Goal: Task Accomplishment & Management: Manage account settings

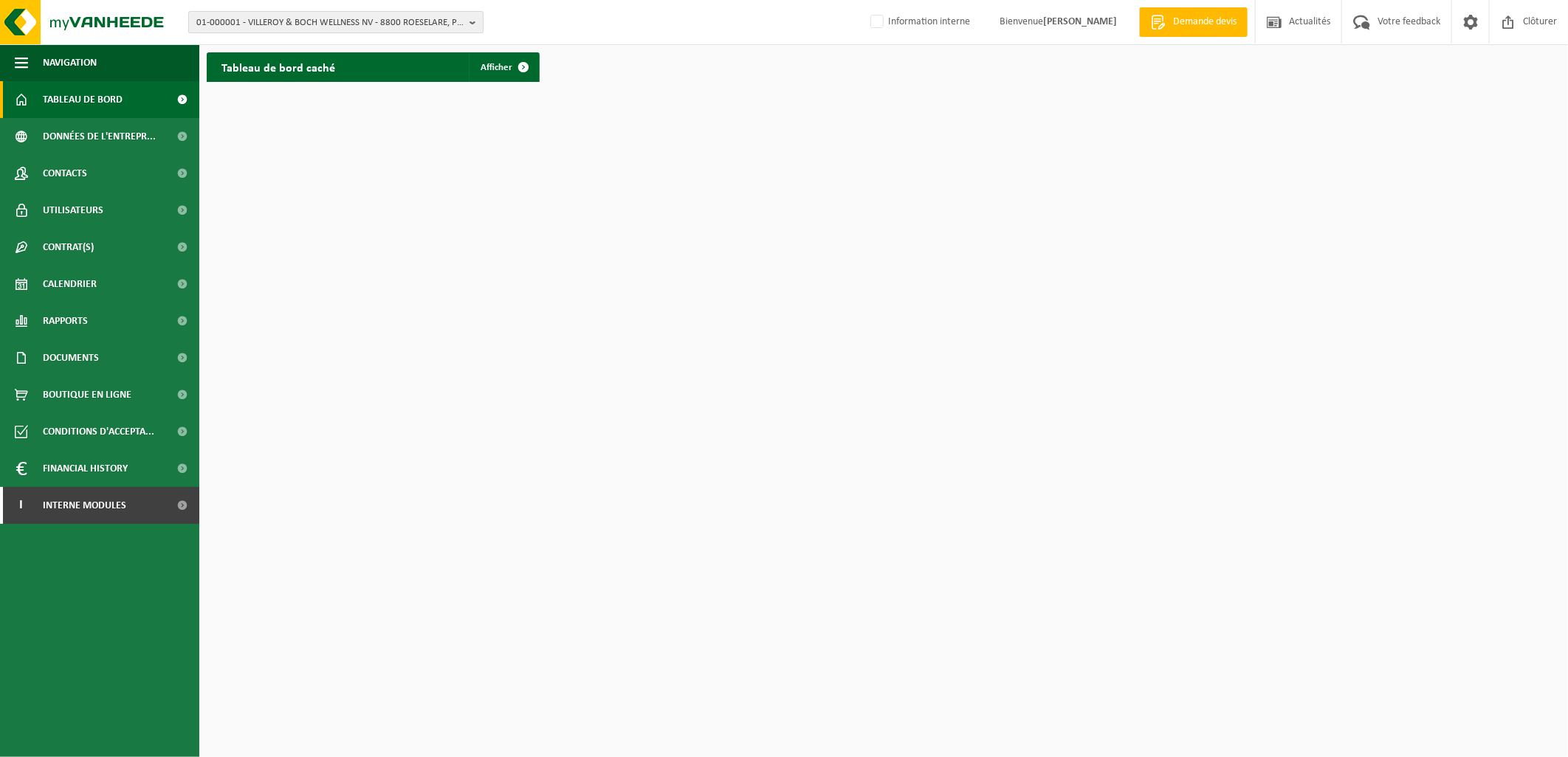
click at [260, 16] on span "01-000001 - VILLEROY & BOCH WELLNESS NV - 8800 ROESELARE, POPULIERSTRAAT 1" at bounding box center [330, 23] width 267 height 22
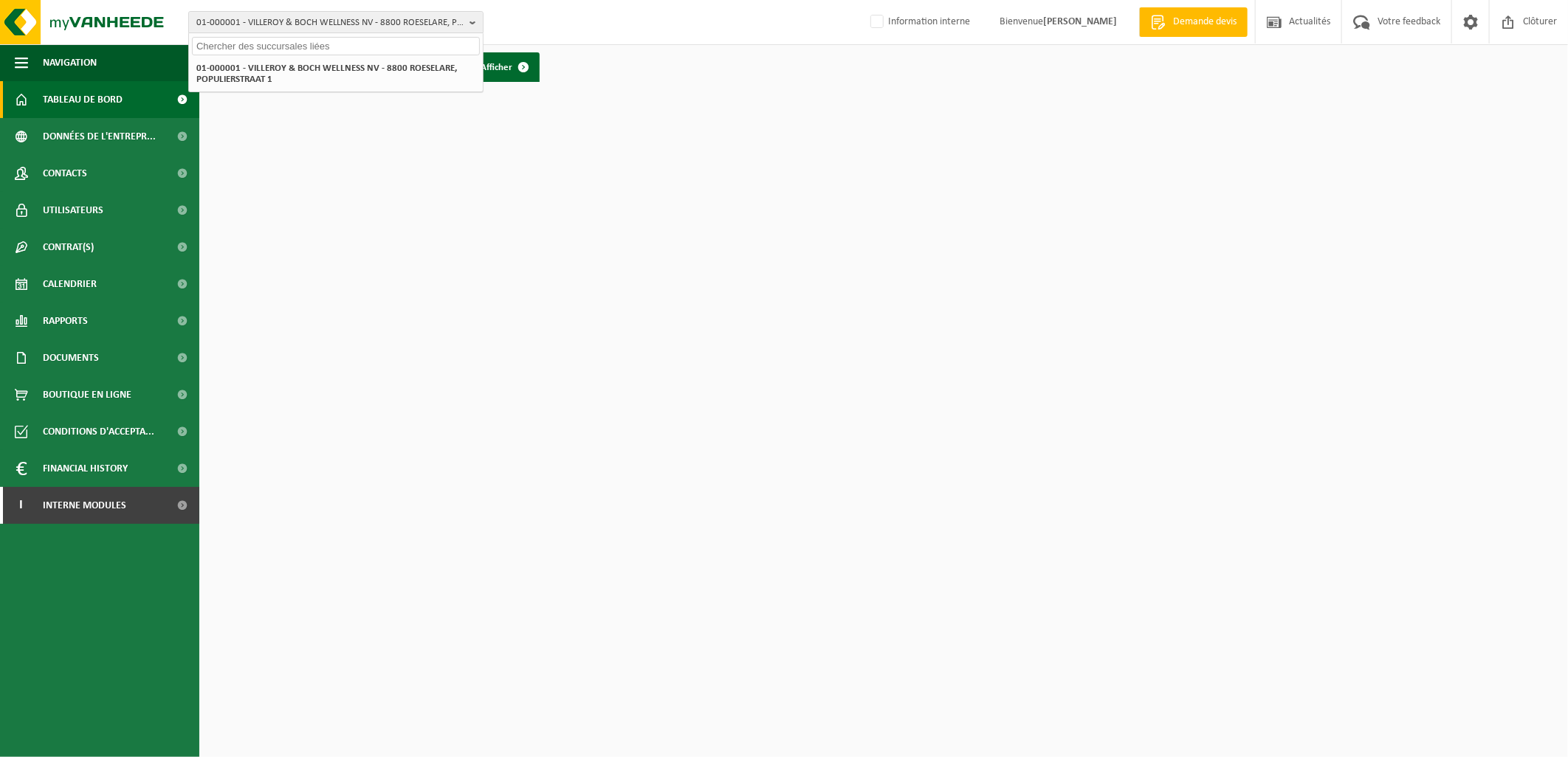
click at [258, 41] on input "text" at bounding box center [336, 46] width 288 height 19
click at [264, 37] on input "text" at bounding box center [336, 46] width 288 height 19
paste input "10-997070"
type input "10-997070"
click at [306, 63] on strong "10-997070 - MAGWAT - 1410 WATERLOO, CHAUSSÉE DE LOUVAIN 281" at bounding box center [317, 68] width 241 height 11
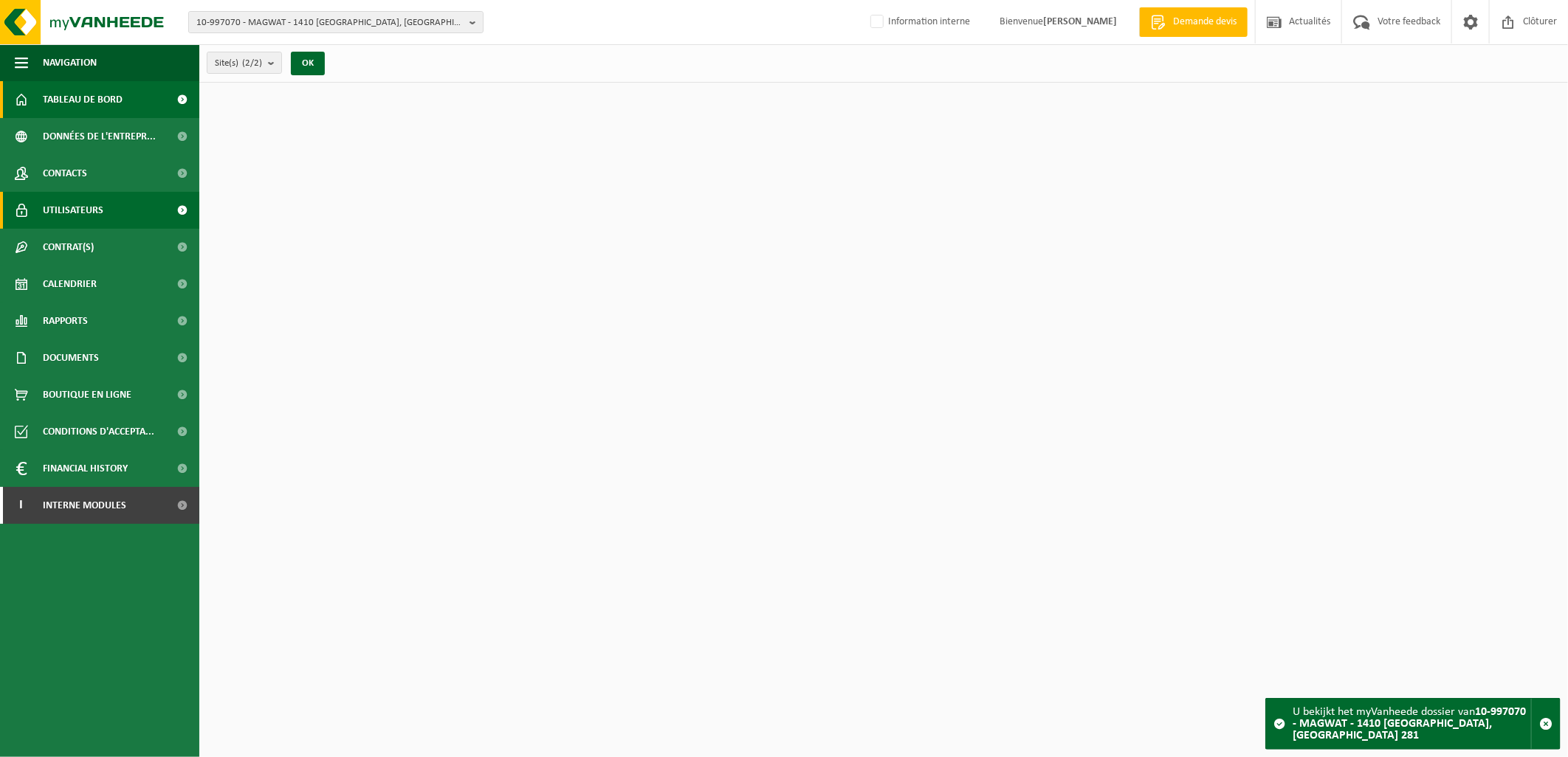
click at [86, 211] on span "Utilisateurs" at bounding box center [73, 210] width 61 height 37
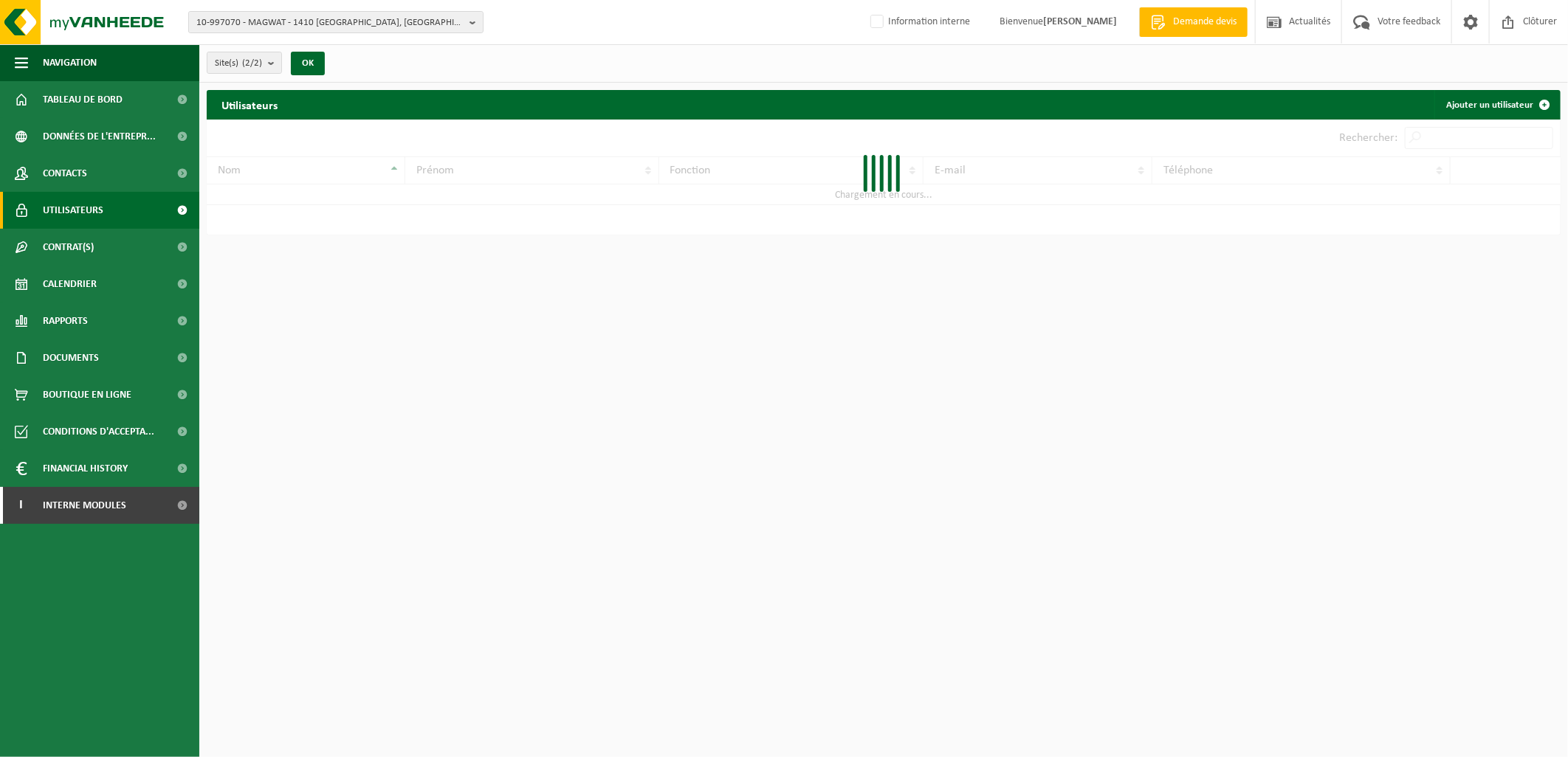
click at [81, 171] on span "Contacts" at bounding box center [65, 173] width 44 height 37
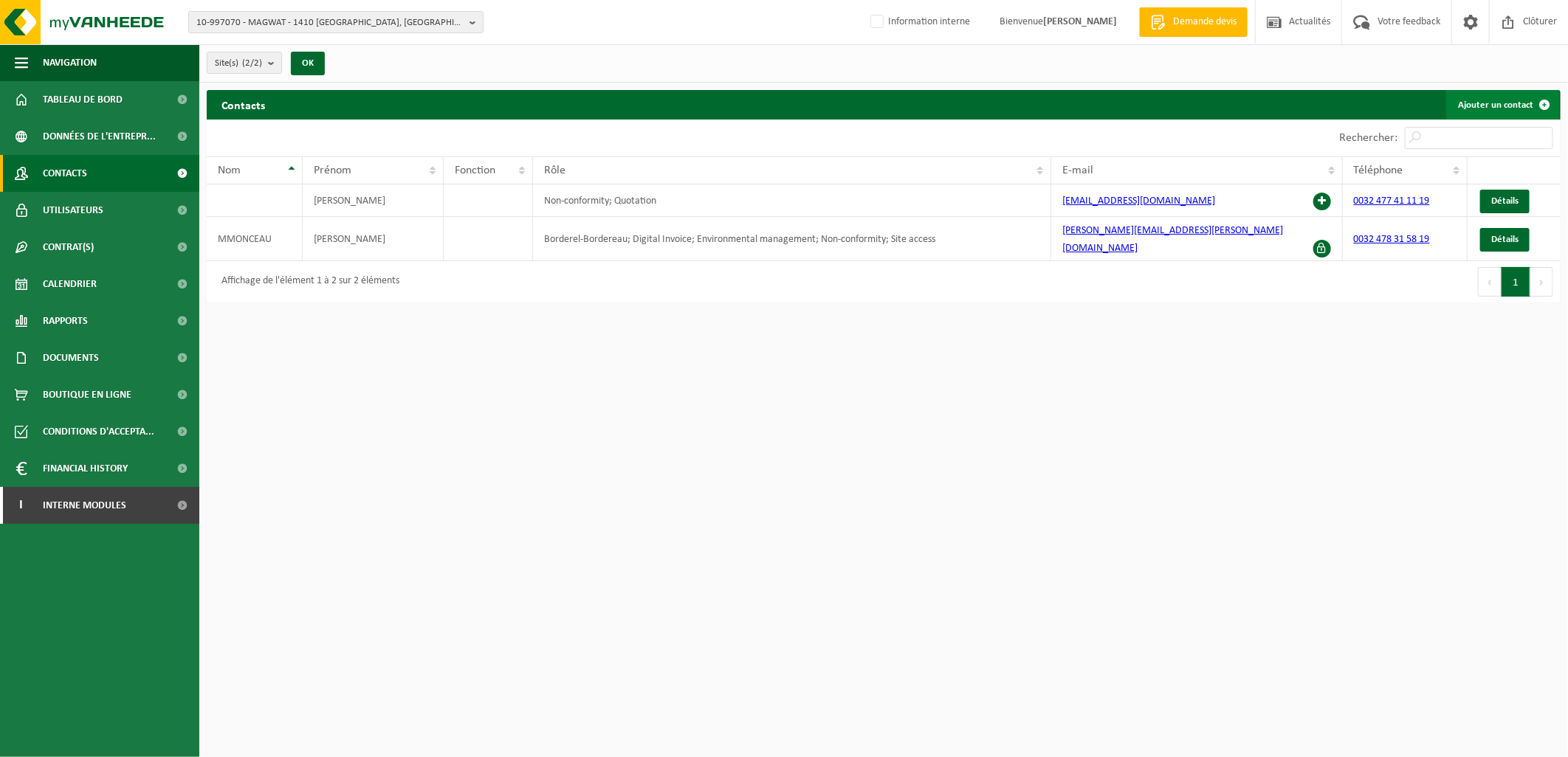
click at [1470, 103] on link "Ajouter un contact" at bounding box center [1502, 105] width 113 height 30
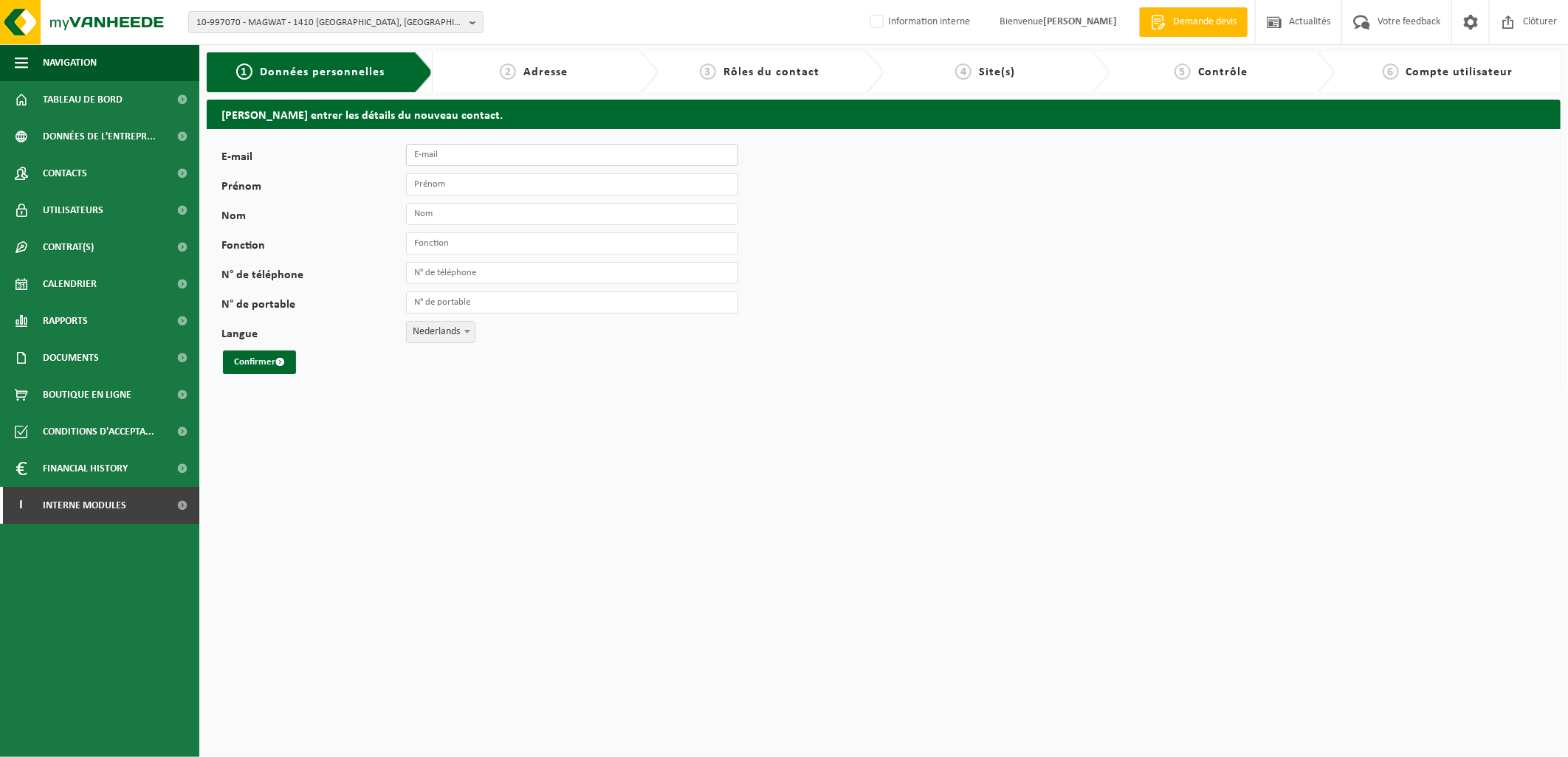
click at [455, 160] on input "E-mail" at bounding box center [571, 155] width 332 height 22
click at [445, 162] on input "E-mail" at bounding box center [571, 155] width 332 height 22
click at [75, 203] on span "Utilisateurs" at bounding box center [73, 210] width 61 height 37
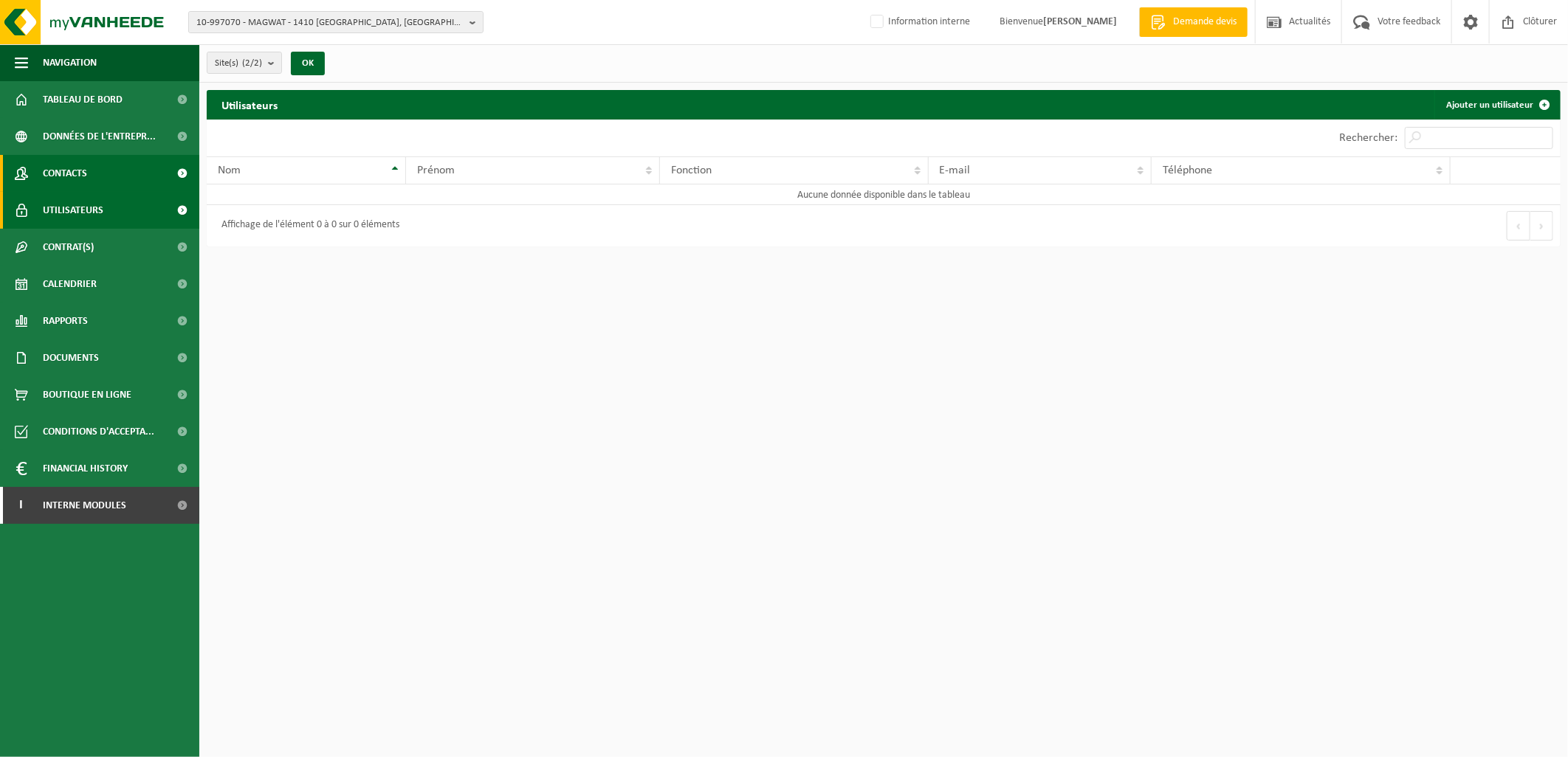
click at [82, 185] on span "Contacts" at bounding box center [65, 173] width 44 height 37
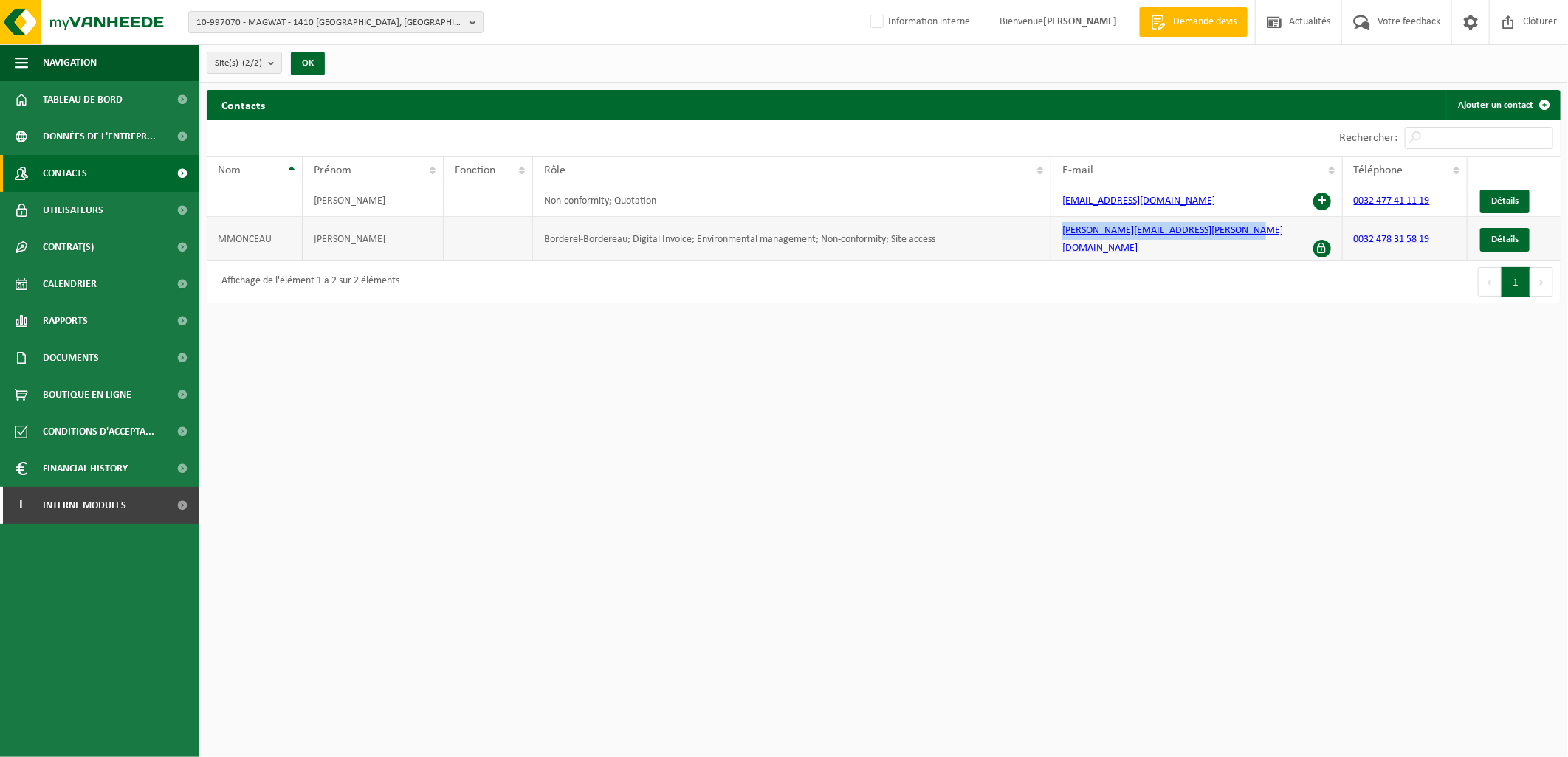
drag, startPoint x: 1254, startPoint y: 237, endPoint x: 1064, endPoint y: 238, distance: 190.0
click at [1064, 238] on td "[PERSON_NAME][EMAIL_ADDRESS][PERSON_NAME][DOMAIN_NAME]" at bounding box center [1196, 239] width 292 height 44
copy link "[PERSON_NAME][EMAIL_ADDRESS][PERSON_NAME][DOMAIN_NAME]"
click at [1495, 107] on link "Ajouter un contact" at bounding box center [1502, 105] width 113 height 30
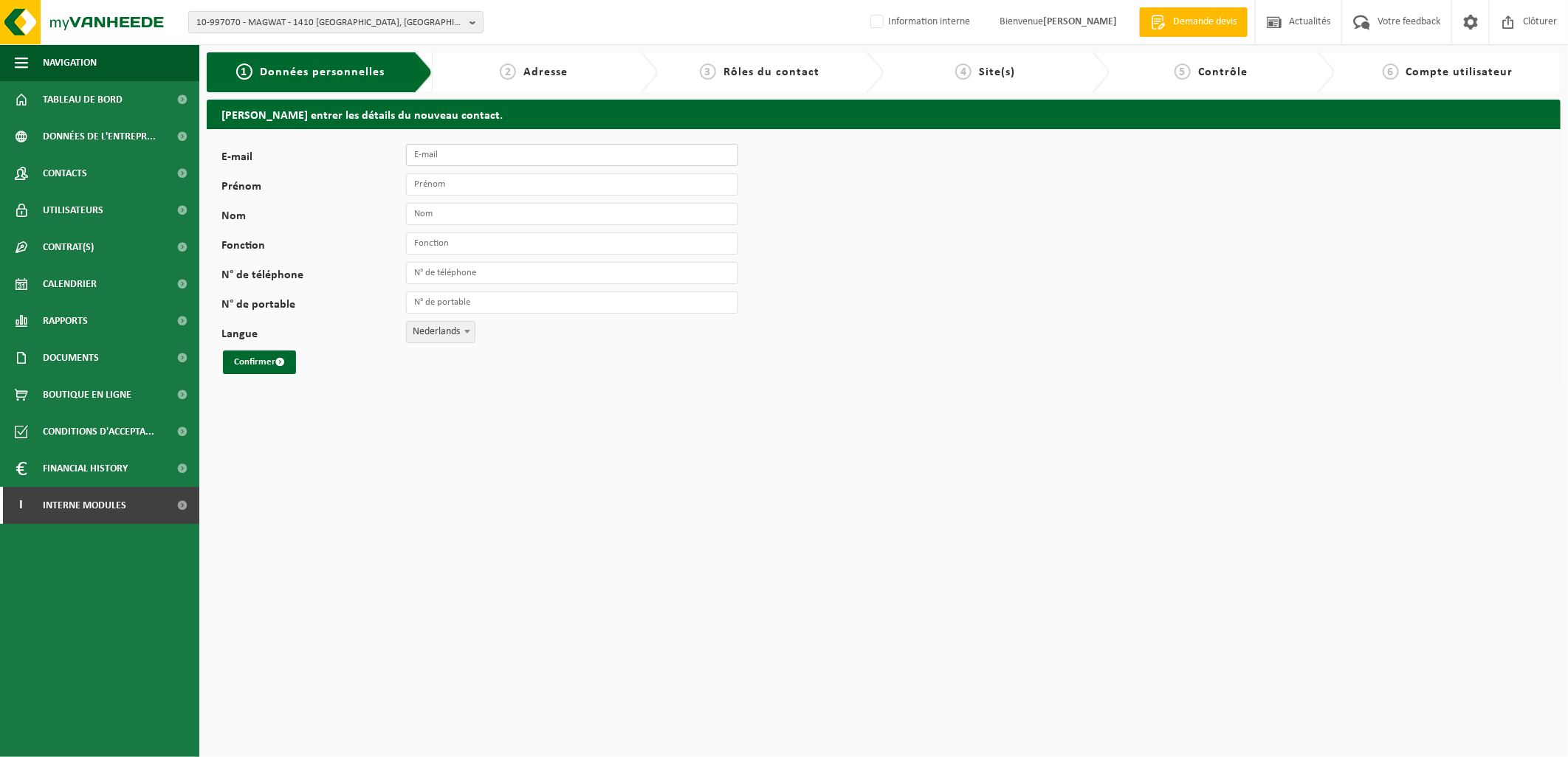
click at [424, 165] on input "E-mail" at bounding box center [571, 155] width 332 height 22
paste input "[PERSON_NAME][EMAIL_ADDRESS][DOMAIN_NAME]"
type input "[PERSON_NAME][EMAIL_ADDRESS][DOMAIN_NAME]"
click at [447, 183] on input "Prénom" at bounding box center [571, 184] width 332 height 22
type input "Ashley"
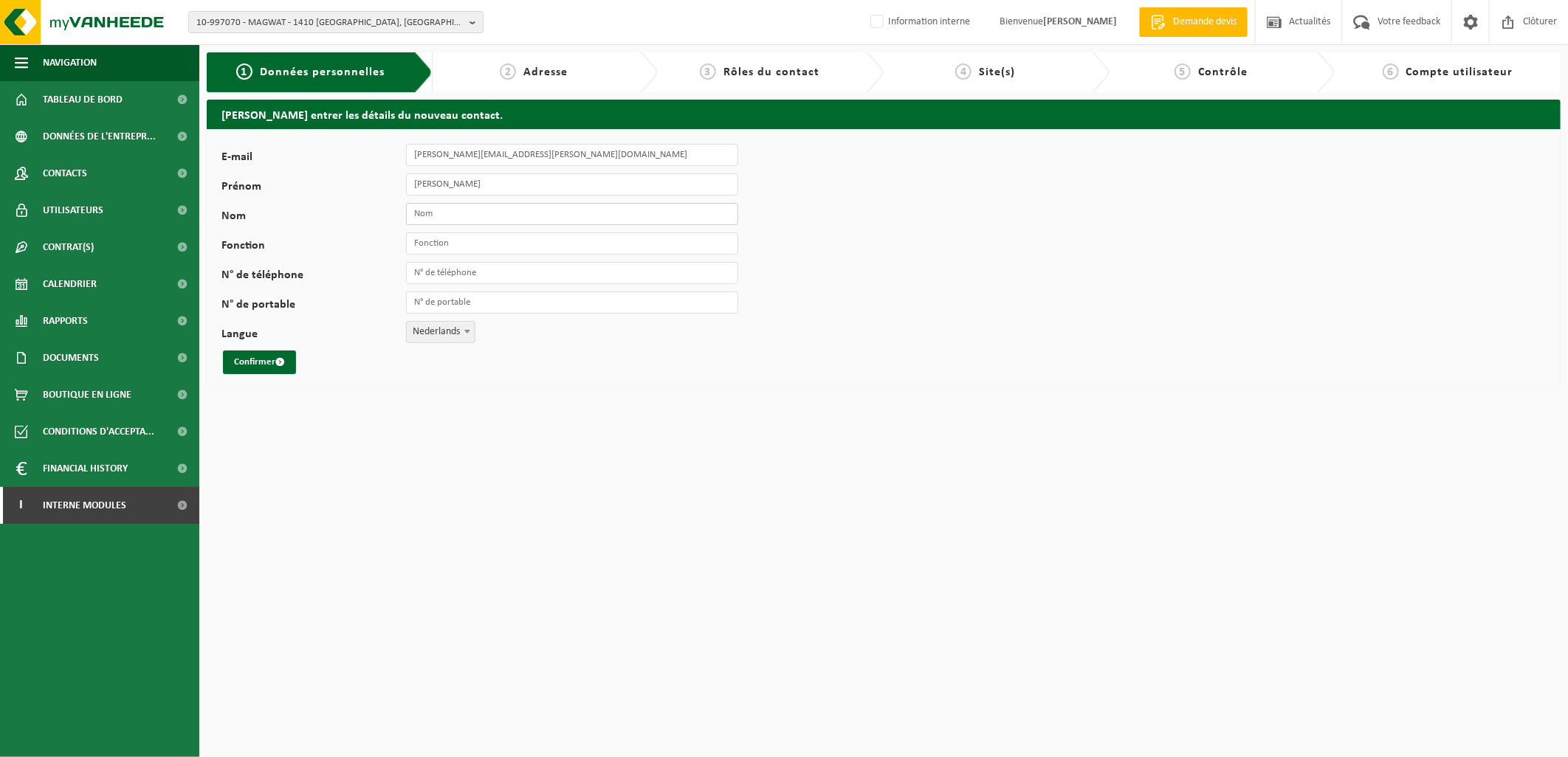
click at [454, 207] on input "Nom" at bounding box center [571, 214] width 332 height 22
type input "Dumonceau"
click at [469, 249] on input "Fonction" at bounding box center [571, 243] width 332 height 22
type input "Responsable Collection"
click at [445, 334] on span "Nederlands" at bounding box center [440, 332] width 68 height 21
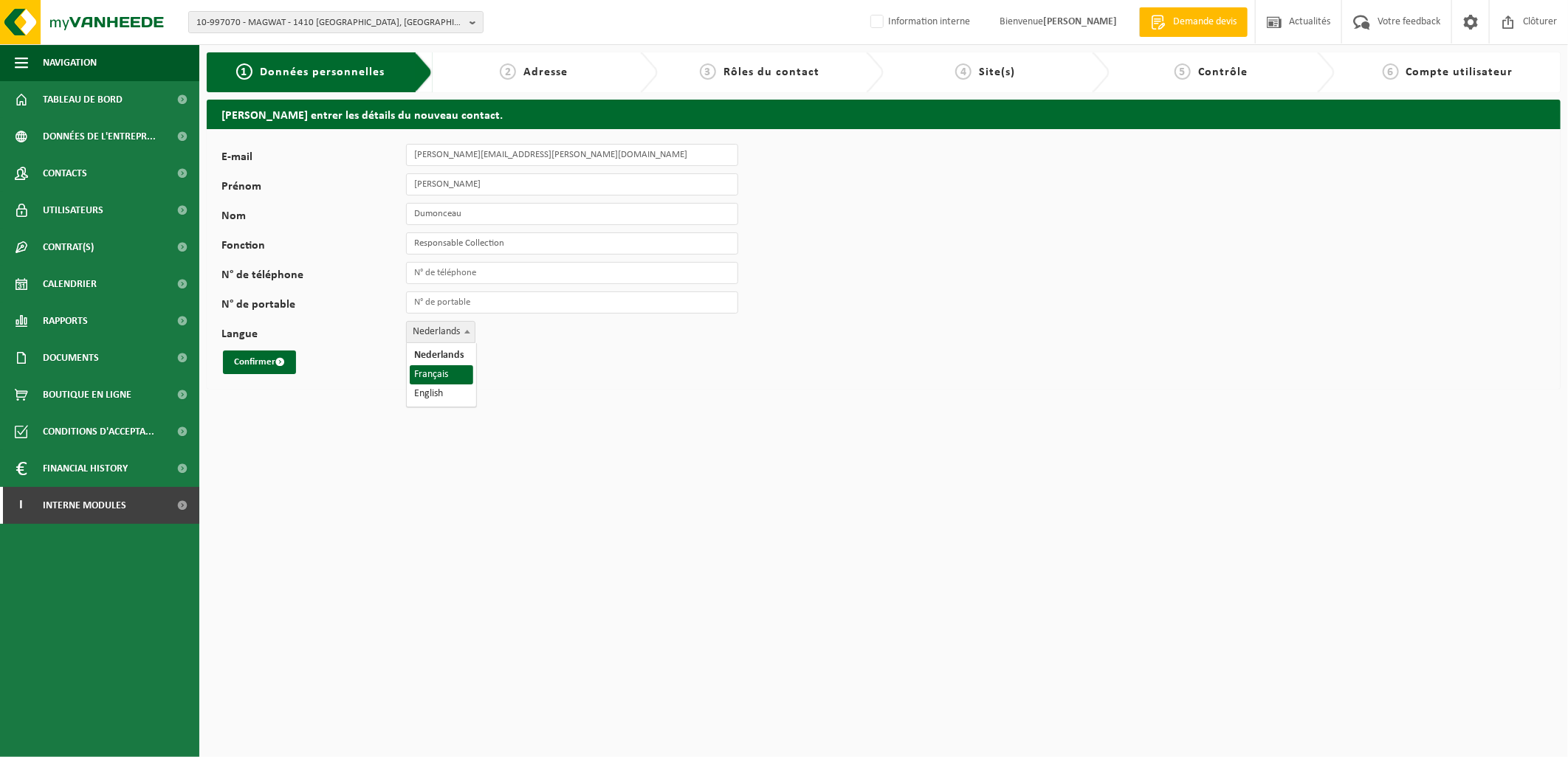
select select "1"
click at [239, 351] on button "Confirmer" at bounding box center [260, 362] width 73 height 23
drag, startPoint x: 676, startPoint y: 138, endPoint x: 720, endPoint y: 148, distance: 45.1
click at [720, 148] on label "L'adresse e-mail est déjà en service (code 10-943267)." at bounding box center [615, 140] width 231 height 22
click at [805, 289] on div "E-mail [PERSON_NAME][EMAIL_ADDRESS][DOMAIN_NAME] L'adresse e-mail est déjà en s…" at bounding box center [884, 259] width 1354 height 260
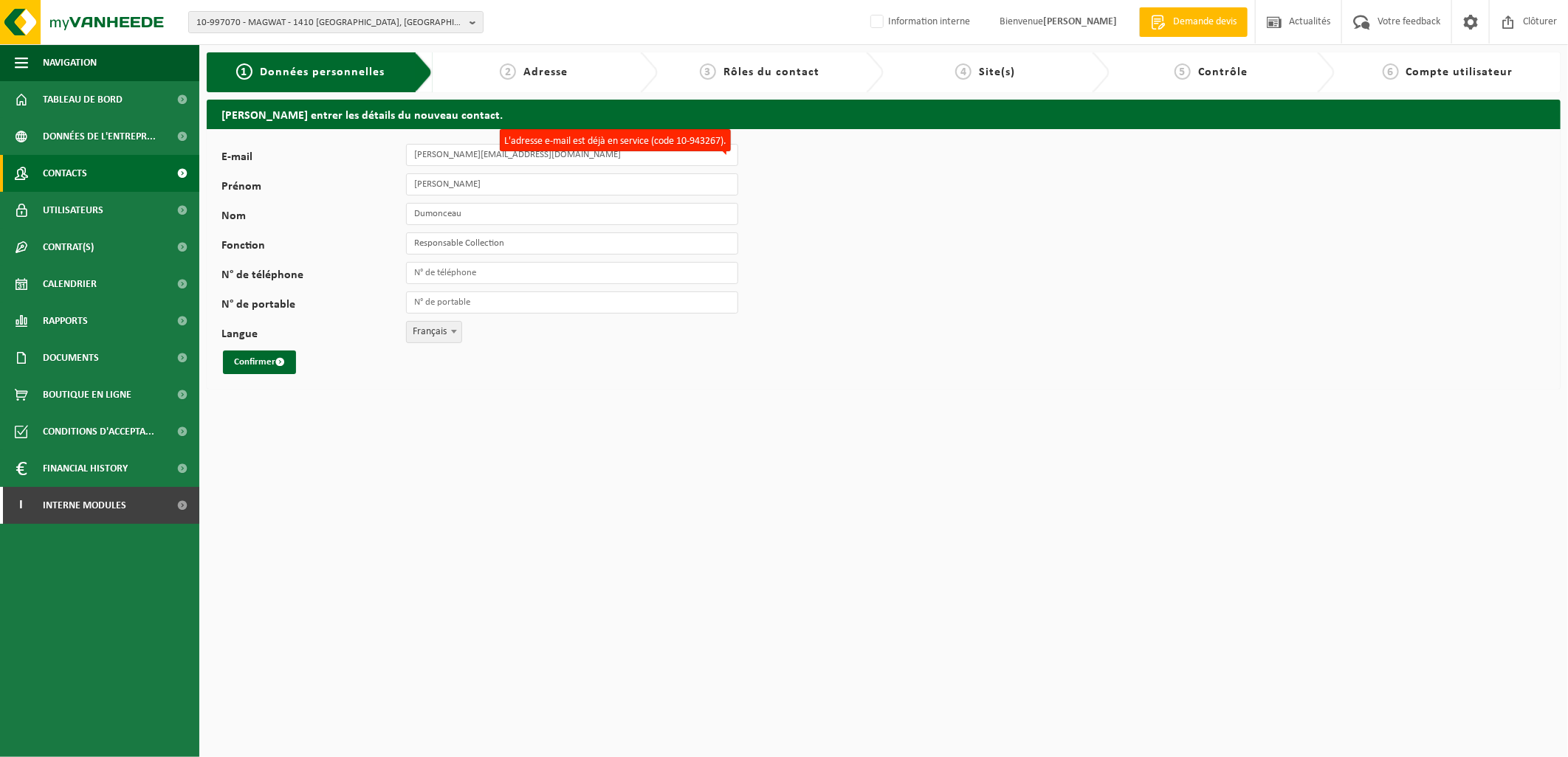
click at [84, 176] on span "Contacts" at bounding box center [65, 173] width 44 height 37
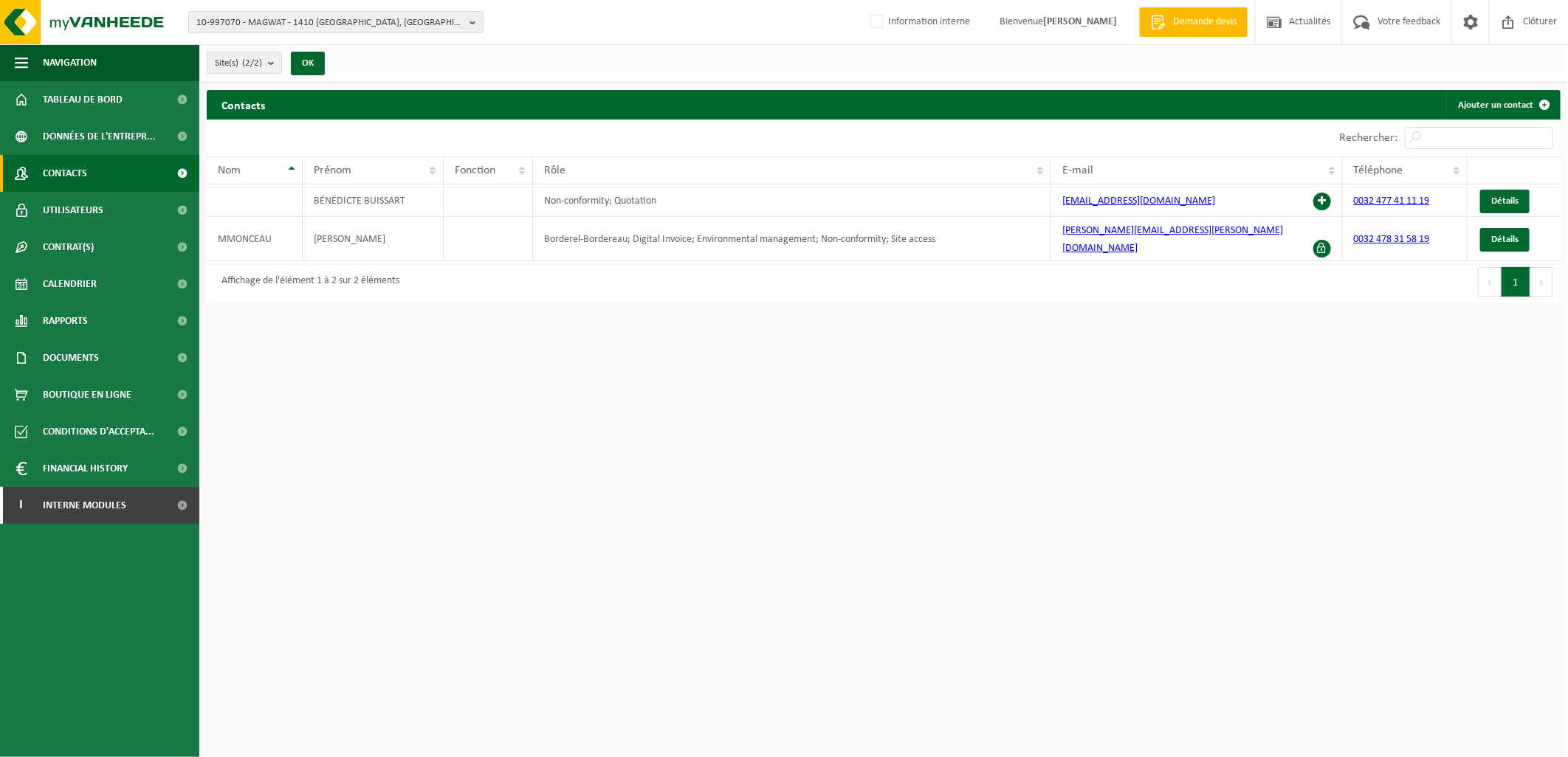
click at [92, 225] on span "Utilisateurs" at bounding box center [73, 210] width 61 height 37
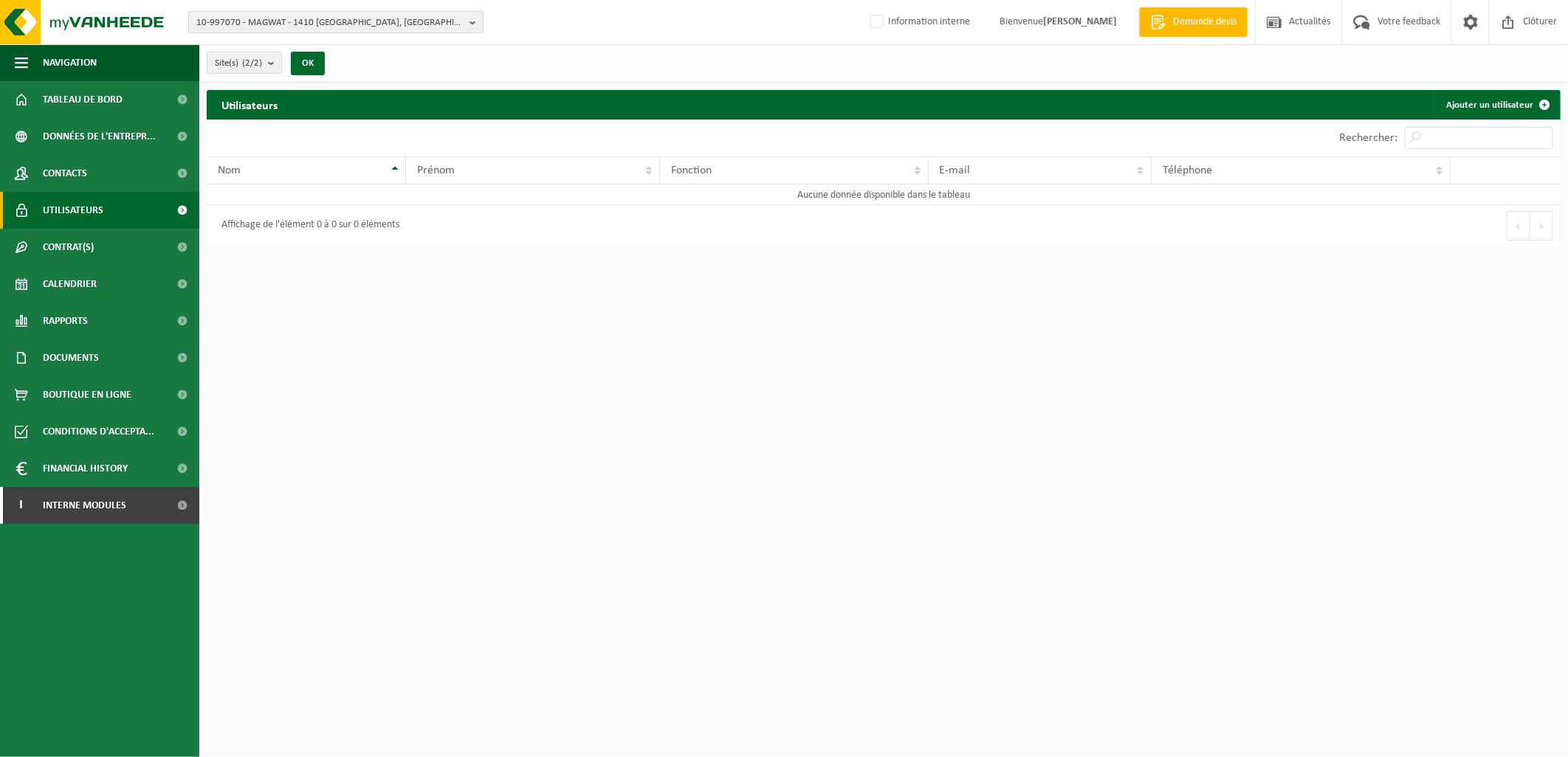
click at [243, 24] on span "10-997070 - MAGWAT - 1410 [GEOGRAPHIC_DATA], [GEOGRAPHIC_DATA] 281" at bounding box center [330, 23] width 267 height 22
type input "10-923537"
click at [288, 66] on li "10-923537 - YUSEN LOGISTICS GEMBLOUX - 5032 ISNES, RUE CAMILLE HUBERT 24Z" at bounding box center [336, 74] width 288 height 30
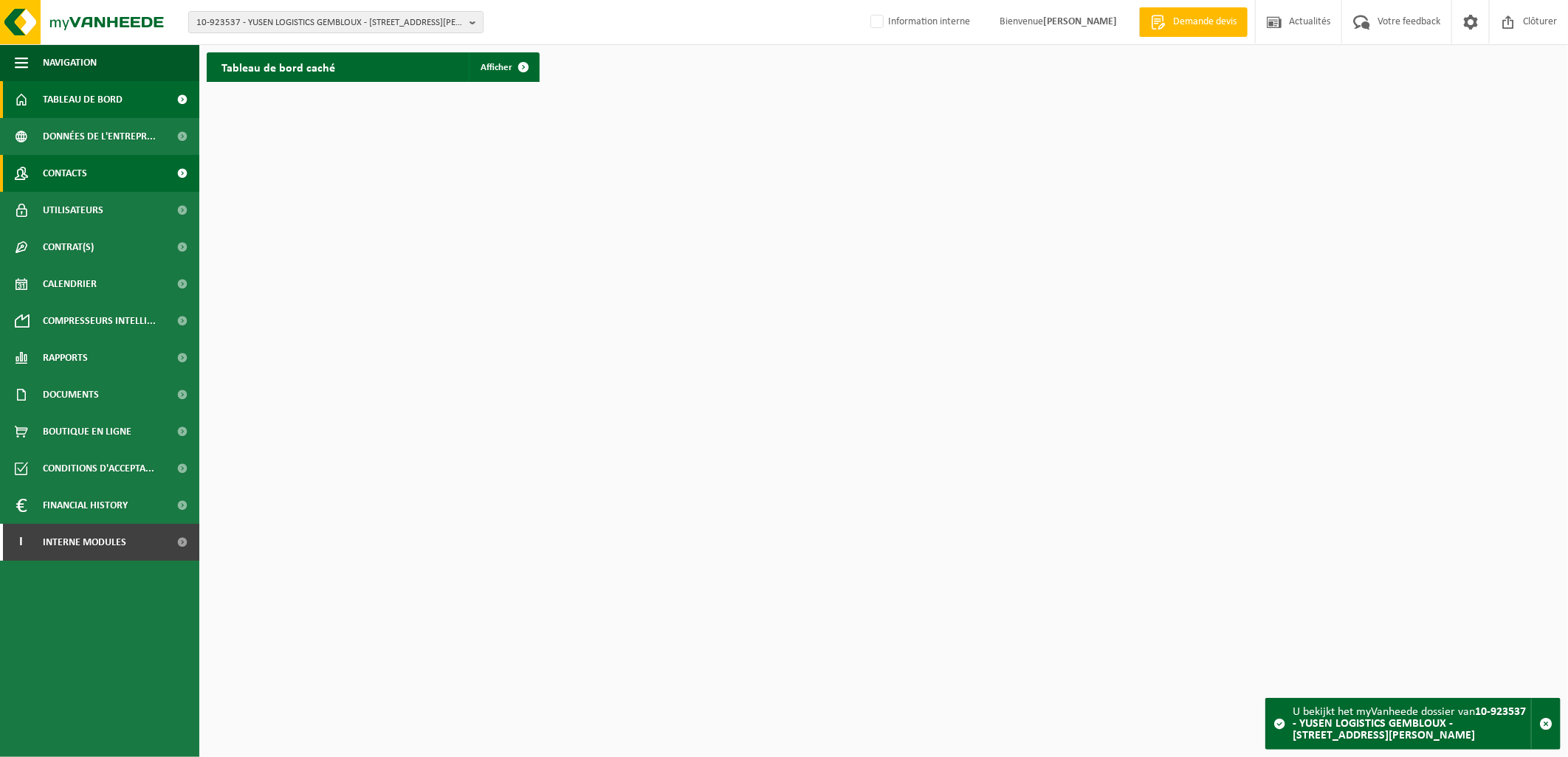
click at [96, 164] on link "Contacts" at bounding box center [100, 173] width 199 height 37
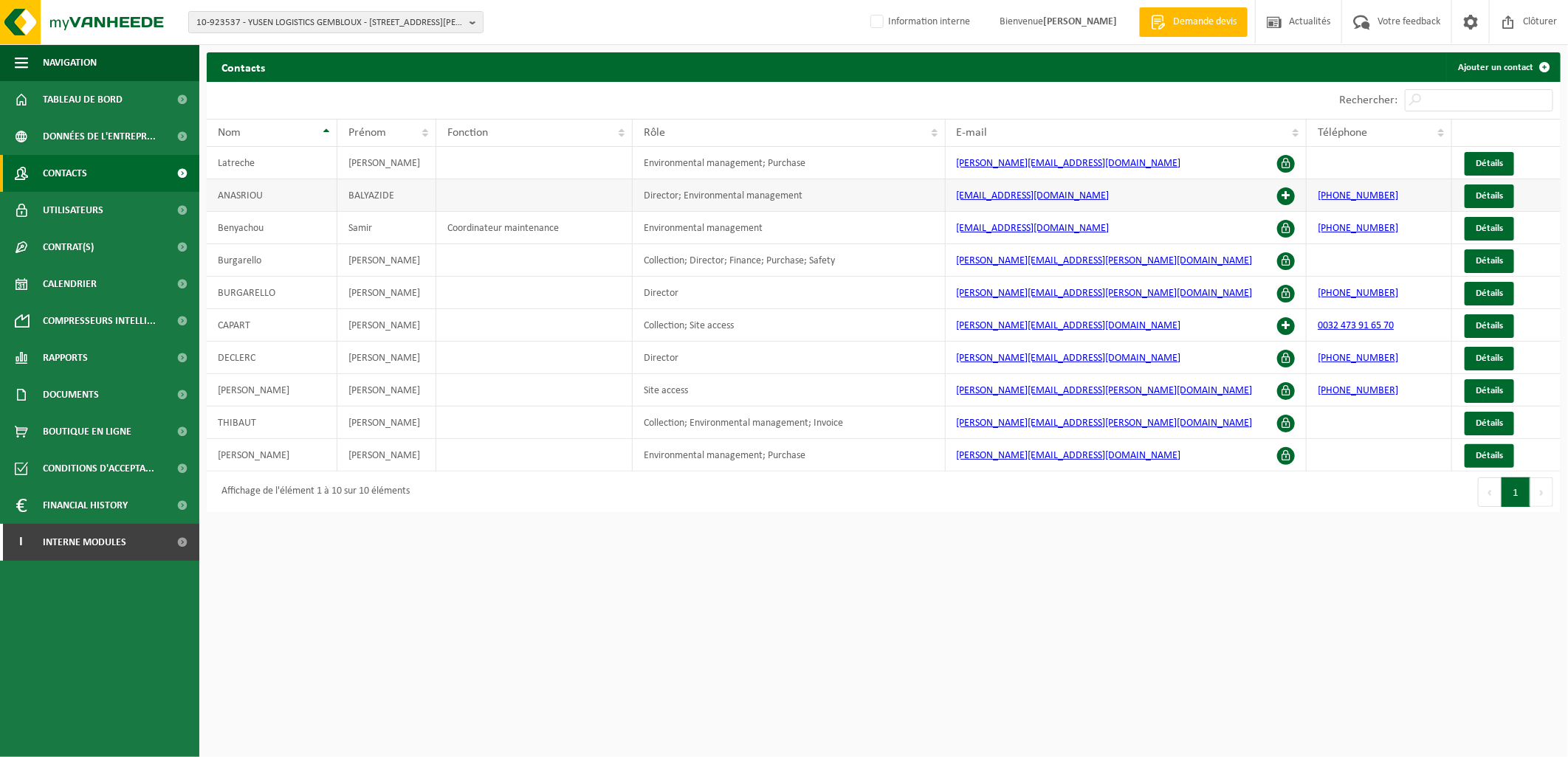
click at [1290, 190] on span at bounding box center [1286, 196] width 18 height 18
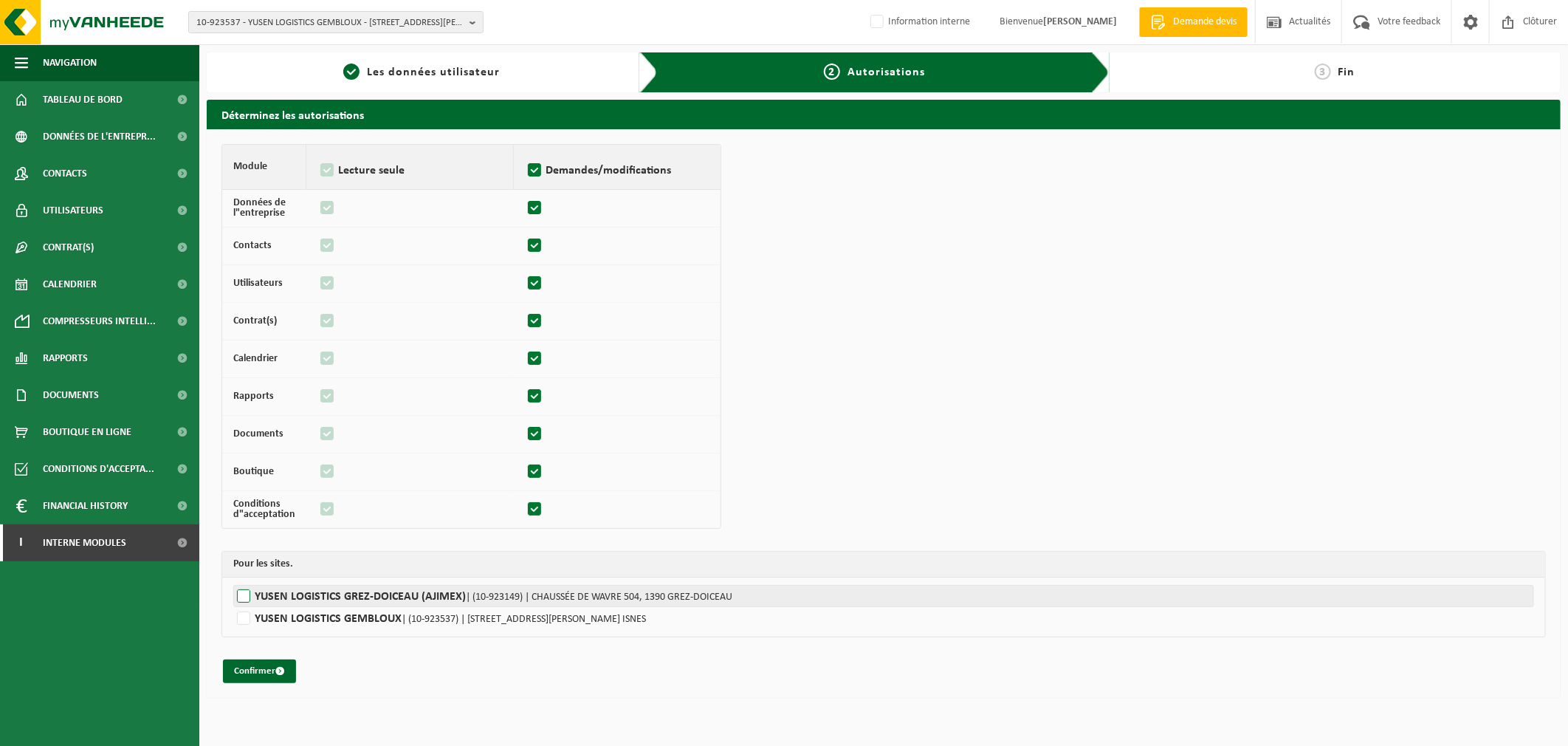
click at [238, 598] on label"] "YUSEN LOGISTICS GREZ-DOICEAU (AJIMEX) | (10-923149) | CHAUSSÉE DE WAVRE 504, 13…" at bounding box center [883, 596] width 1301 height 22
click at [238, 598] on input "YUSEN LOGISTICS GREZ-DOICEAU (AJIMEX) | (10-923149) | CHAUSSÉE DE WAVRE 504, 13…" at bounding box center [1017, 596] width 1568 height 22
checkbox input "true"
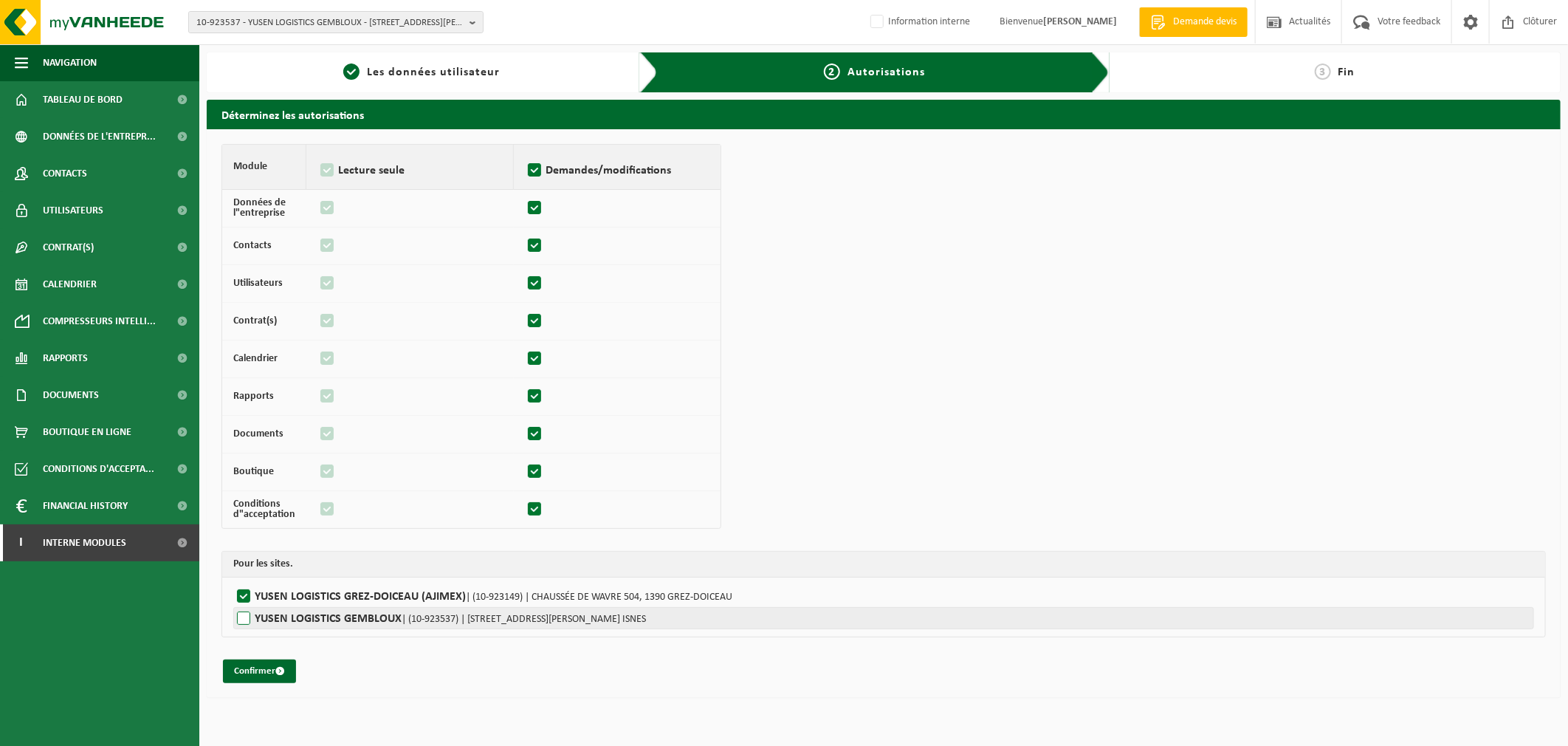
click at [246, 617] on label"] "YUSEN LOGISTICS GEMBLOUX | (10-923537) | RUE CAMILLE HUBERT 24Z, 5032 ISNES" at bounding box center [883, 618] width 1301 height 22
click at [246, 617] on input "YUSEN LOGISTICS GEMBLOUX | (10-923537) | RUE CAMILLE HUBERT 24Z, 5032 ISNES" at bounding box center [1017, 618] width 1568 height 22
checkbox input "true"
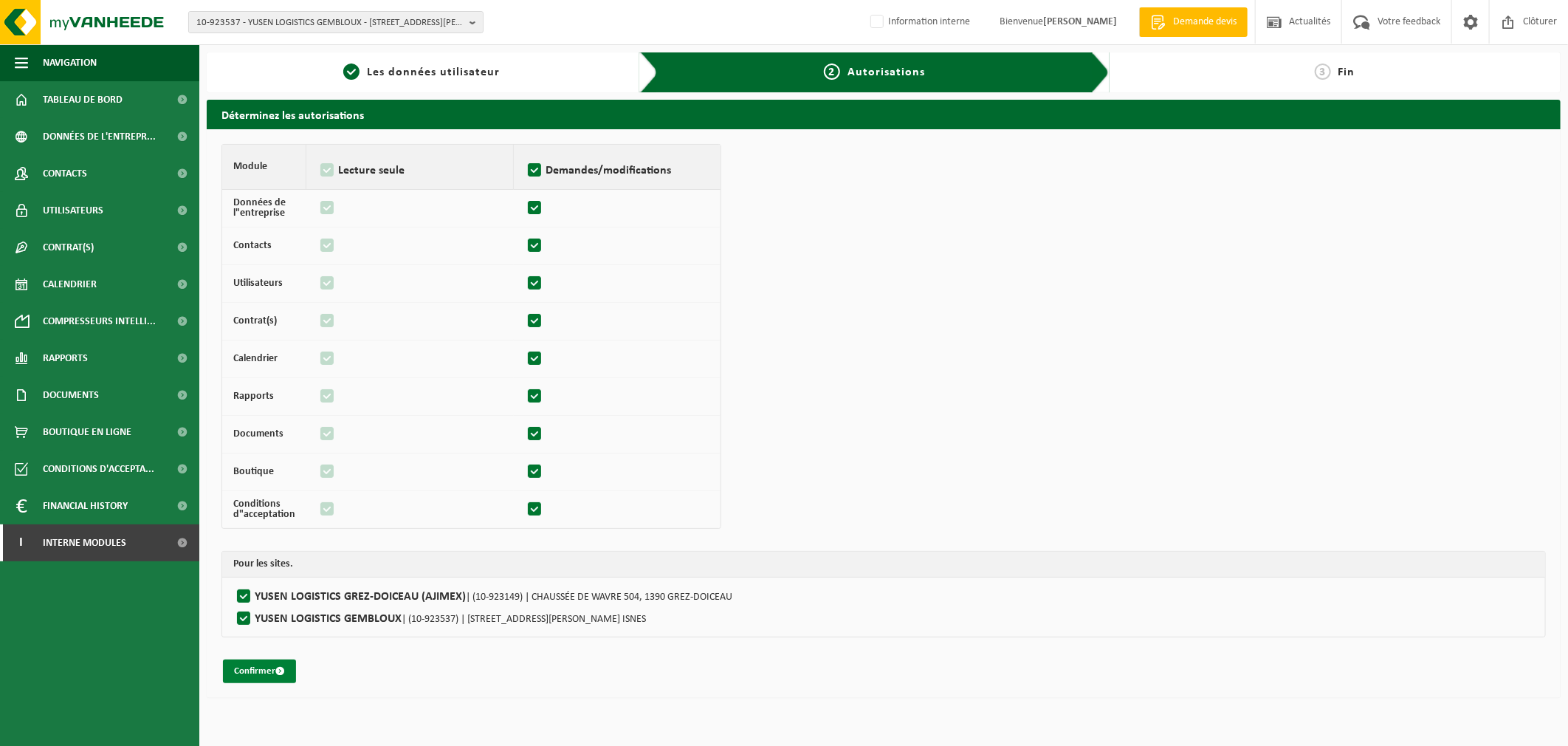
click at [260, 672] on button "Confirmer" at bounding box center [260, 671] width 73 height 23
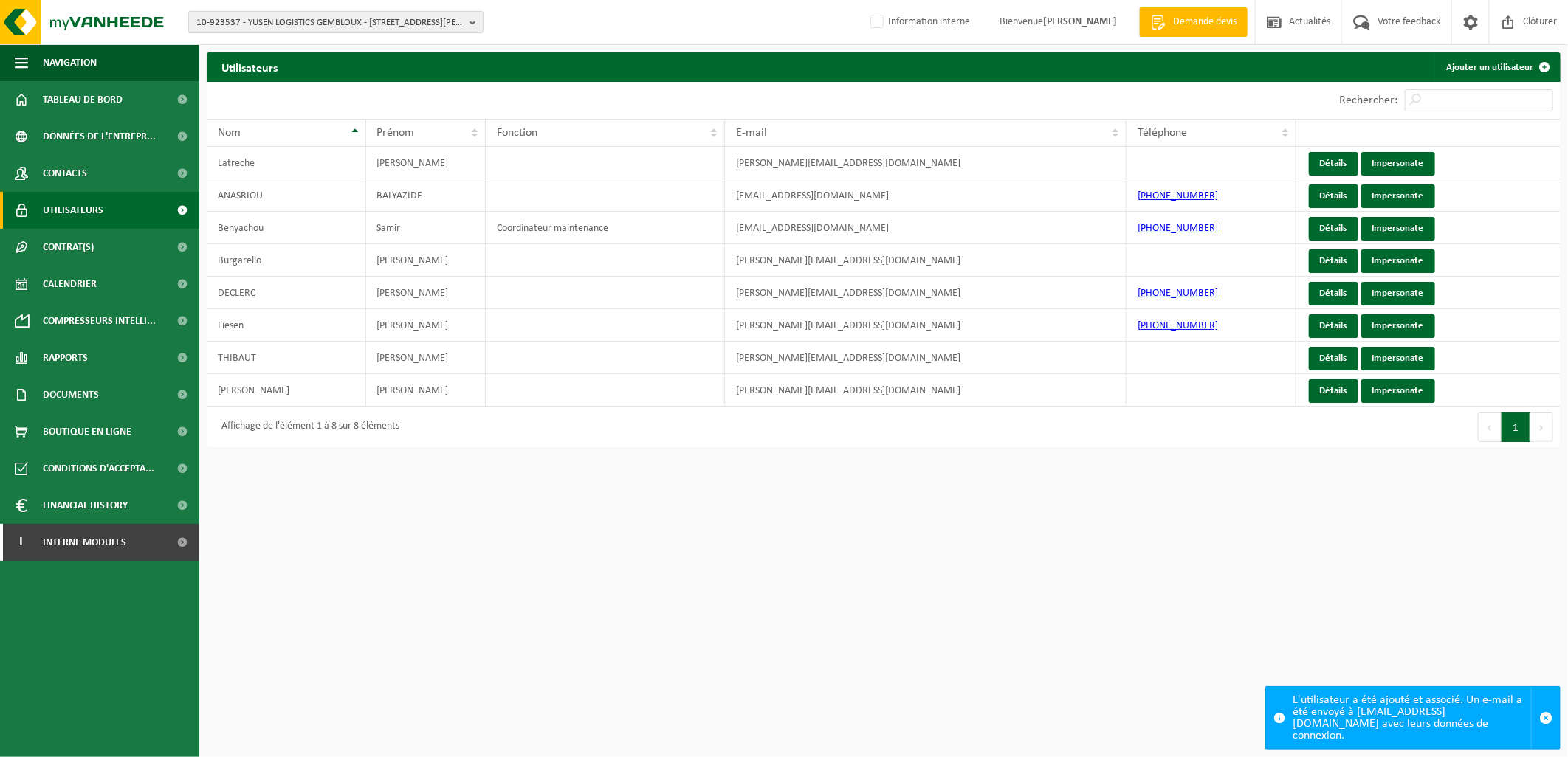
click at [366, 26] on span "10-923537 - YUSEN LOGISTICS GEMBLOUX - [STREET_ADDRESS][PERSON_NAME]" at bounding box center [330, 23] width 267 height 22
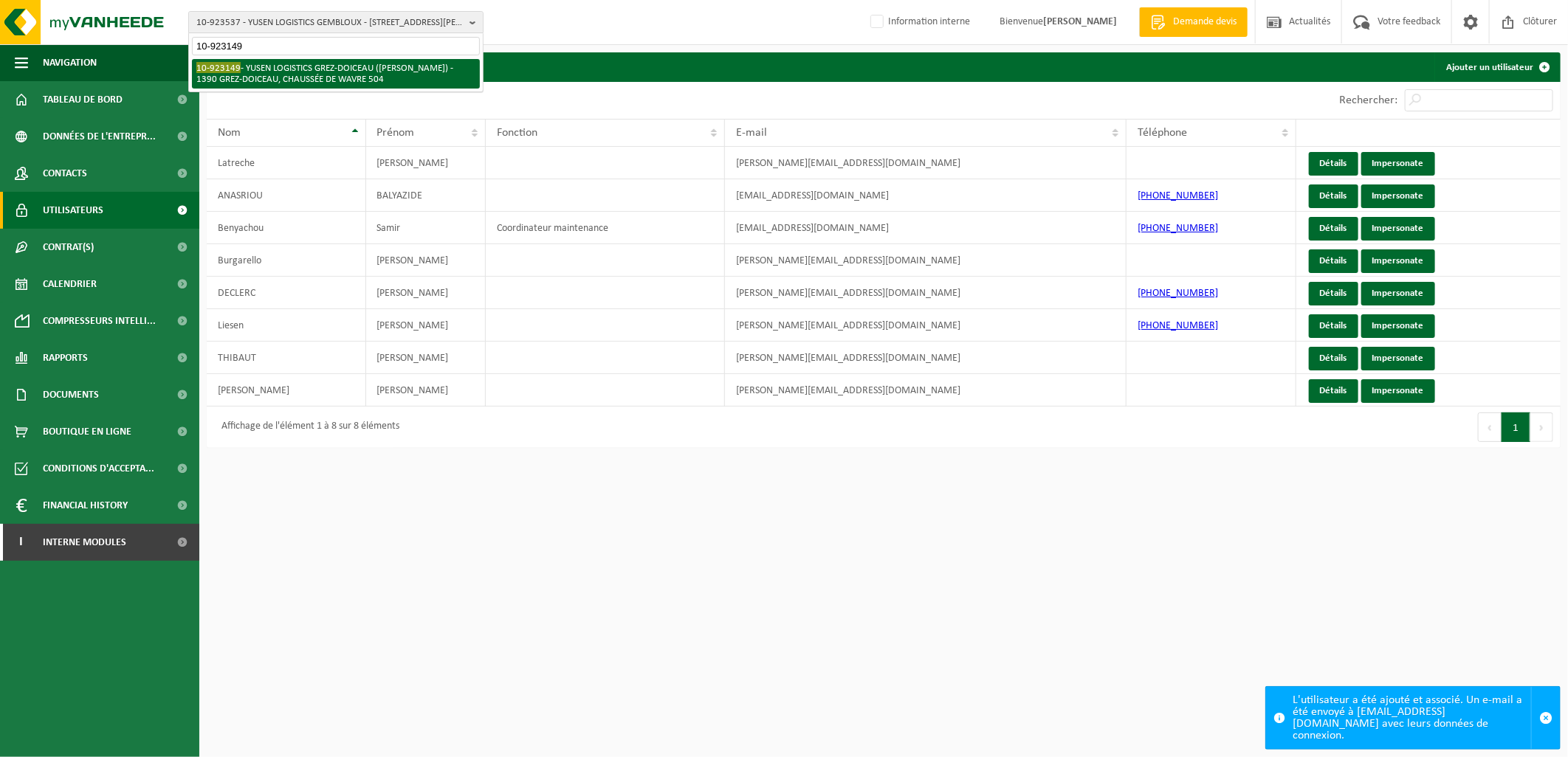
type input "10-923149"
click at [334, 70] on li "10-923149 - YUSEN LOGISTICS GREZ-DOICEAU ([PERSON_NAME]) - 1390 GREZ-DOICEAU, C…" at bounding box center [336, 74] width 288 height 30
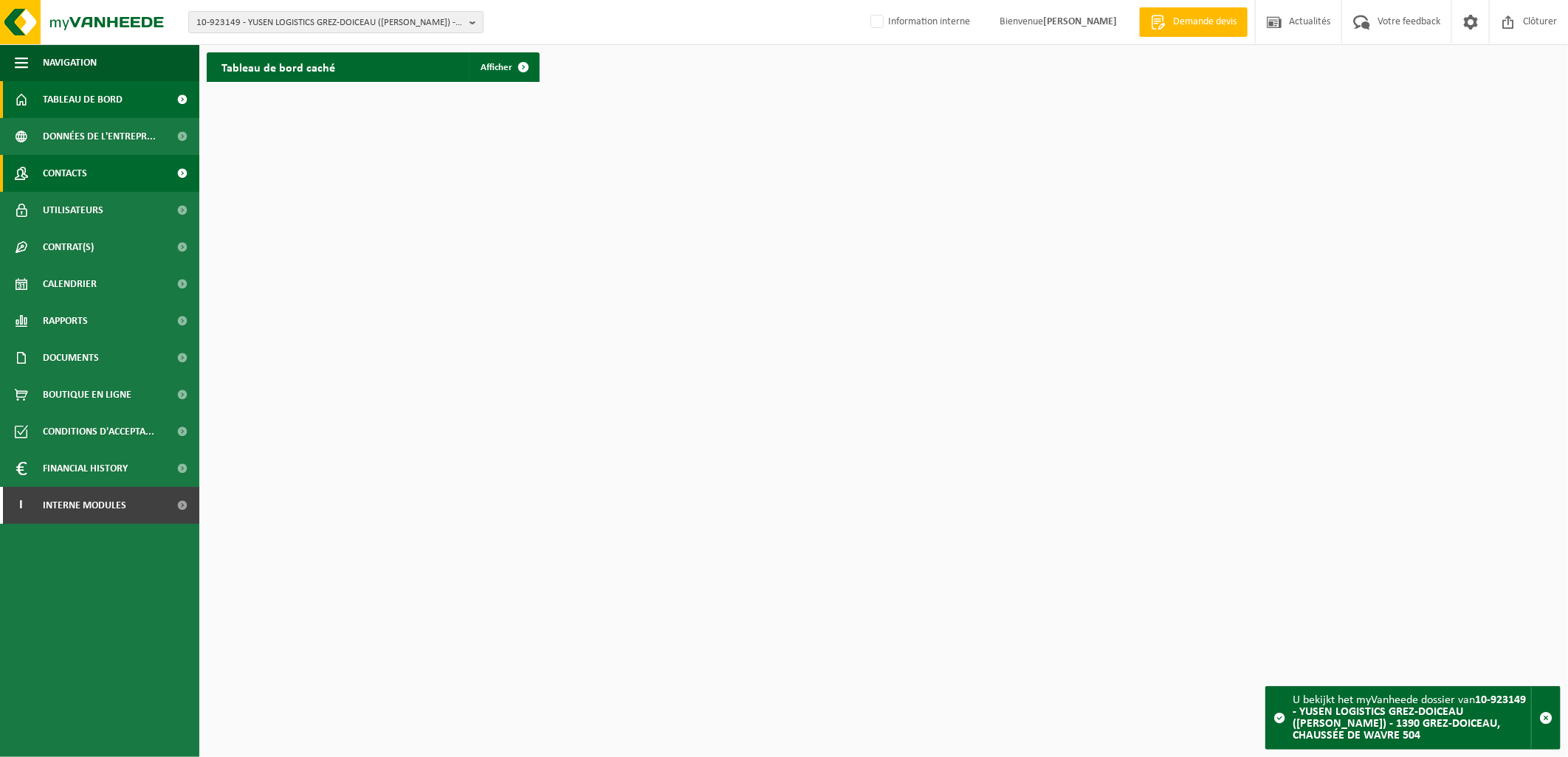
click at [108, 185] on link "Contacts" at bounding box center [100, 173] width 199 height 37
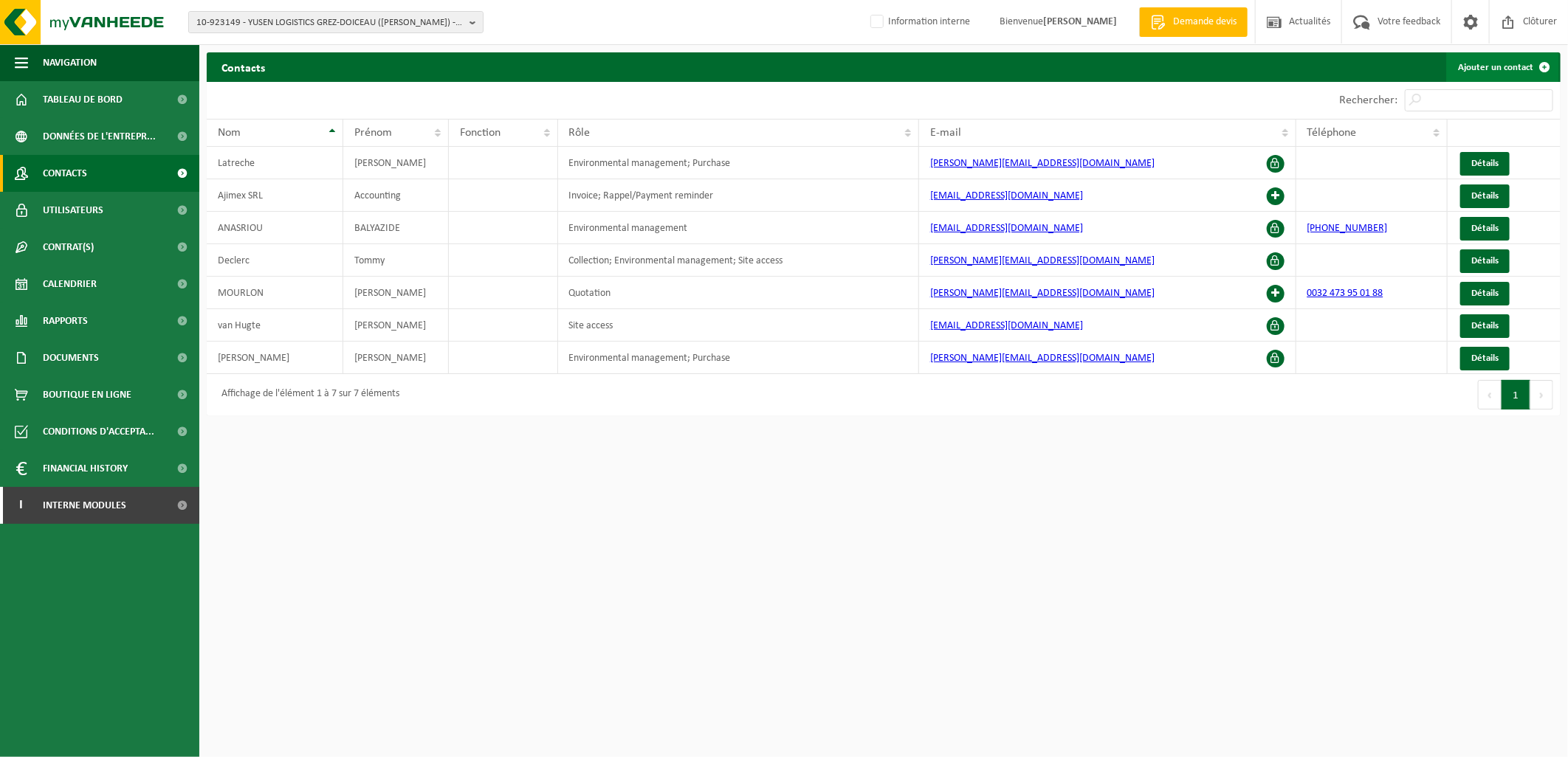
click at [1503, 62] on link "Ajouter un contact" at bounding box center [1502, 67] width 113 height 30
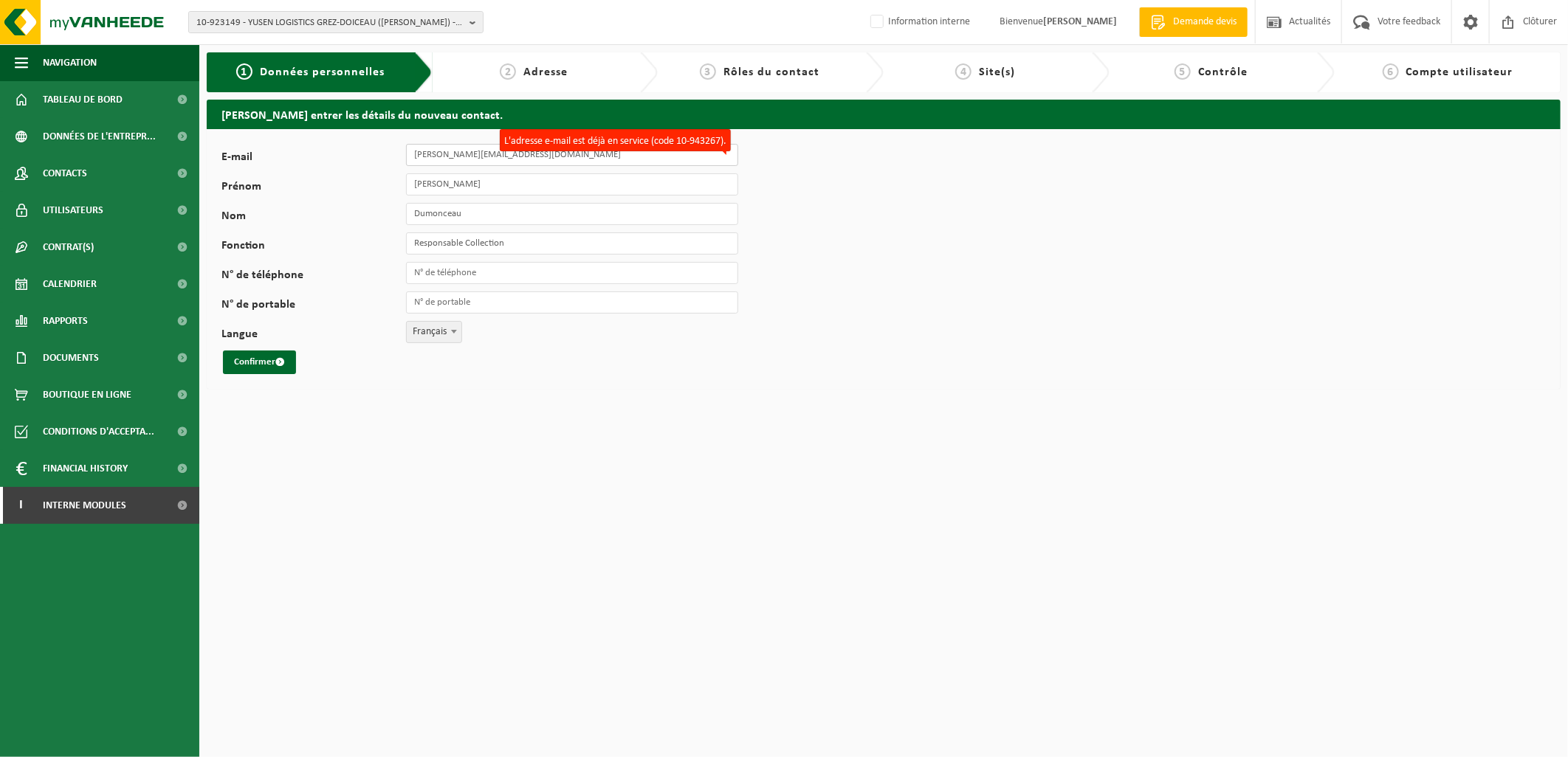
drag, startPoint x: 529, startPoint y: 160, endPoint x: 588, endPoint y: 156, distance: 59.1
click at [529, 160] on input "[PERSON_NAME][EMAIL_ADDRESS][DOMAIN_NAME]" at bounding box center [571, 155] width 332 height 22
drag, startPoint x: 562, startPoint y: 158, endPoint x: 355, endPoint y: 161, distance: 207.0
click at [355, 161] on div "E-mail ashley.dumonceau-adh@mousquetaires.com L'adresse e-mail est déjà en serv…" at bounding box center [487, 155] width 532 height 22
click at [418, 159] on input "E-mail" at bounding box center [571, 155] width 332 height 22
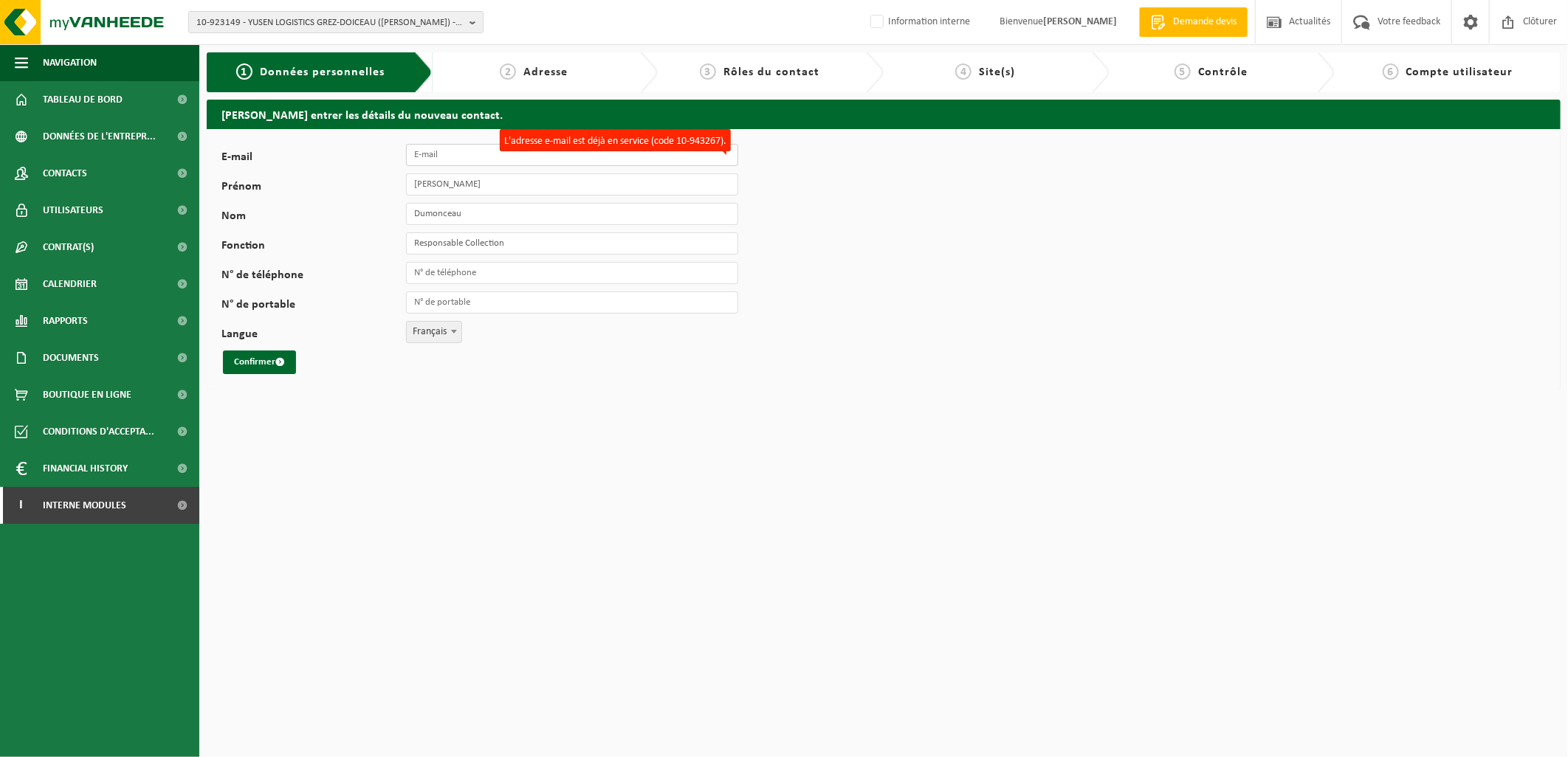
click at [456, 154] on input "E-mail" at bounding box center [571, 155] width 332 height 22
paste input "tommy.declerc@bnl.yusen-logistics.com"
type input "tommy.declerc@bnl.yusen-logistics.com"
click at [422, 180] on input "Ashley" at bounding box center [571, 184] width 332 height 22
type input "AsTommy hley"
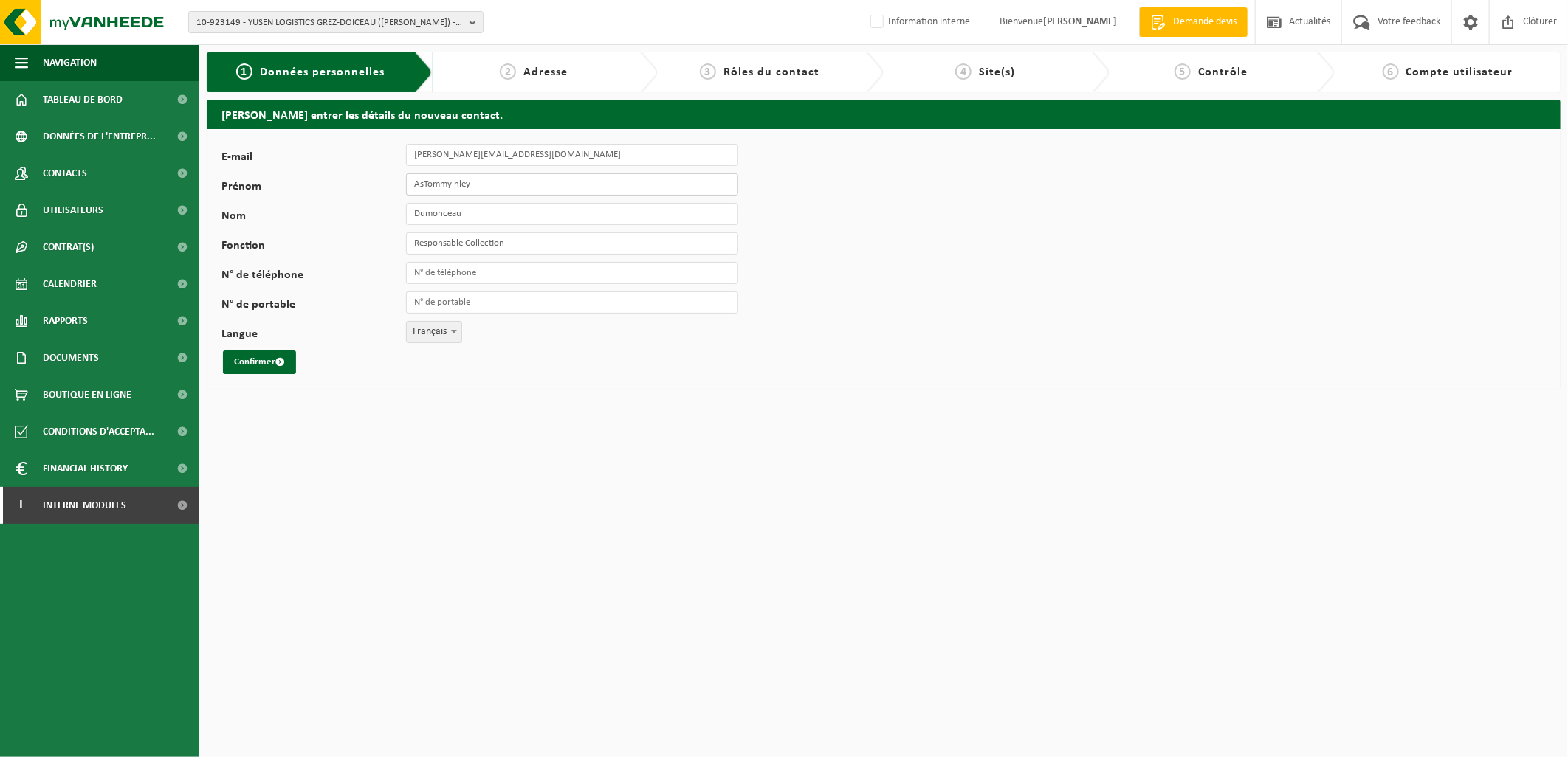
click at [470, 193] on input "AsTommy hley" at bounding box center [571, 184] width 332 height 22
drag, startPoint x: 478, startPoint y: 183, endPoint x: 379, endPoint y: 190, distance: 99.2
click at [379, 190] on div "Prénom AsTommy hley" at bounding box center [487, 184] width 532 height 22
type input "Tommy"
click at [430, 210] on input "Dumonceau" at bounding box center [571, 214] width 332 height 22
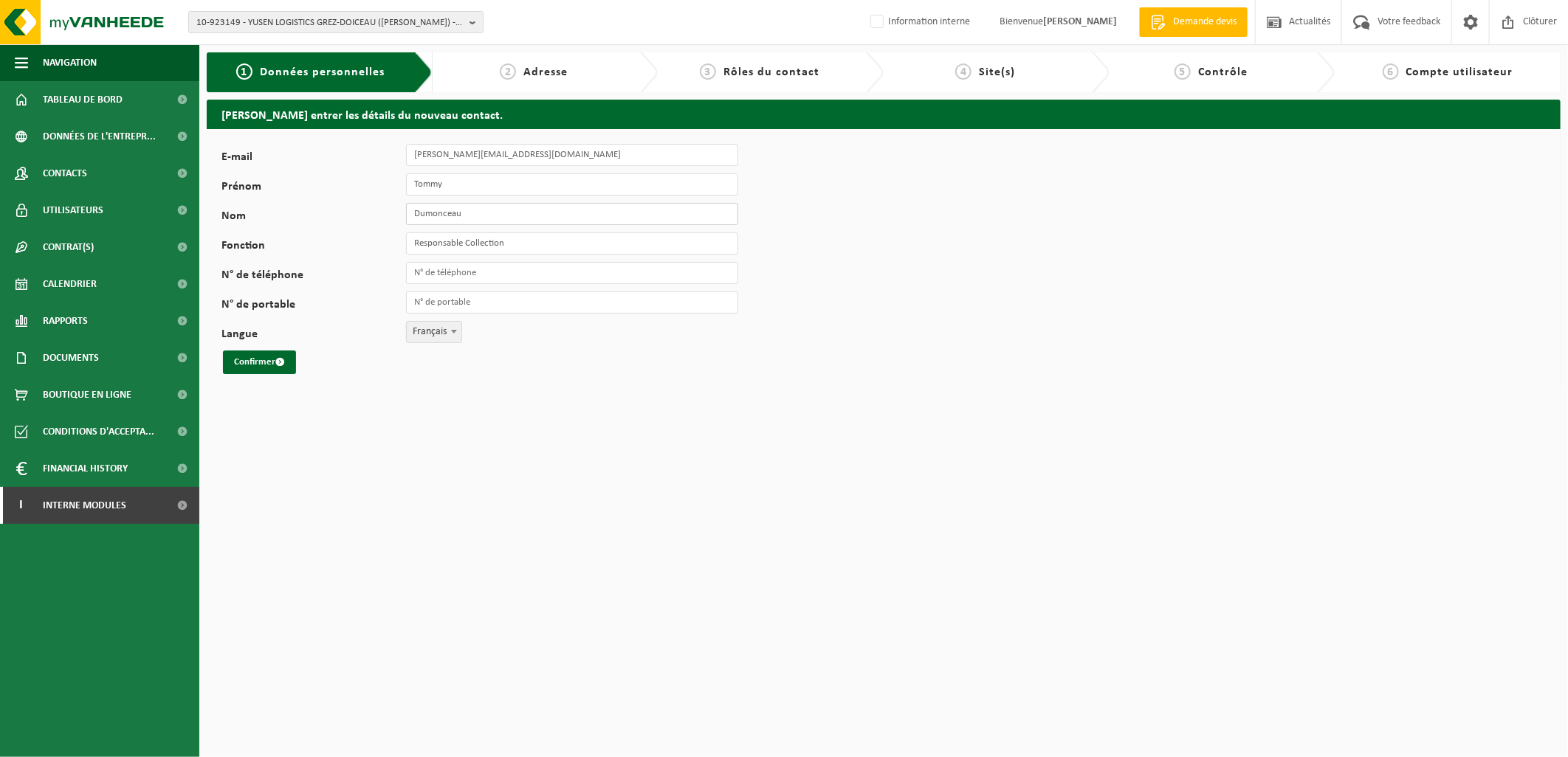
drag, startPoint x: 414, startPoint y: 211, endPoint x: 541, endPoint y: 213, distance: 127.0
click at [541, 213] on input "Dumonceau" at bounding box center [571, 214] width 332 height 22
type input "Declerc"
click at [230, 358] on button "Confirmer" at bounding box center [260, 362] width 73 height 23
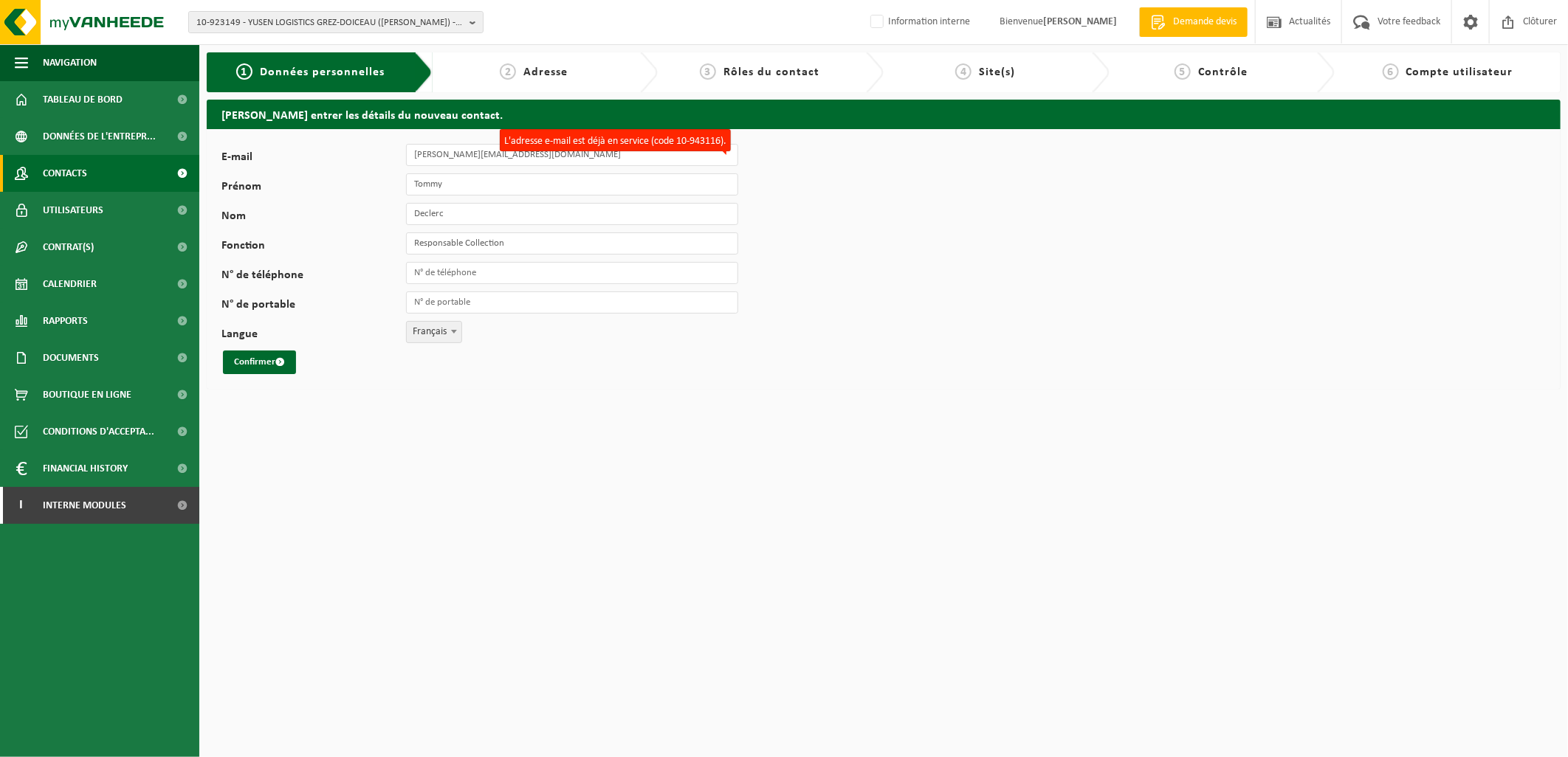
click at [107, 161] on link "Contacts" at bounding box center [100, 173] width 199 height 37
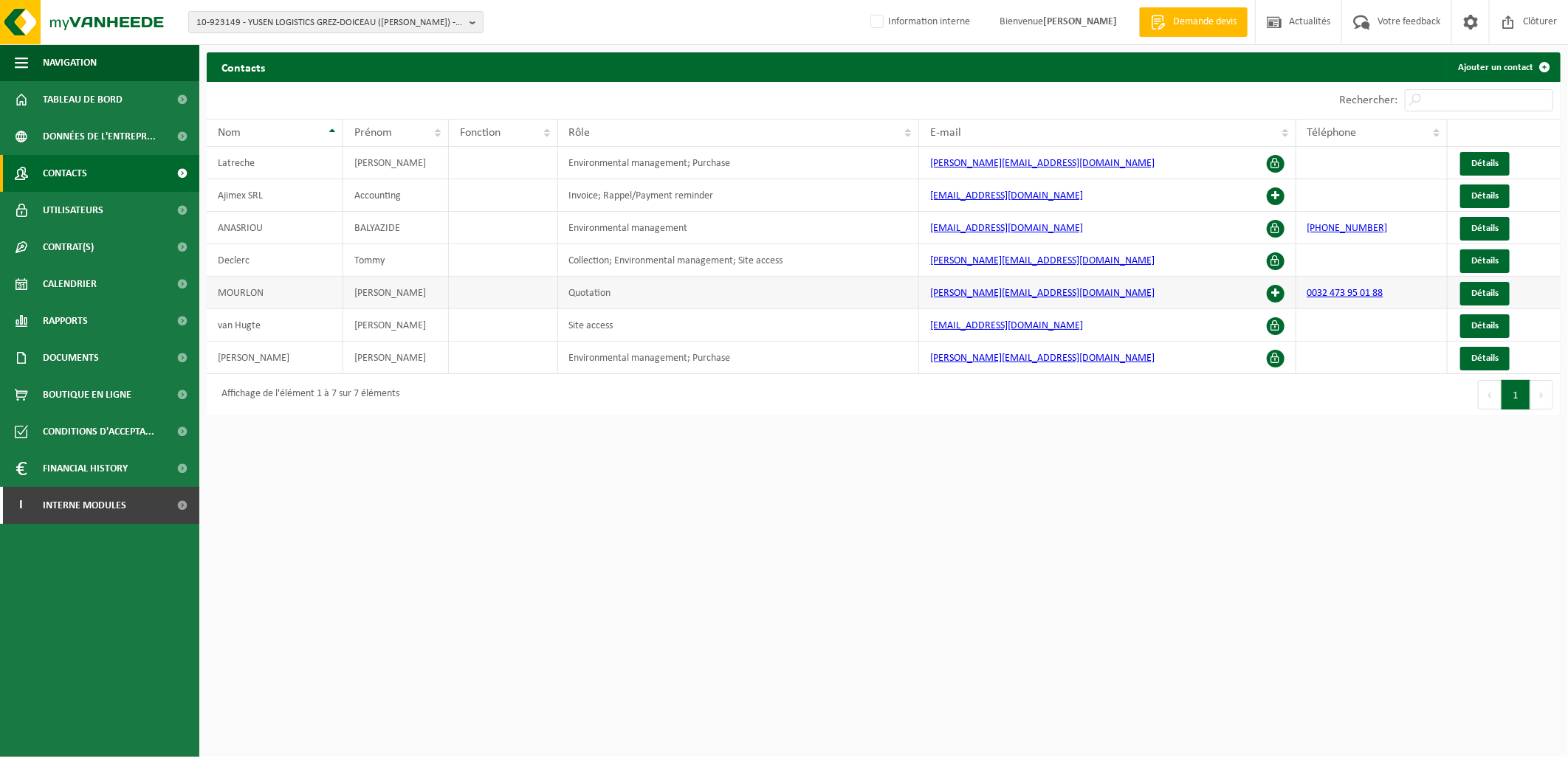
click at [1272, 295] on span at bounding box center [1276, 294] width 18 height 18
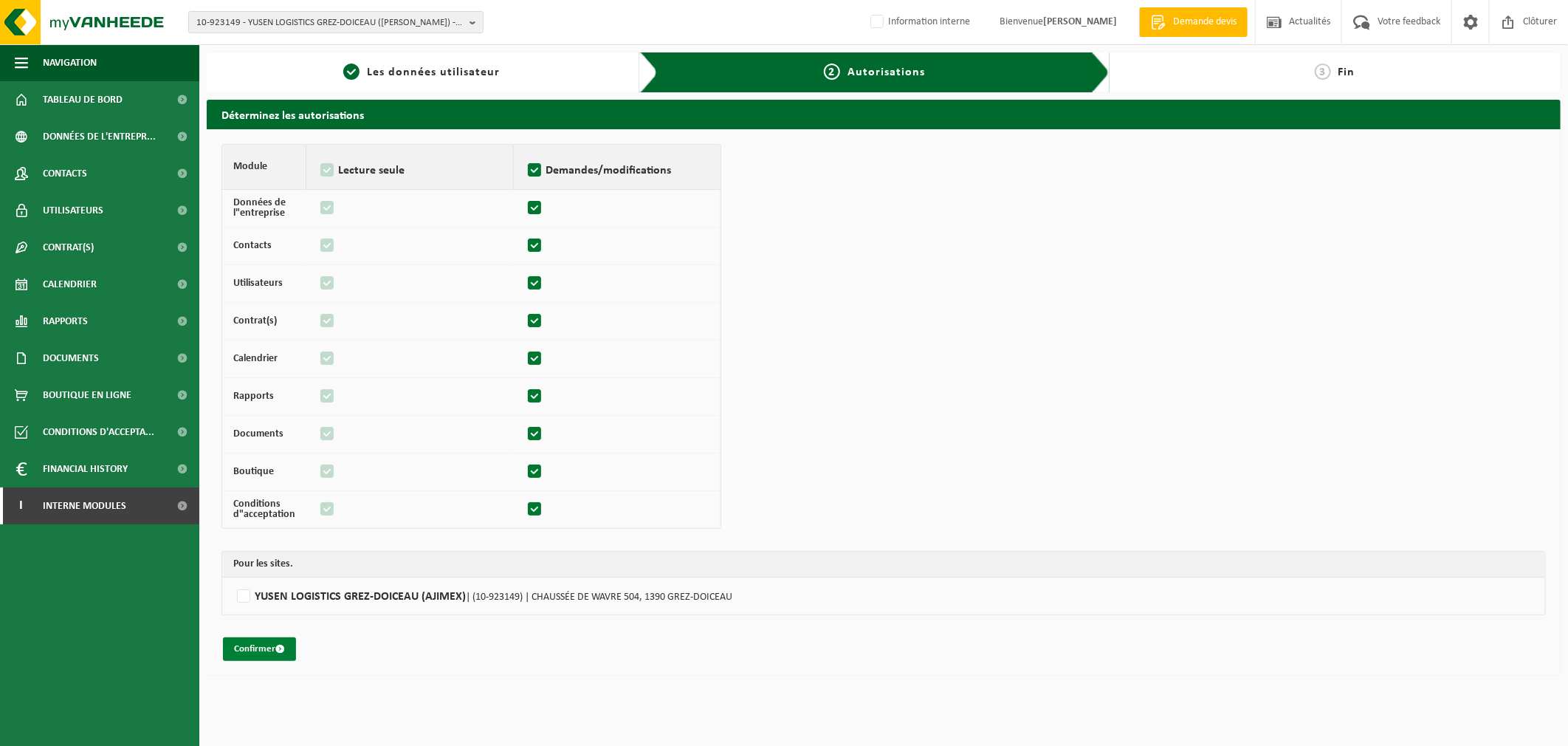
drag, startPoint x: 238, startPoint y: 595, endPoint x: 254, endPoint y: 645, distance: 52.5
click at [238, 595] on label"] "YUSEN LOGISTICS GREZ-DOICEAU (AJIMEX) | (10-923149) | CHAUSSÉE DE WAVRE 504, 13…" at bounding box center [883, 596] width 1301 height 22
click at [238, 595] on input "YUSEN LOGISTICS GREZ-DOICEAU (AJIMEX) | (10-923149) | CHAUSSÉE DE WAVRE 504, 13…" at bounding box center [1017, 596] width 1568 height 22
checkbox input "true"
click at [254, 647] on button "Confirmer" at bounding box center [260, 650] width 73 height 23
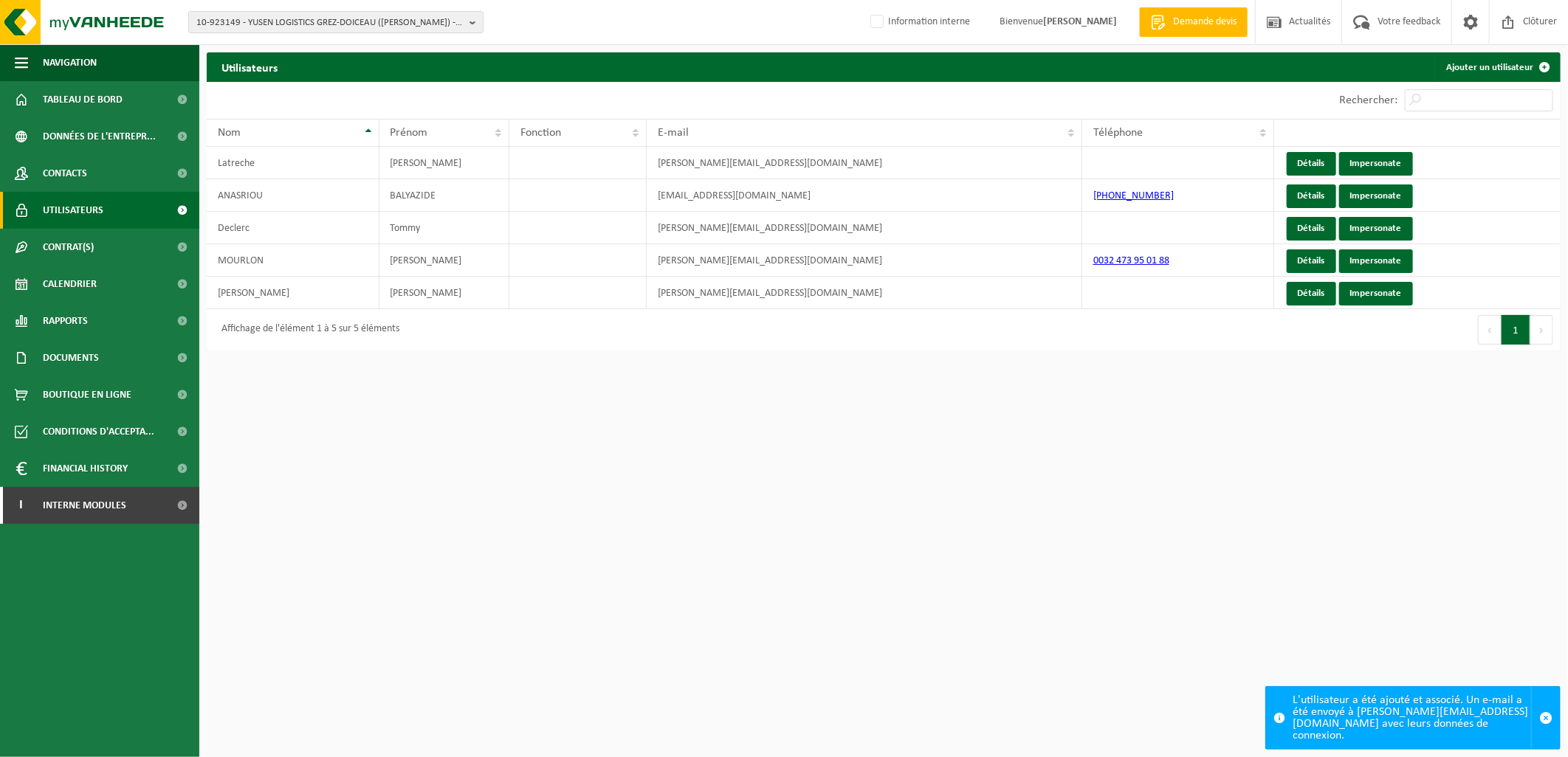
click at [266, 9] on div "10-923149 - YUSEN LOGISTICS GREZ-DOICEAU (AJIMEX) - 1390 GREZ-DOICEAU, CHAUSSÉE…" at bounding box center [784, 23] width 1568 height 45
click at [264, 19] on span "10-923149 - YUSEN LOGISTICS GREZ-DOICEAU ([PERSON_NAME]) - 1390 GREZ-DOICEAU, C…" at bounding box center [330, 23] width 267 height 22
type input "10-923537"
click at [327, 72] on li "10-923537 - YUSEN LOGISTICS GEMBLOUX - 5032 ISNES, RUE CAMILLE HUBERT 24Z" at bounding box center [336, 74] width 288 height 30
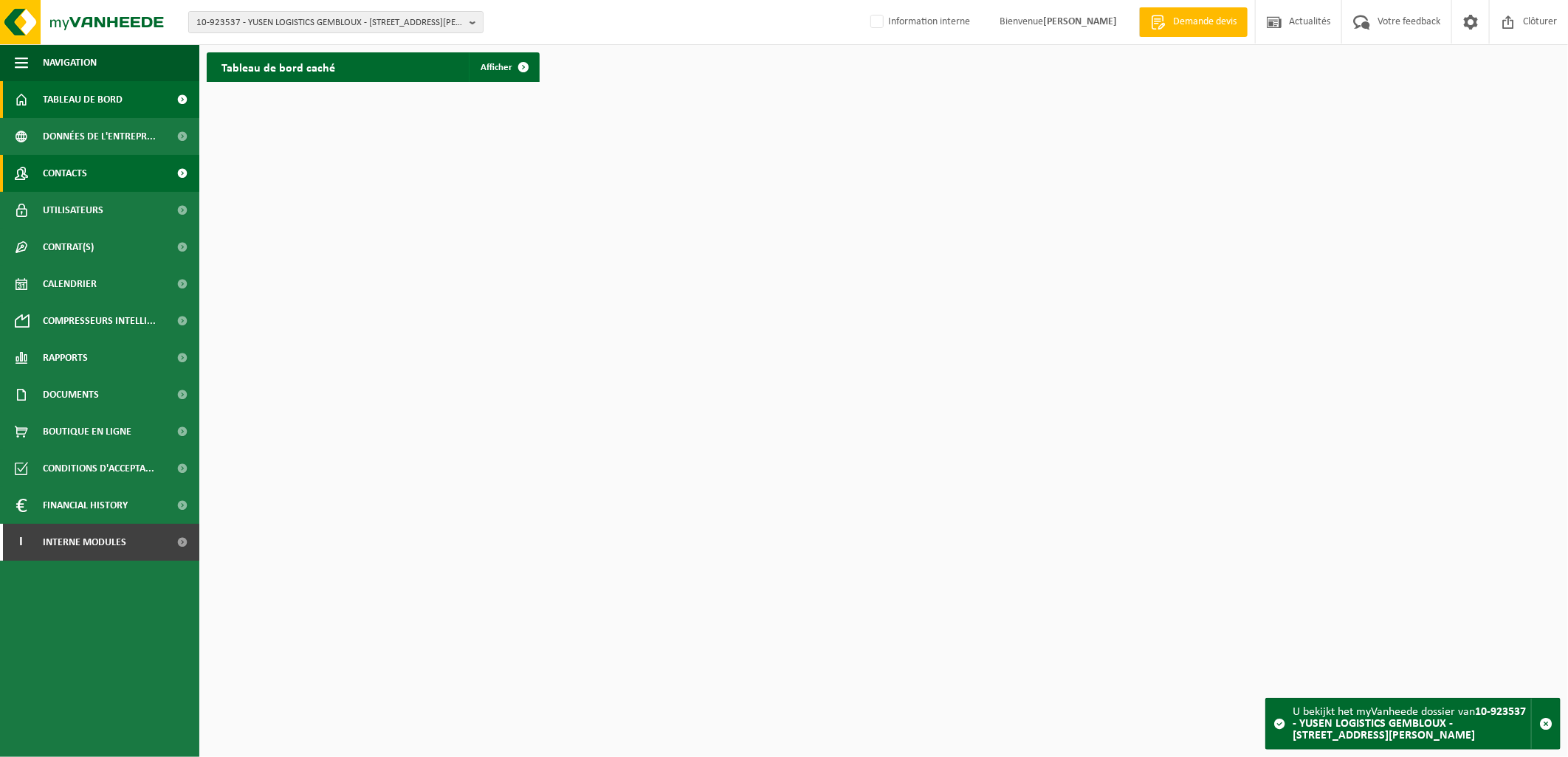
click at [82, 174] on span "Contacts" at bounding box center [65, 173] width 44 height 37
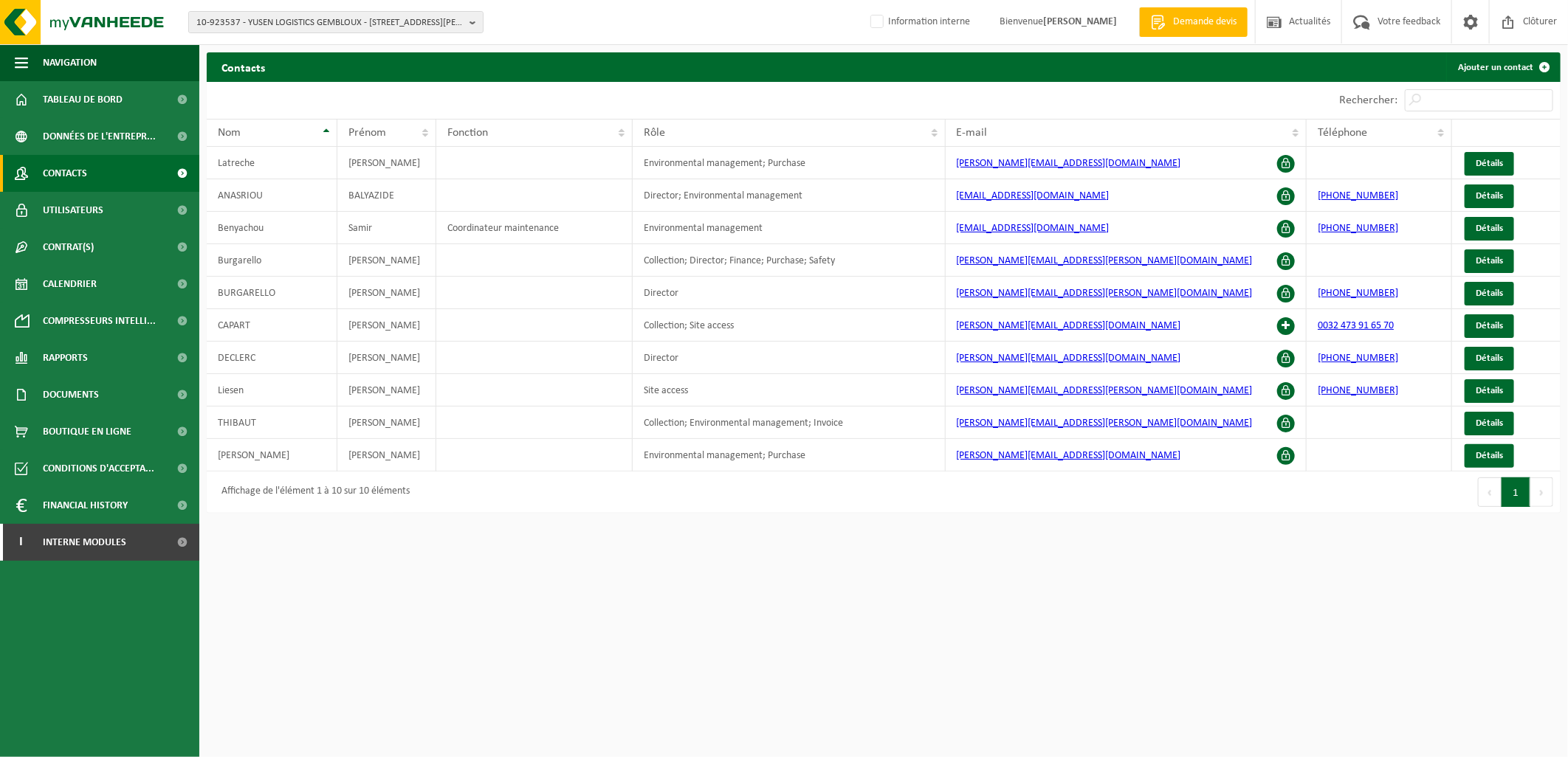
click at [1517, 490] on button "1" at bounding box center [1516, 492] width 29 height 30
click at [1285, 329] on span at bounding box center [1286, 326] width 18 height 18
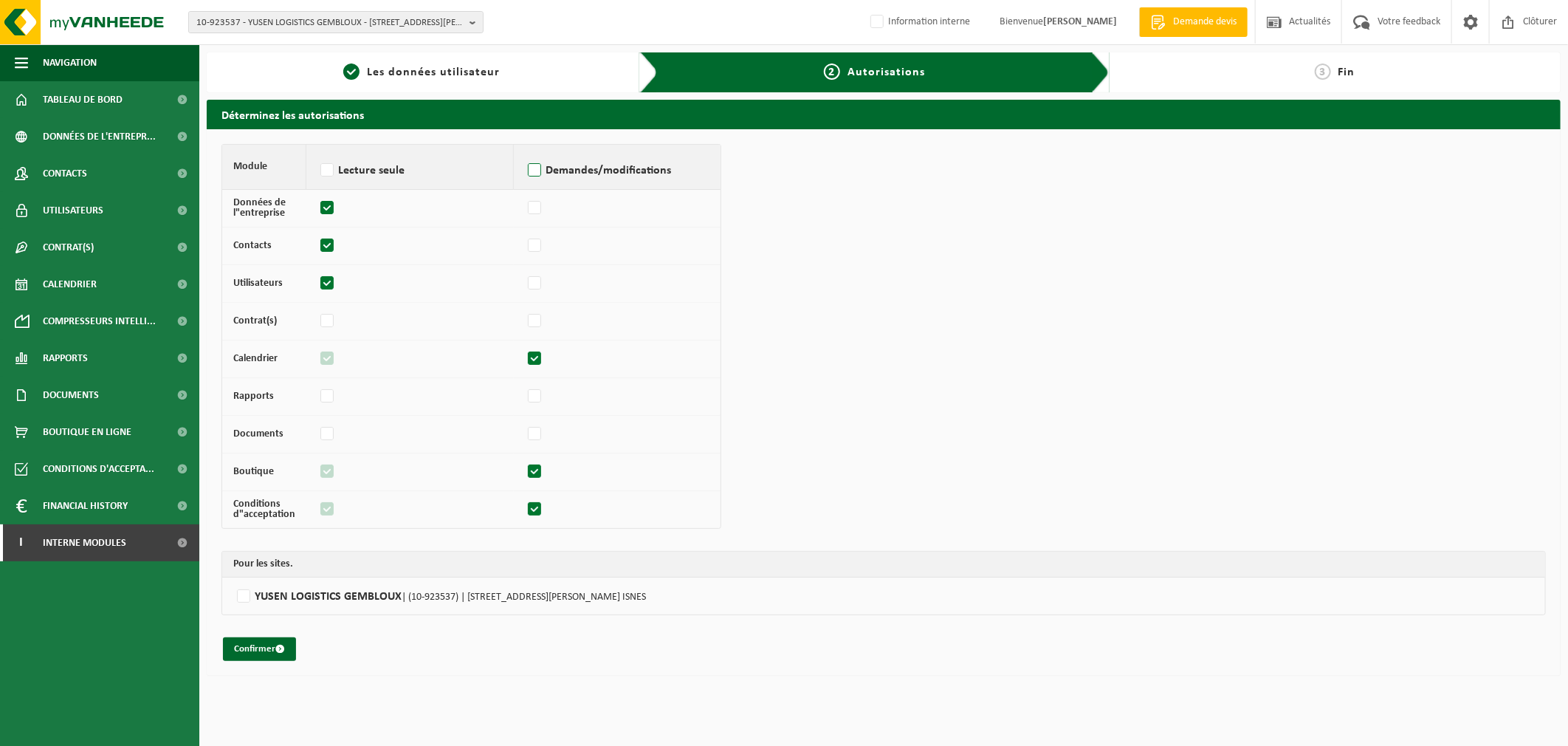
click at [525, 165] on label "Demandes/modifications" at bounding box center [616, 170] width 184 height 22
click at [525, 152] on input "Demandes/modifications" at bounding box center [524, 152] width 1 height 1
checkbox input "true"
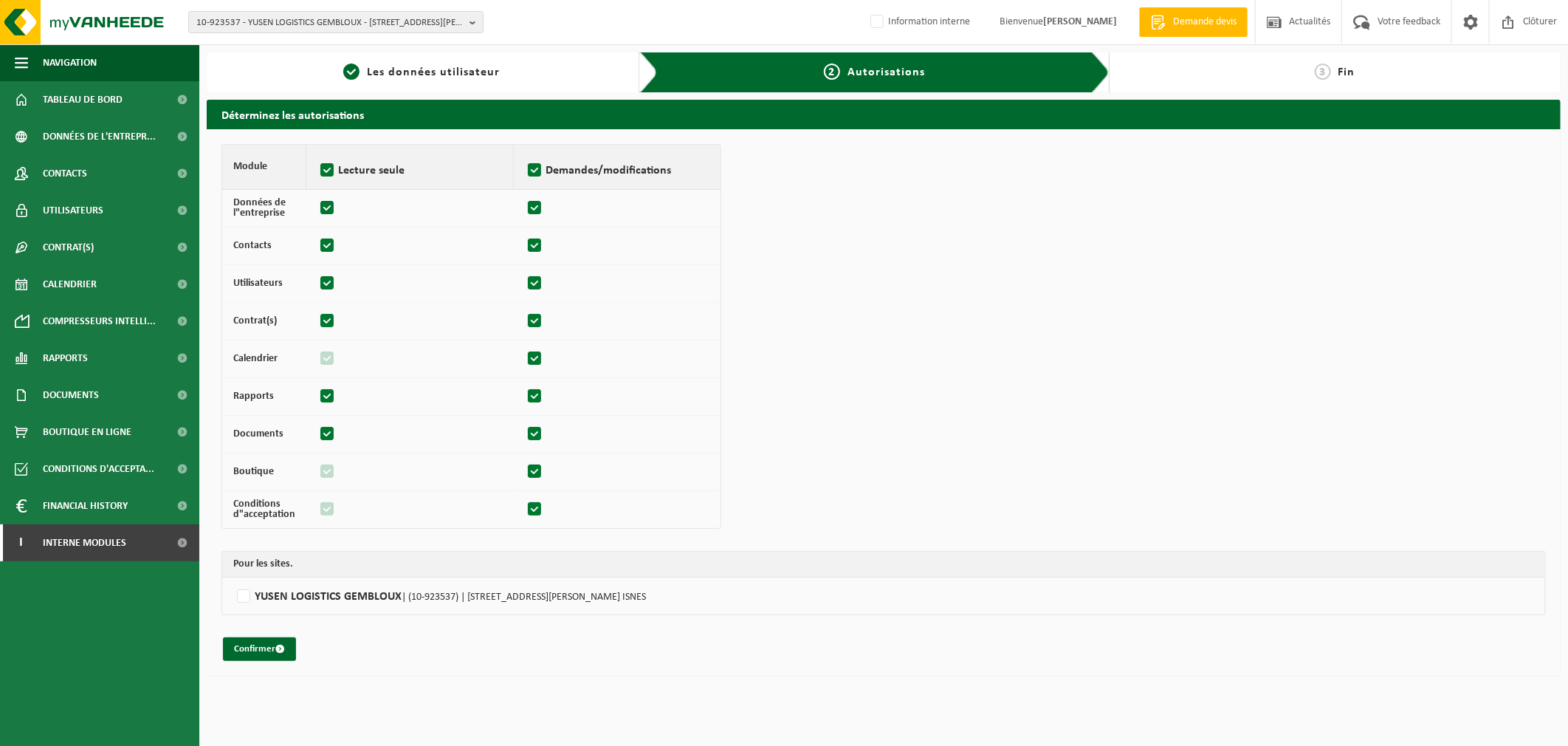
checkbox input "true"
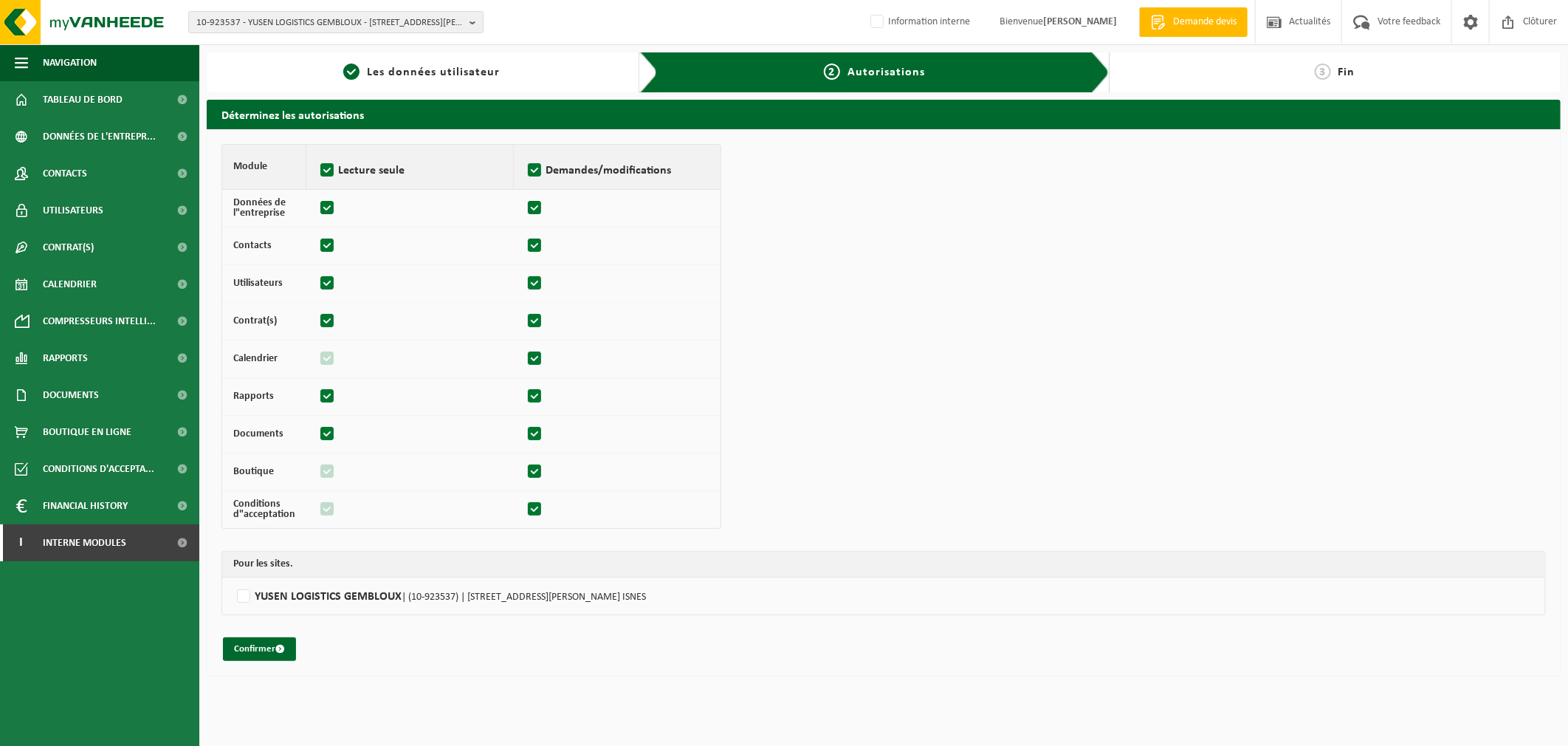
checkbox input "true"
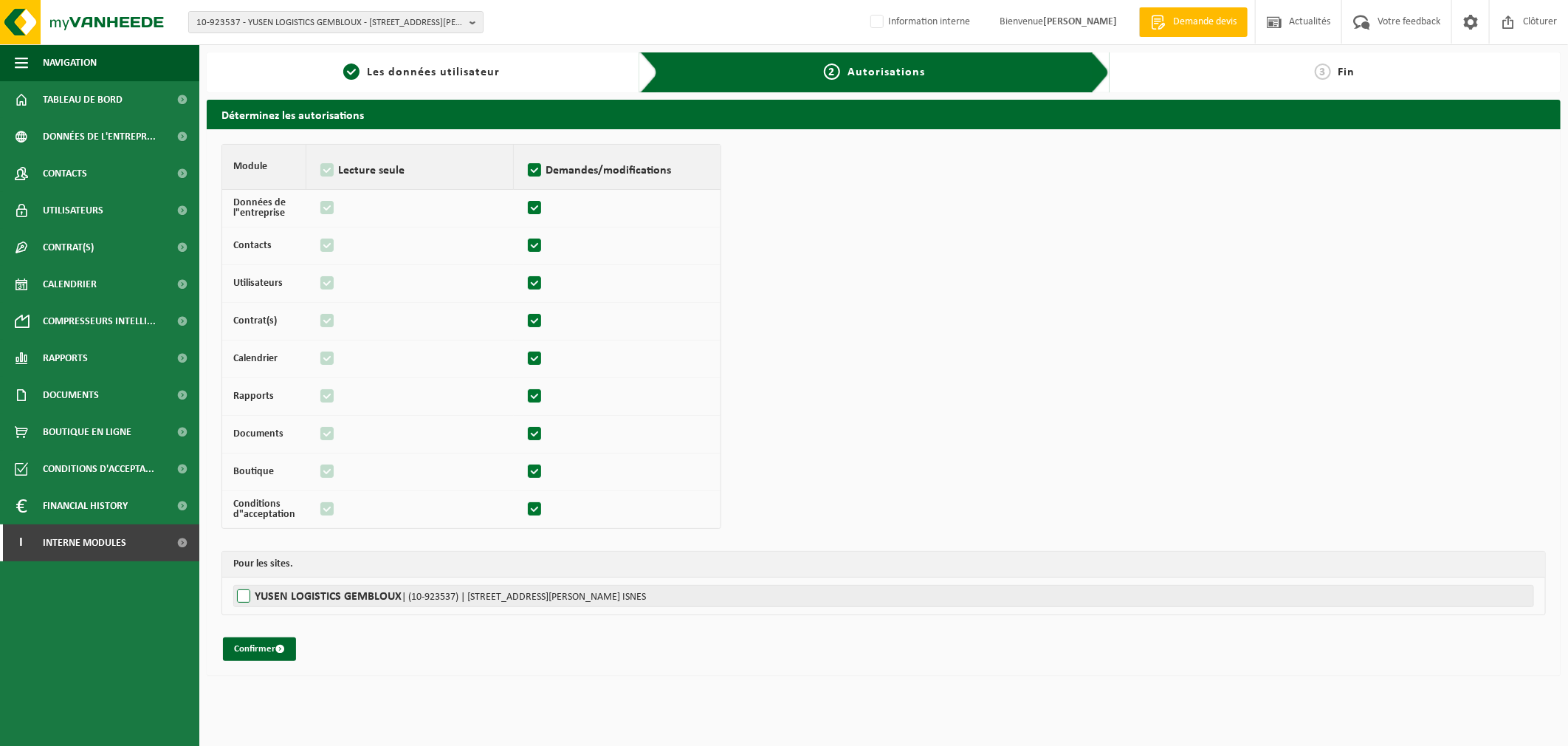
click at [248, 601] on label"] "YUSEN LOGISTICS GEMBLOUX | (10-923537) | RUE CAMILLE HUBERT 24Z, 5032 ISNES" at bounding box center [883, 596] width 1301 height 22
click at [248, 601] on input "YUSEN LOGISTICS GEMBLOUX | (10-923537) | RUE CAMILLE HUBERT 24Z, 5032 ISNES" at bounding box center [1017, 596] width 1568 height 22
checkbox input "true"
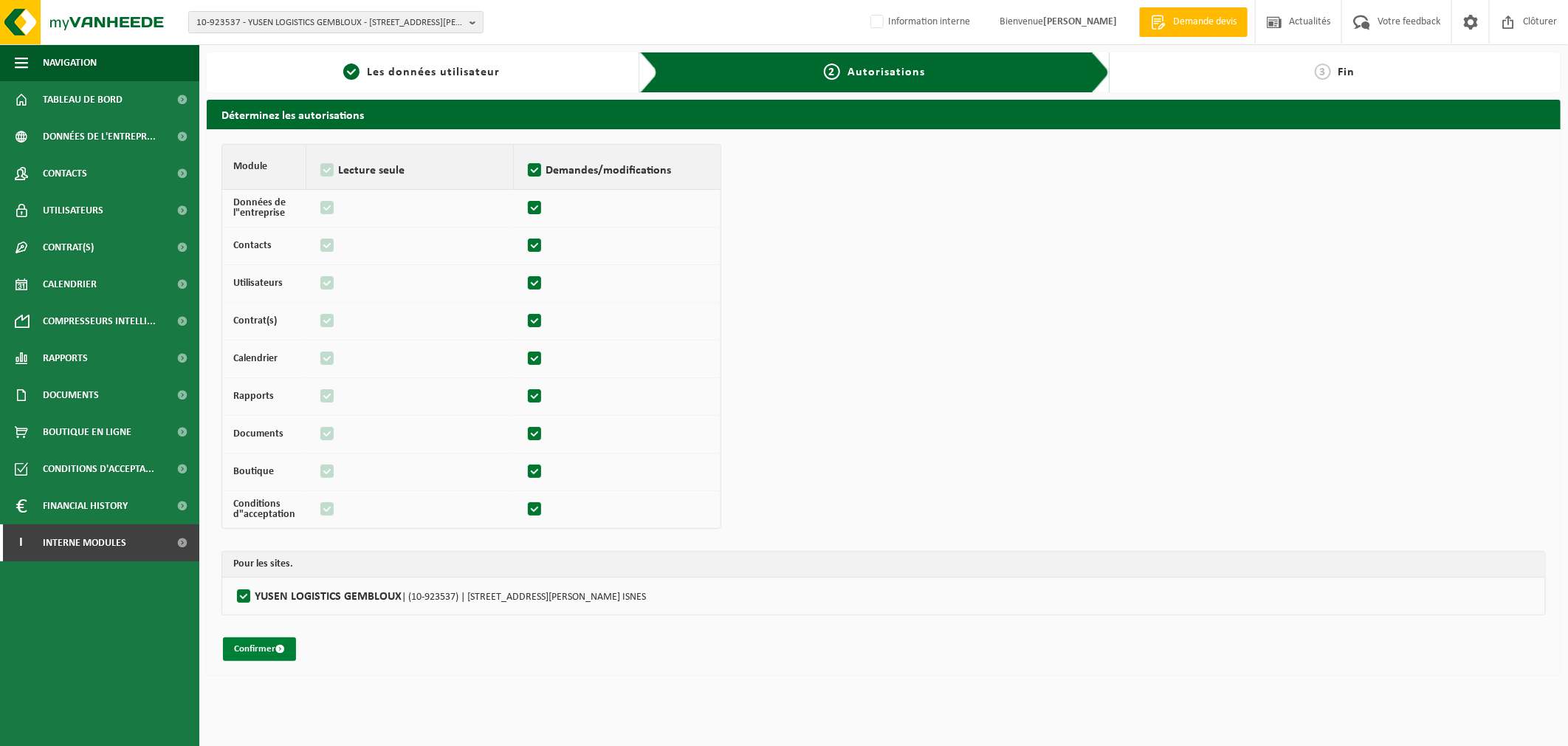
click at [262, 650] on button "Confirmer" at bounding box center [260, 650] width 73 height 23
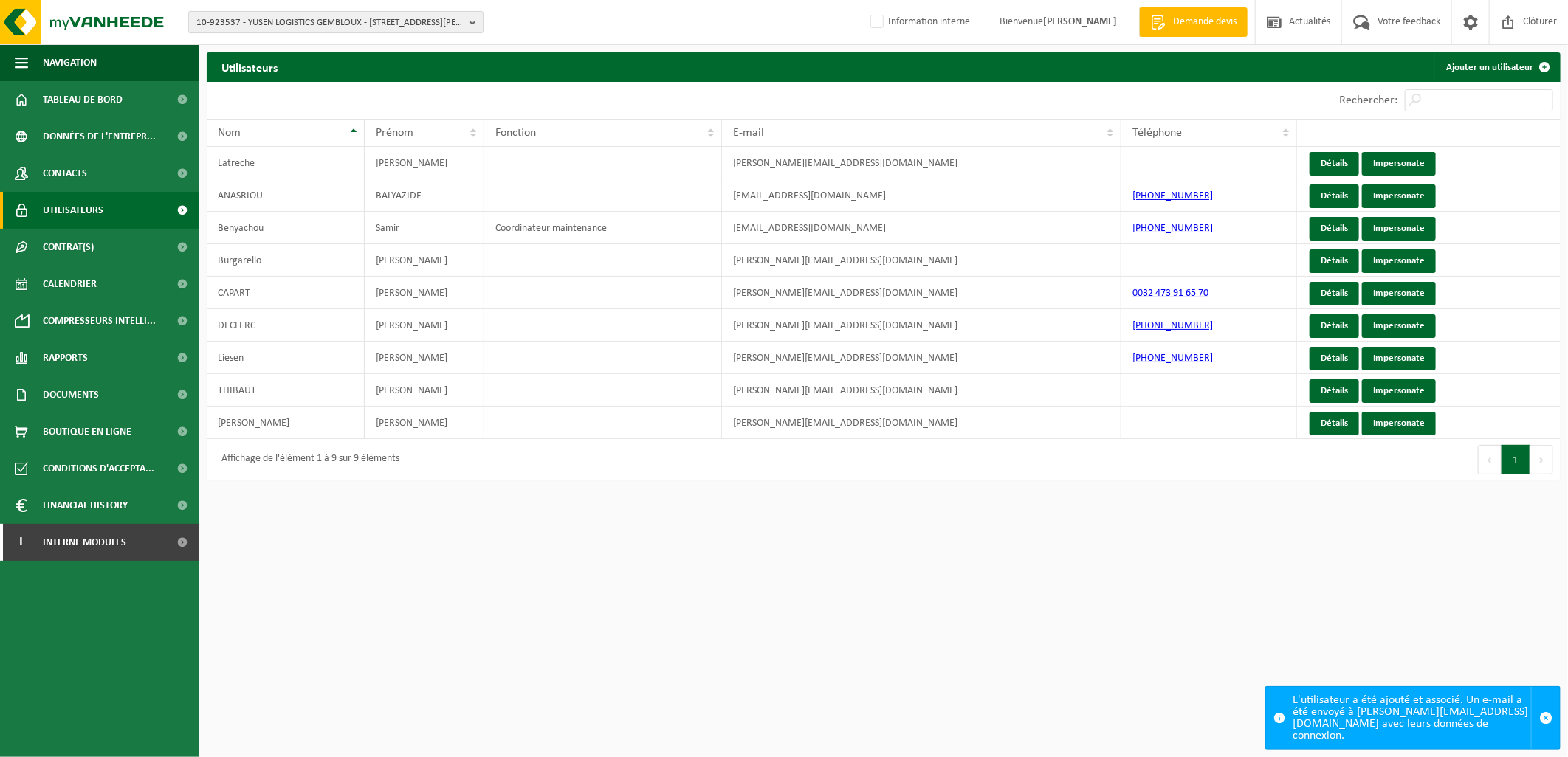
click at [254, 24] on span "10-923537 - YUSEN LOGISTICS GEMBLOUX - 5032 ISNES, RUE CAMILLE HUBERT 24Z" at bounding box center [330, 23] width 267 height 22
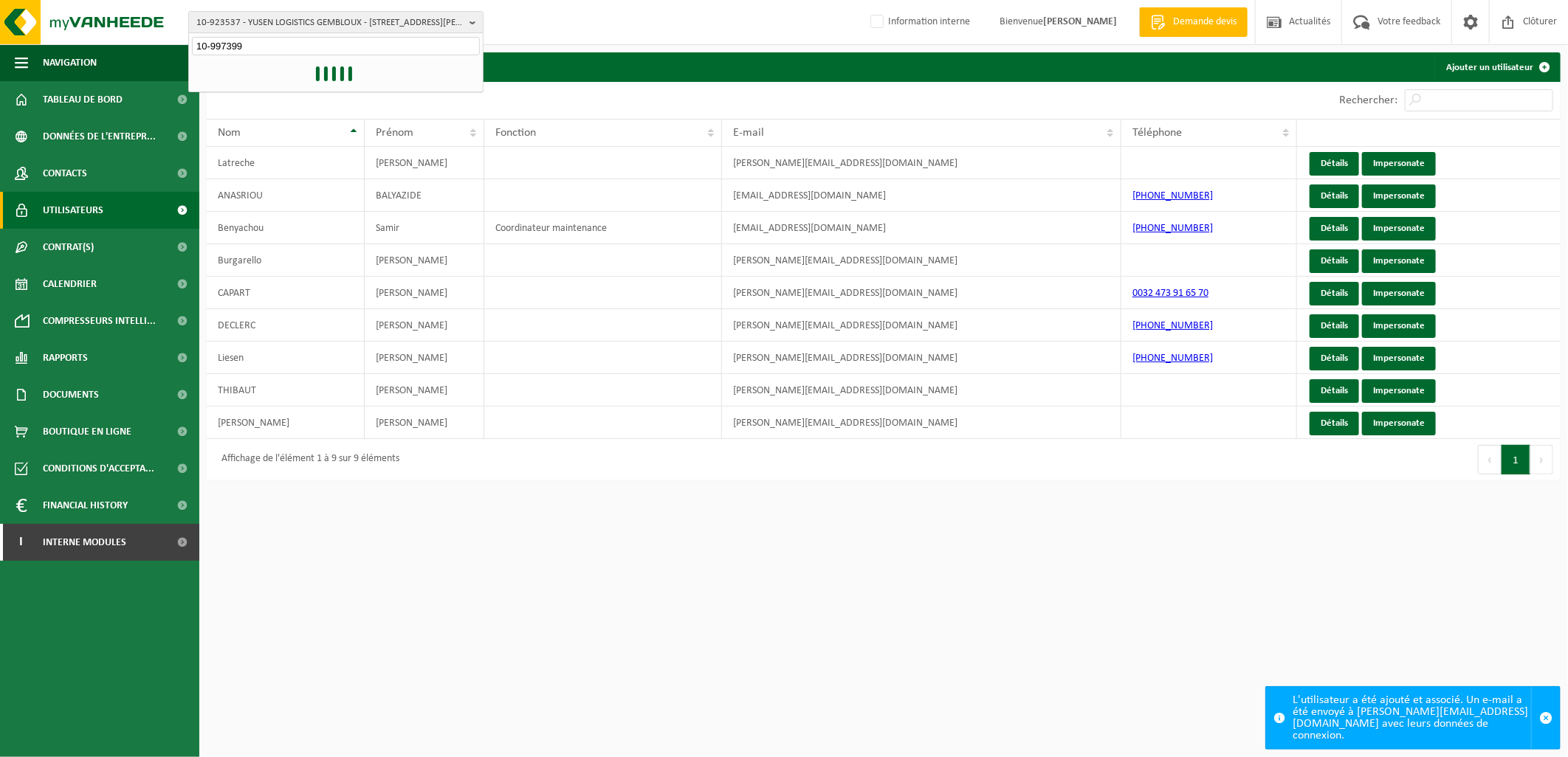
type input "10-997399"
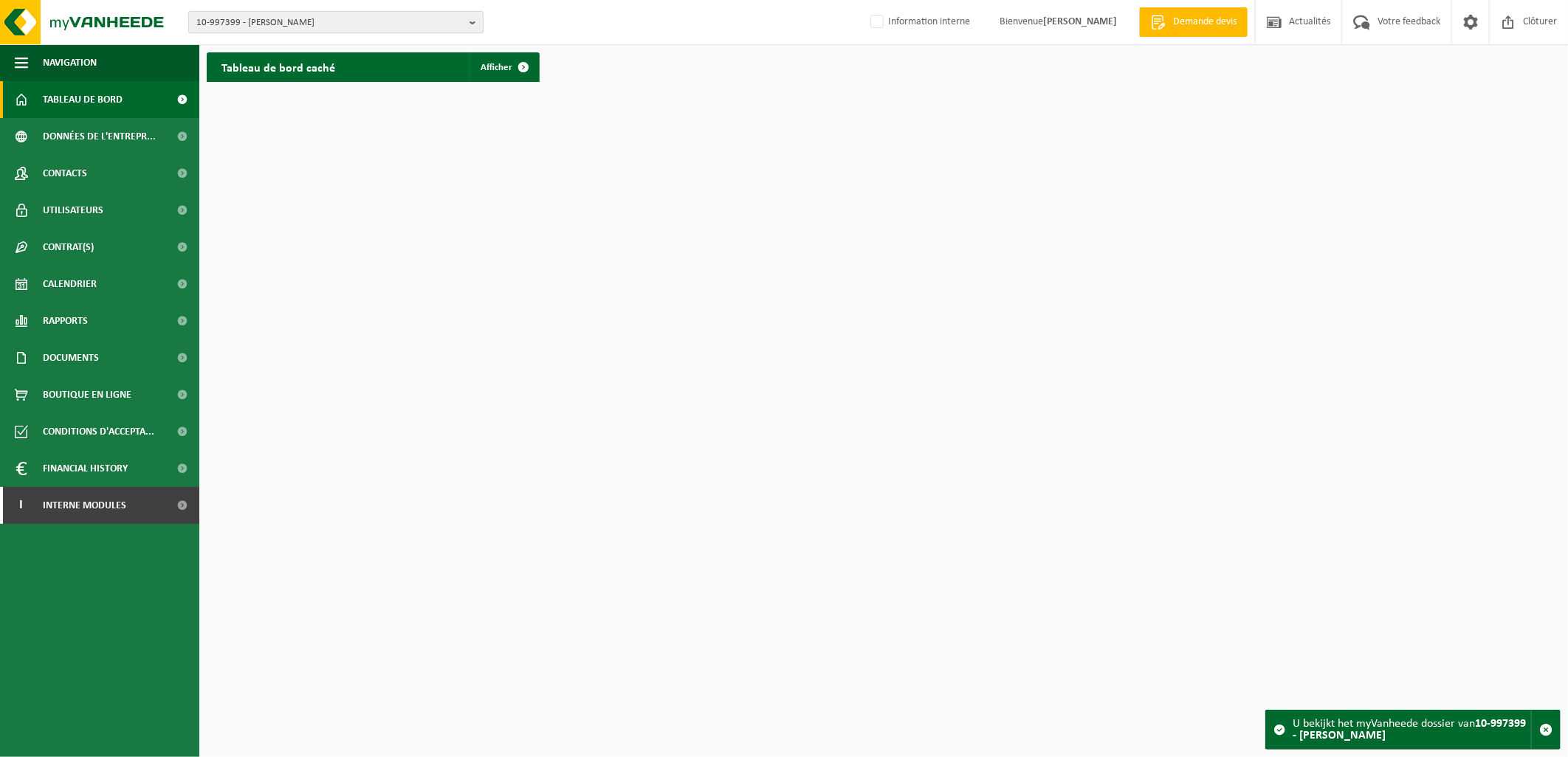
click at [290, 23] on span "10-997399 - [PERSON_NAME]" at bounding box center [330, 23] width 267 height 22
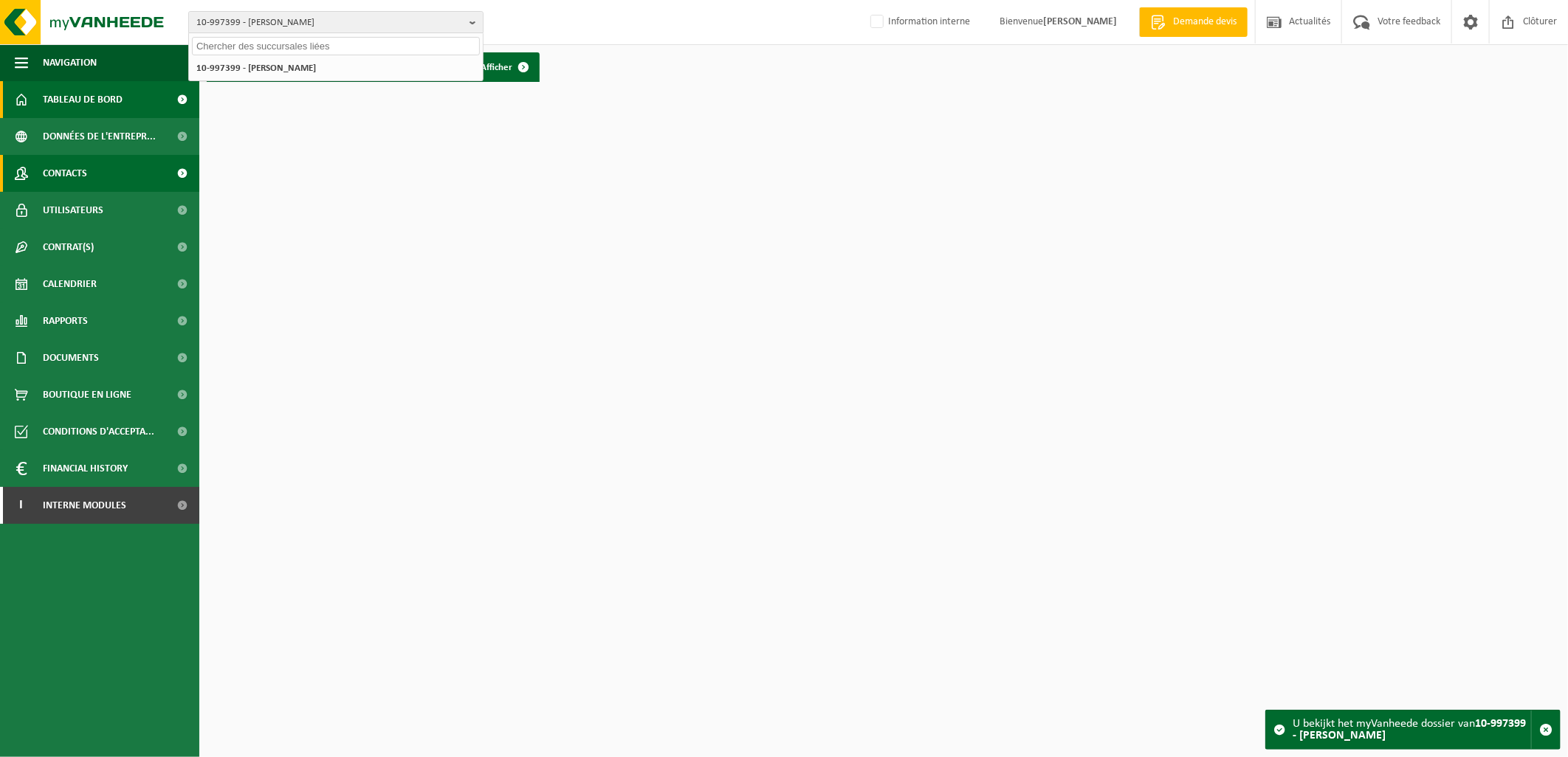
click at [65, 171] on span "Contacts" at bounding box center [65, 173] width 44 height 37
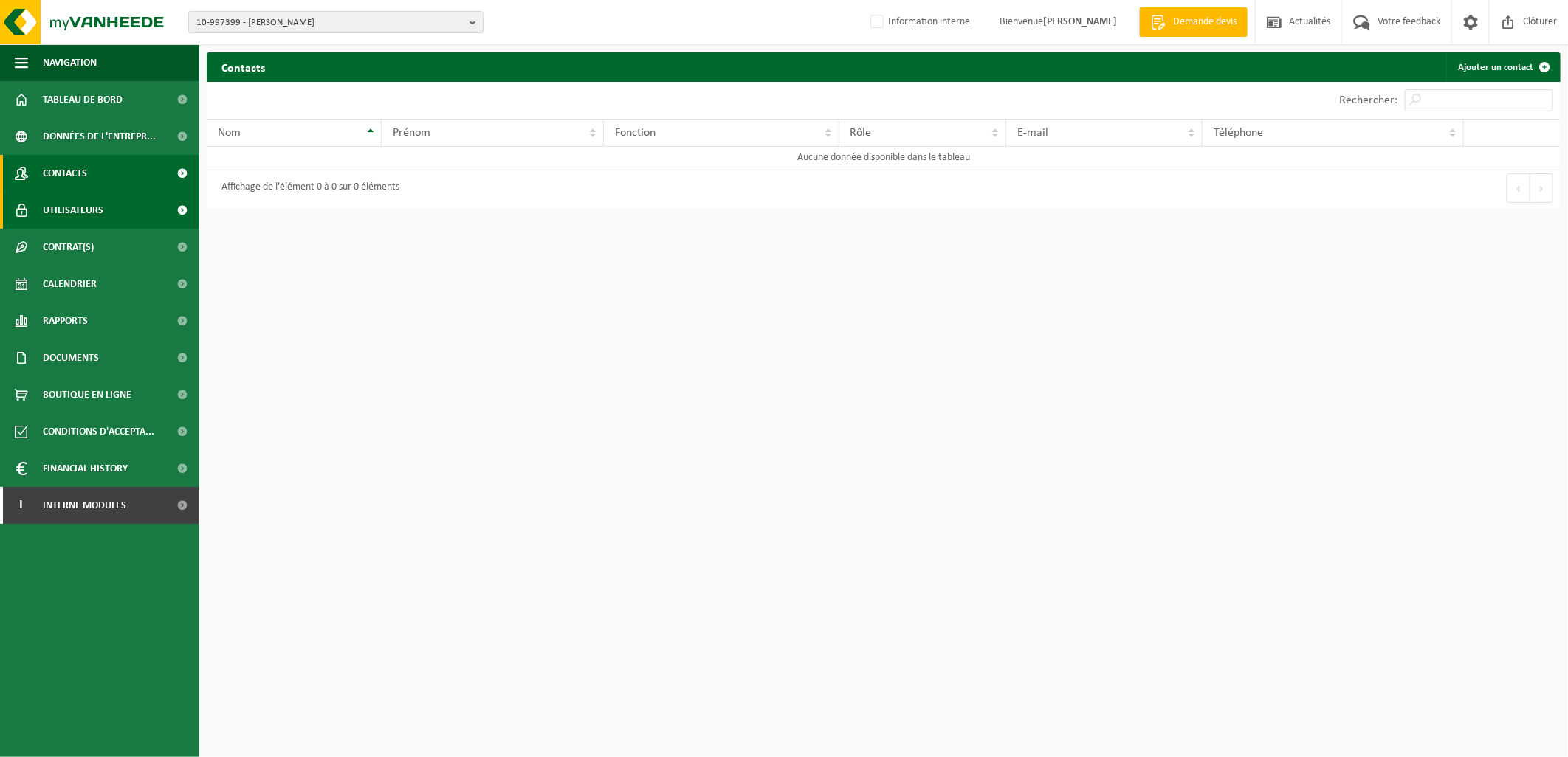
click at [71, 204] on span "Utilisateurs" at bounding box center [73, 210] width 61 height 37
click at [270, 25] on span "10-997399 - [PERSON_NAME]" at bounding box center [330, 23] width 267 height 22
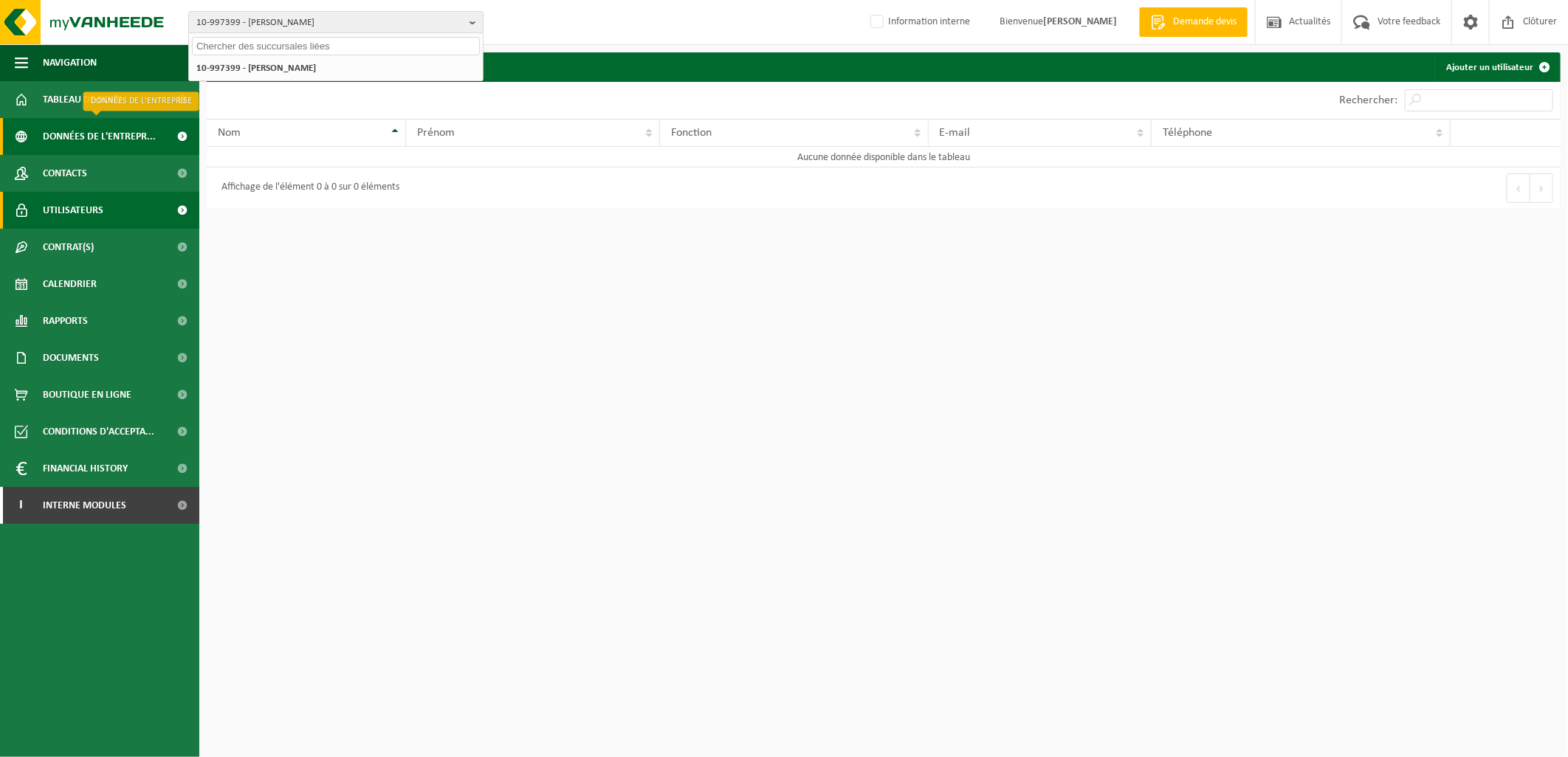
click at [125, 131] on span "Données de l'entrepr..." at bounding box center [99, 136] width 113 height 37
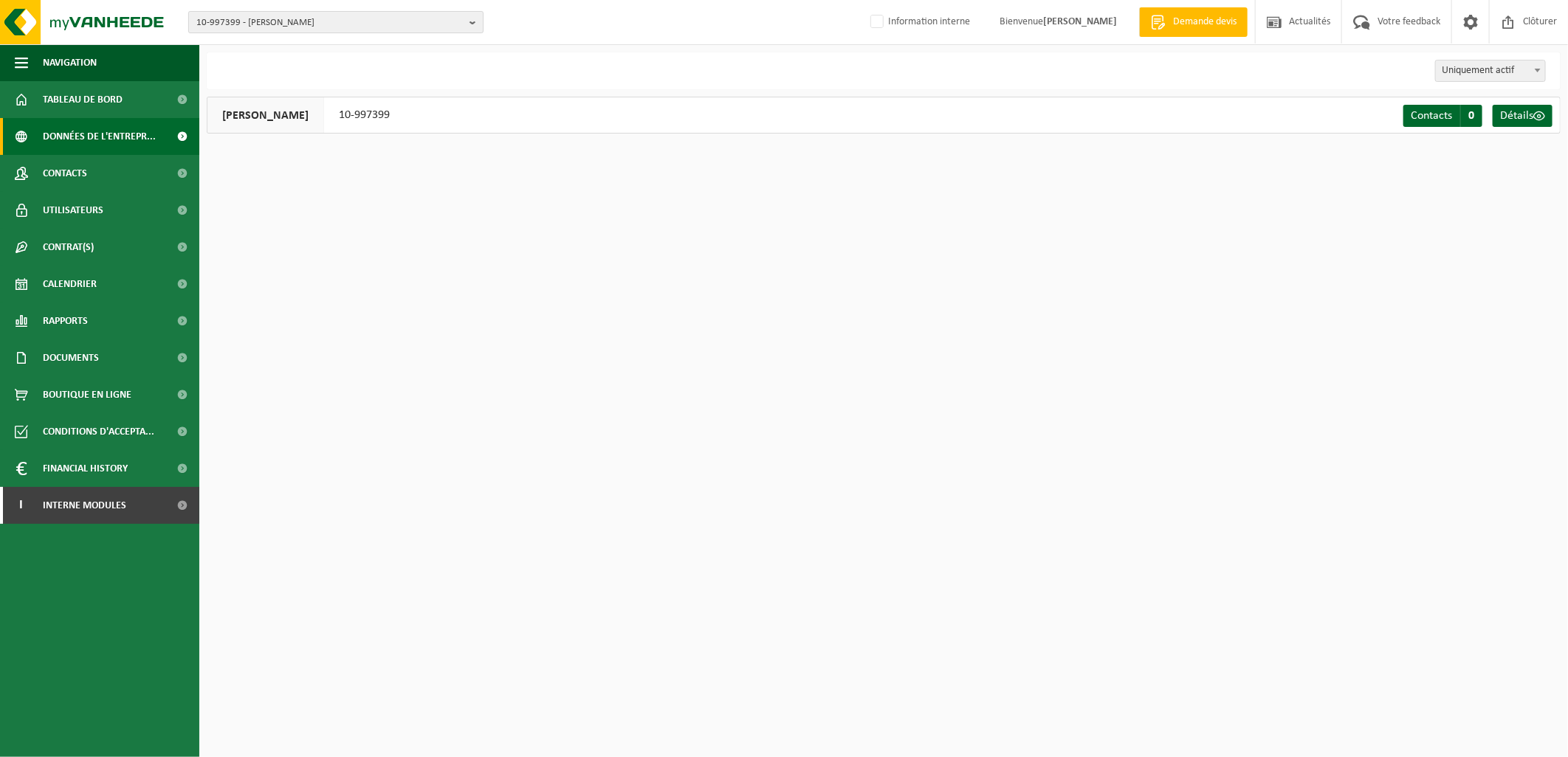
click at [311, 23] on span "10-997399 - [PERSON_NAME]" at bounding box center [330, 23] width 267 height 22
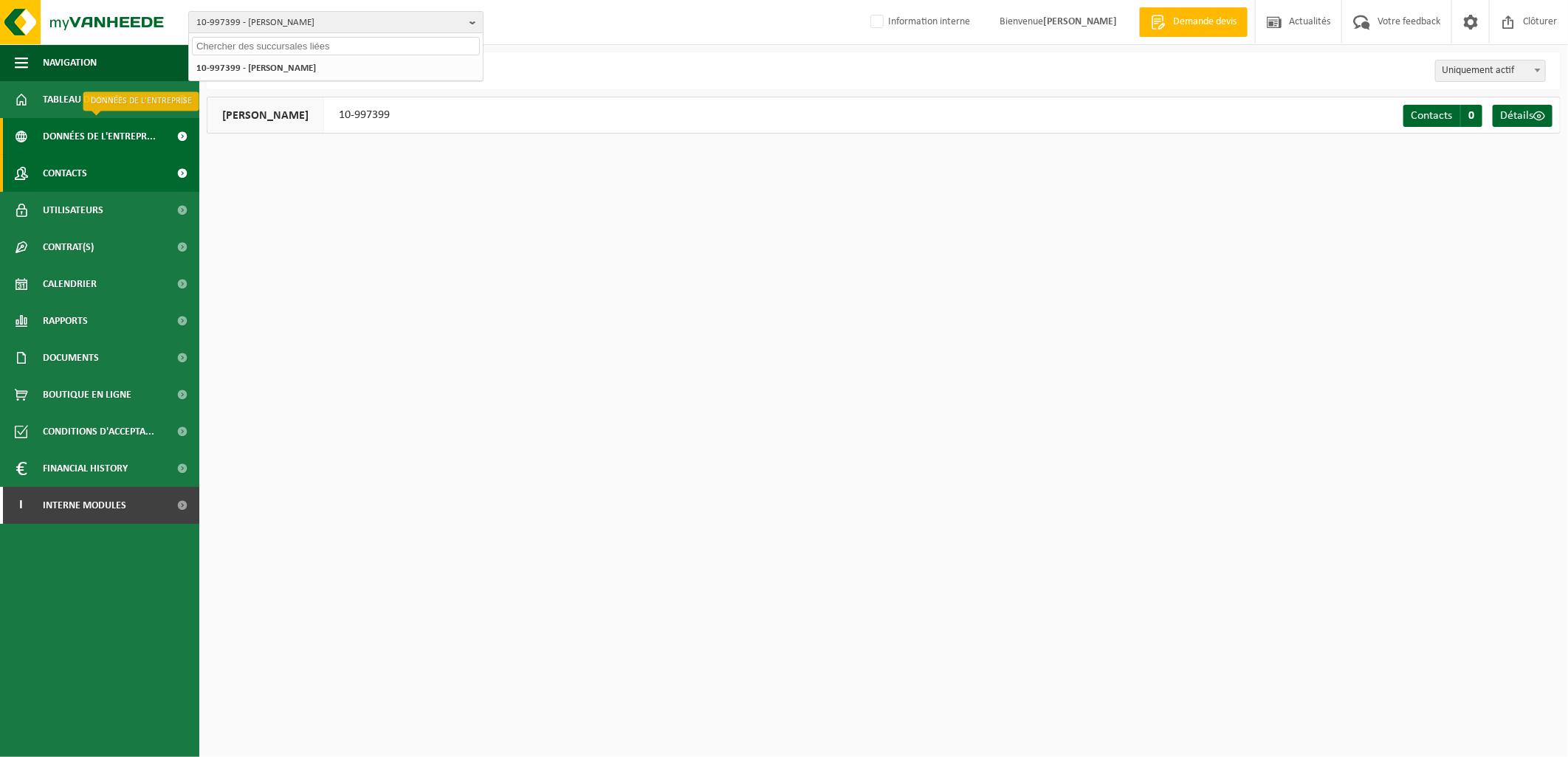
click at [94, 172] on link "Contacts" at bounding box center [100, 173] width 199 height 37
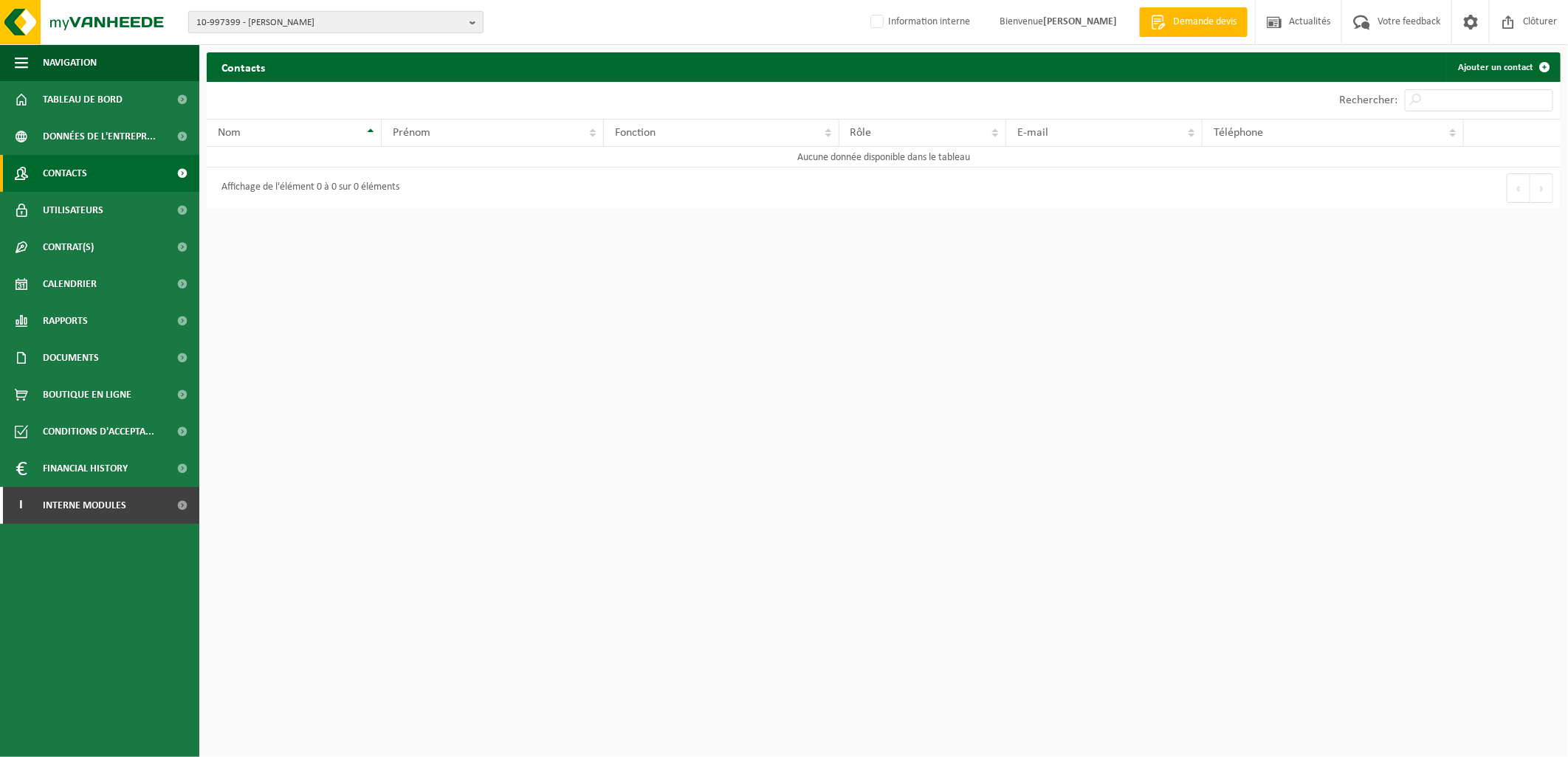
click at [271, 20] on span "10-997399 - [PERSON_NAME]" at bounding box center [330, 23] width 267 height 22
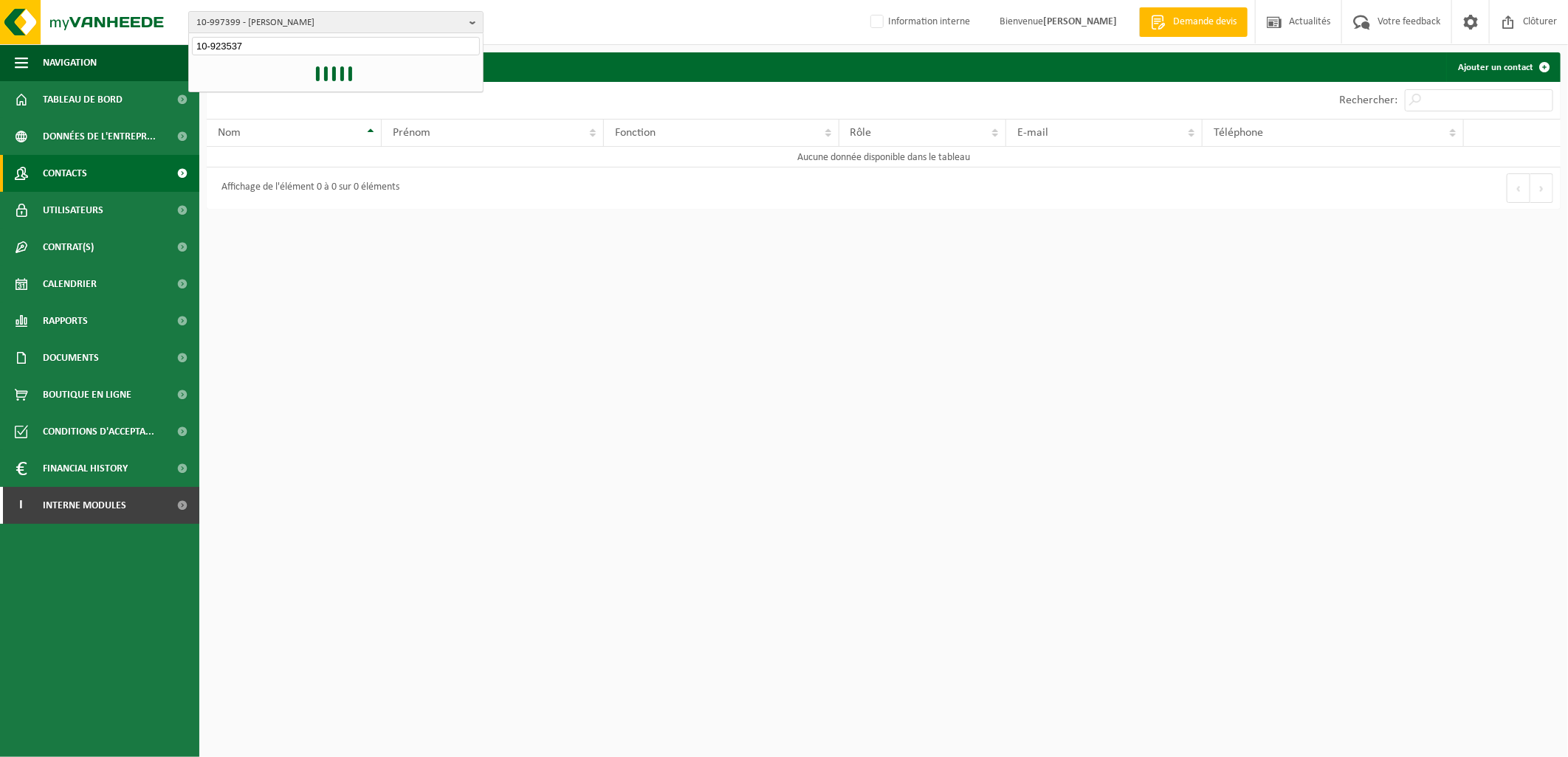
type input "10-923537"
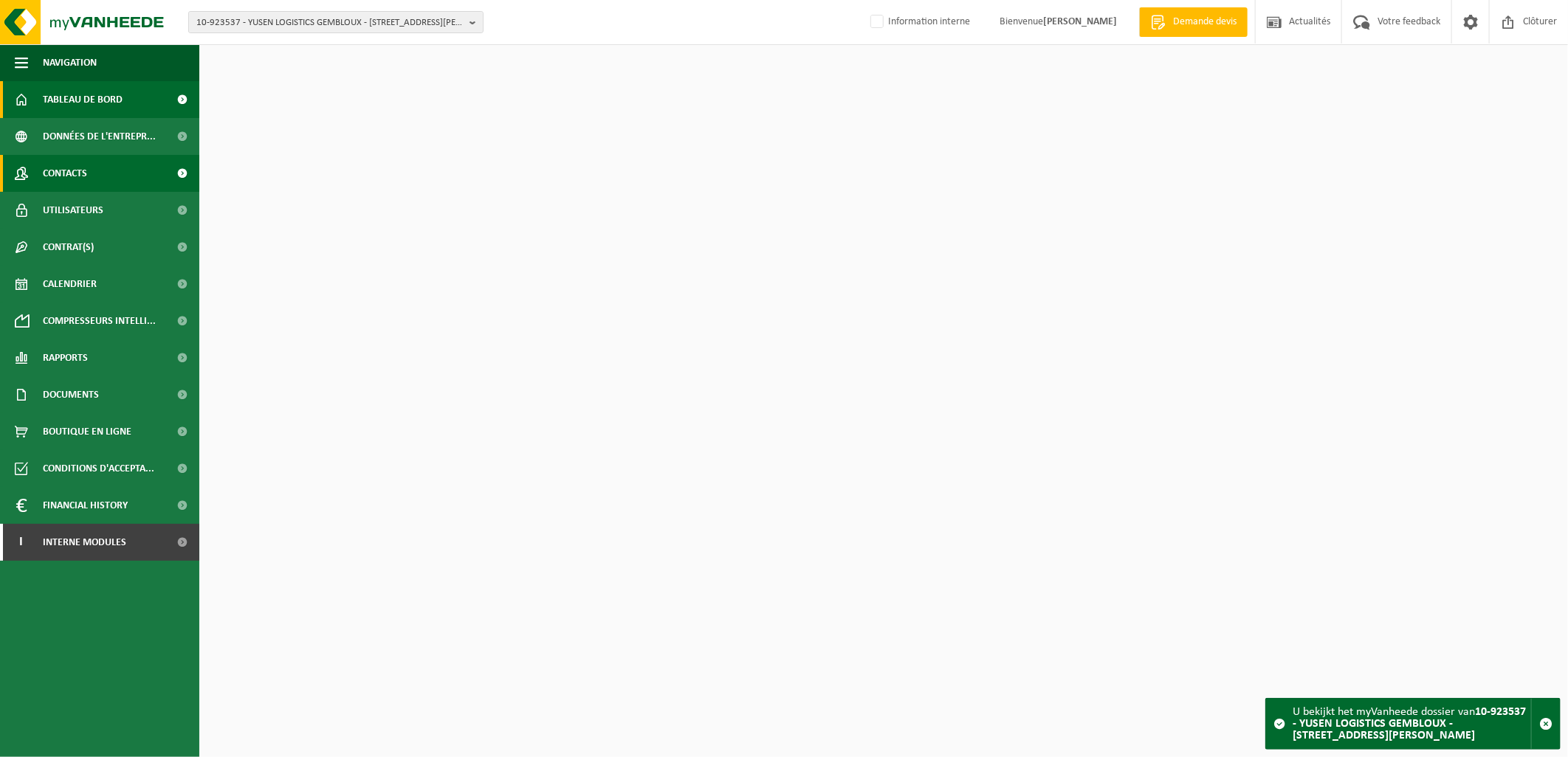
click at [106, 186] on link "Contacts" at bounding box center [100, 173] width 199 height 37
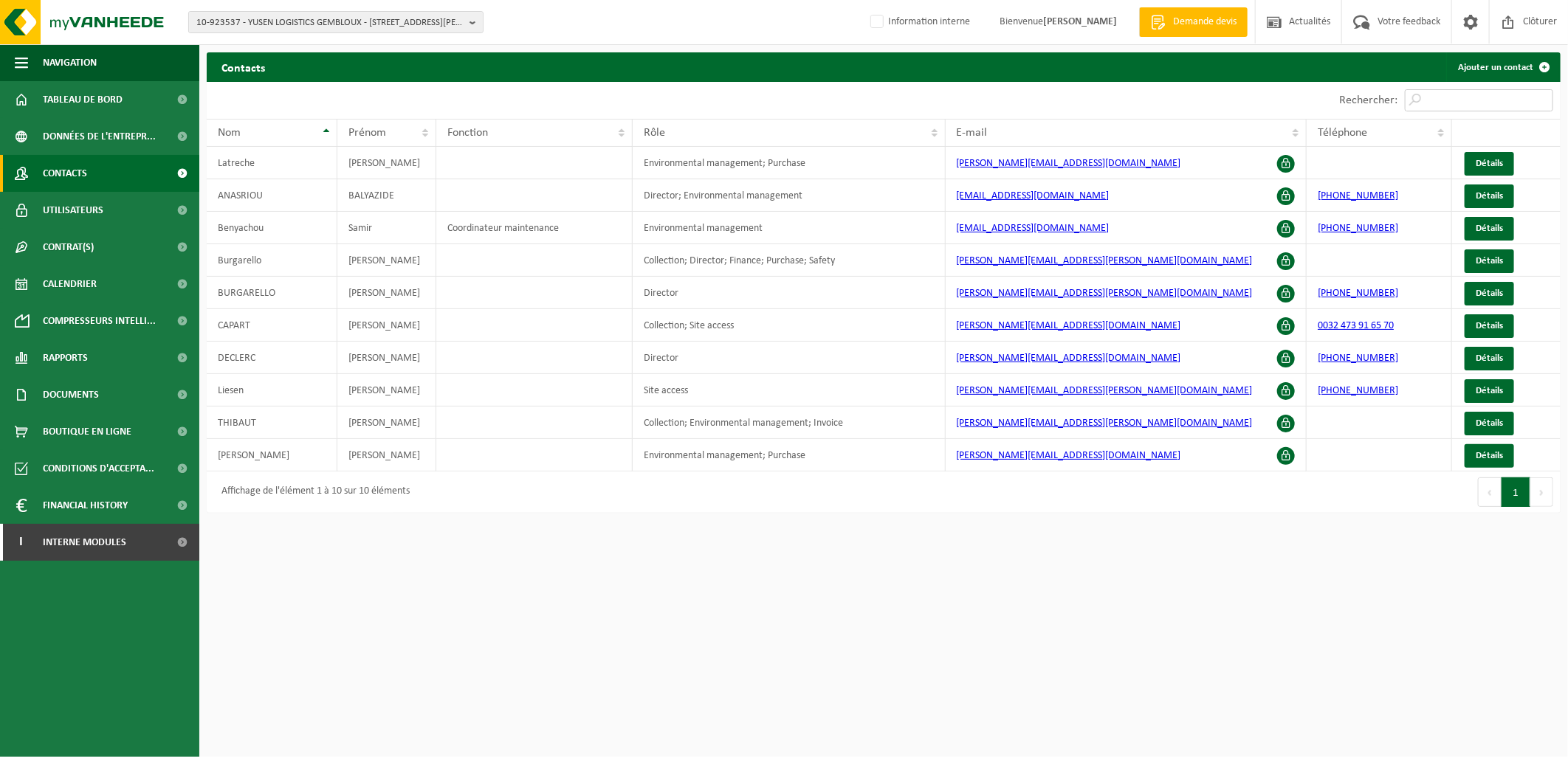
click at [1444, 100] on input "Rechercher:" at bounding box center [1479, 100] width 148 height 22
click at [1495, 69] on link "Ajouter un contact" at bounding box center [1502, 67] width 113 height 30
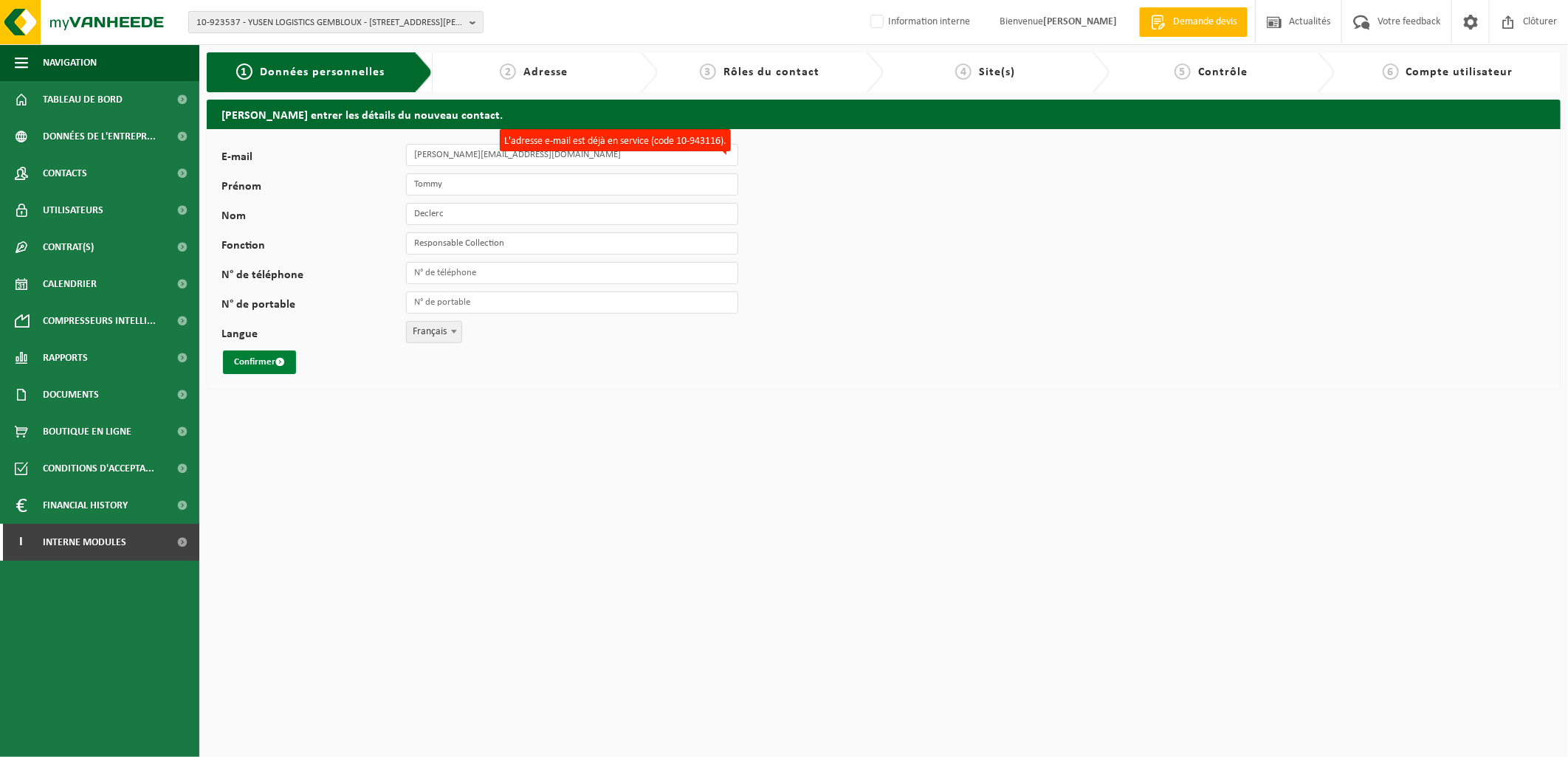
click at [261, 364] on button "Confirmer" at bounding box center [260, 362] width 73 height 23
click at [115, 177] on link "Contacts" at bounding box center [100, 173] width 199 height 37
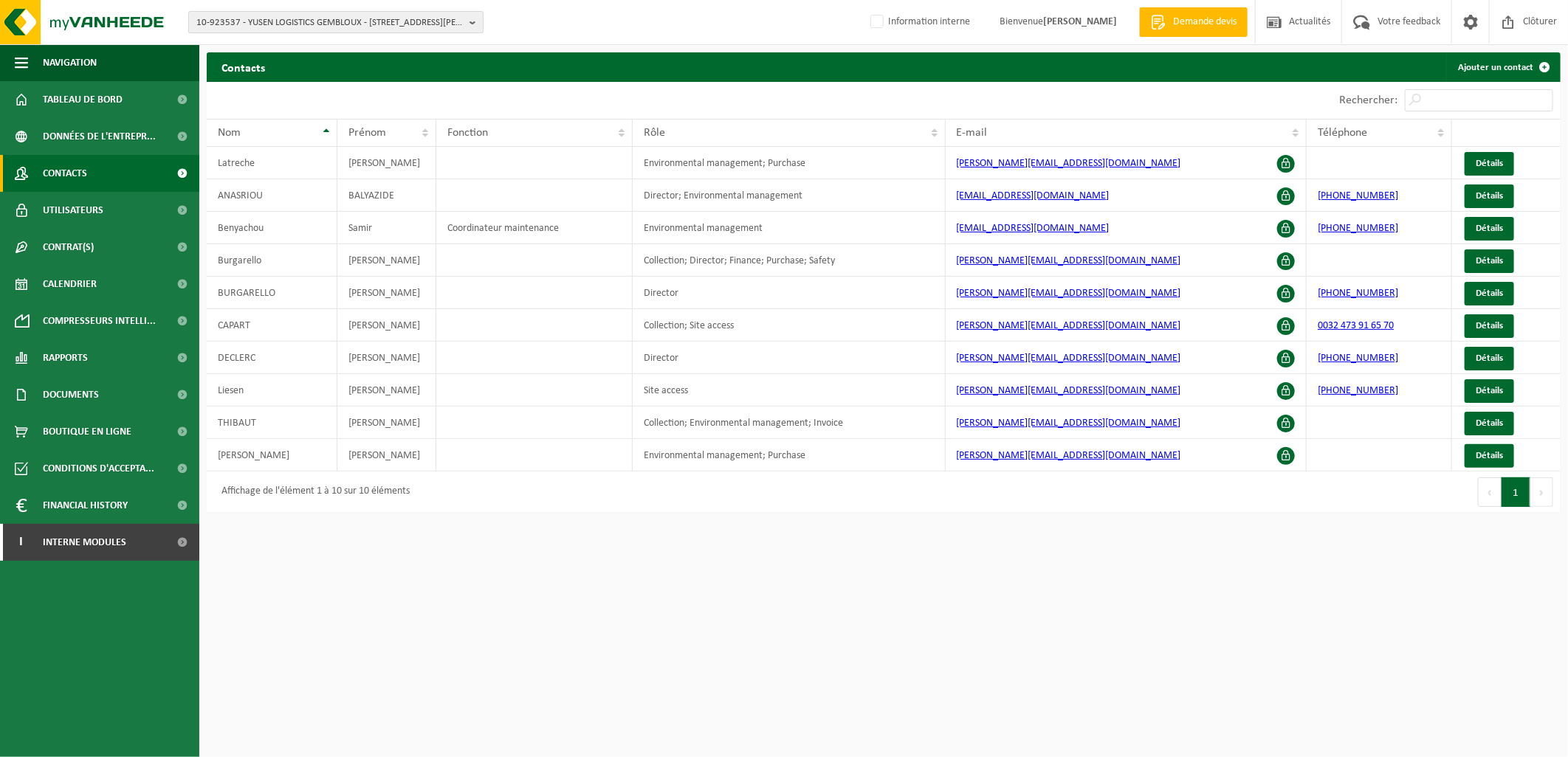
click at [295, 23] on span "10-923537 - YUSEN LOGISTICS GEMBLOUX - [STREET_ADDRESS][PERSON_NAME]" at bounding box center [330, 23] width 267 height 22
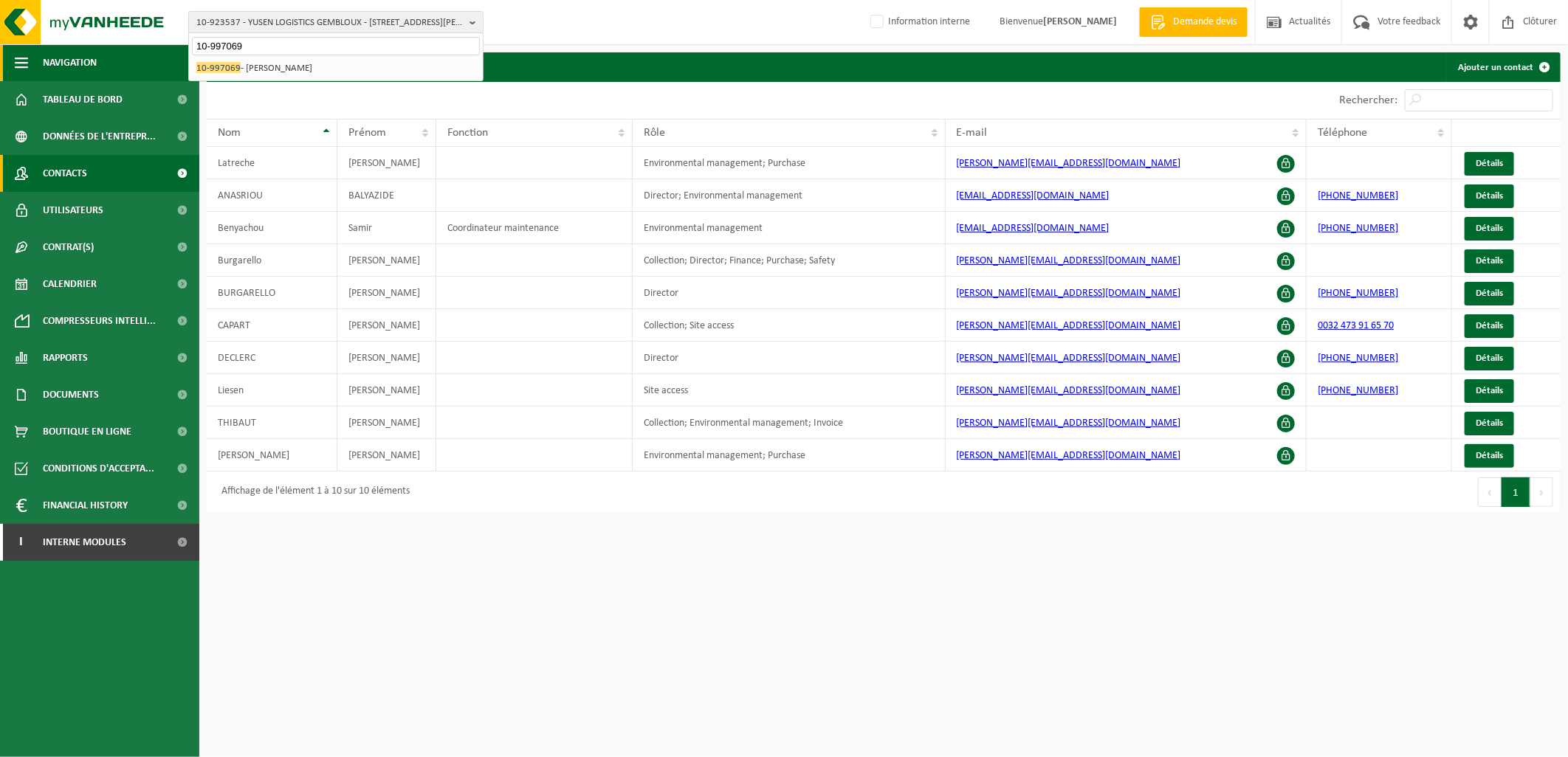
drag, startPoint x: 264, startPoint y: 42, endPoint x: 176, endPoint y: 47, distance: 88.1
click at [176, 47] on div "10-923537 - YUSEN LOGISTICS GEMBLOUX - 5032 ISNES, RUE CAMILLE HUBERT 24Z 10-99…" at bounding box center [784, 260] width 1568 height 521
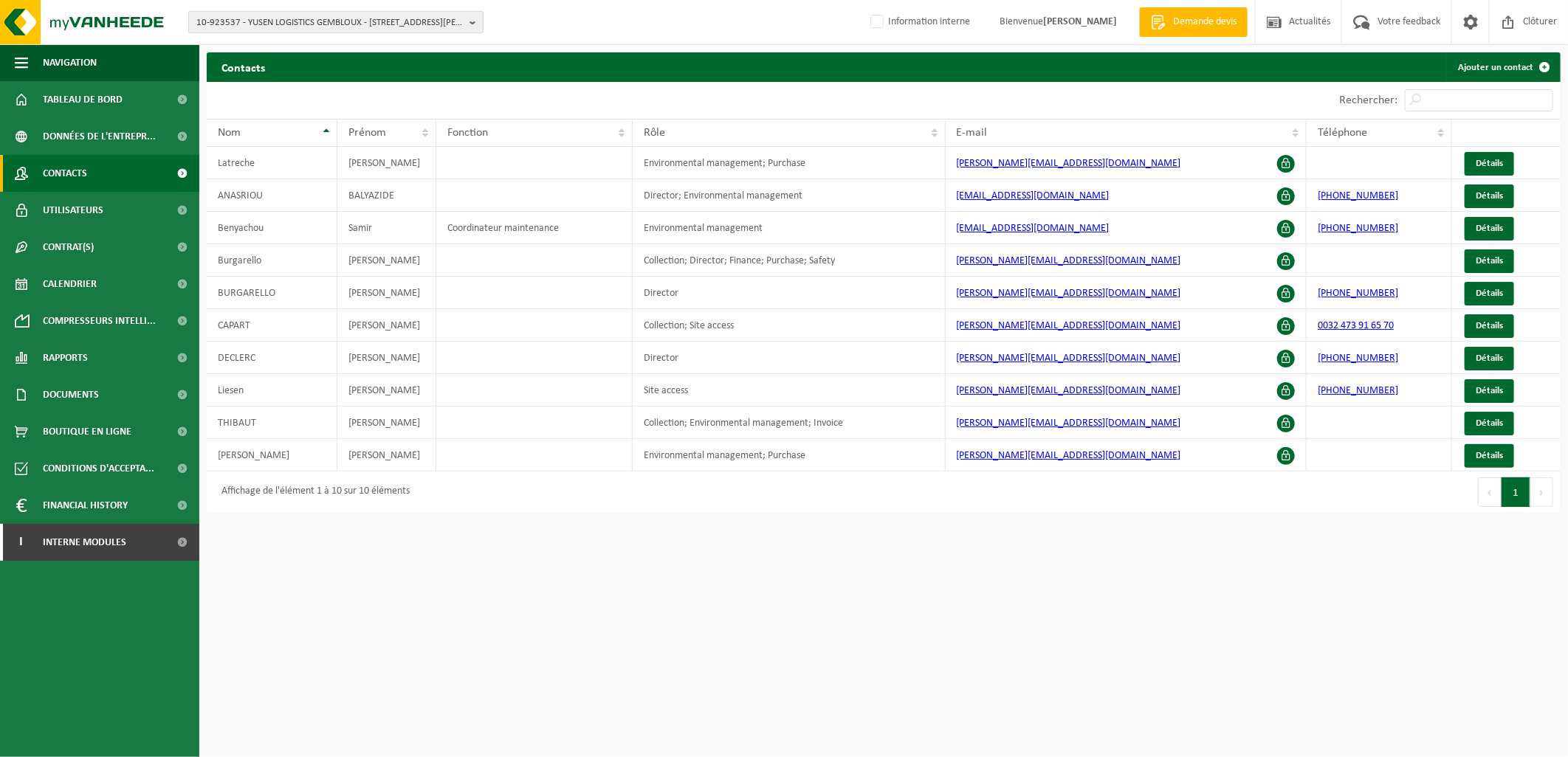
click at [359, 19] on span "10-923537 - YUSEN LOGISTICS GEMBLOUX - [STREET_ADDRESS][PERSON_NAME]" at bounding box center [330, 23] width 267 height 22
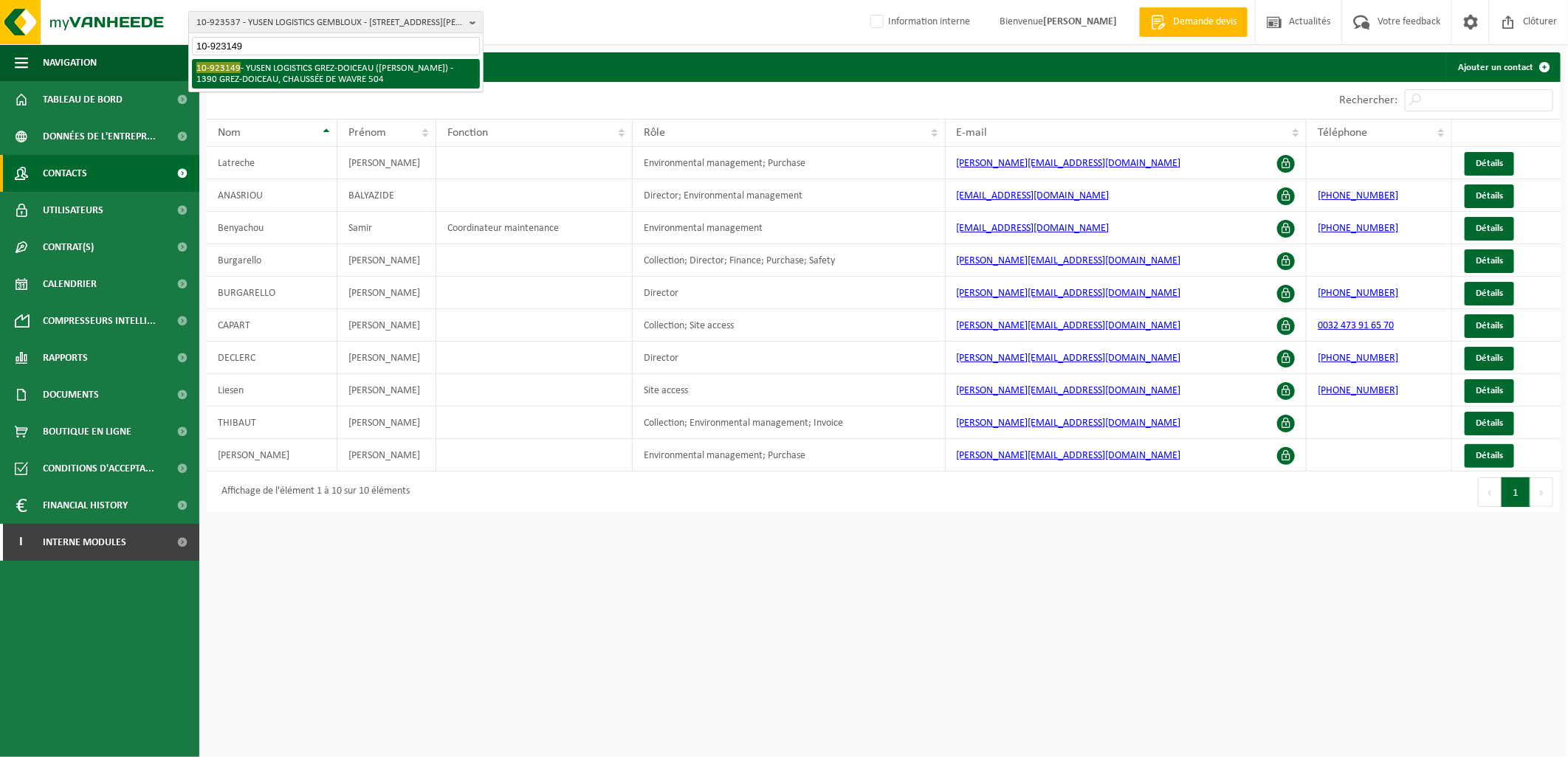
type input "10-923149"
click at [365, 62] on li "10-923149 - YUSEN LOGISTICS GREZ-DOICEAU (AJIMEX) - 1390 GREZ-DOICEAU, CHAUSSÉE…" at bounding box center [336, 74] width 288 height 30
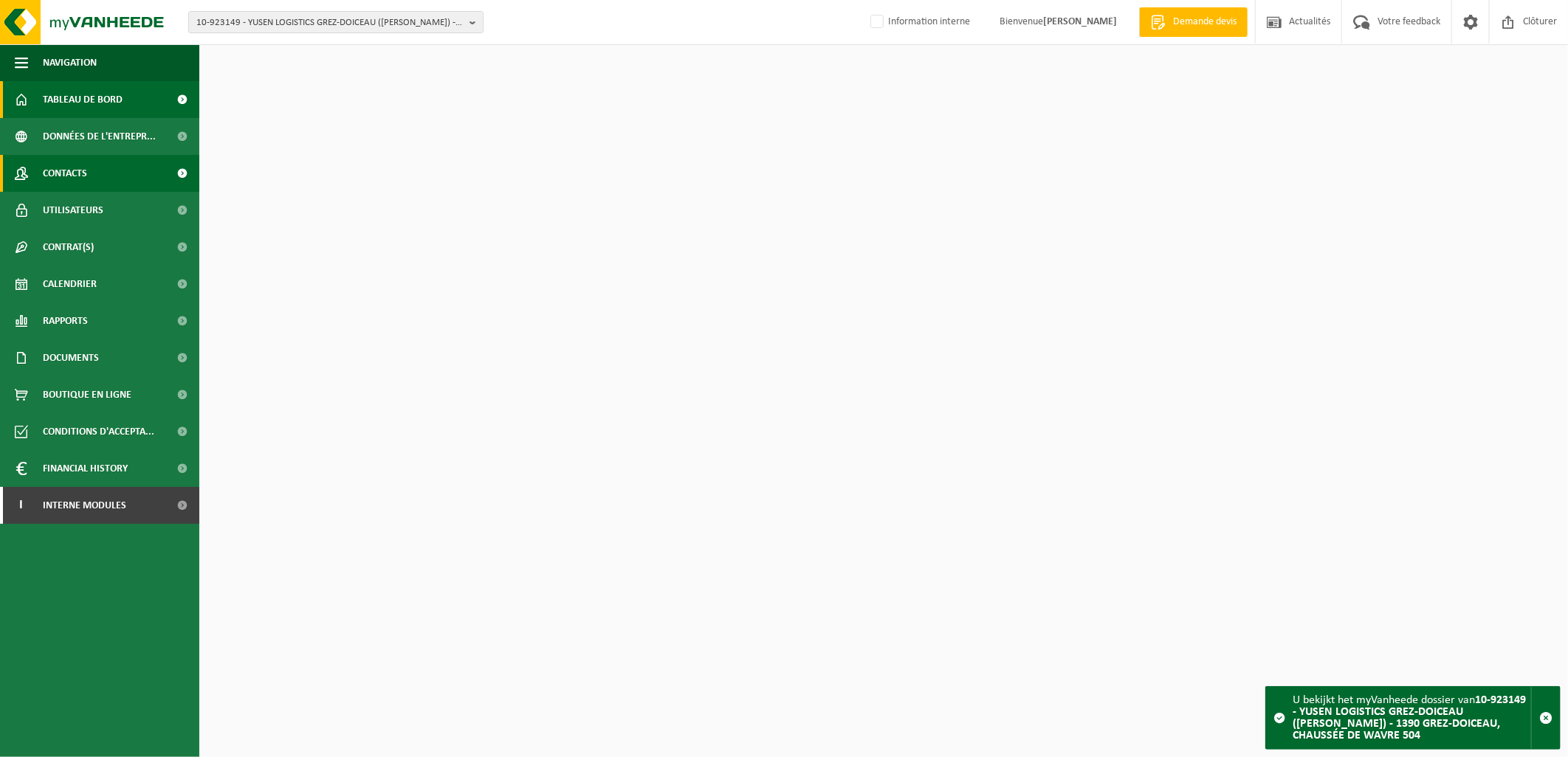
click at [86, 166] on span "Contacts" at bounding box center [65, 173] width 44 height 37
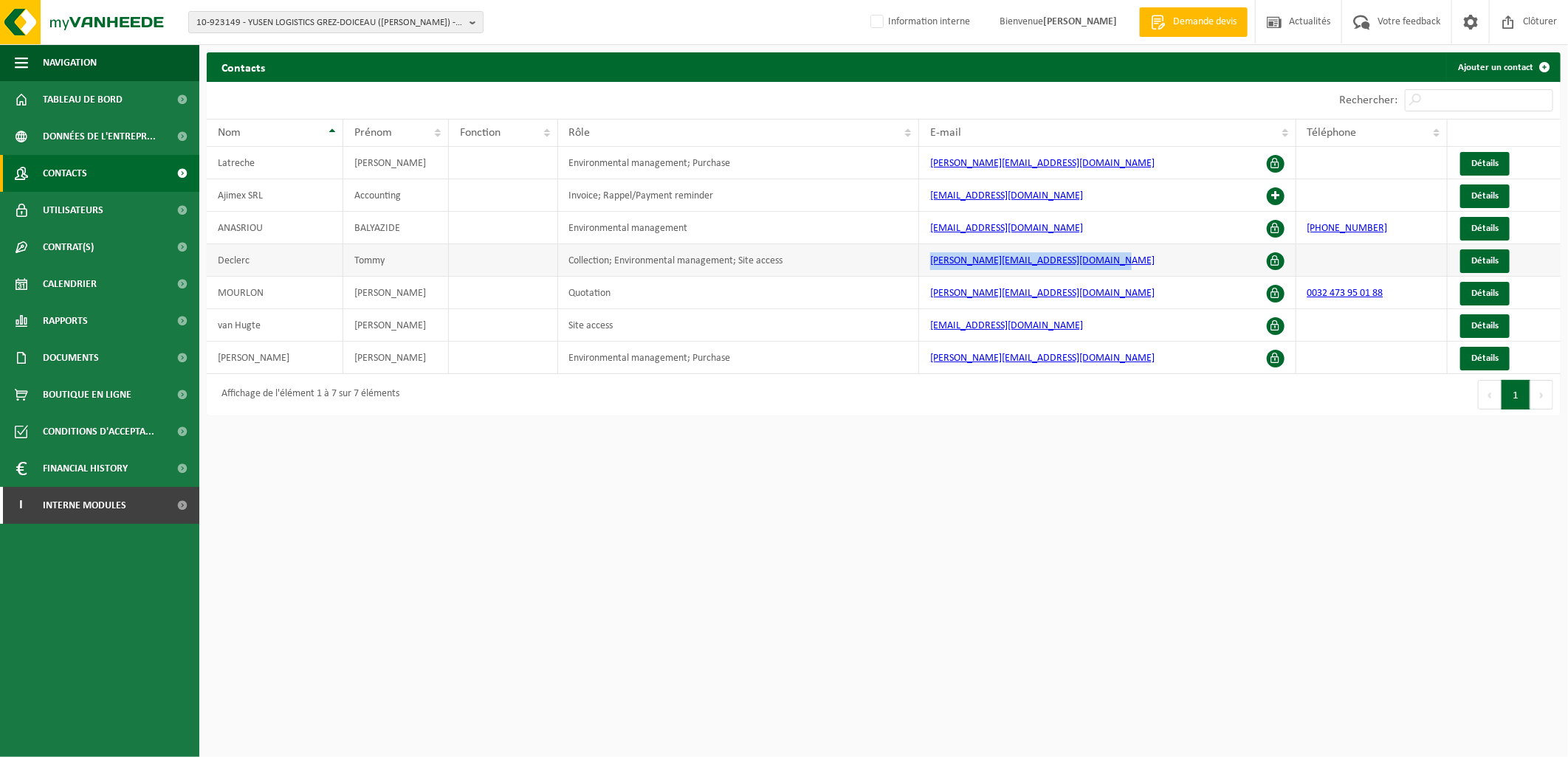
drag, startPoint x: 1126, startPoint y: 261, endPoint x: 913, endPoint y: 262, distance: 213.0
click at [913, 262] on tr "[PERSON_NAME] Collection; Environmental management; Site access [PERSON_NAME][E…" at bounding box center [884, 260] width 1354 height 33
click at [1496, 256] on span "Détails" at bounding box center [1485, 261] width 27 height 9
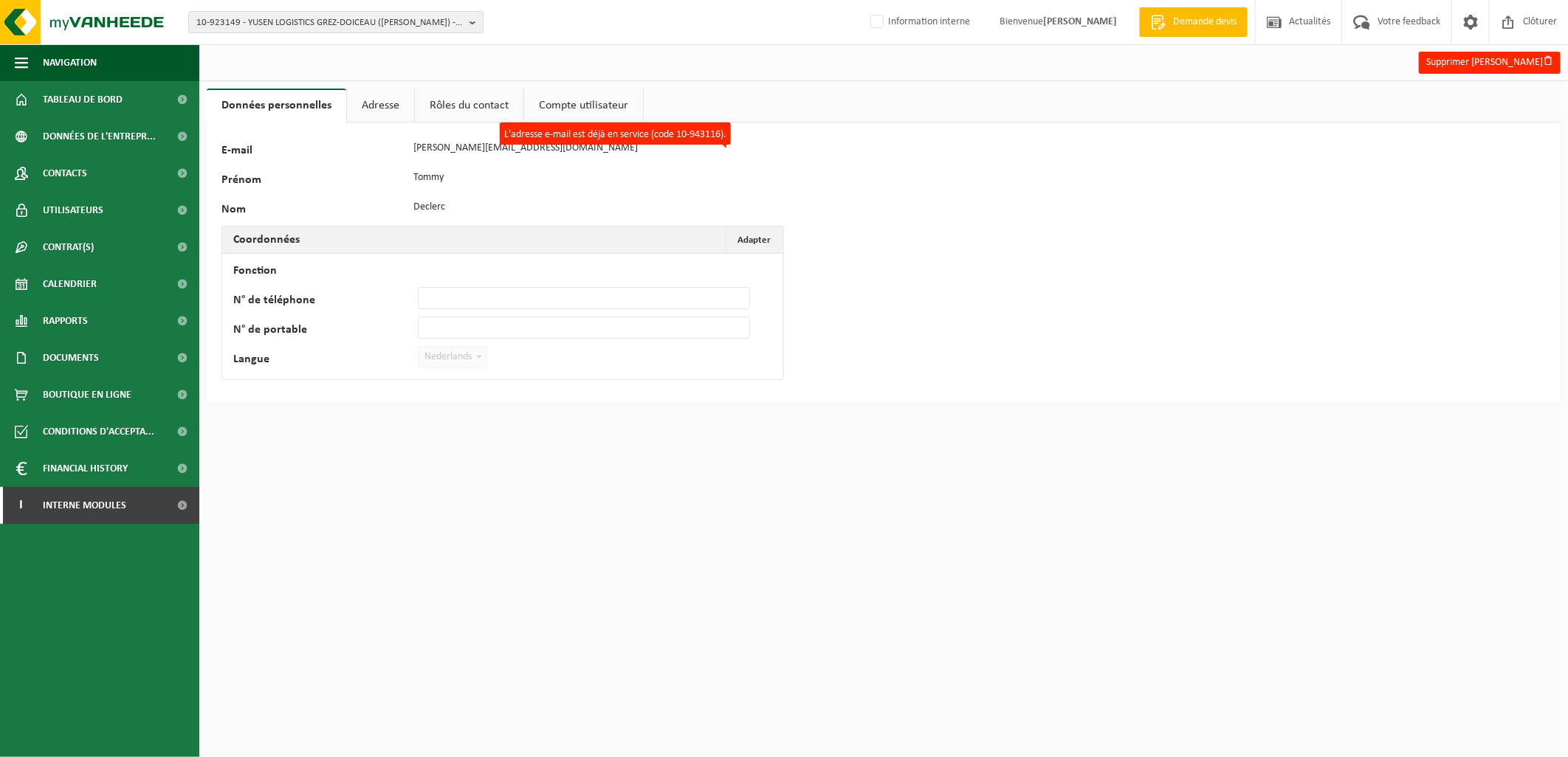
click at [558, 100] on link "Compte utilisateur" at bounding box center [583, 106] width 119 height 34
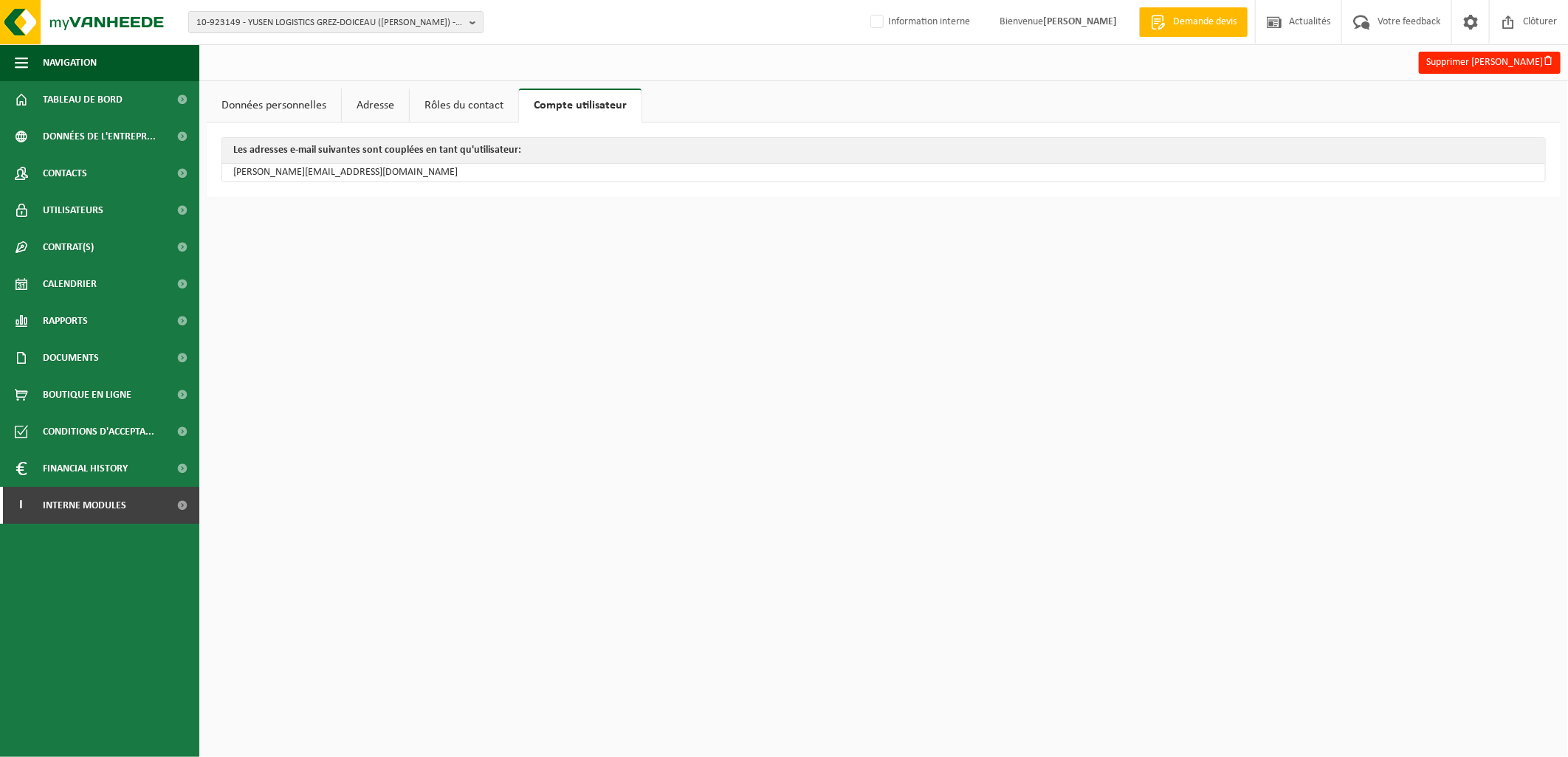
click at [488, 104] on link "Rôles du contact" at bounding box center [464, 106] width 109 height 34
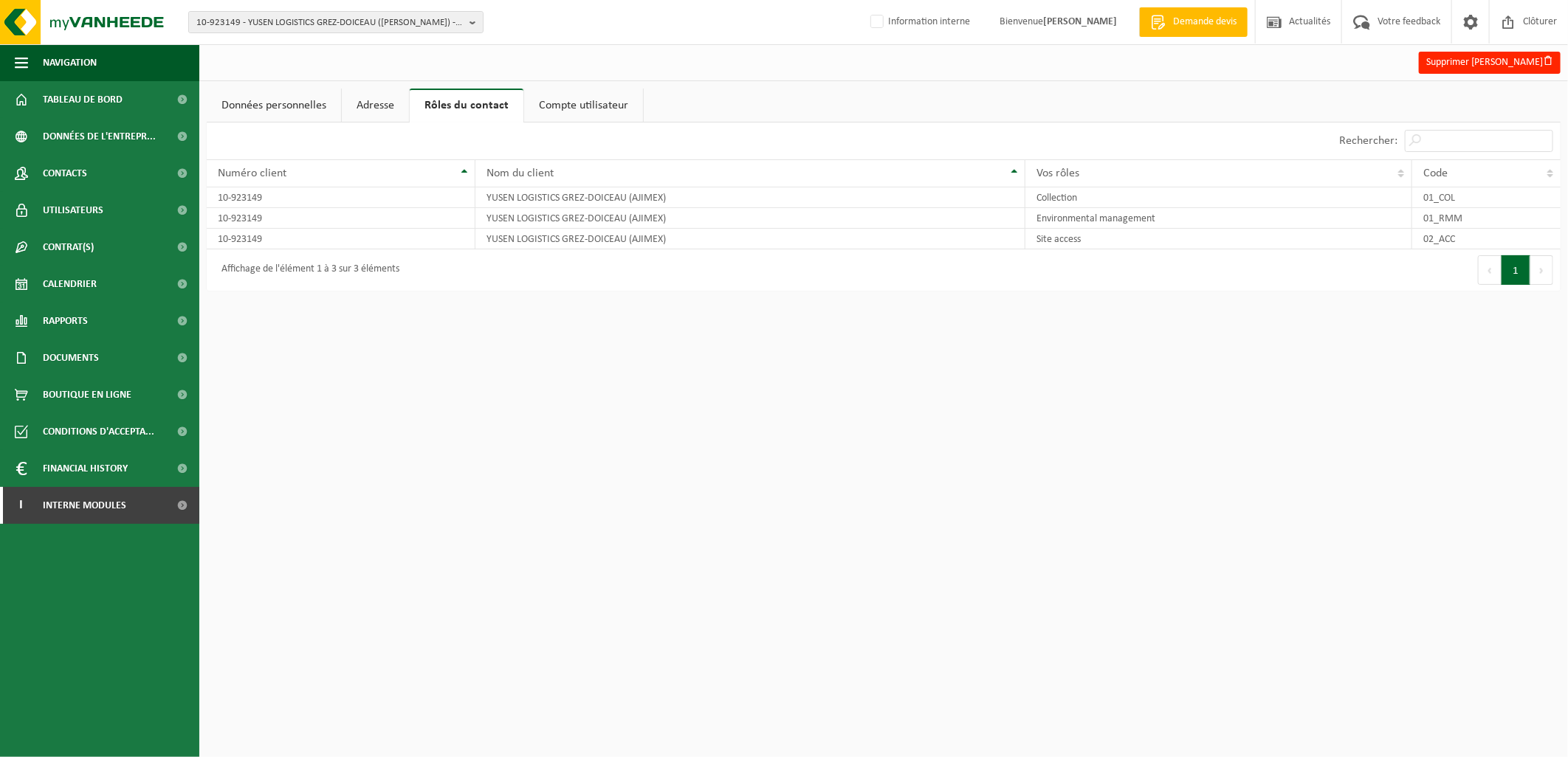
click at [386, 108] on link "Adresse" at bounding box center [375, 106] width 67 height 34
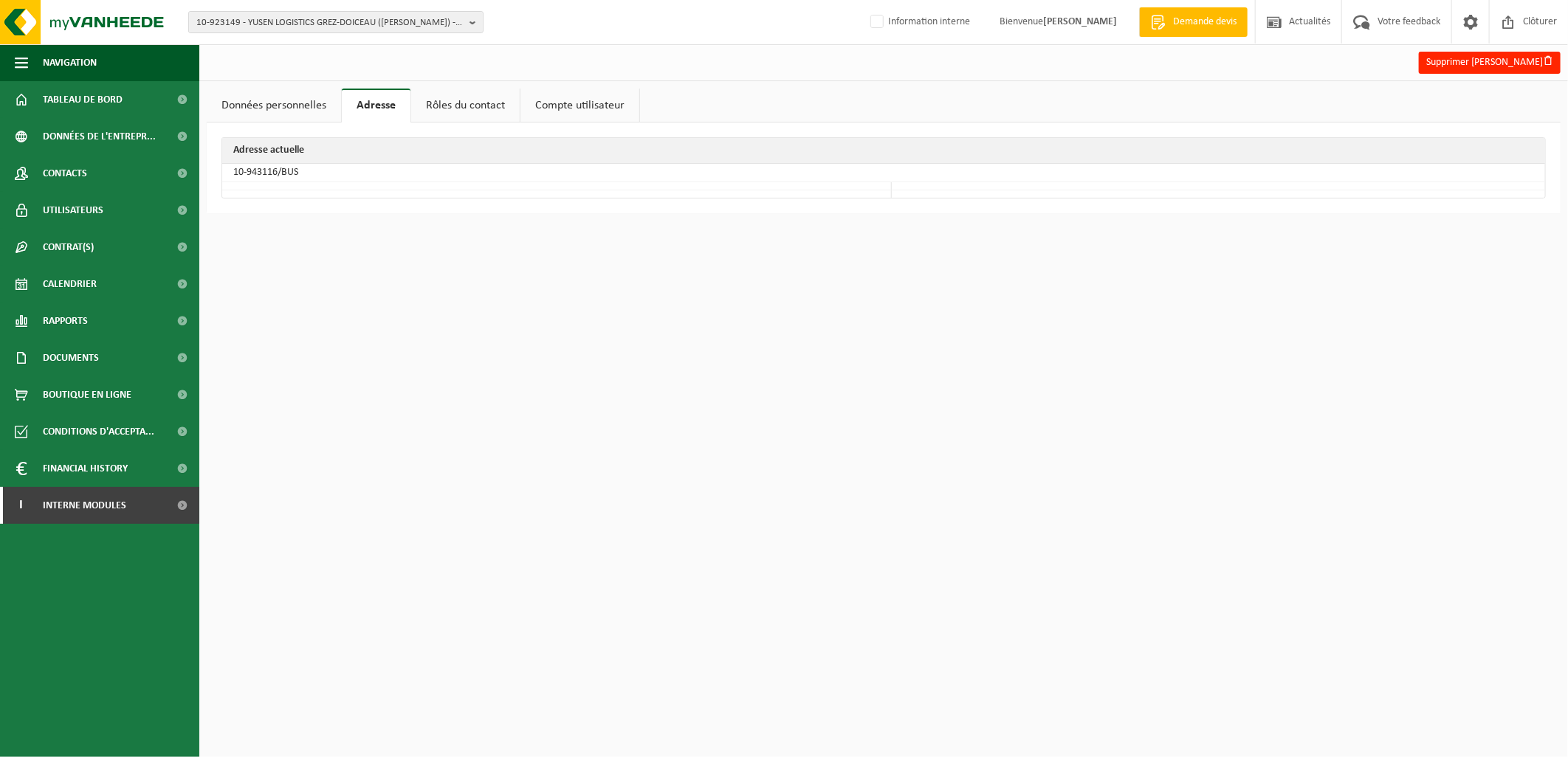
click at [284, 109] on link "Données personnelles" at bounding box center [274, 106] width 134 height 34
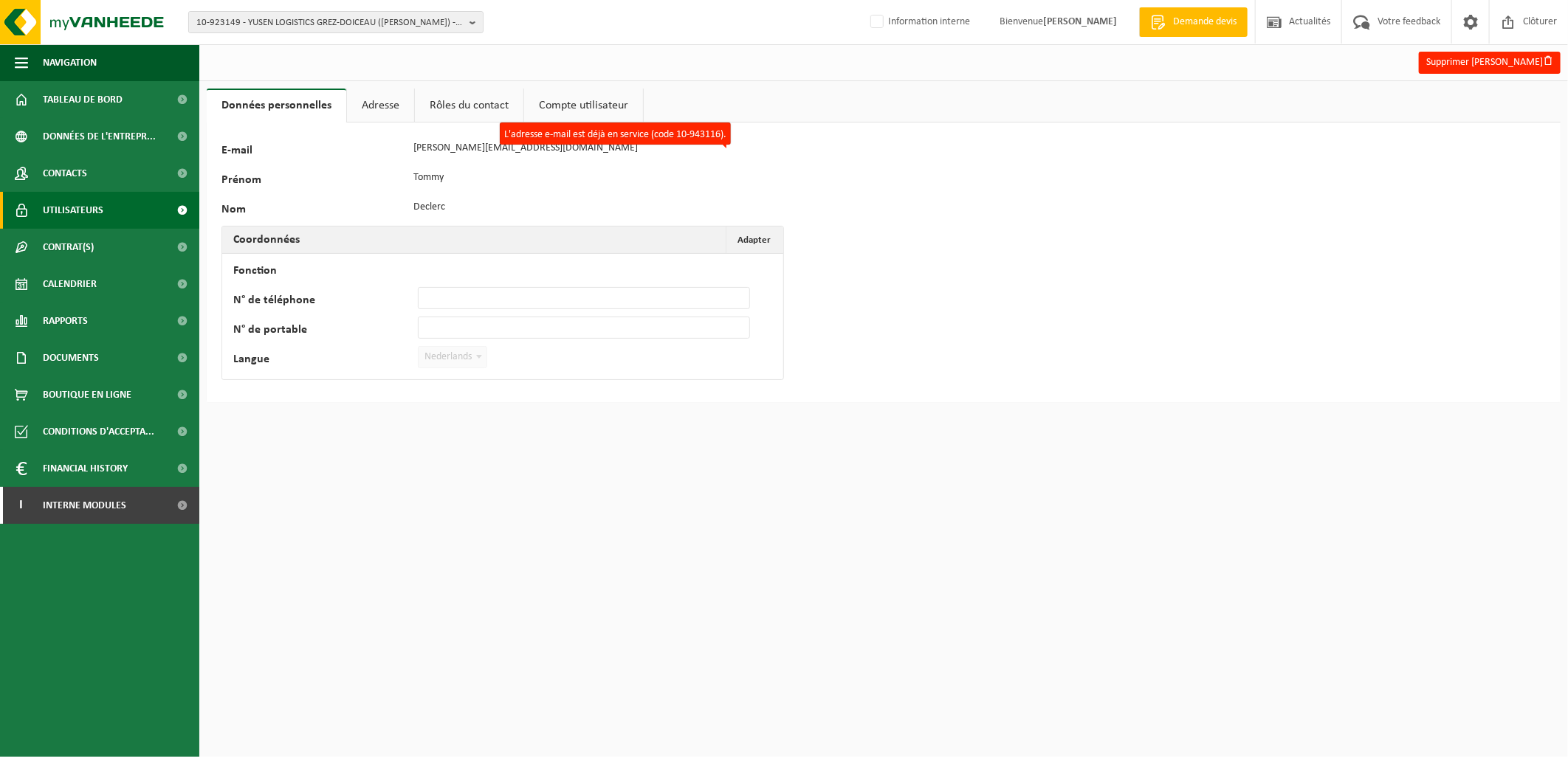
click at [86, 211] on span "Utilisateurs" at bounding box center [73, 210] width 61 height 37
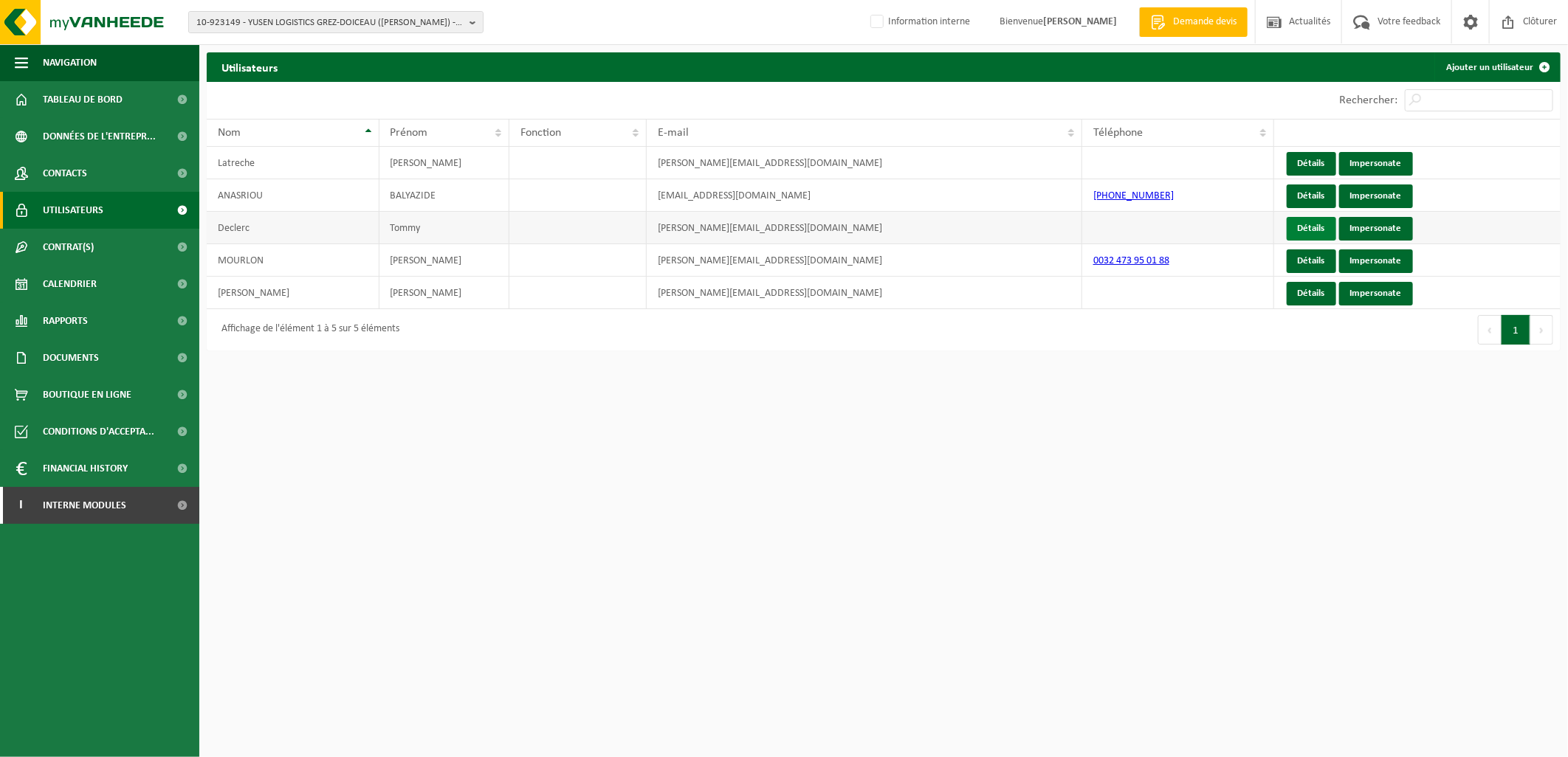
click at [1322, 231] on link "Détails" at bounding box center [1311, 228] width 50 height 23
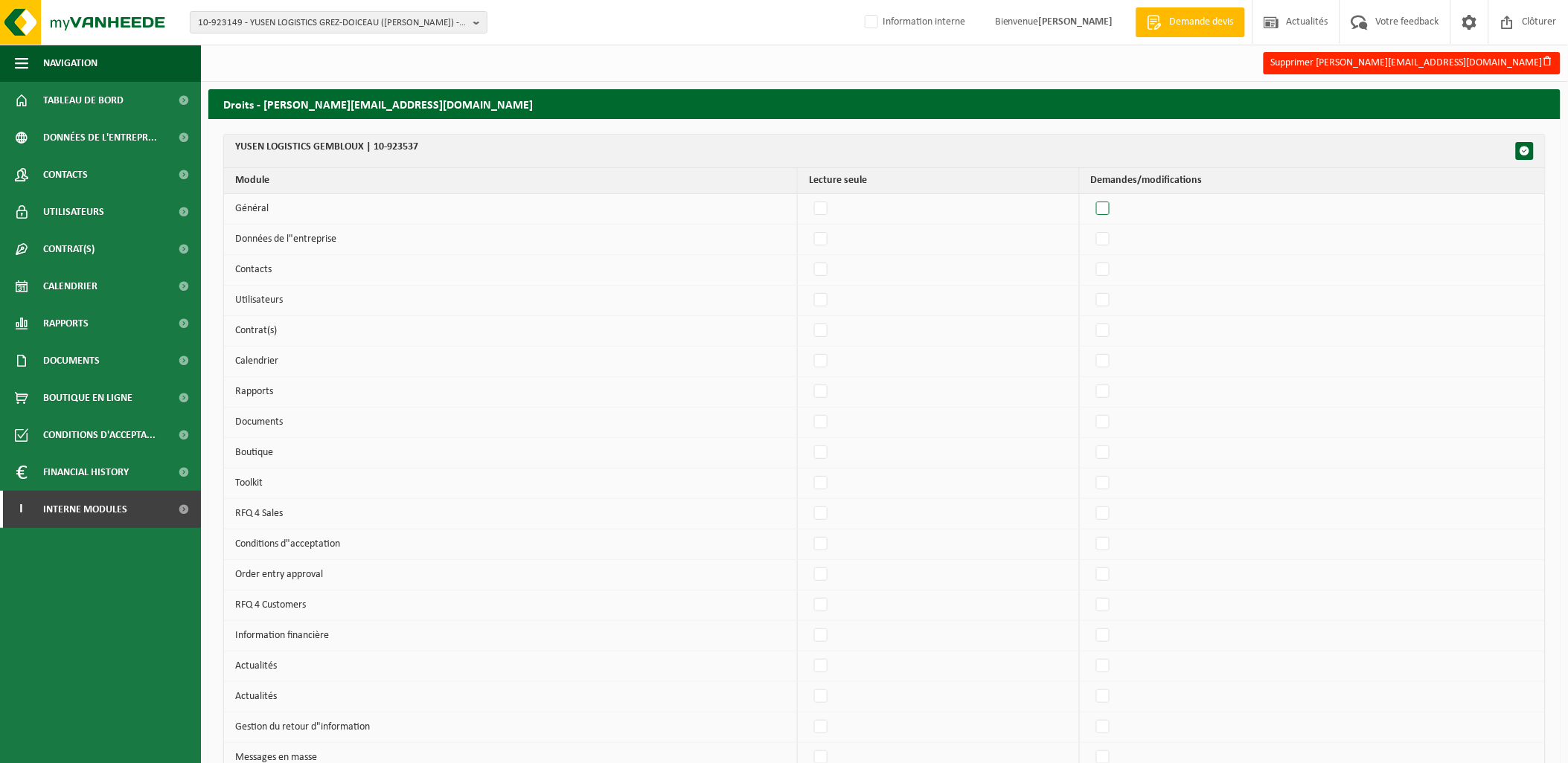
click at [1113, 201] on label"] at bounding box center [1103, 209] width 21 height 22
click at [1091, 198] on input "checkbox" at bounding box center [1090, 197] width 1 height 1
checkbox input "true"
click at [1110, 206] on label"] at bounding box center [1103, 209] width 21 height 22
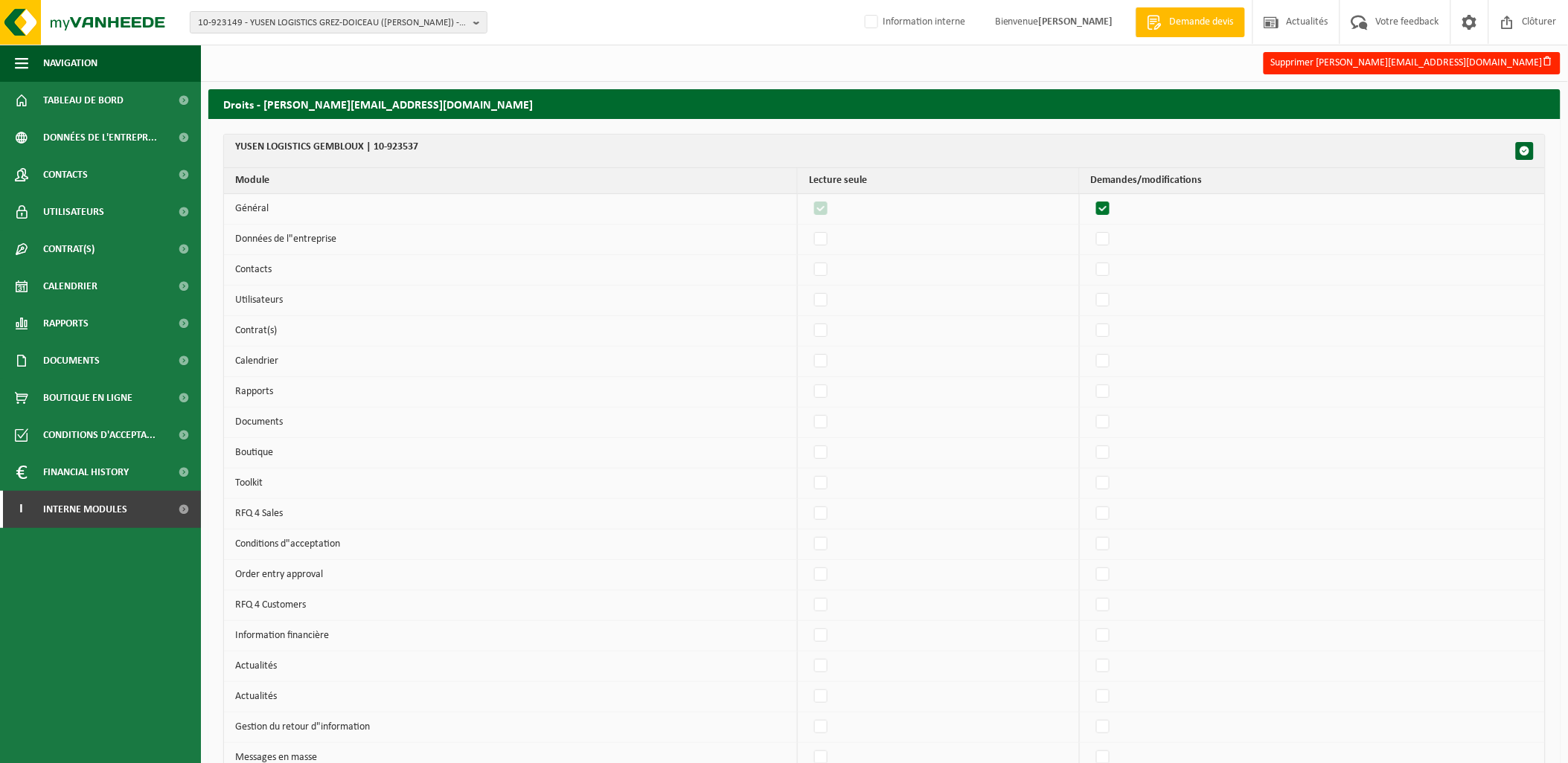
click at [1091, 198] on input "checkbox" at bounding box center [1090, 197] width 1 height 1
click at [1520, 146] on span "button" at bounding box center [1524, 150] width 10 height 10
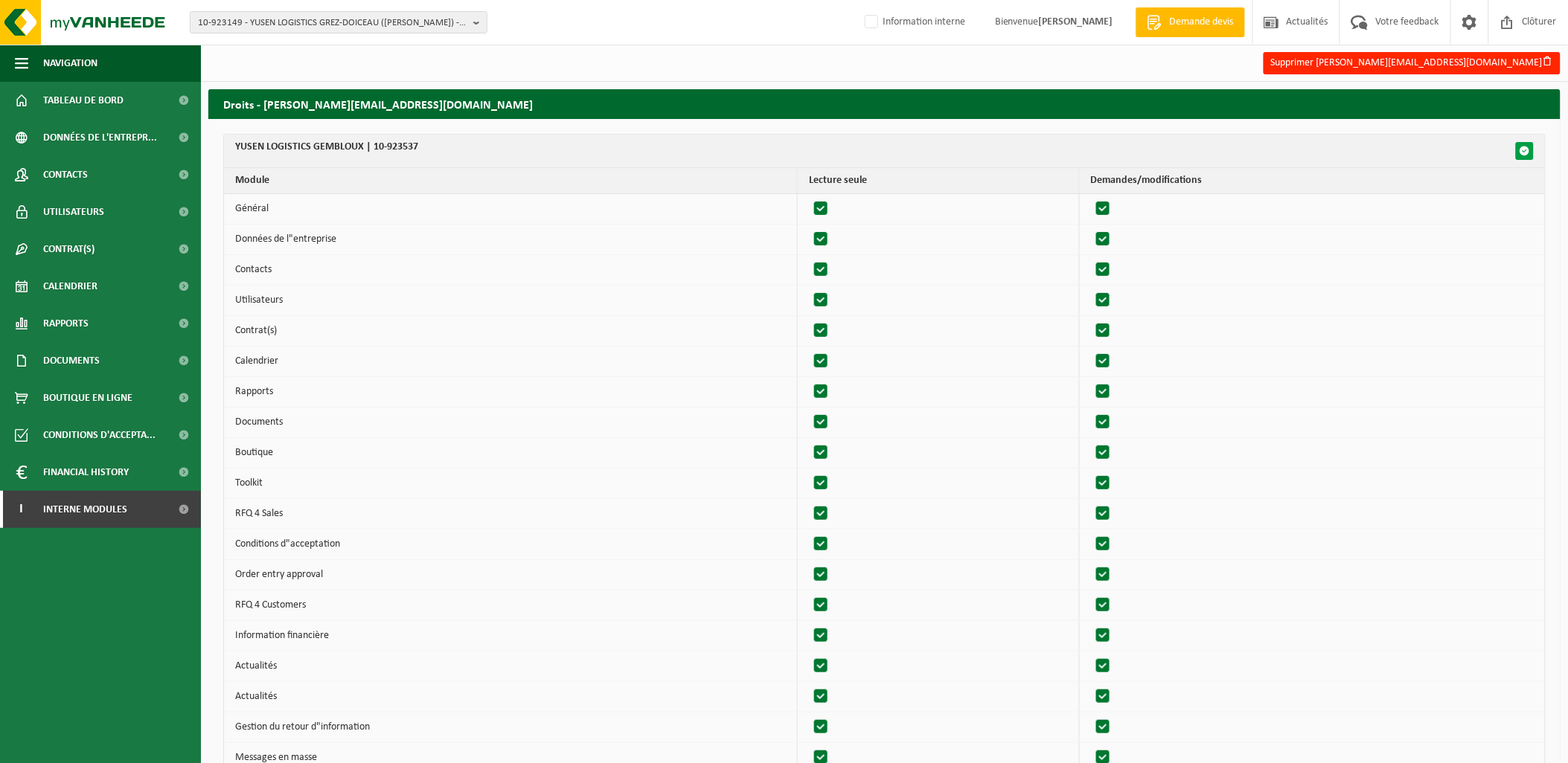
checkbox input "true"
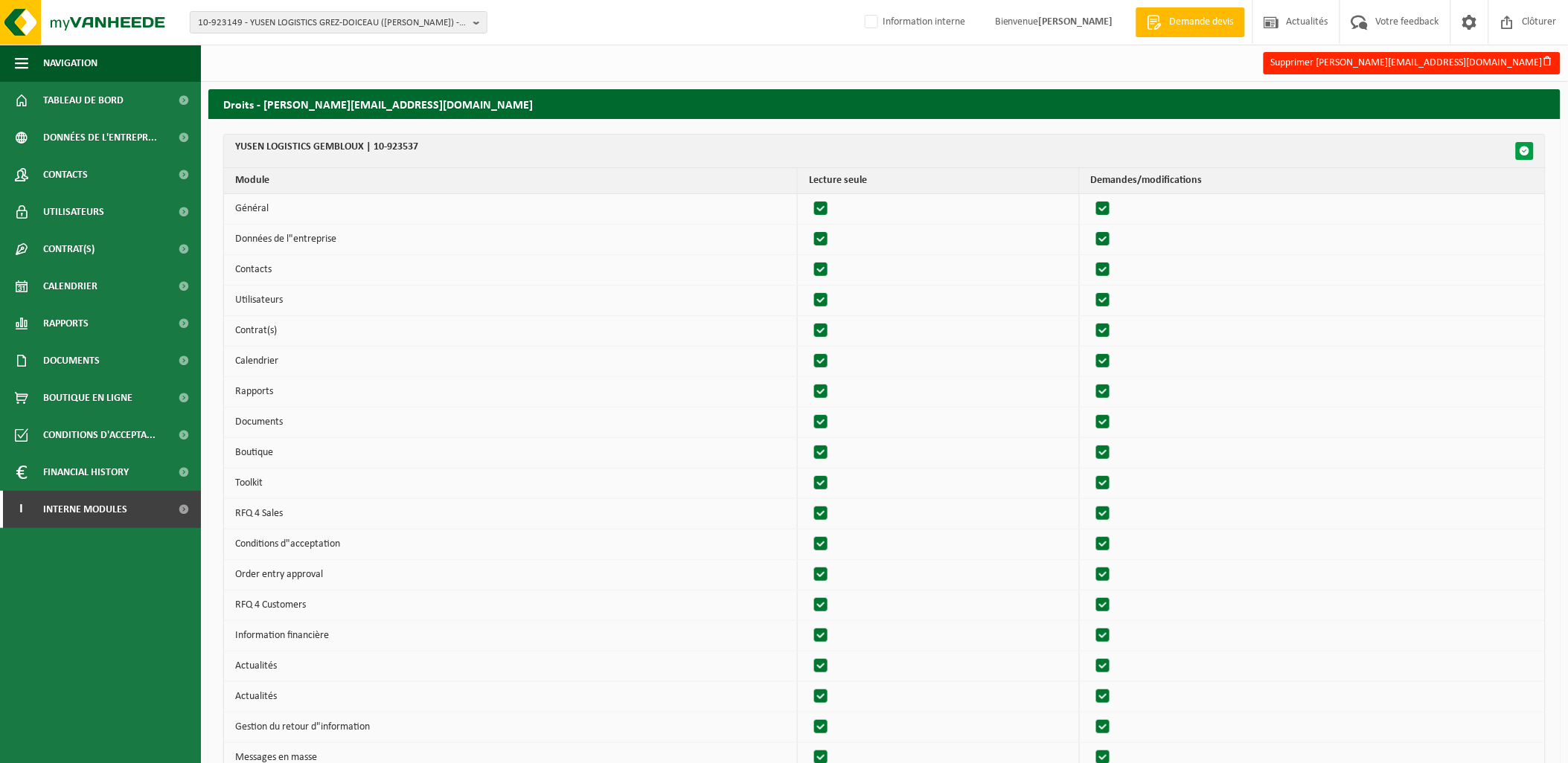
checkbox input "true"
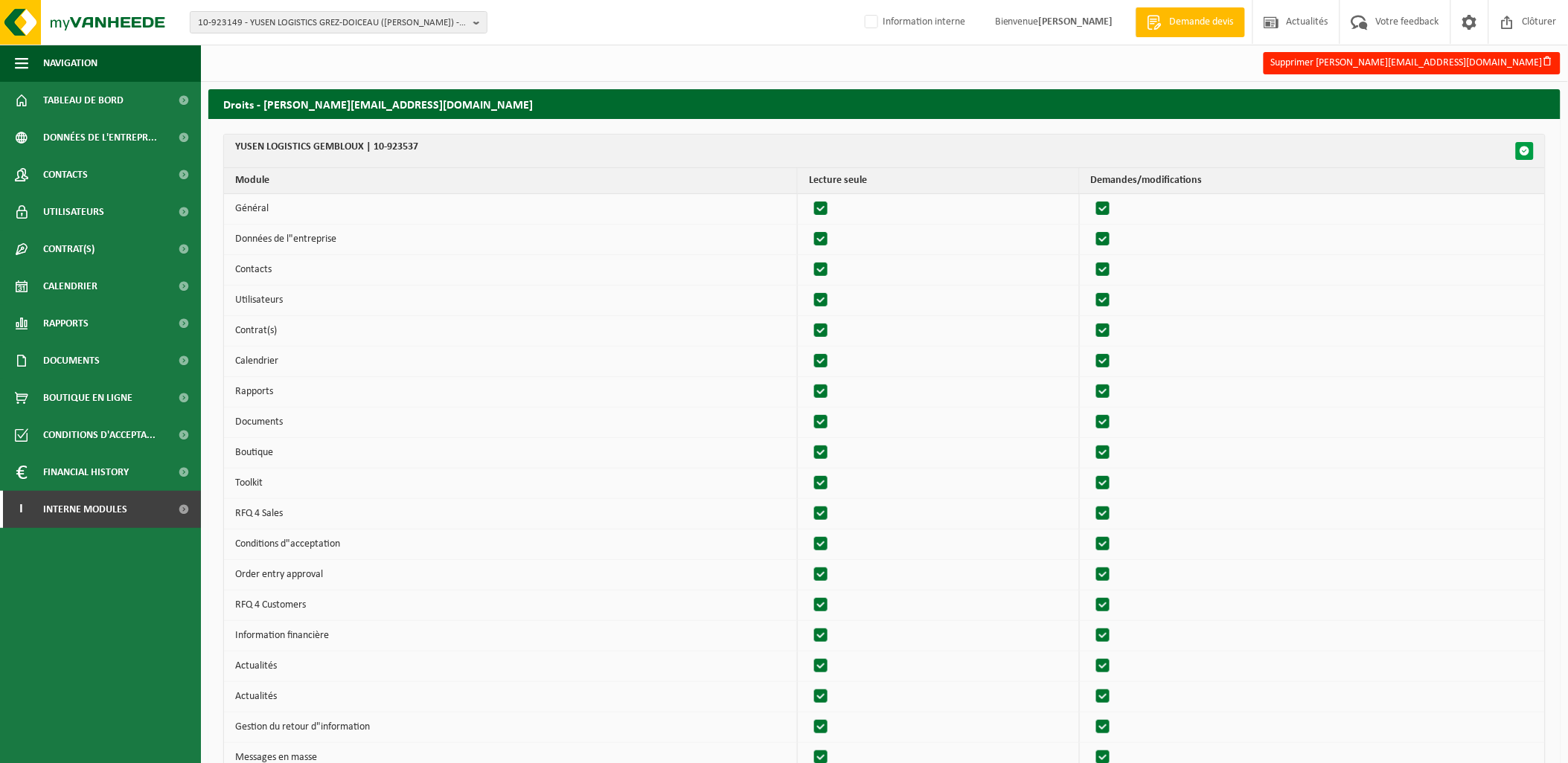
checkbox input "true"
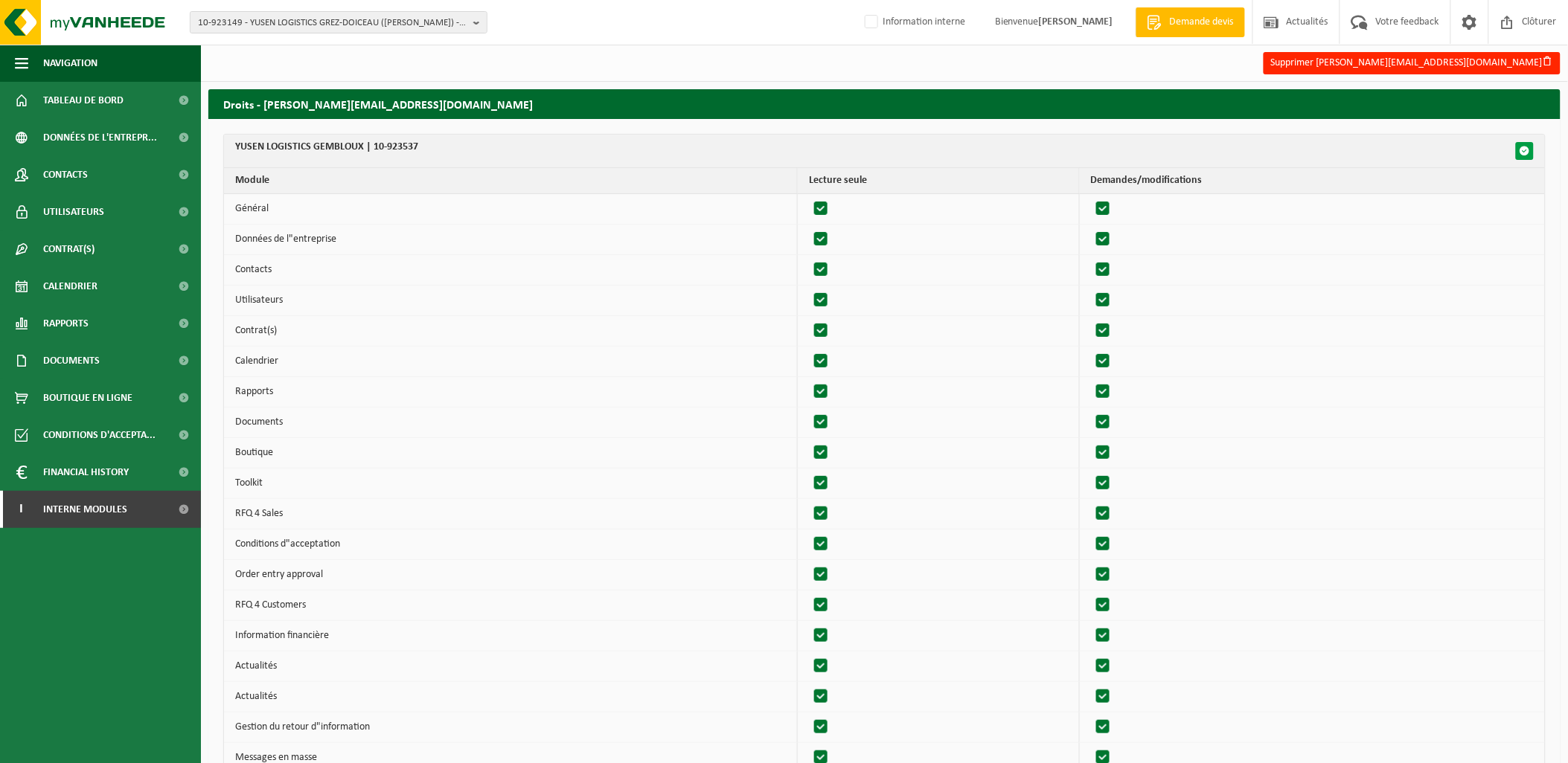
checkbox input "true"
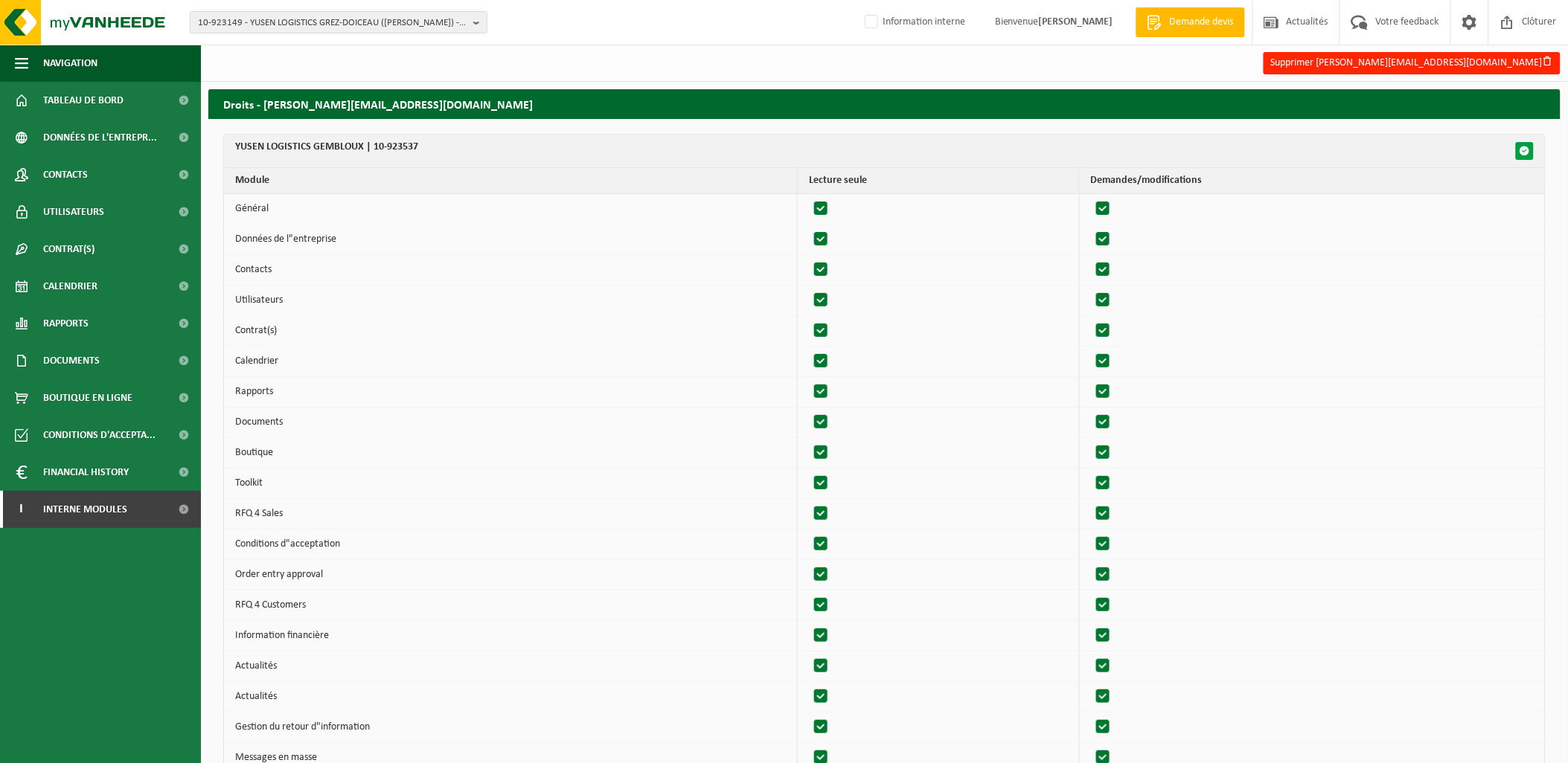
checkbox input "true"
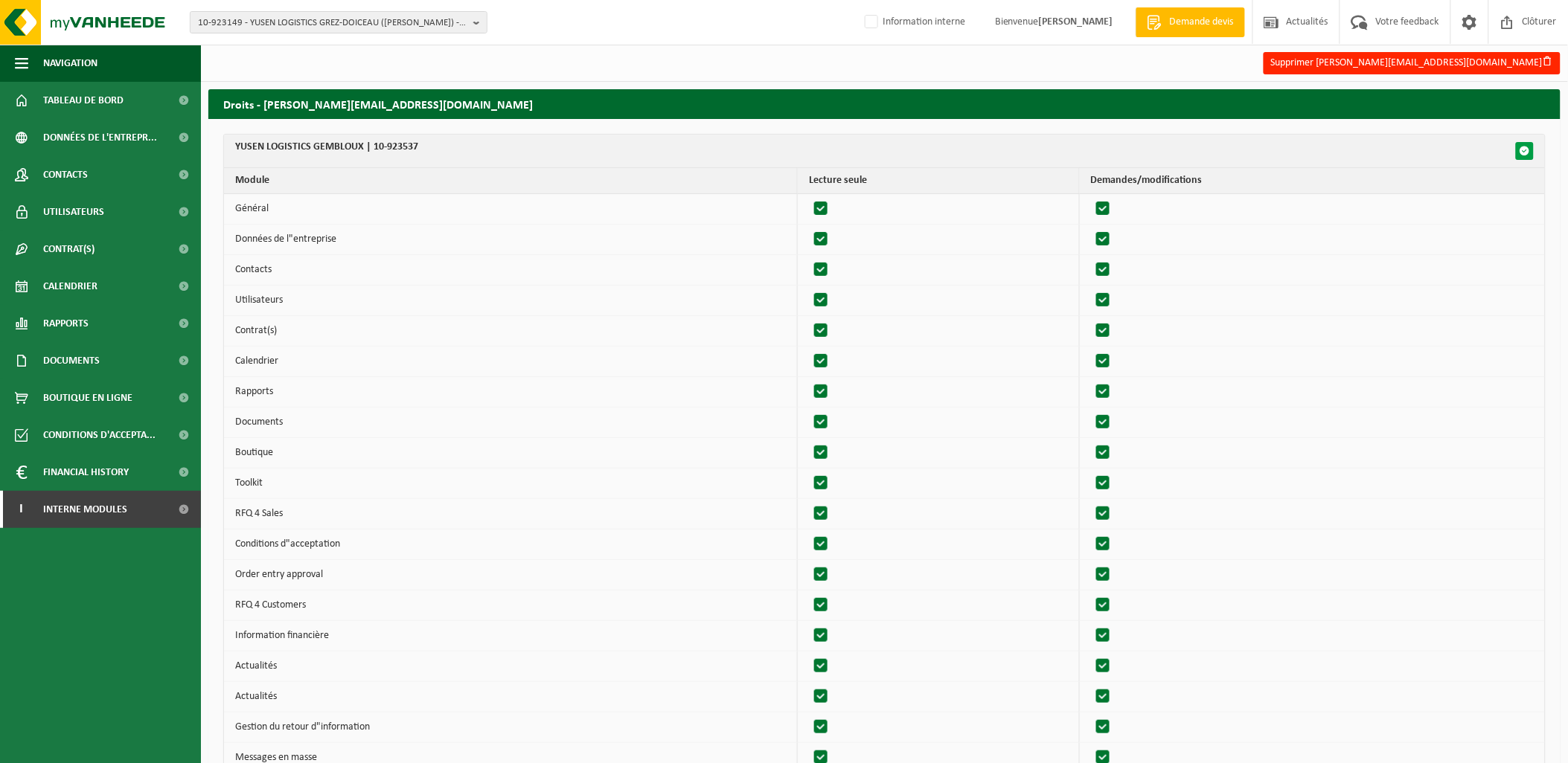
checkbox input "true"
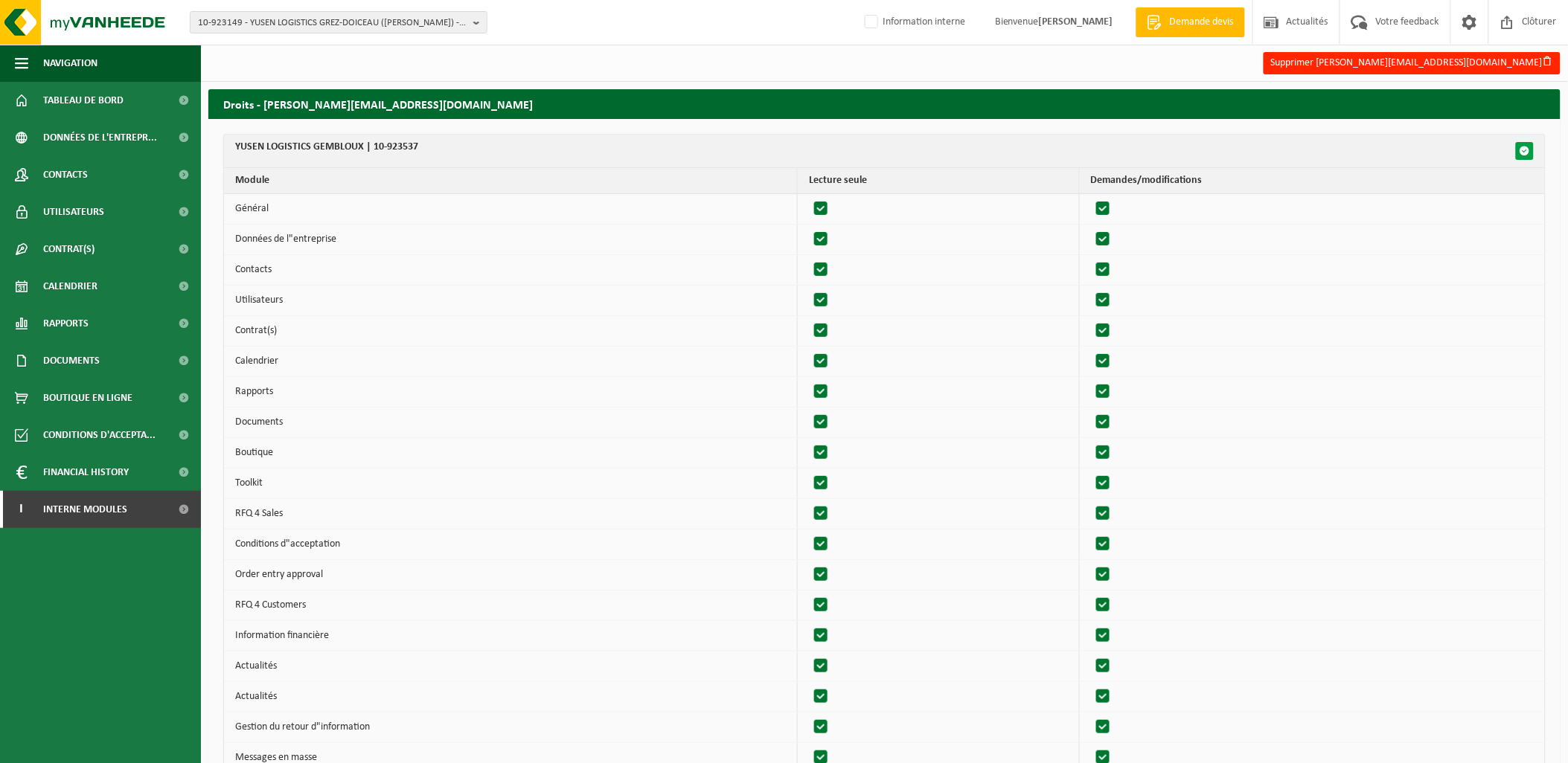
checkbox input "true"
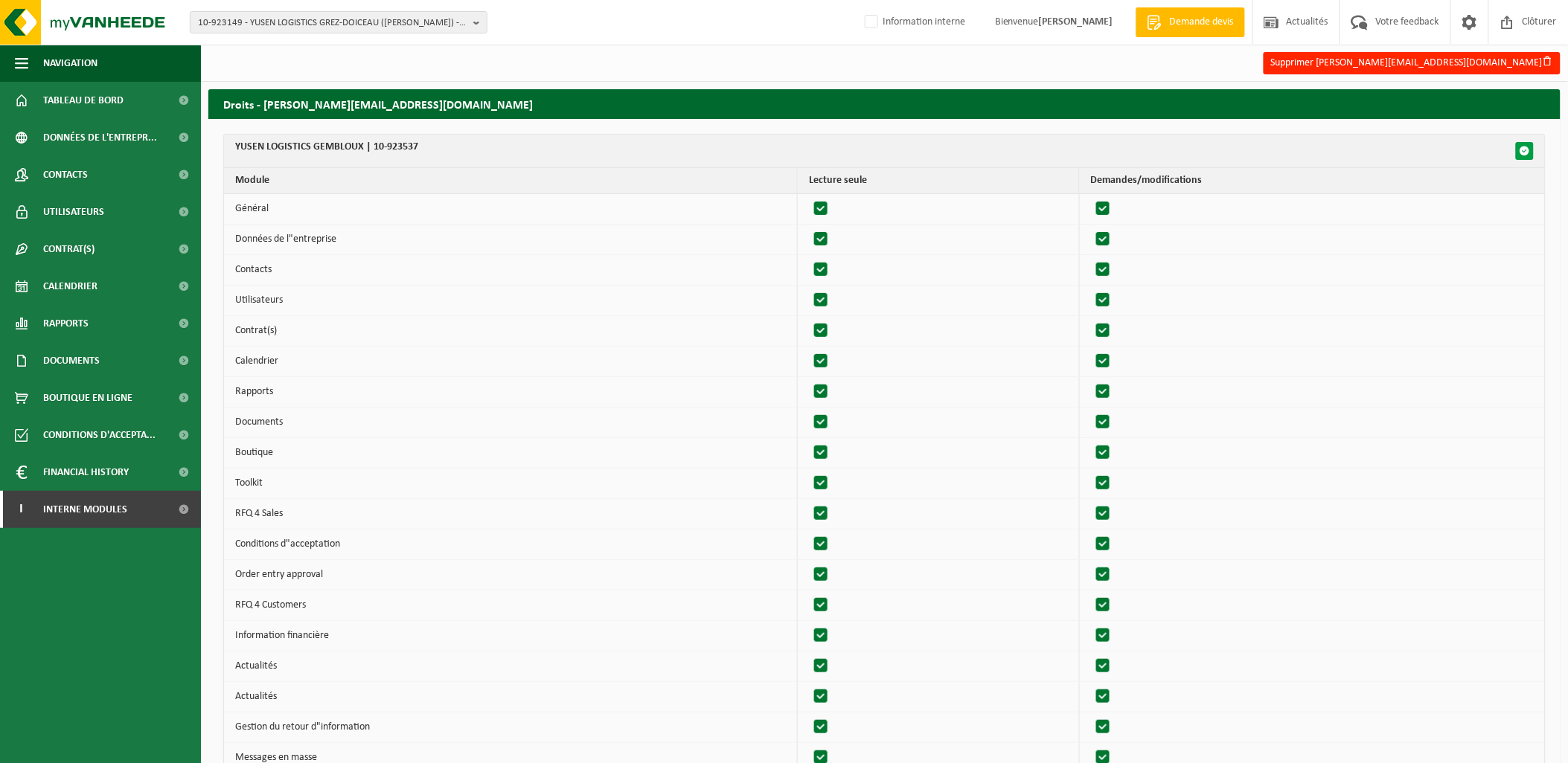
checkbox input "true"
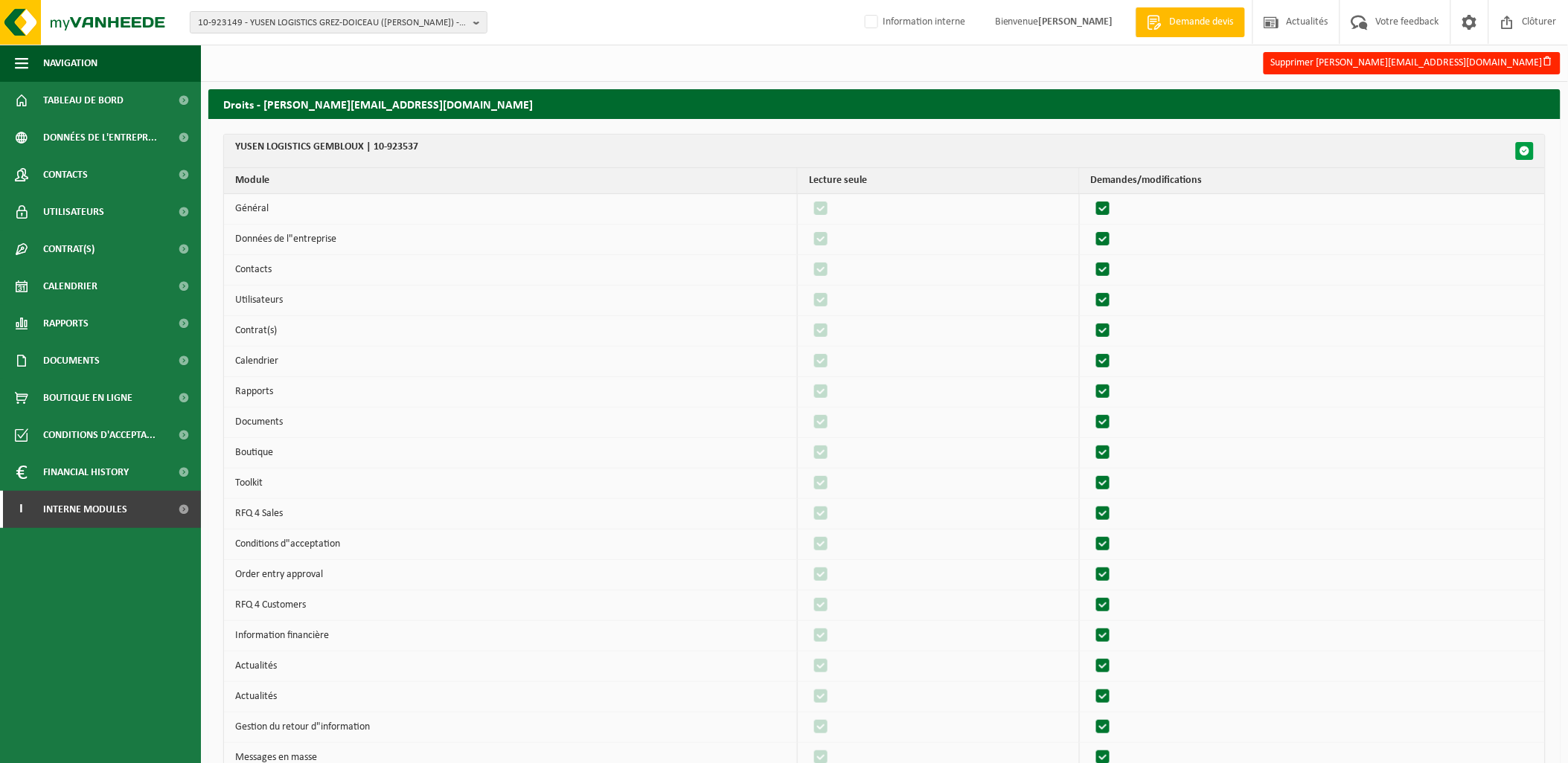
click at [1521, 146] on span "button" at bounding box center [1524, 150] width 10 height 10
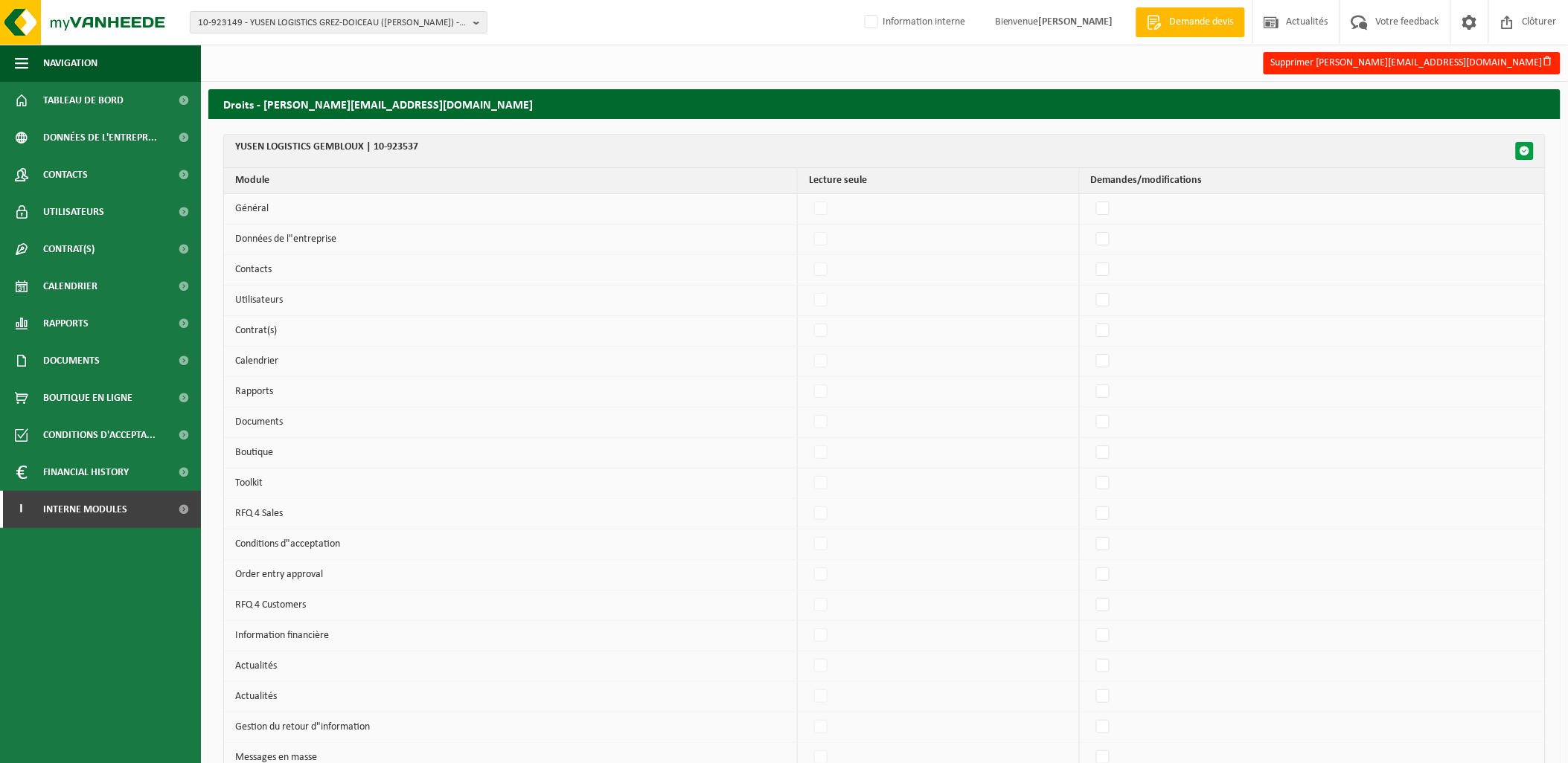
checkbox input "false"
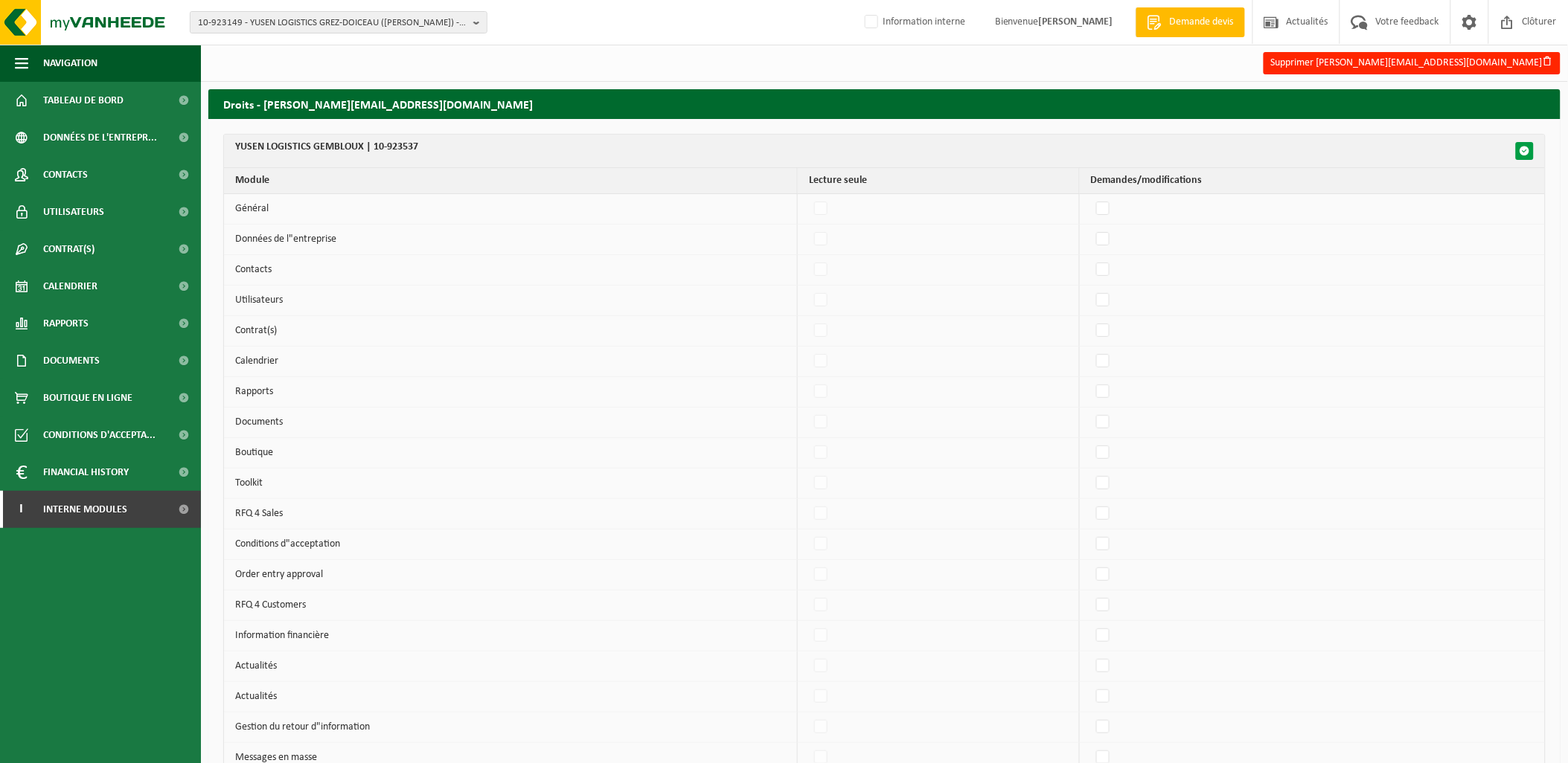
checkbox input "false"
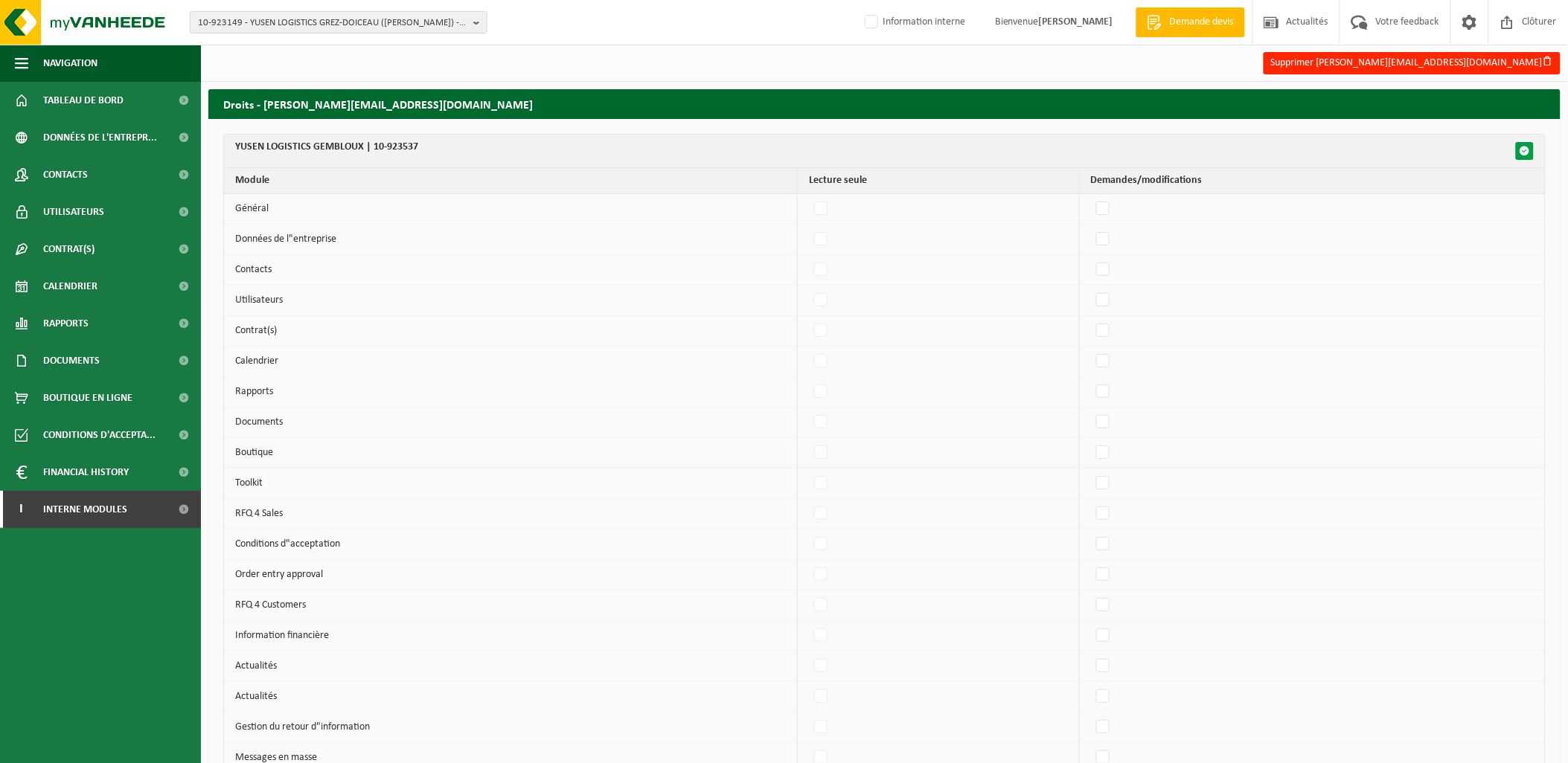
checkbox input "false"
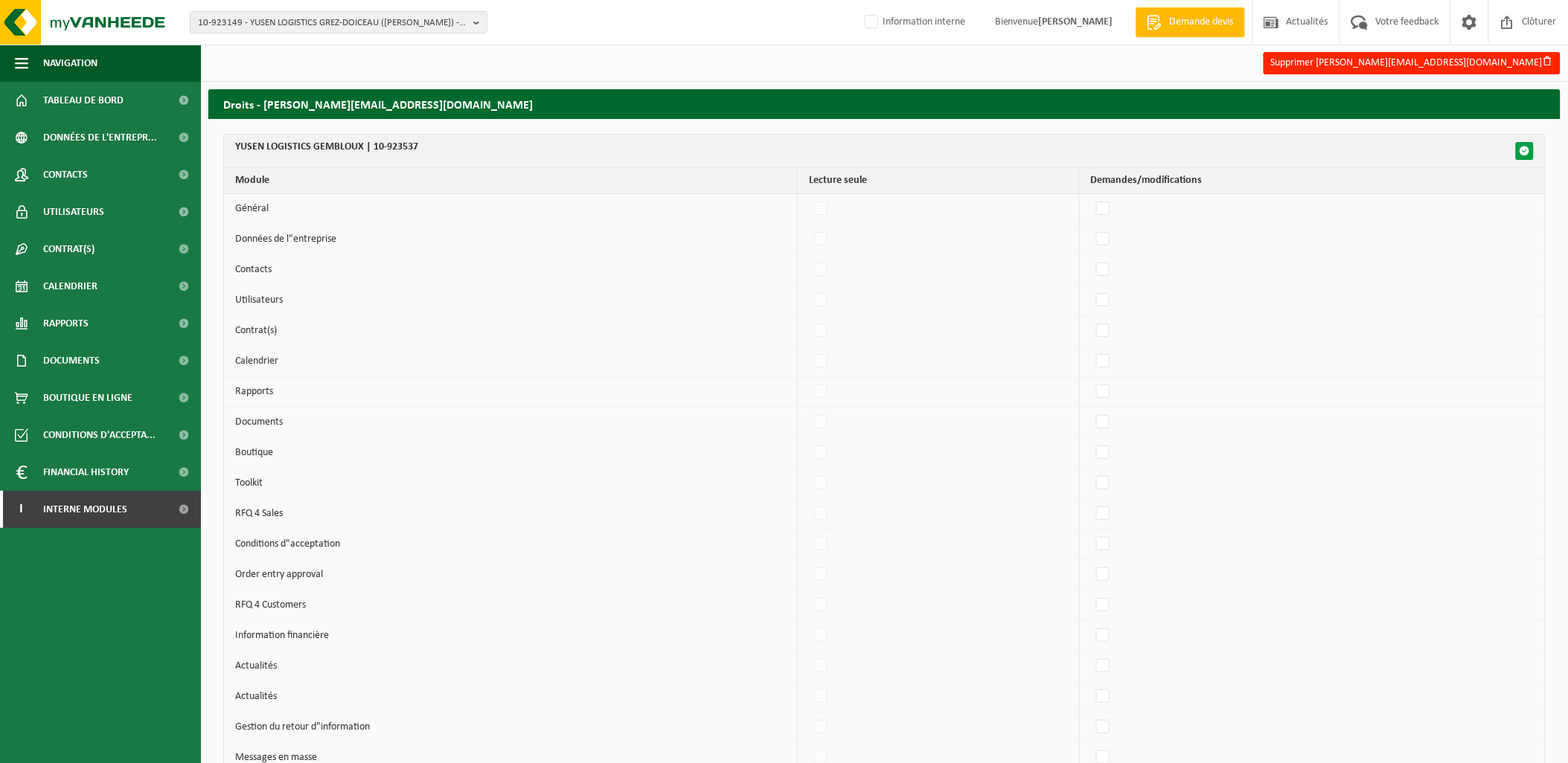
checkbox input "false"
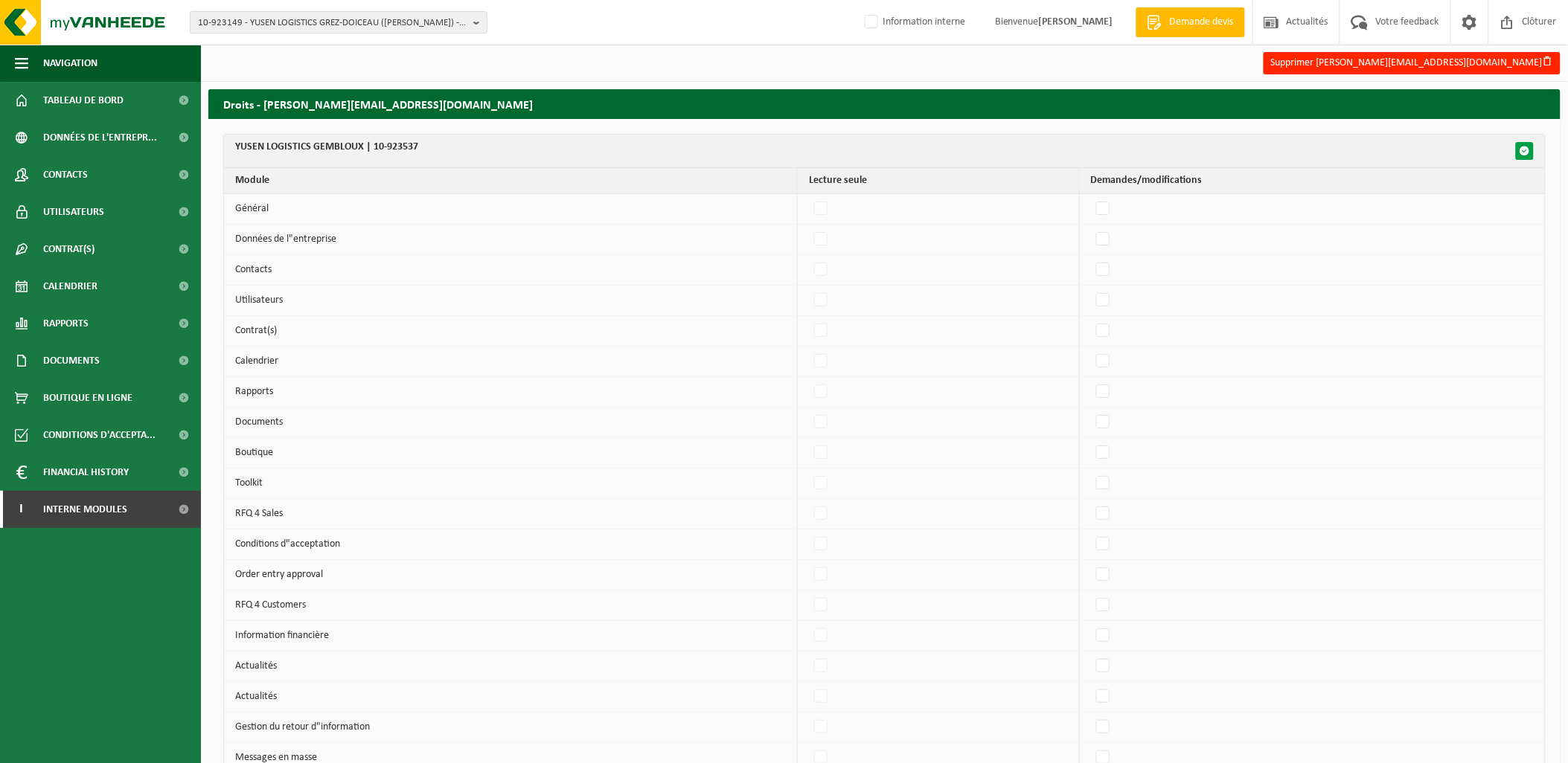
checkbox input "false"
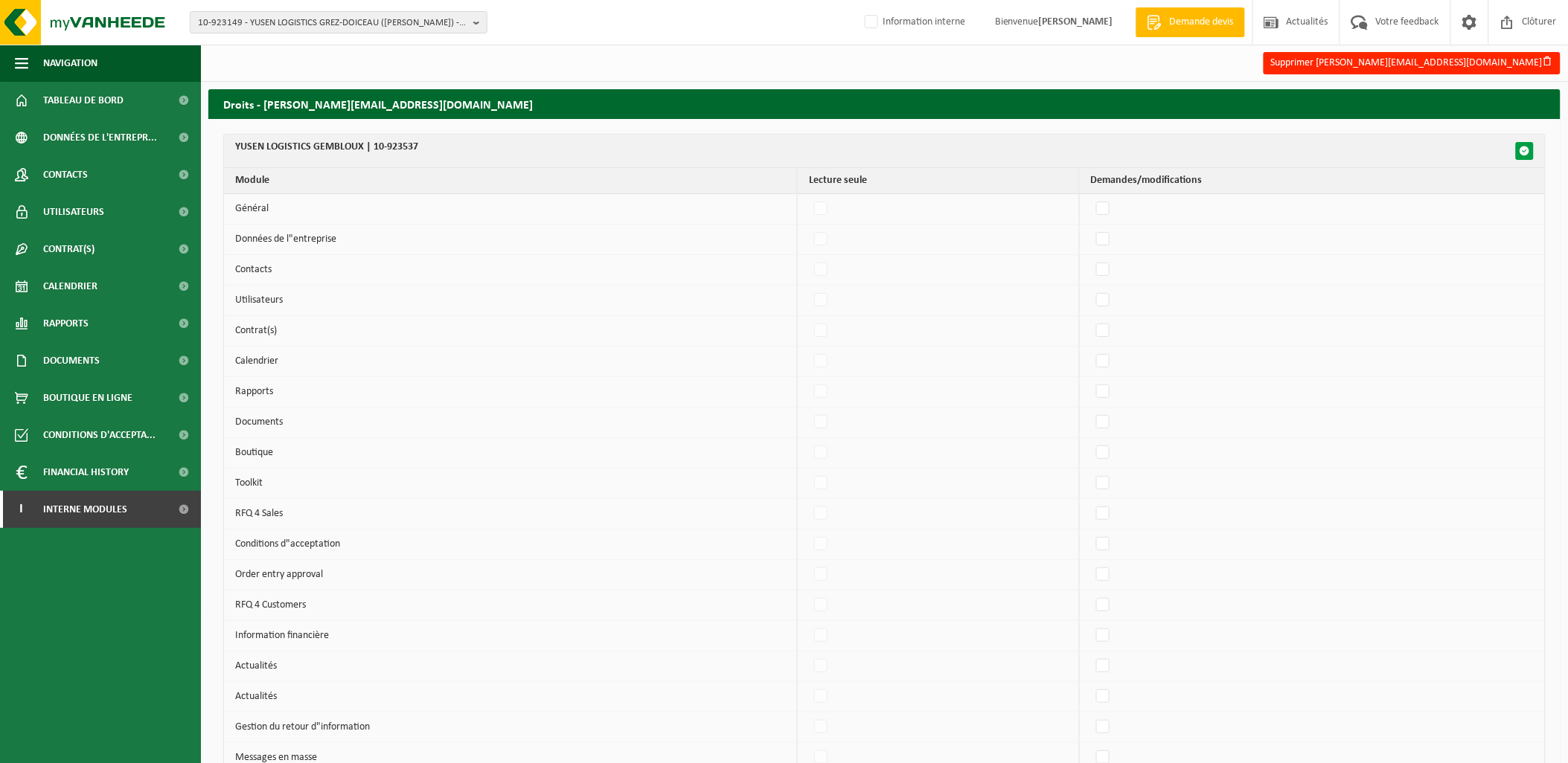
checkbox input "false"
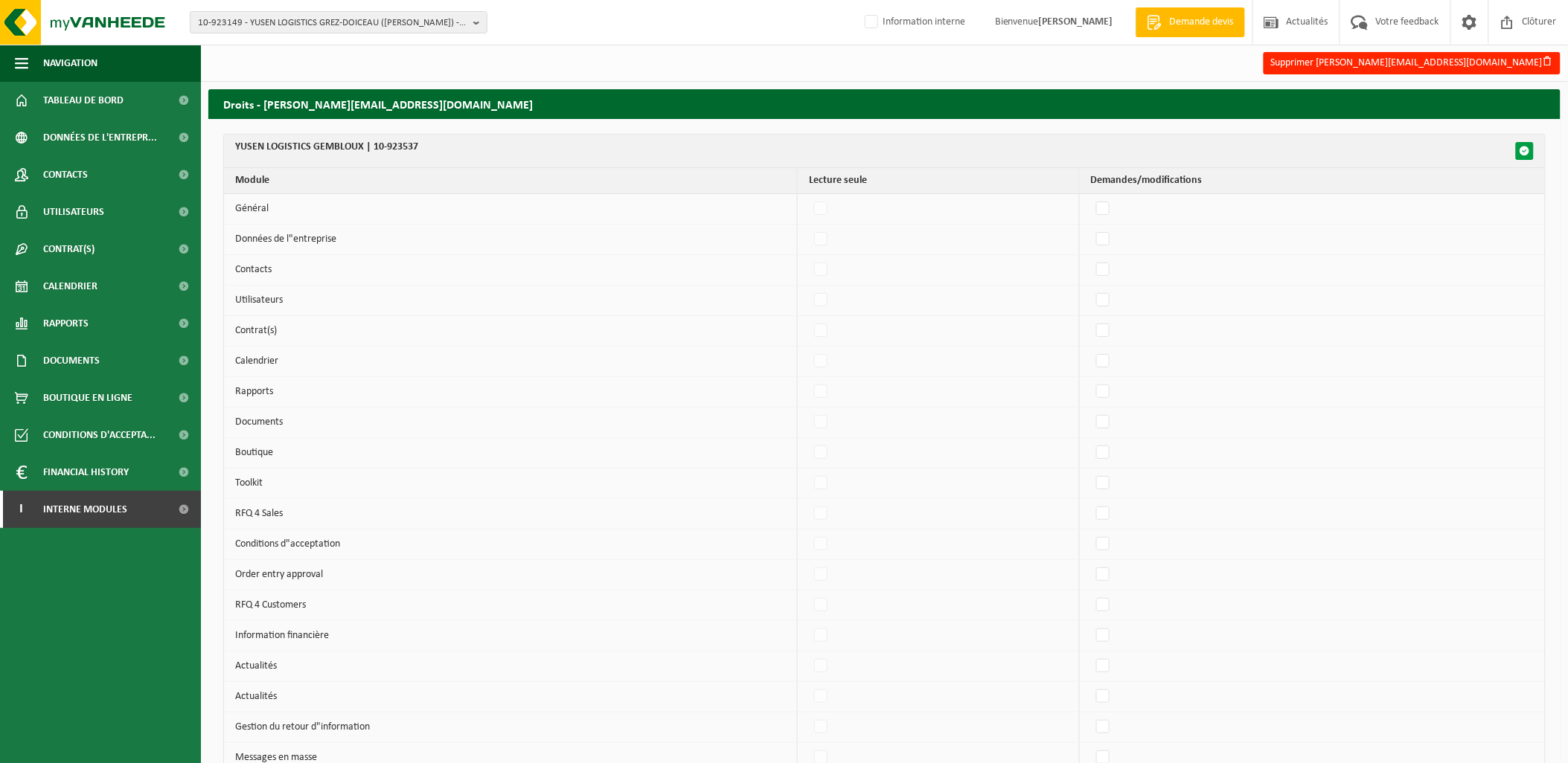
checkbox input "false"
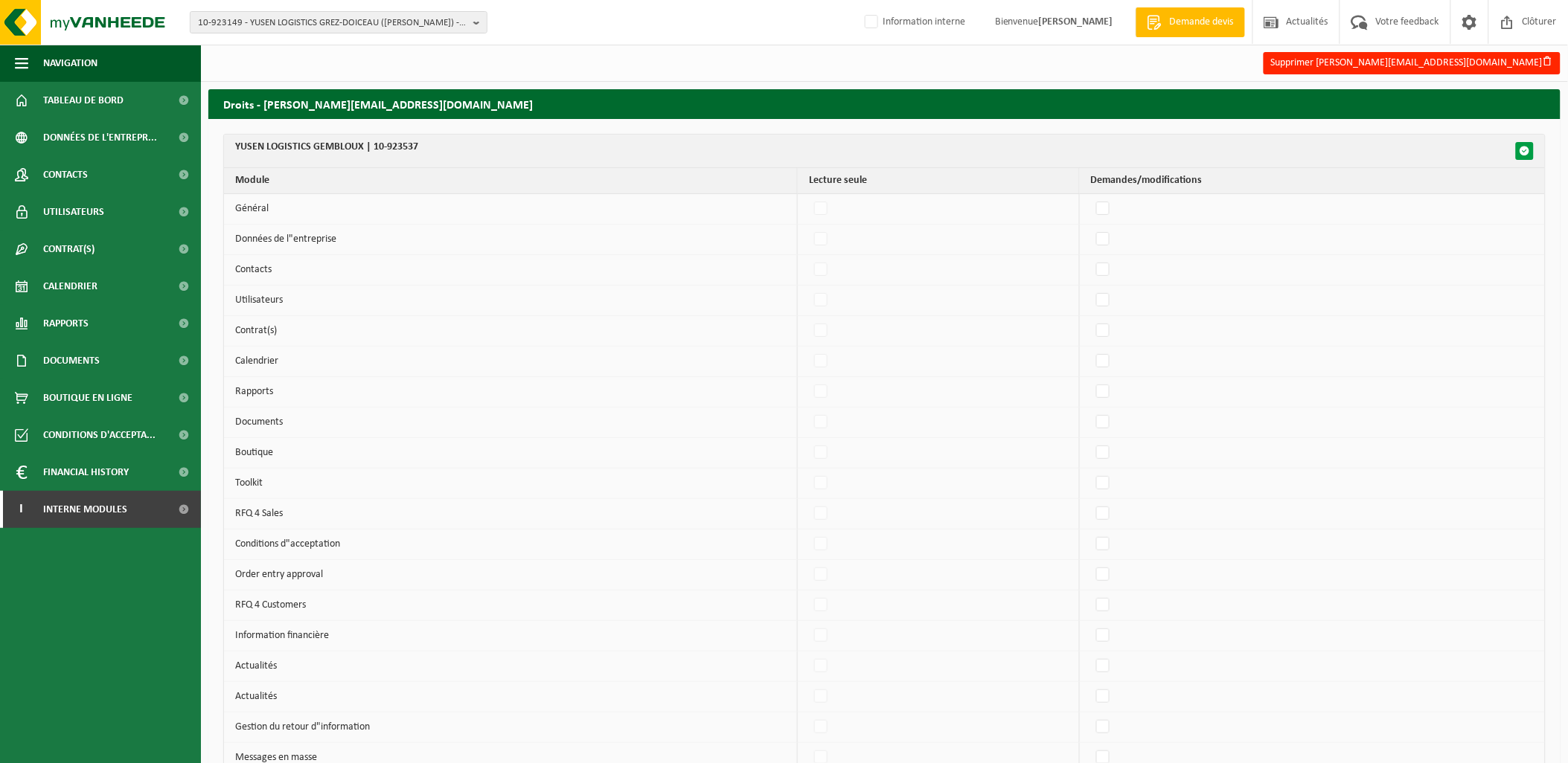
checkbox input "false"
click at [1521, 146] on span "button" at bounding box center [1524, 150] width 10 height 10
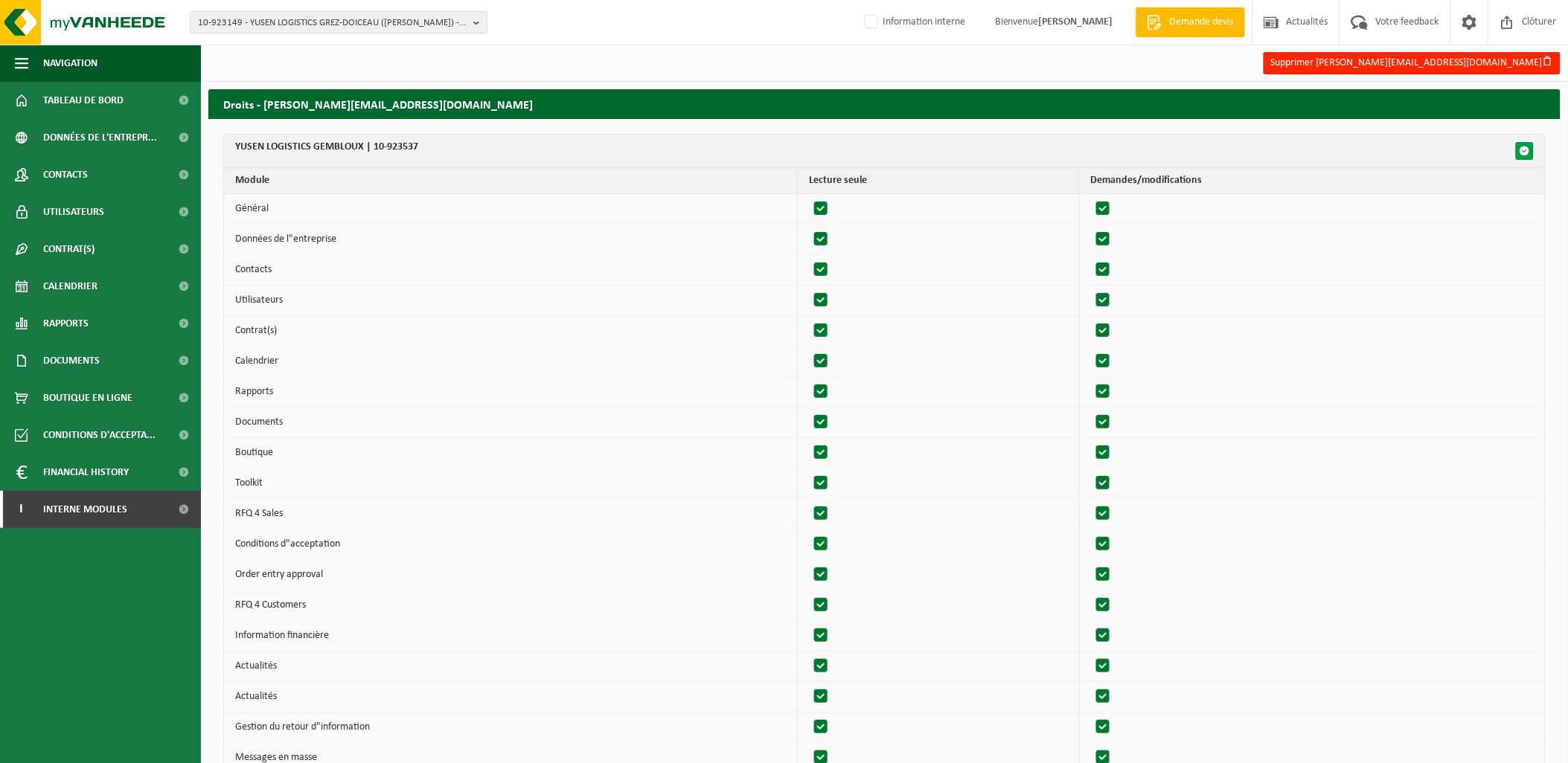
checkbox input "true"
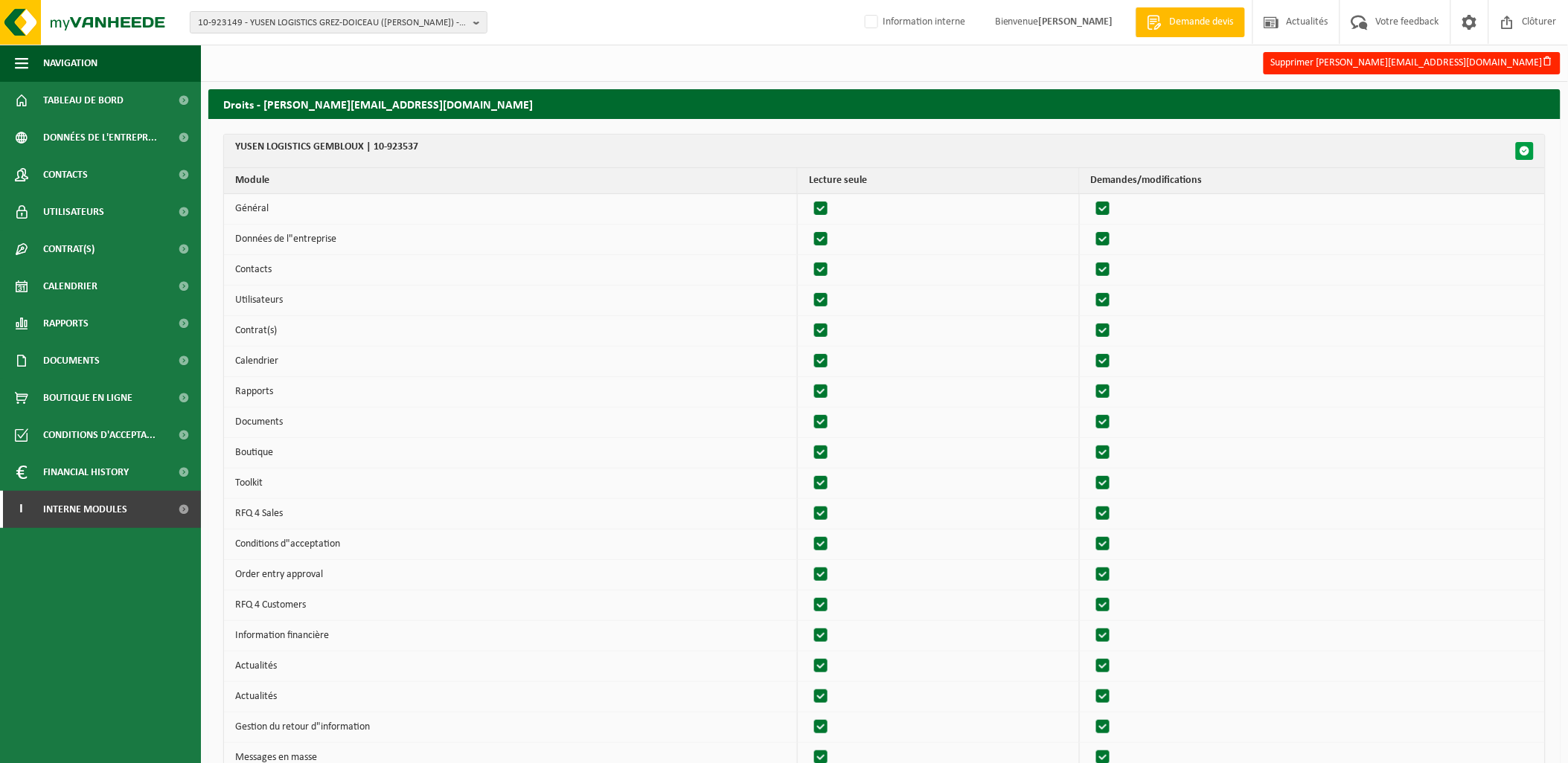
checkbox input "true"
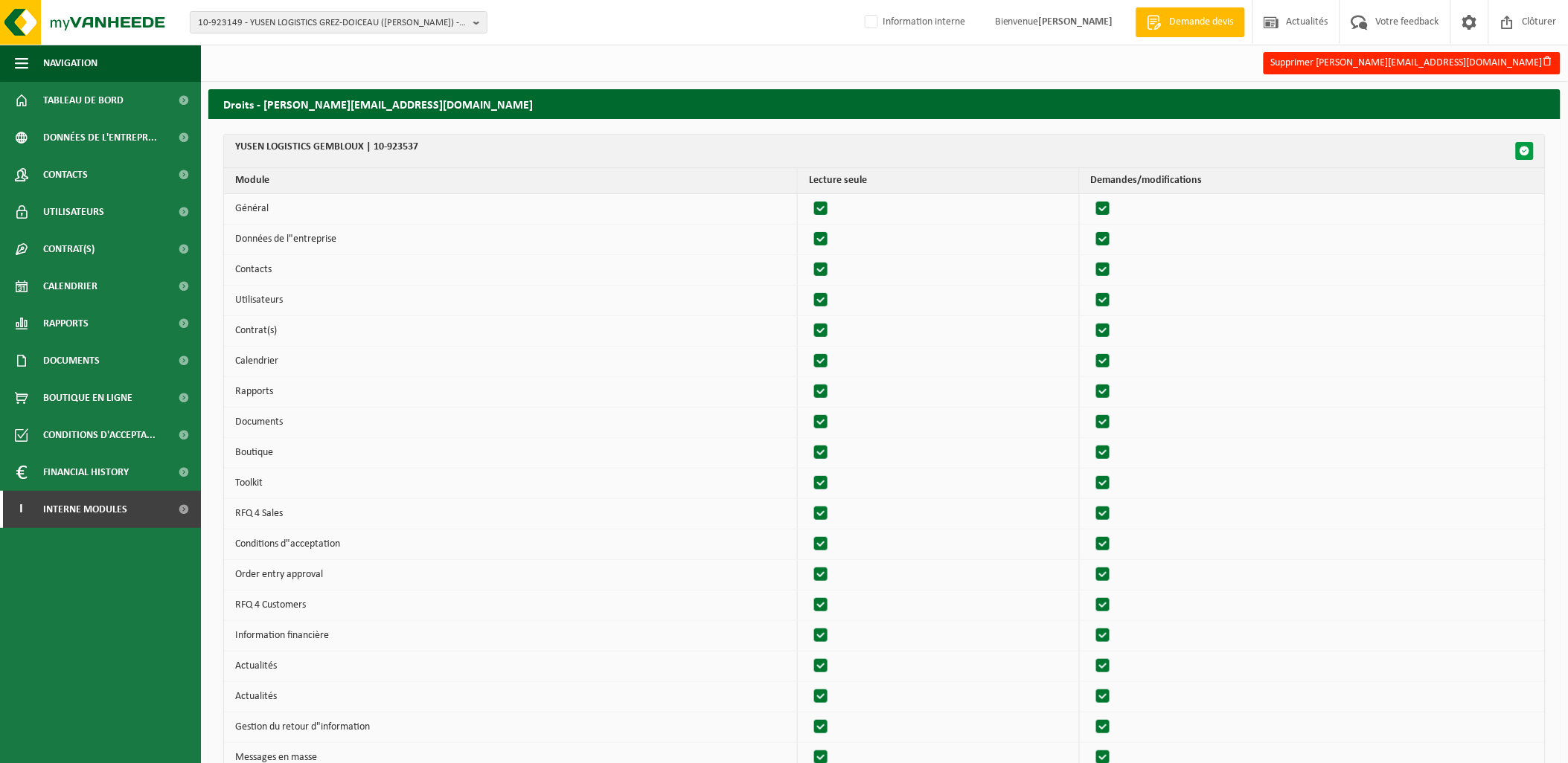
checkbox input "true"
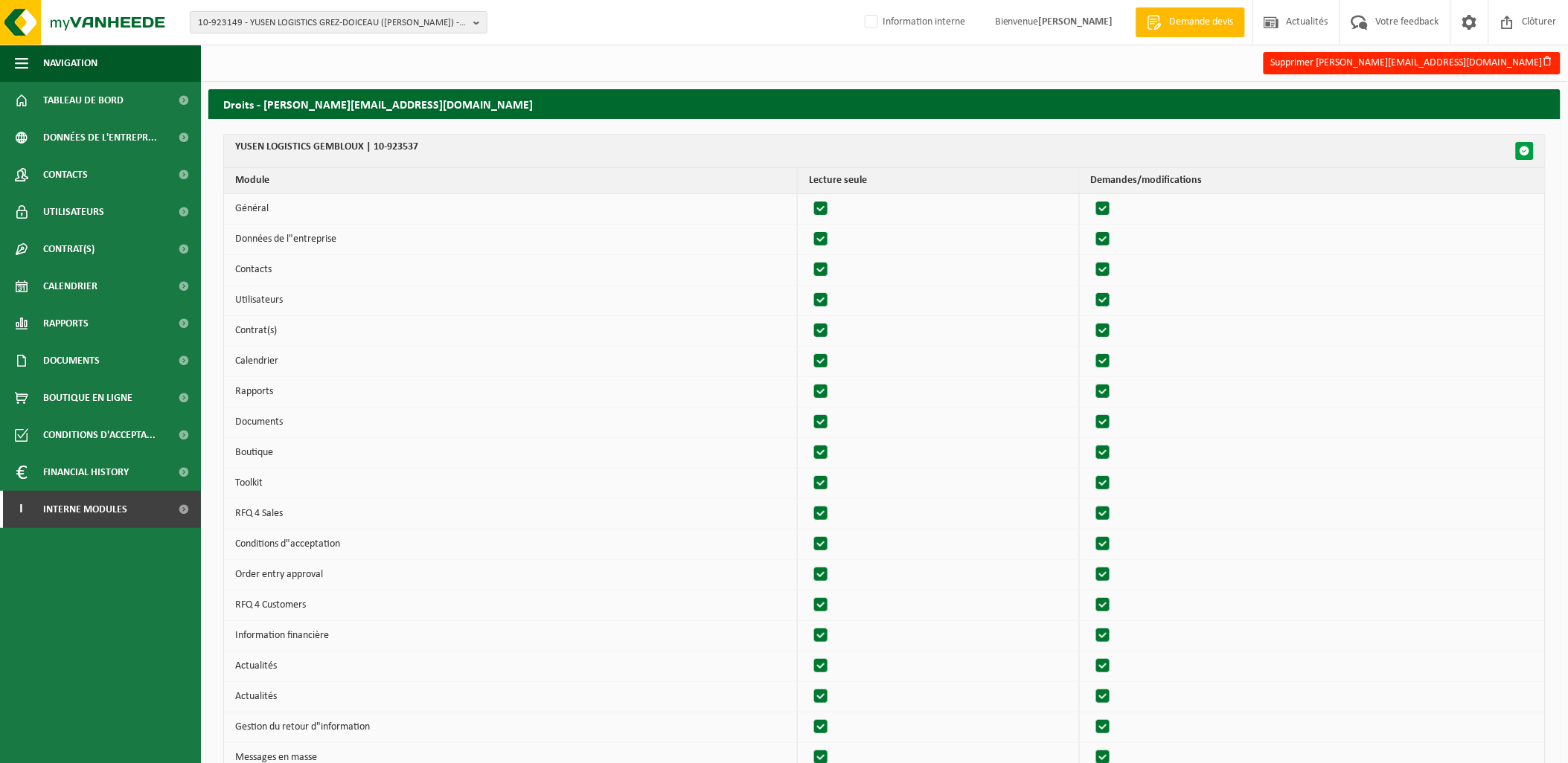
checkbox input "true"
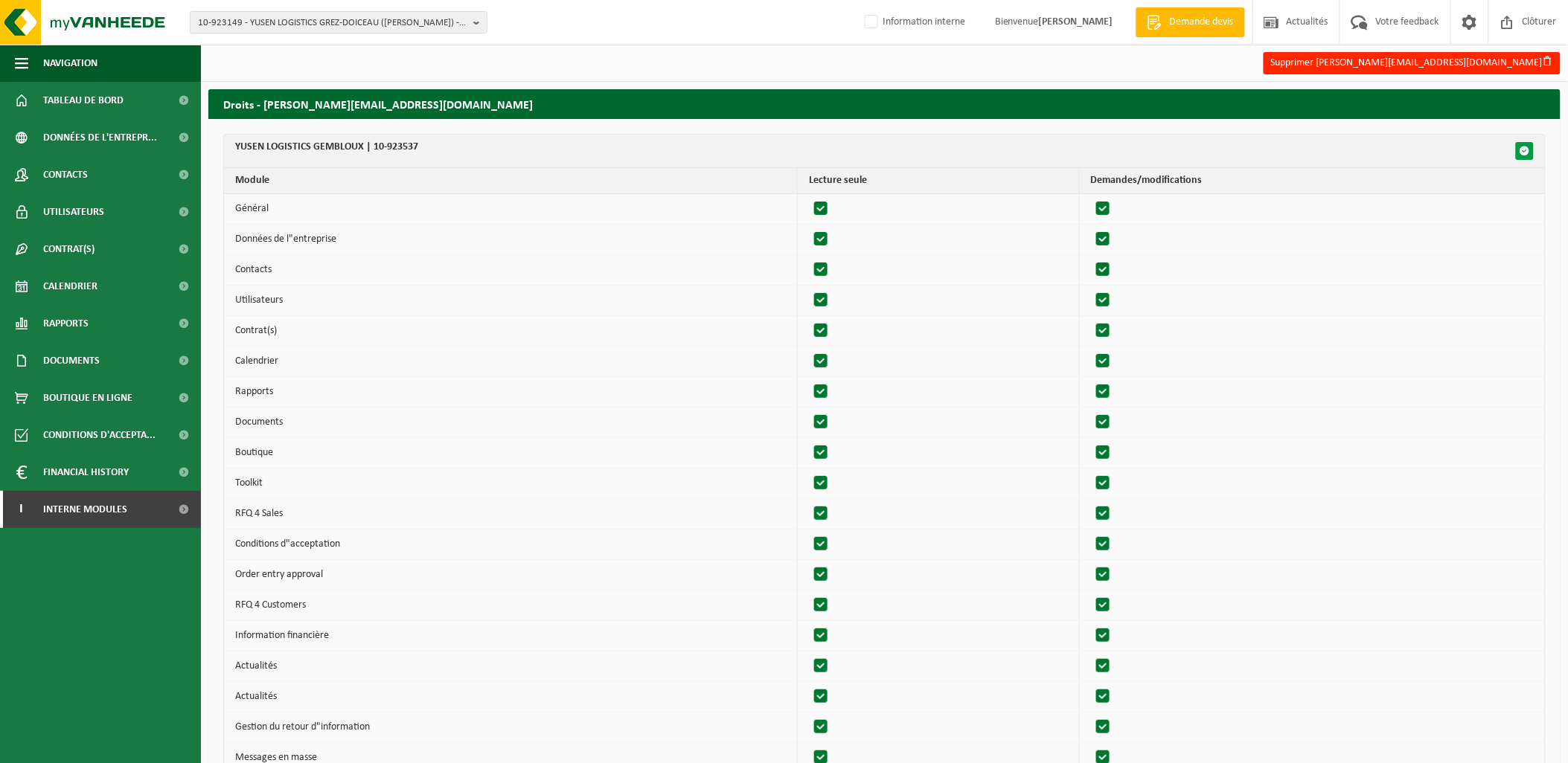
checkbox input "true"
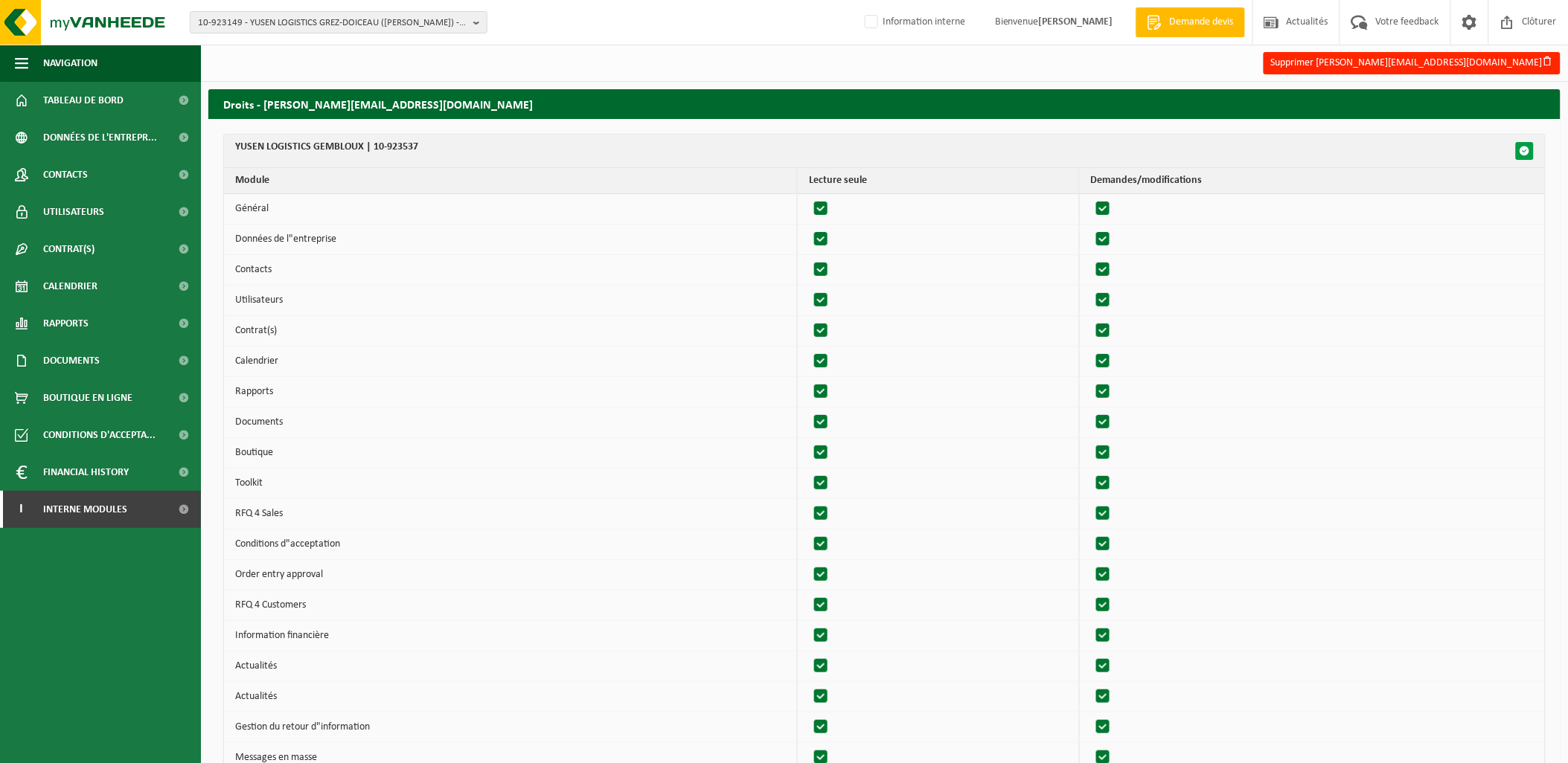
checkbox input "true"
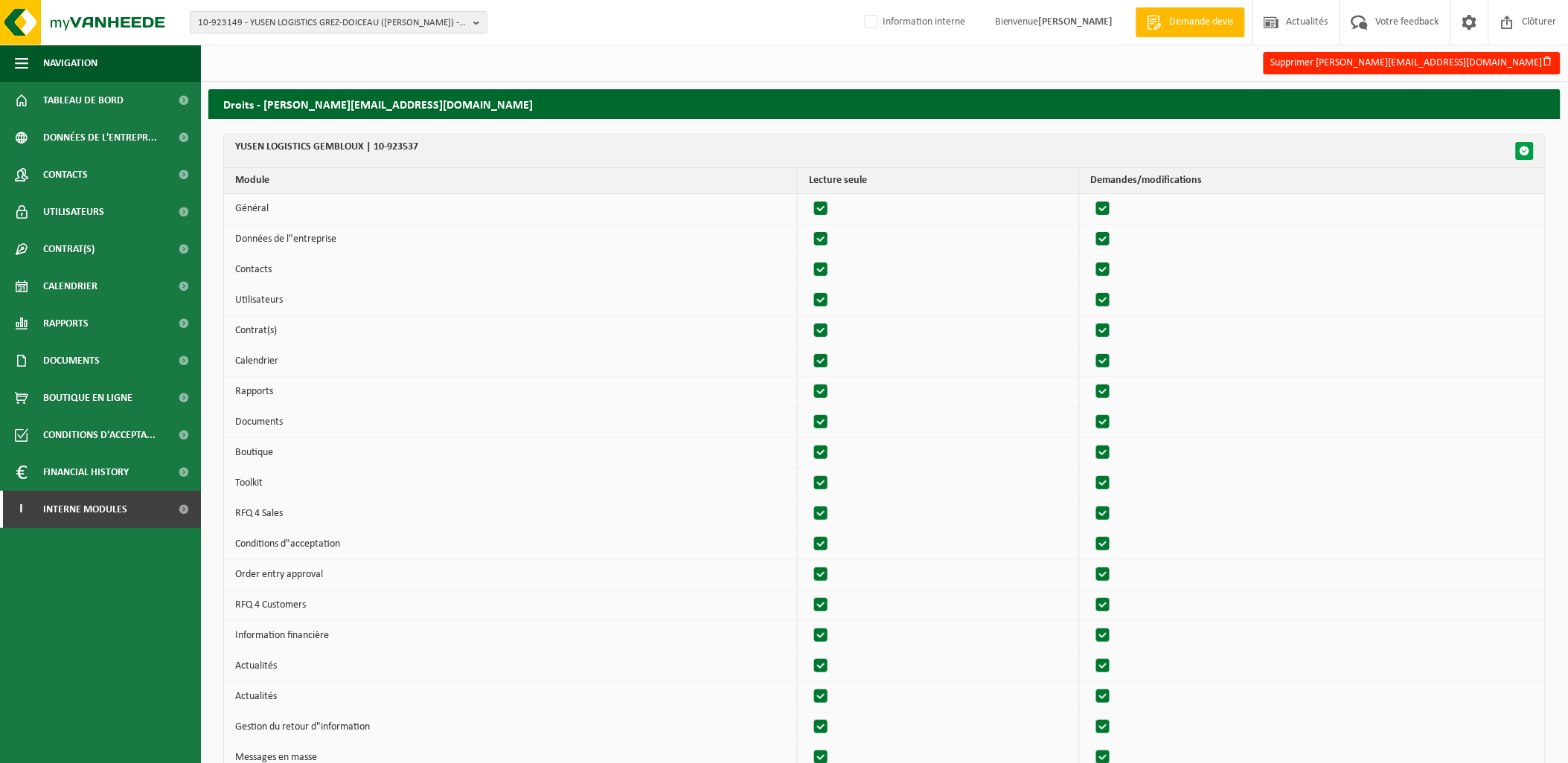
checkbox input "true"
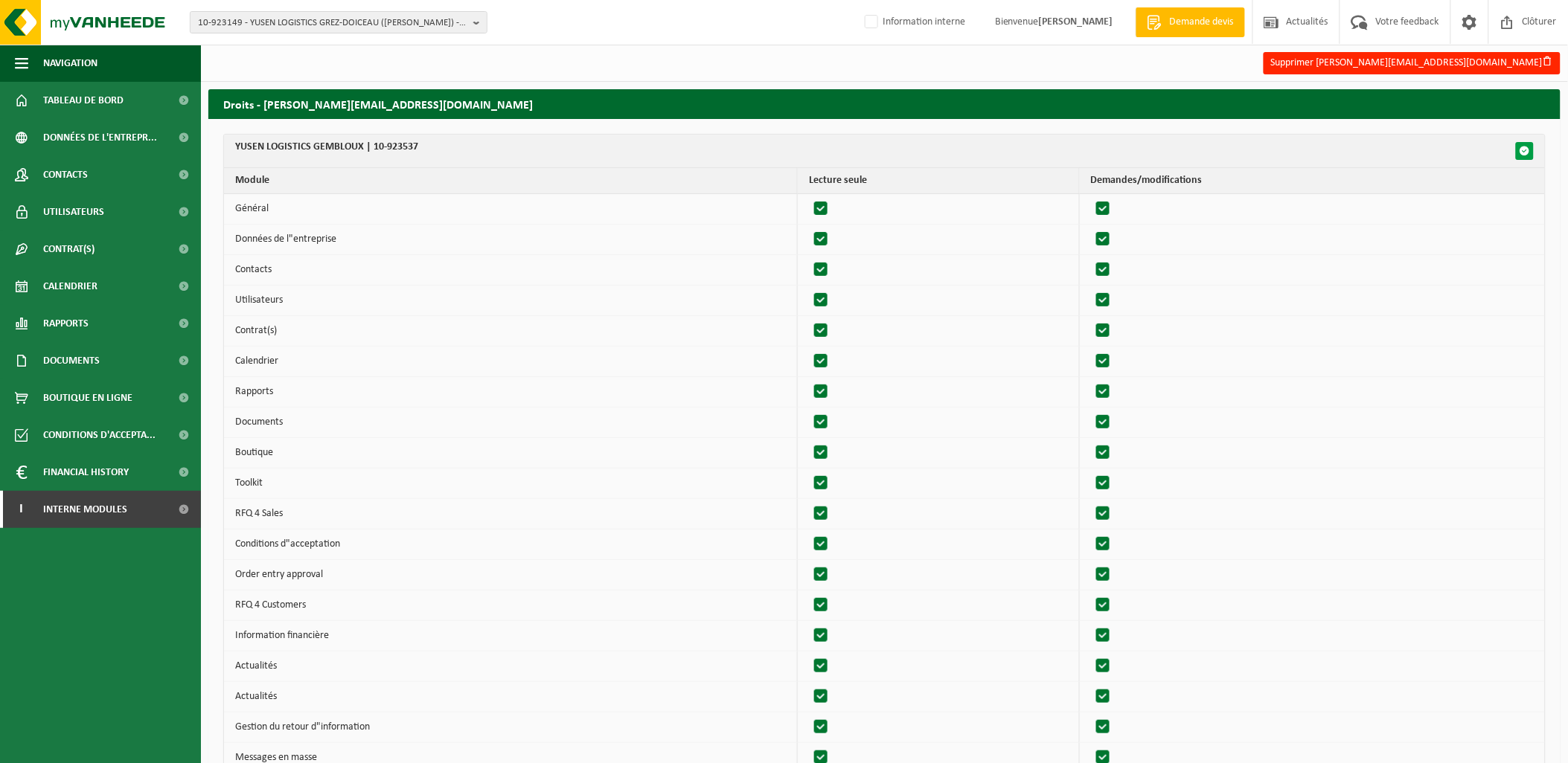
checkbox input "true"
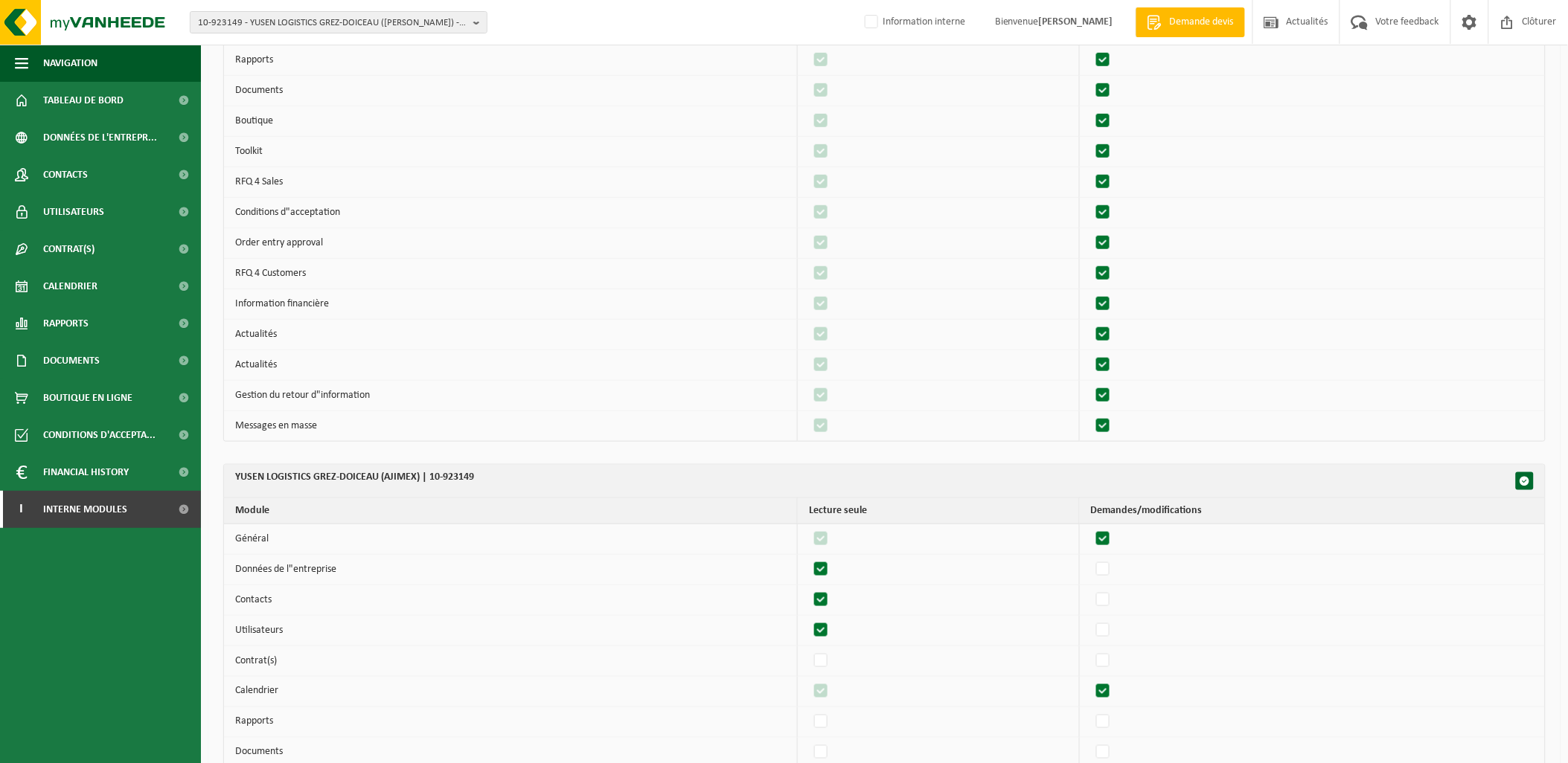
scroll to position [496, 0]
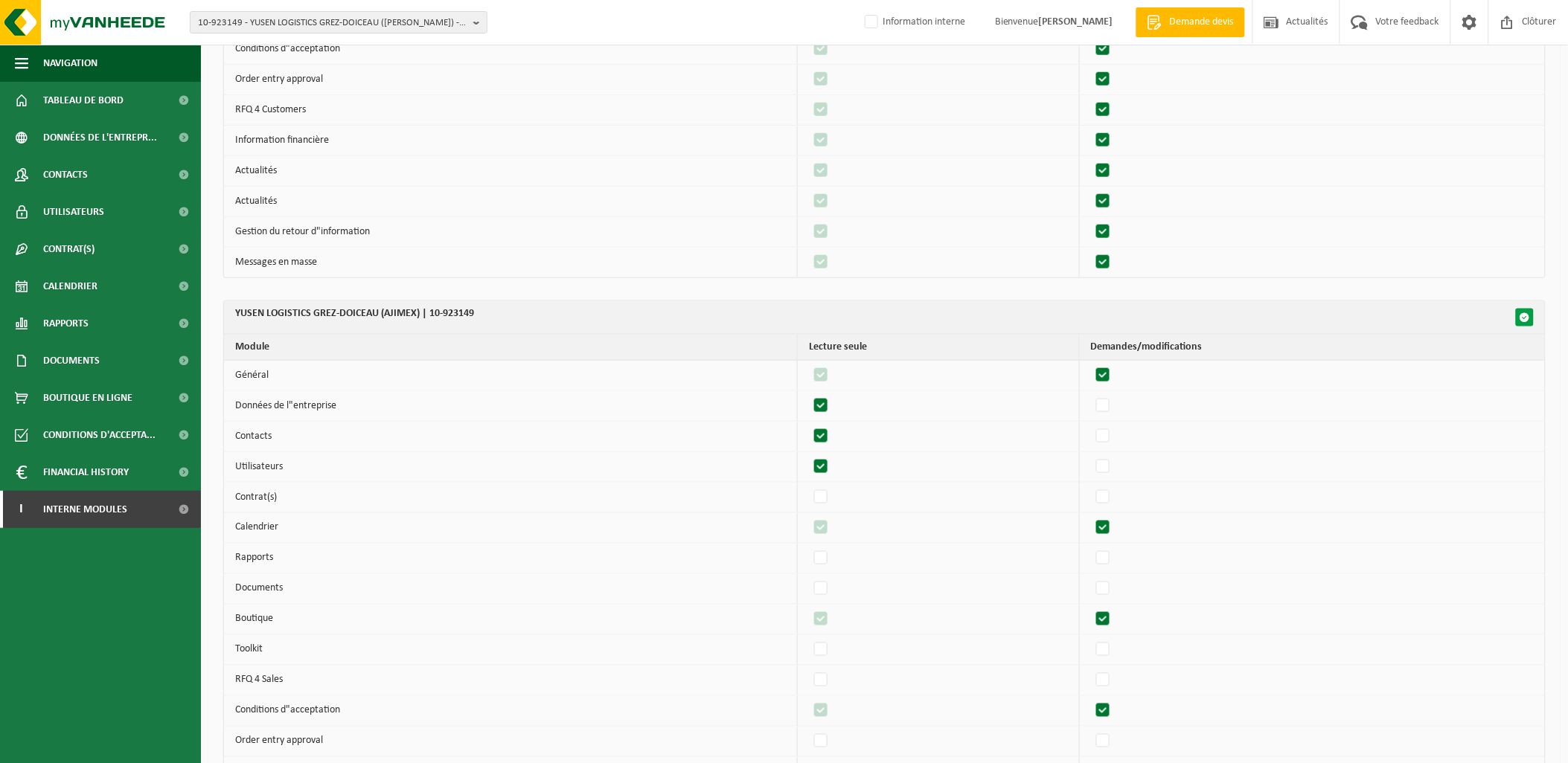
click at [1532, 313] on button "button" at bounding box center [1525, 317] width 18 height 18
checkbox input "false"
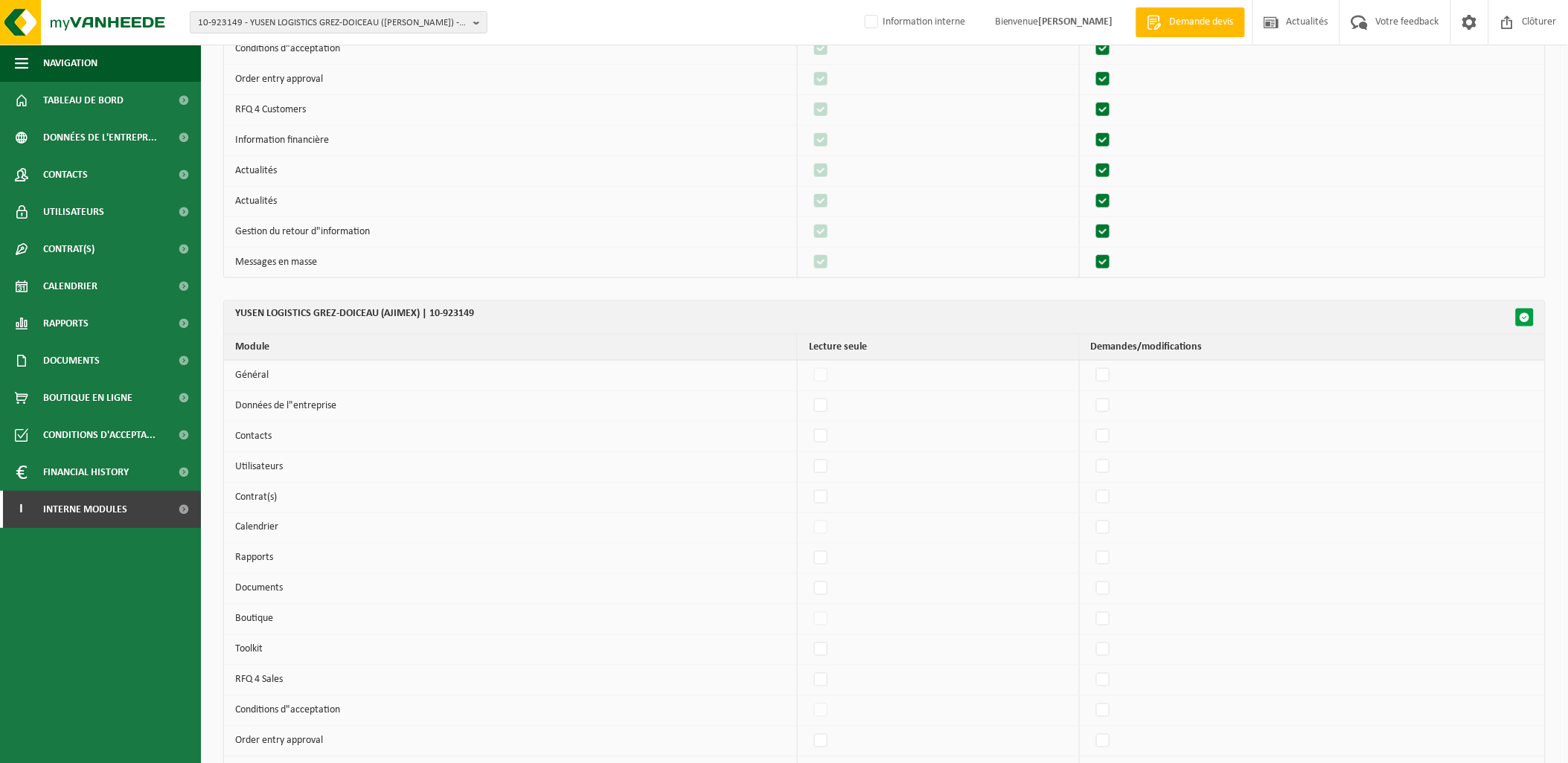
checkbox input "false"
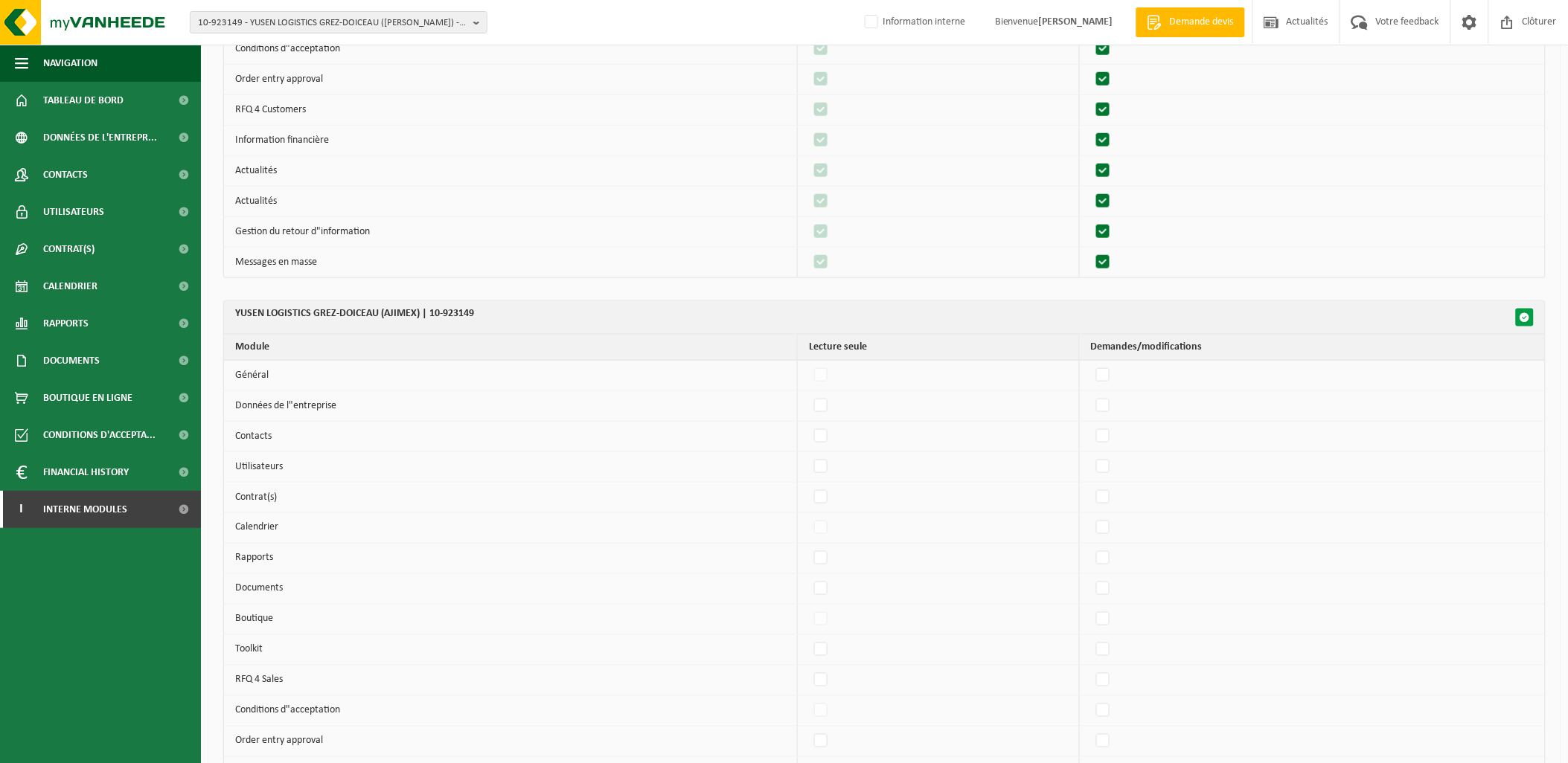
checkbox input "false"
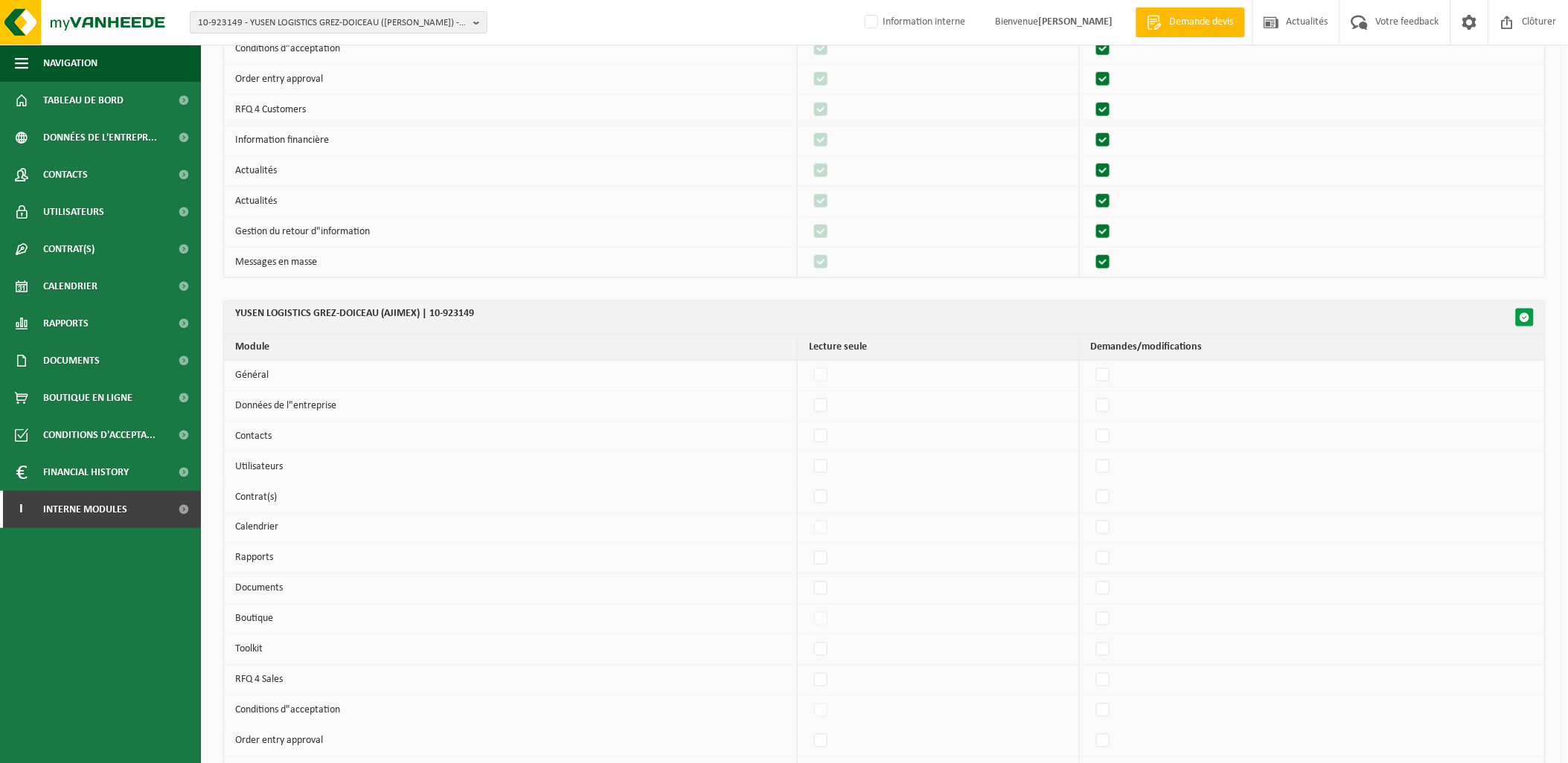
checkbox input "false"
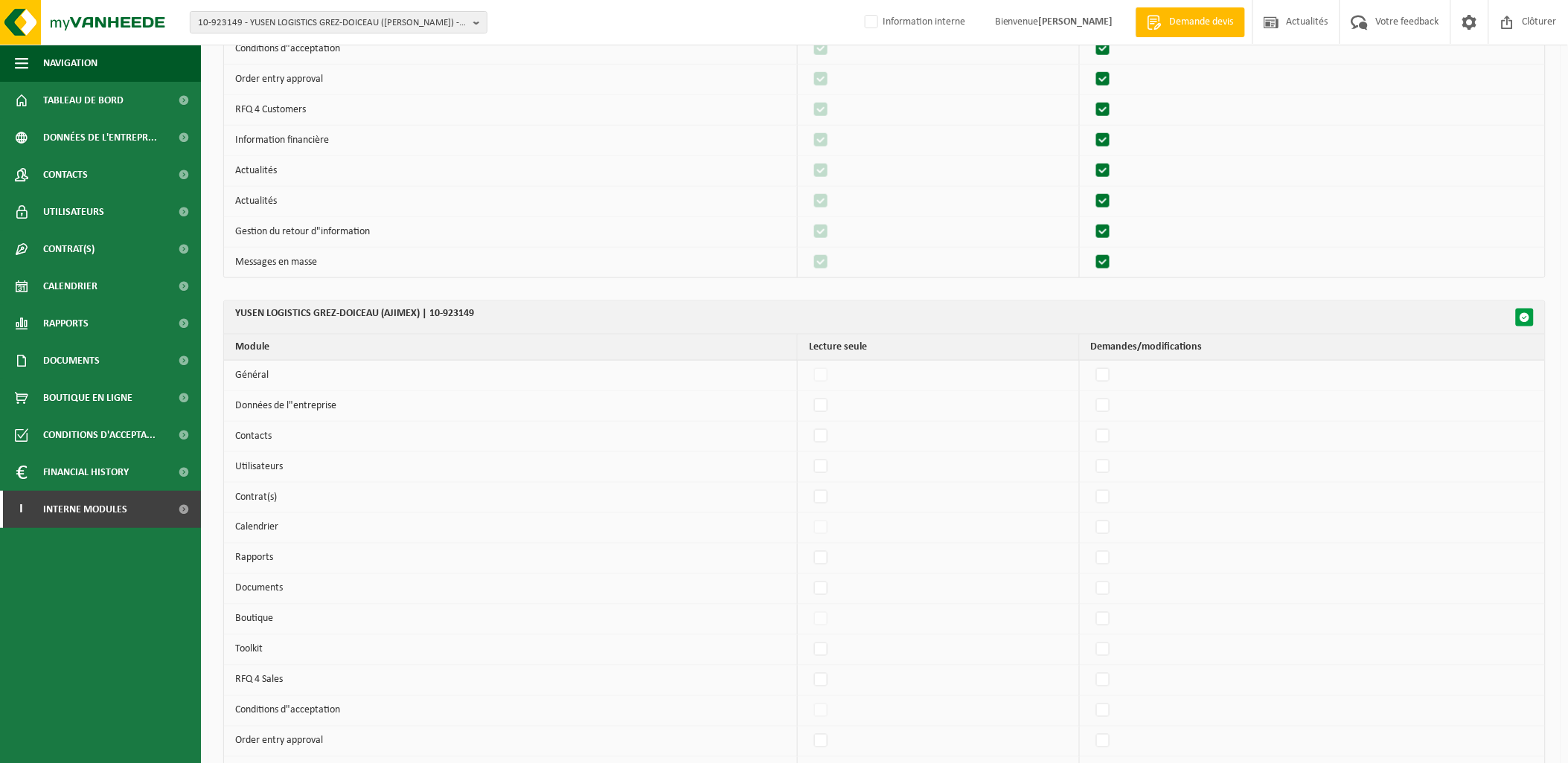
checkbox input "false"
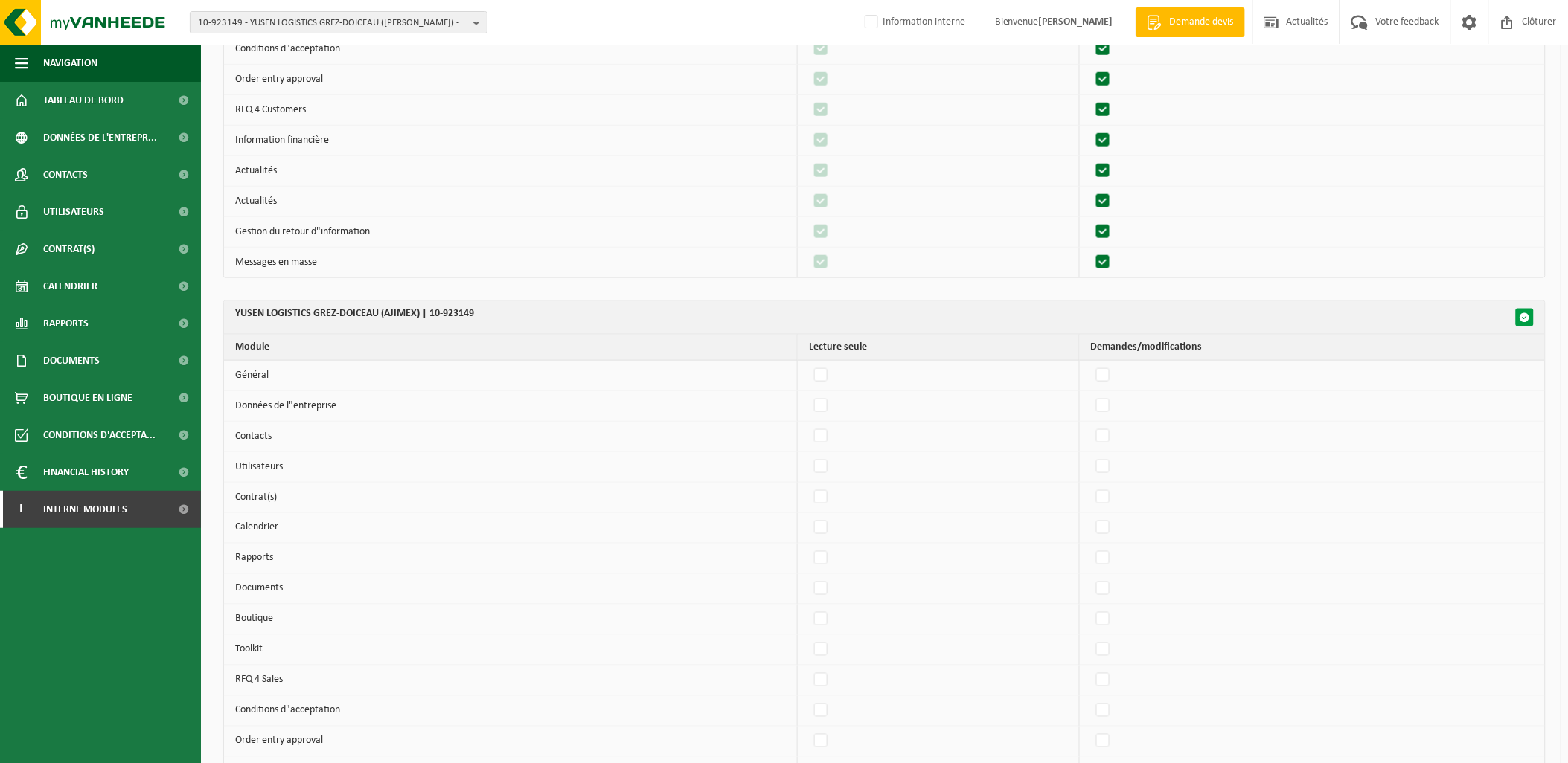
click at [1532, 313] on button "button" at bounding box center [1525, 317] width 18 height 18
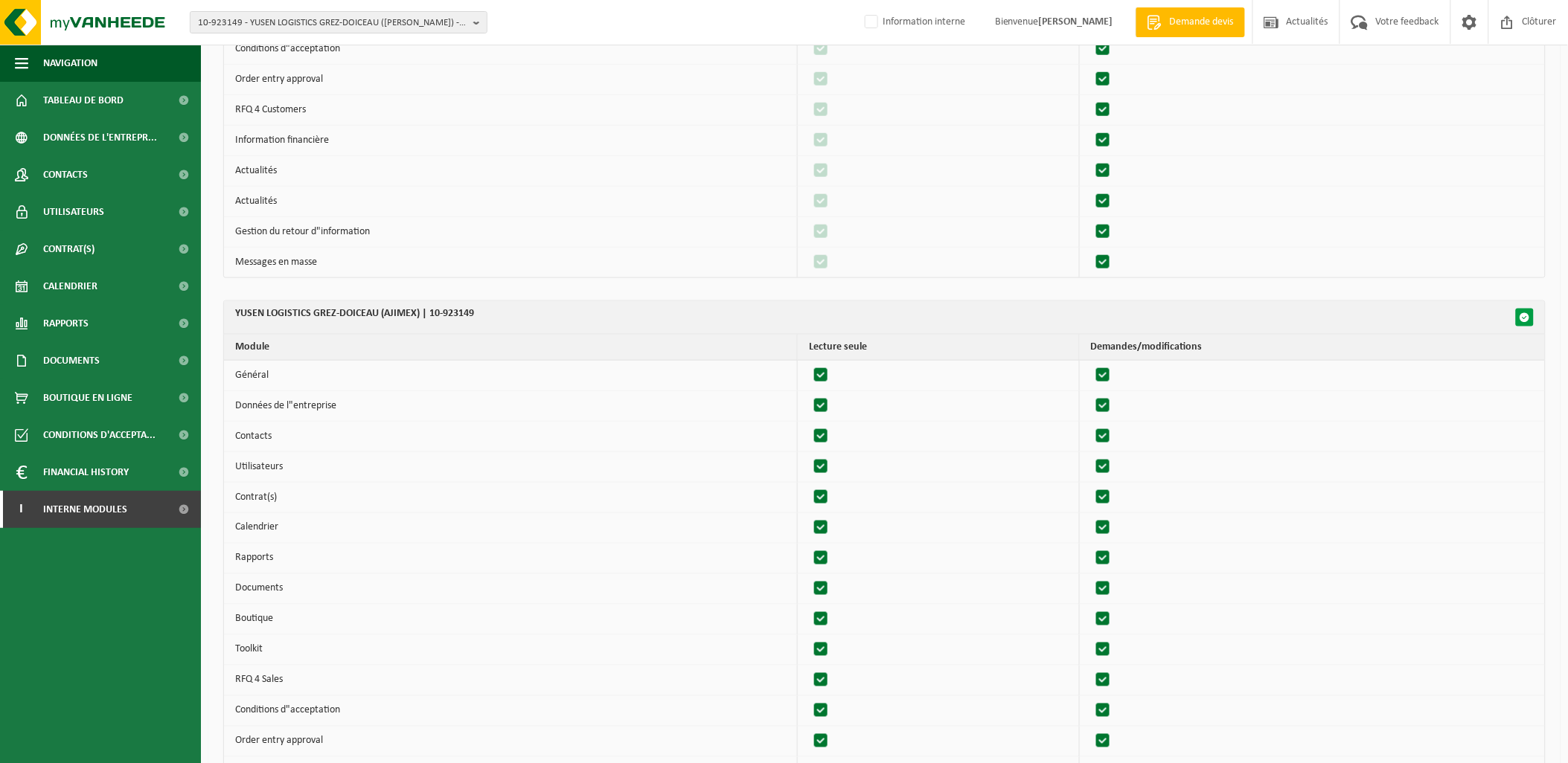
checkbox input "true"
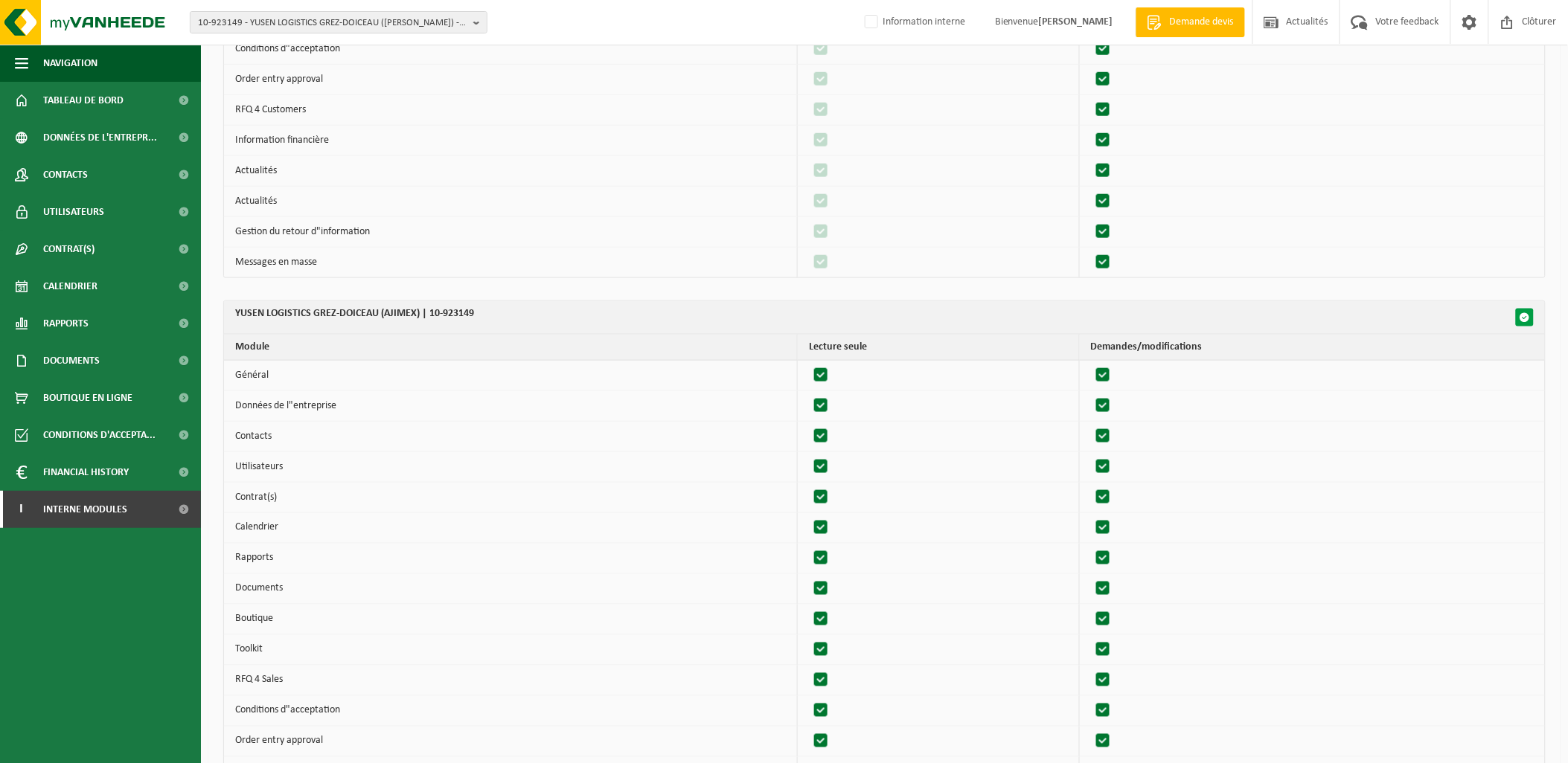
checkbox input "true"
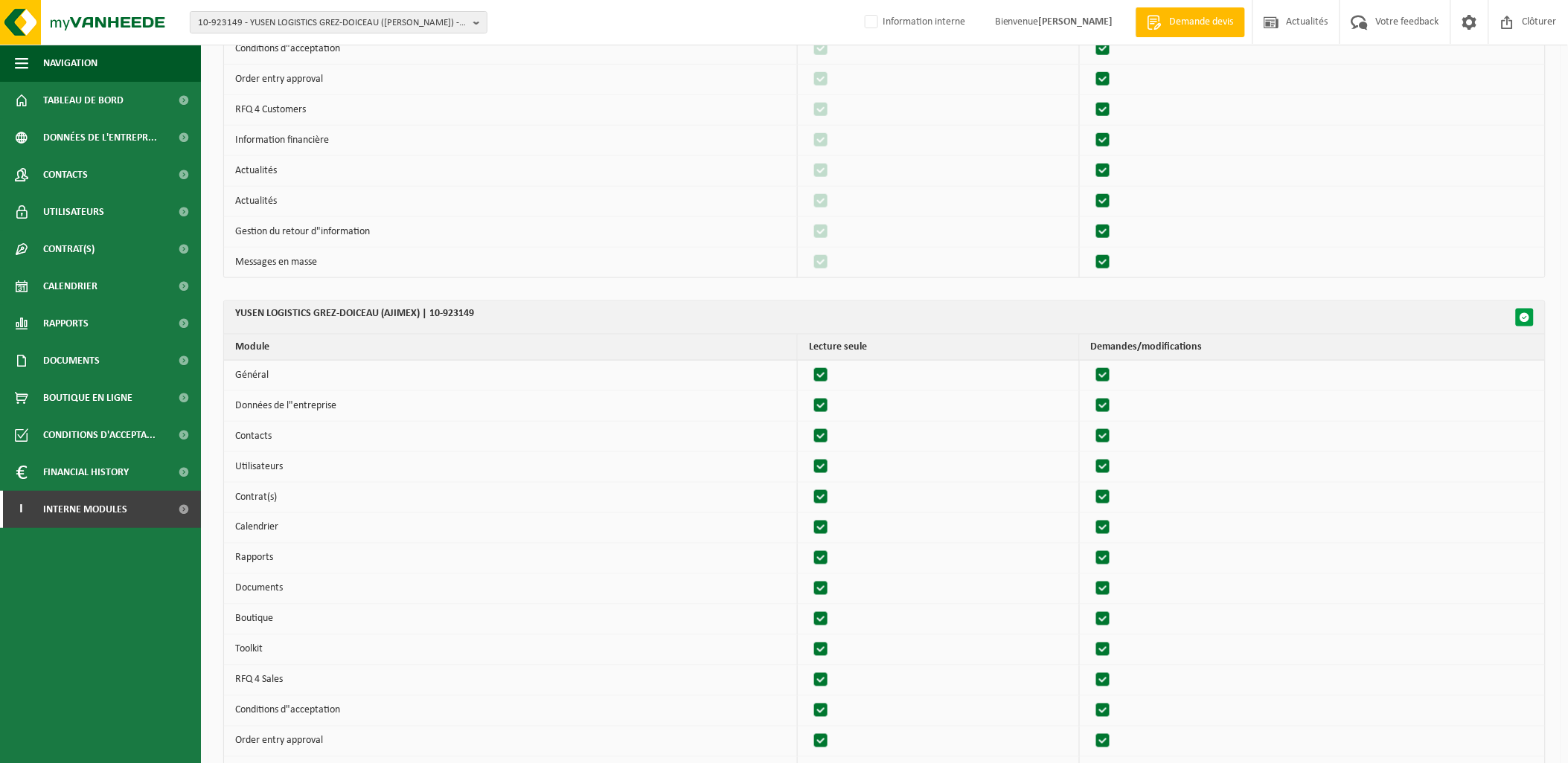
checkbox input "true"
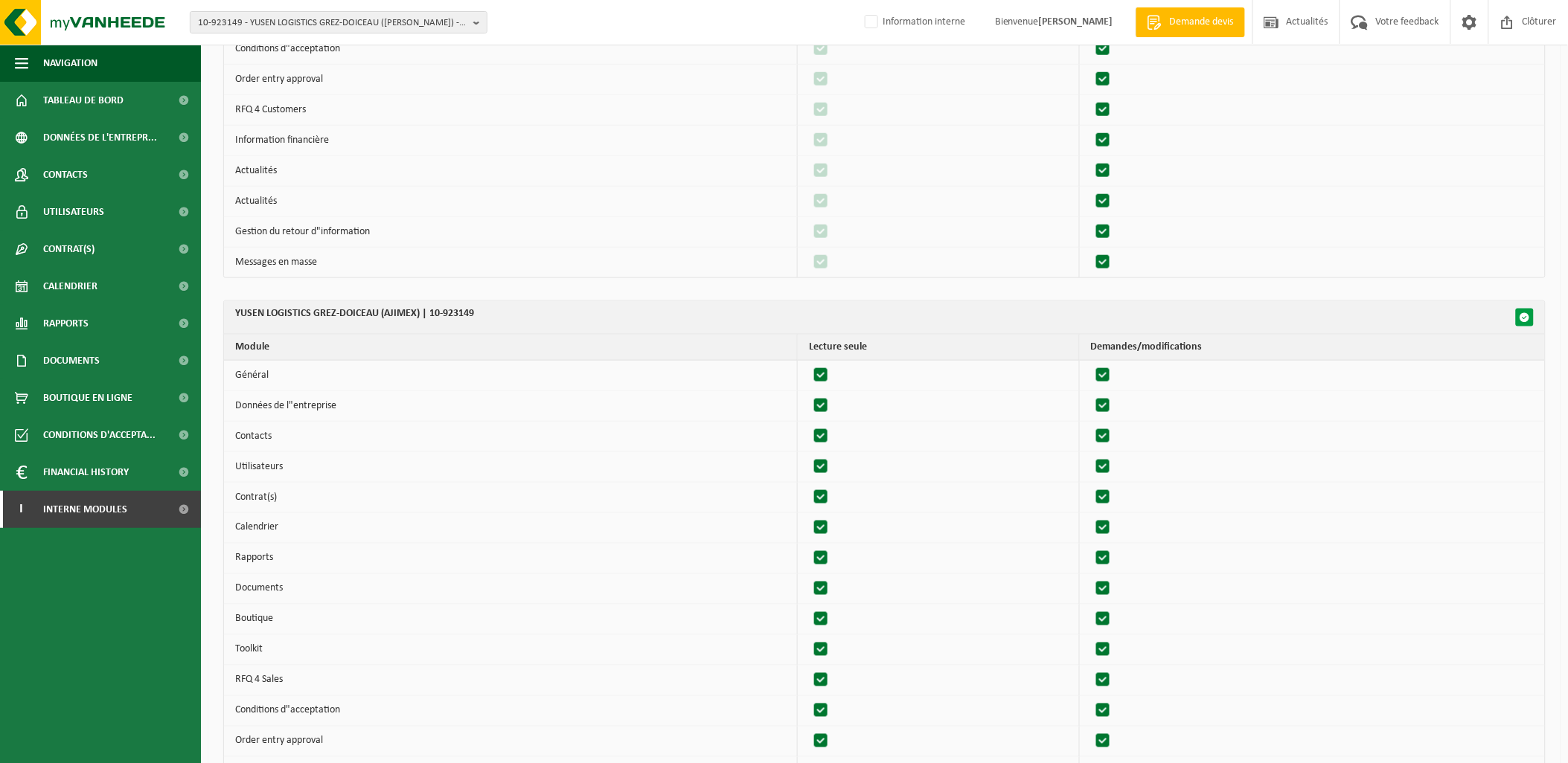
checkbox input "true"
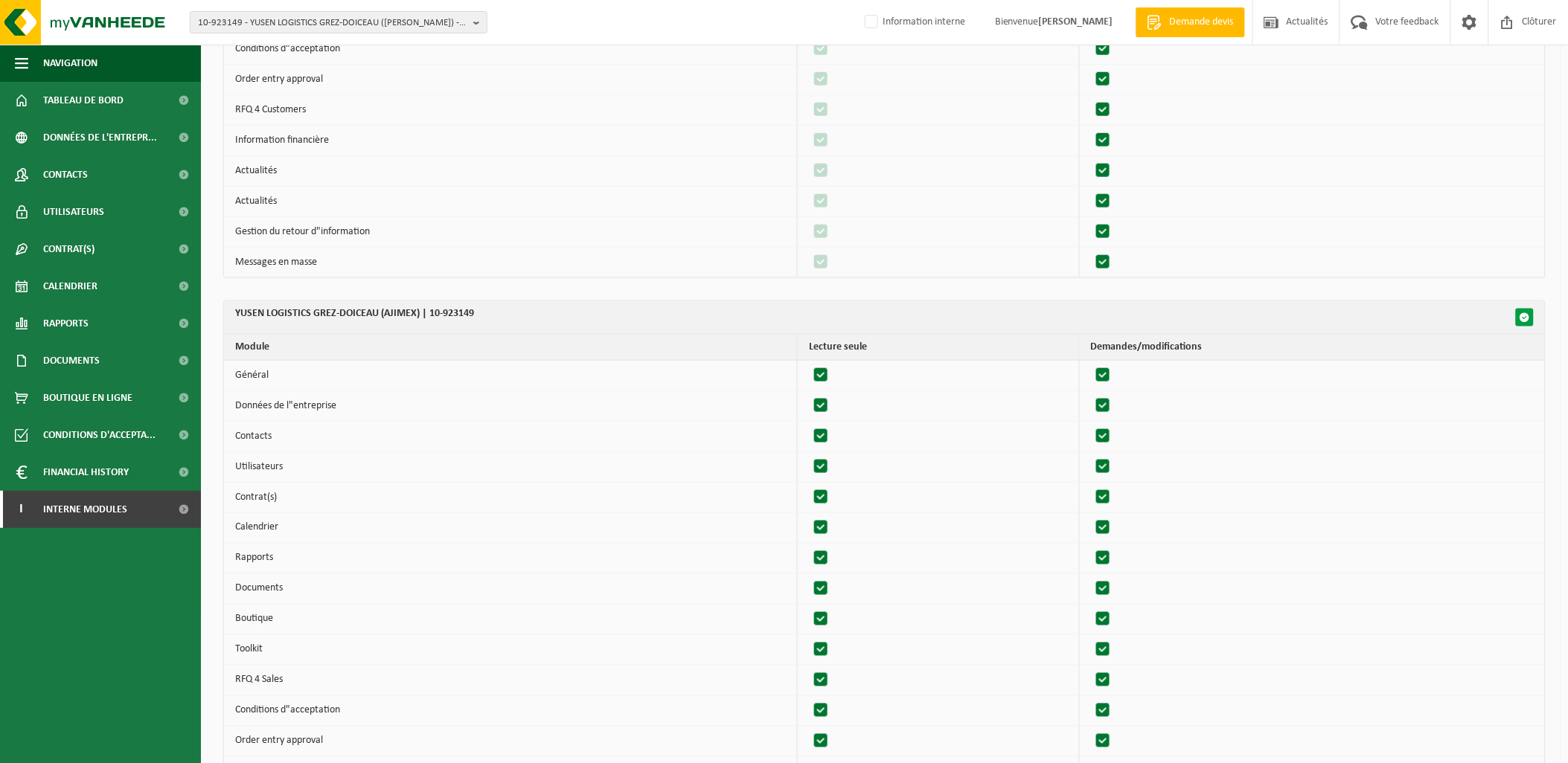
checkbox input "true"
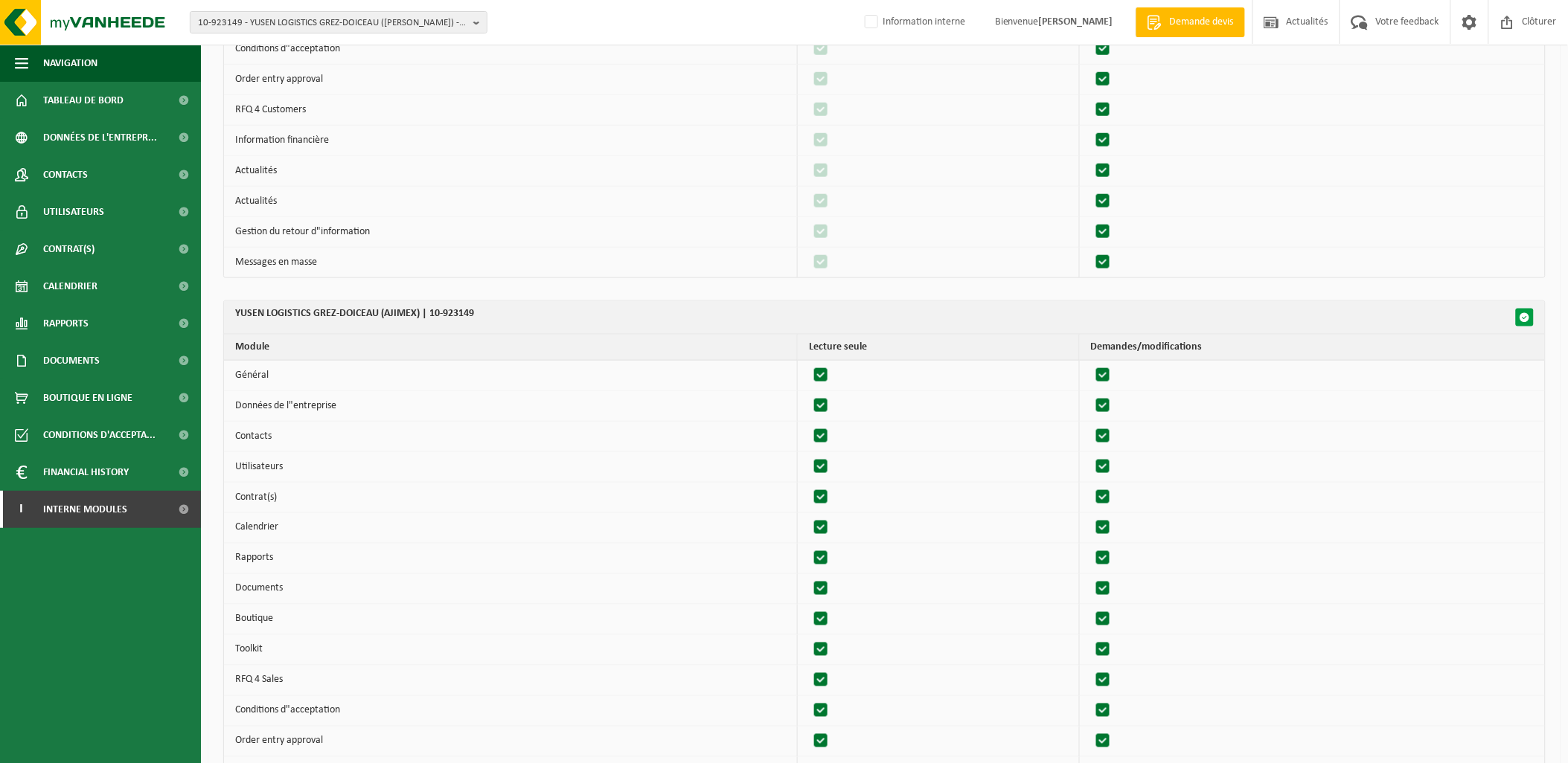
checkbox input "true"
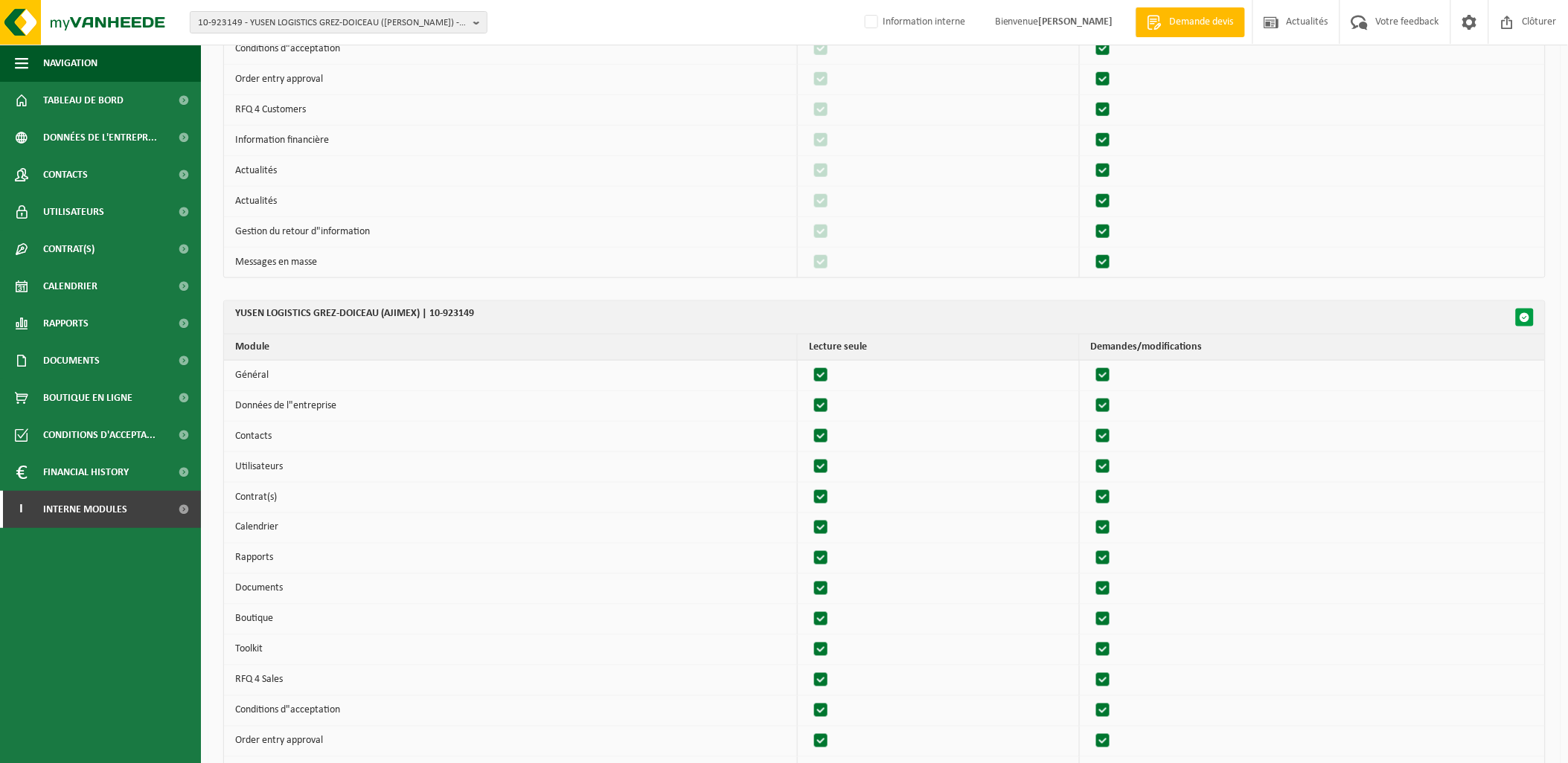
checkbox input "true"
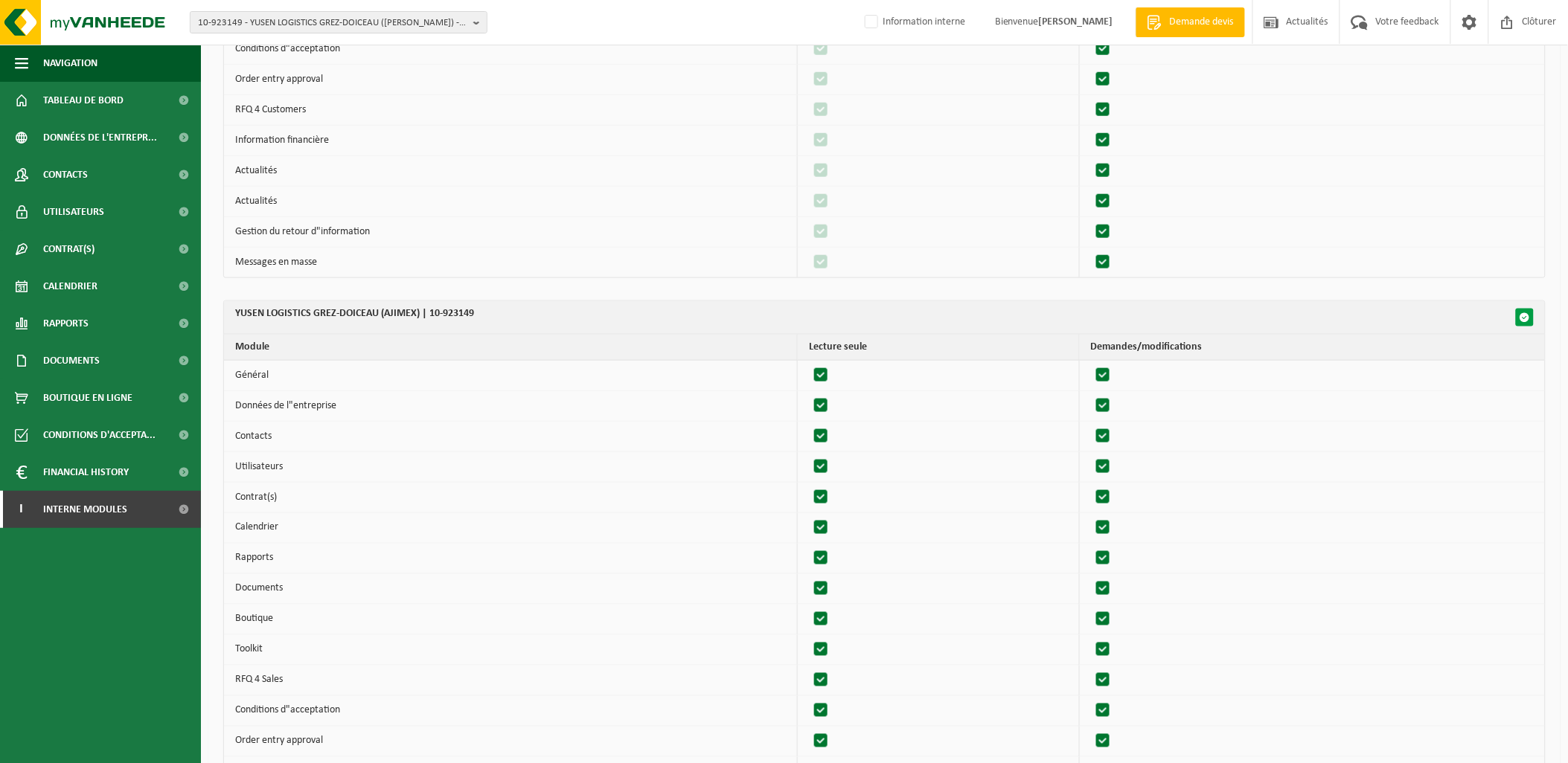
checkbox input "true"
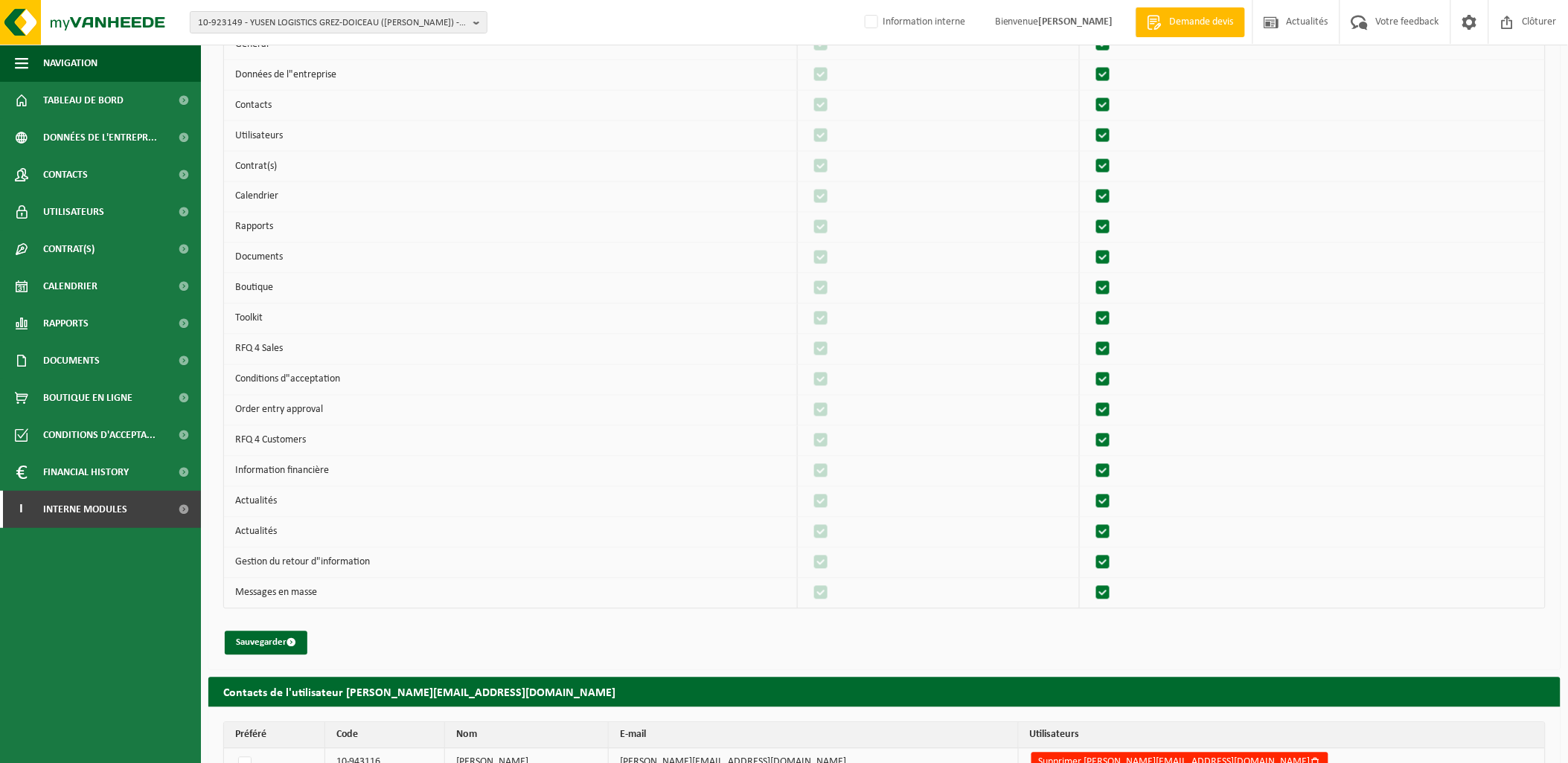
scroll to position [917, 0]
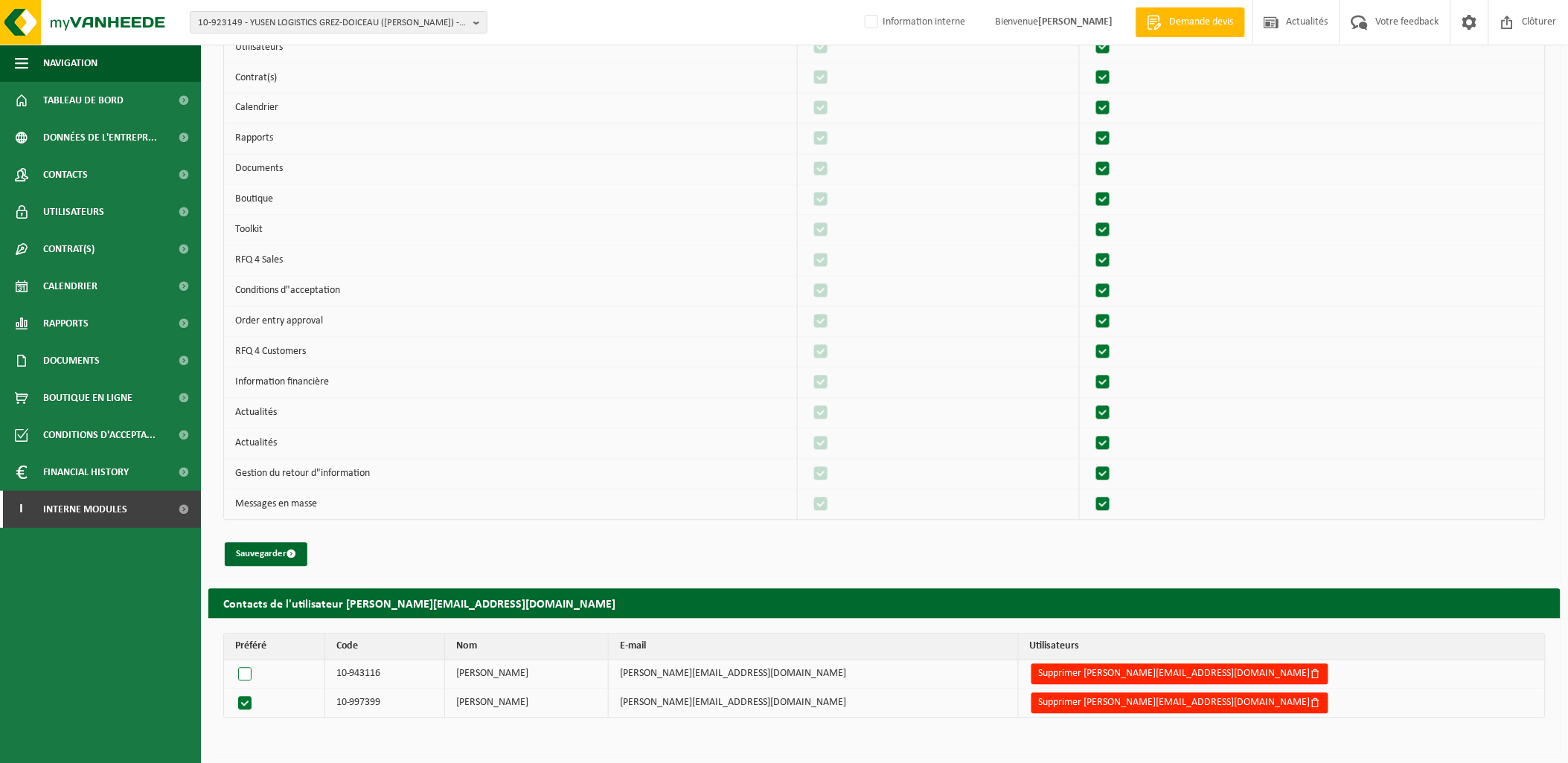
click at [245, 673] on label at bounding box center [248, 674] width 25 height 21
radio input "true"
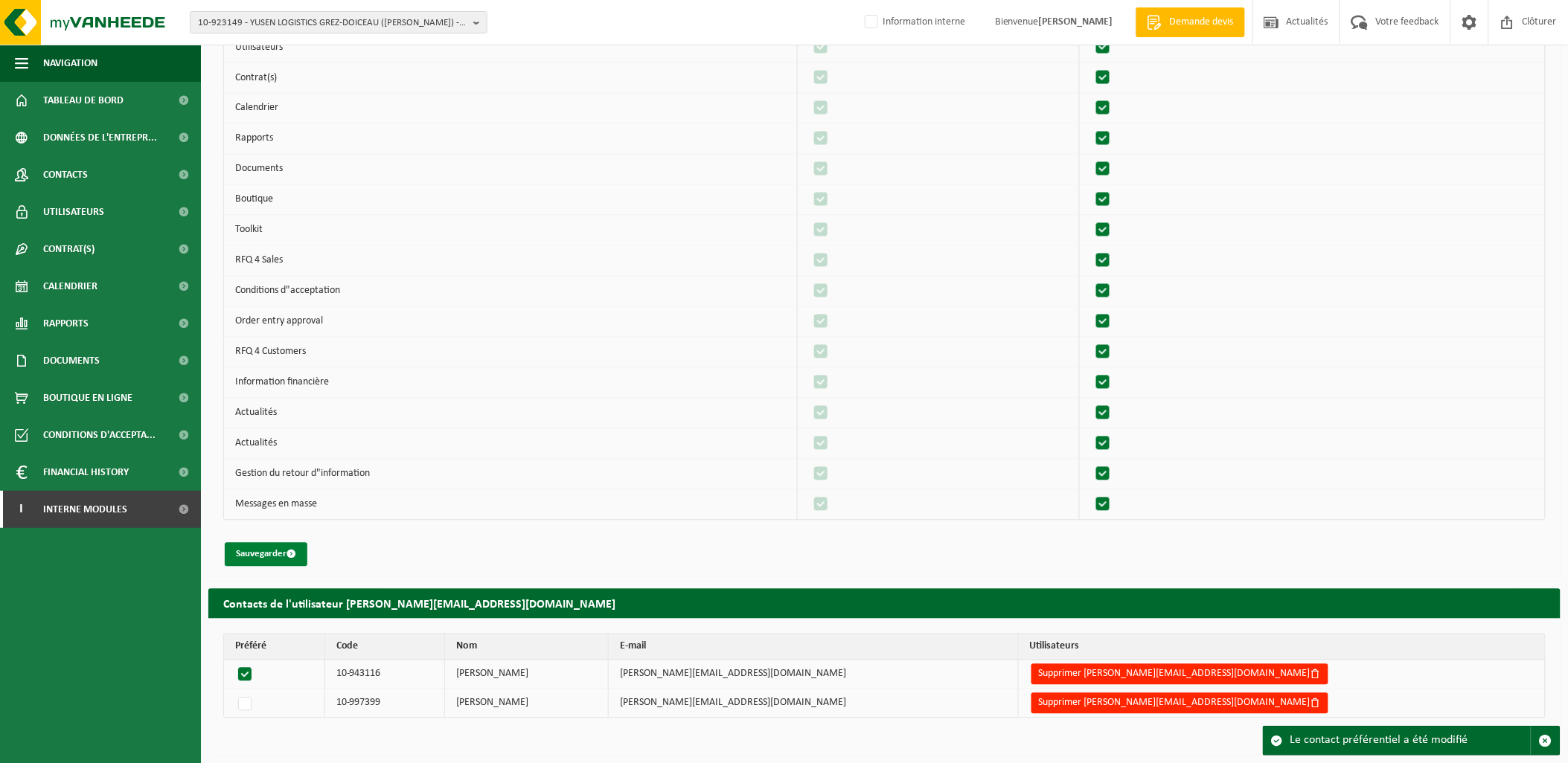
click at [246, 553] on button "Sauvegarder" at bounding box center [266, 555] width 82 height 24
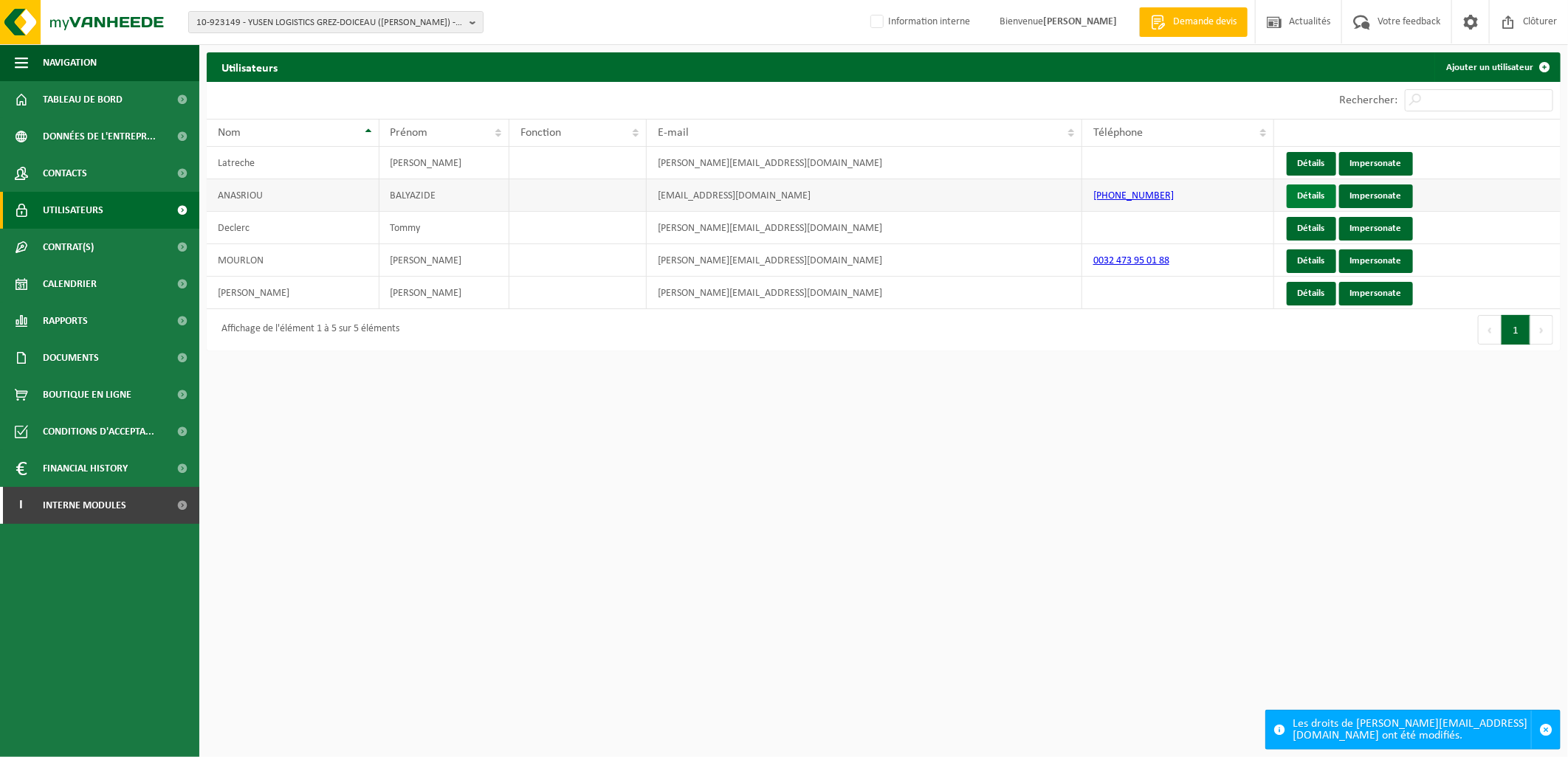
click at [1313, 202] on link "Détails" at bounding box center [1311, 196] width 50 height 23
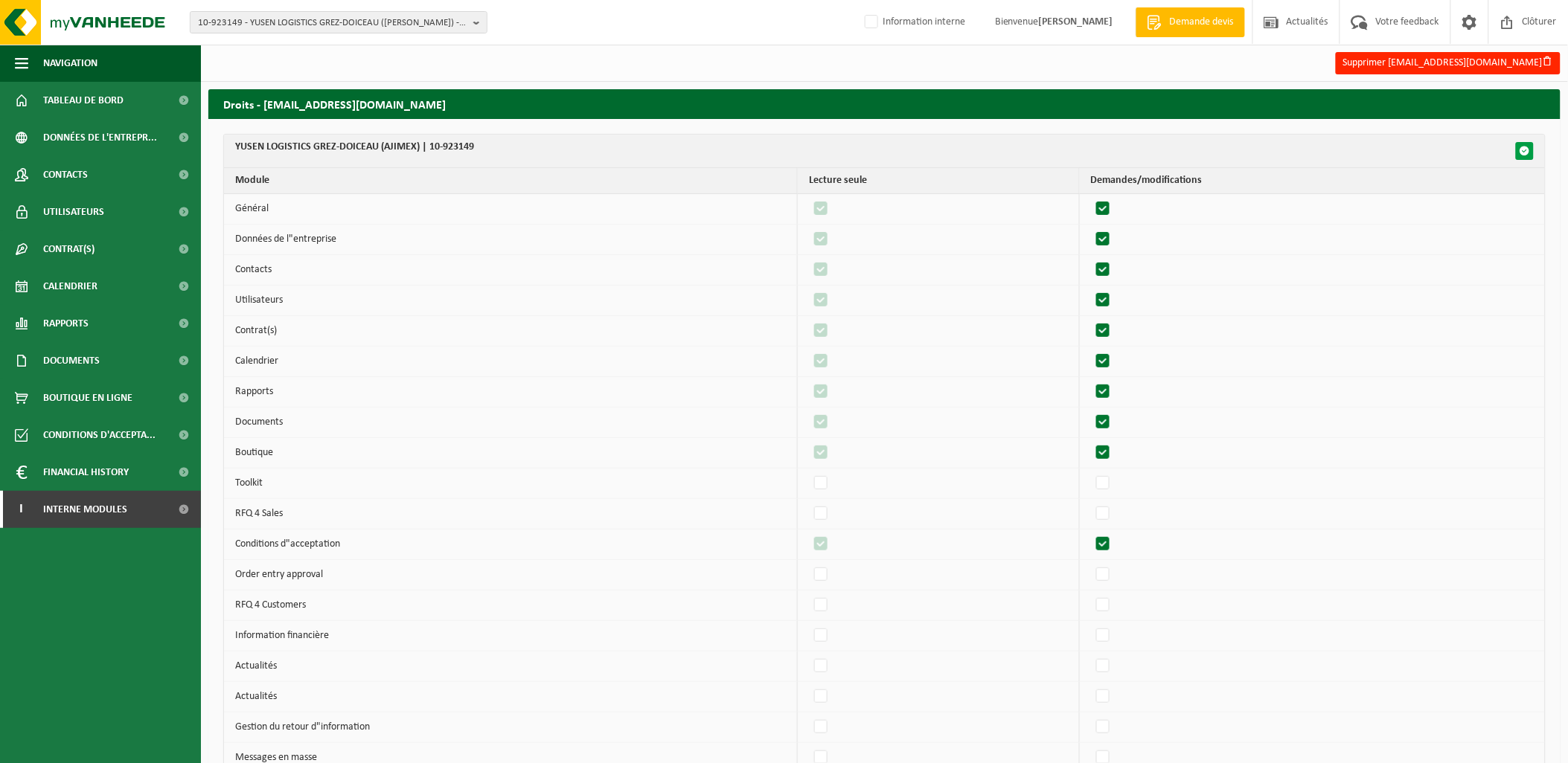
click at [1523, 150] on span "button" at bounding box center [1524, 150] width 10 height 10
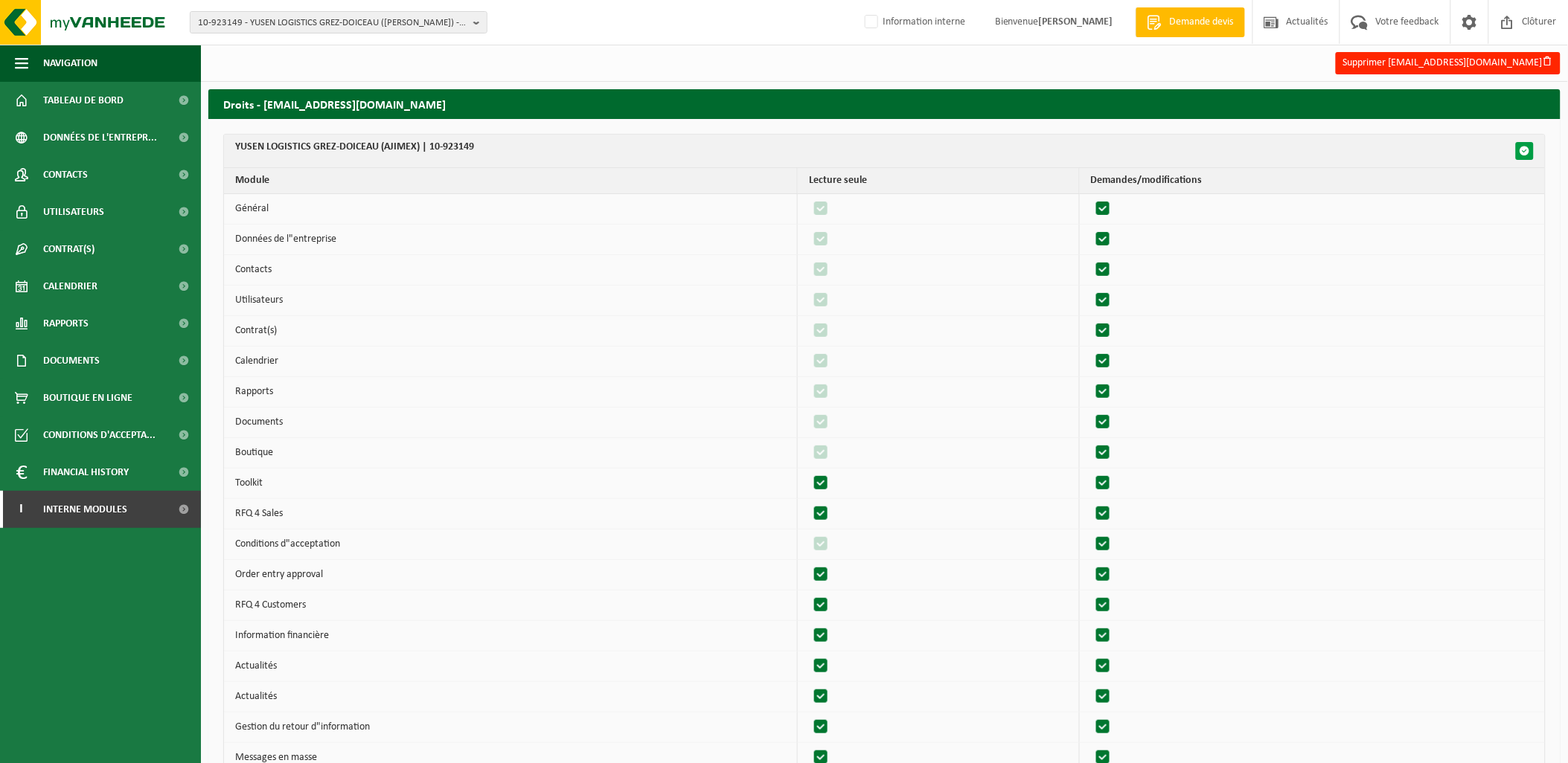
checkbox input "true"
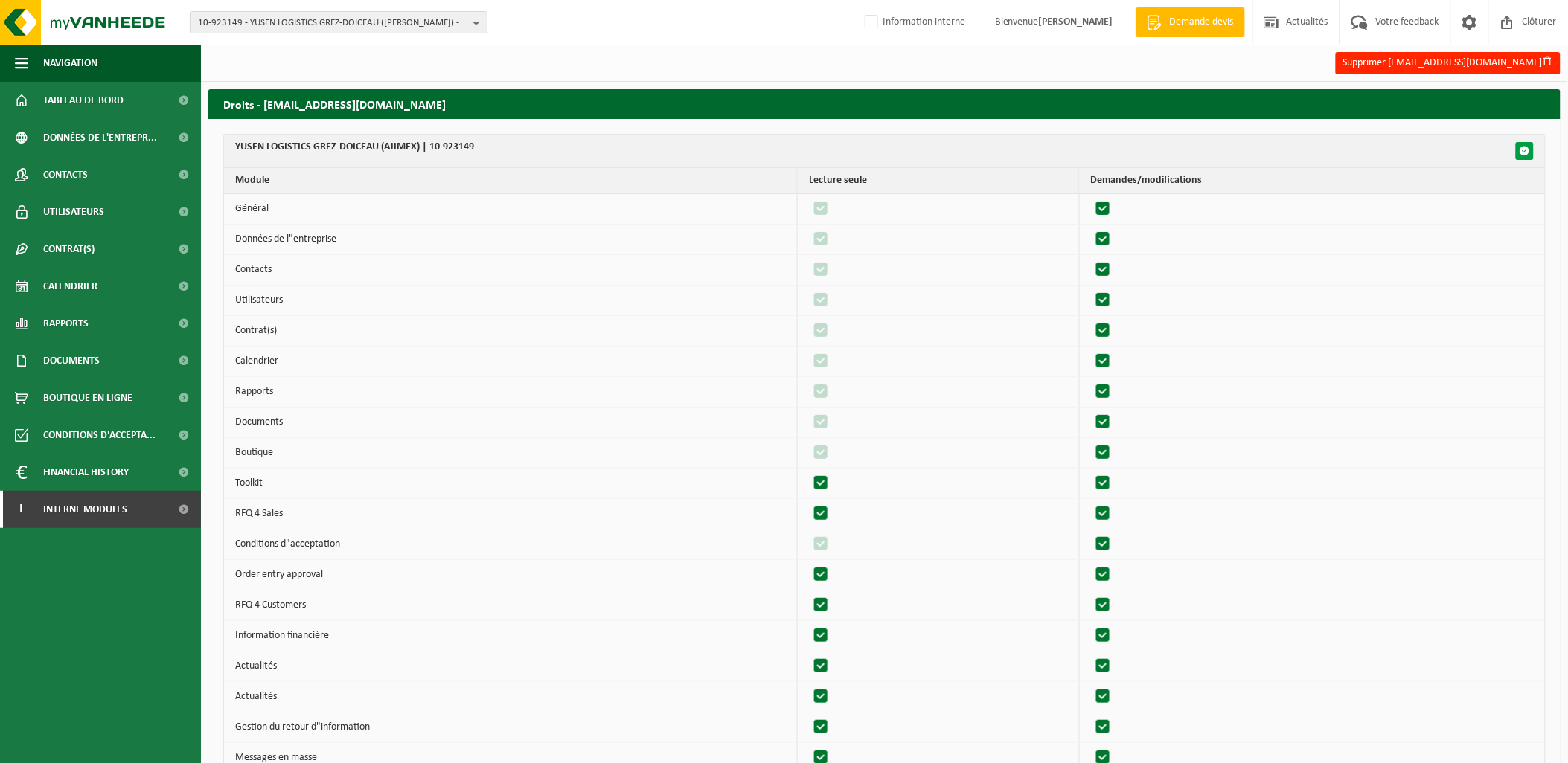
checkbox input "true"
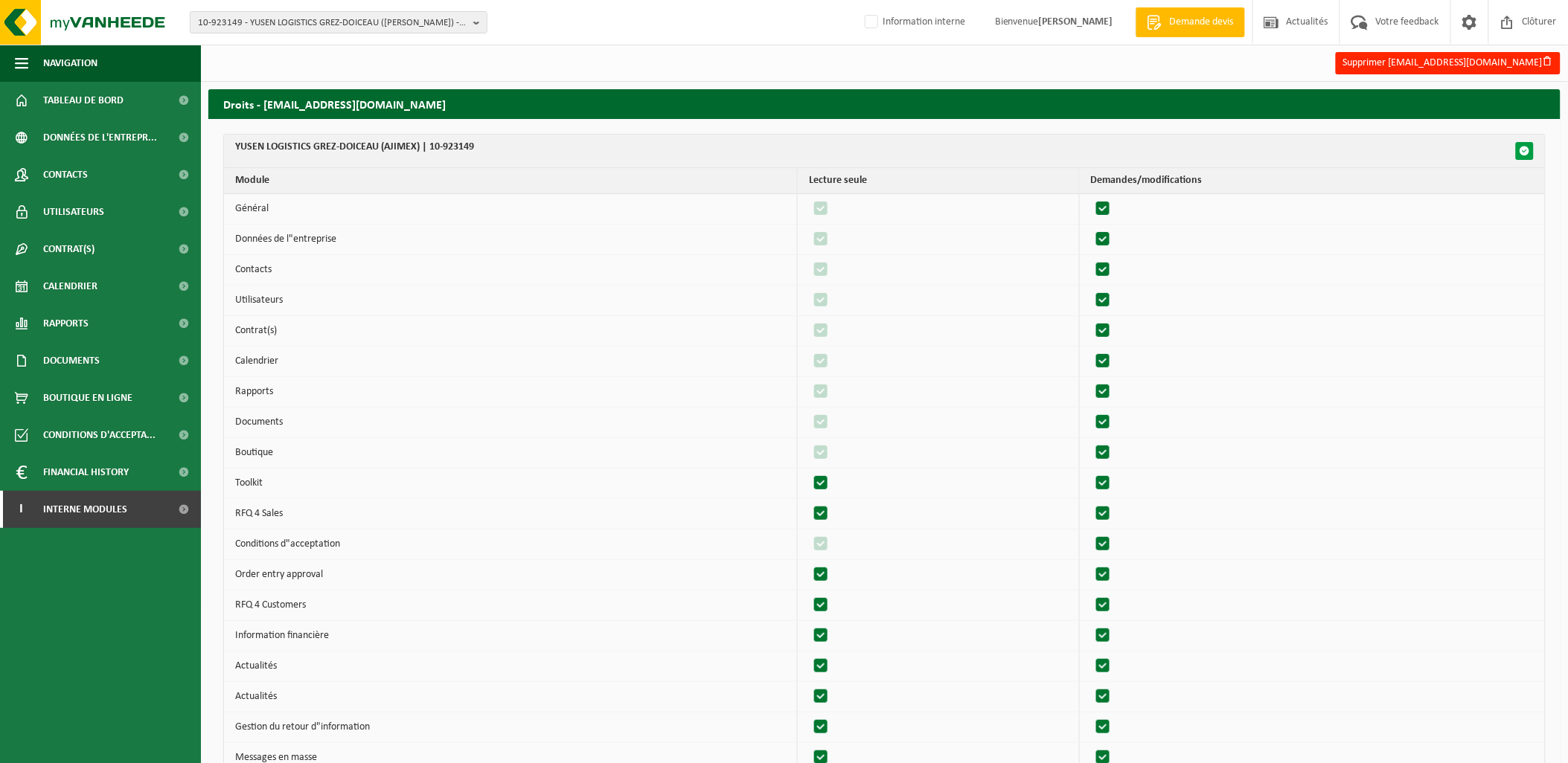
checkbox input "true"
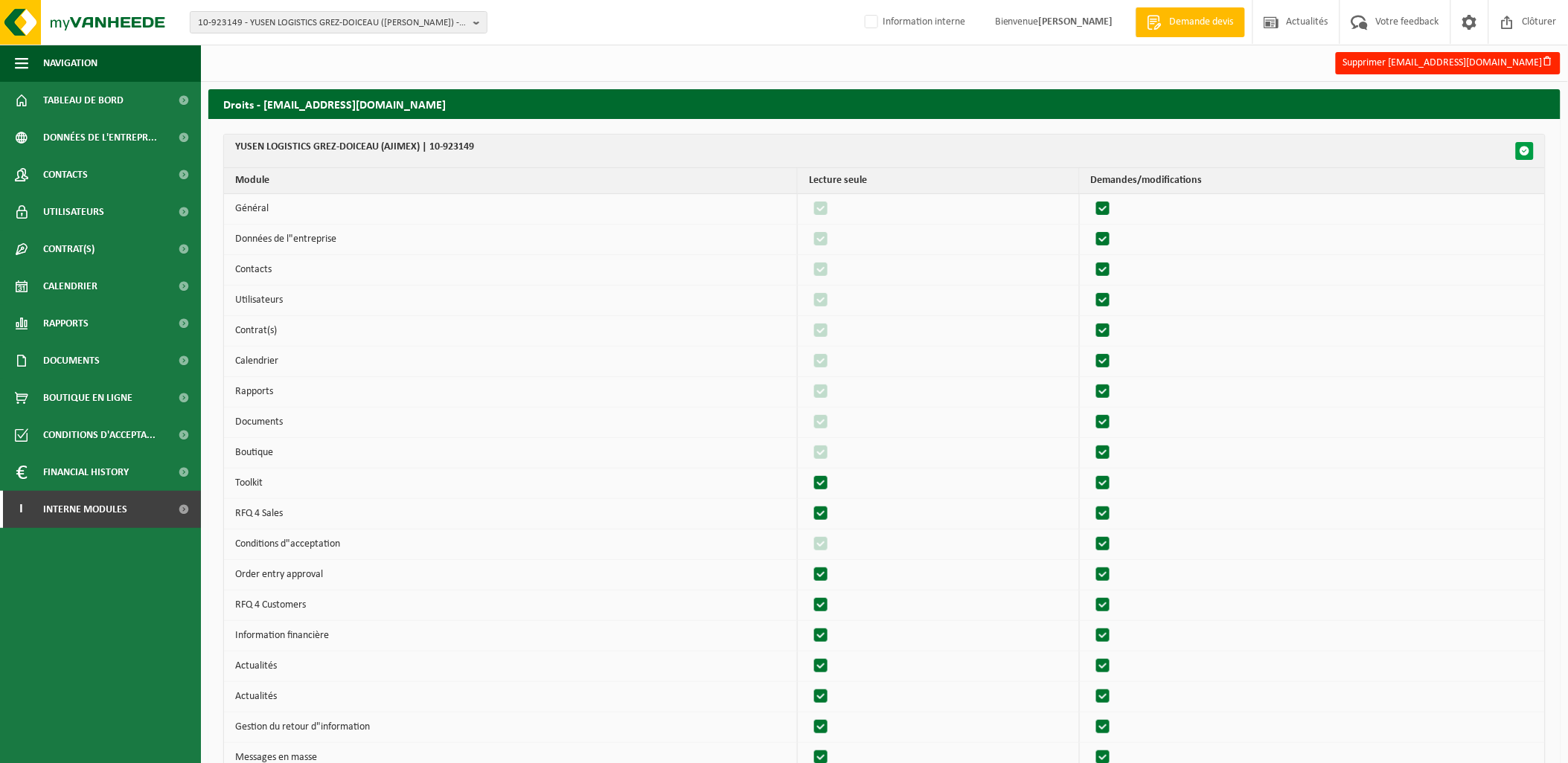
checkbox input "true"
click at [1523, 150] on span "button" at bounding box center [1524, 150] width 10 height 10
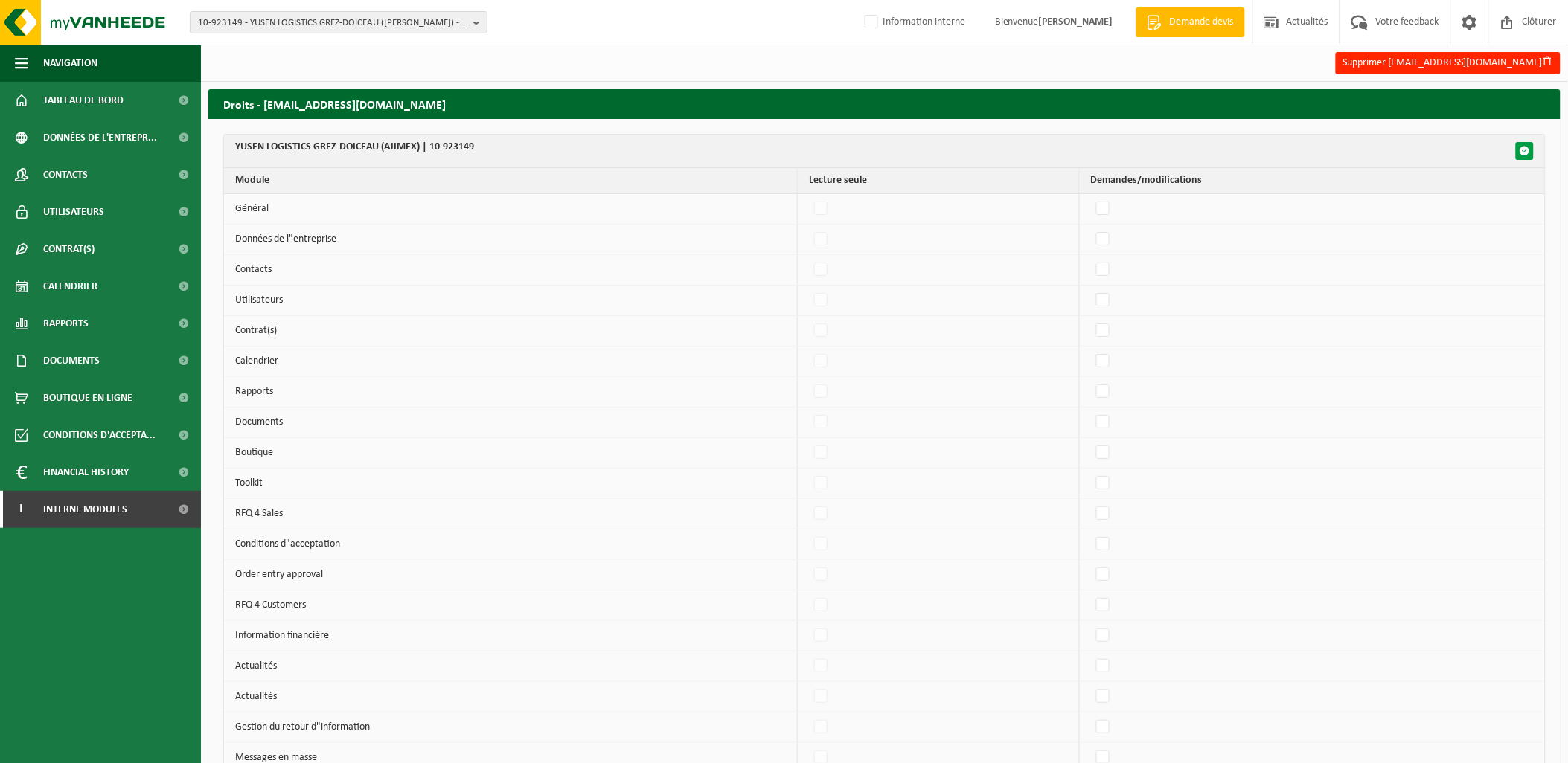
checkbox input "false"
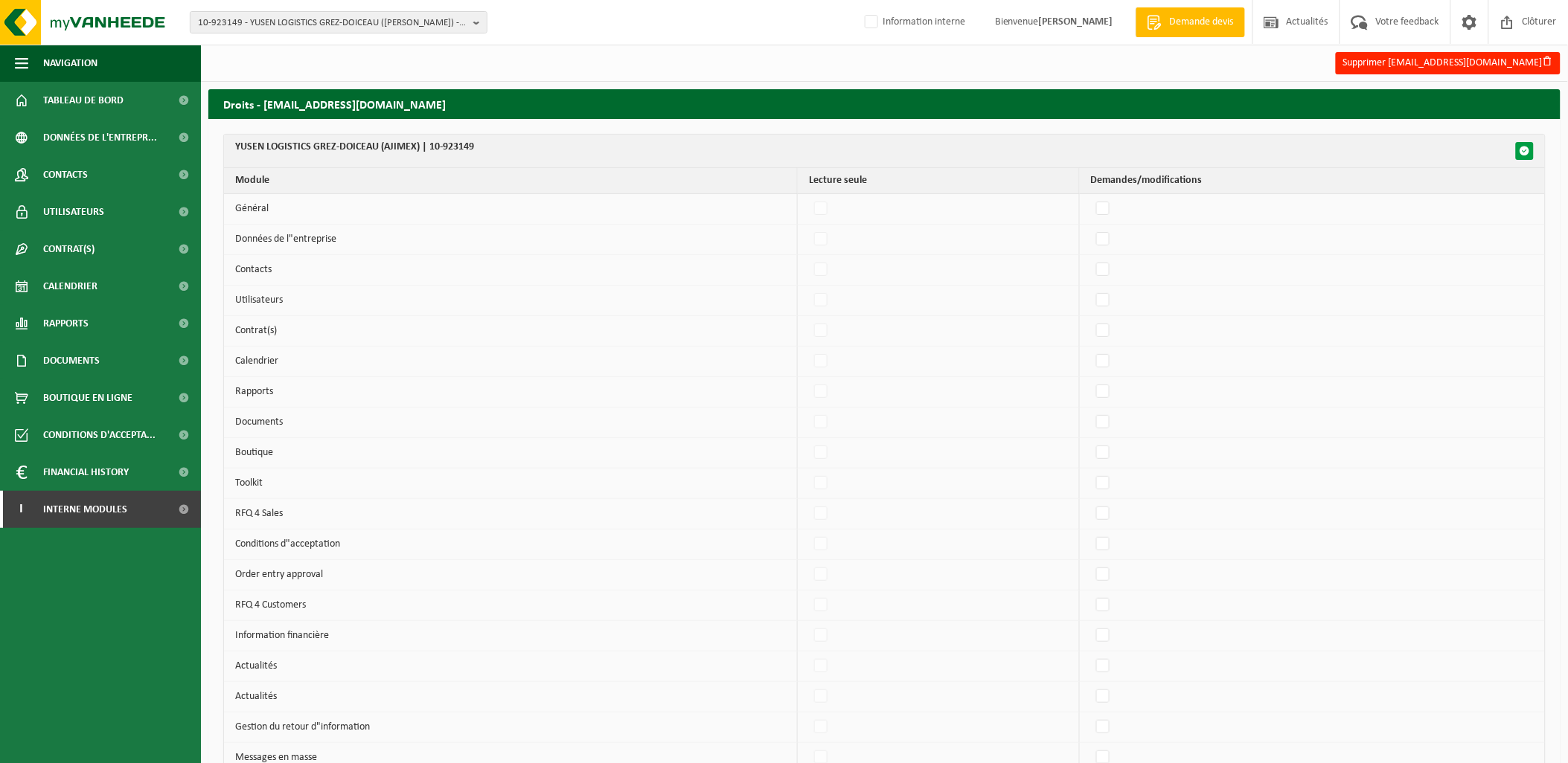
checkbox input "false"
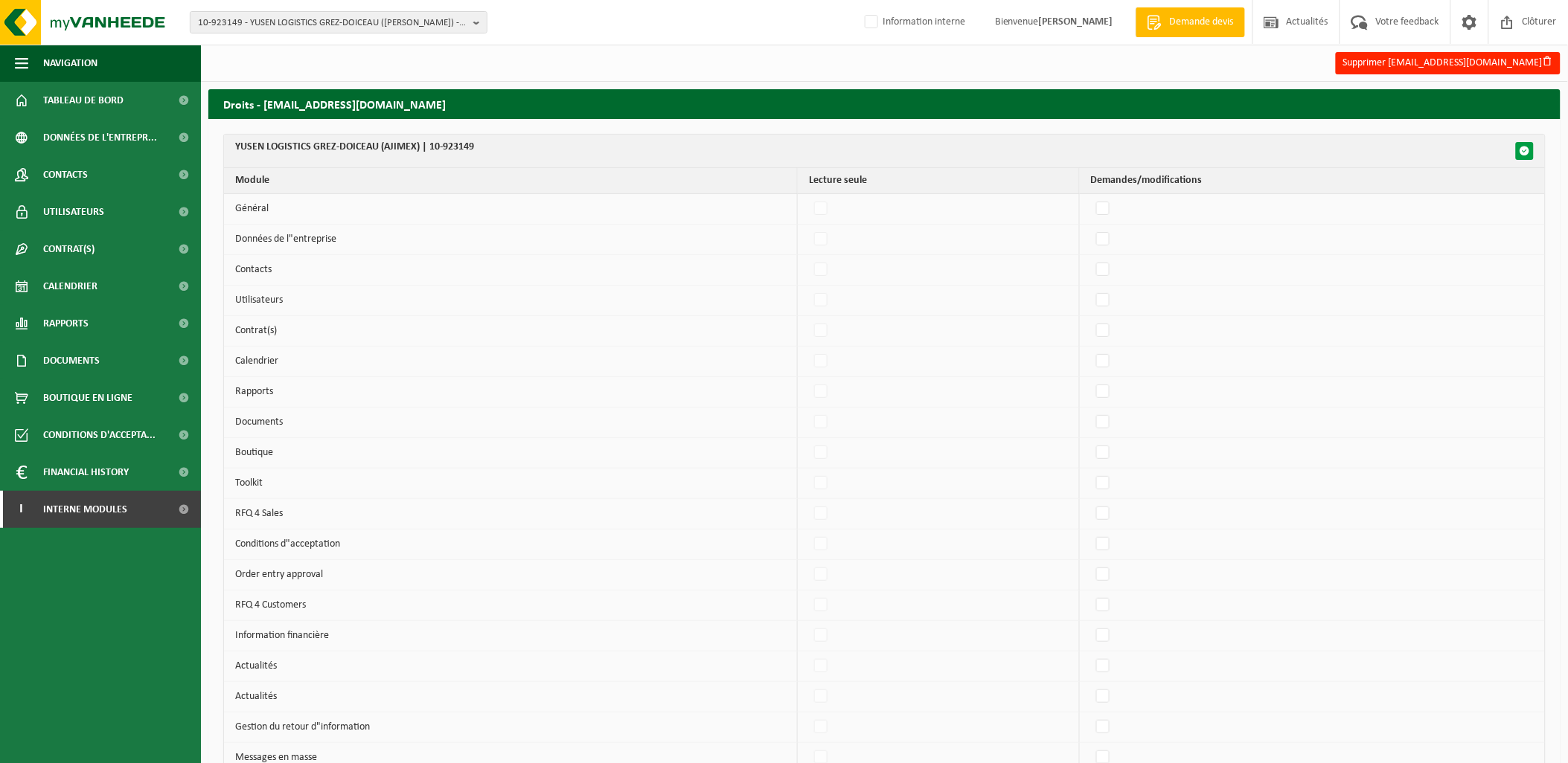
checkbox input "false"
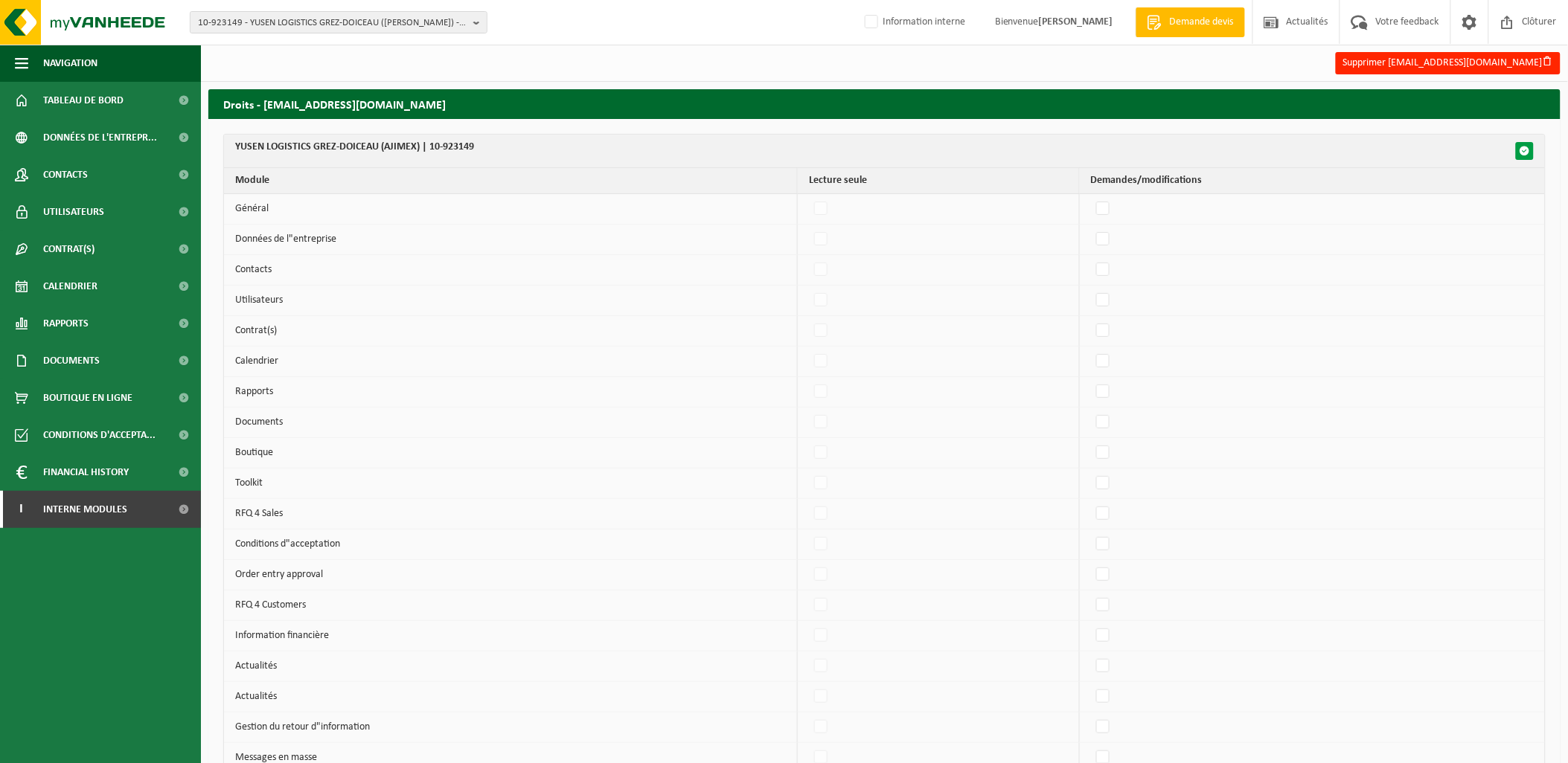
checkbox input "false"
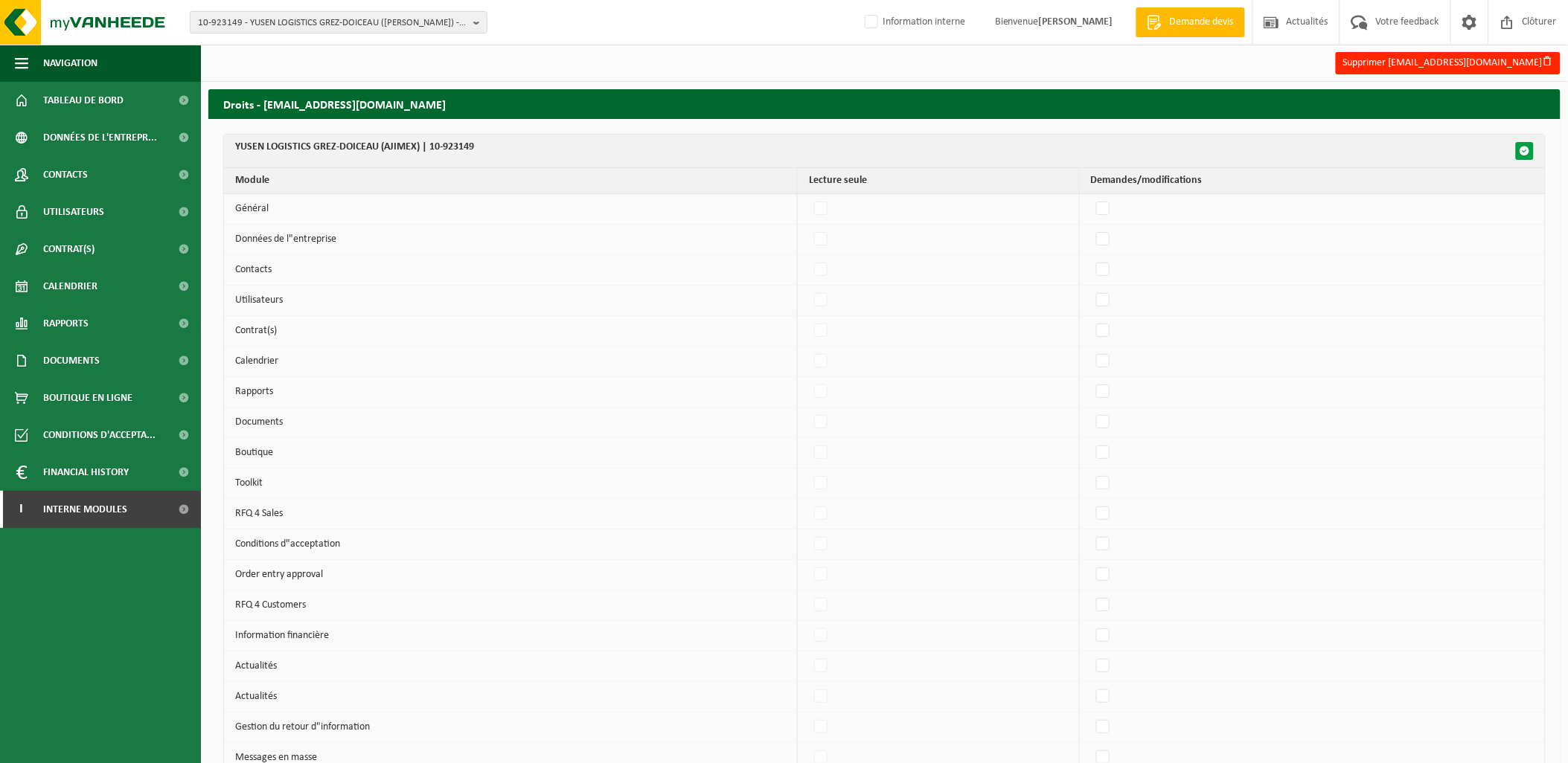
checkbox input "false"
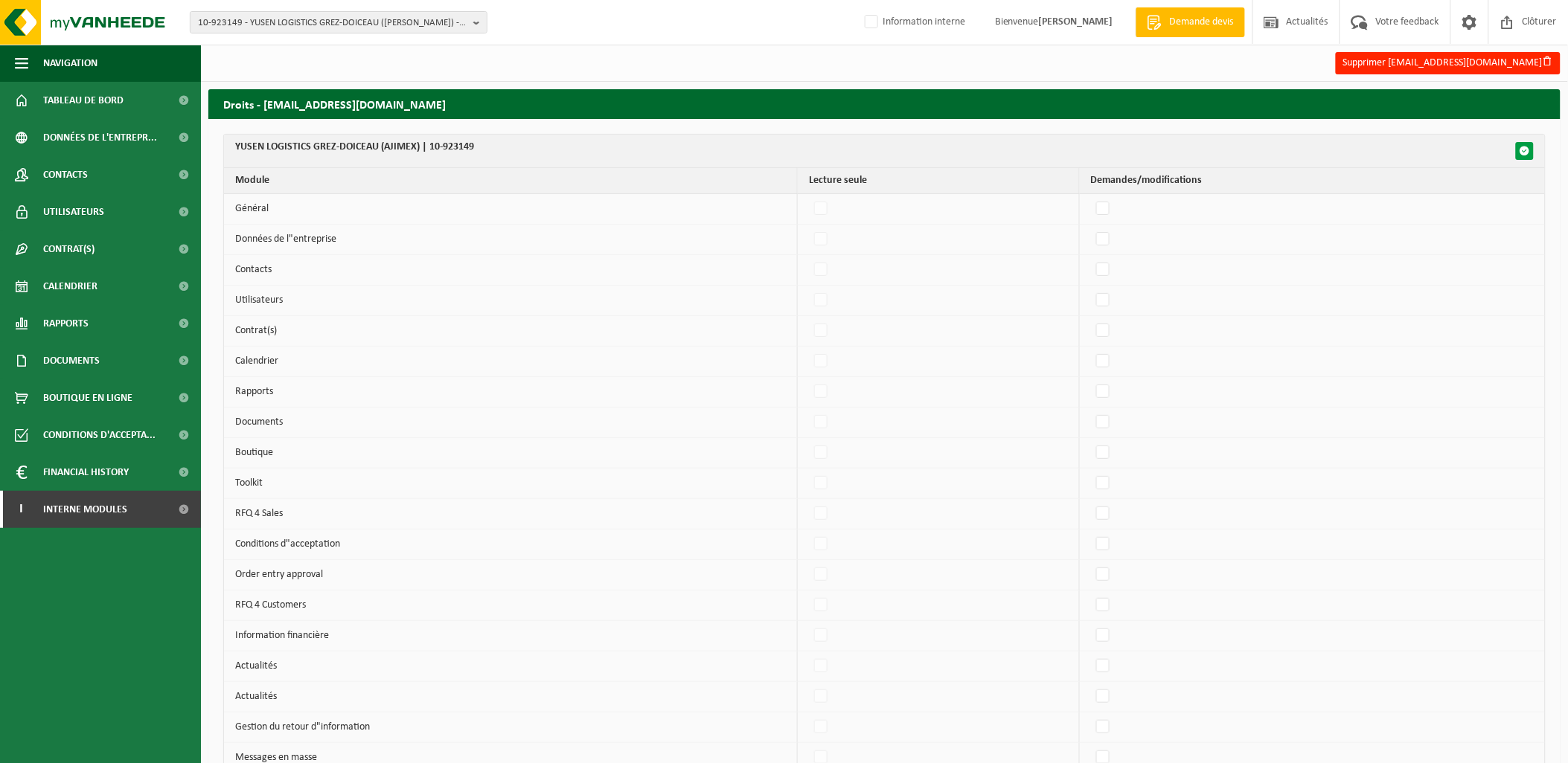
checkbox input "false"
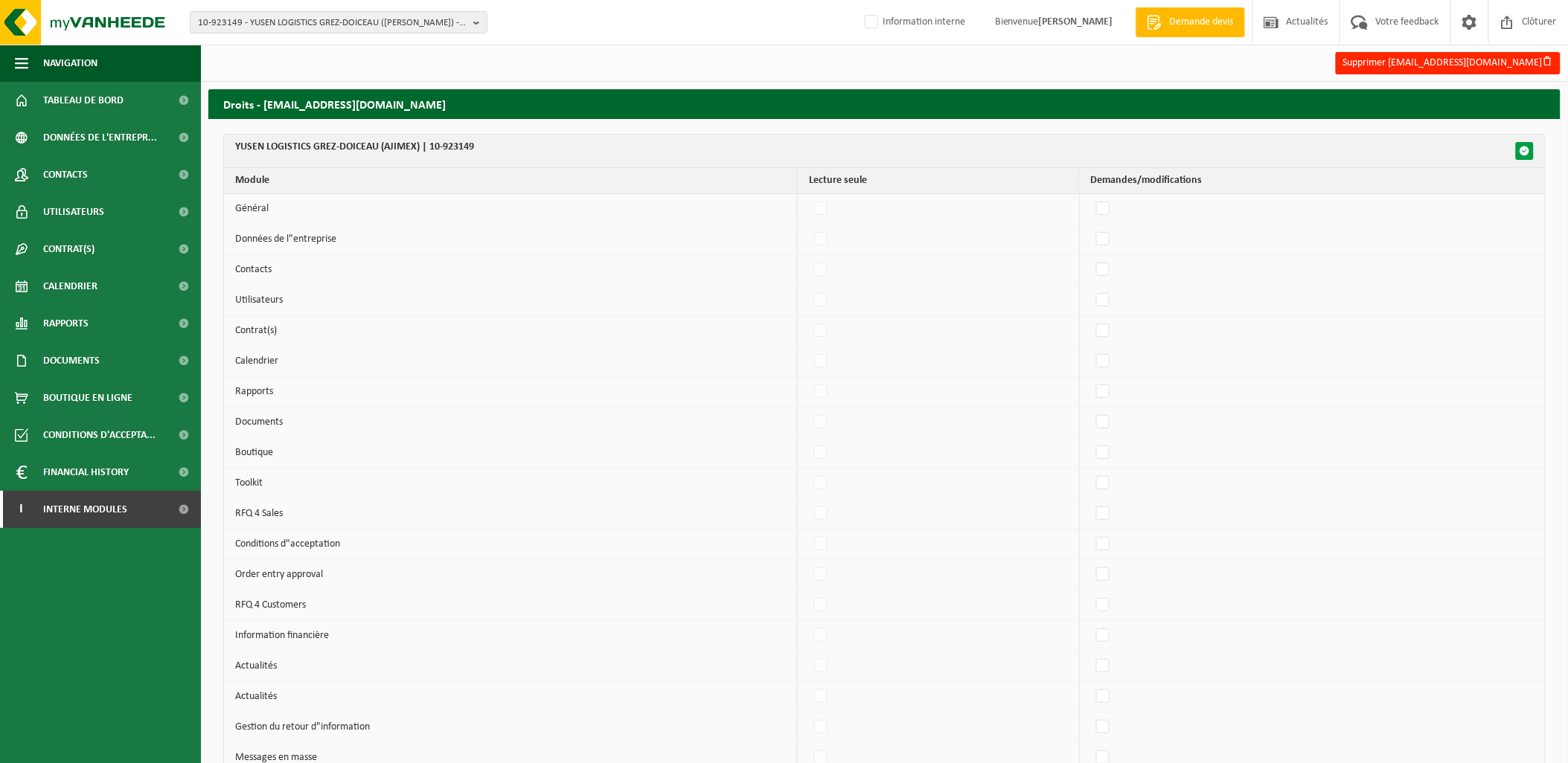
checkbox input "false"
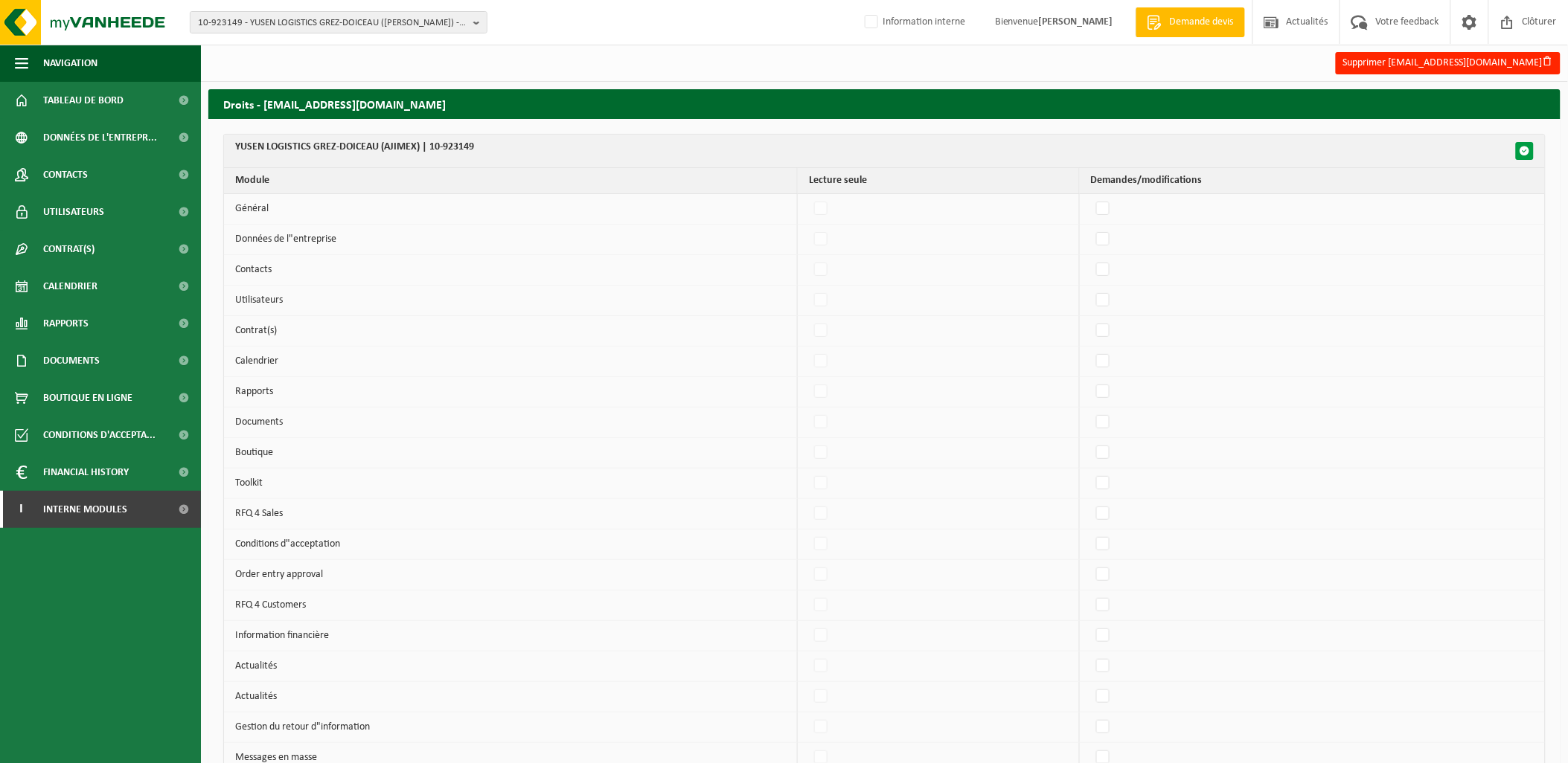
checkbox input "false"
click at [1523, 150] on span "button" at bounding box center [1524, 150] width 10 height 10
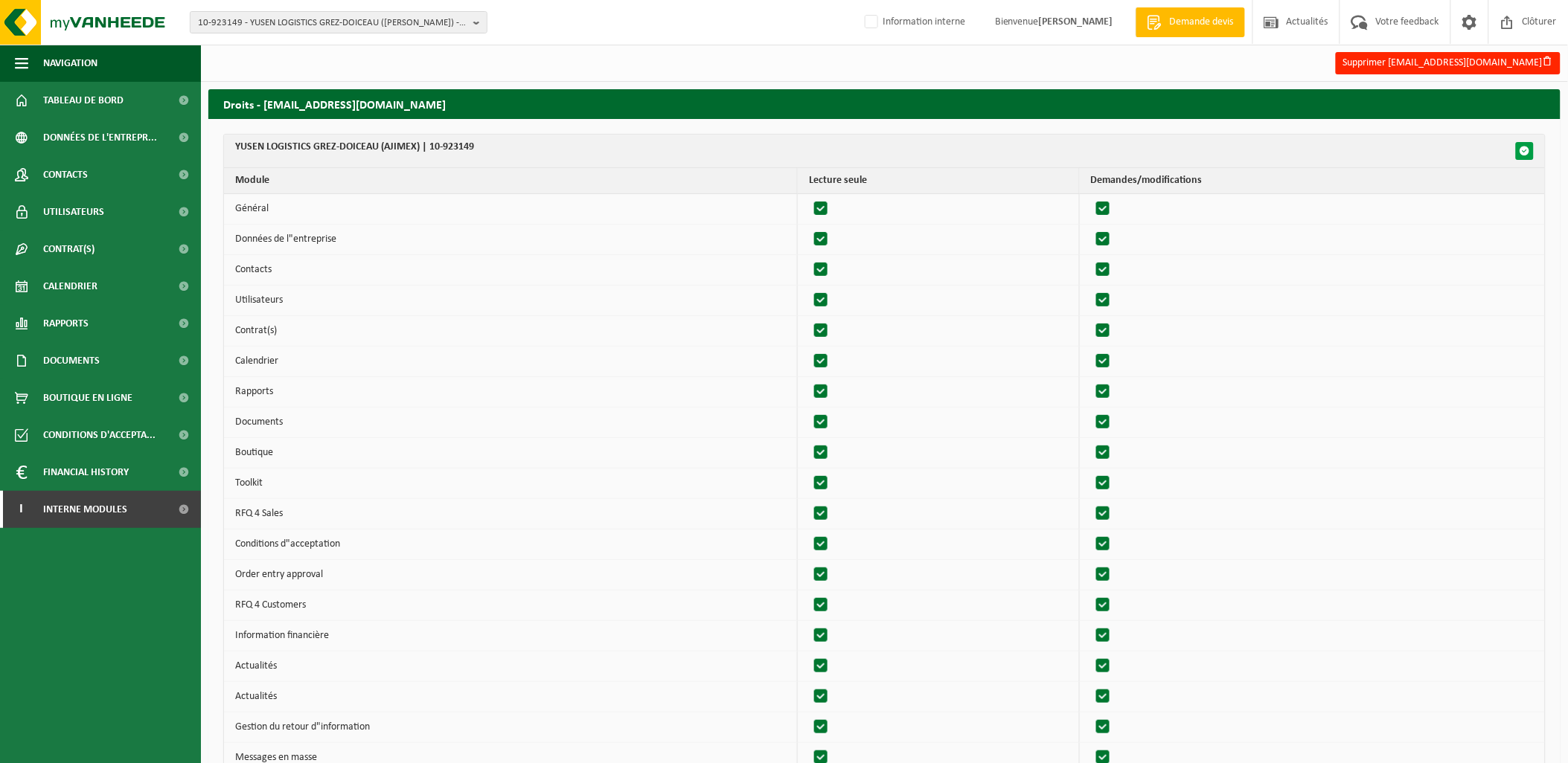
checkbox input "true"
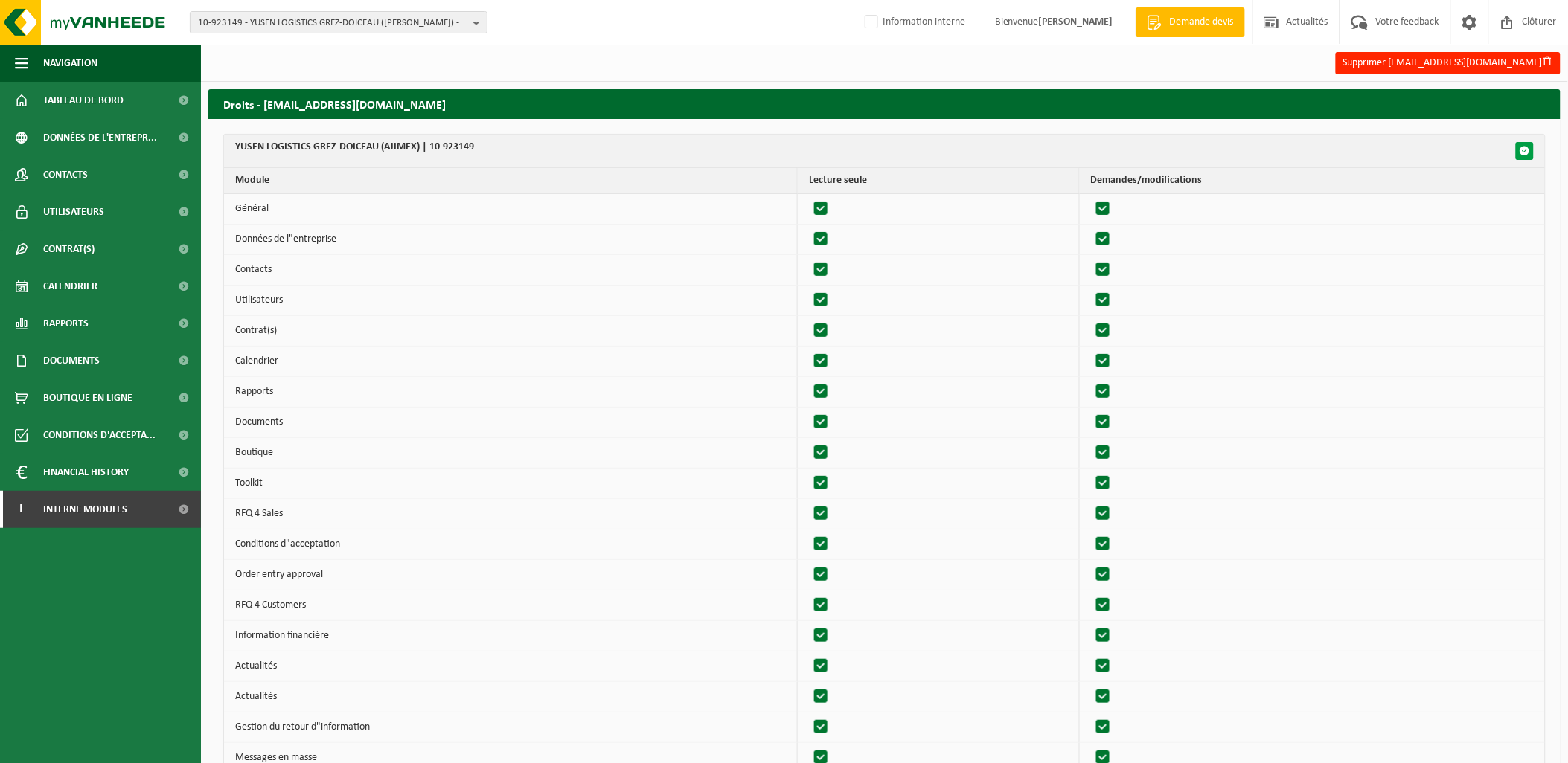
checkbox input "true"
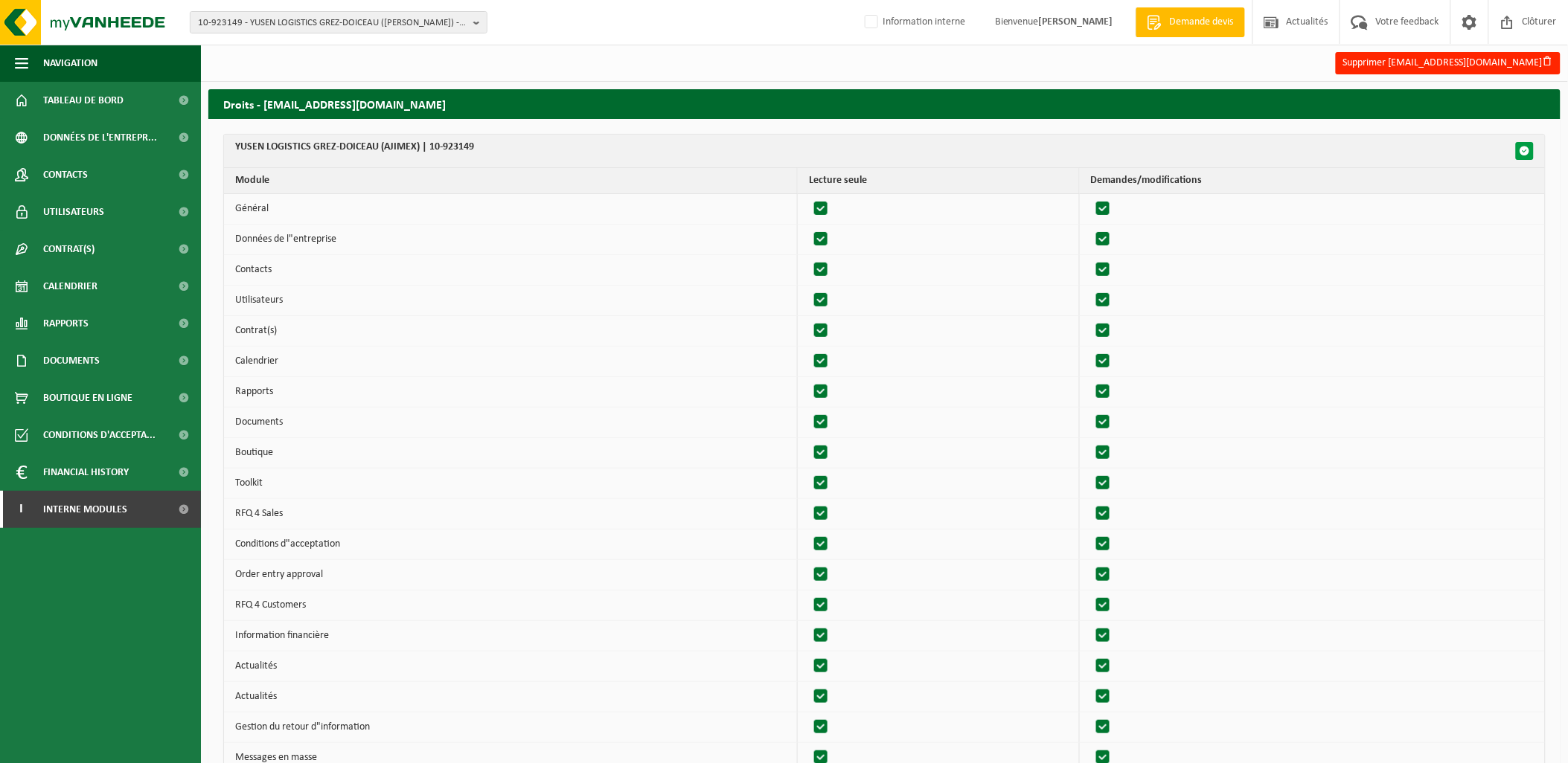
checkbox input "true"
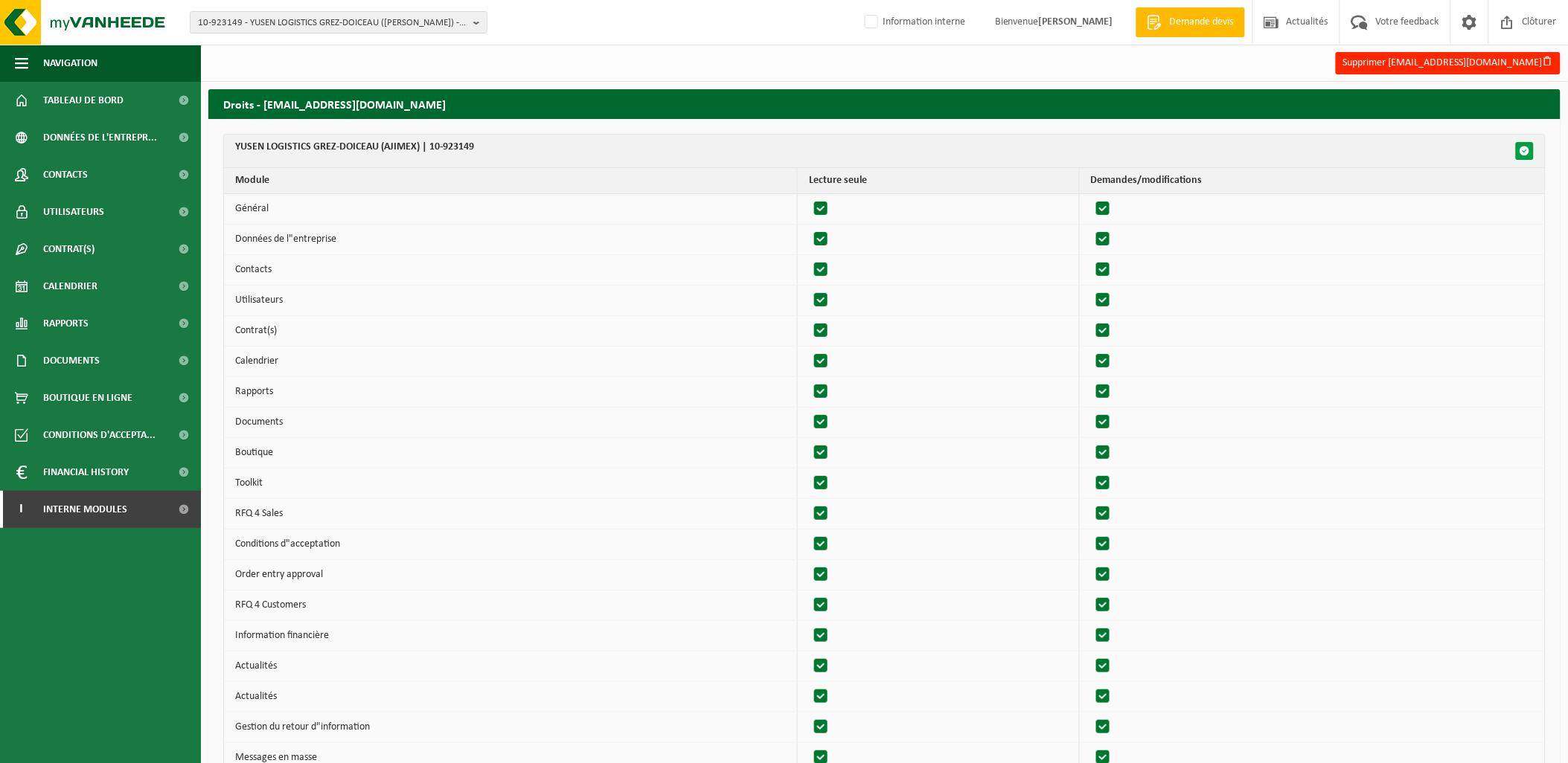
checkbox input "true"
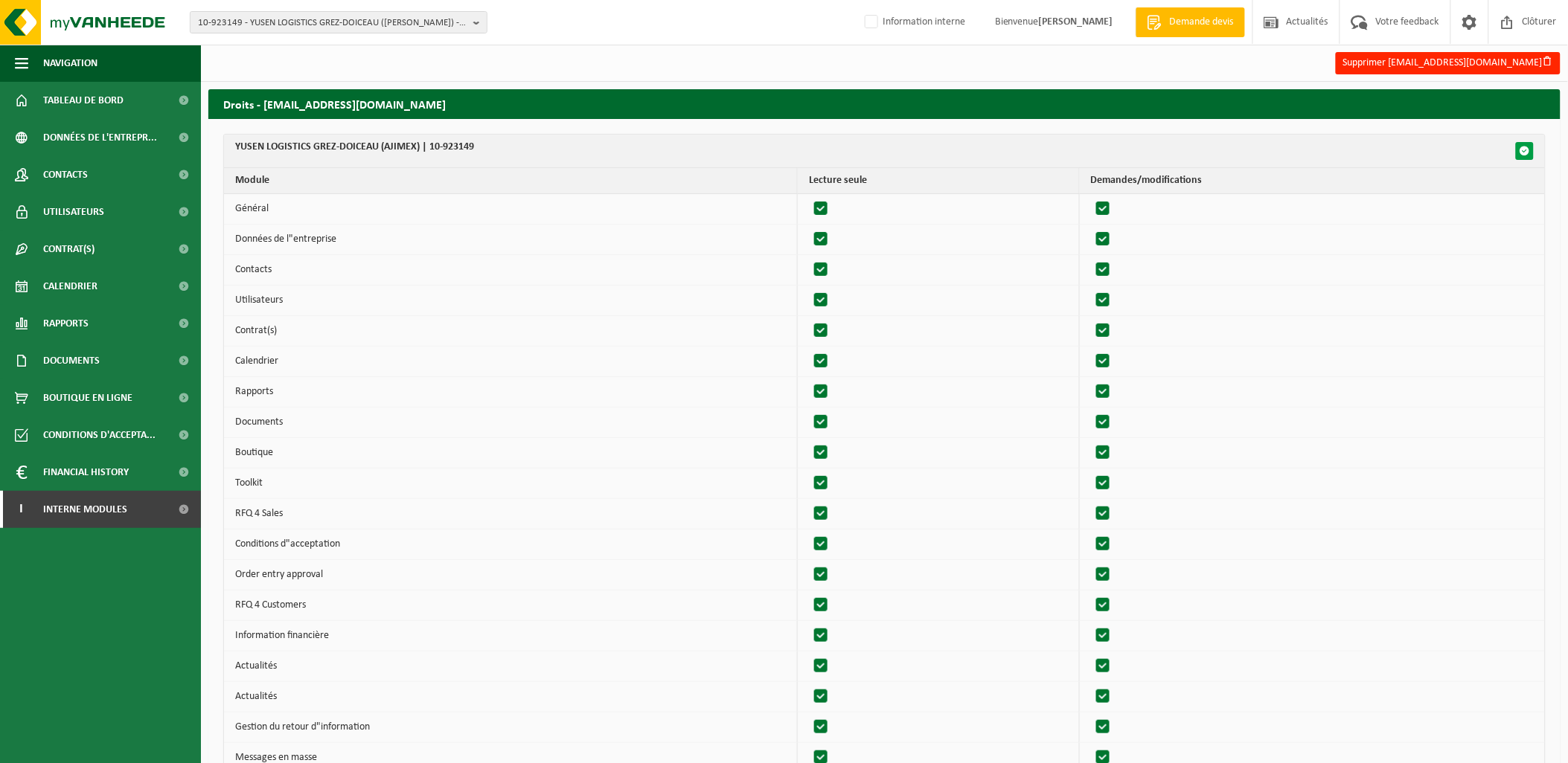
checkbox input "true"
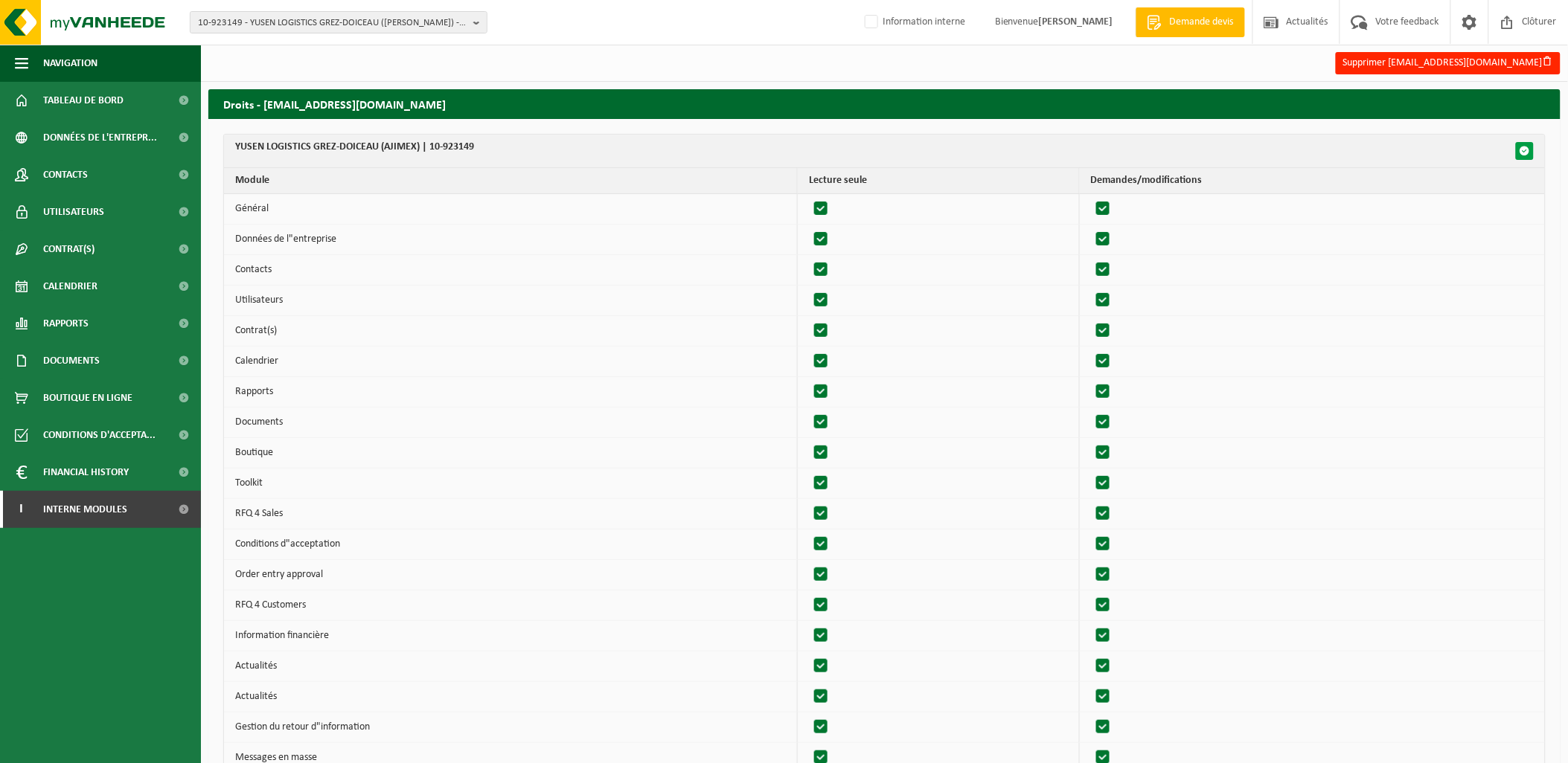
checkbox input "true"
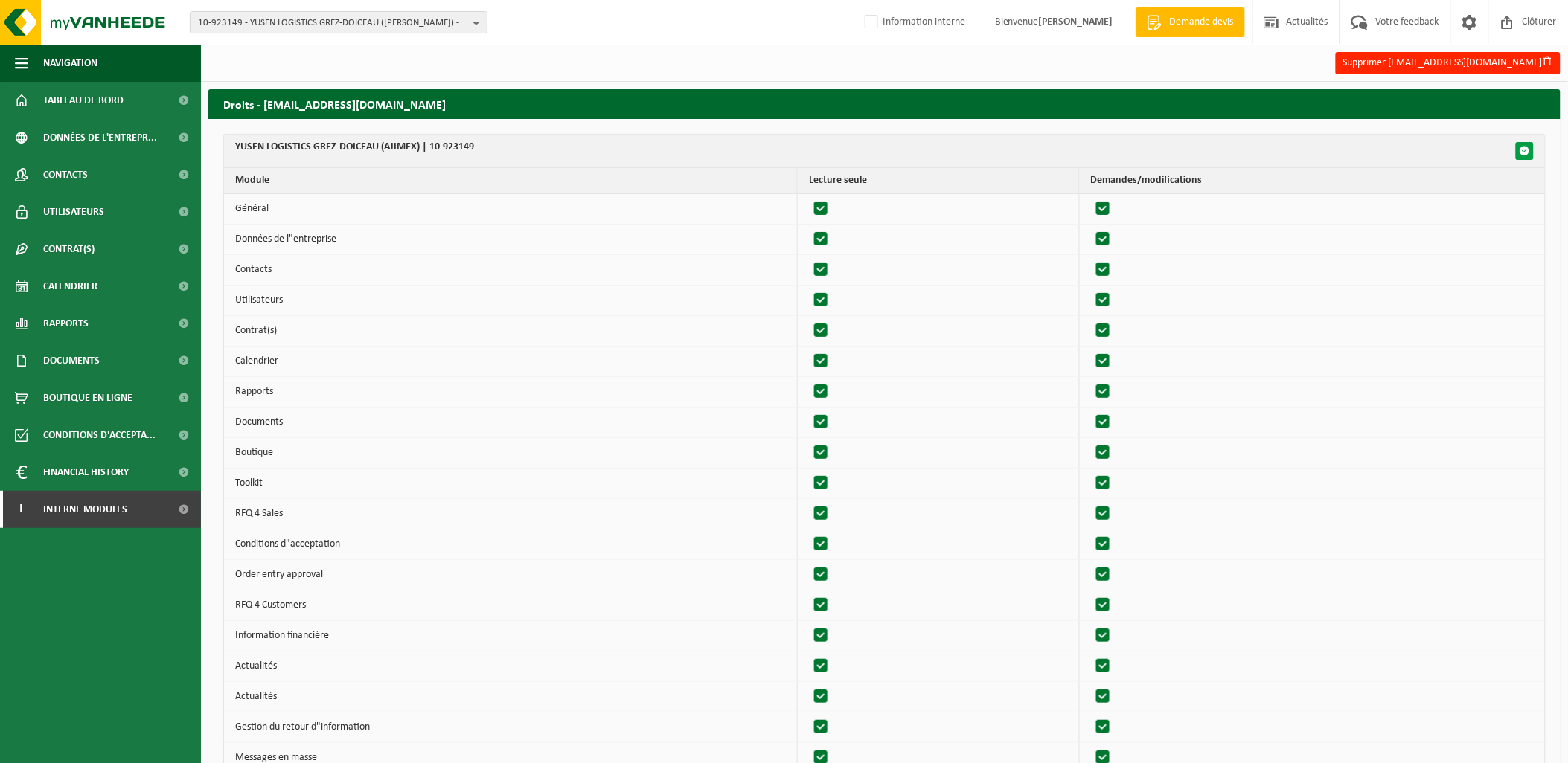
checkbox input "true"
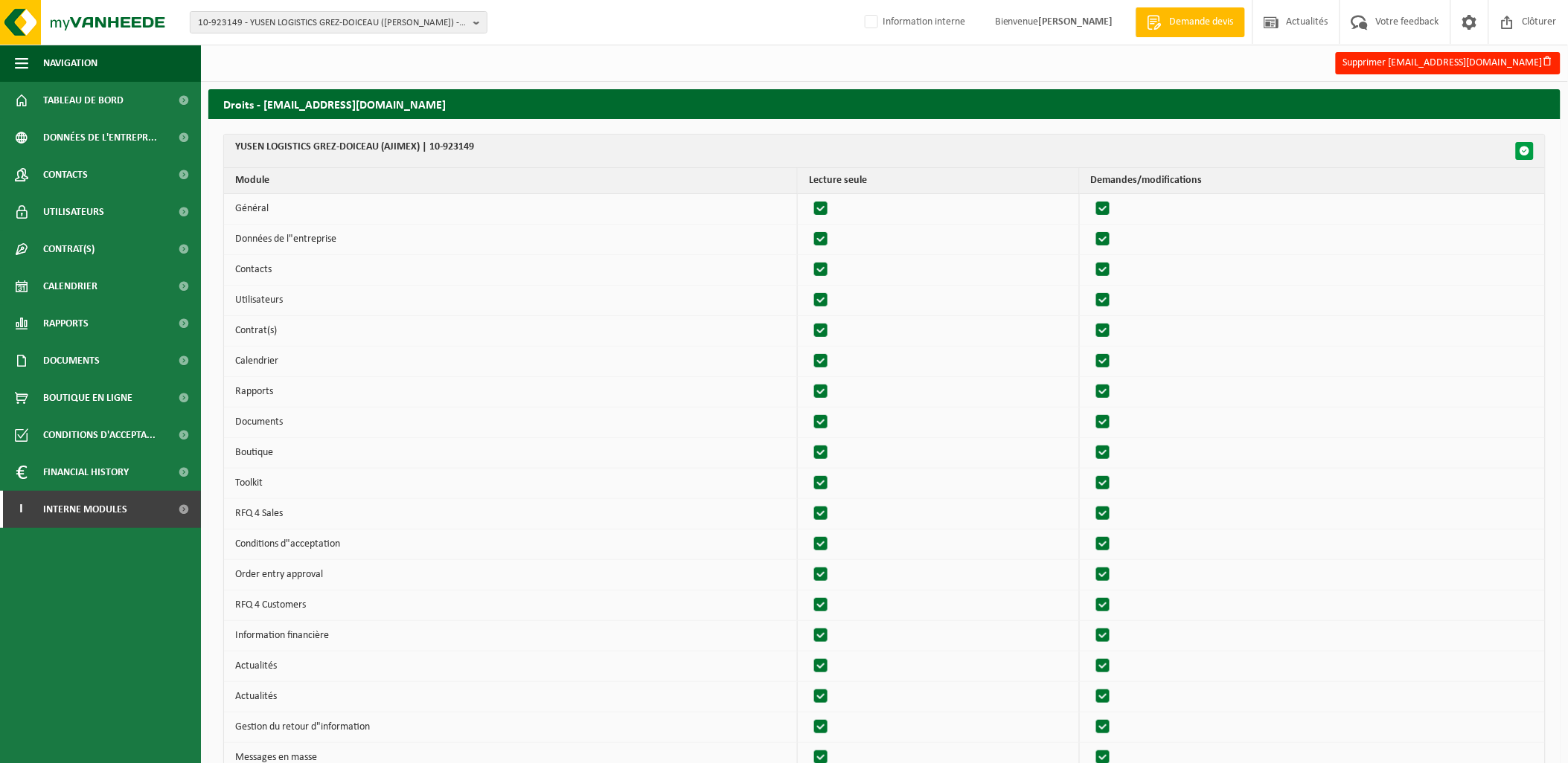
checkbox input "true"
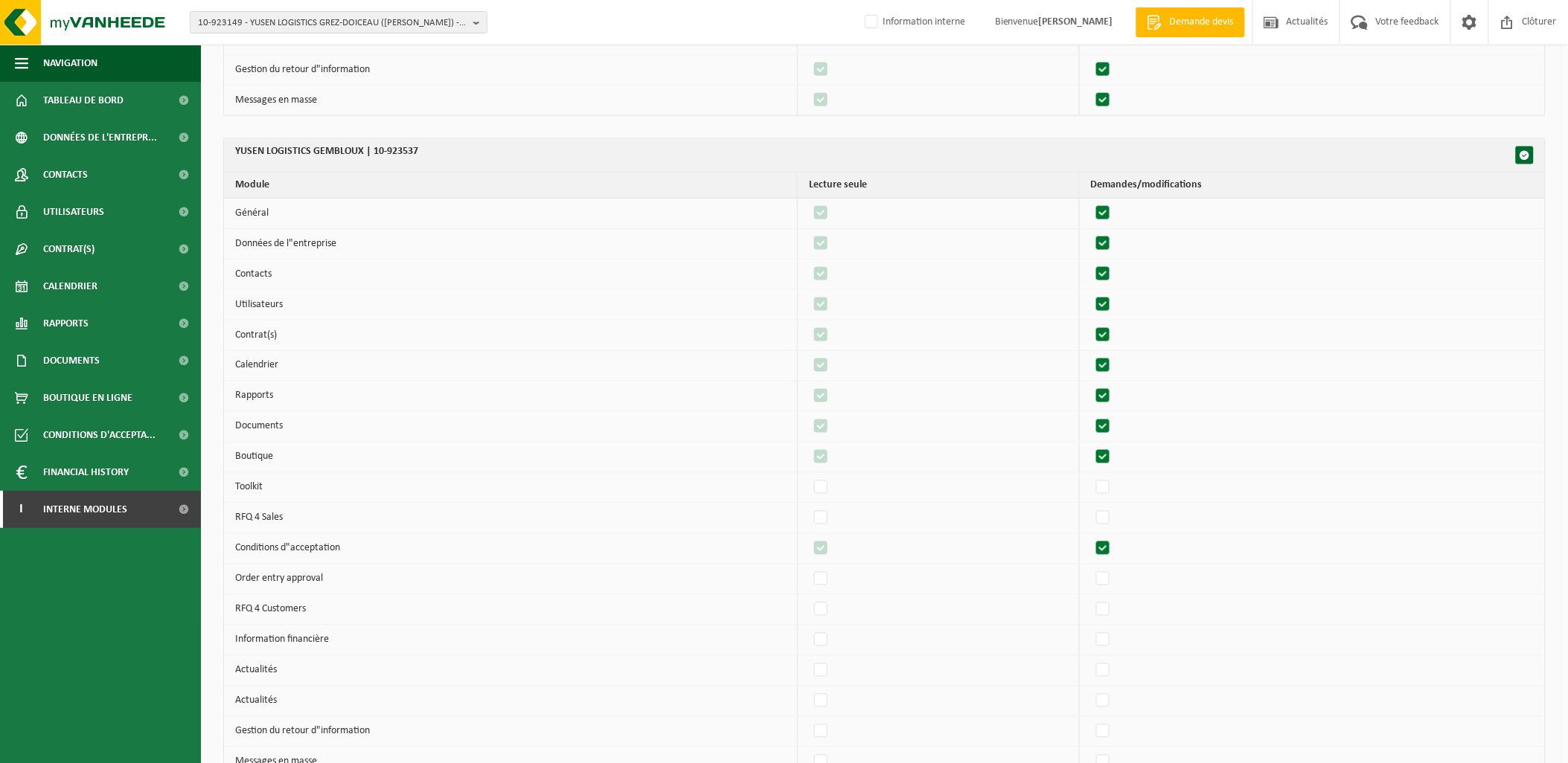
scroll to position [660, 0]
click at [1526, 154] on span "button" at bounding box center [1524, 152] width 10 height 10
checkbox input "false"
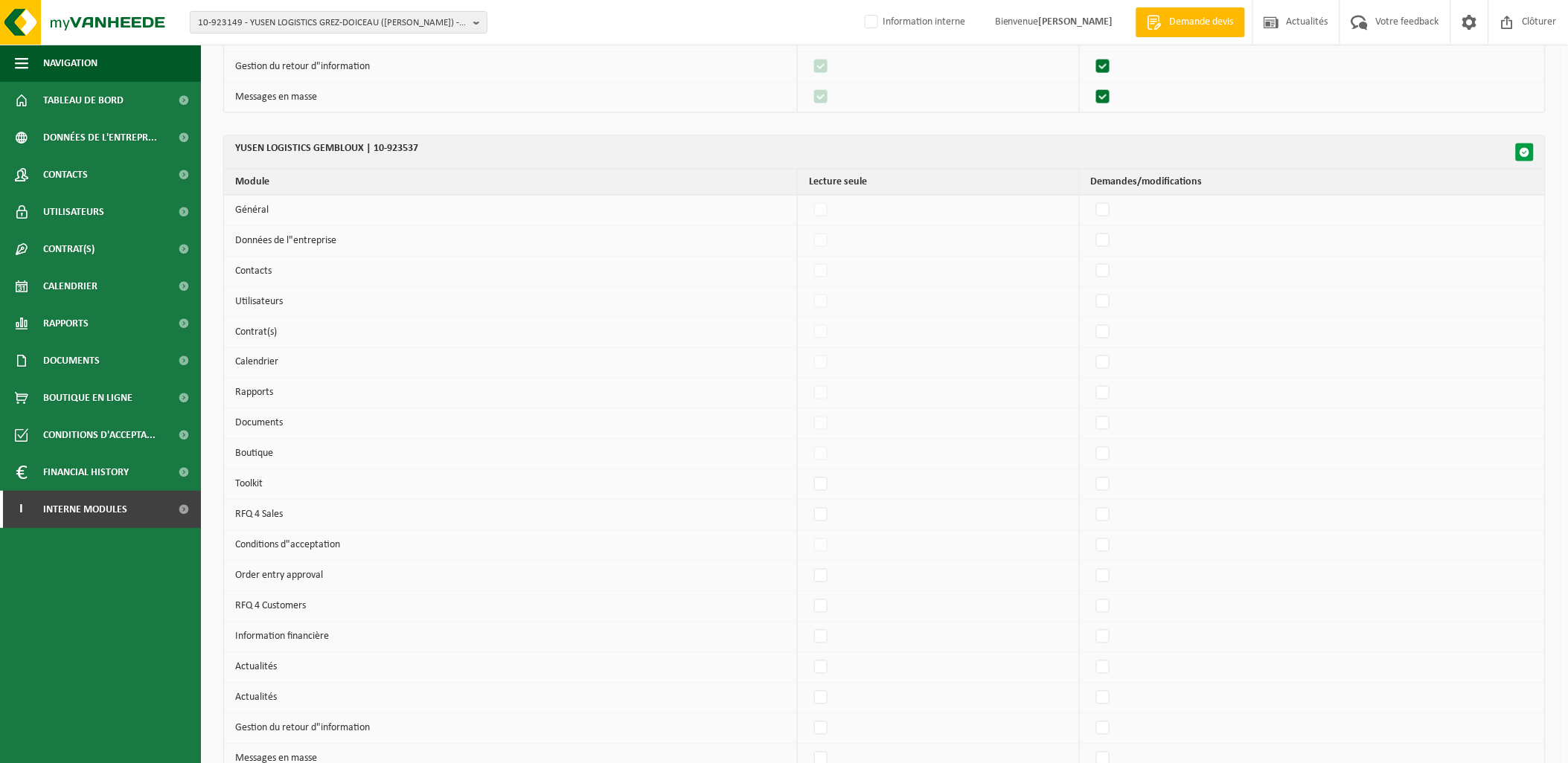
checkbox input "false"
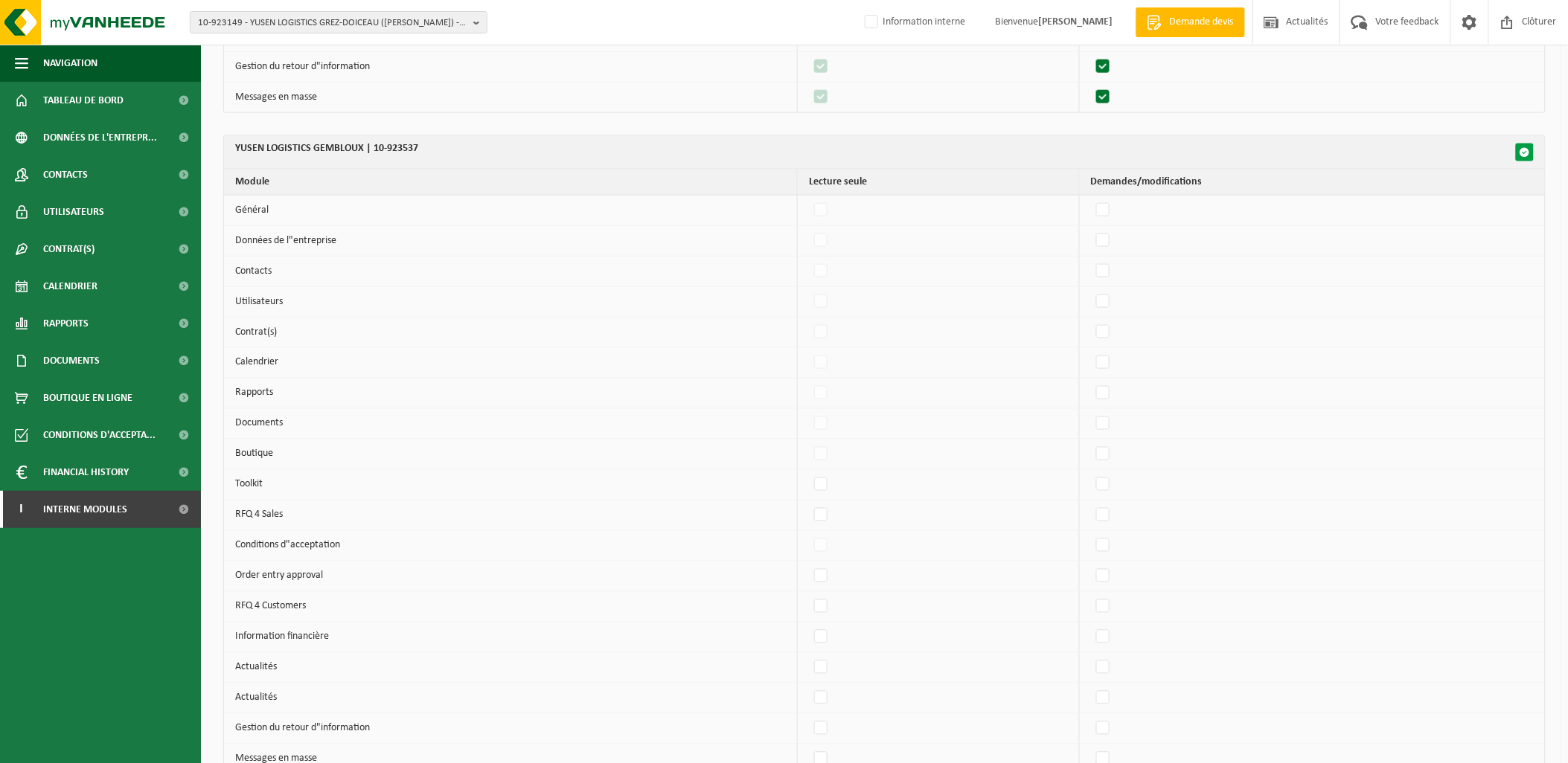
checkbox input "false"
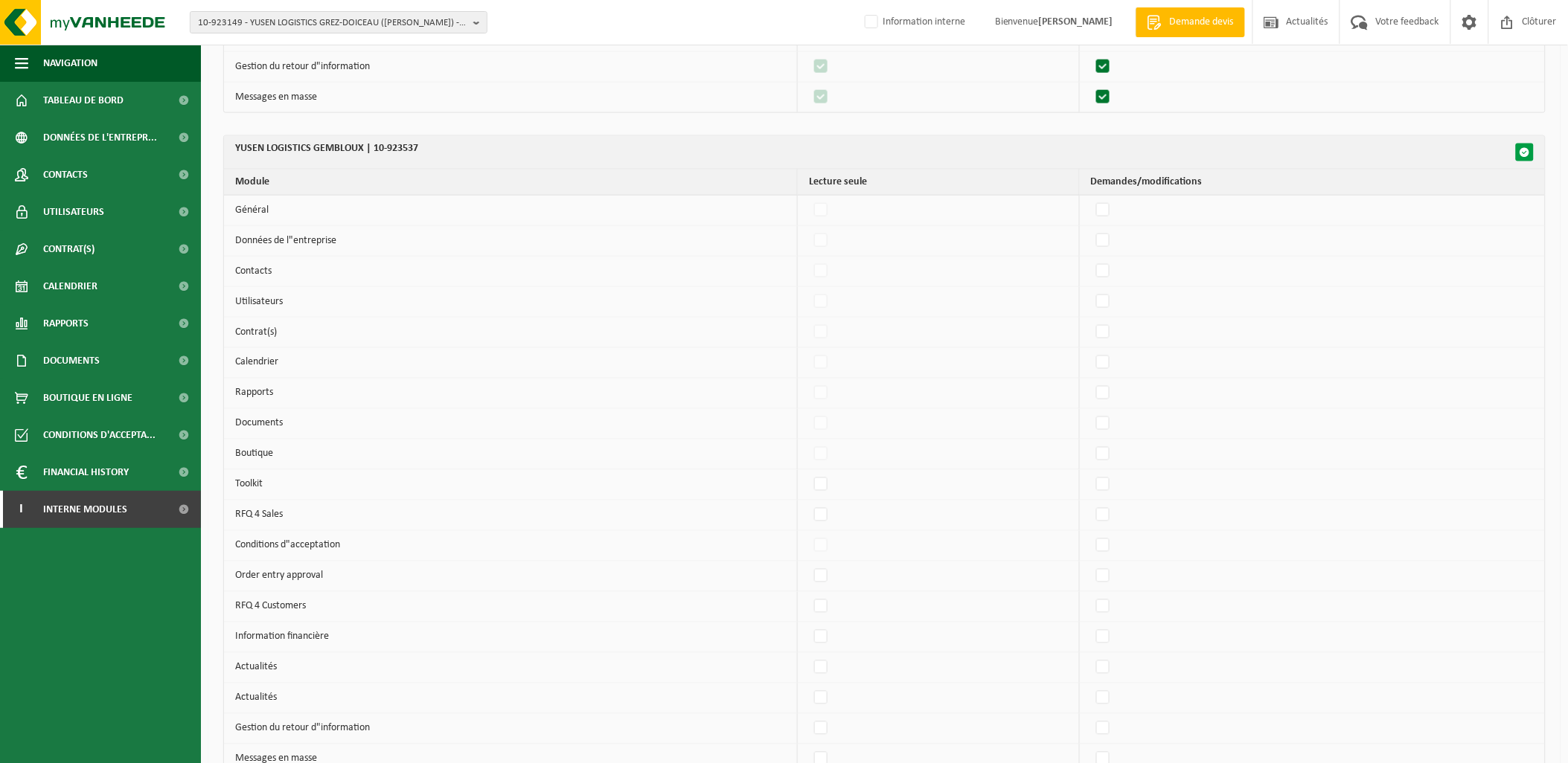
checkbox input "false"
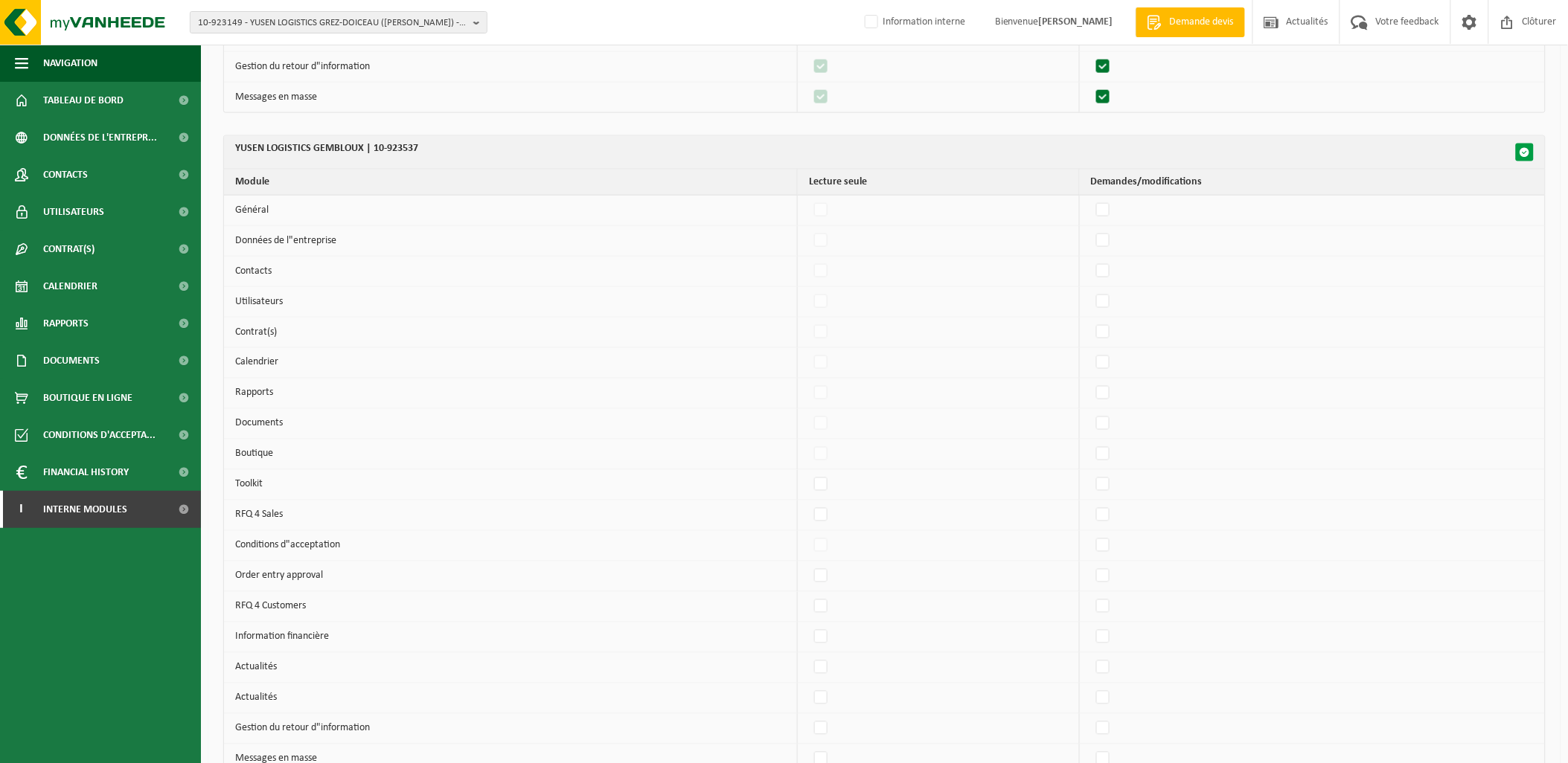
checkbox input "false"
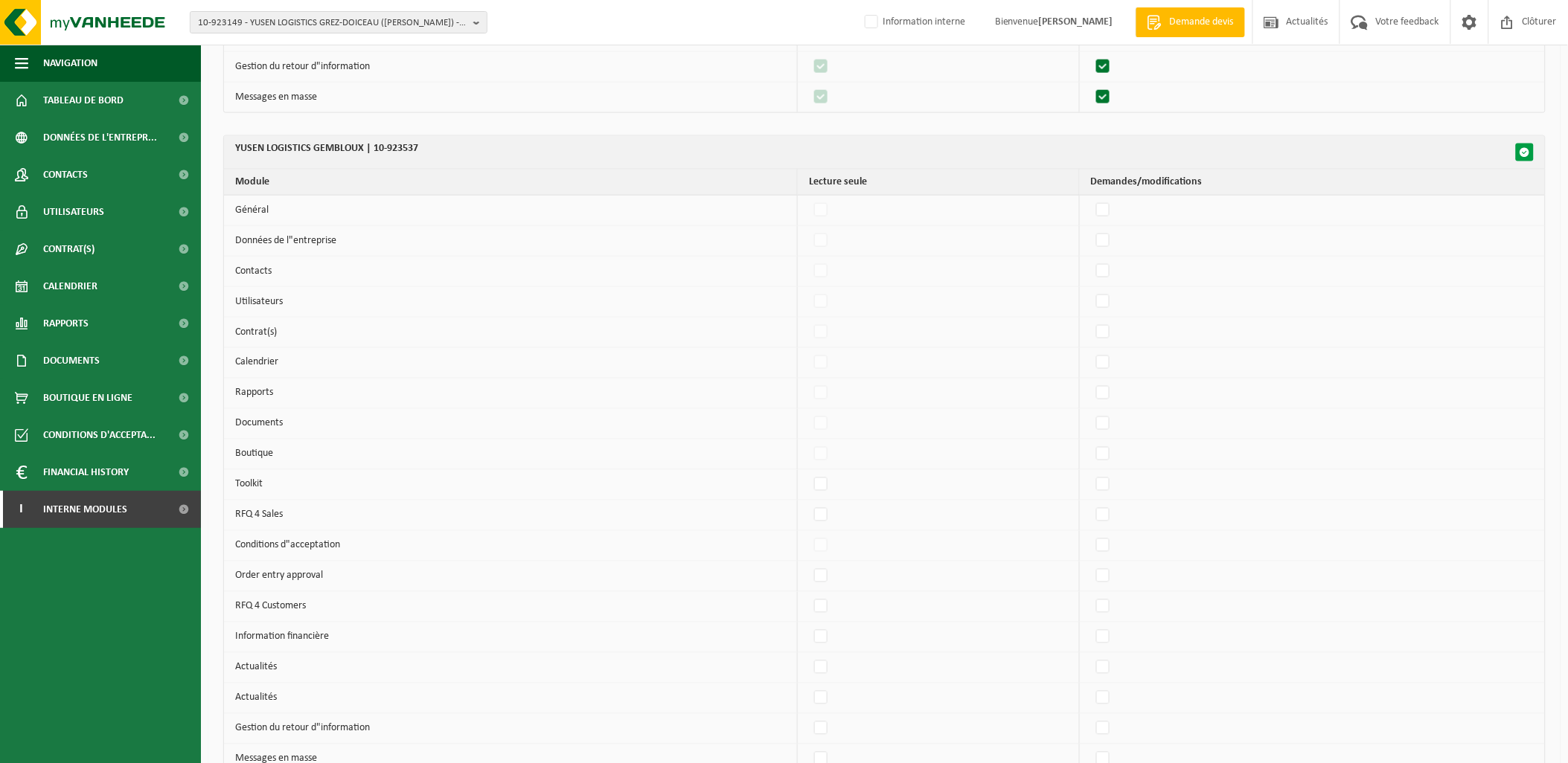
checkbox input "false"
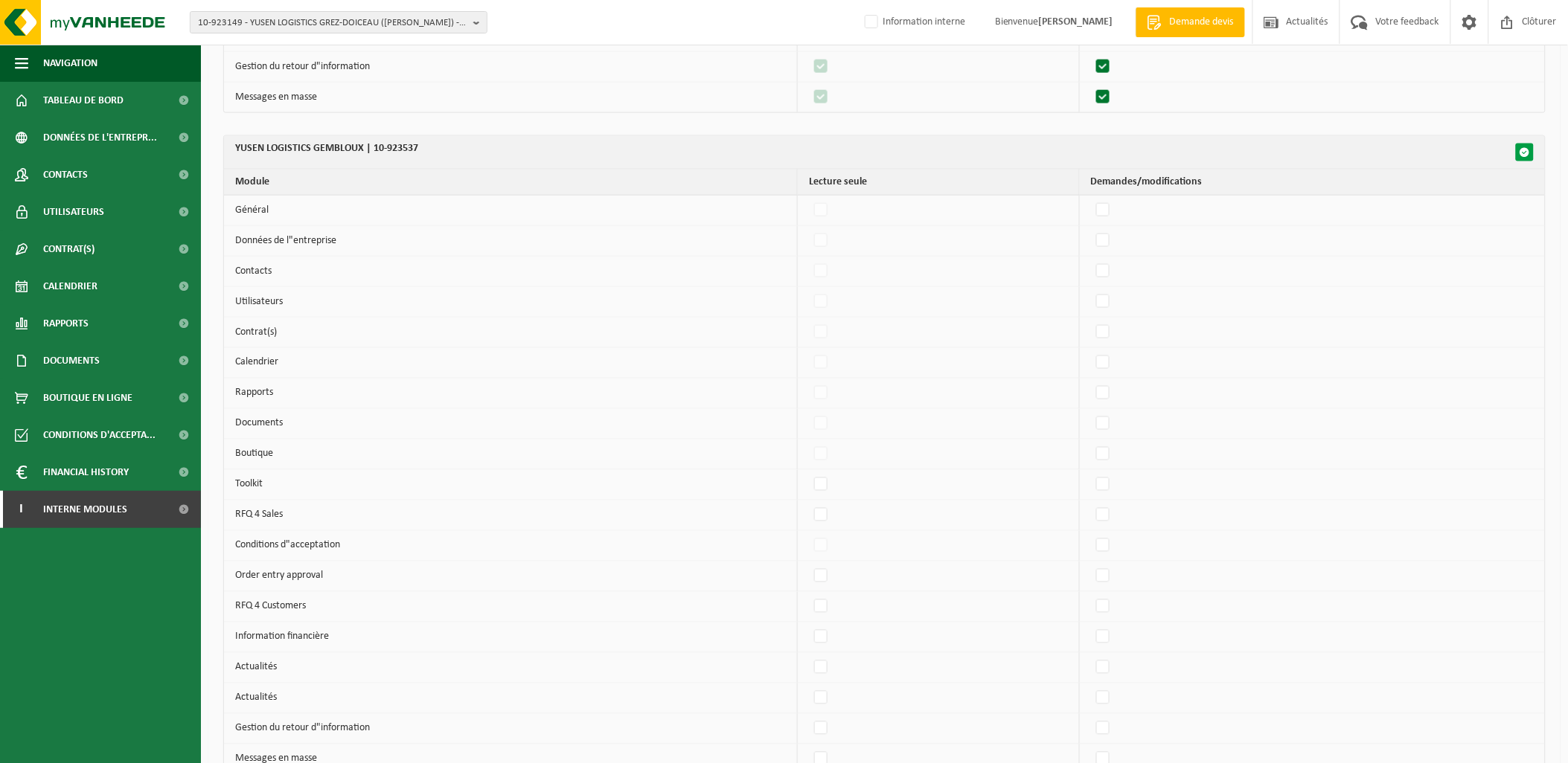
checkbox input "false"
click at [1526, 154] on span "button" at bounding box center [1524, 152] width 10 height 10
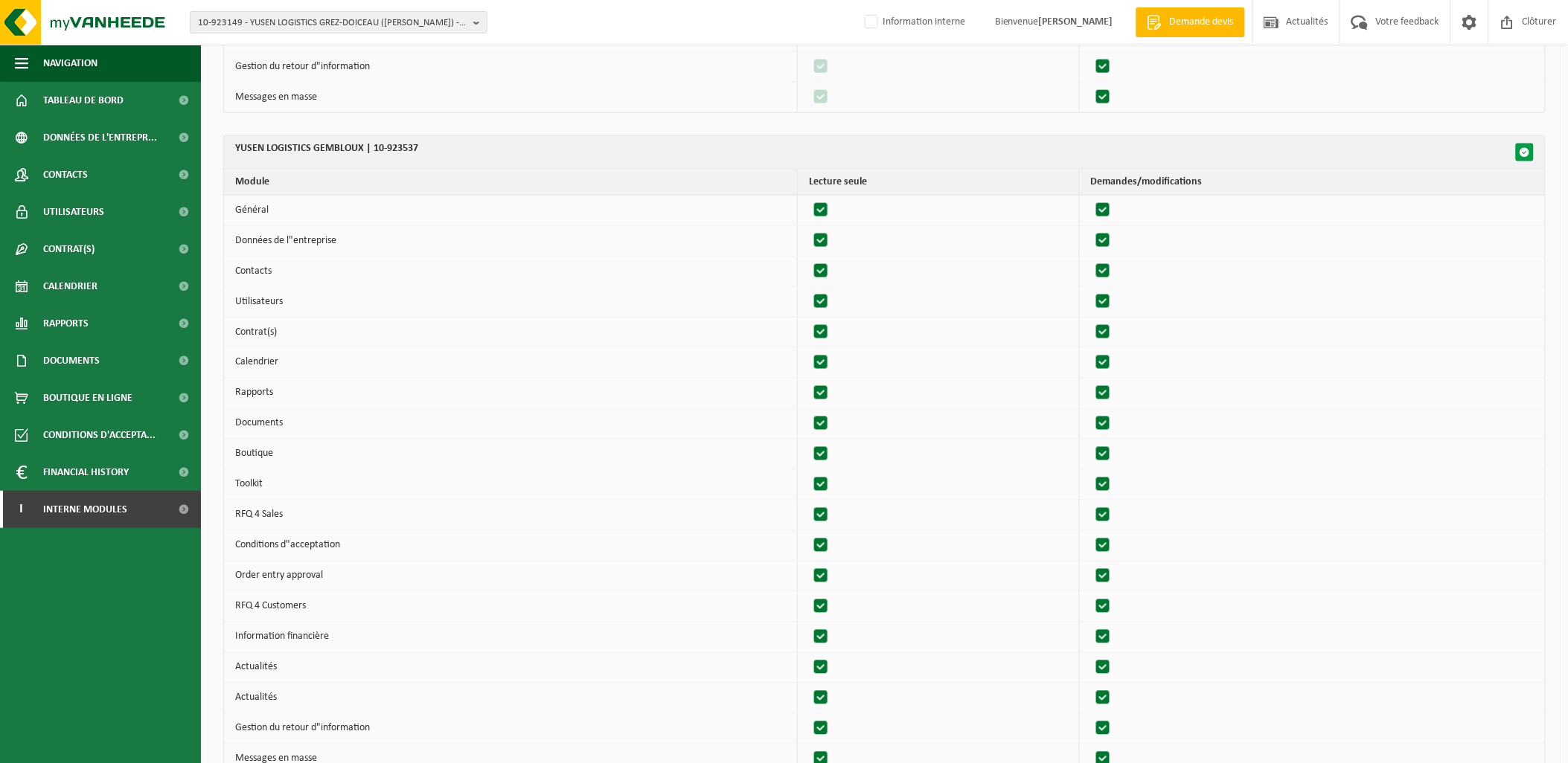
checkbox input "true"
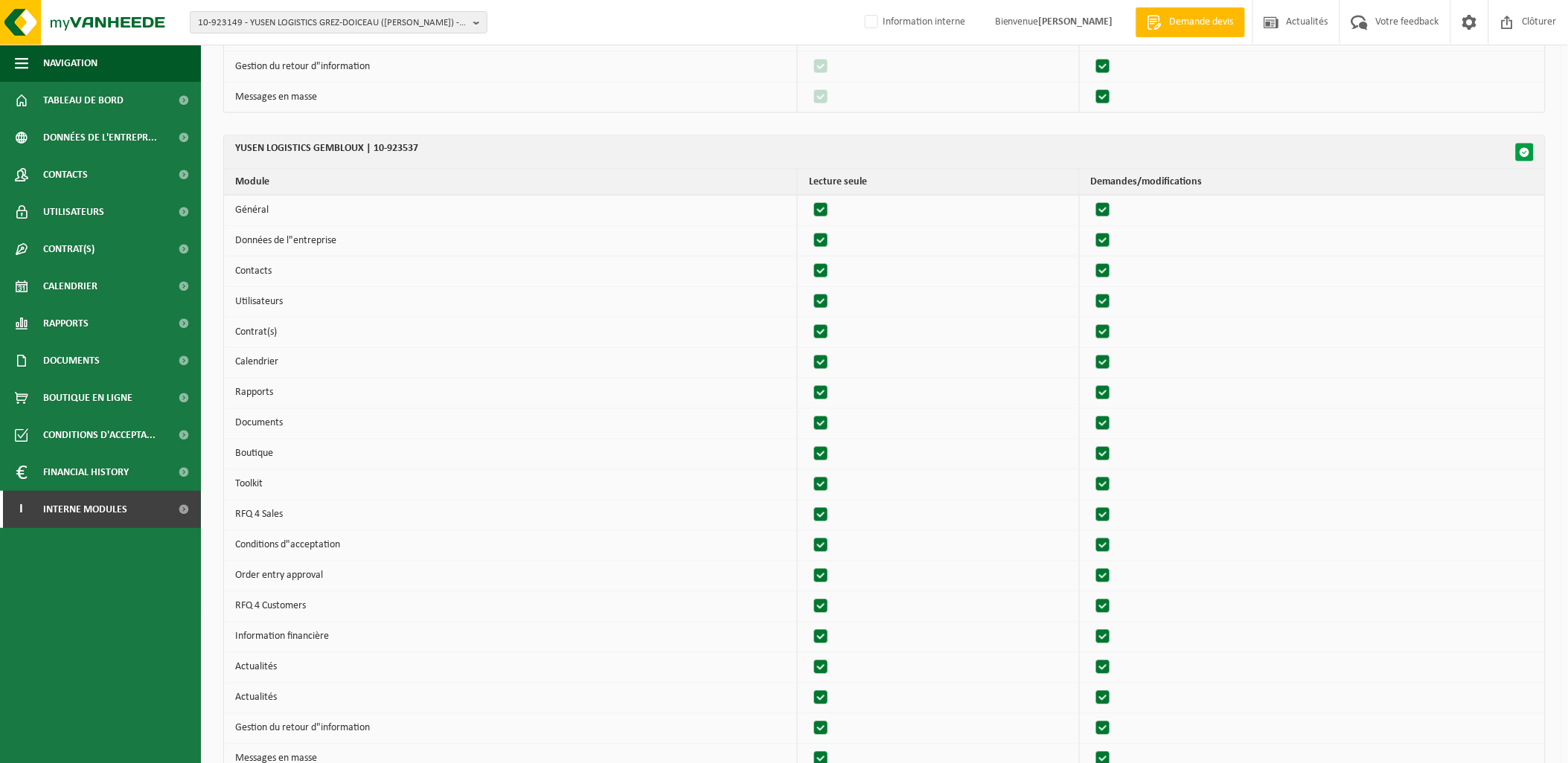
checkbox input "true"
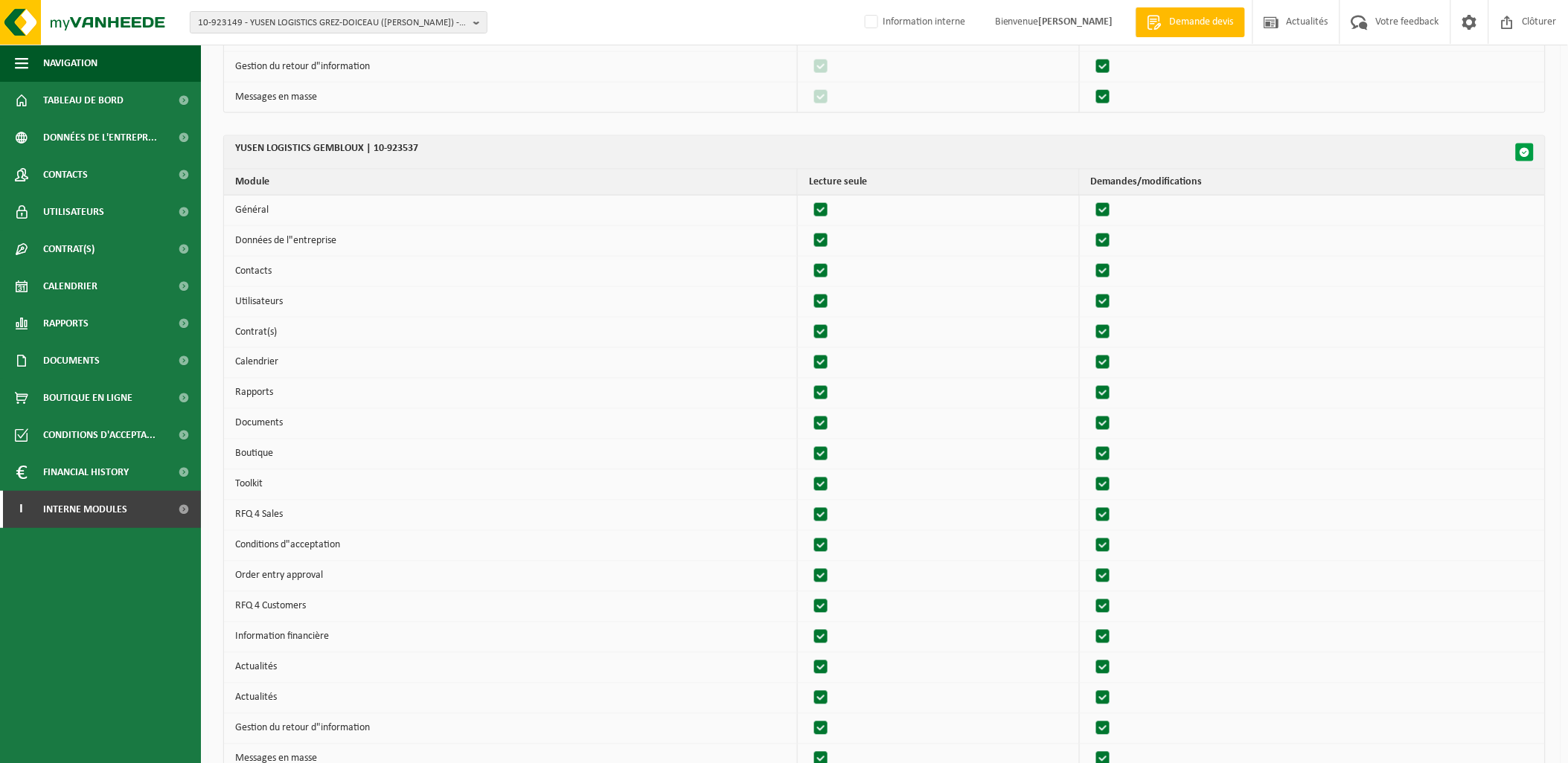
checkbox input "true"
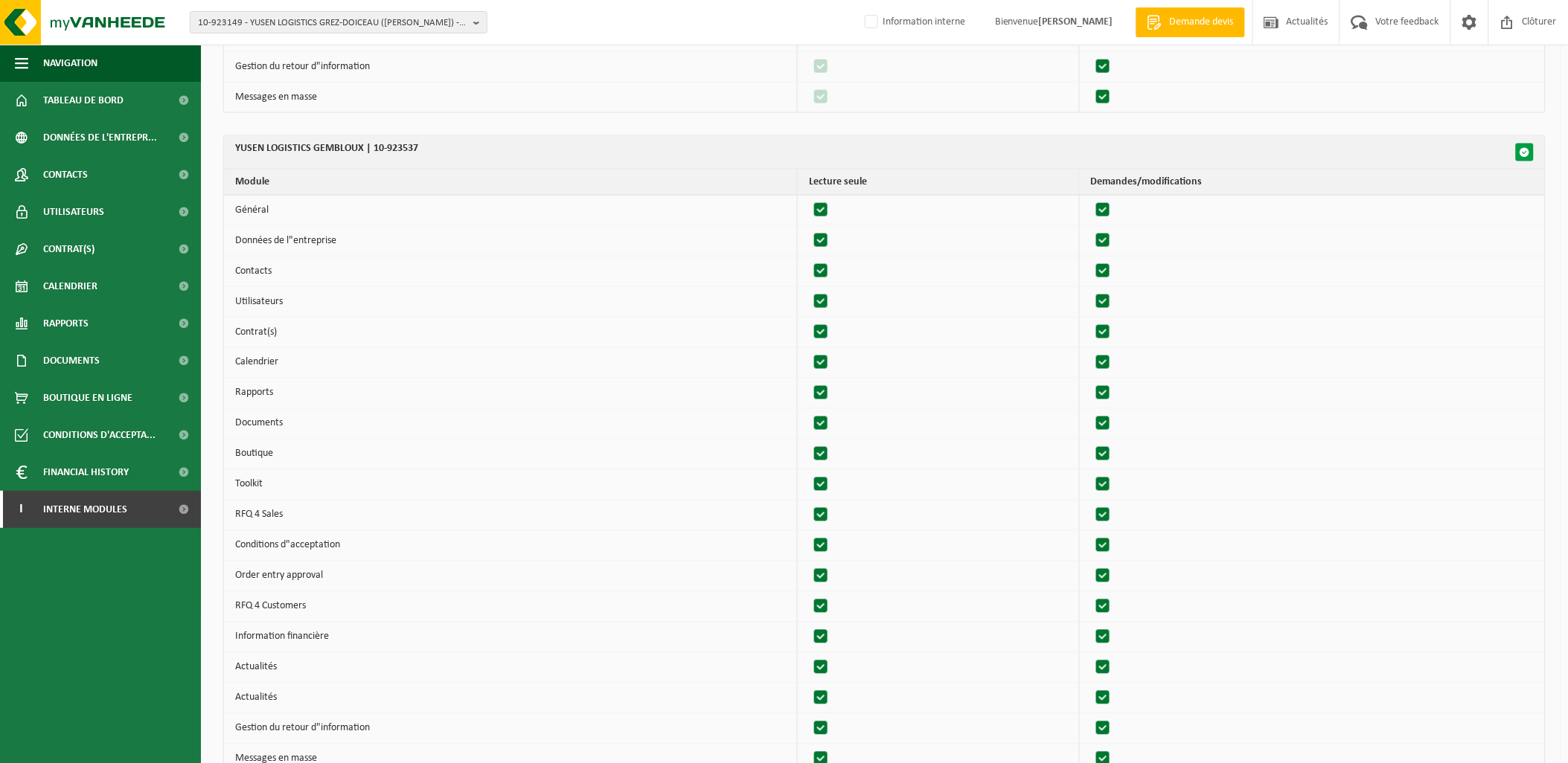
checkbox input "true"
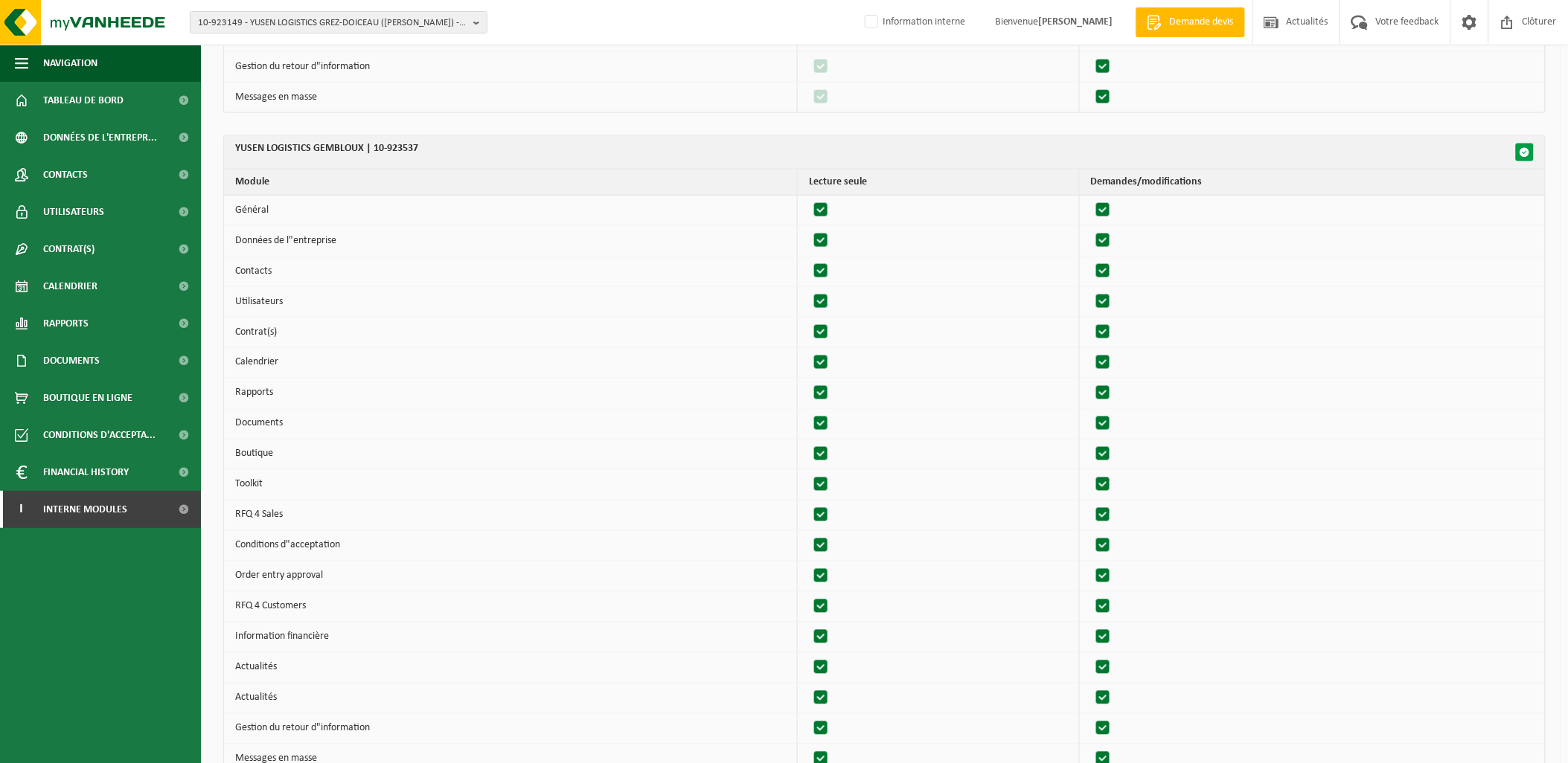
checkbox input "true"
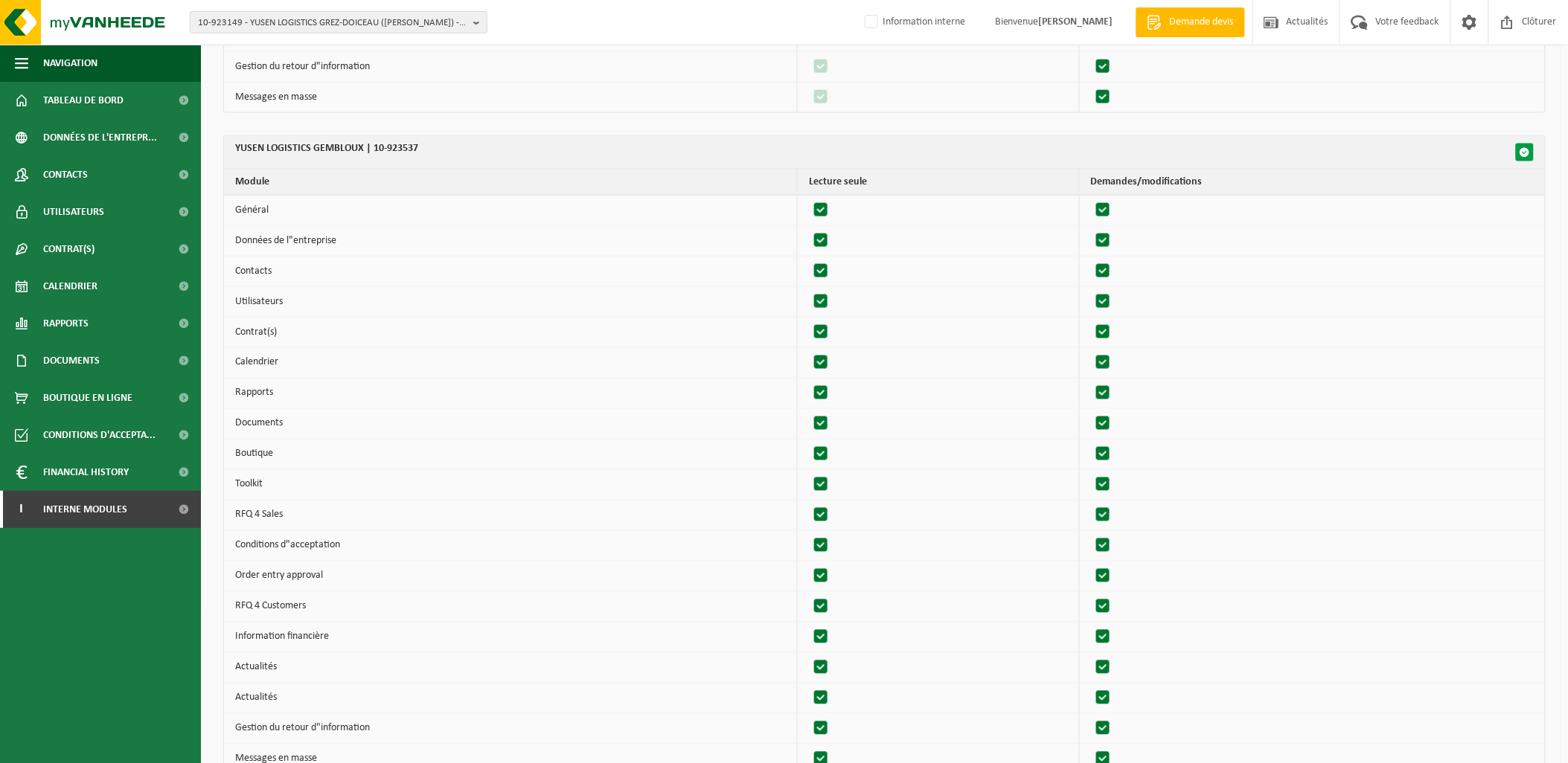
checkbox input "true"
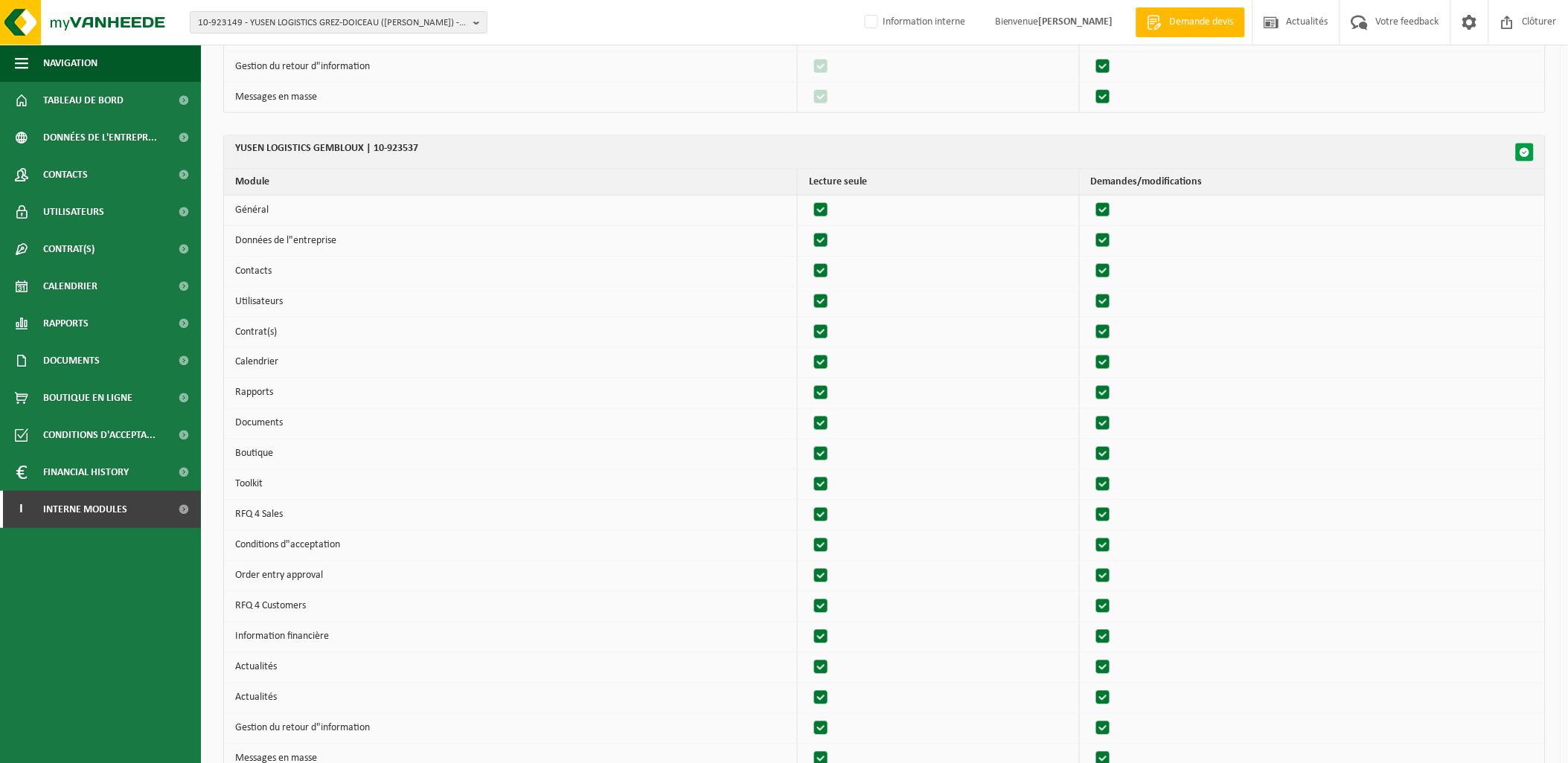
checkbox input "true"
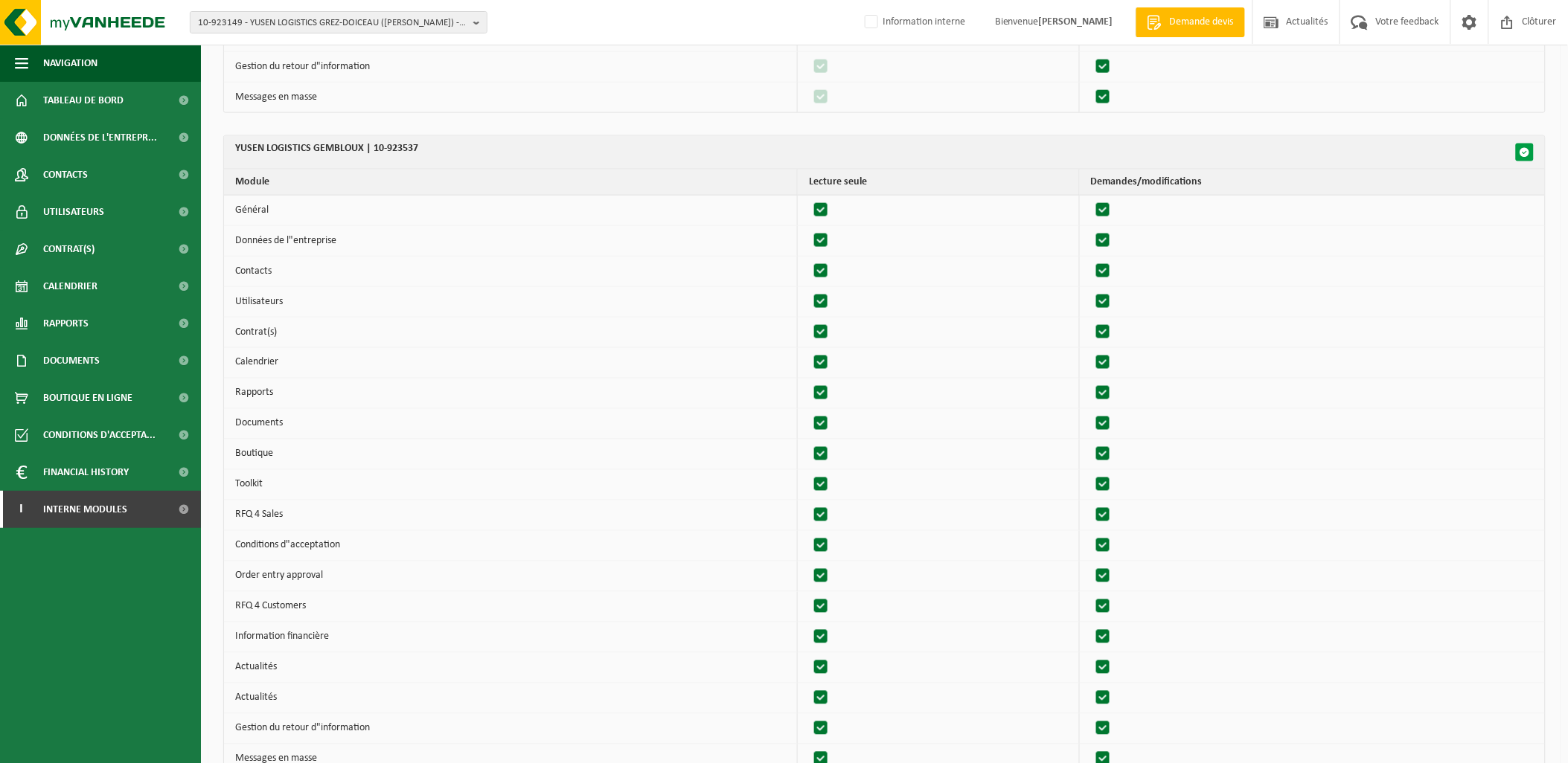
checkbox input "true"
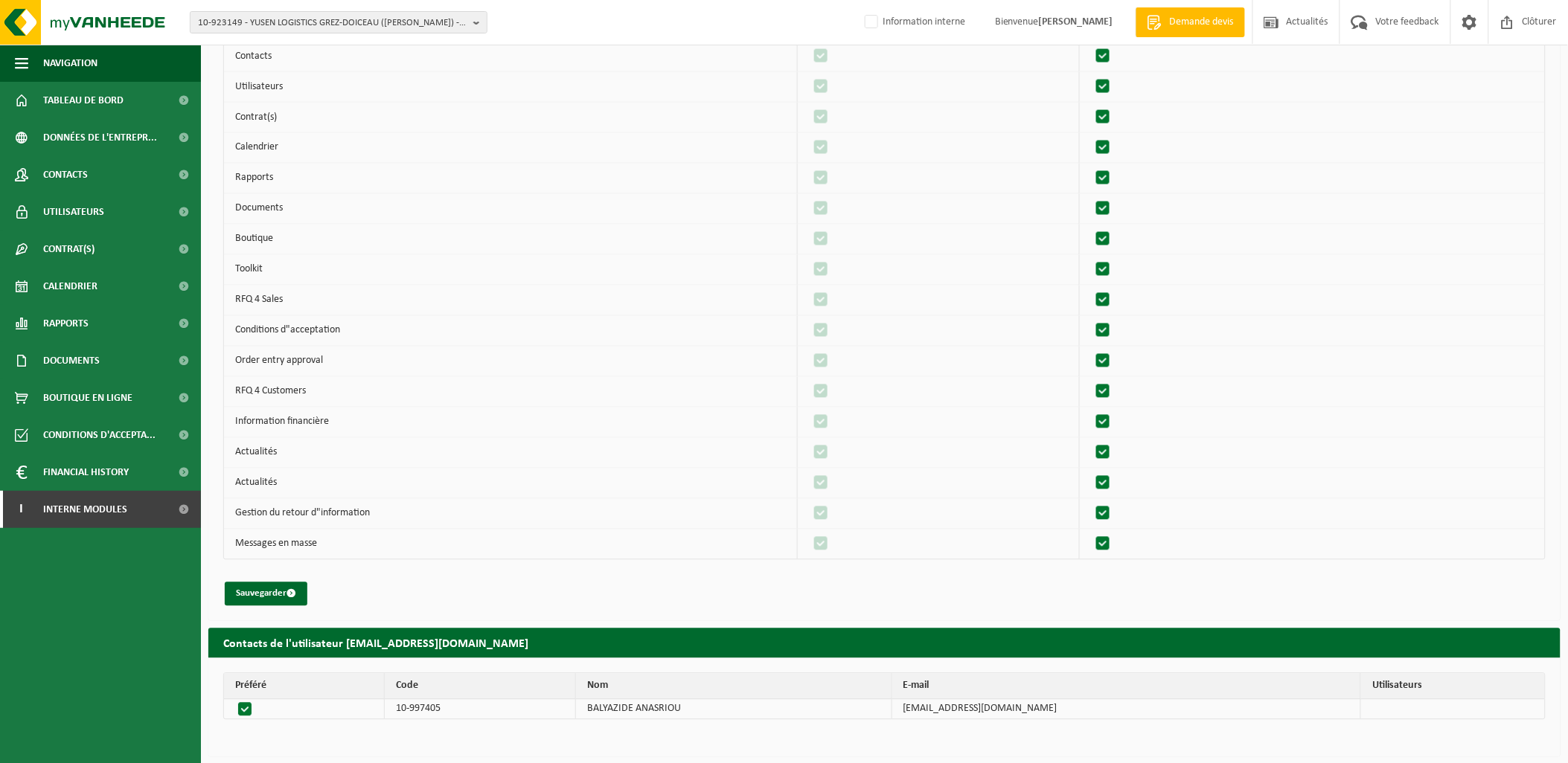
scroll to position [881, 0]
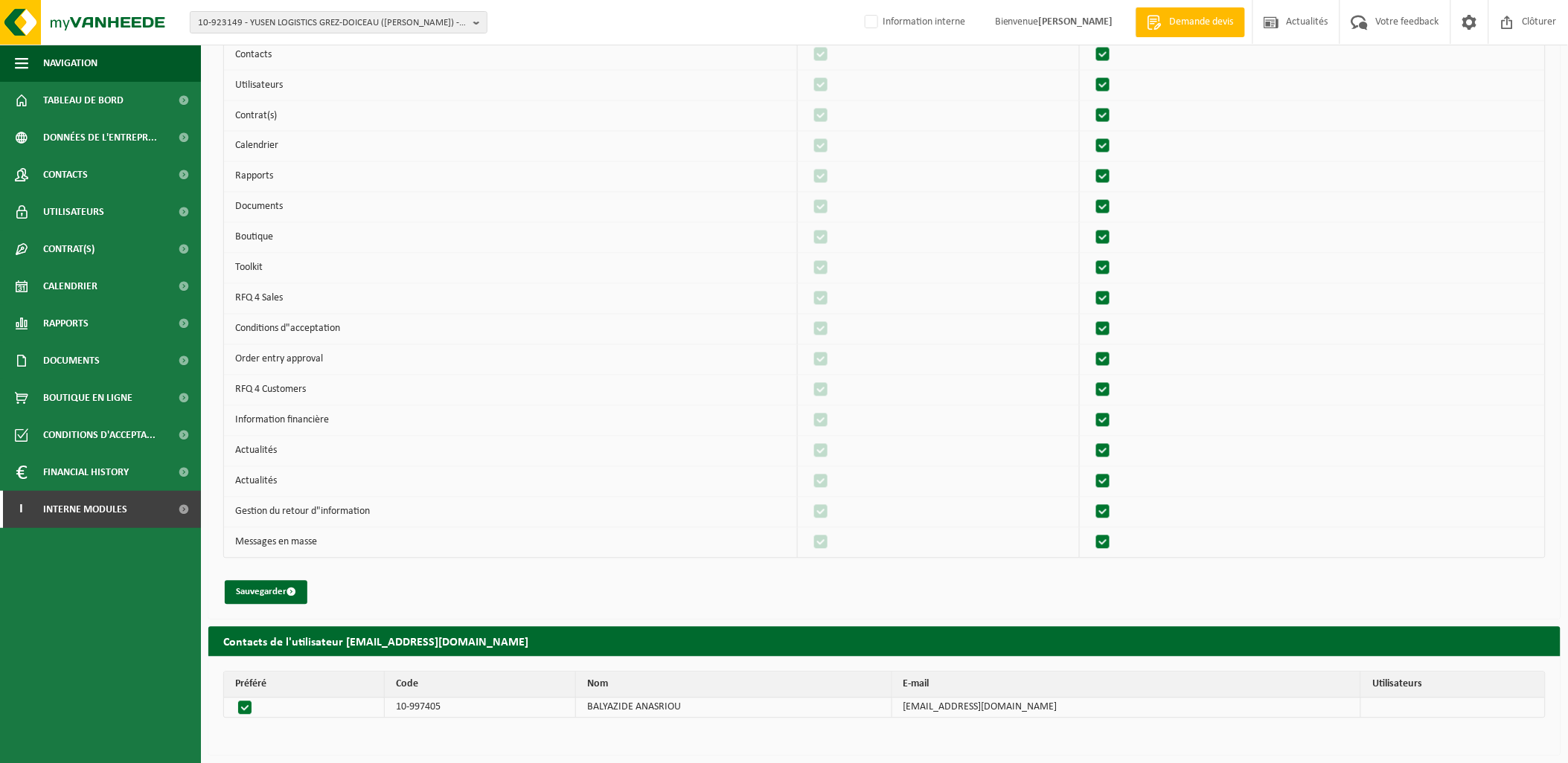
click at [247, 705] on label at bounding box center [248, 708] width 25 height 21
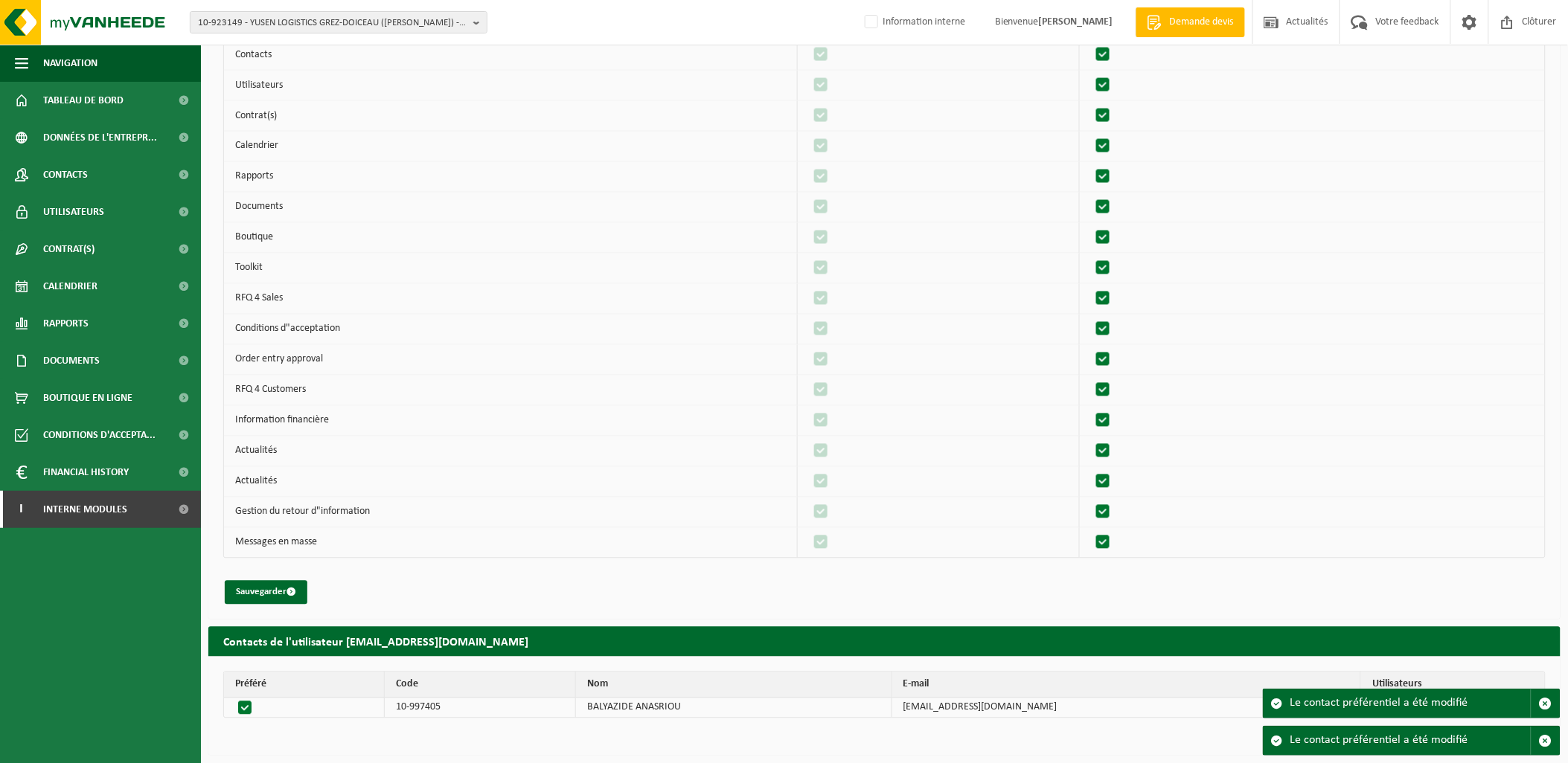
click at [247, 705] on label at bounding box center [248, 708] width 25 height 21
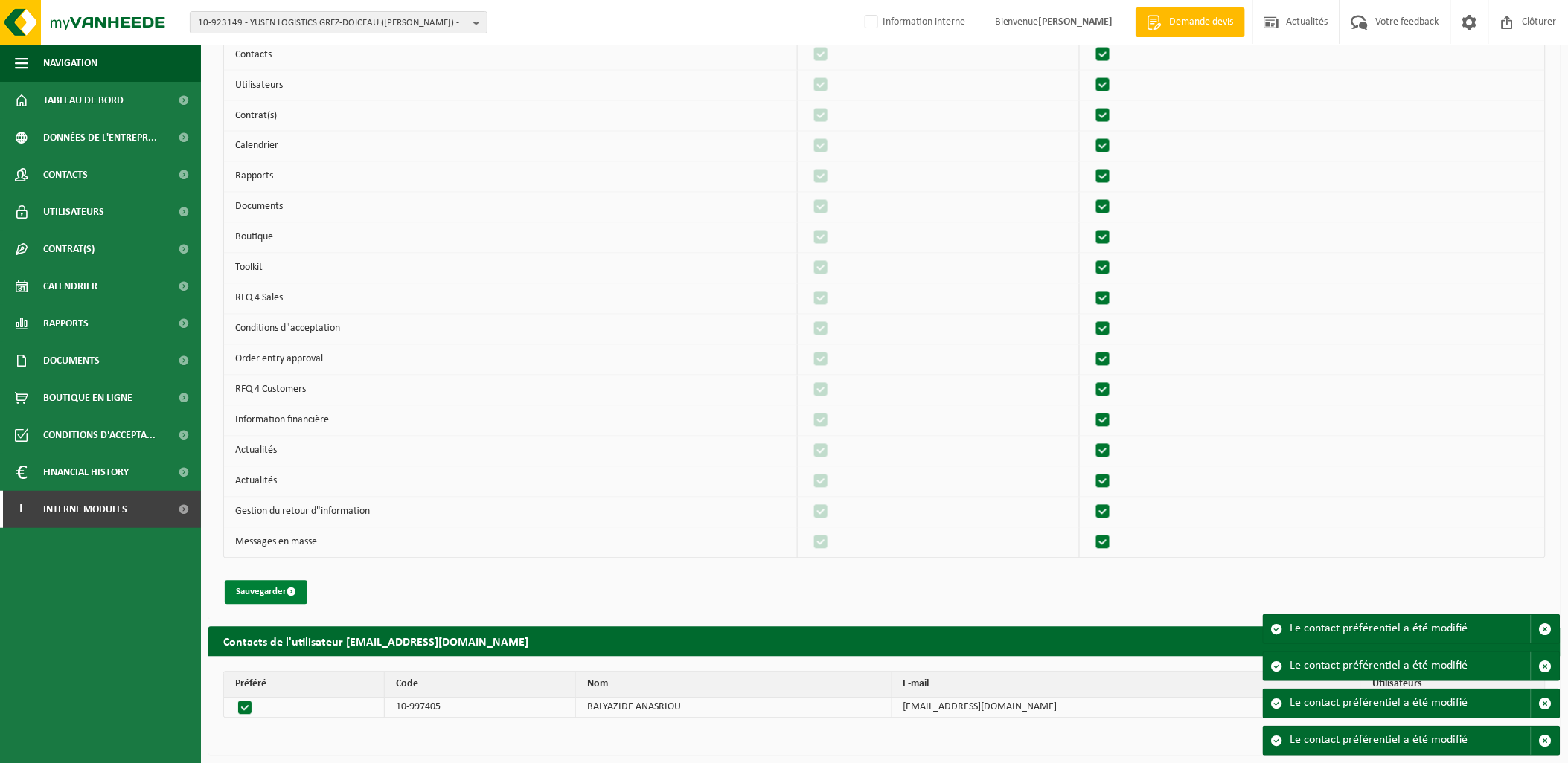
click at [266, 597] on button "Sauvegarder" at bounding box center [266, 593] width 82 height 24
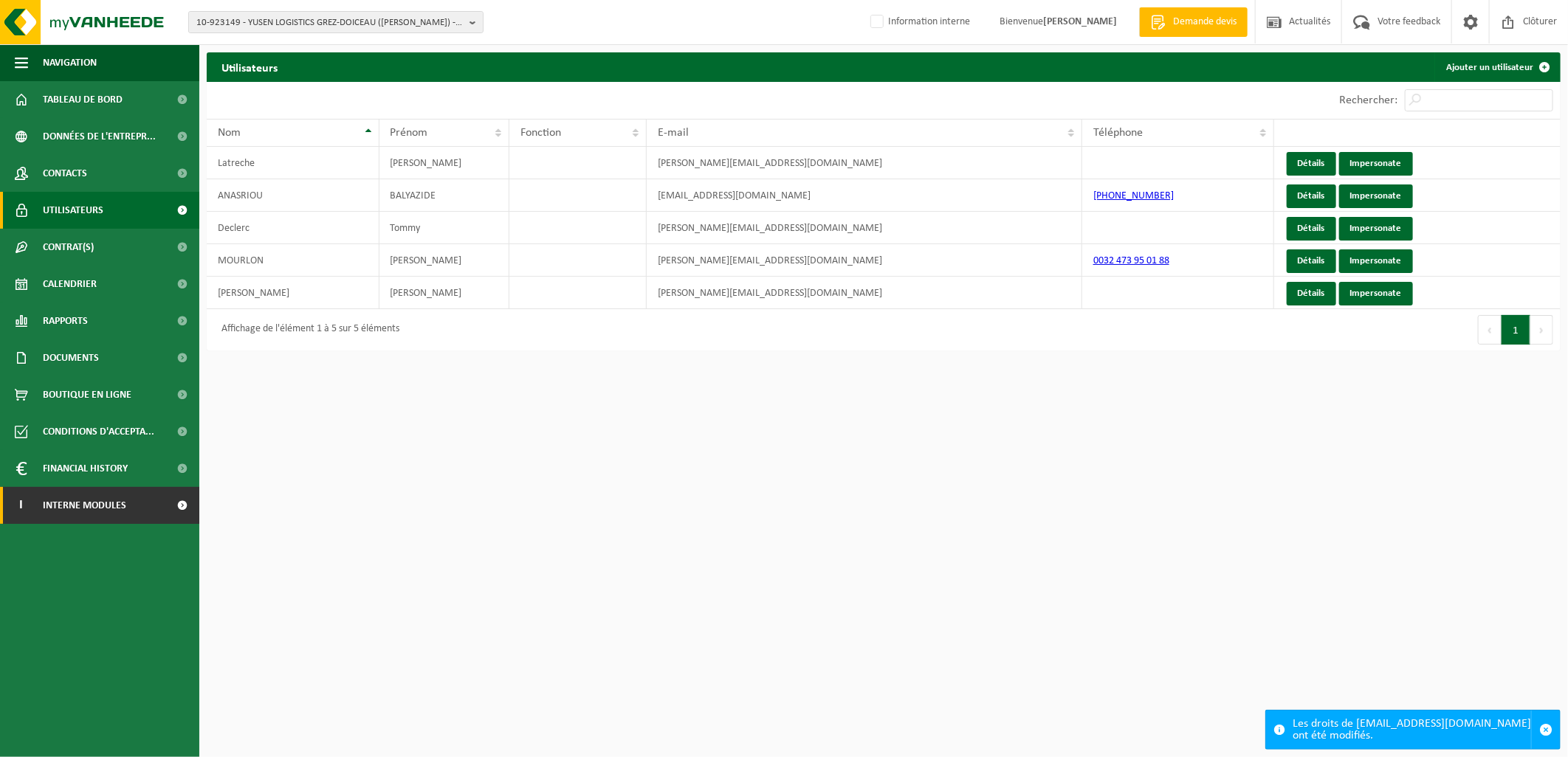
click at [75, 512] on span "Interne modules" at bounding box center [84, 505] width 83 height 37
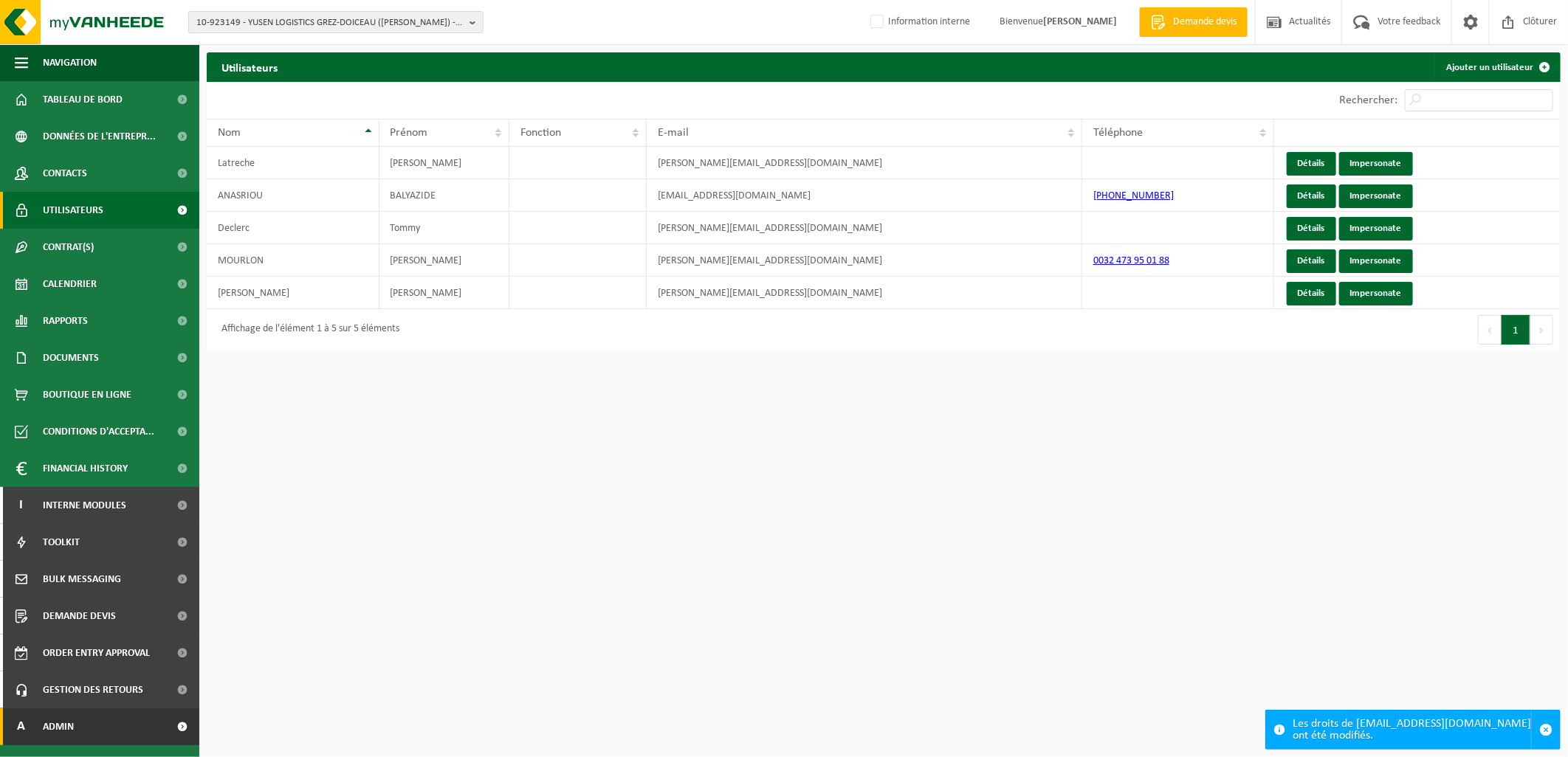
click at [118, 731] on link "A Admin" at bounding box center [100, 727] width 199 height 37
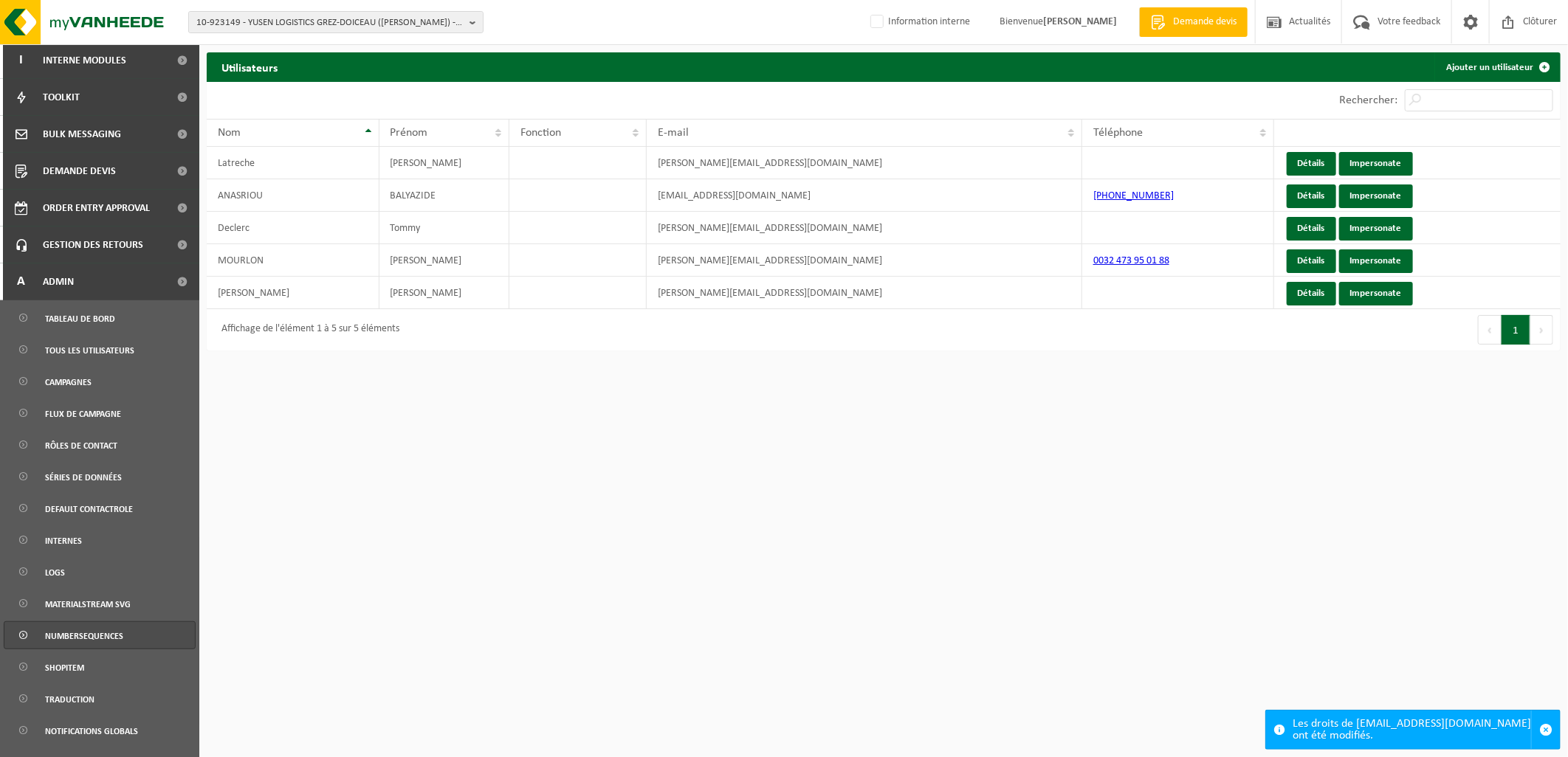
scroll to position [492, 0]
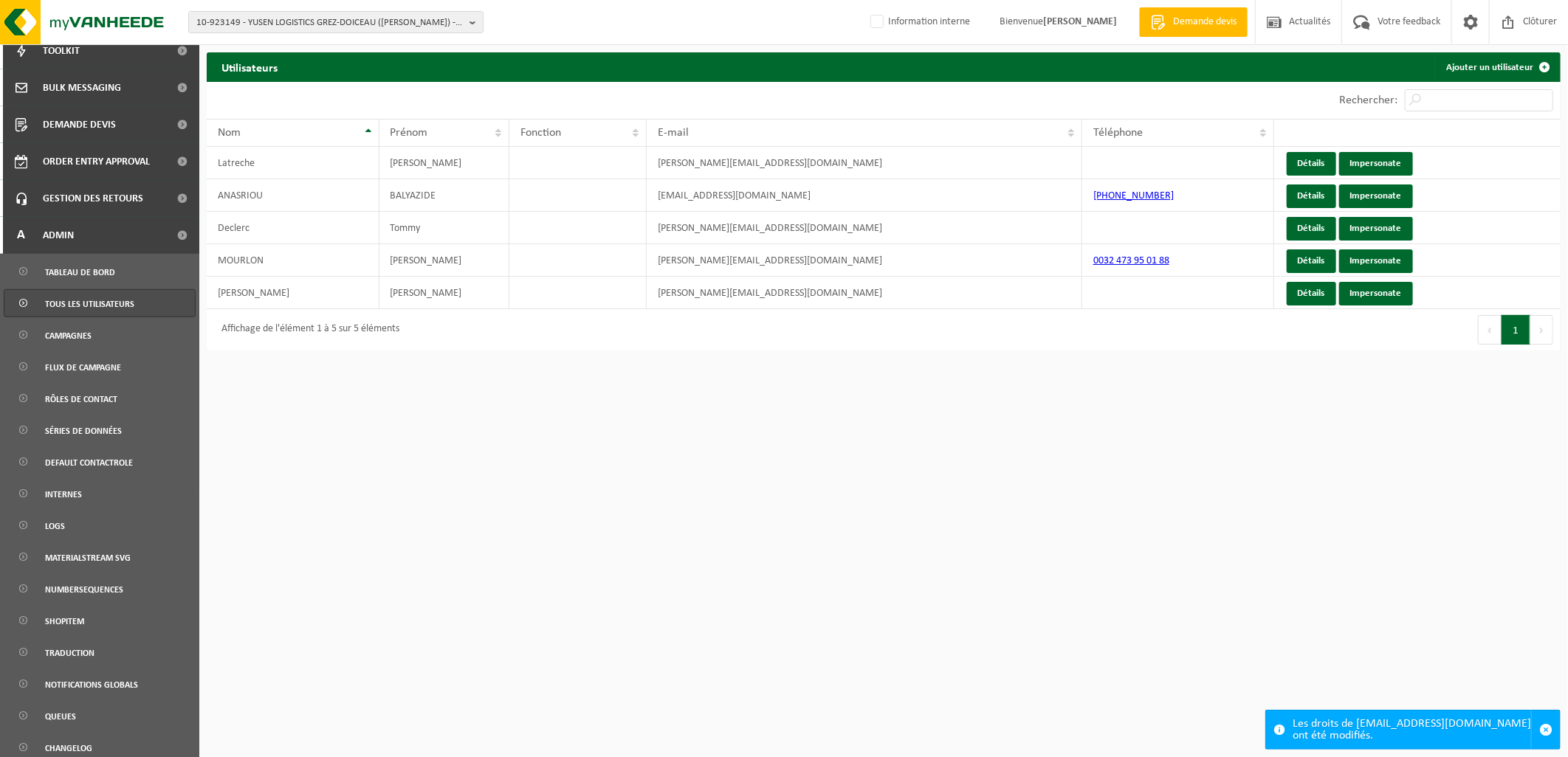
click at [148, 298] on link "Tous les utilisateurs" at bounding box center [100, 303] width 192 height 28
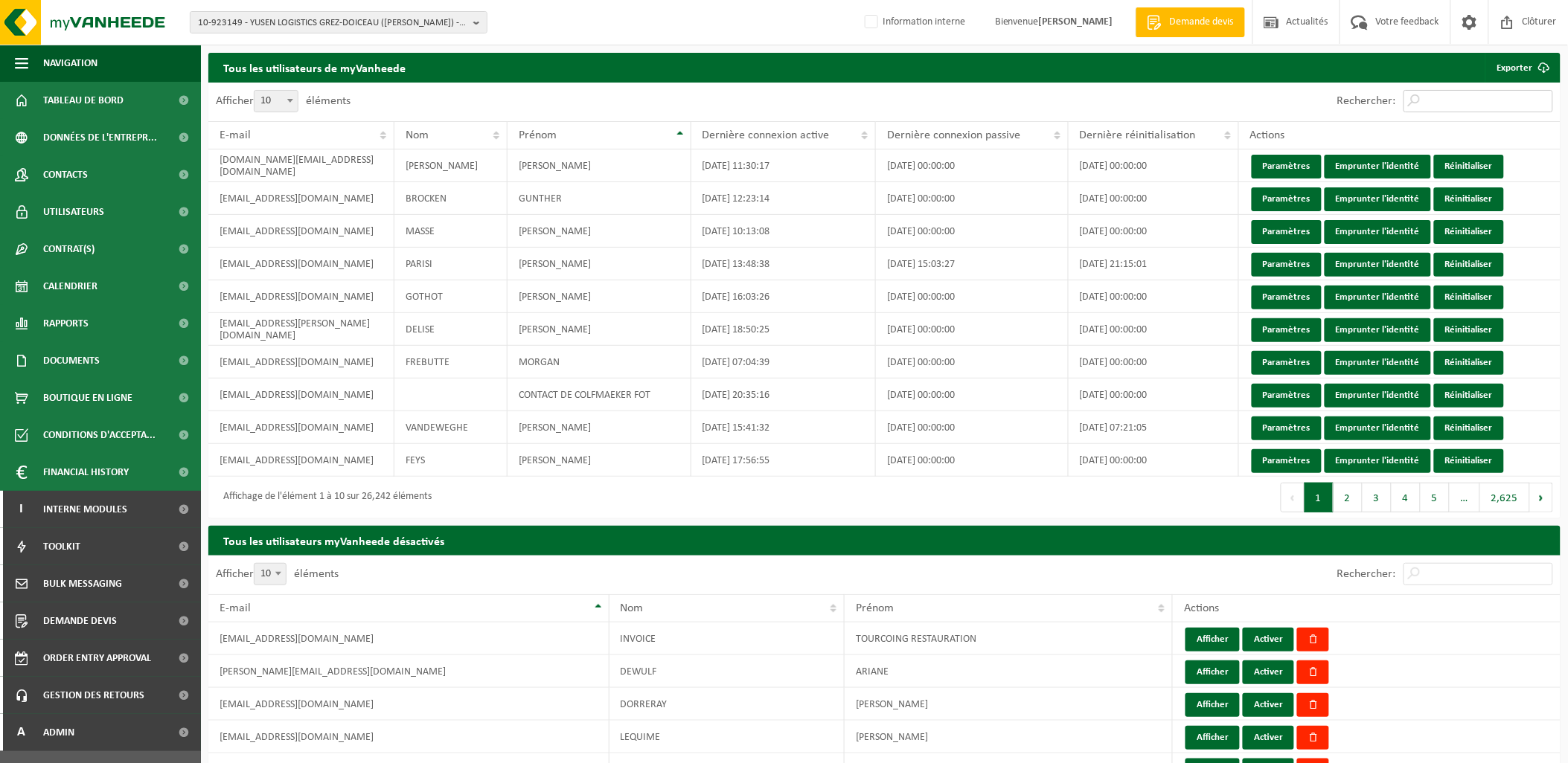
click at [1440, 100] on input "Rechercher:" at bounding box center [1478, 101] width 150 height 22
paste input "Charlotte.Floege@walibi.com"
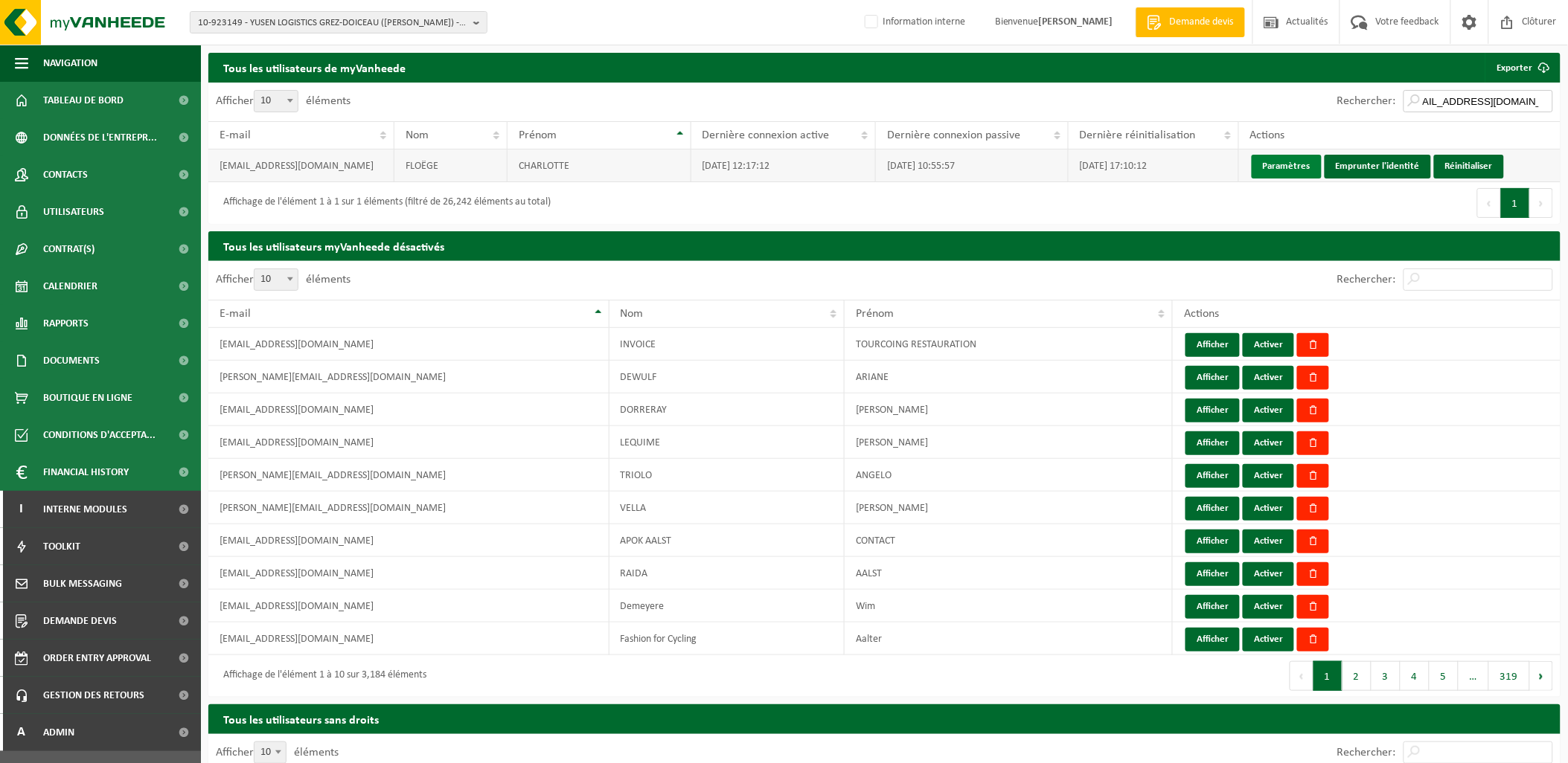
type input "Charlotte.Floege@walibi.com"
click at [1269, 164] on link "Paramètres" at bounding box center [1286, 167] width 70 height 24
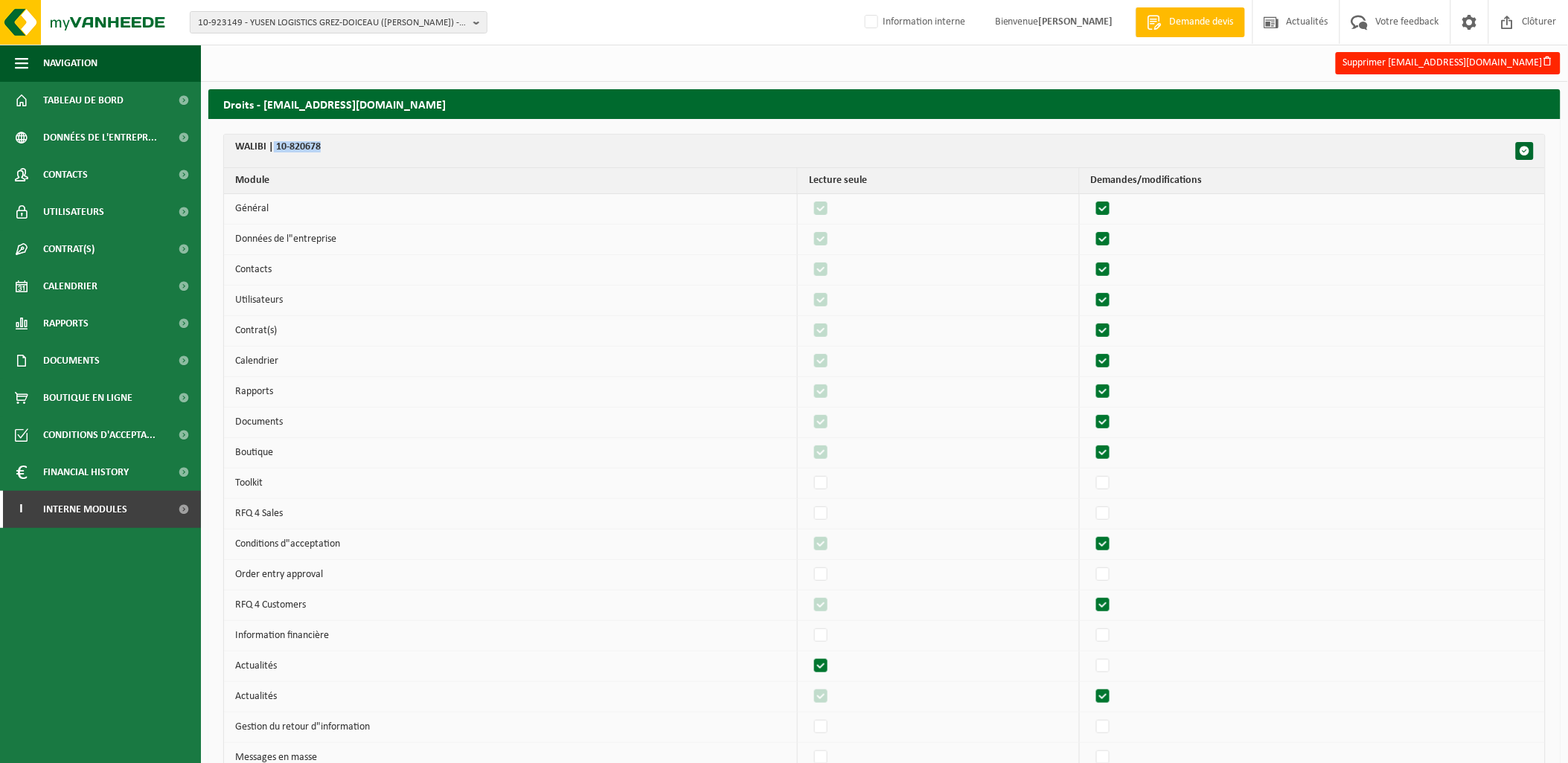
drag, startPoint x: 341, startPoint y: 146, endPoint x: 273, endPoint y: 157, distance: 68.9
click at [273, 157] on th "WALIBI | 10-820678" at bounding box center [885, 151] width 1321 height 34
copy th "10-820678"
click at [1528, 149] on span "button" at bounding box center [1524, 150] width 10 height 10
checkbox input "true"
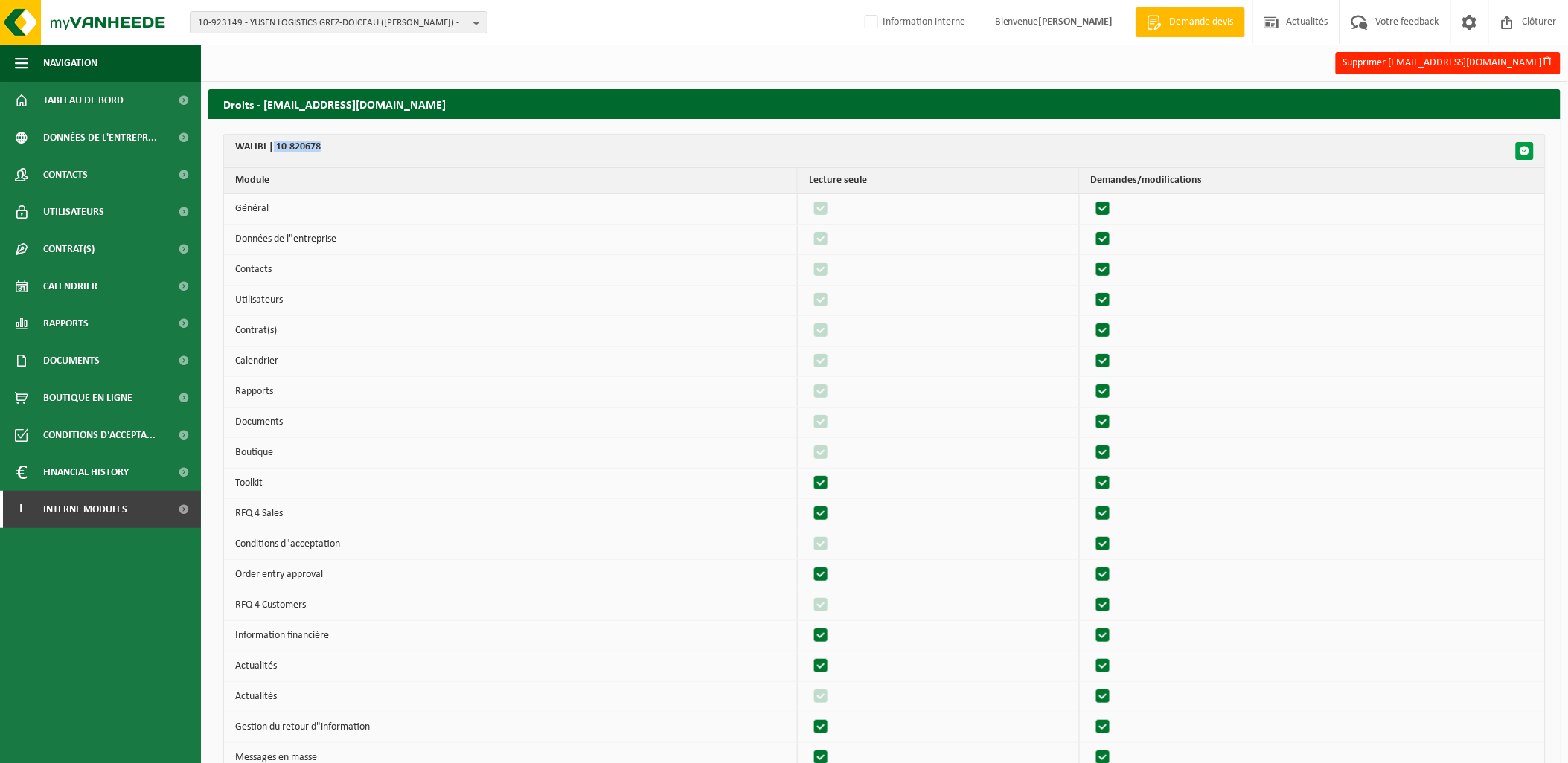
checkbox input "true"
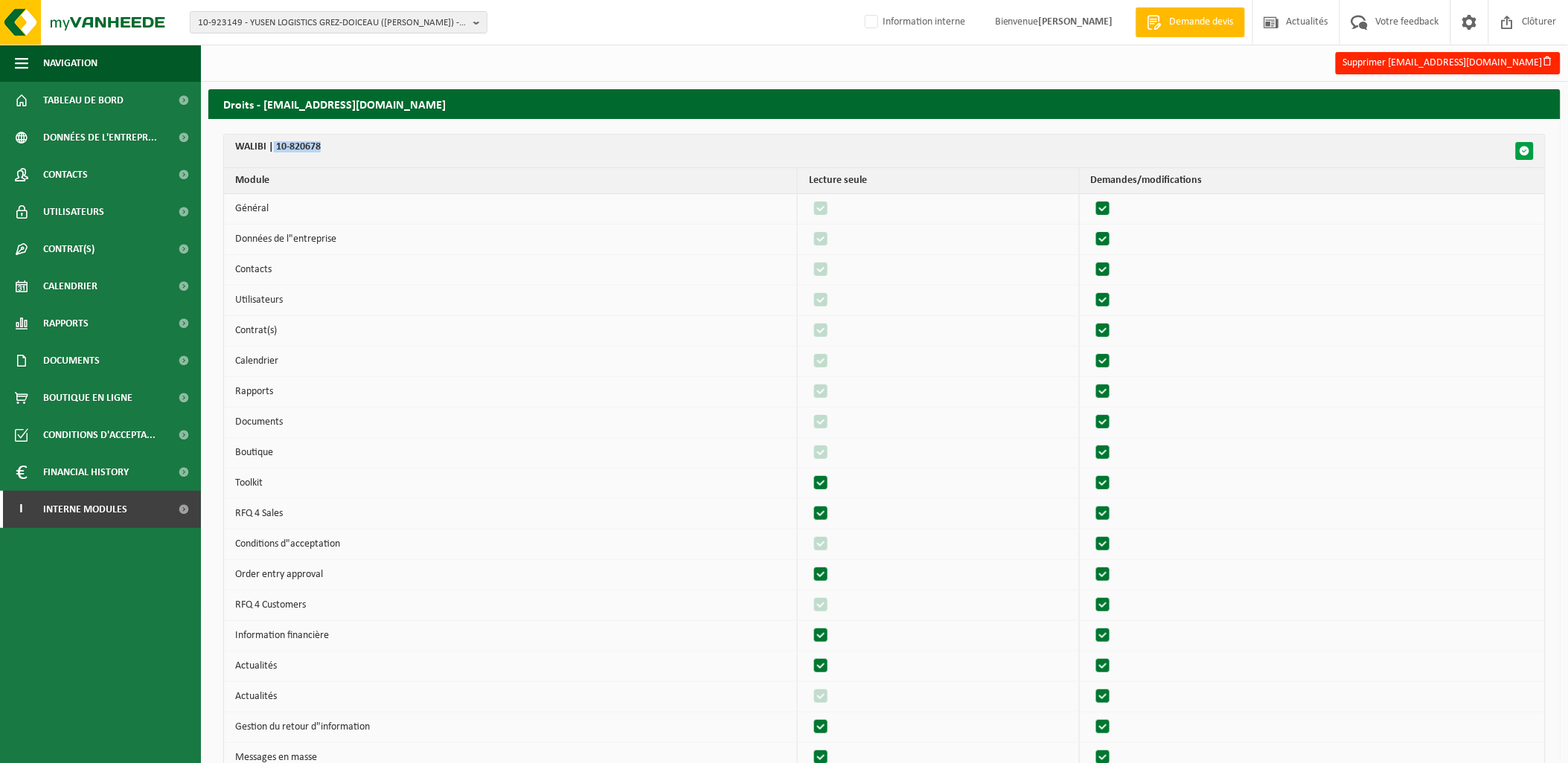
checkbox input "true"
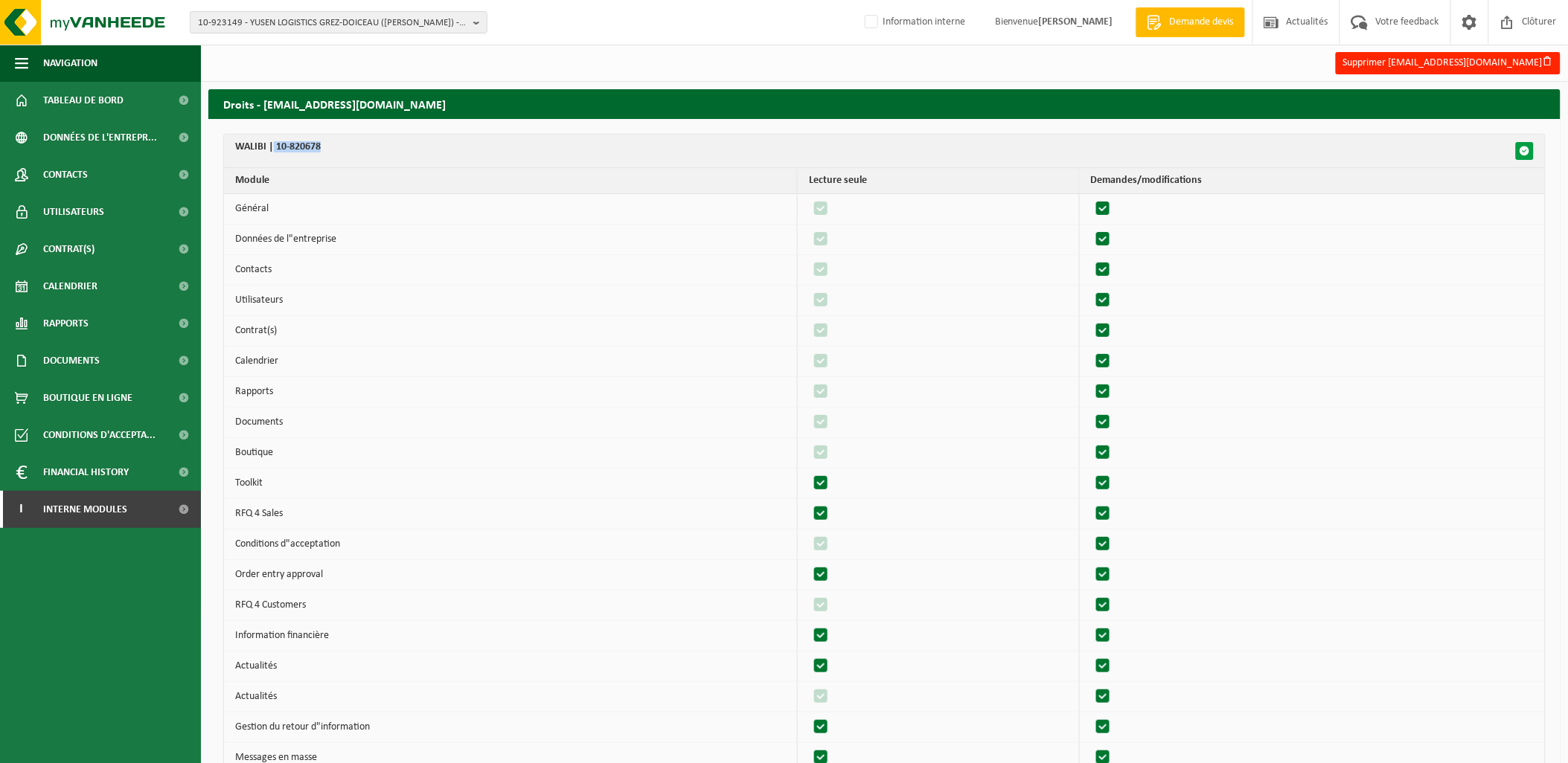
checkbox input "true"
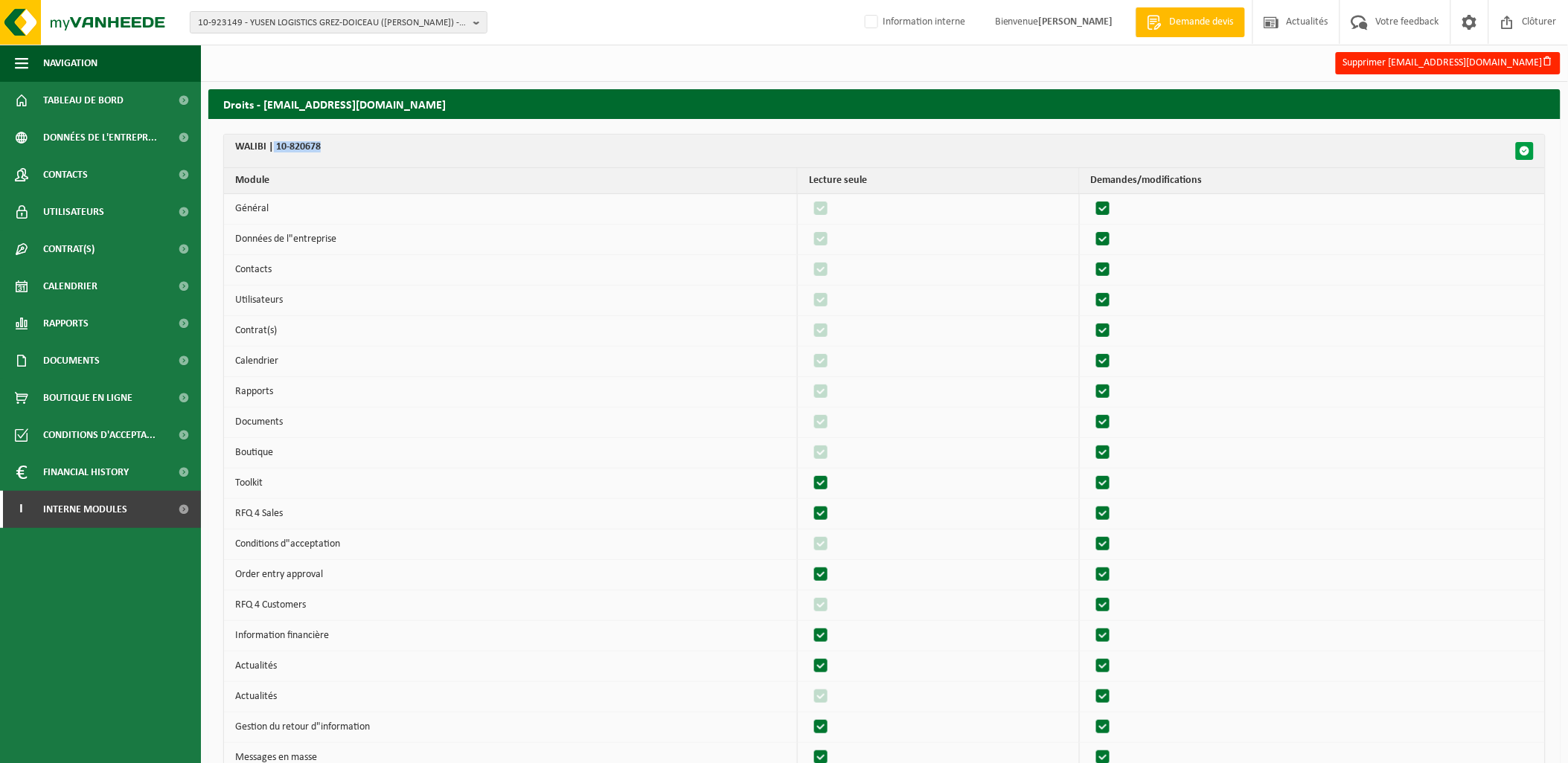
checkbox input "true"
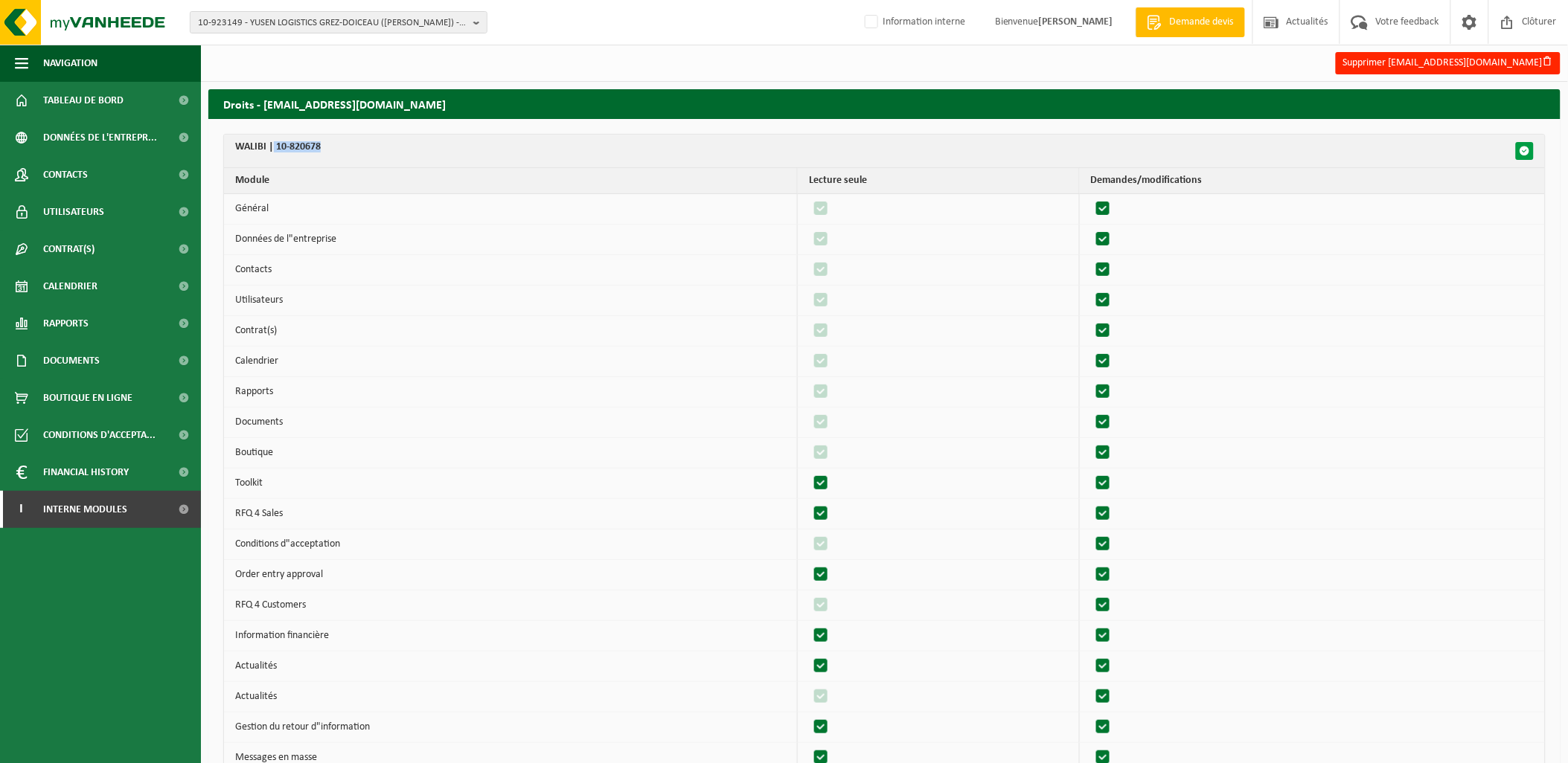
checkbox input "true"
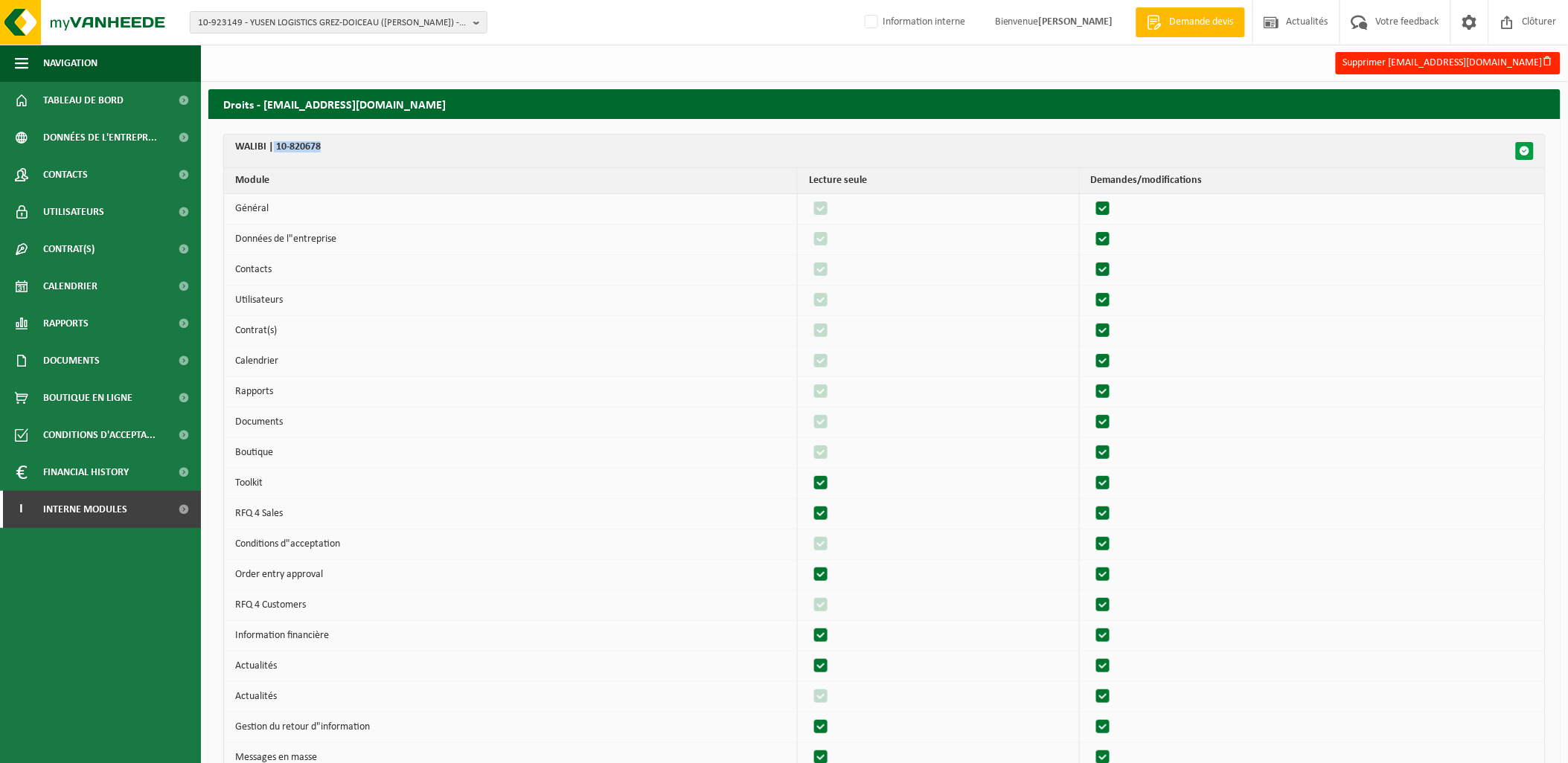
checkbox input "true"
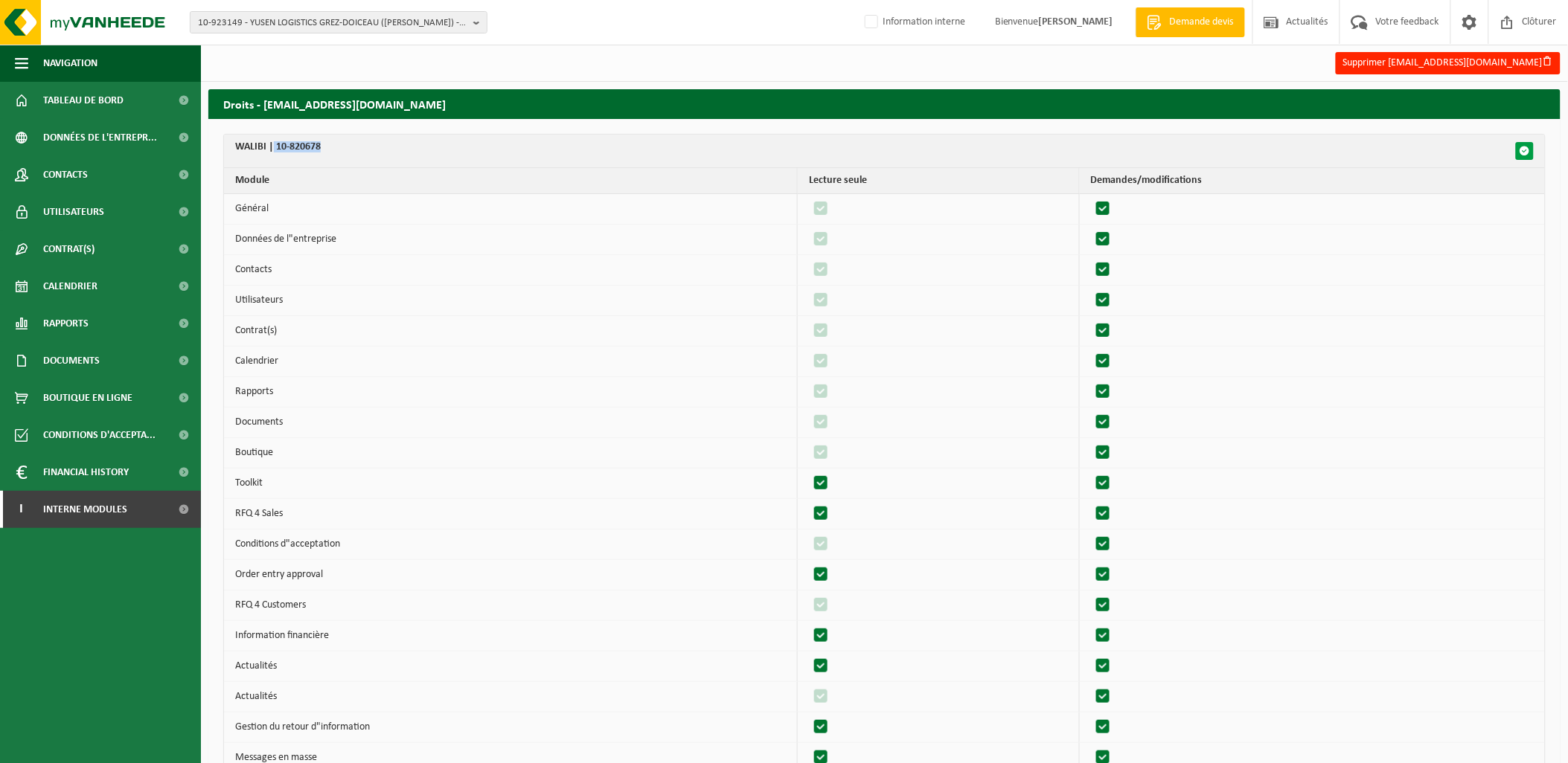
checkbox input "true"
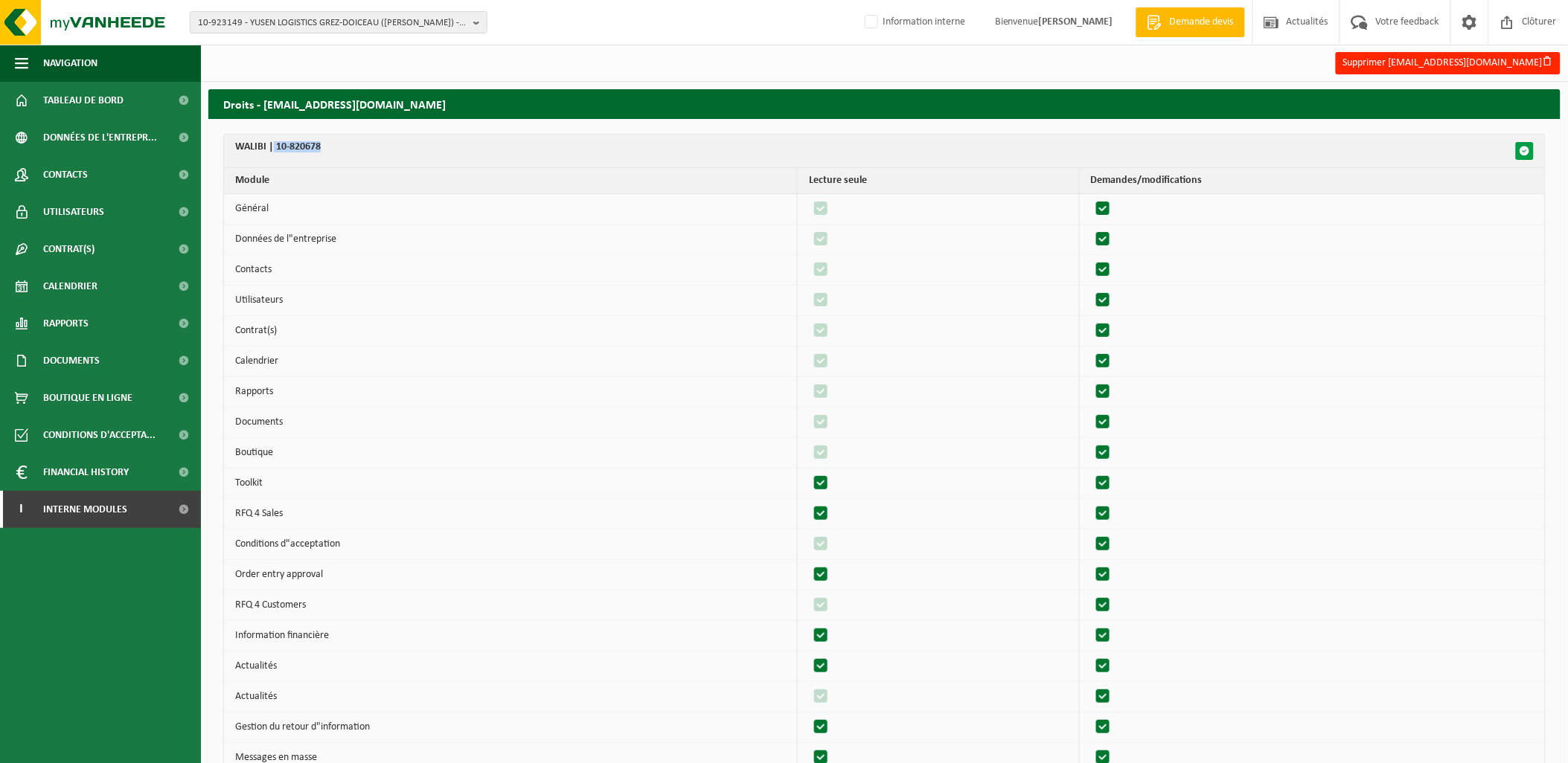
checkbox input "true"
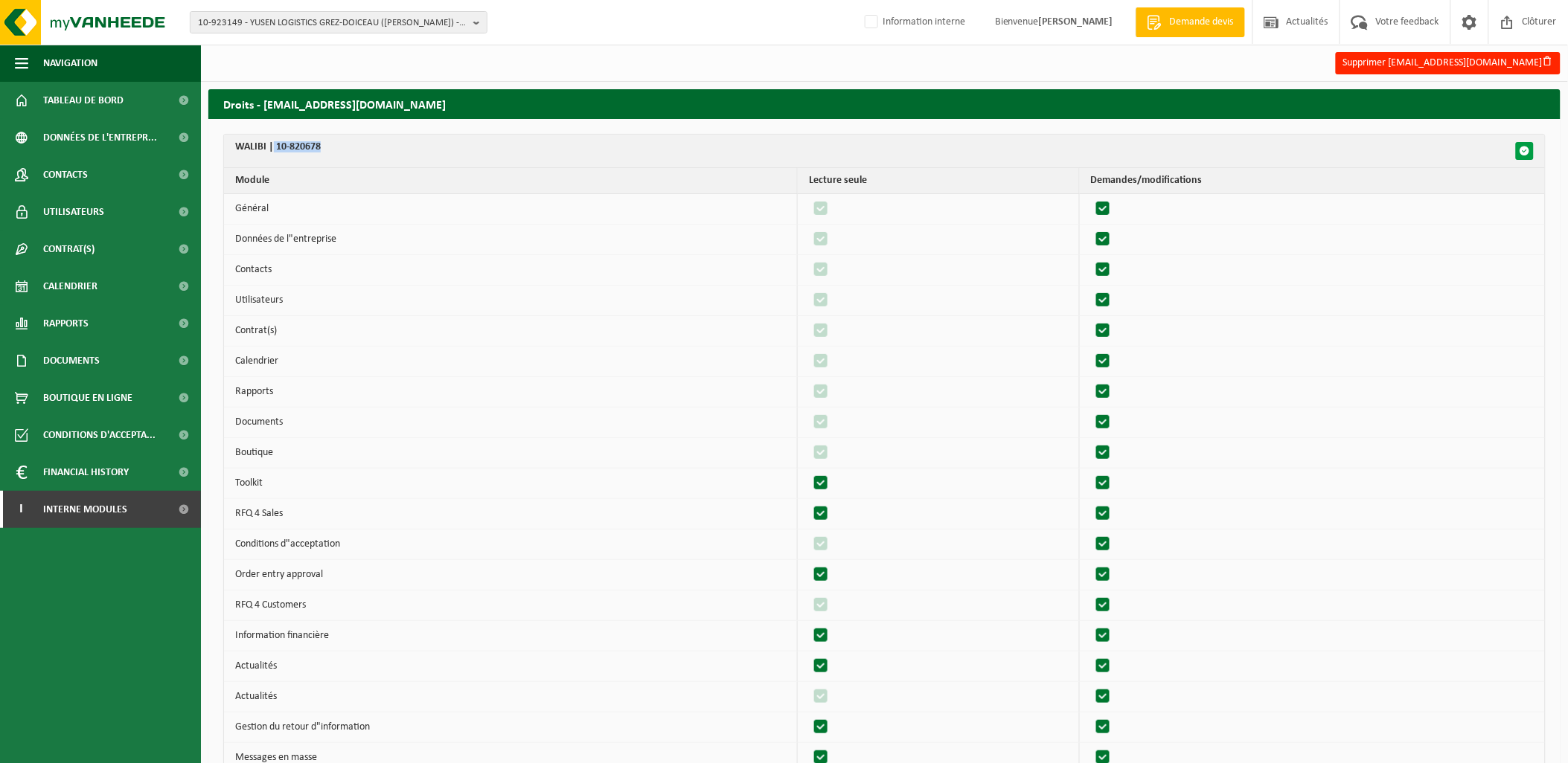
checkbox input "true"
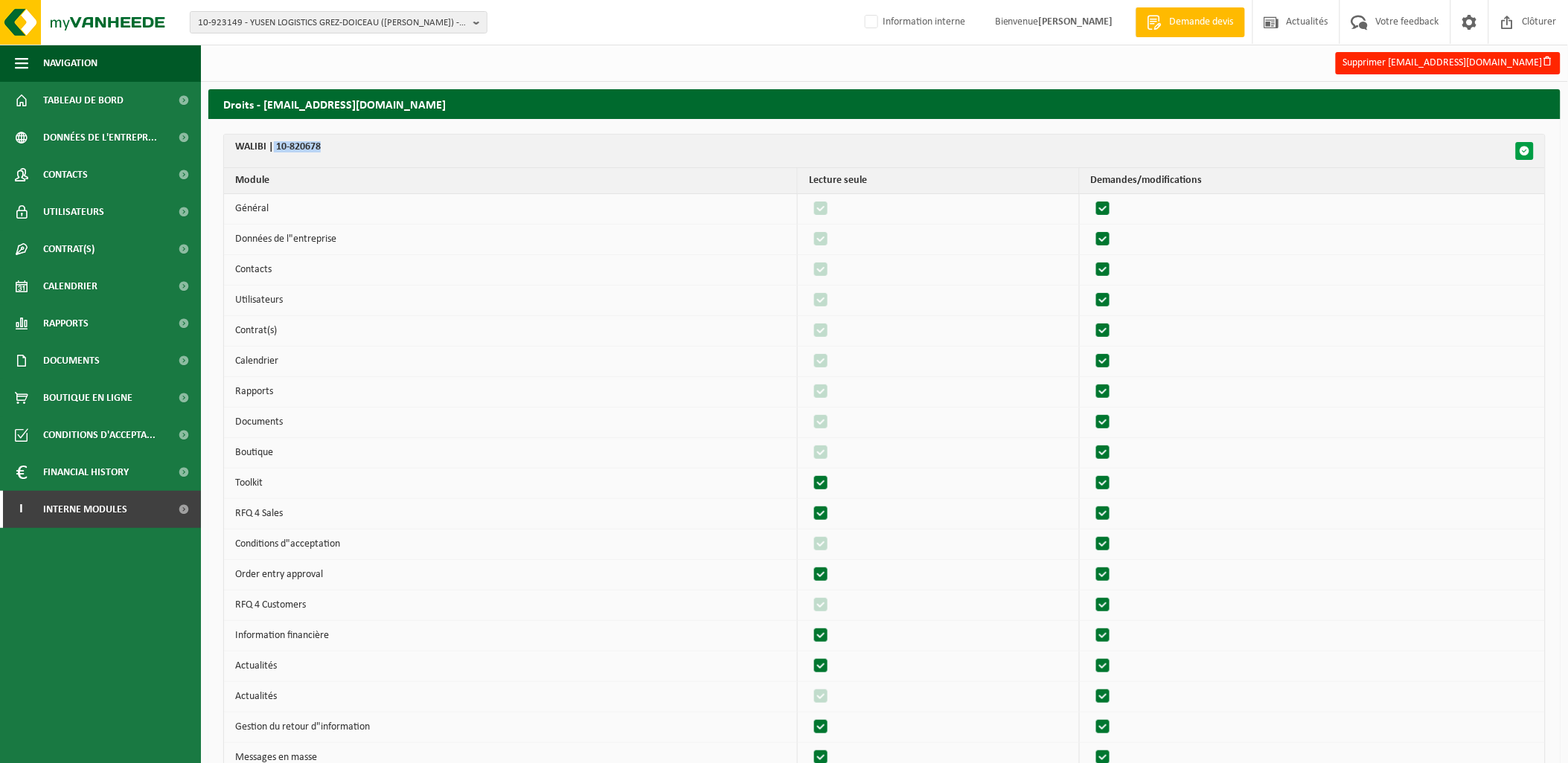
checkbox input "true"
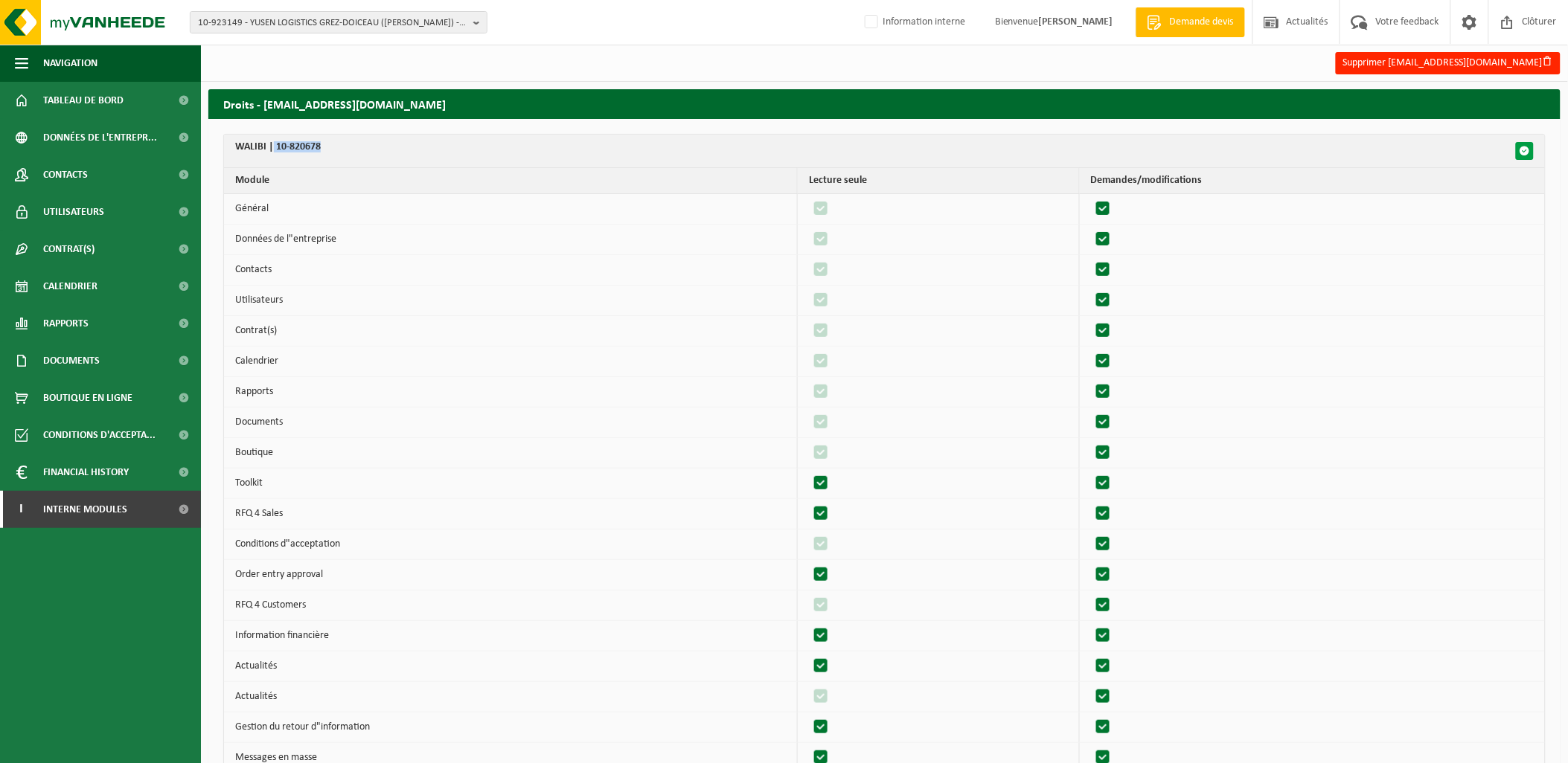
checkbox input "true"
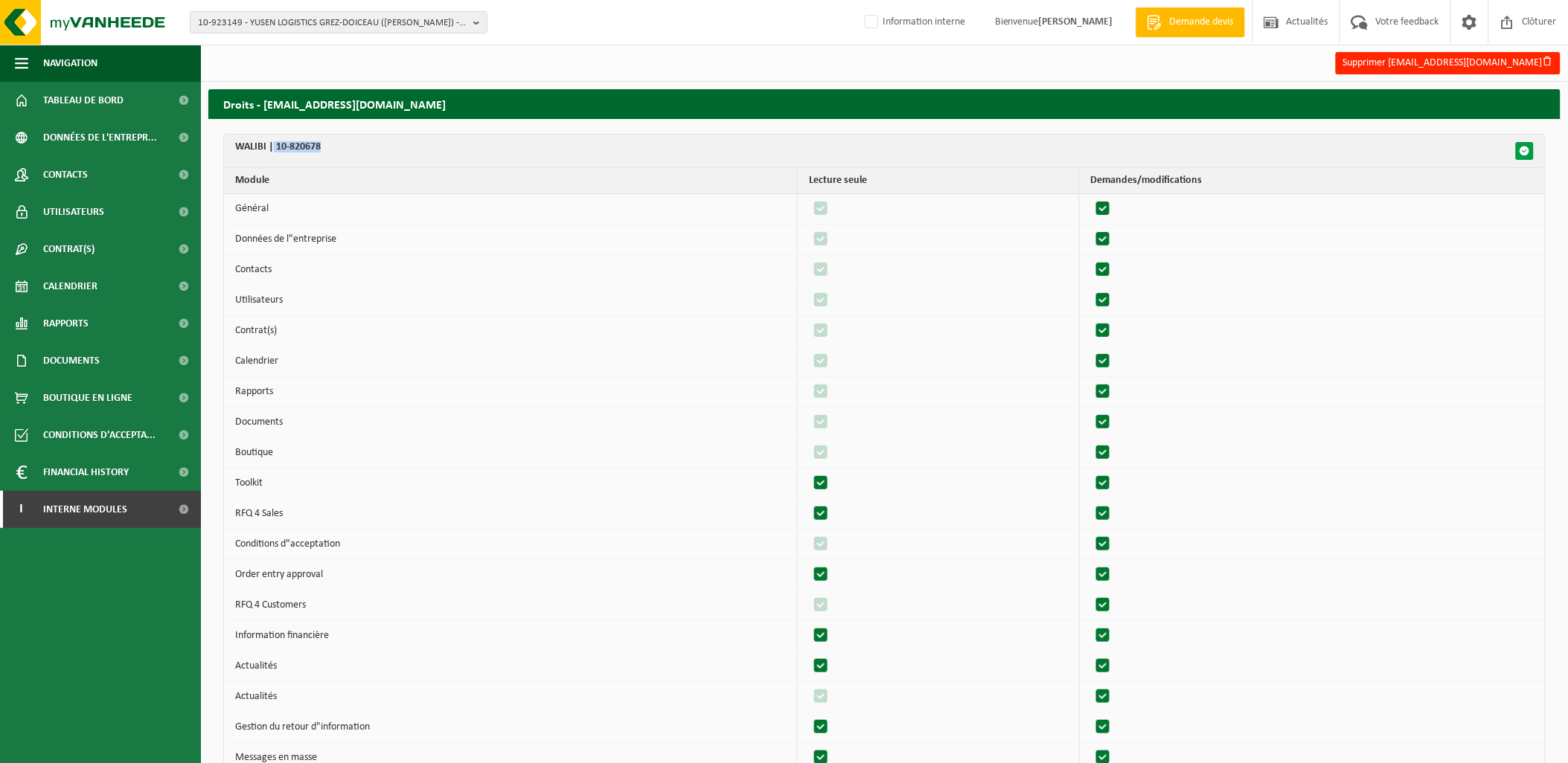
checkbox input "true"
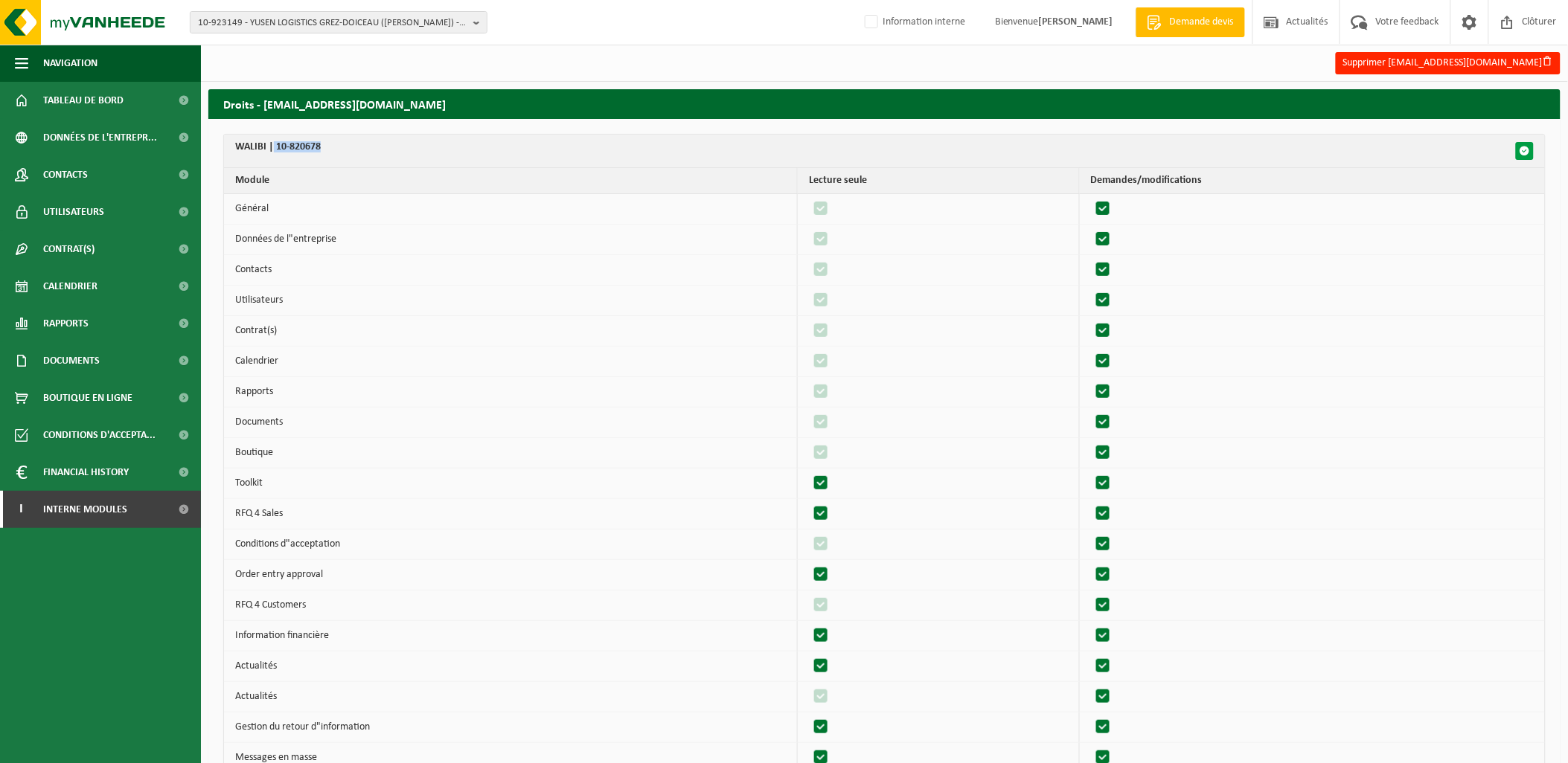
checkbox input "true"
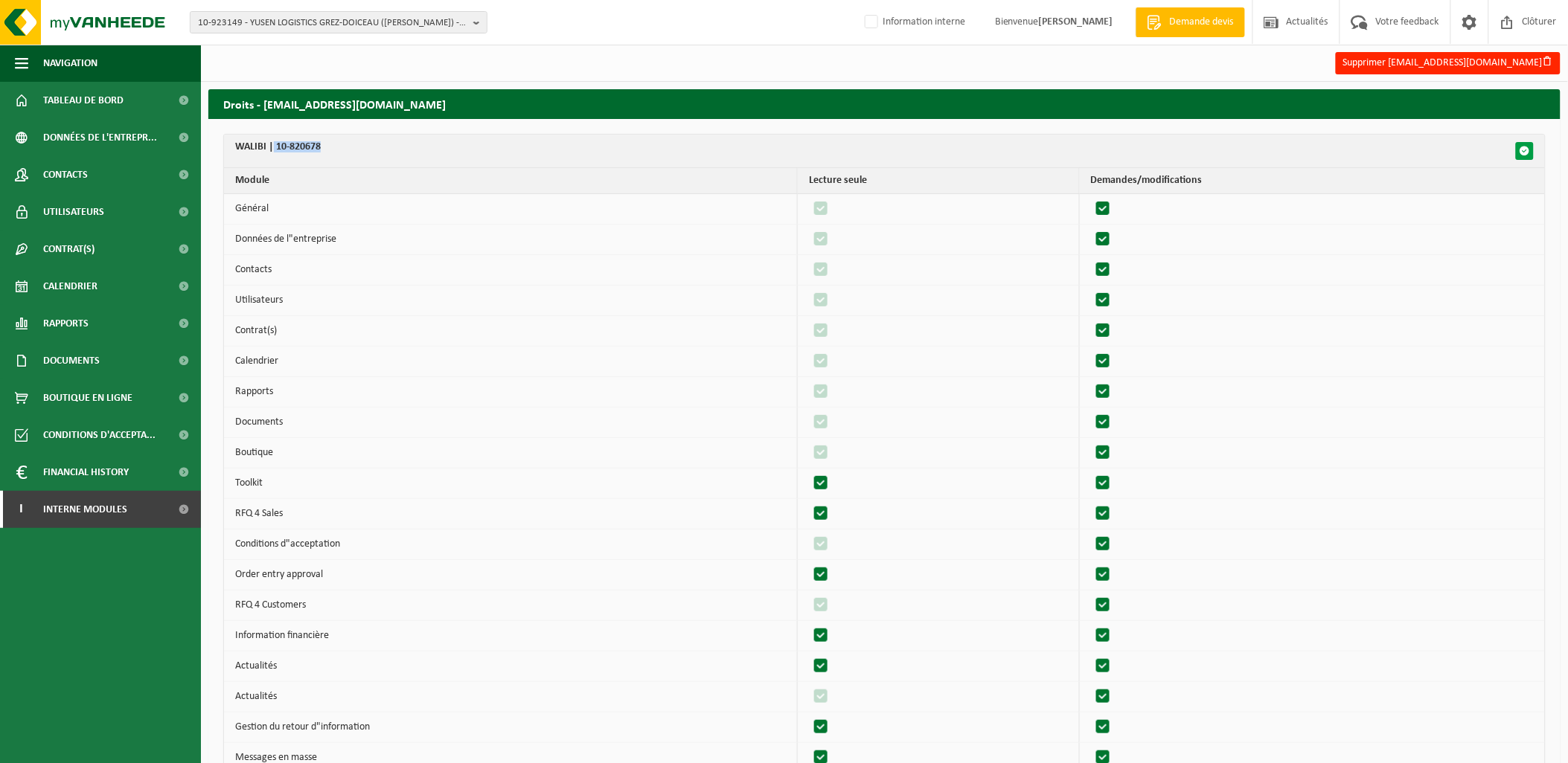
checkbox input "true"
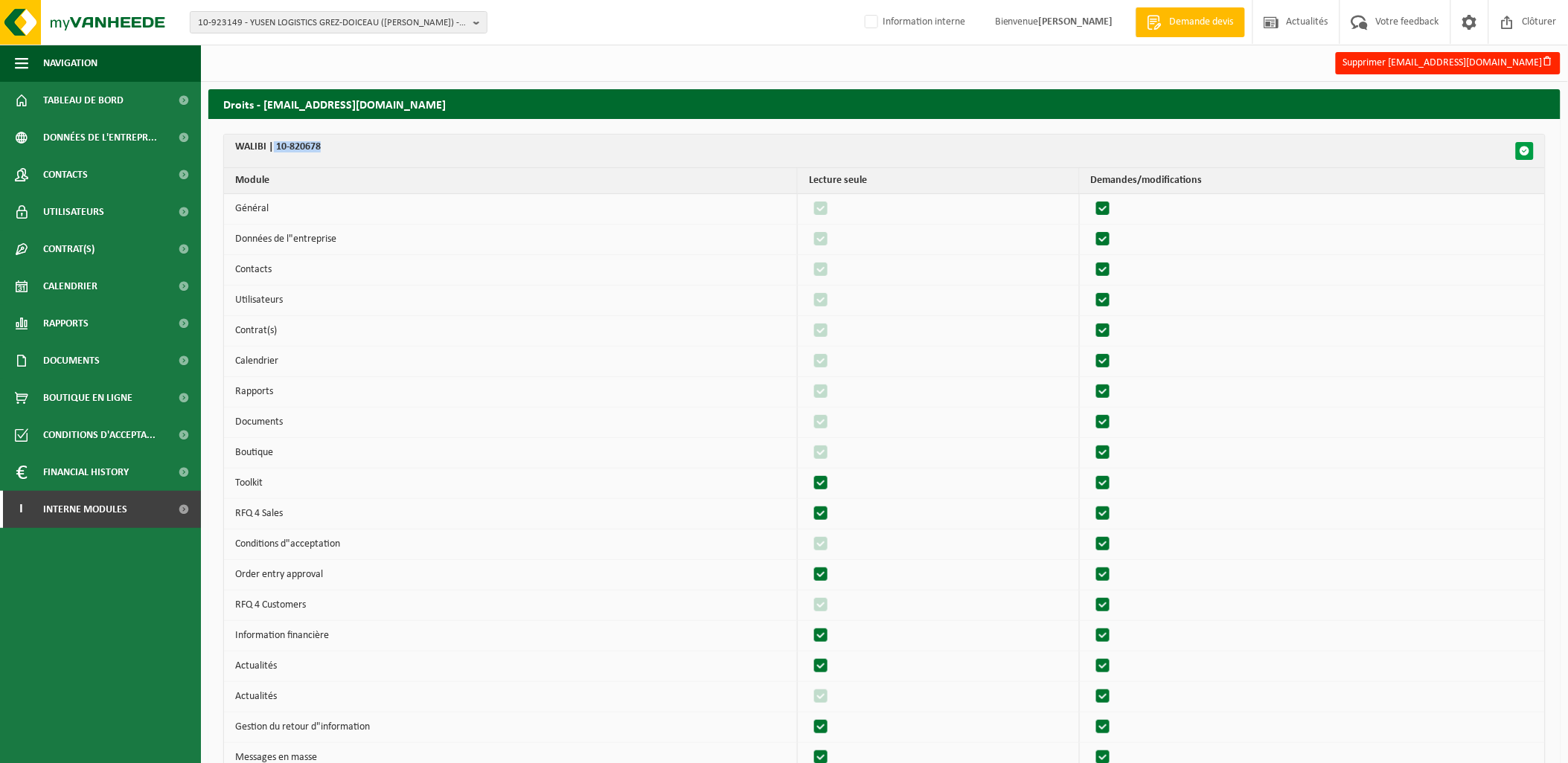
checkbox input "true"
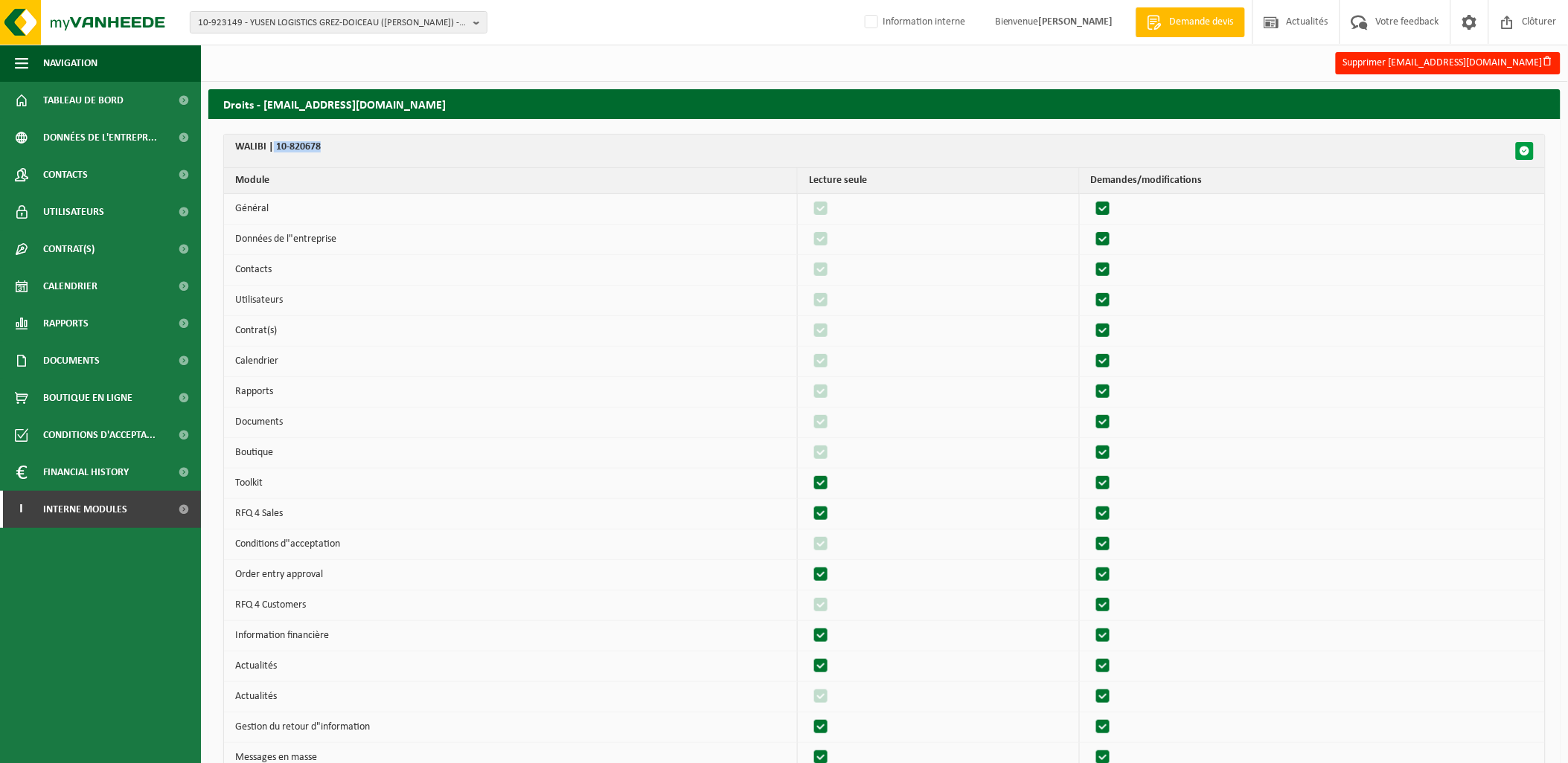
checkbox input "true"
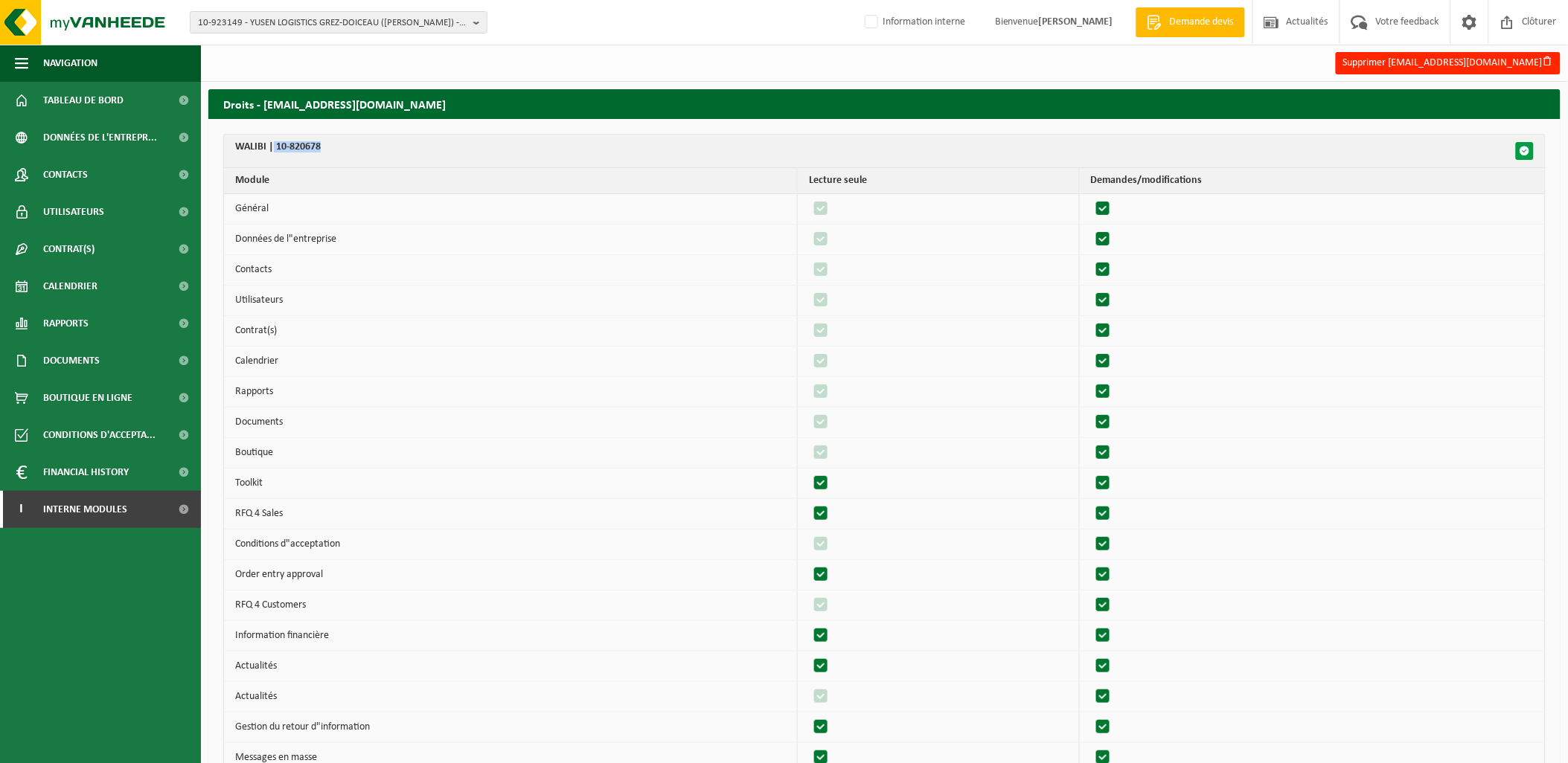
checkbox input "true"
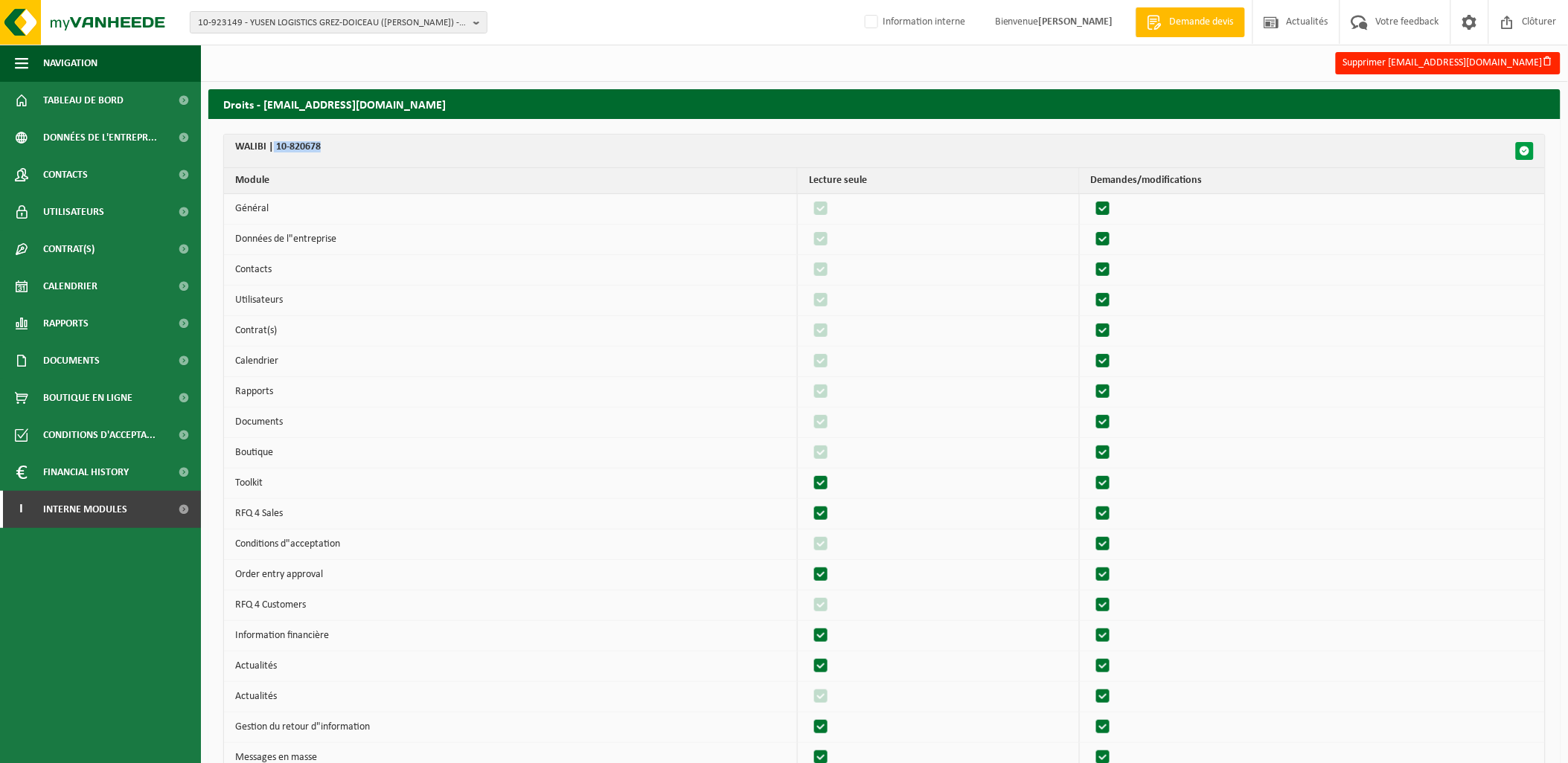
checkbox input "true"
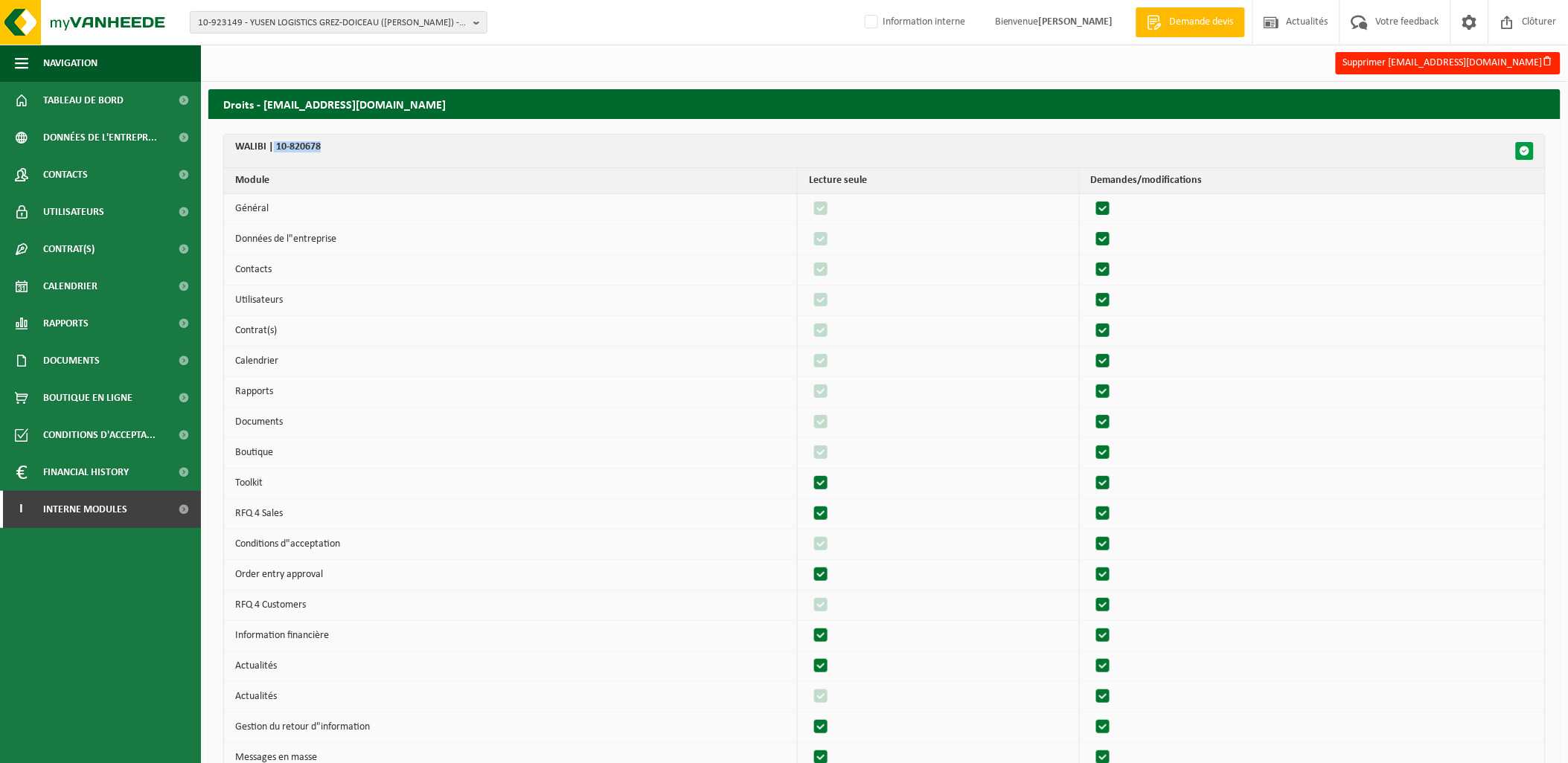
checkbox input "true"
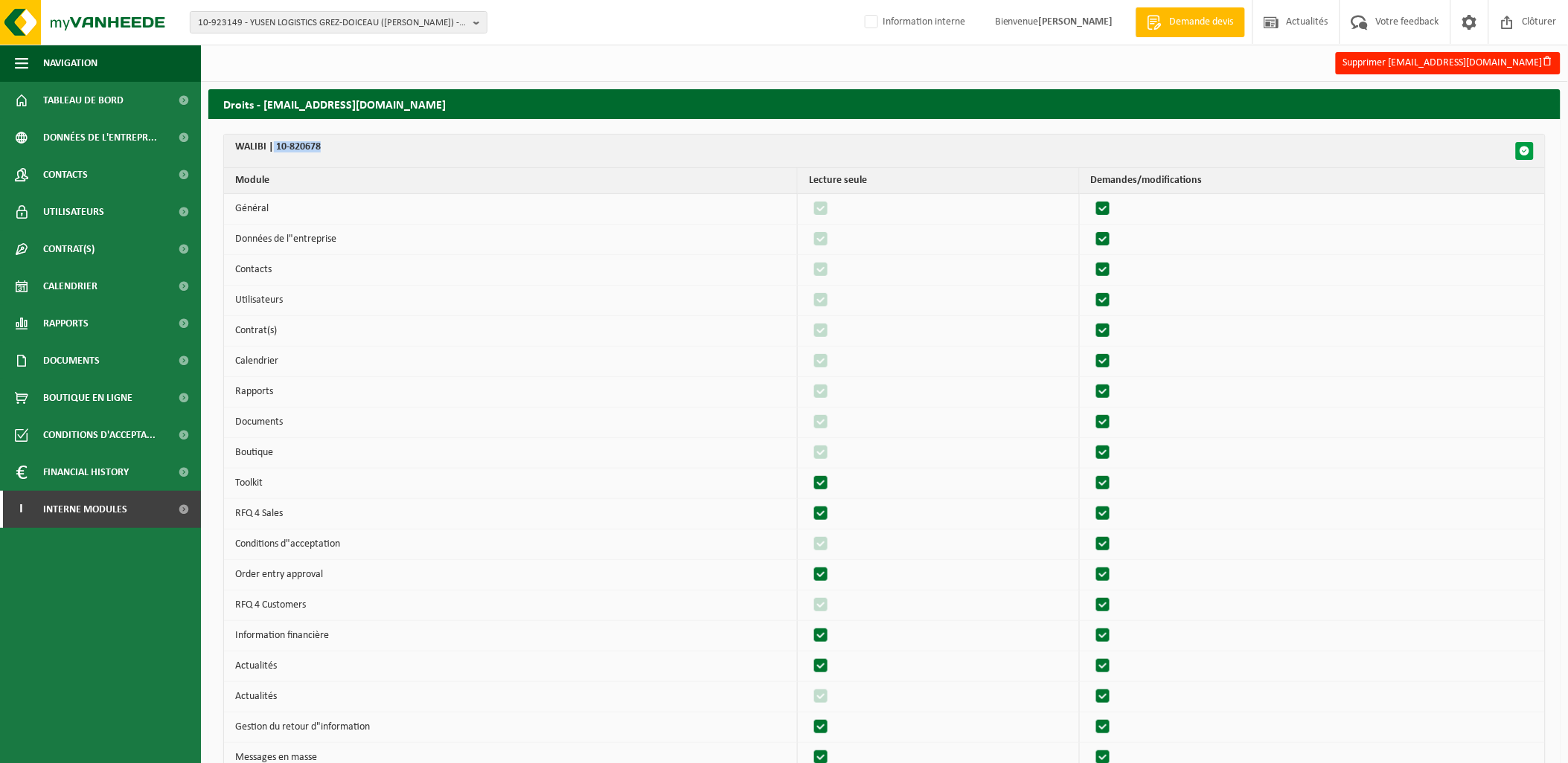
checkbox input "true"
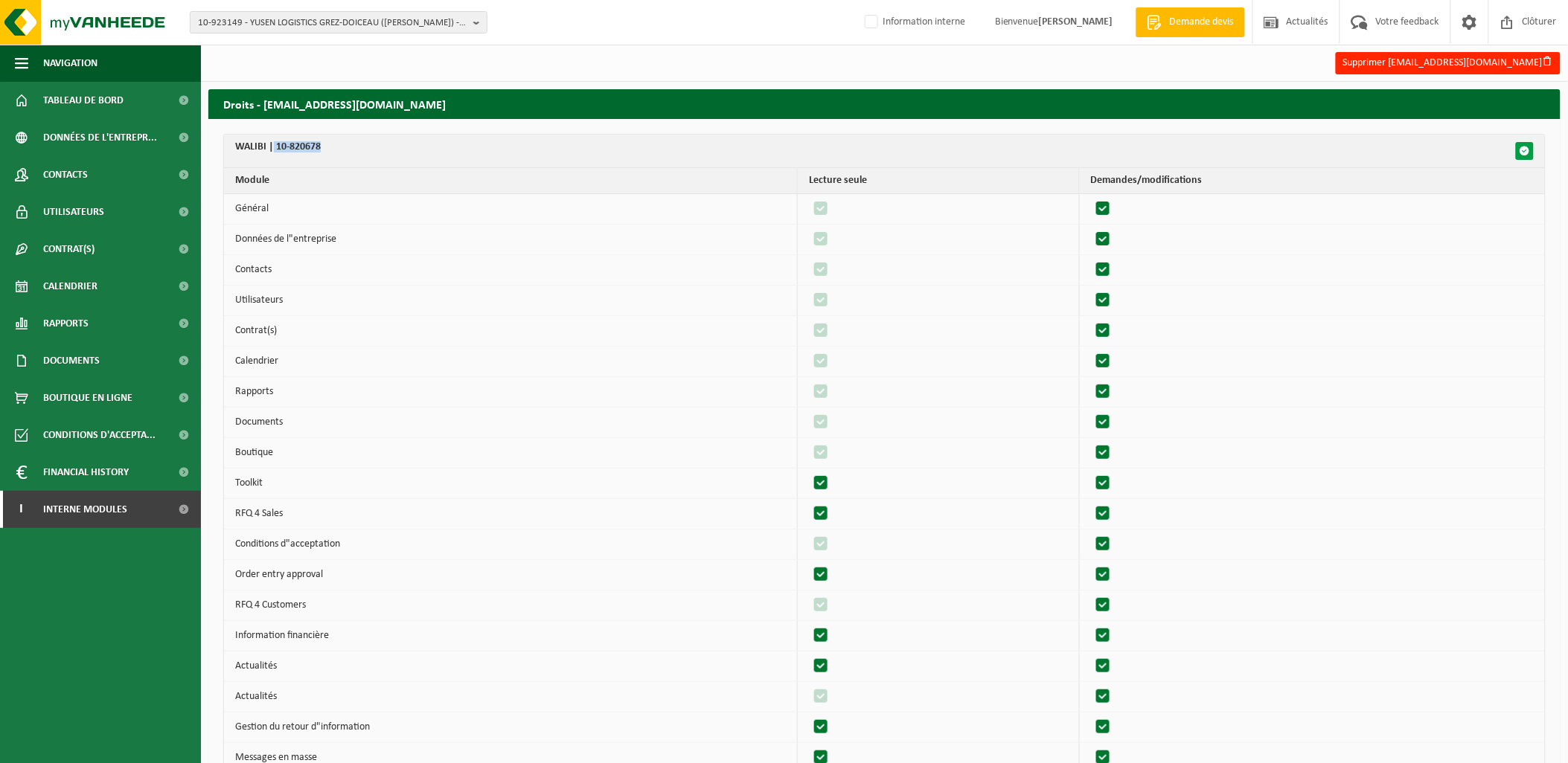
checkbox input "true"
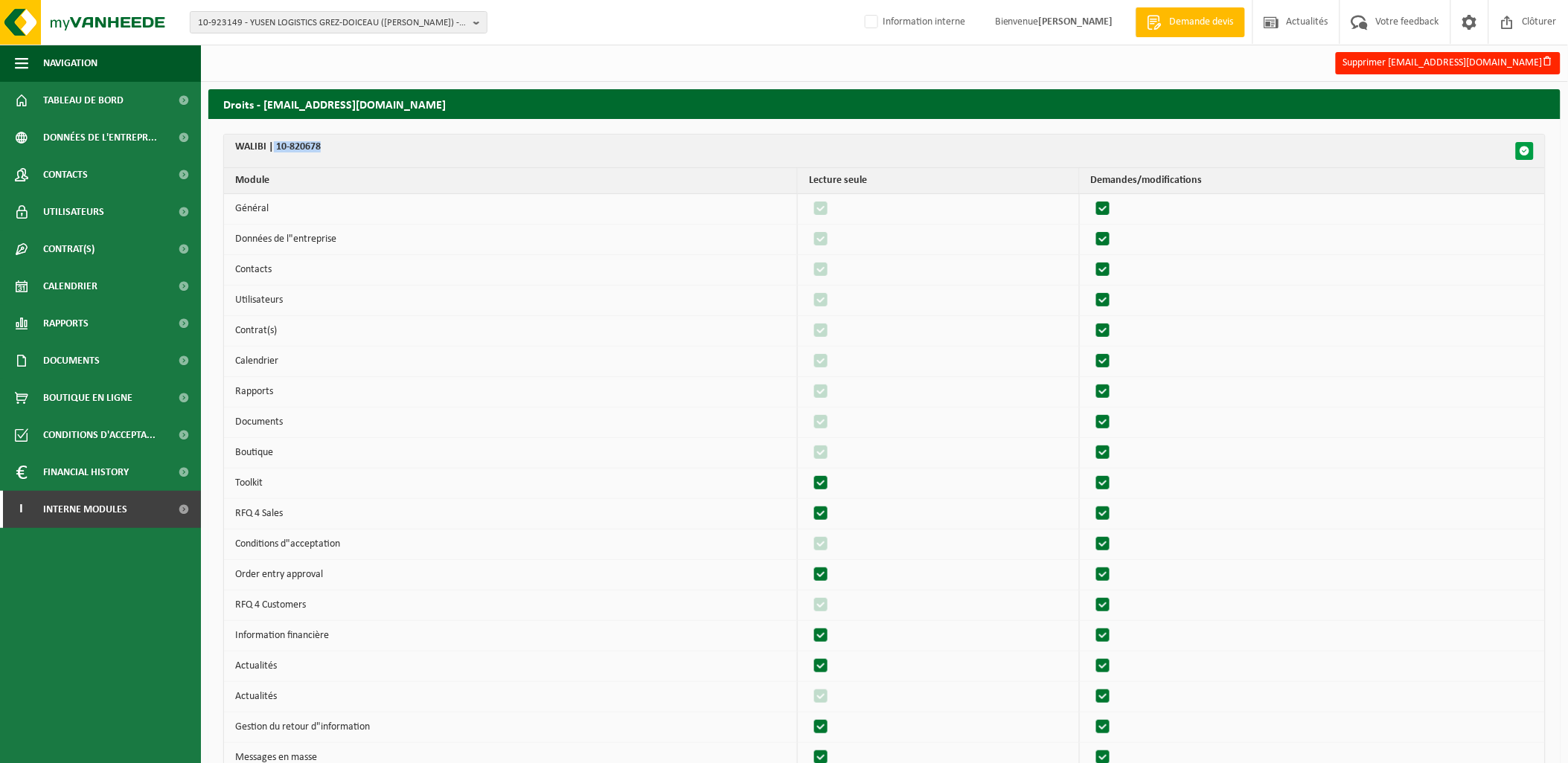
checkbox input "true"
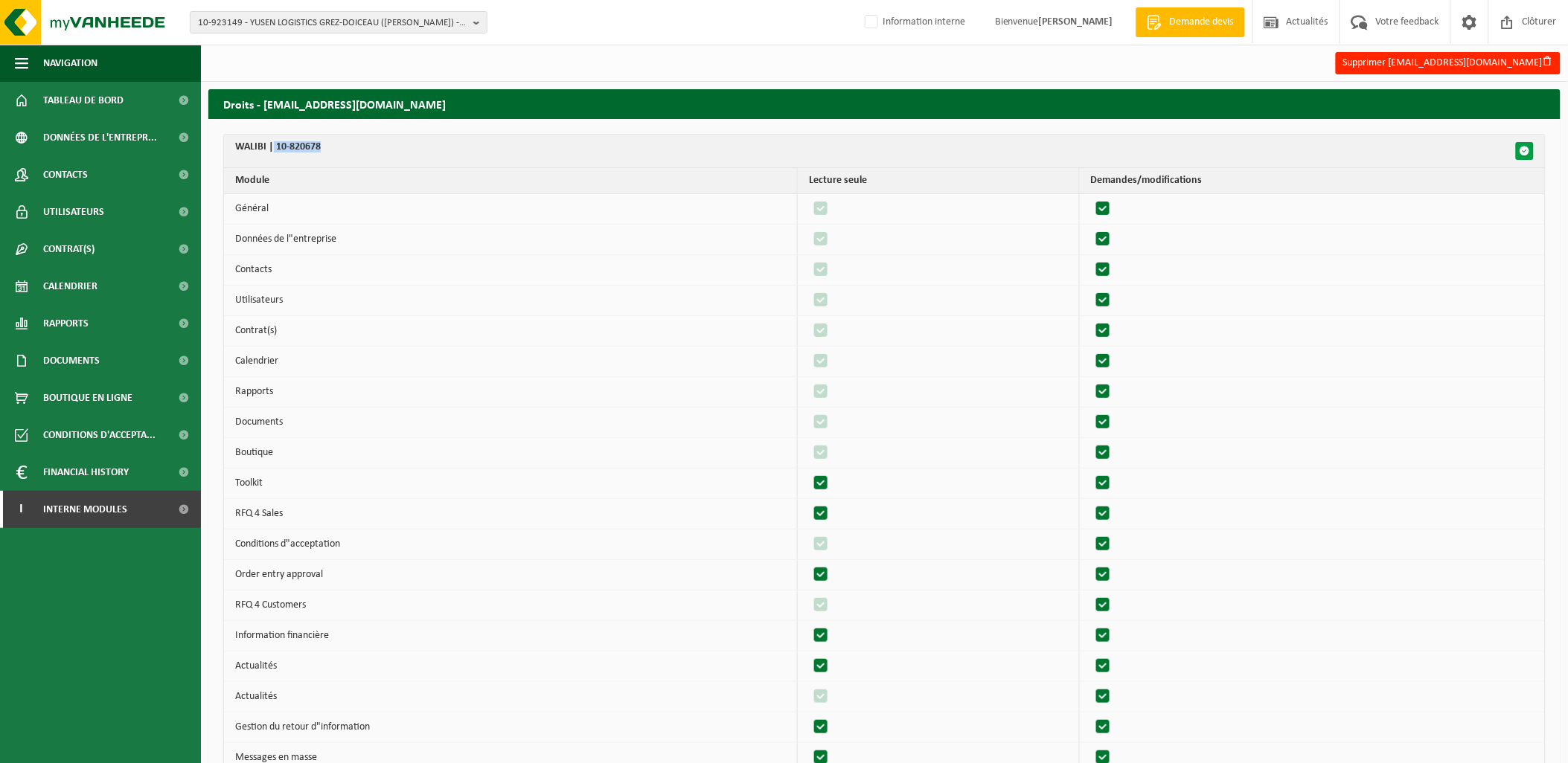
checkbox input "true"
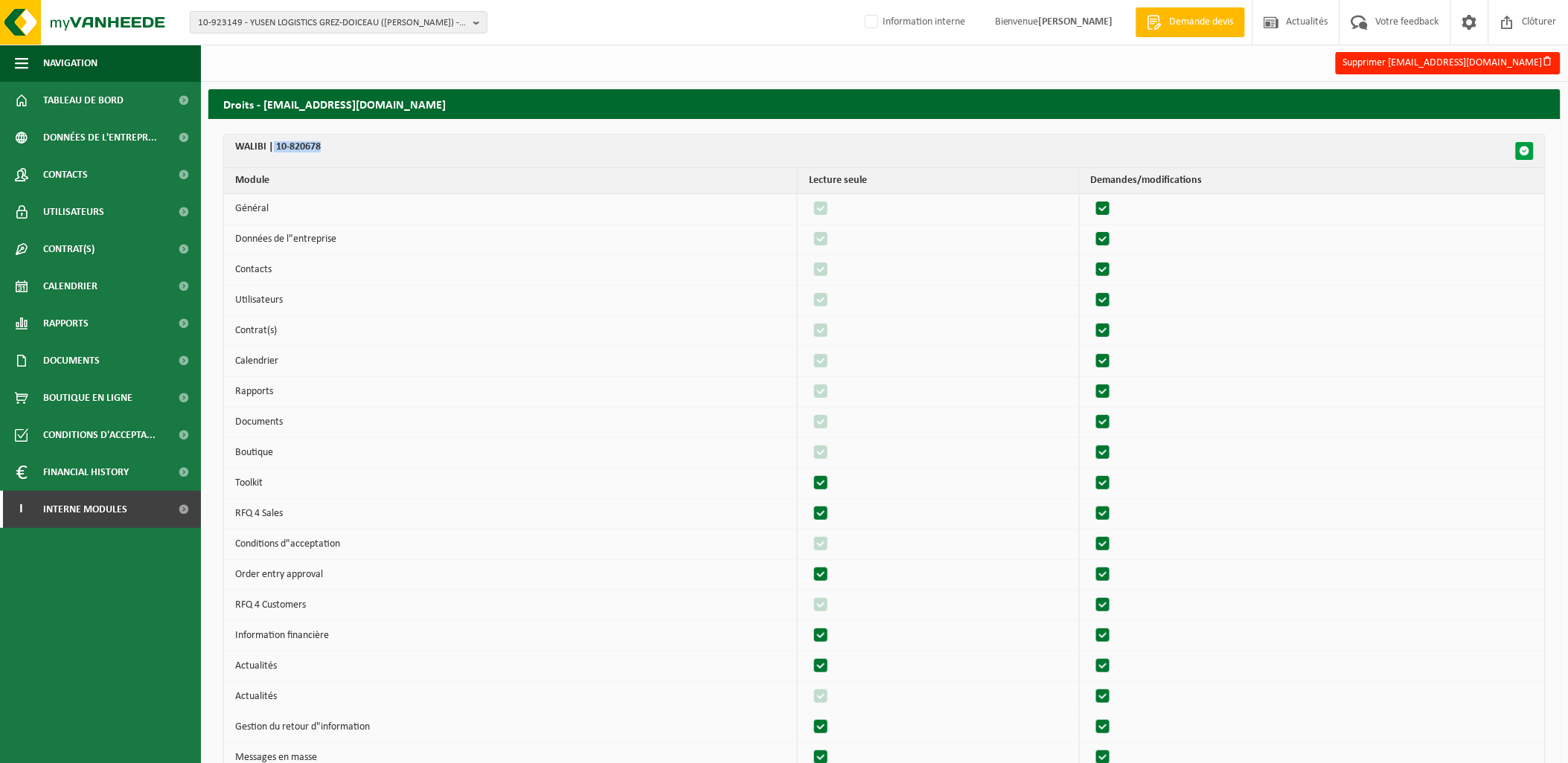
checkbox input "true"
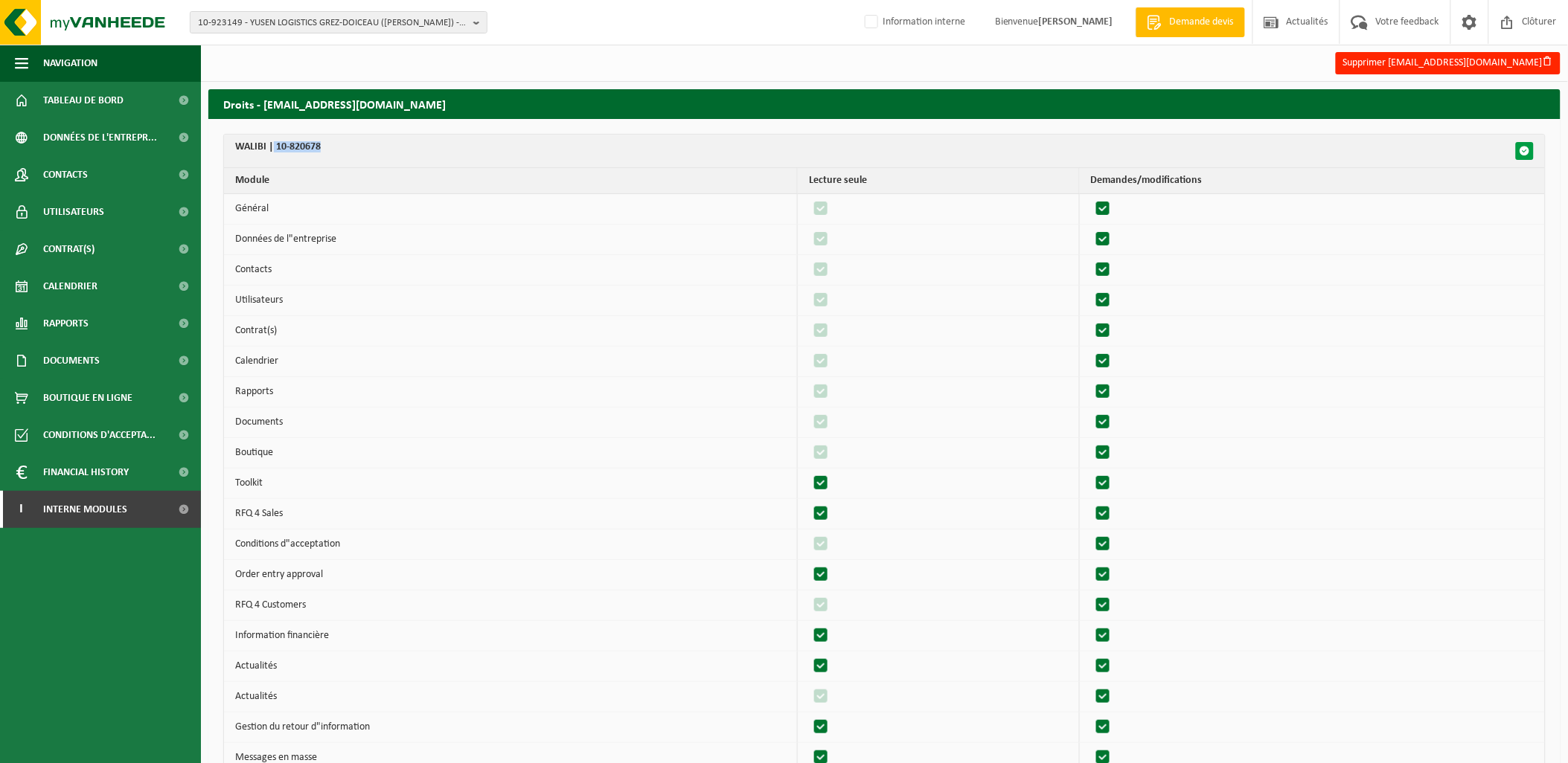
checkbox input "true"
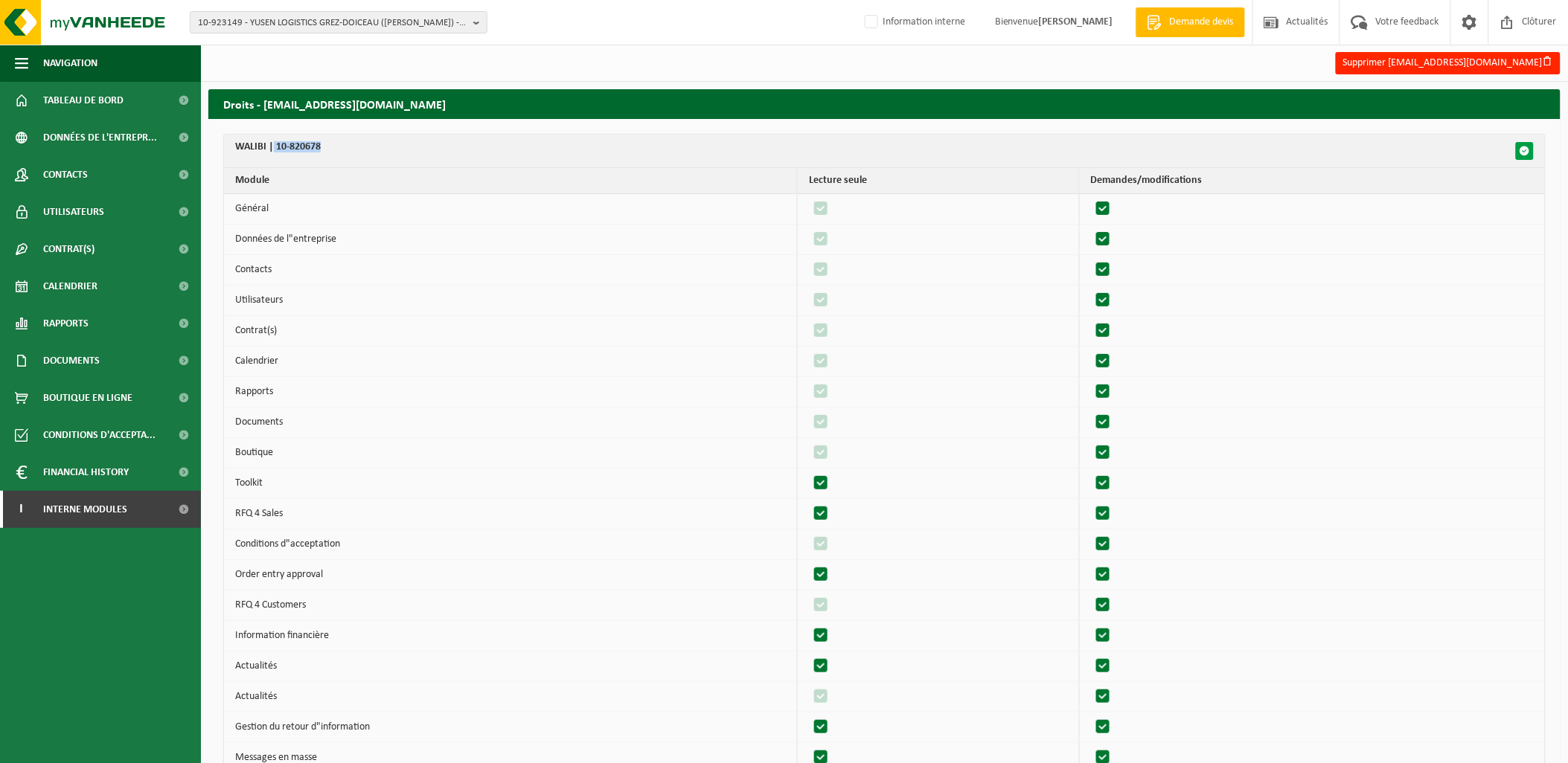
checkbox input "true"
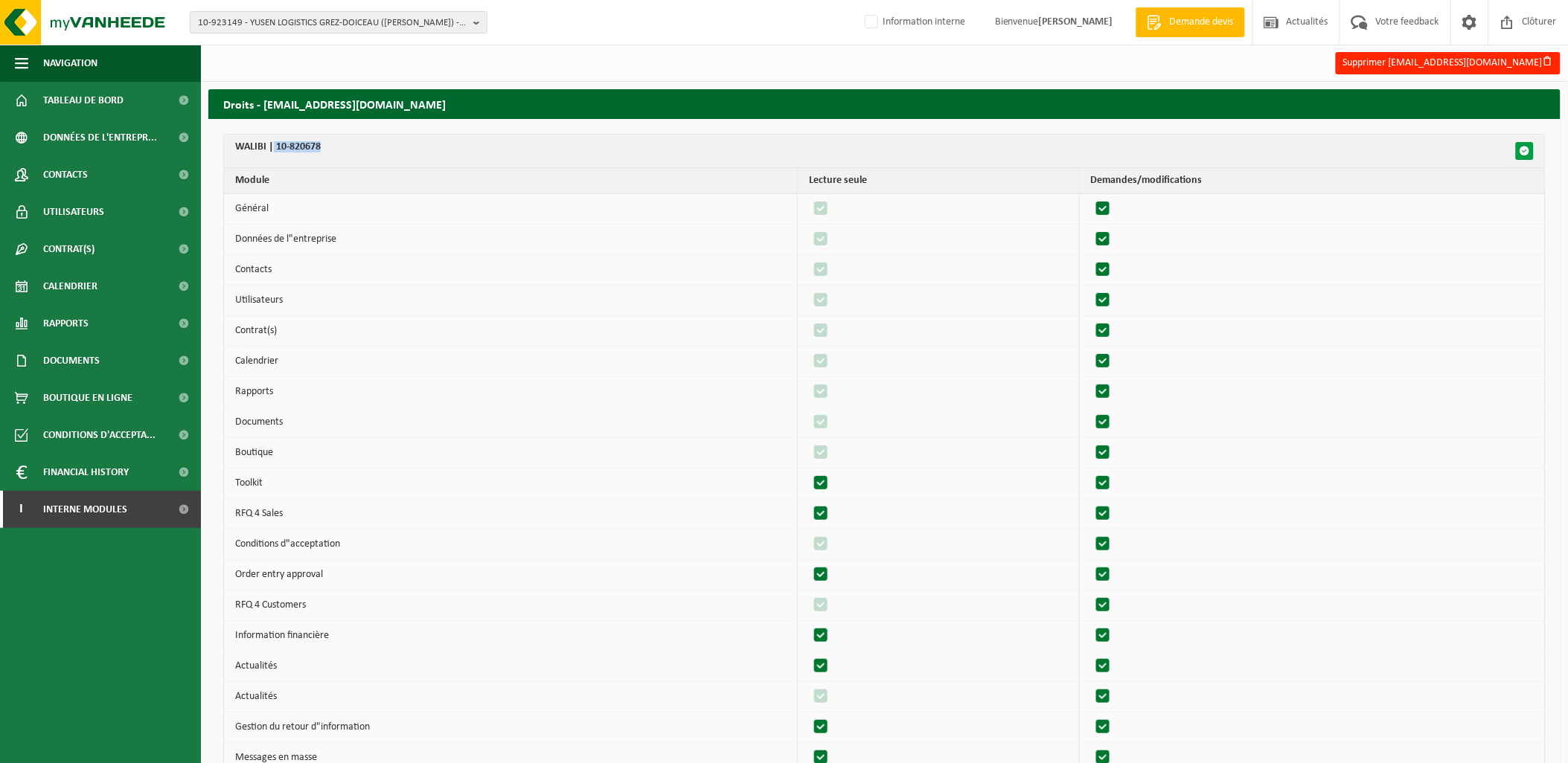
checkbox input "true"
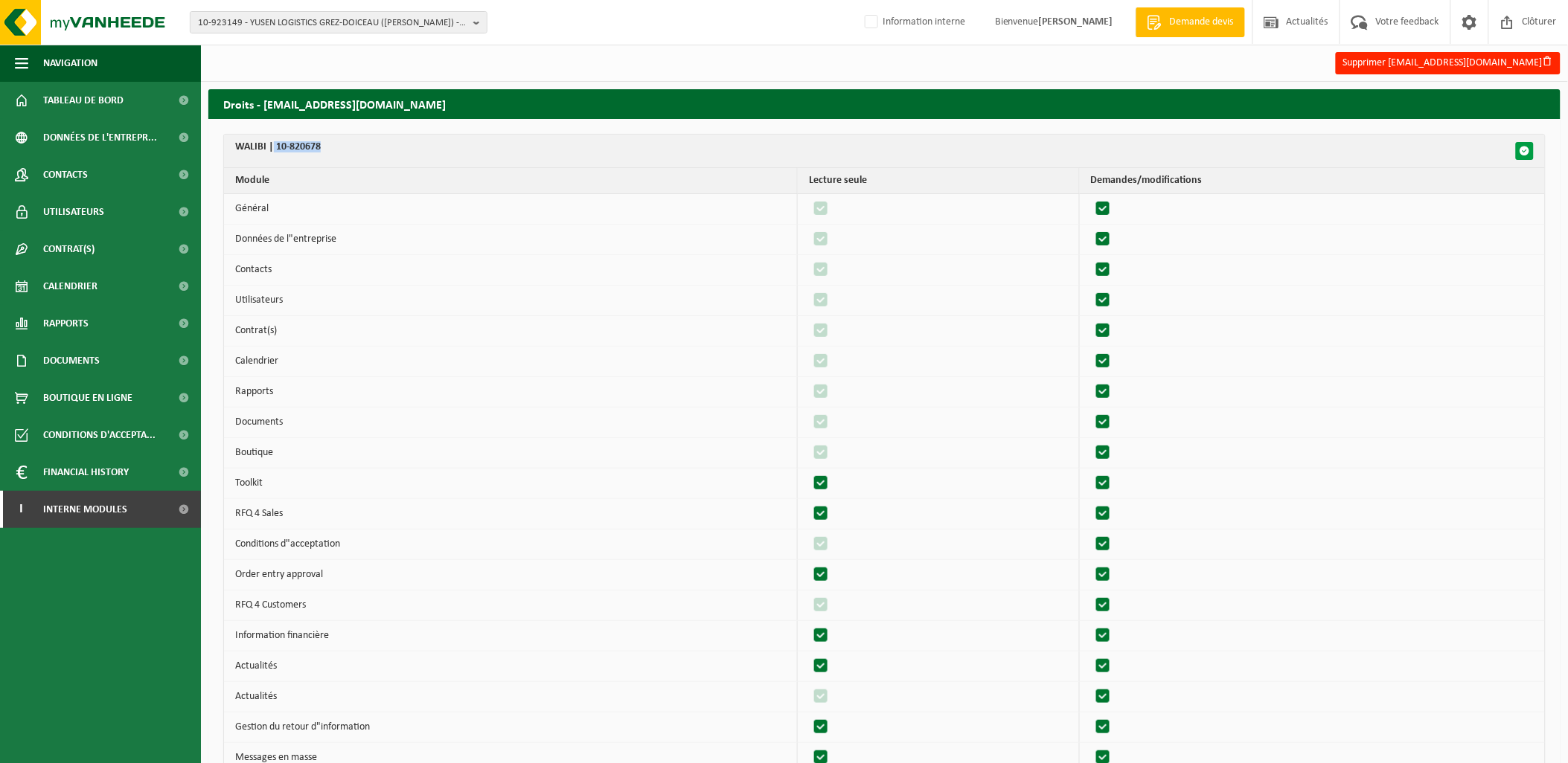
checkbox input "true"
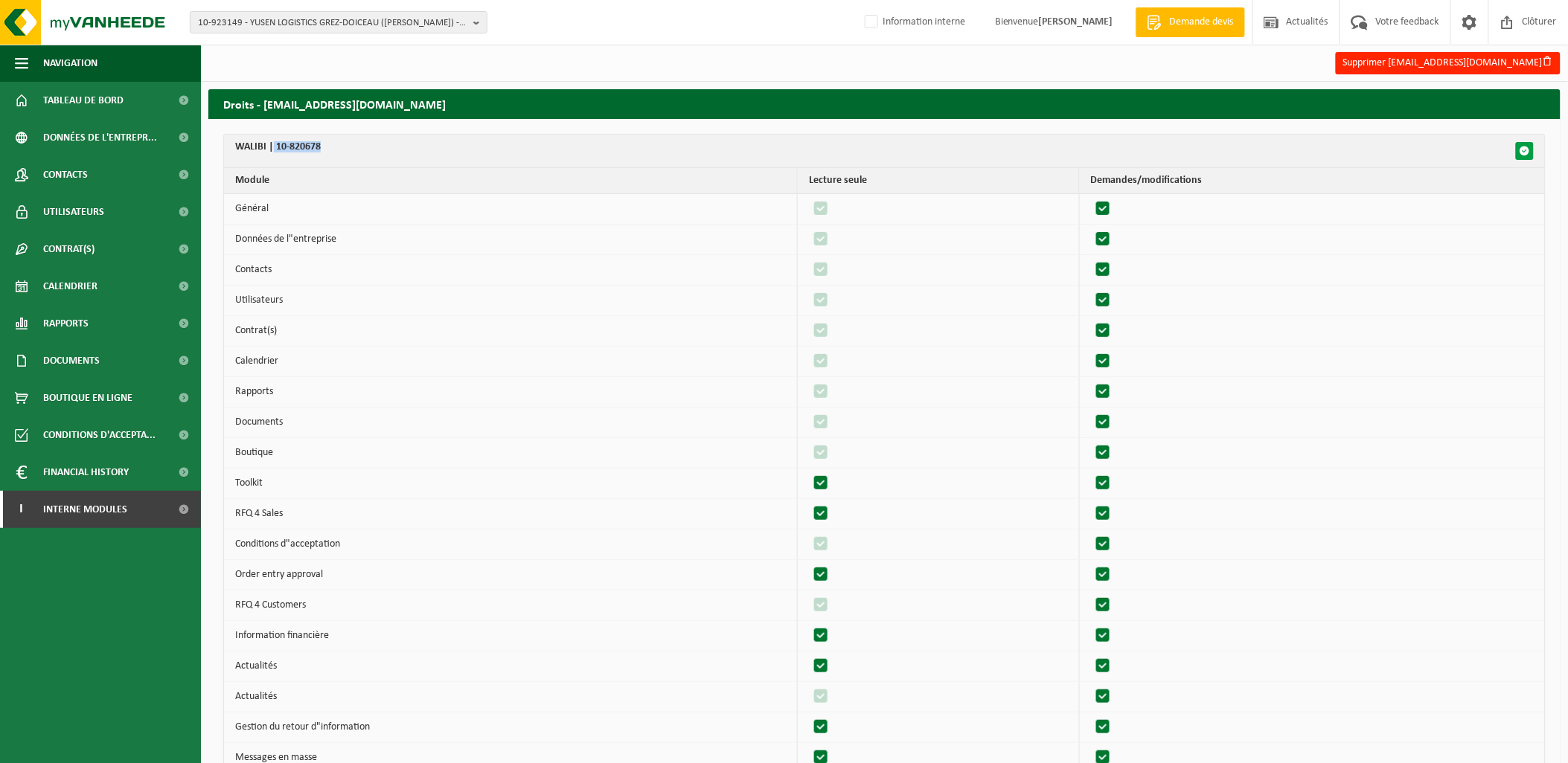
checkbox input "true"
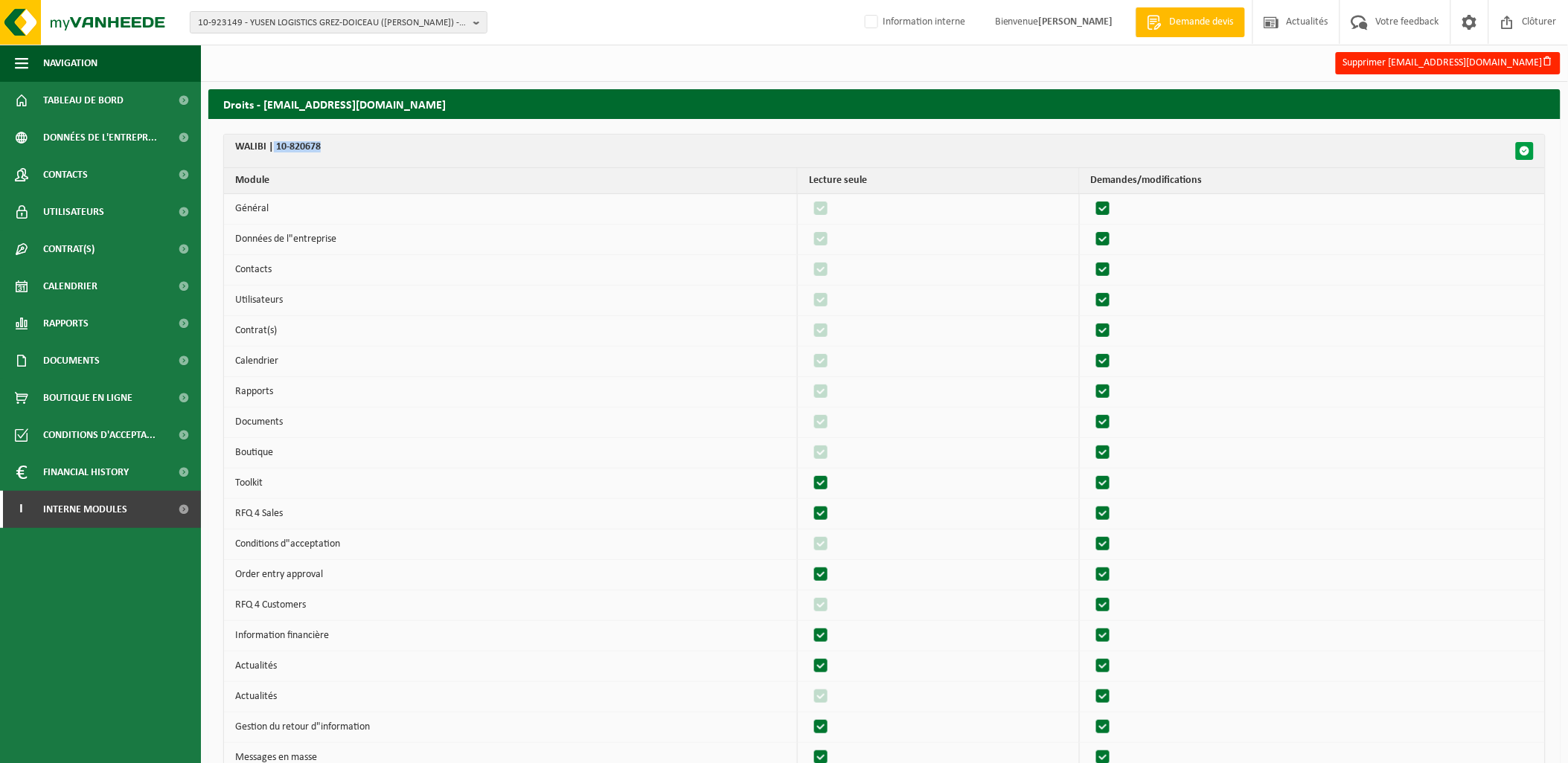
checkbox input "true"
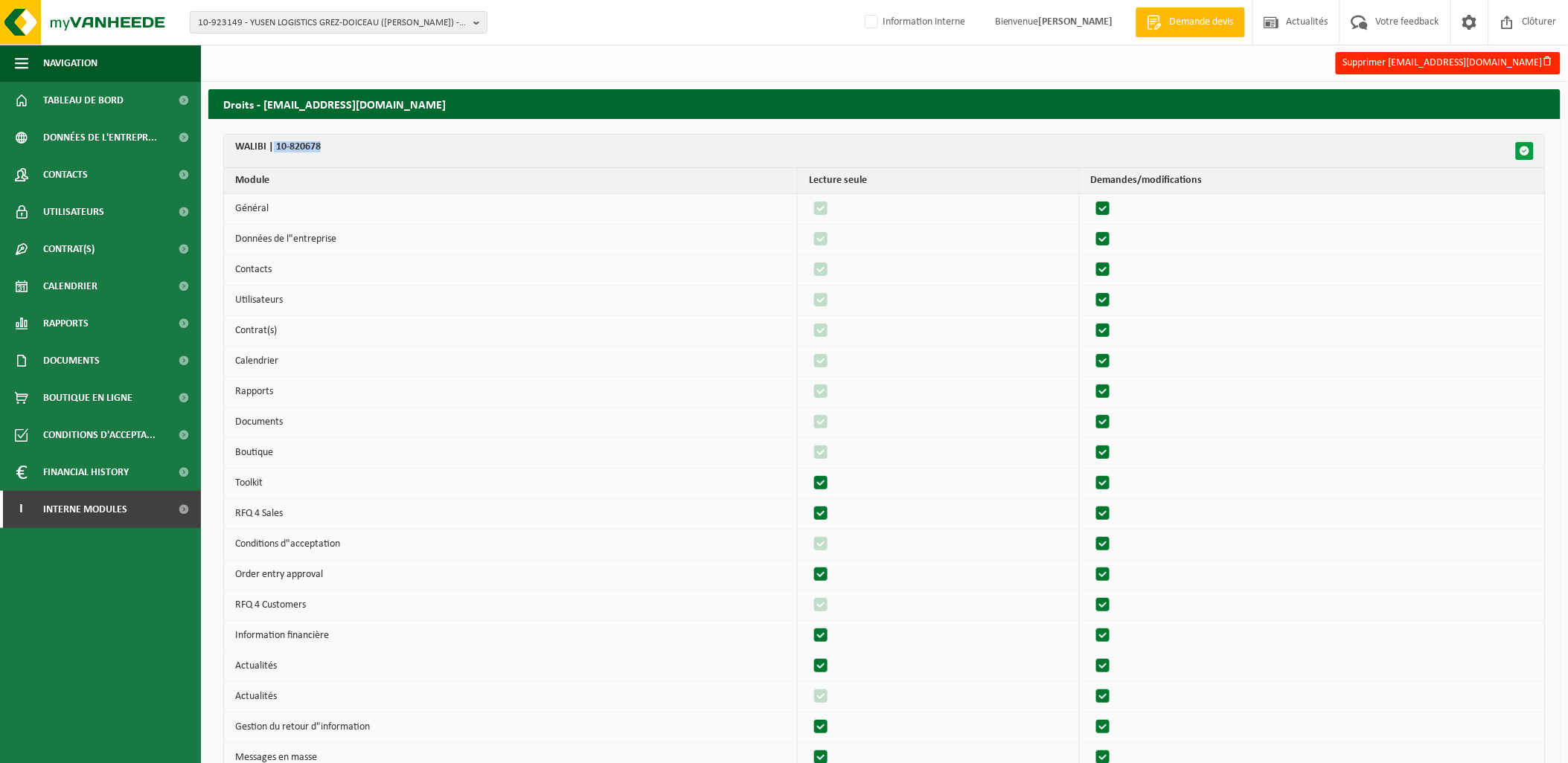
checkbox input "true"
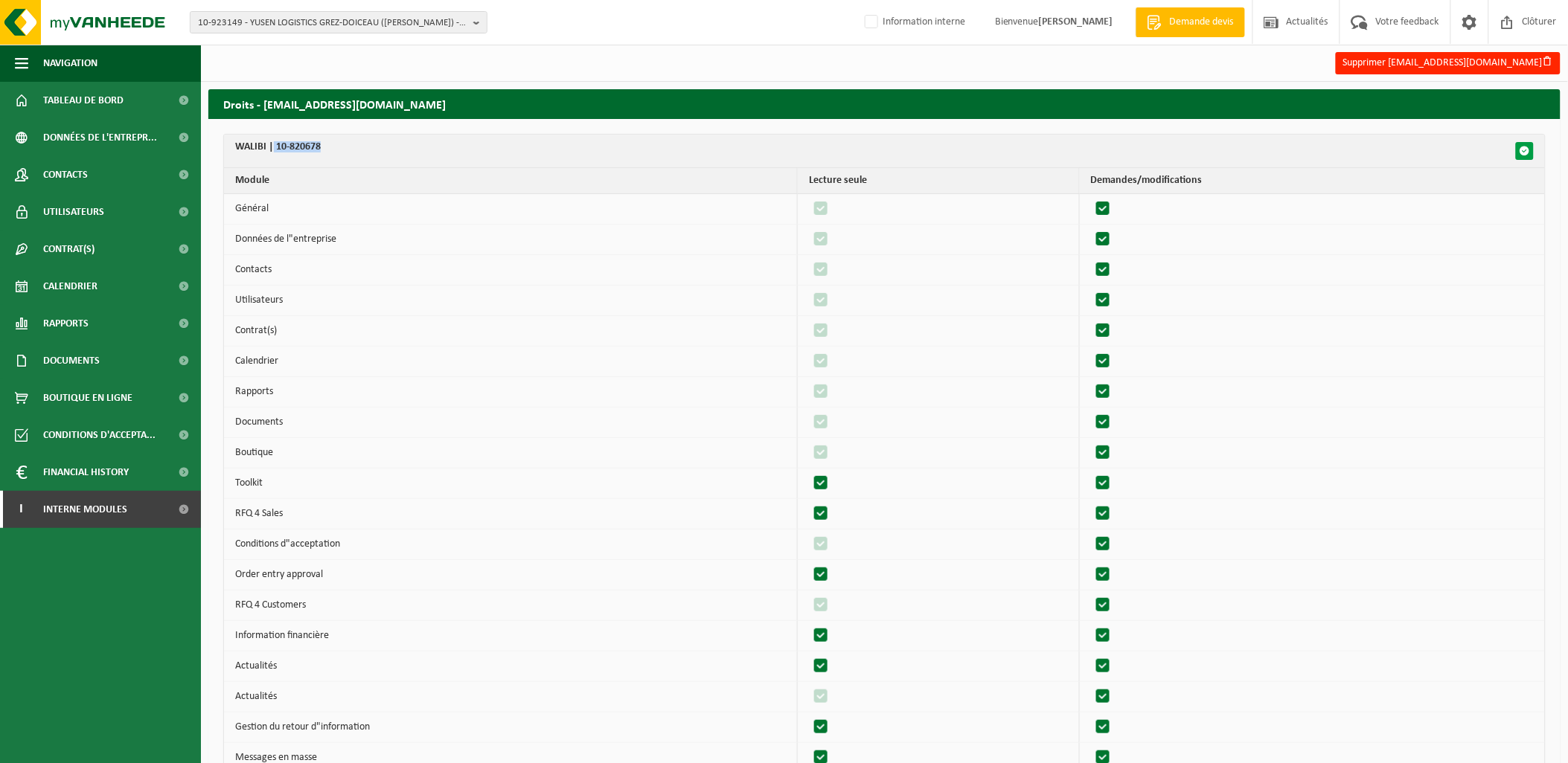
checkbox input "true"
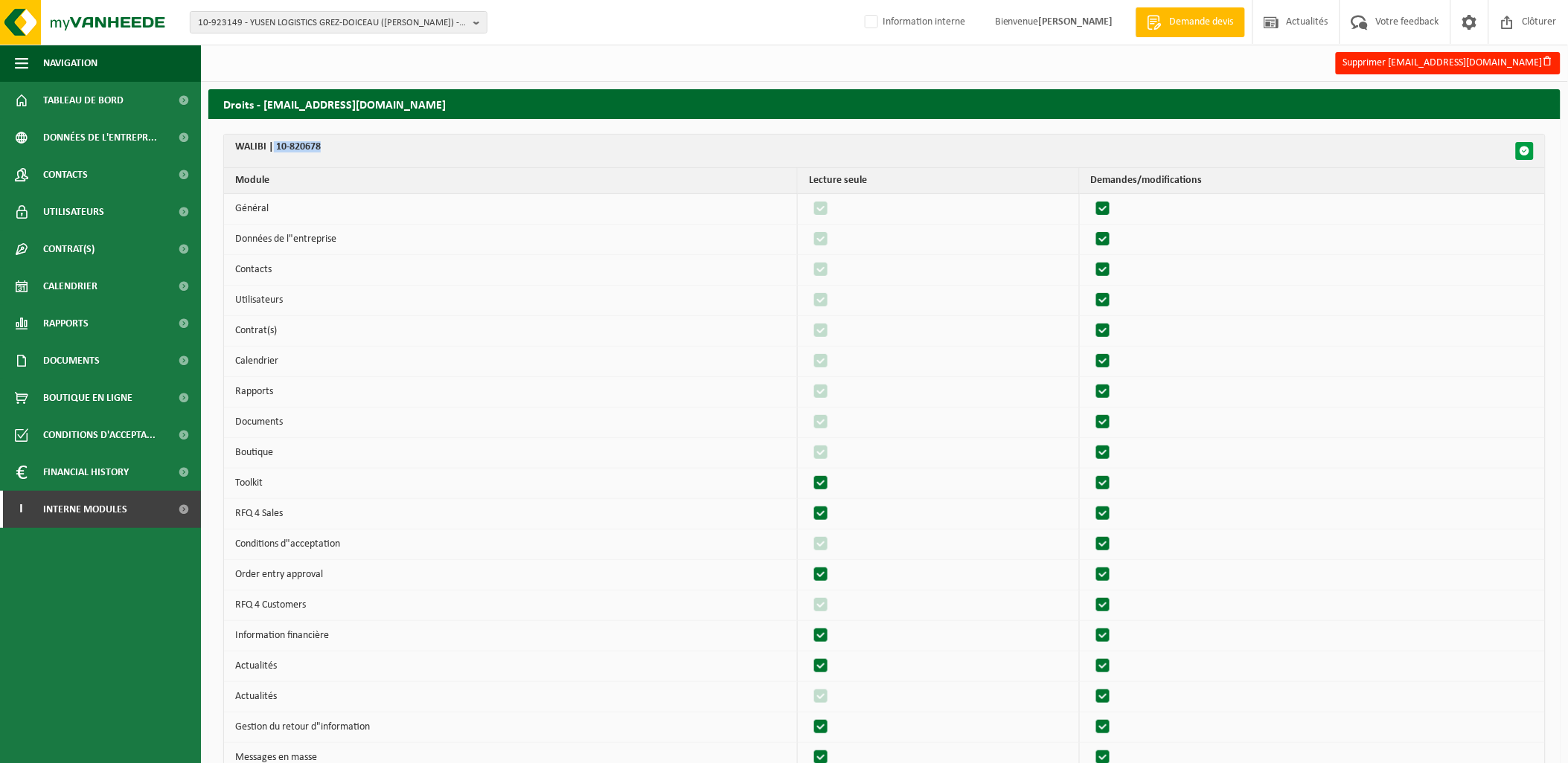
checkbox input "true"
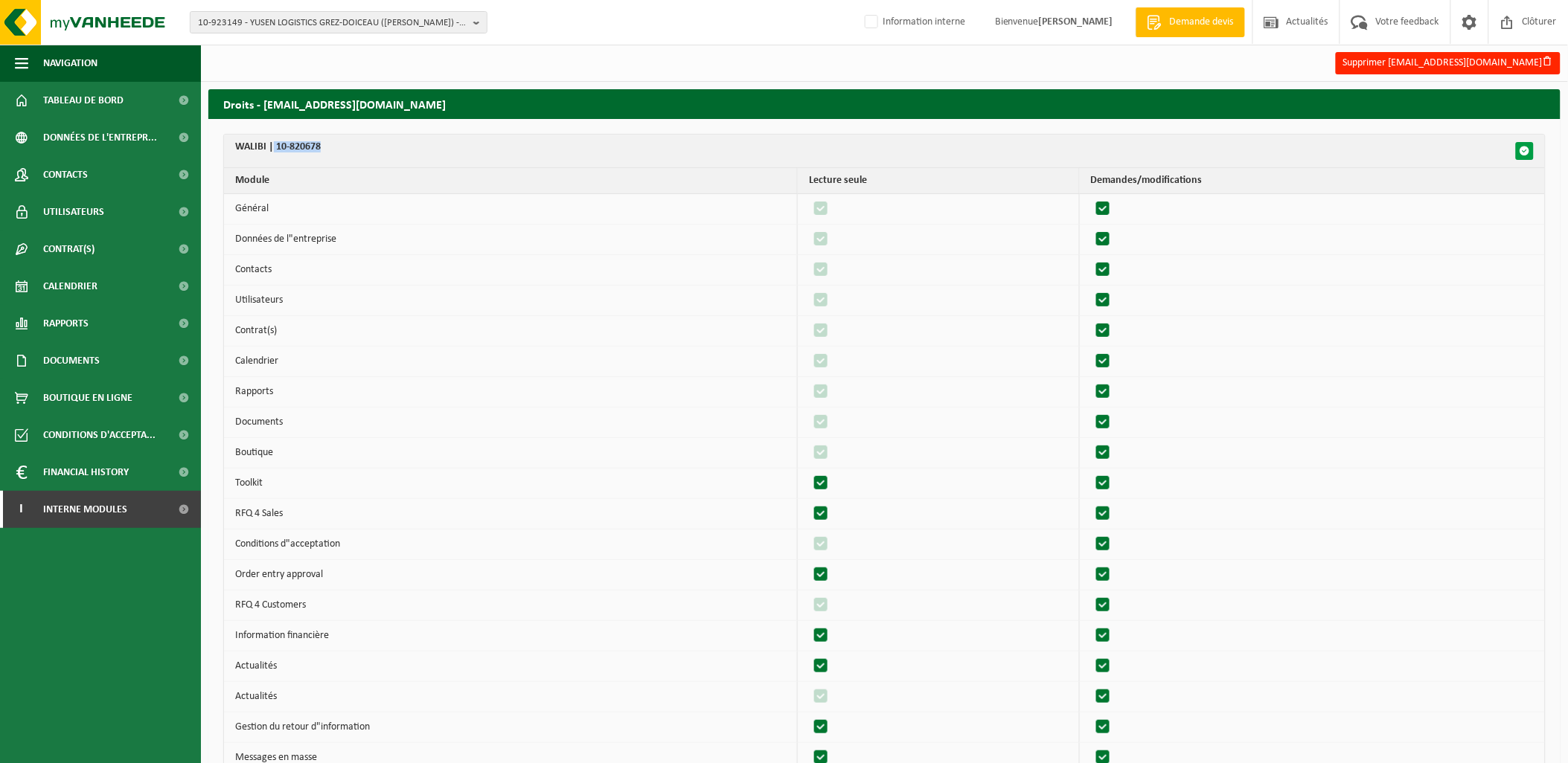
checkbox input "true"
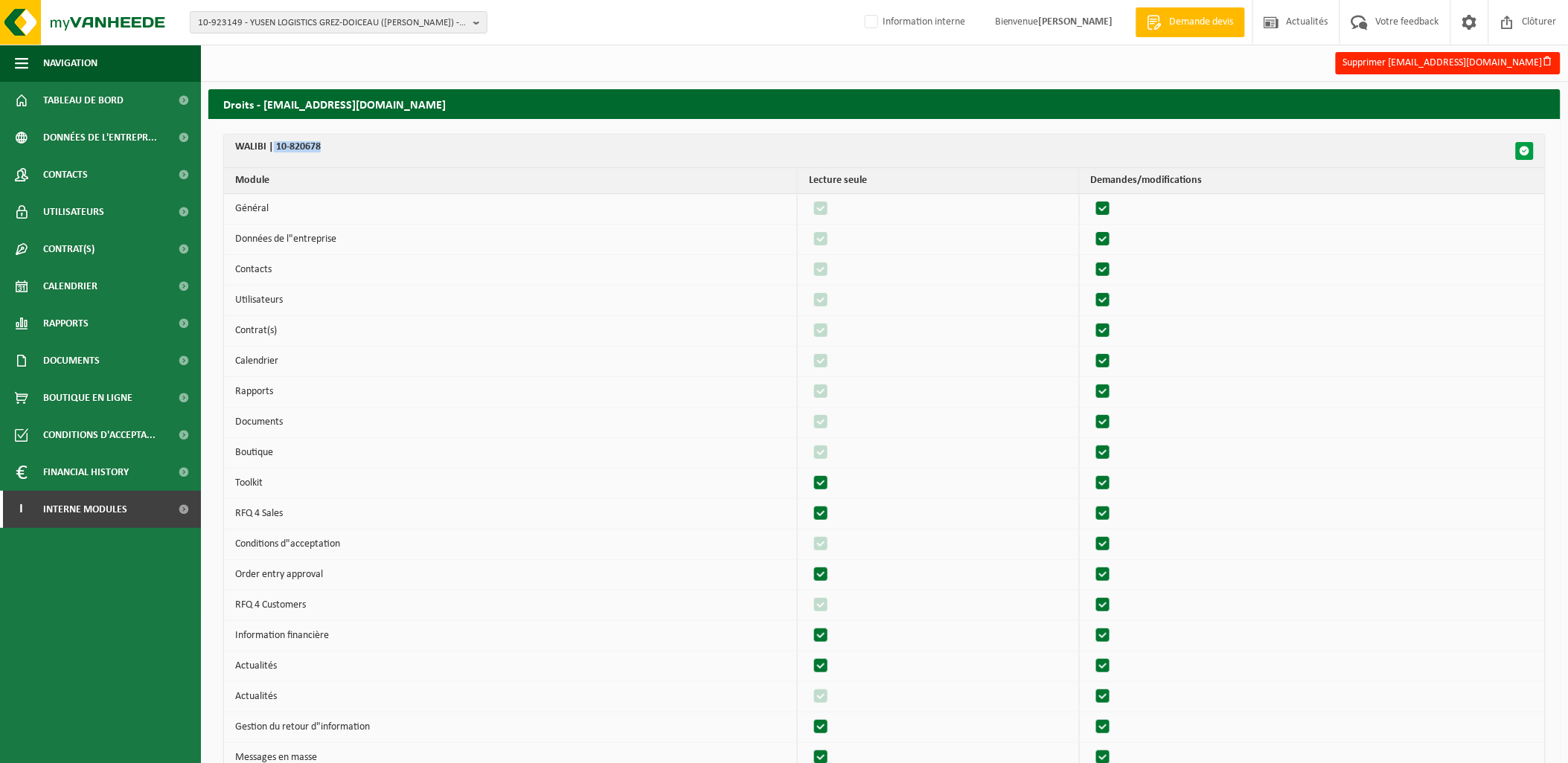
checkbox input "true"
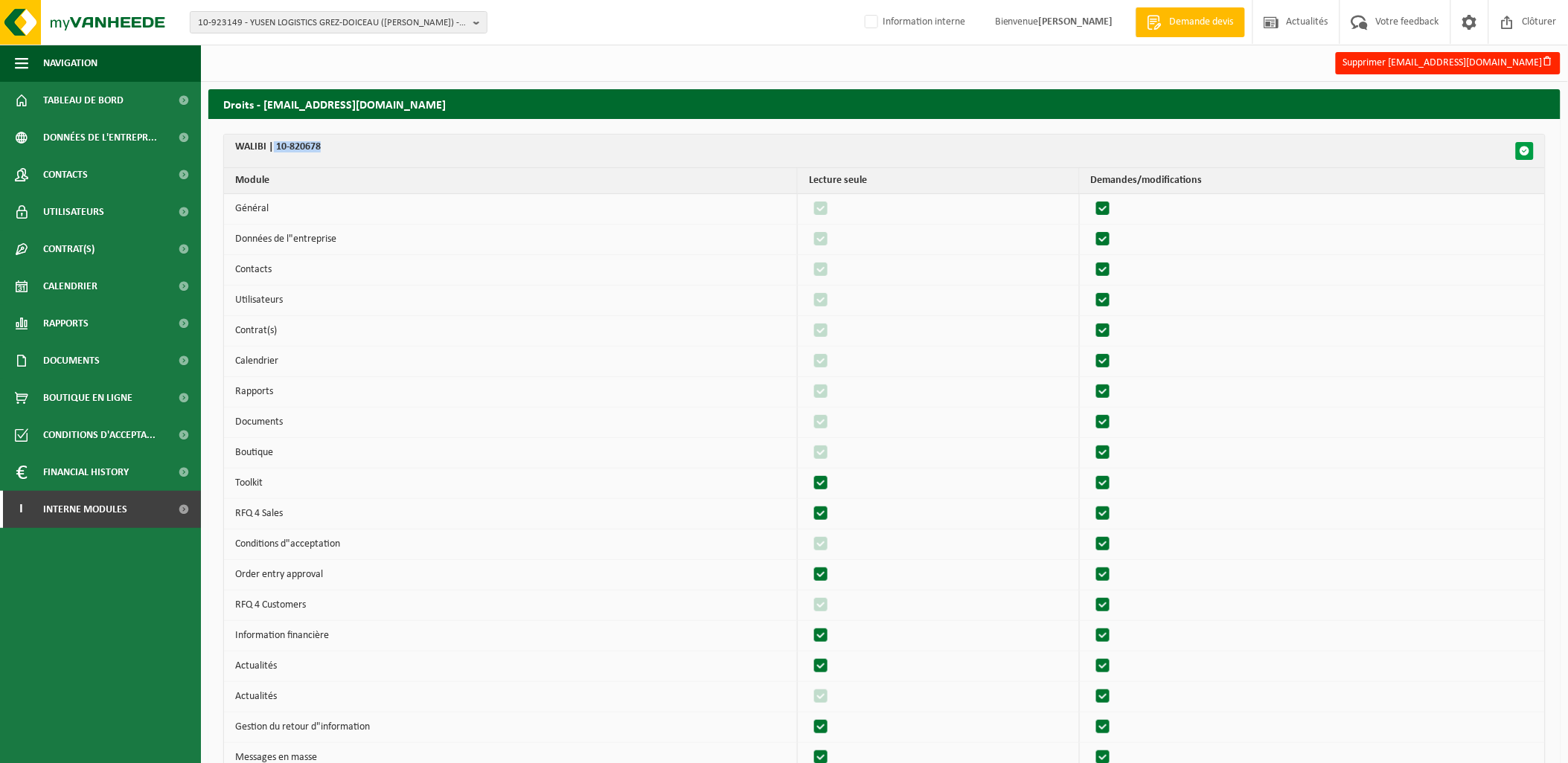
checkbox input "true"
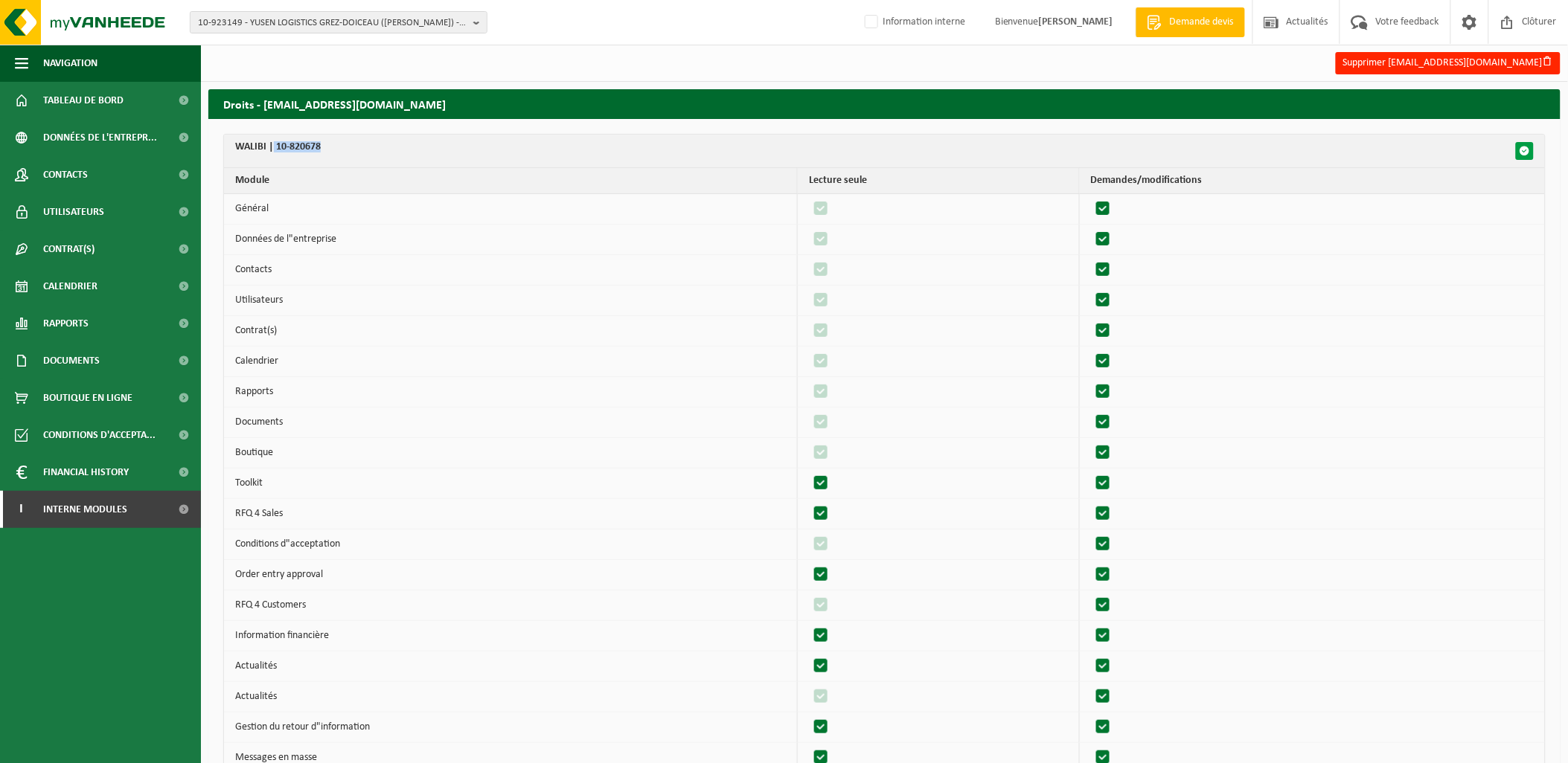
checkbox input "true"
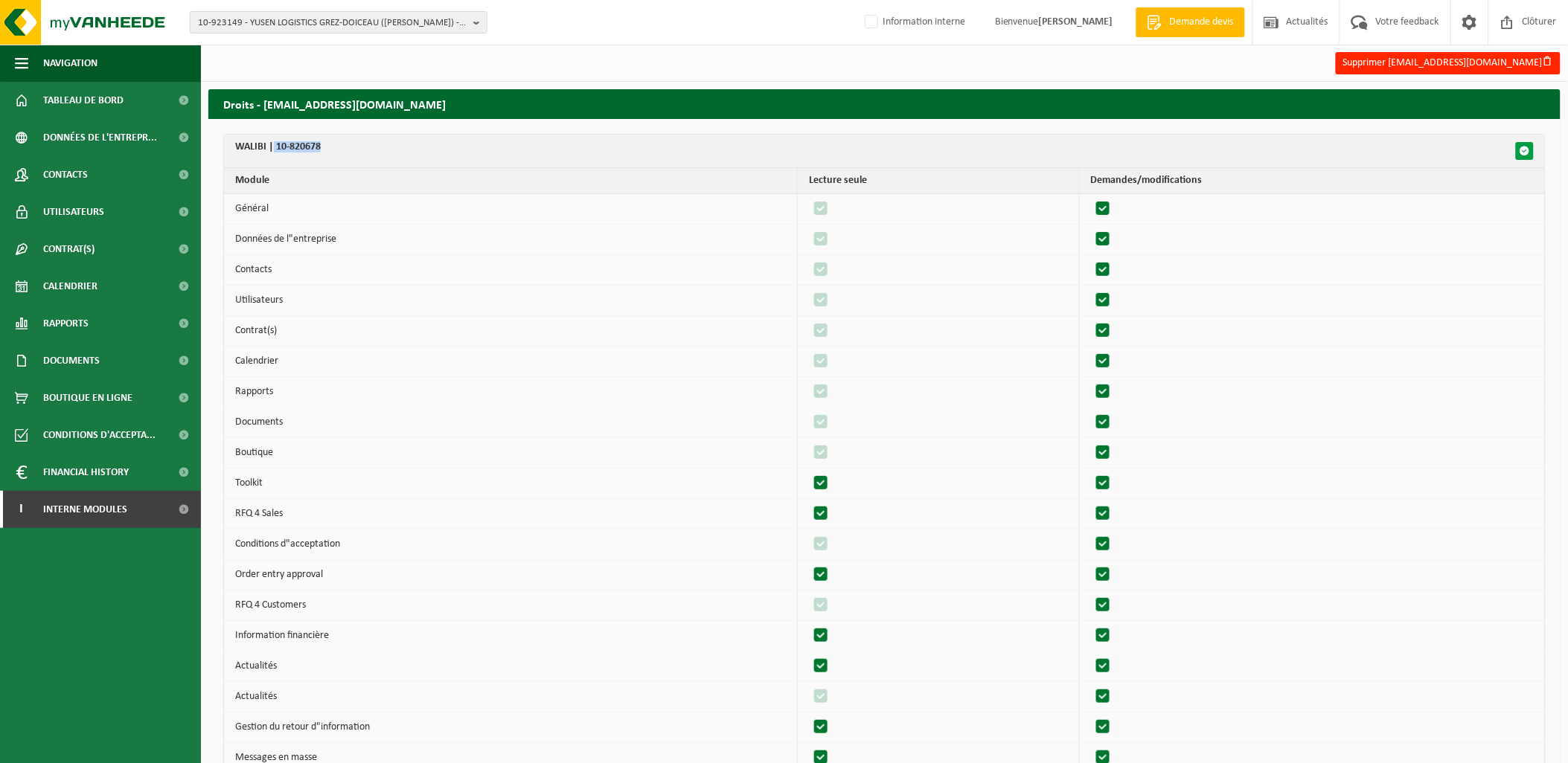
checkbox input "true"
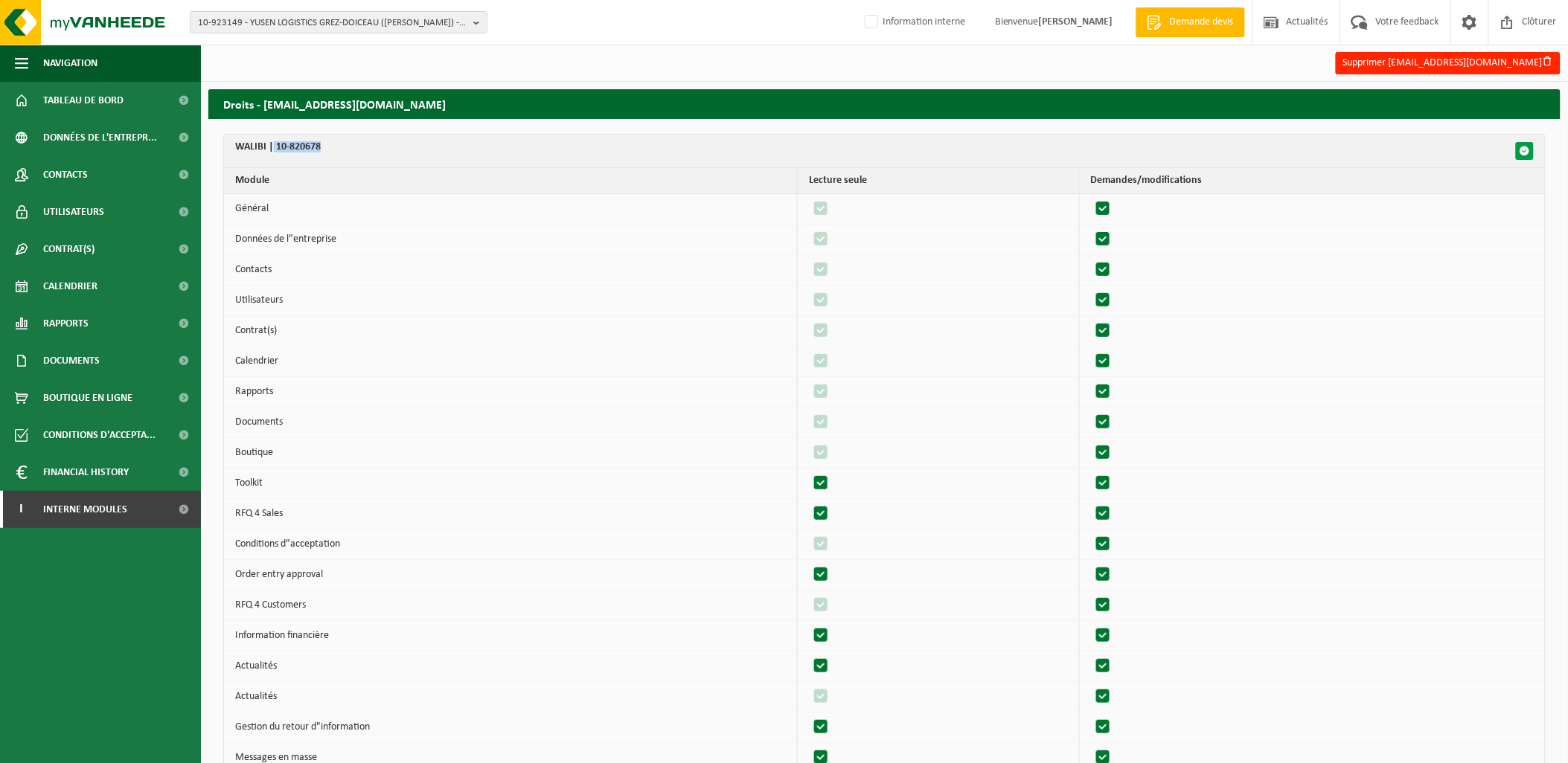
checkbox input "true"
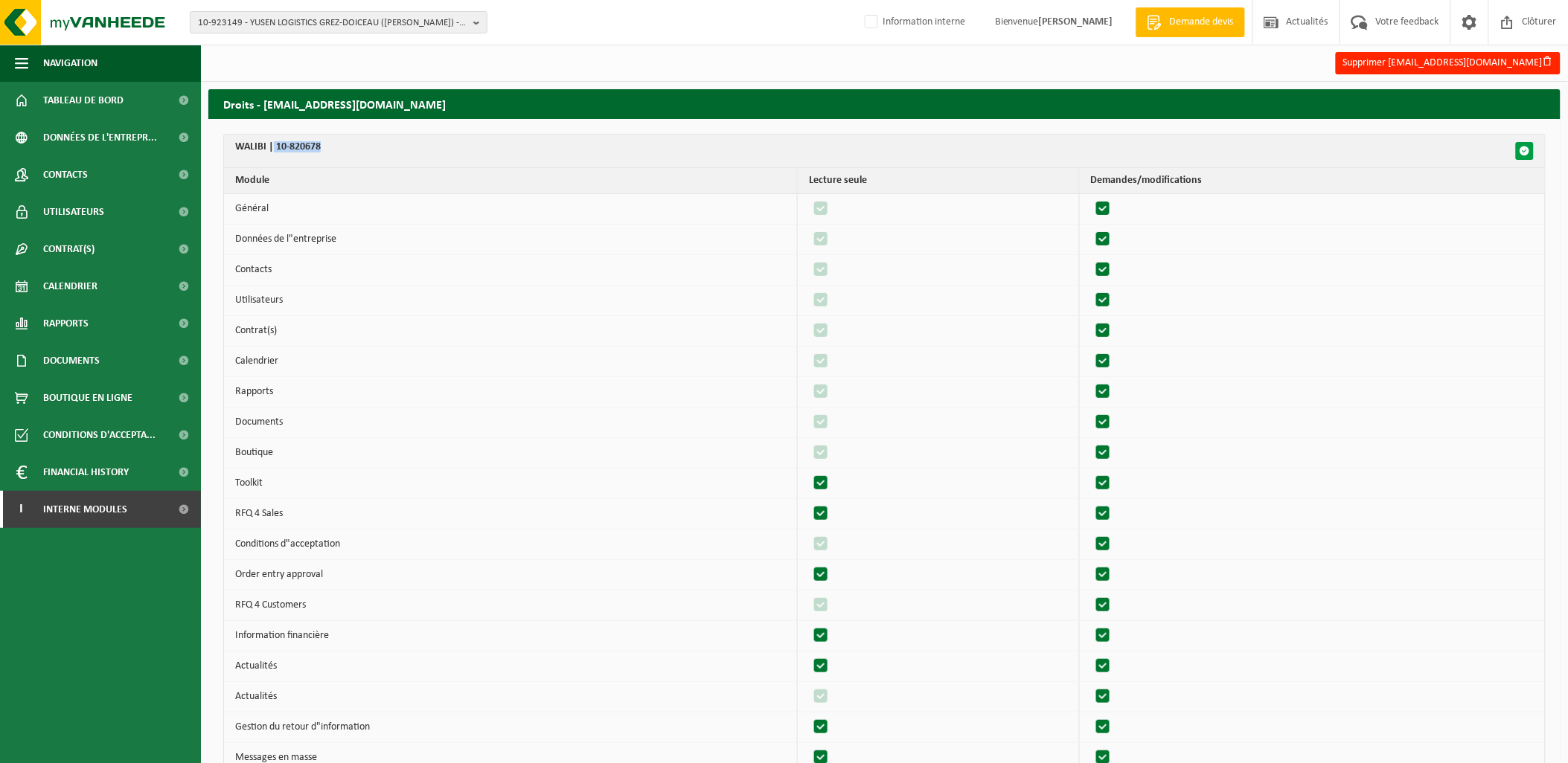
checkbox input "true"
click at [1528, 149] on span "button" at bounding box center [1524, 150] width 10 height 10
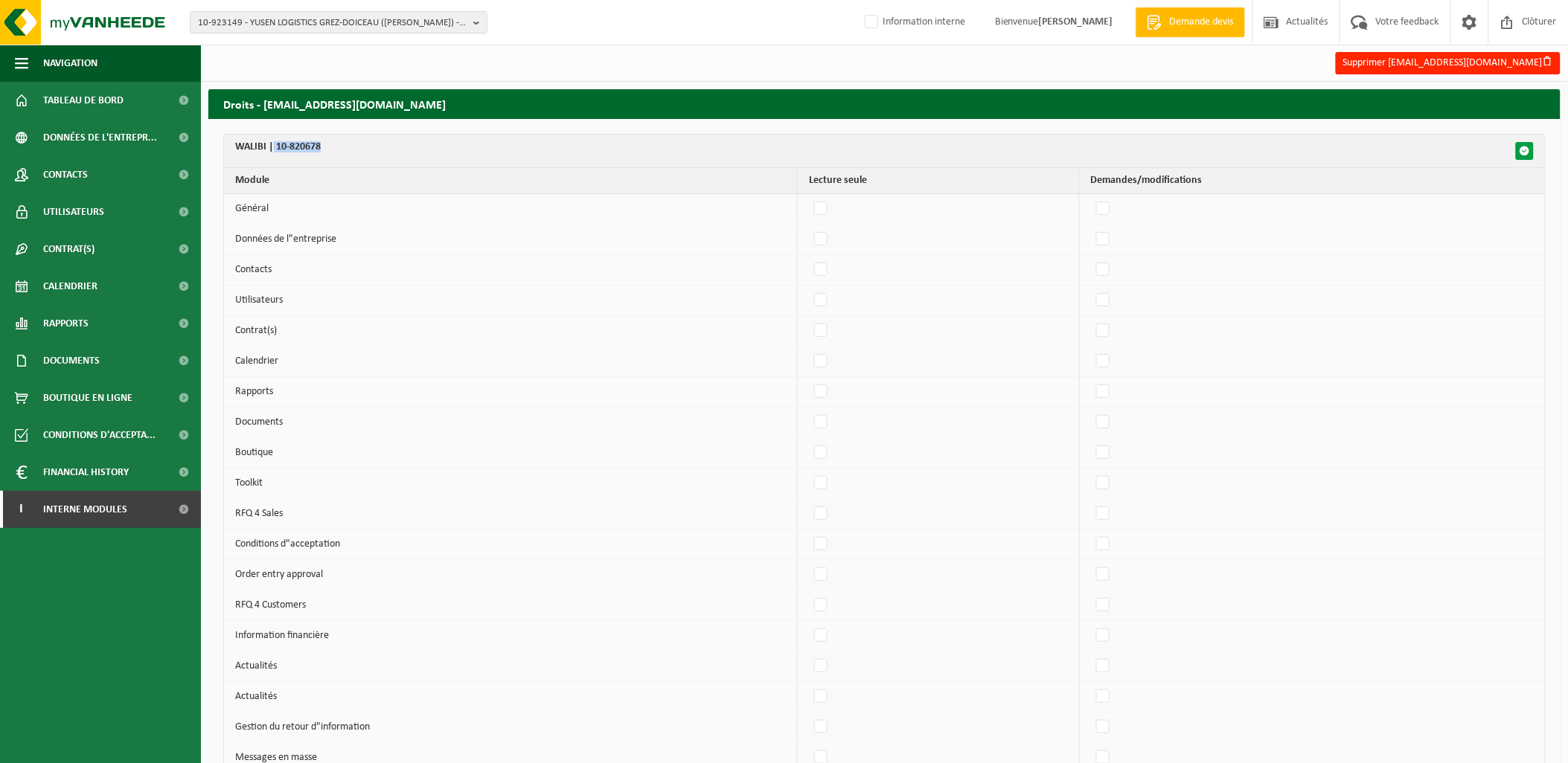
click at [1528, 149] on span "button" at bounding box center [1524, 150] width 10 height 10
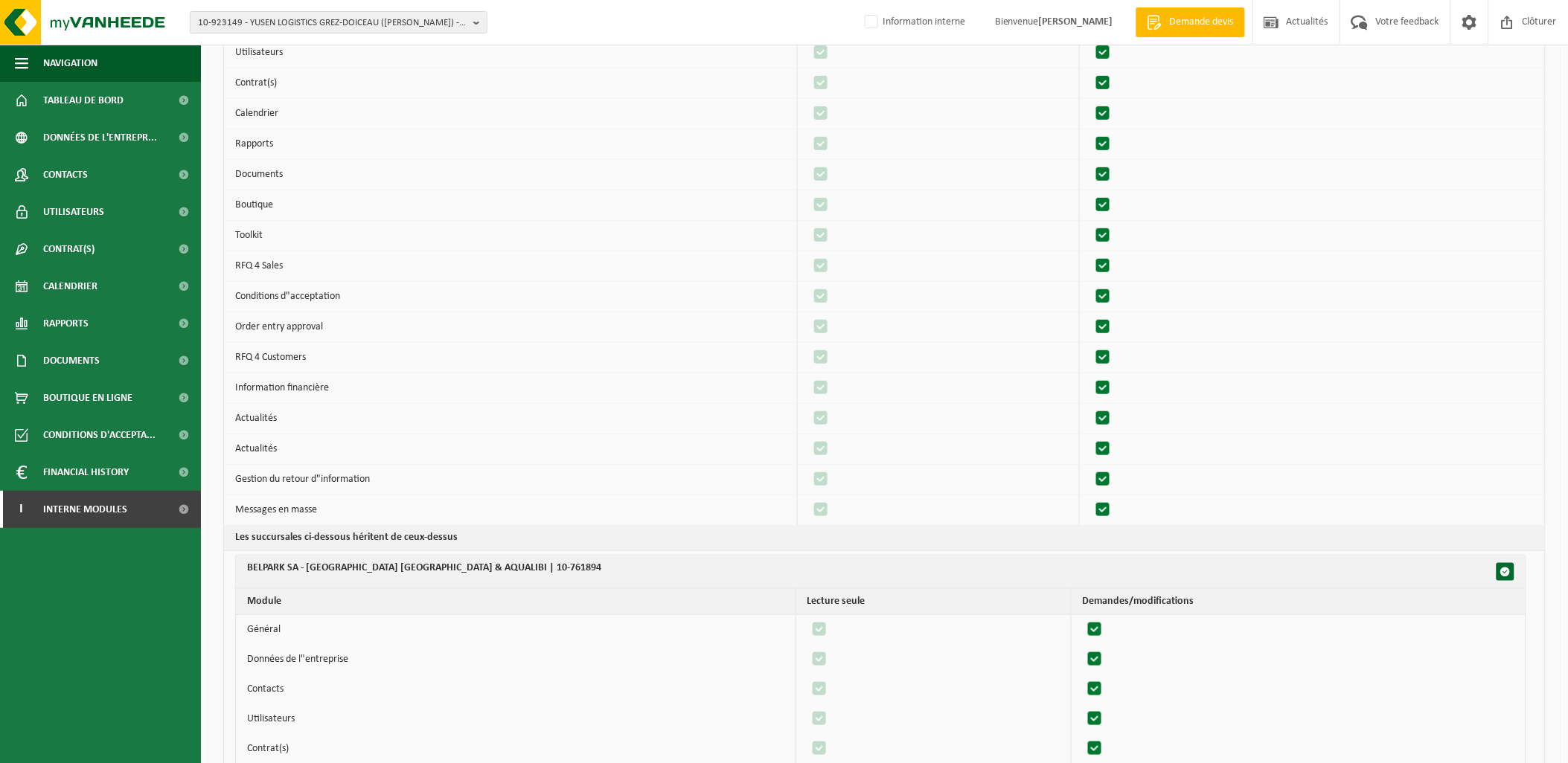
scroll to position [496, 0]
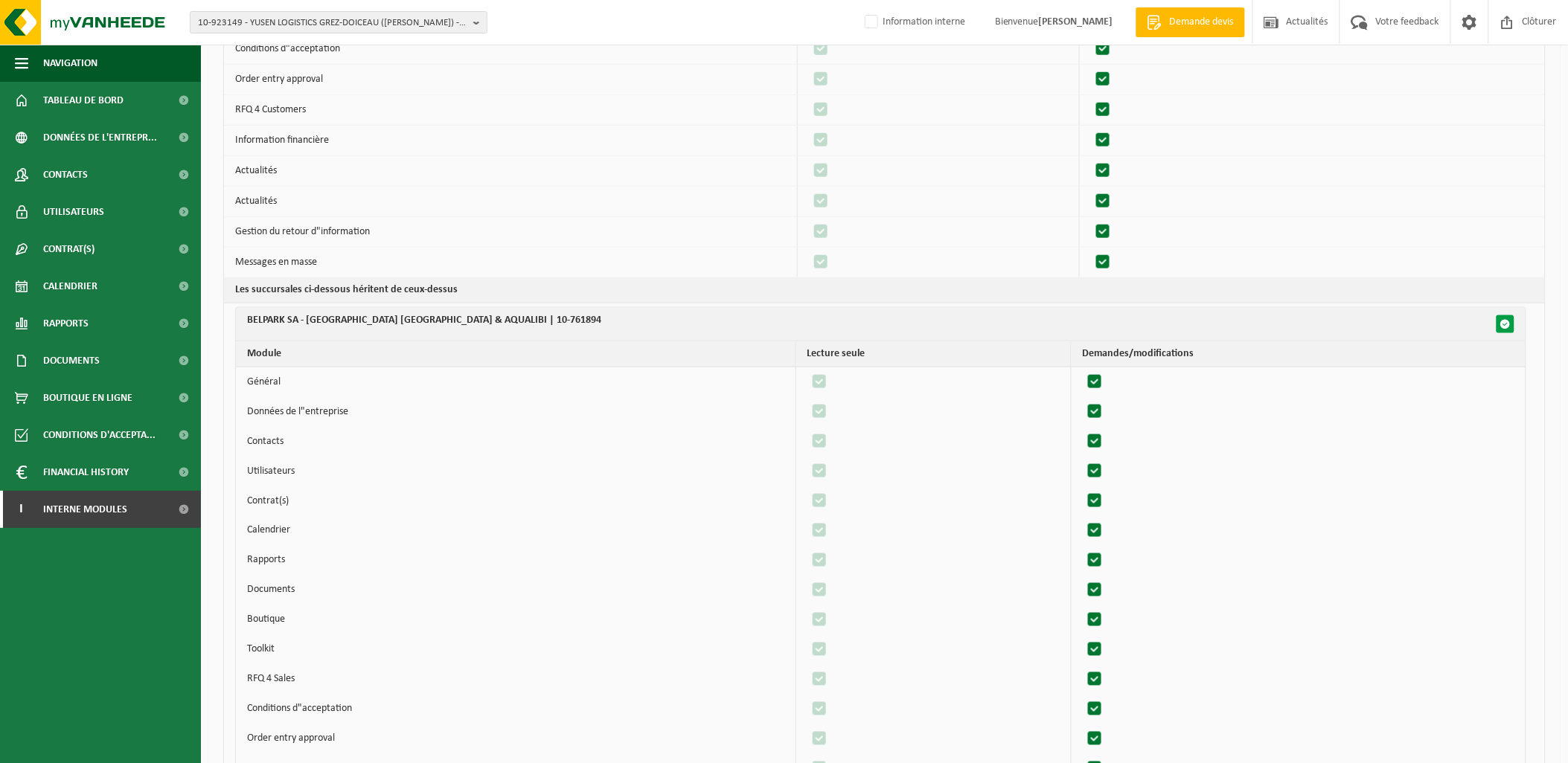
click at [1506, 327] on span "button" at bounding box center [1505, 324] width 10 height 10
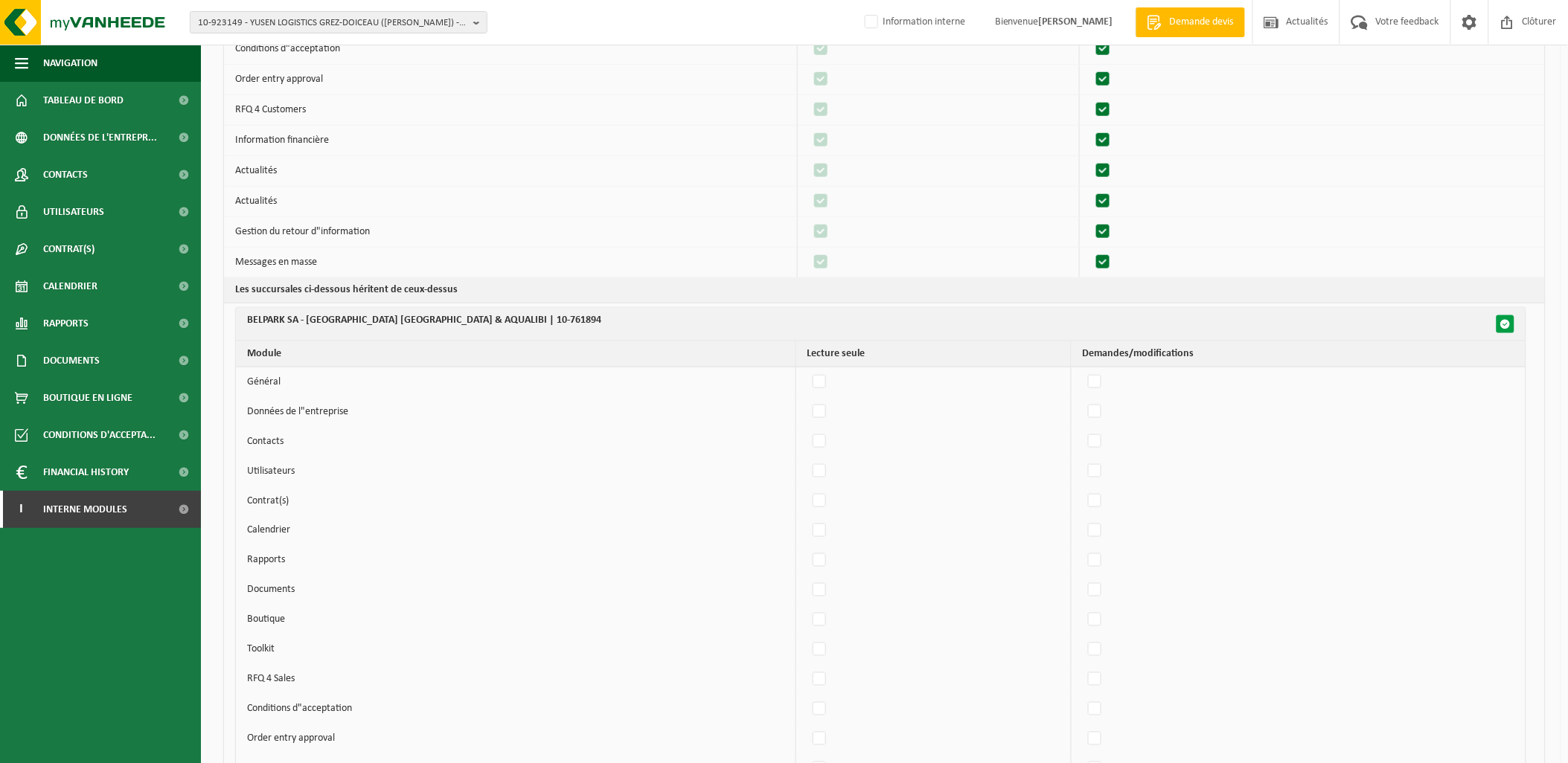
click at [1506, 327] on span "button" at bounding box center [1505, 324] width 10 height 10
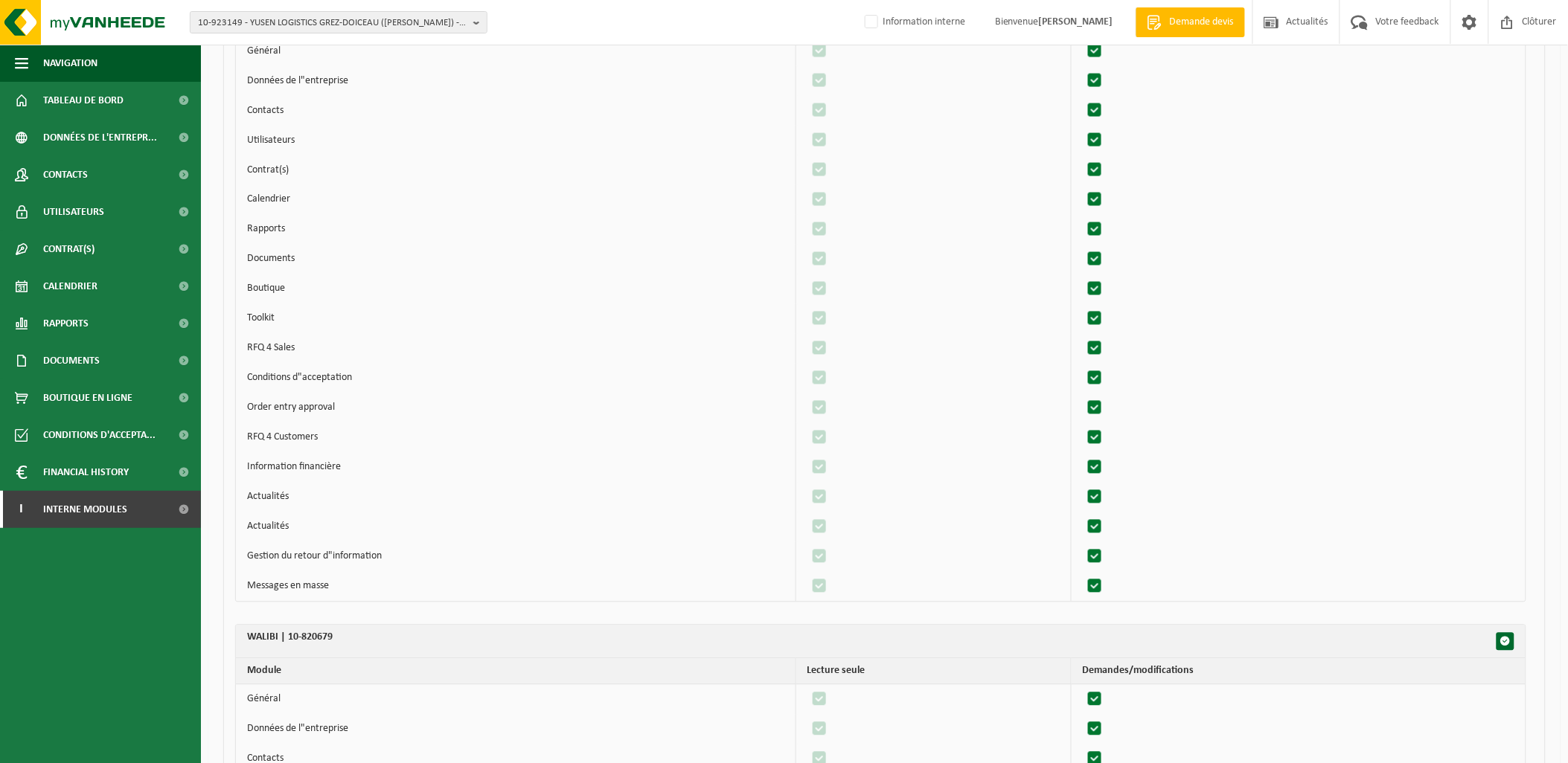
scroll to position [1074, 0]
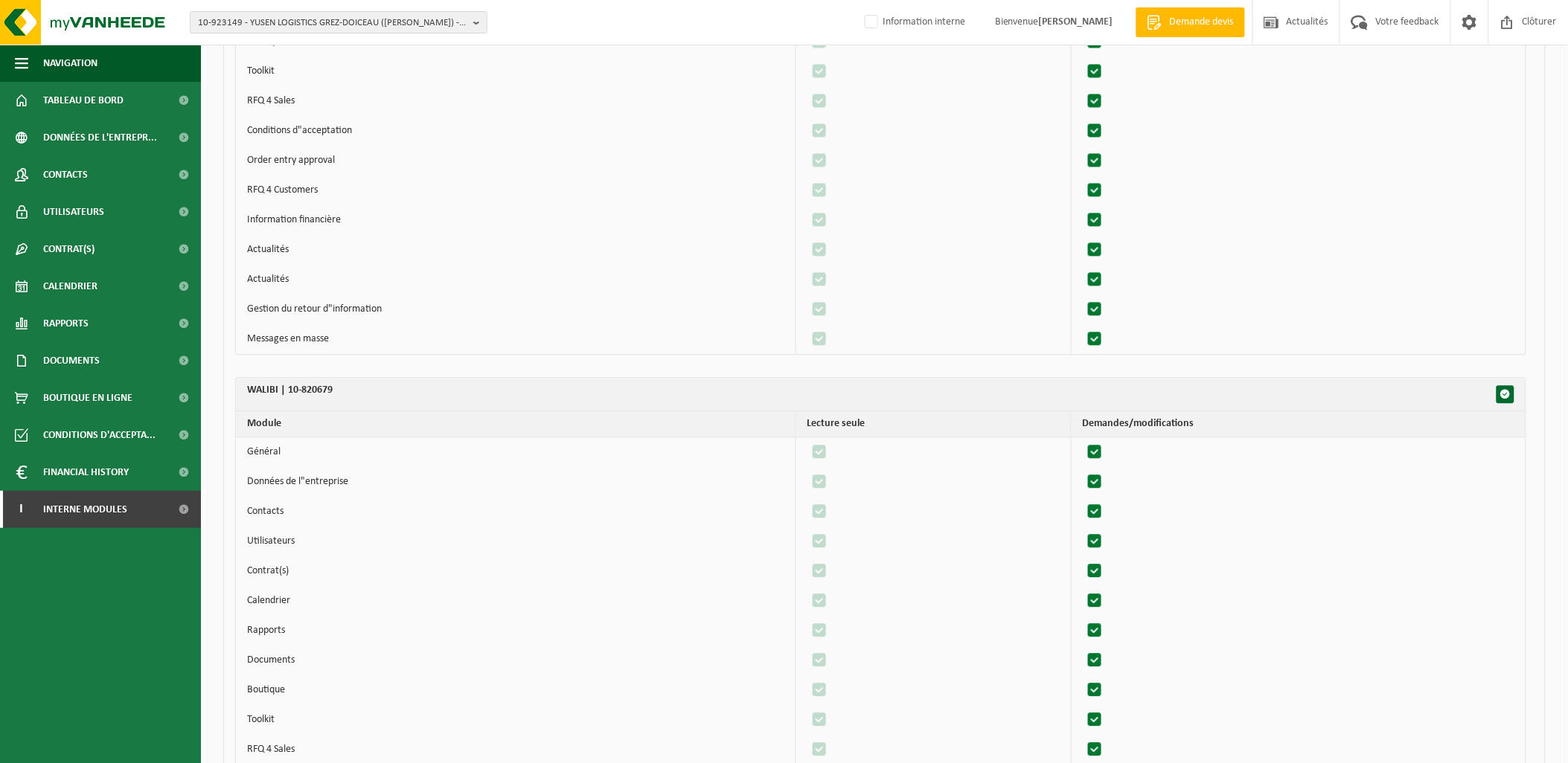
click at [1500, 406] on th "WALIBI | 10-820679" at bounding box center [881, 394] width 1290 height 34
click at [1505, 398] on span "button" at bounding box center [1505, 394] width 10 height 10
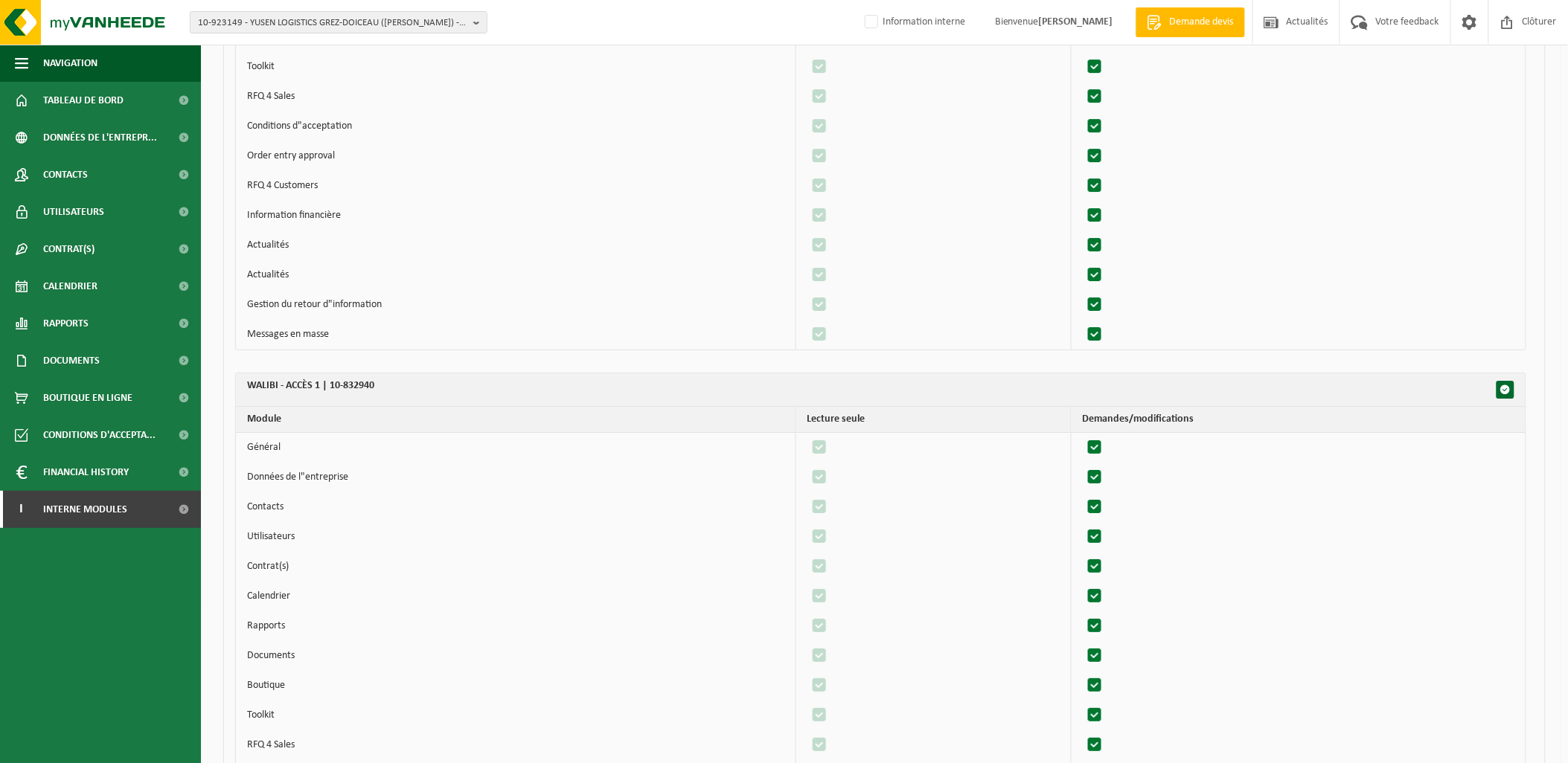
scroll to position [1818, 0]
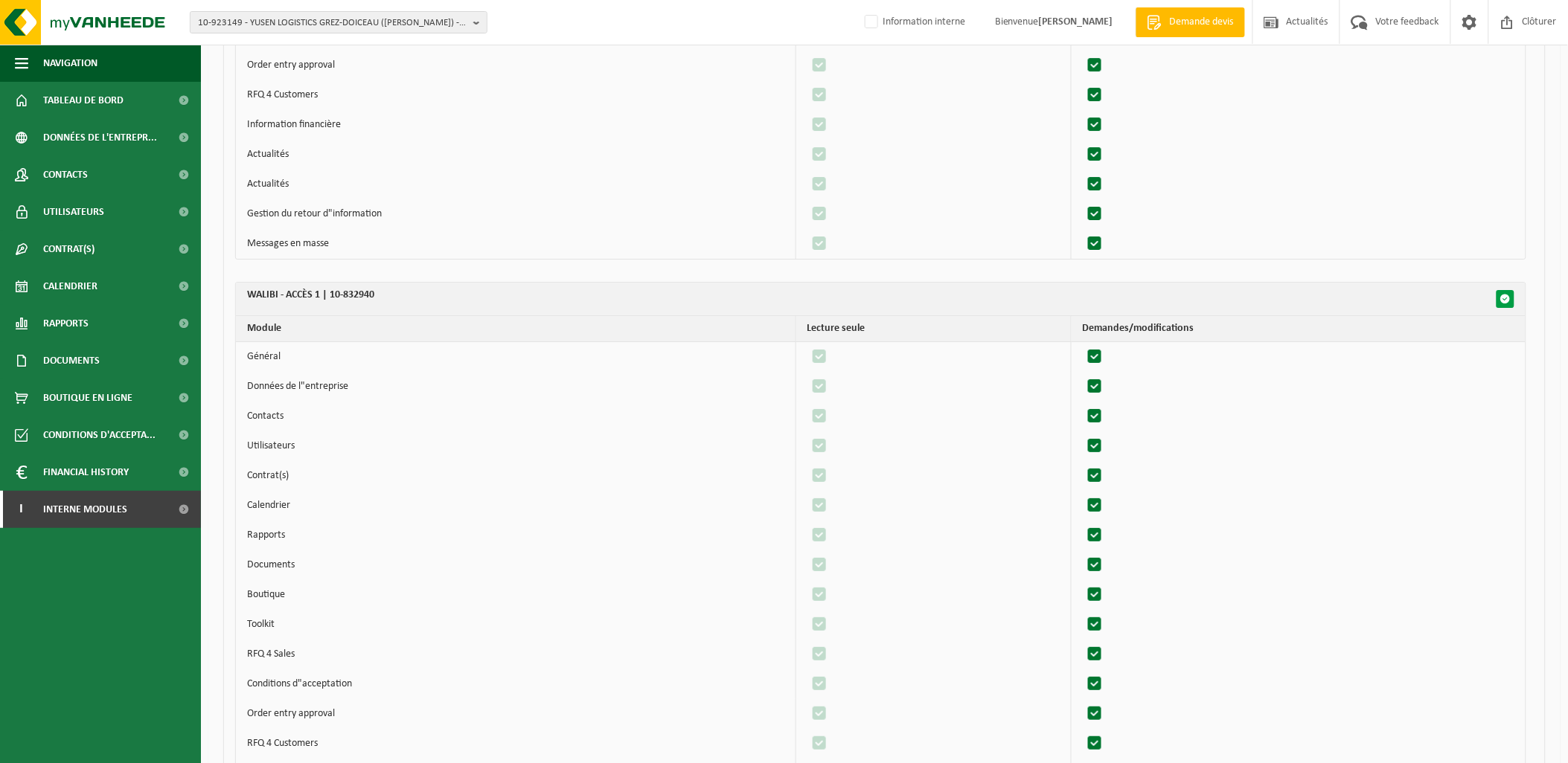
click at [1505, 302] on span "button" at bounding box center [1505, 298] width 10 height 10
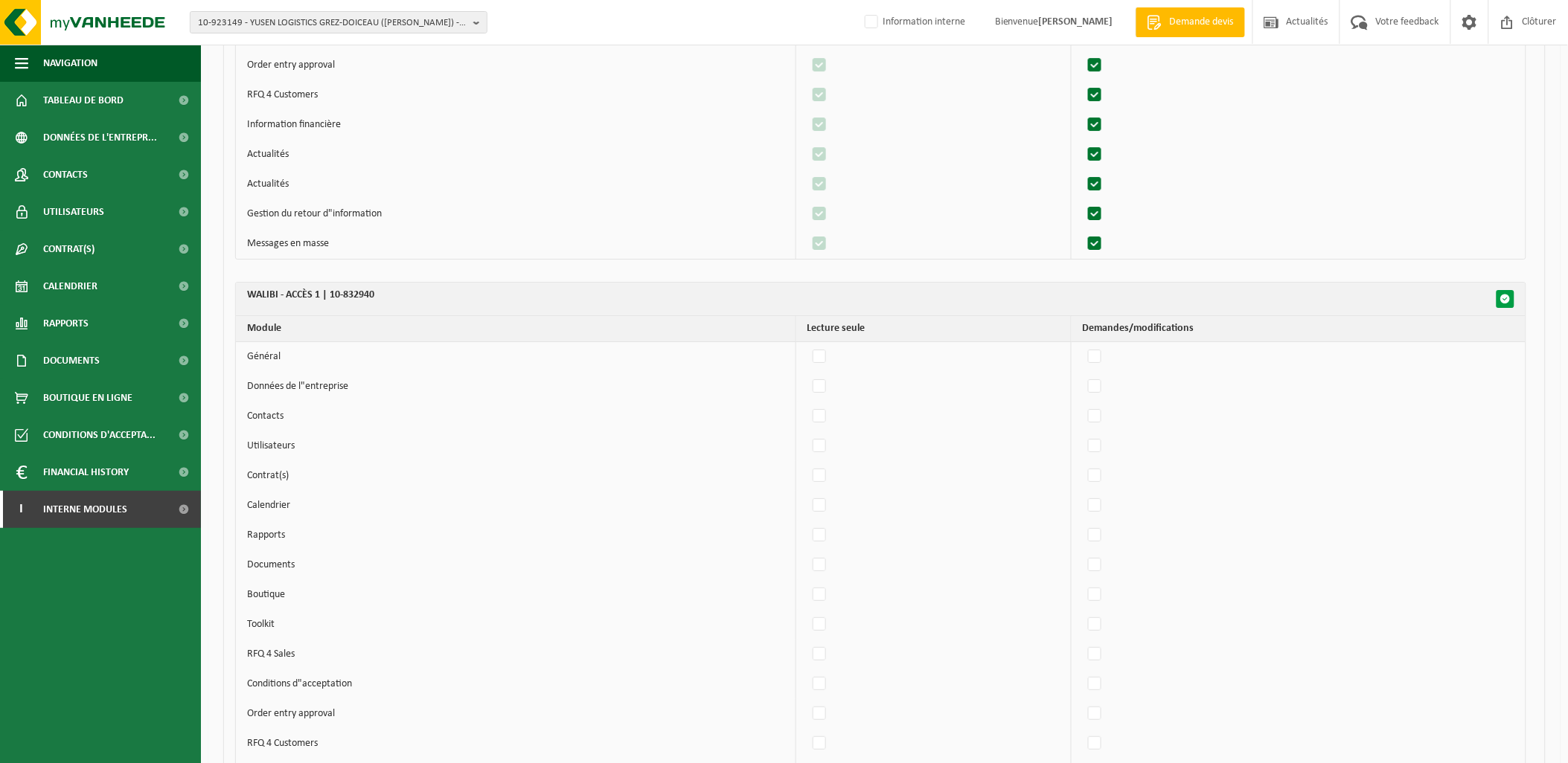
click at [1505, 302] on span "button" at bounding box center [1505, 298] width 10 height 10
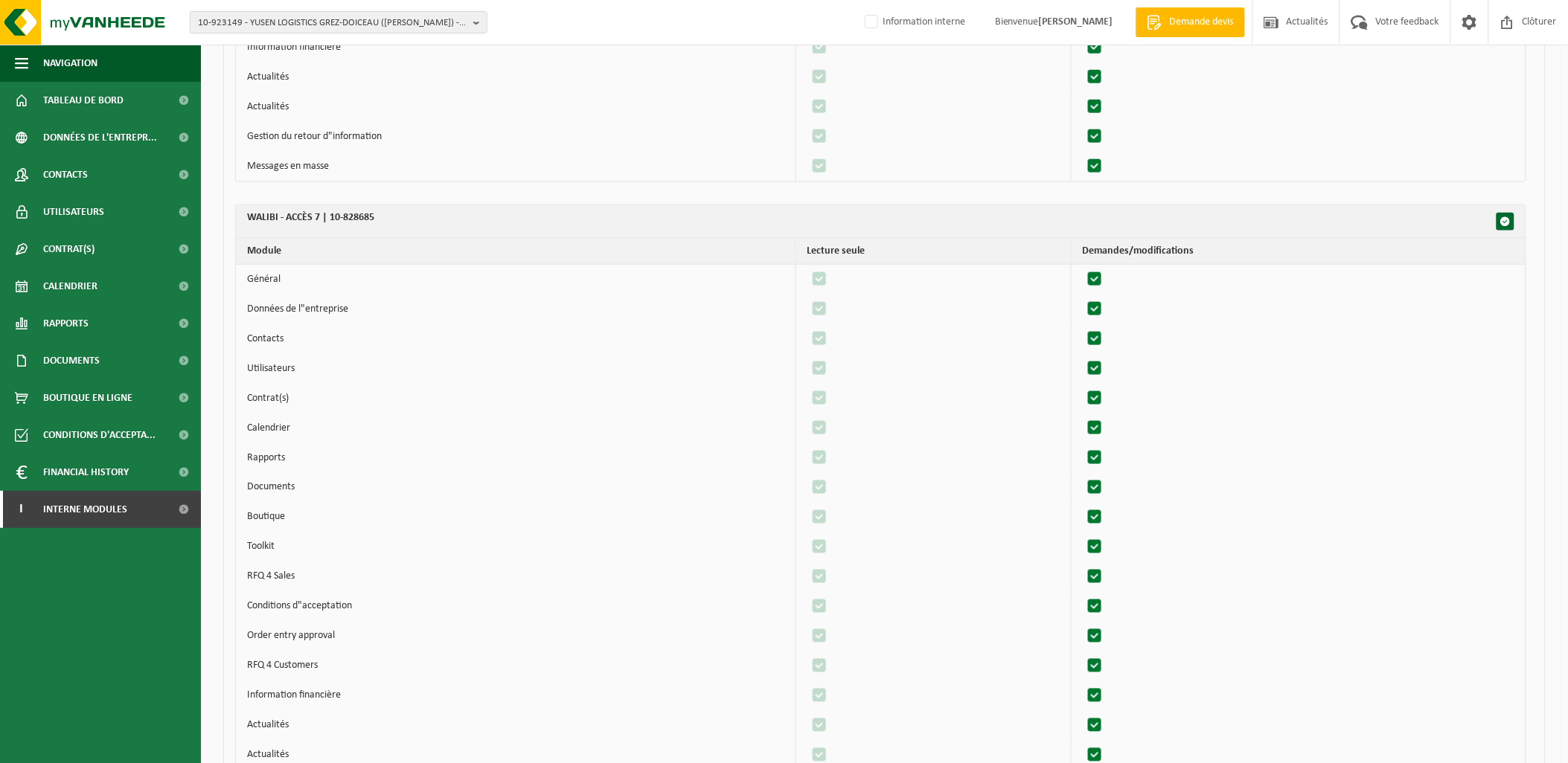
scroll to position [2562, 0]
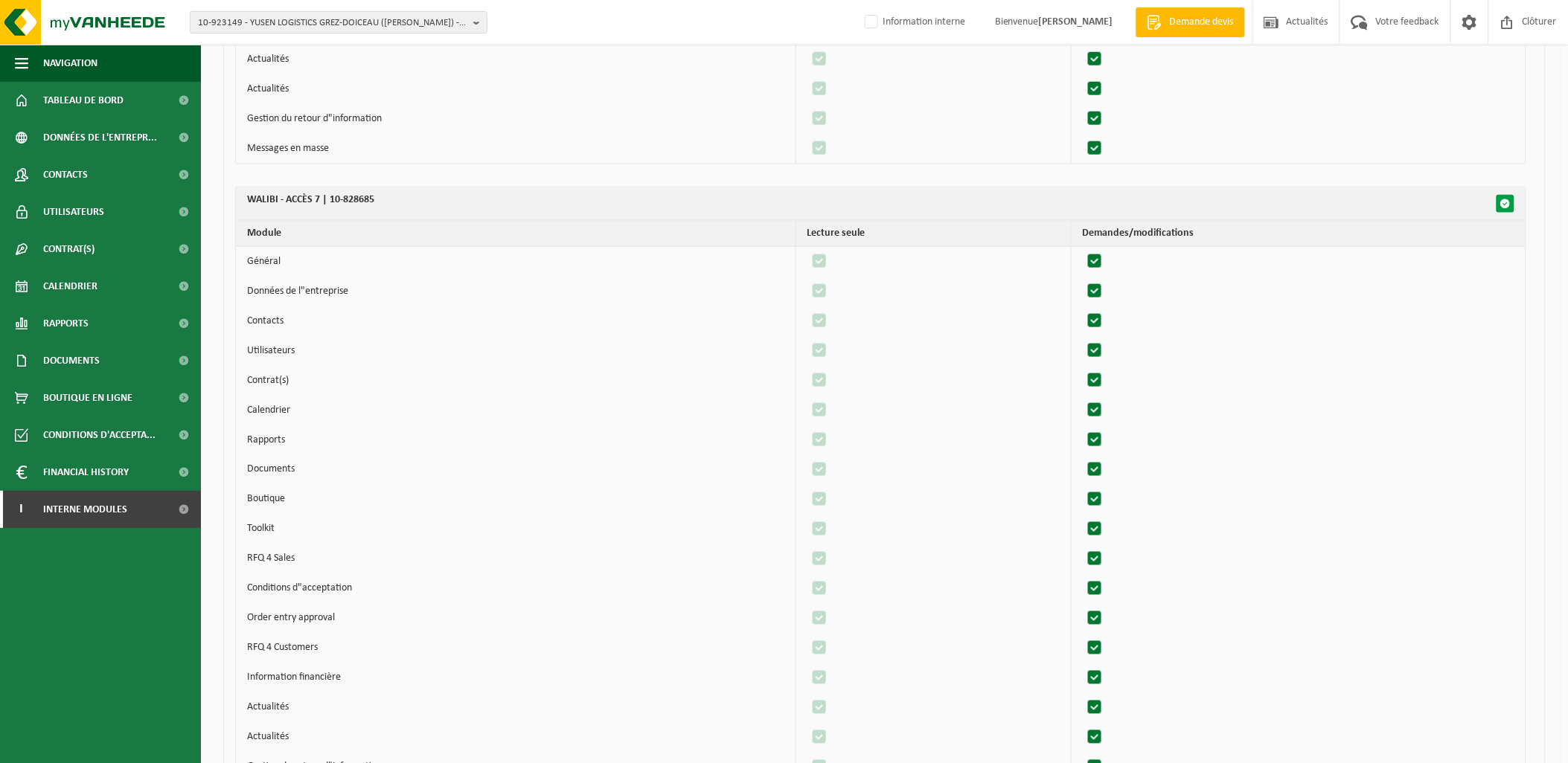
click at [1507, 203] on span "button" at bounding box center [1505, 204] width 10 height 10
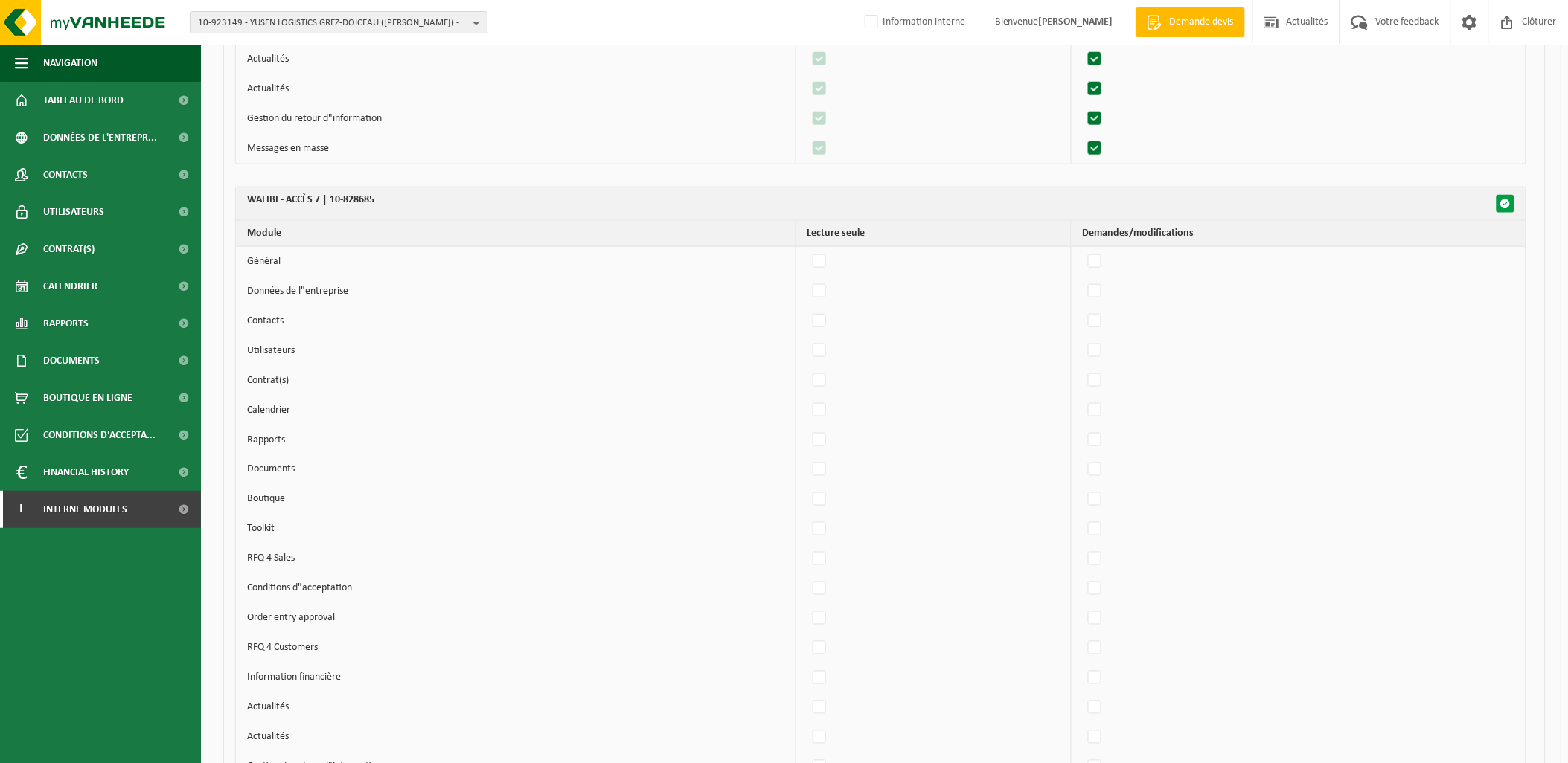
click at [1507, 203] on span "button" at bounding box center [1505, 204] width 10 height 10
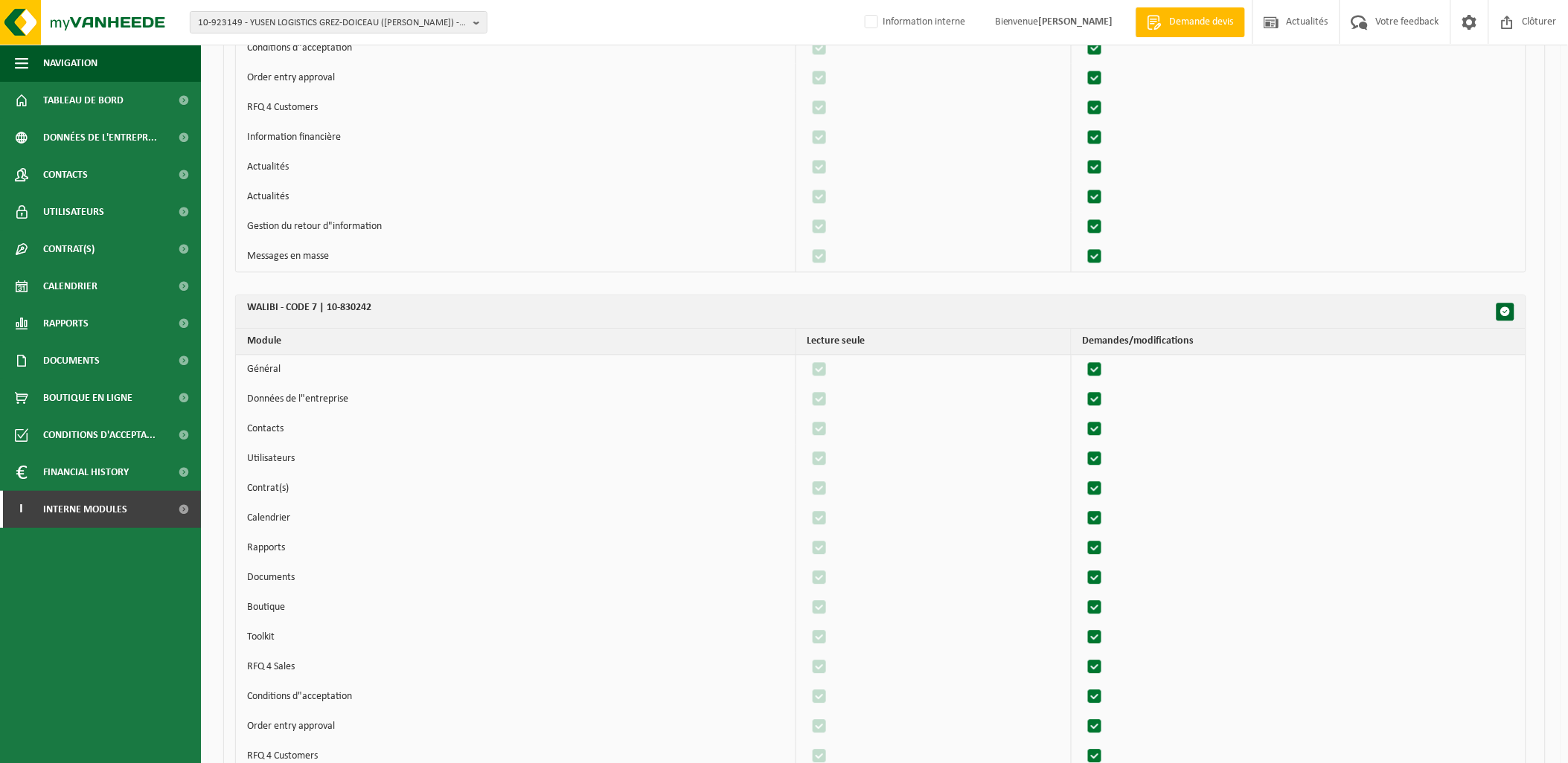
scroll to position [3141, 0]
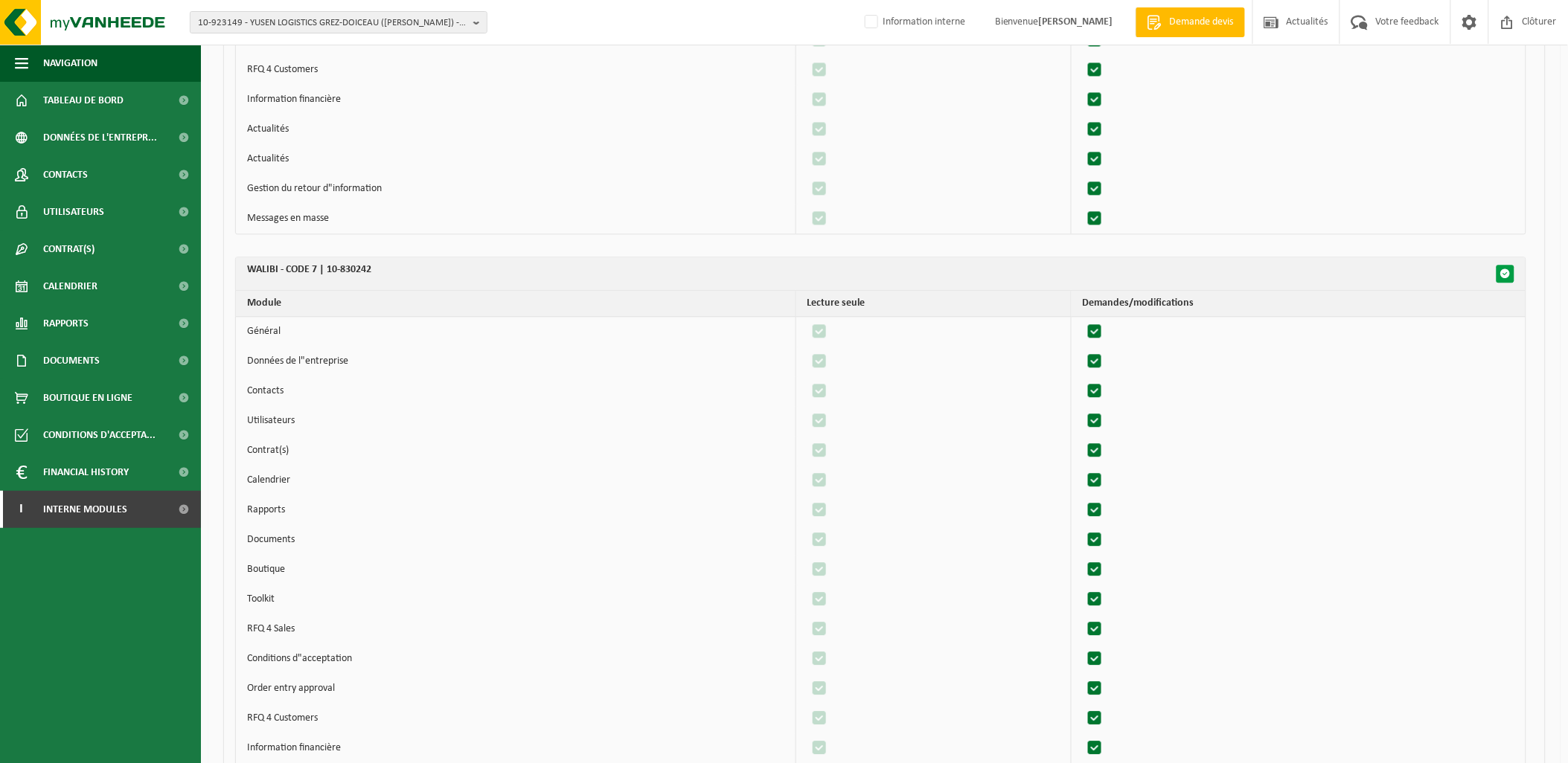
click at [1501, 271] on span "button" at bounding box center [1505, 273] width 10 height 10
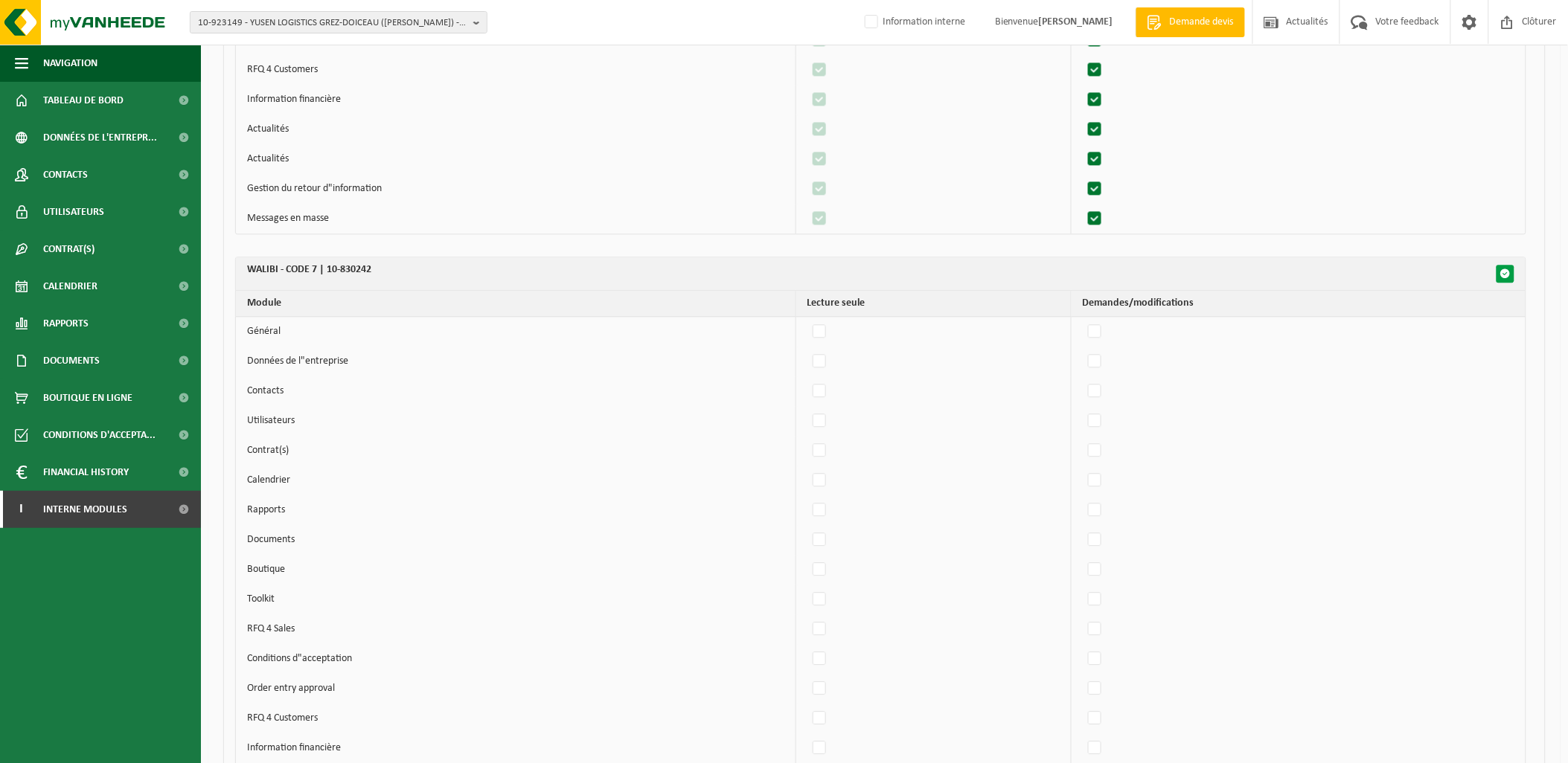
click at [1501, 271] on span "button" at bounding box center [1505, 273] width 10 height 10
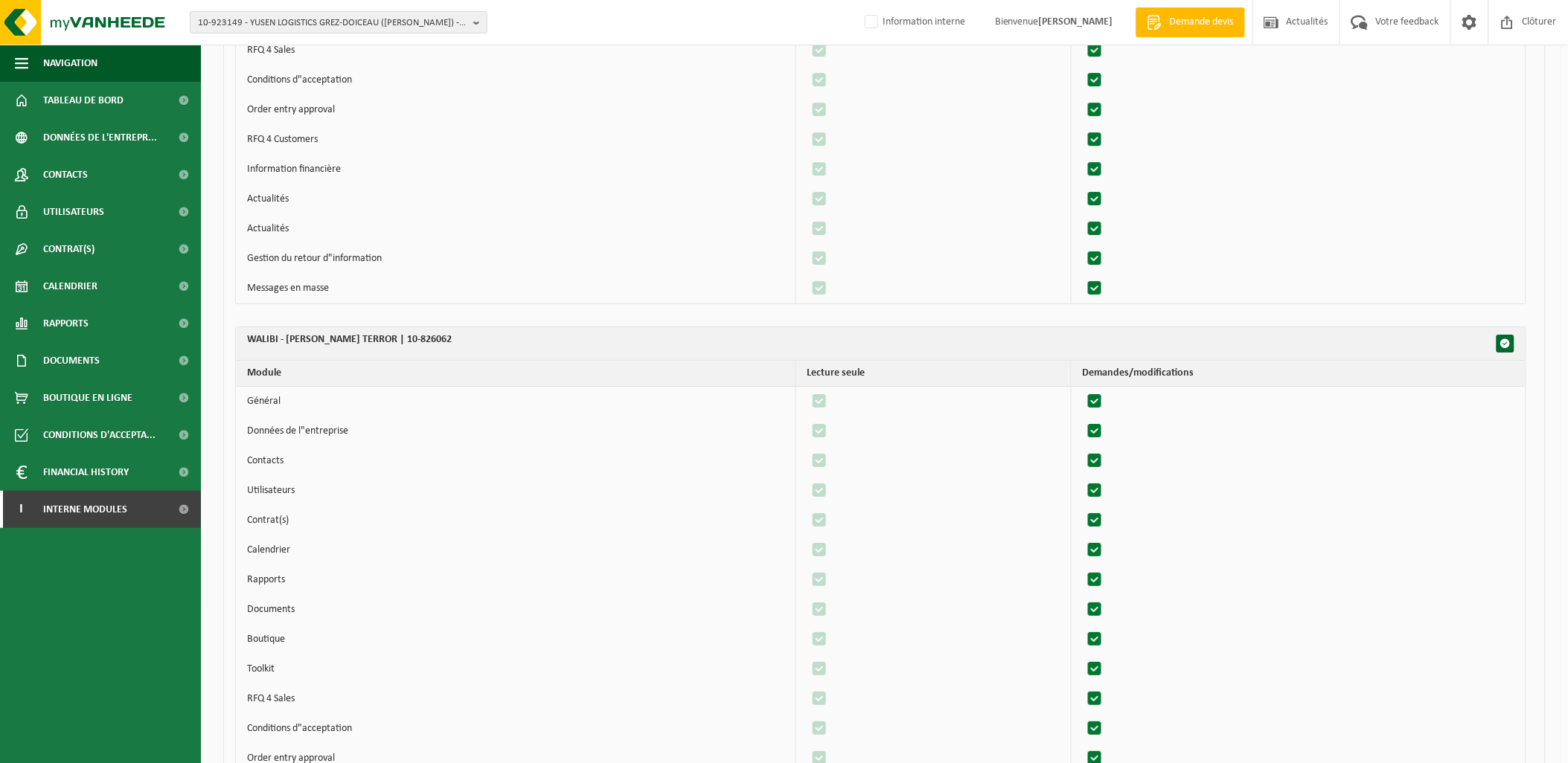
scroll to position [3885, 0]
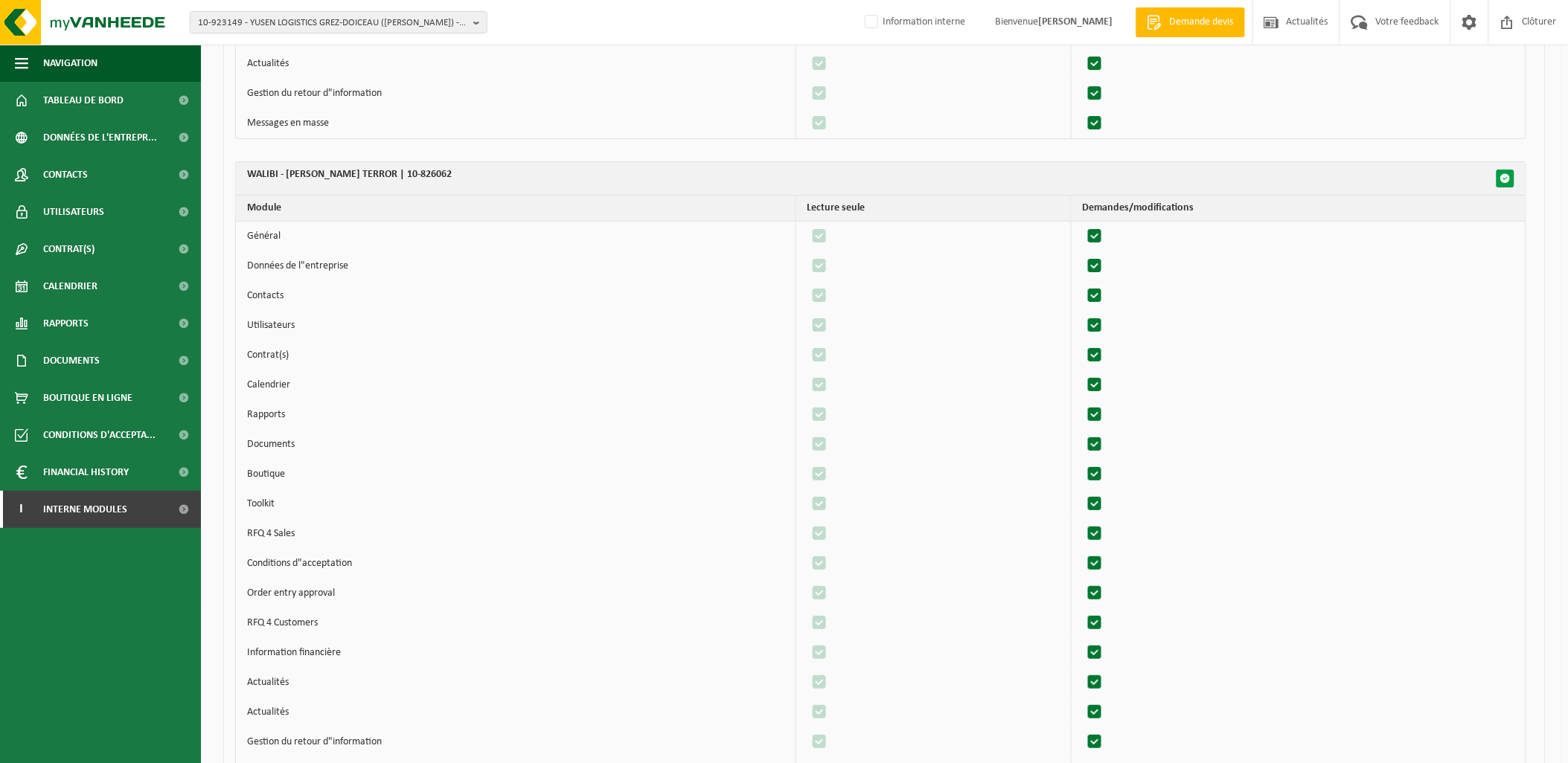
click at [1505, 174] on button "button" at bounding box center [1505, 179] width 18 height 18
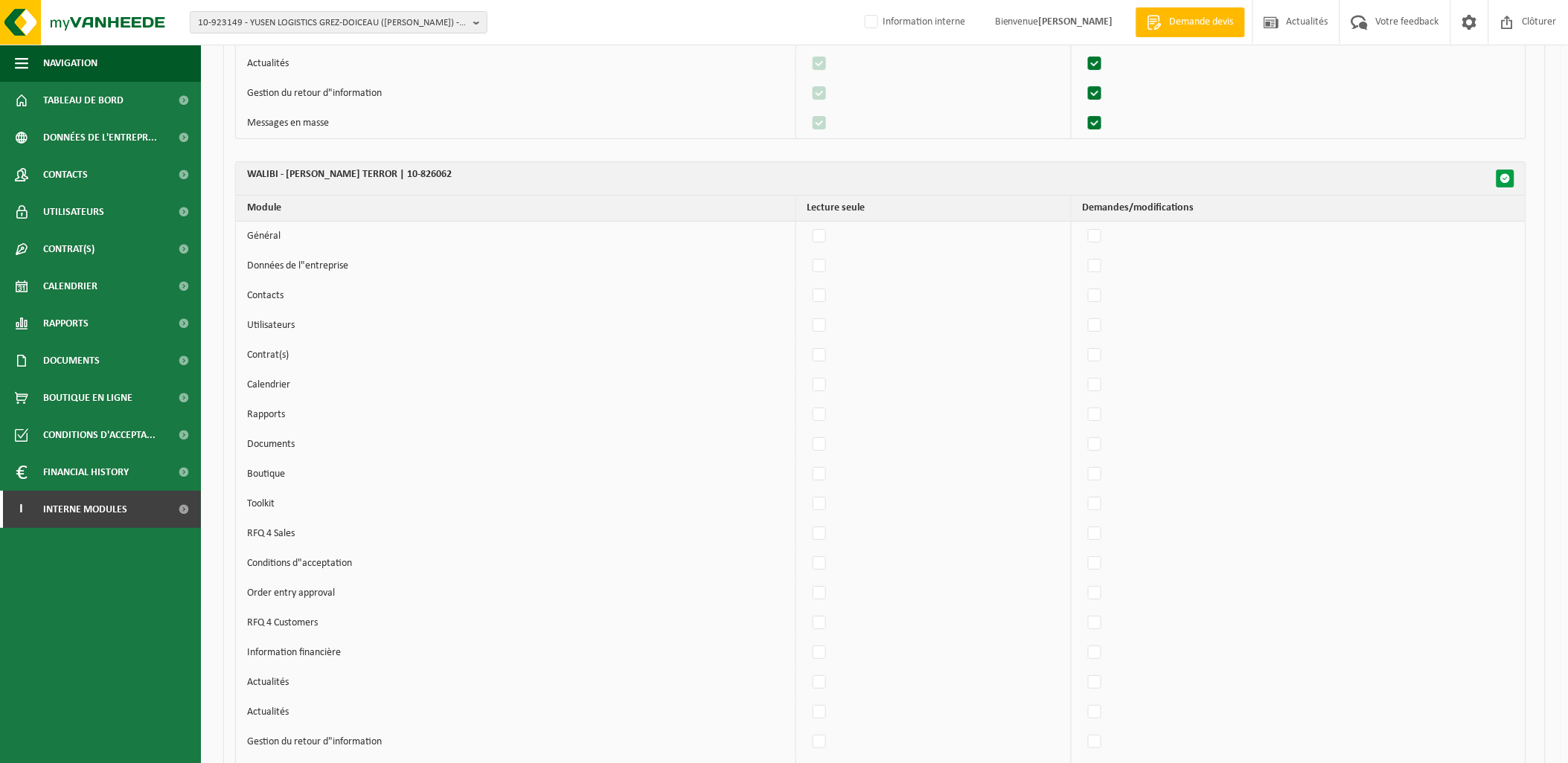
click at [1505, 174] on button "button" at bounding box center [1505, 179] width 18 height 18
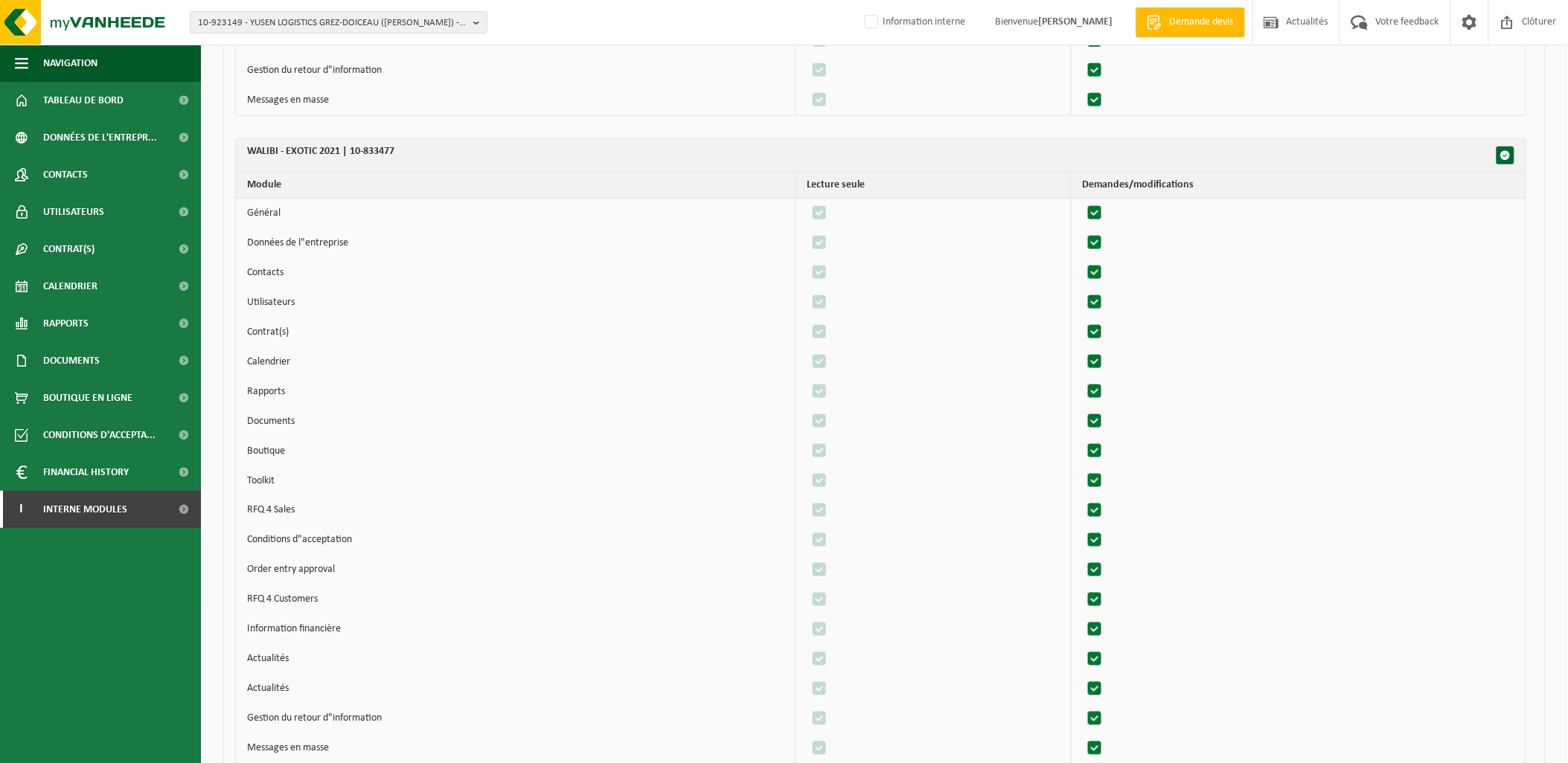
scroll to position [4629, 0]
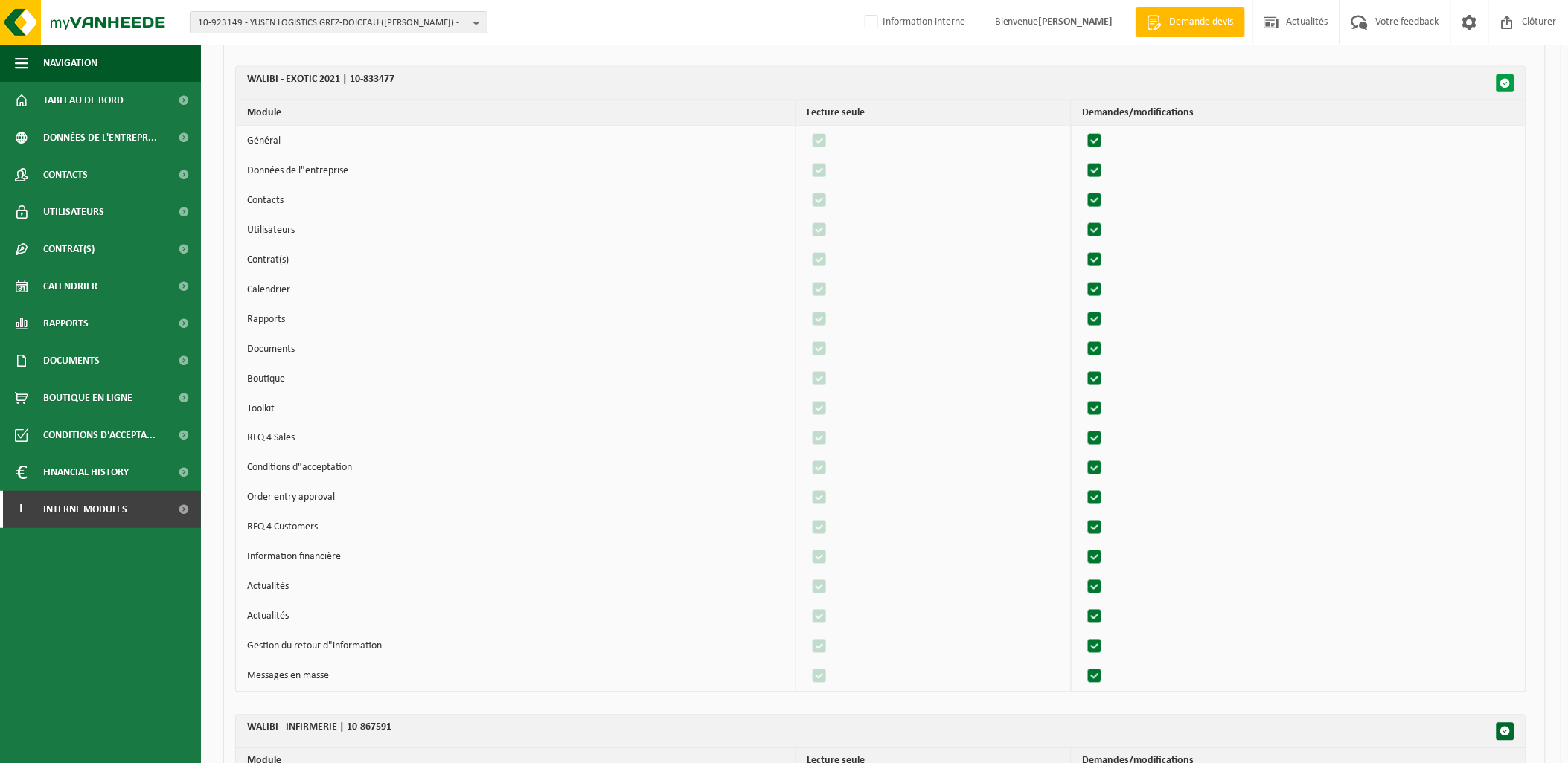
click at [1502, 86] on span "button" at bounding box center [1505, 83] width 10 height 10
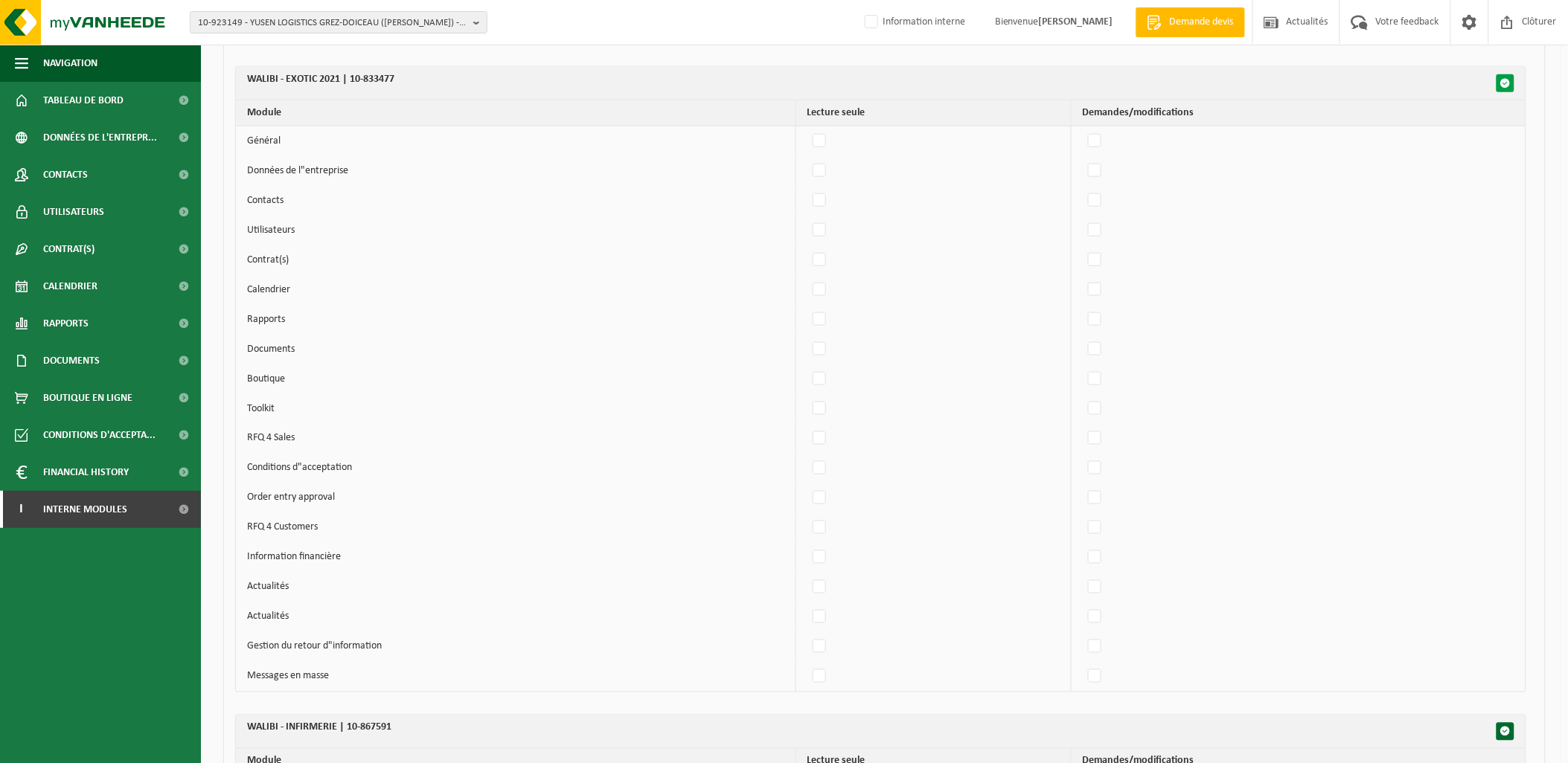
click at [1502, 86] on span "button" at bounding box center [1505, 83] width 10 height 10
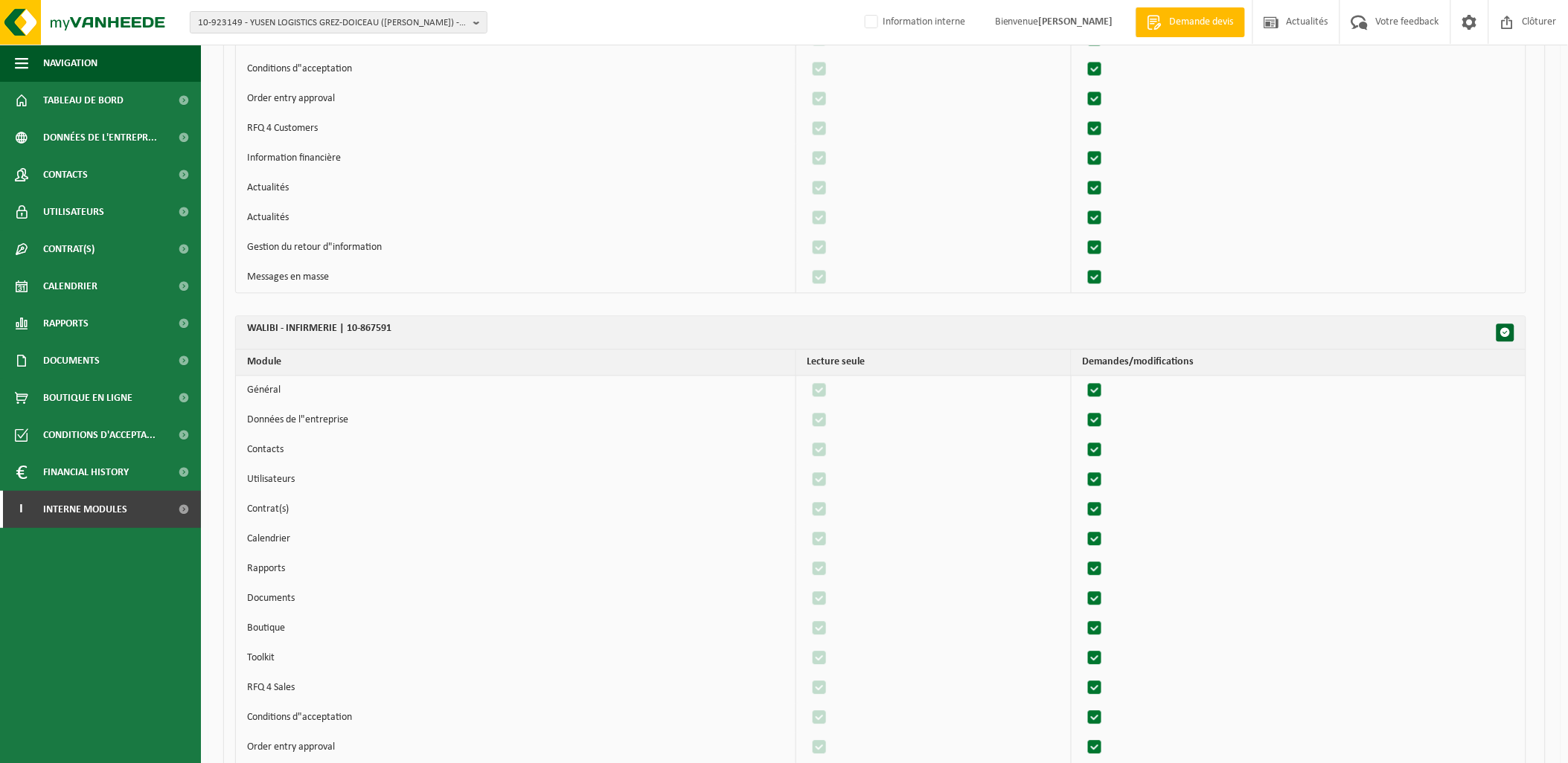
scroll to position [5042, 0]
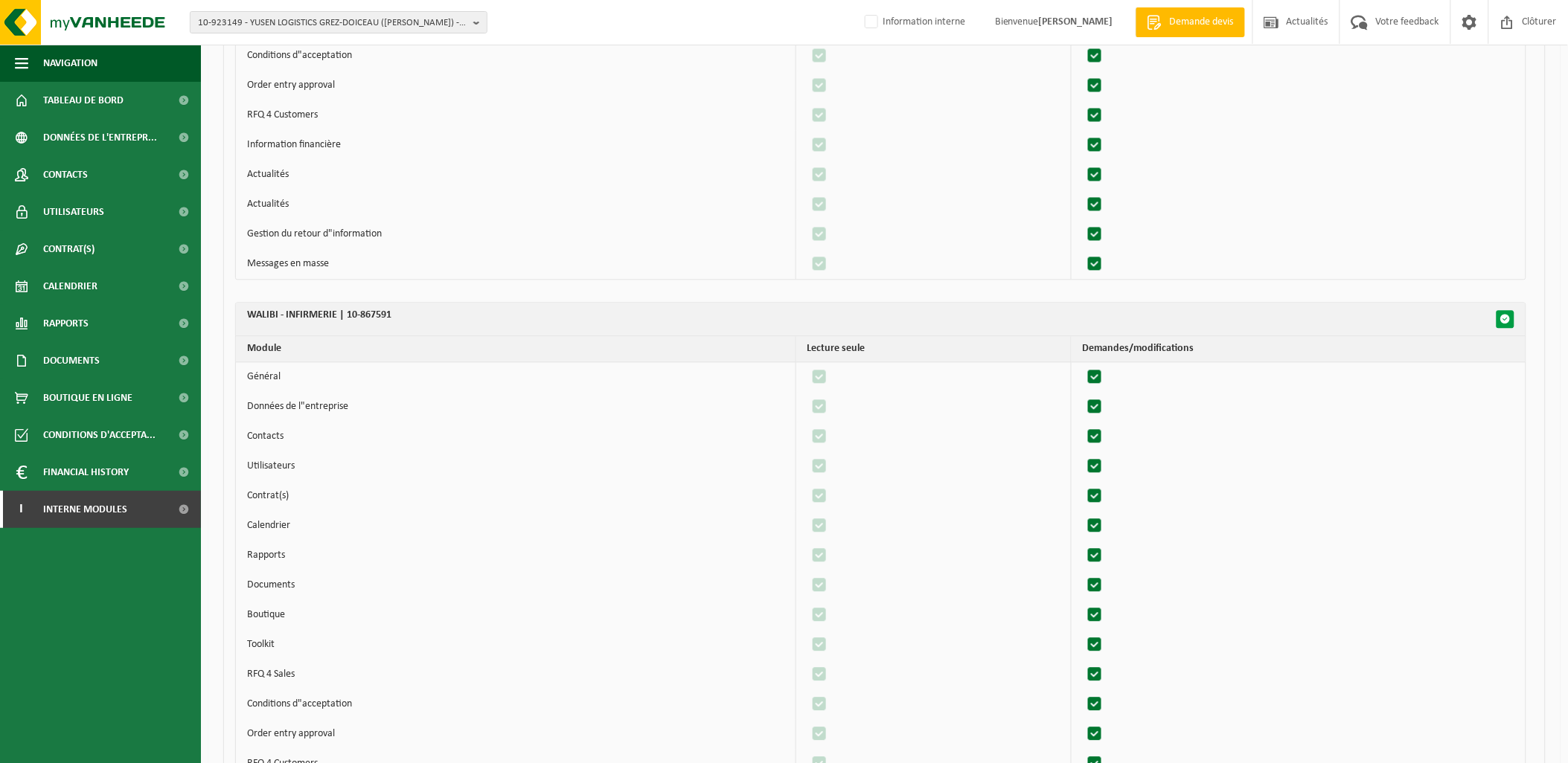
click at [1507, 324] on span "button" at bounding box center [1505, 319] width 10 height 10
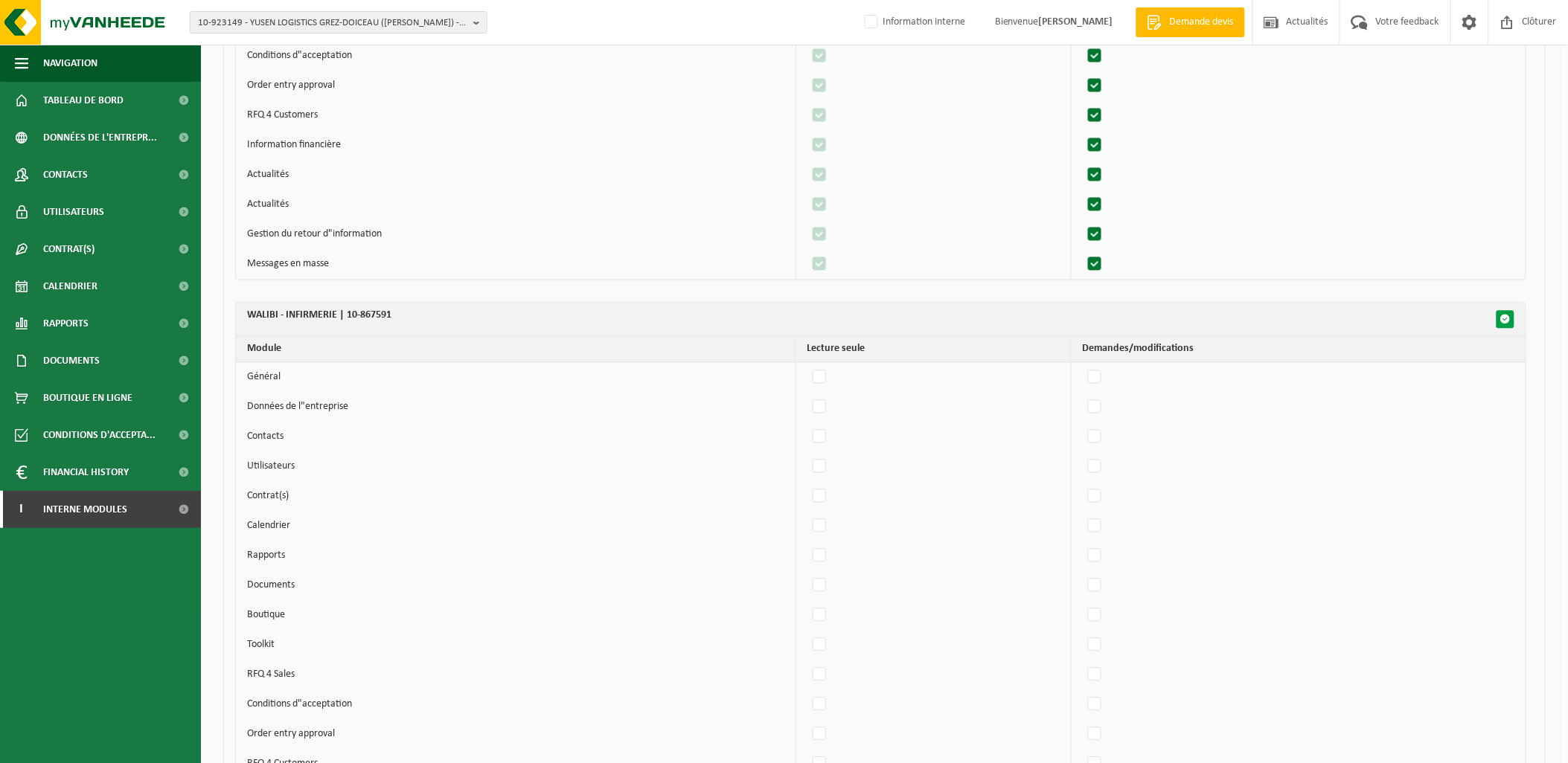
click at [1507, 324] on span "button" at bounding box center [1505, 319] width 10 height 10
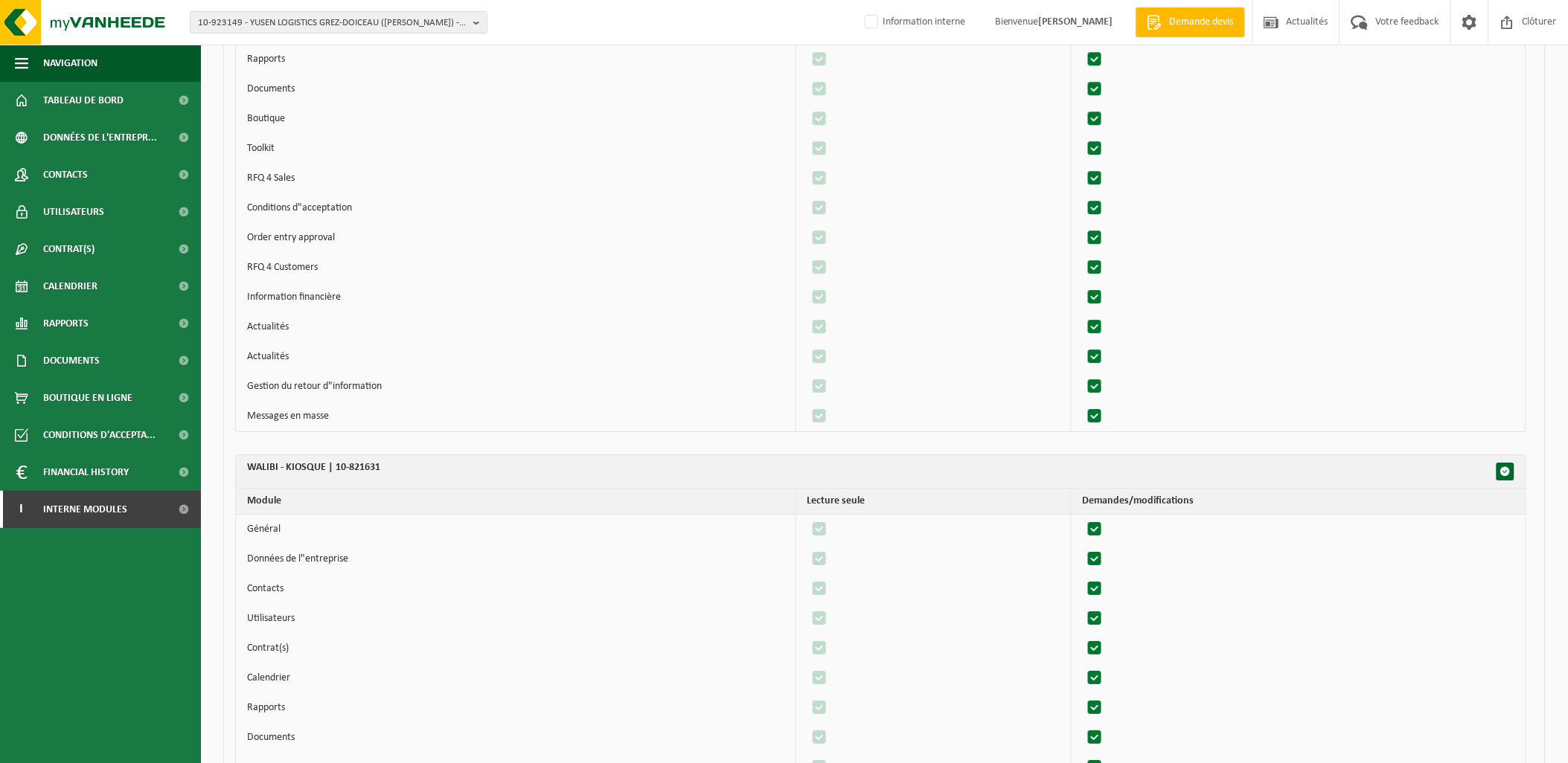
scroll to position [5786, 0]
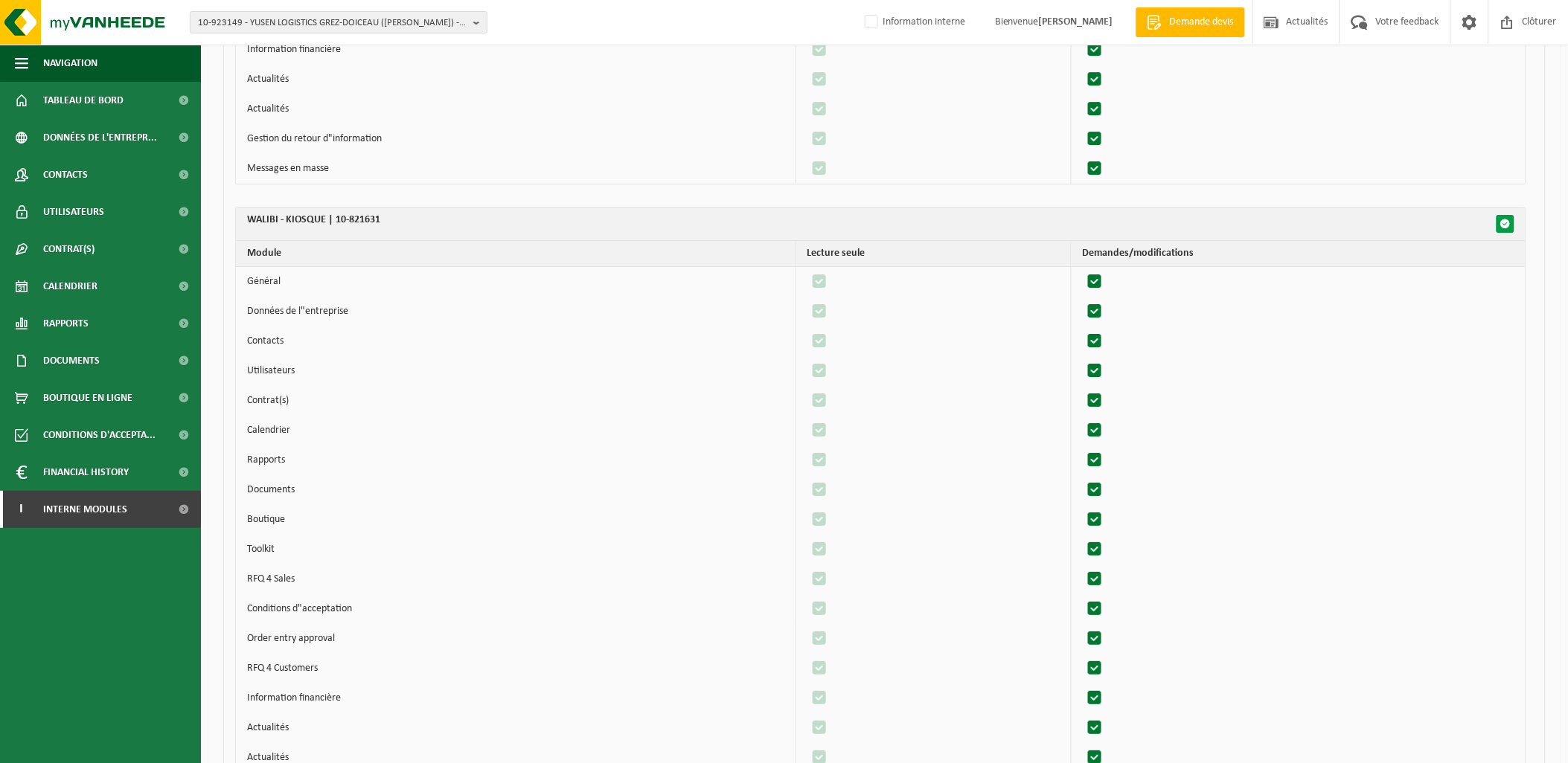
click at [1509, 224] on span "button" at bounding box center [1505, 223] width 10 height 10
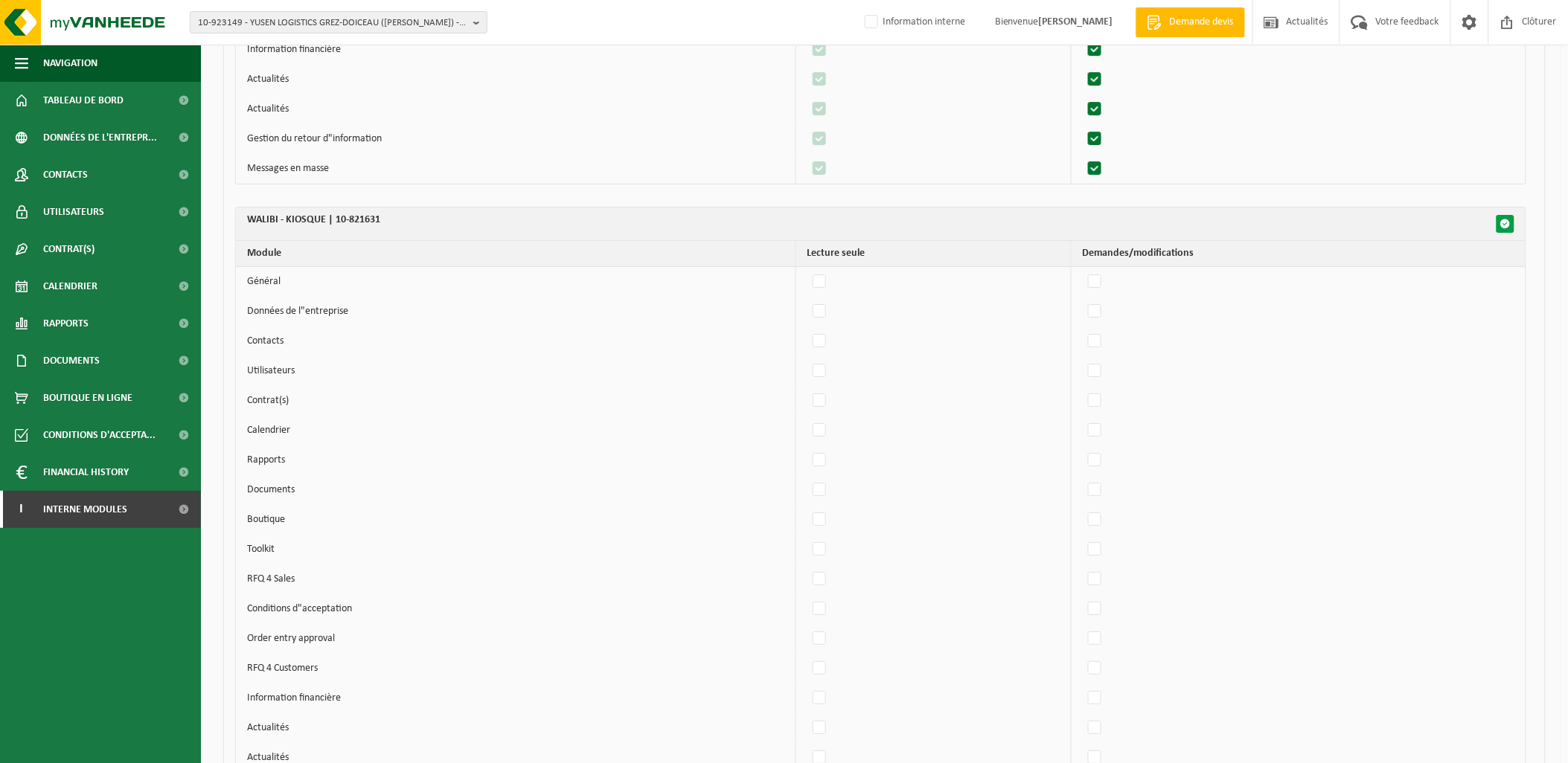
click at [1509, 224] on span "button" at bounding box center [1505, 223] width 10 height 10
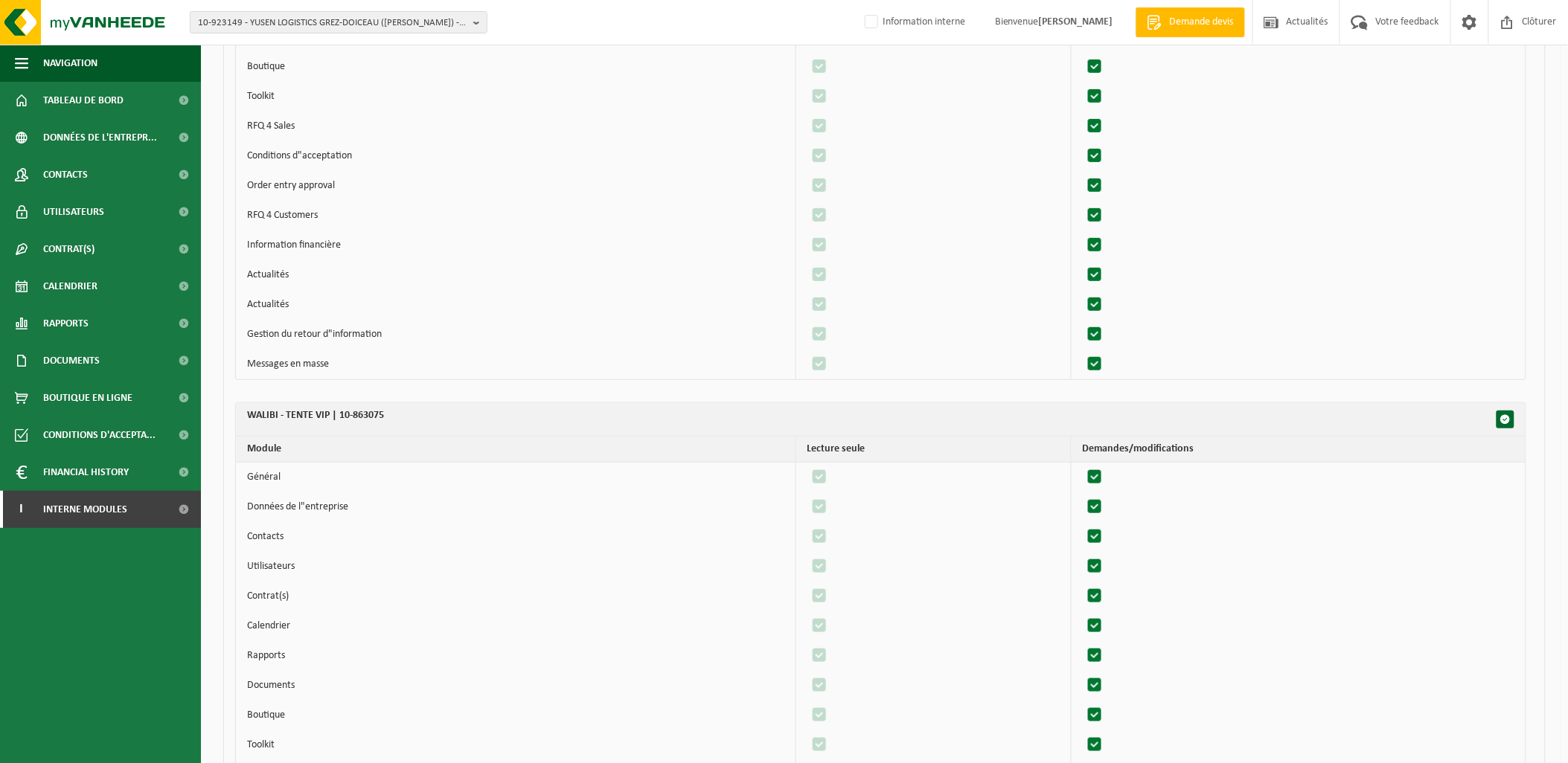
scroll to position [6365, 0]
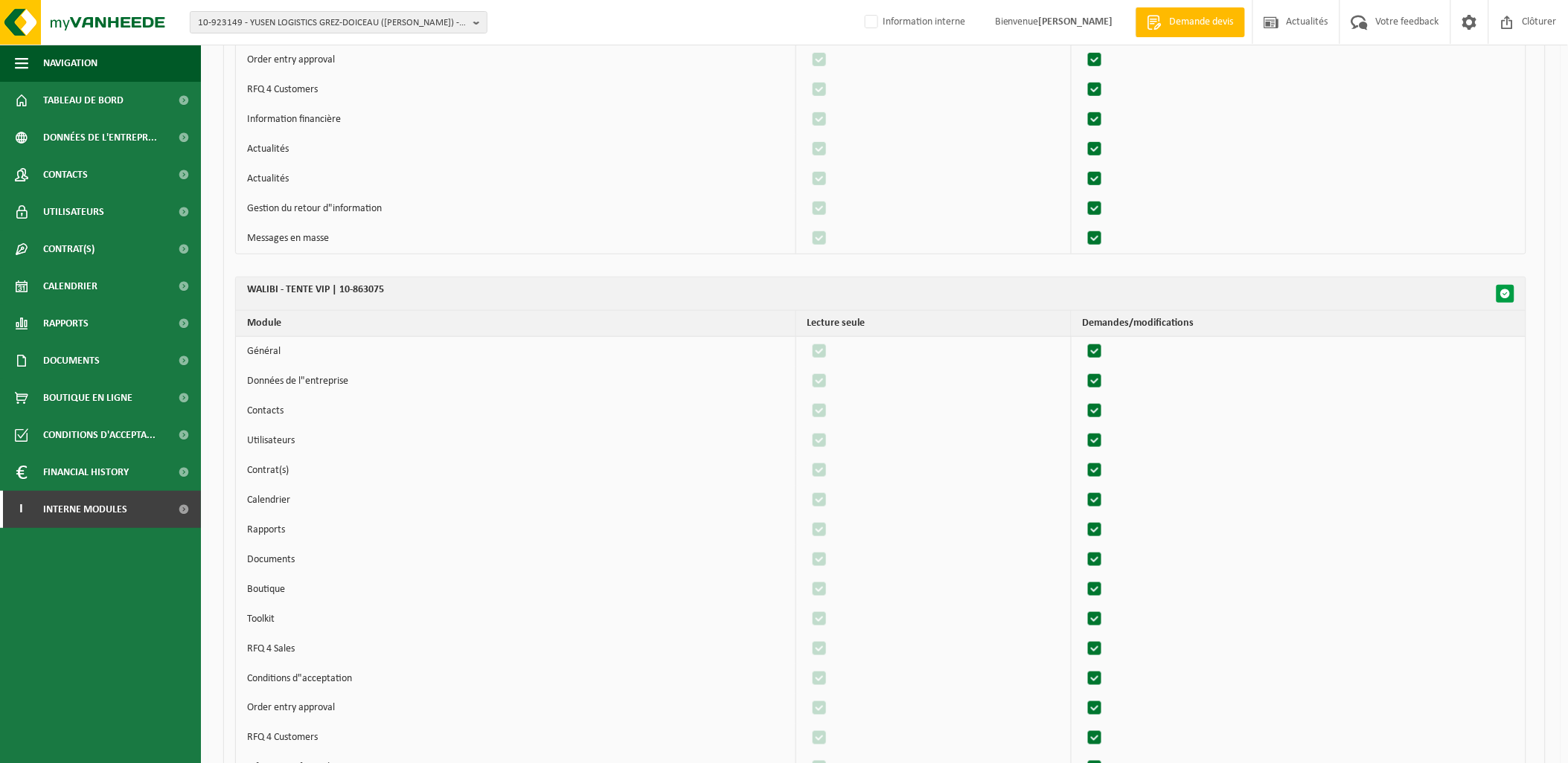
click at [1509, 293] on span "button" at bounding box center [1505, 293] width 10 height 10
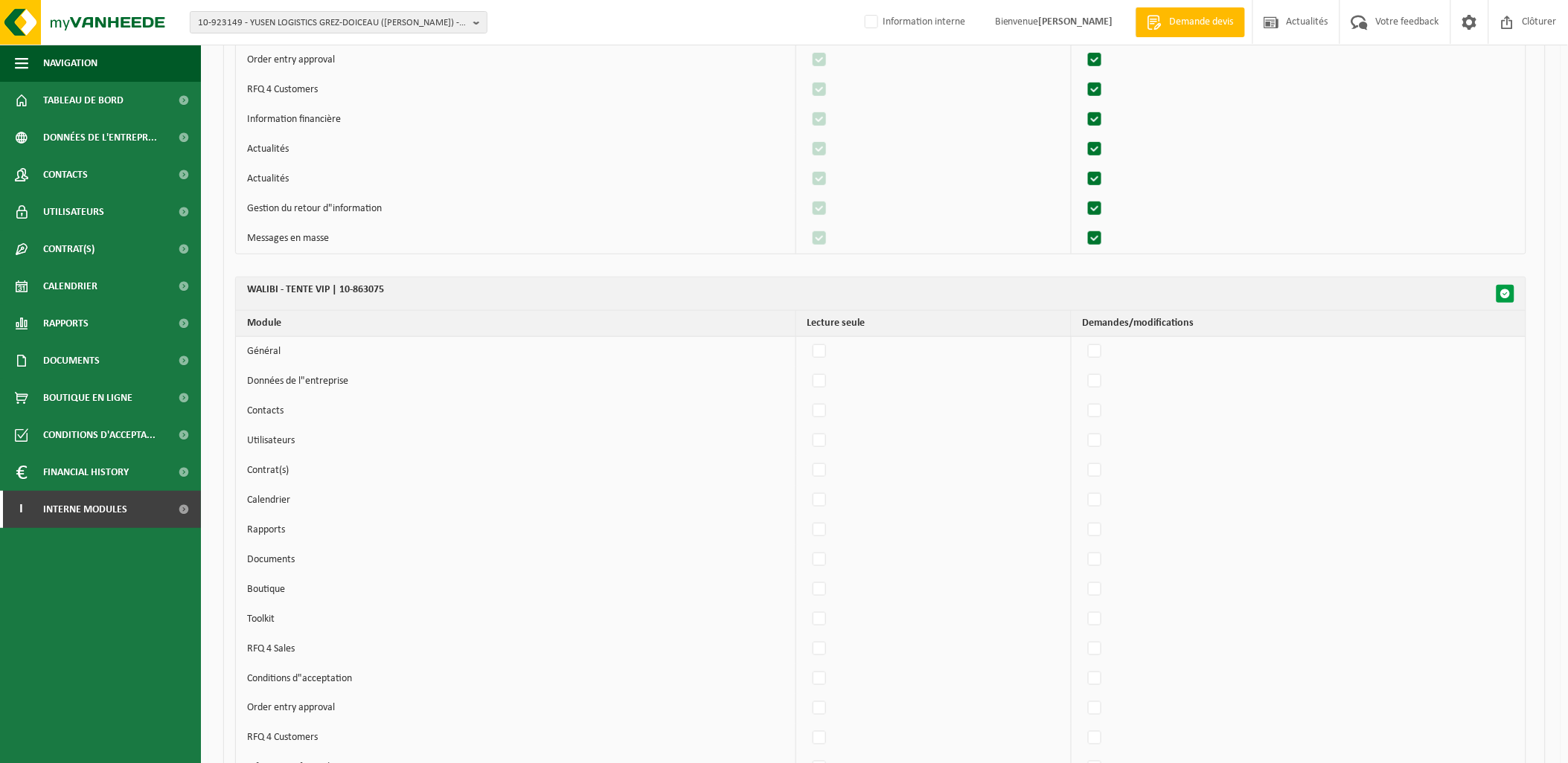
click at [1509, 293] on span "button" at bounding box center [1505, 293] width 10 height 10
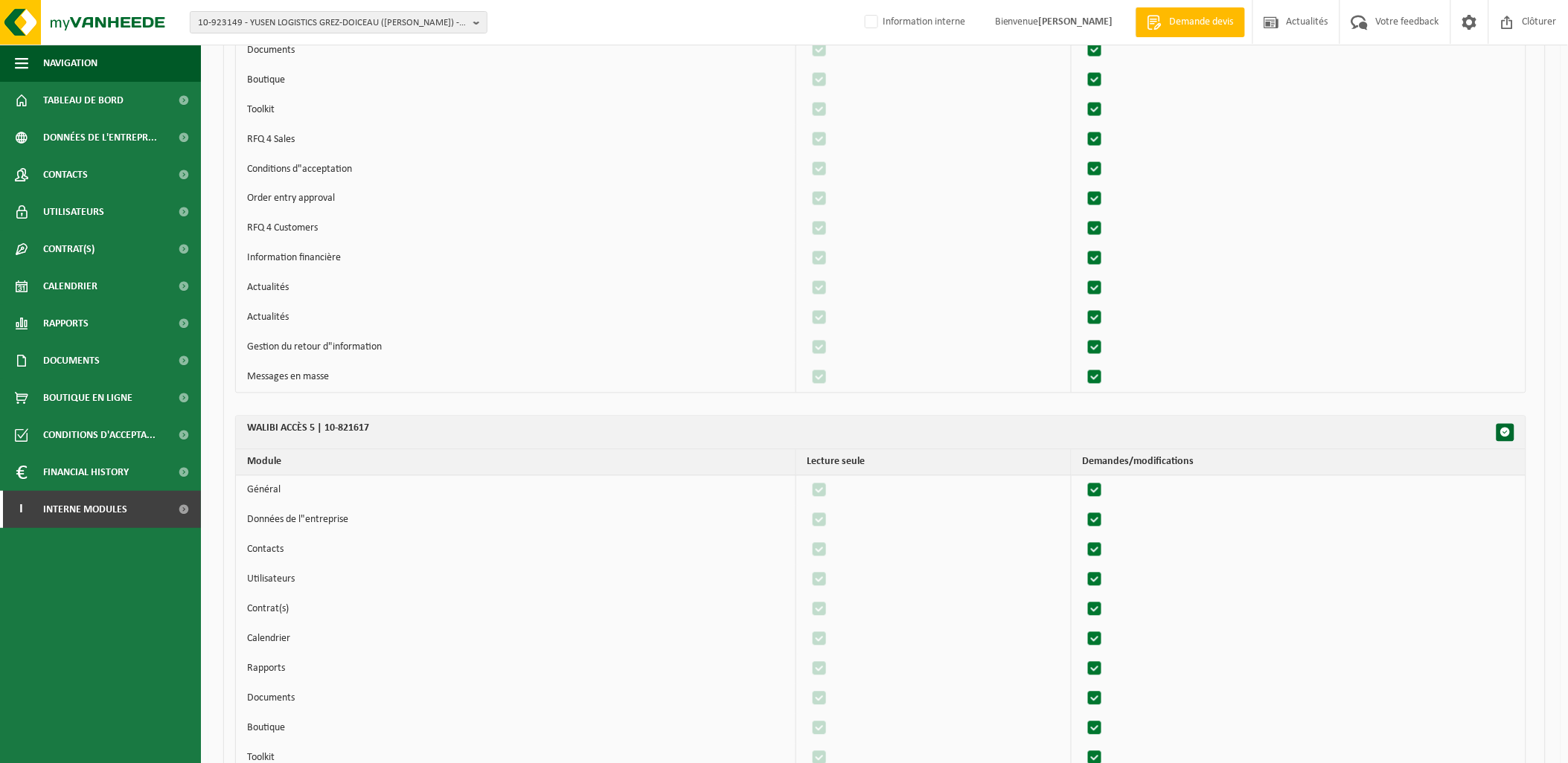
scroll to position [6944, 0]
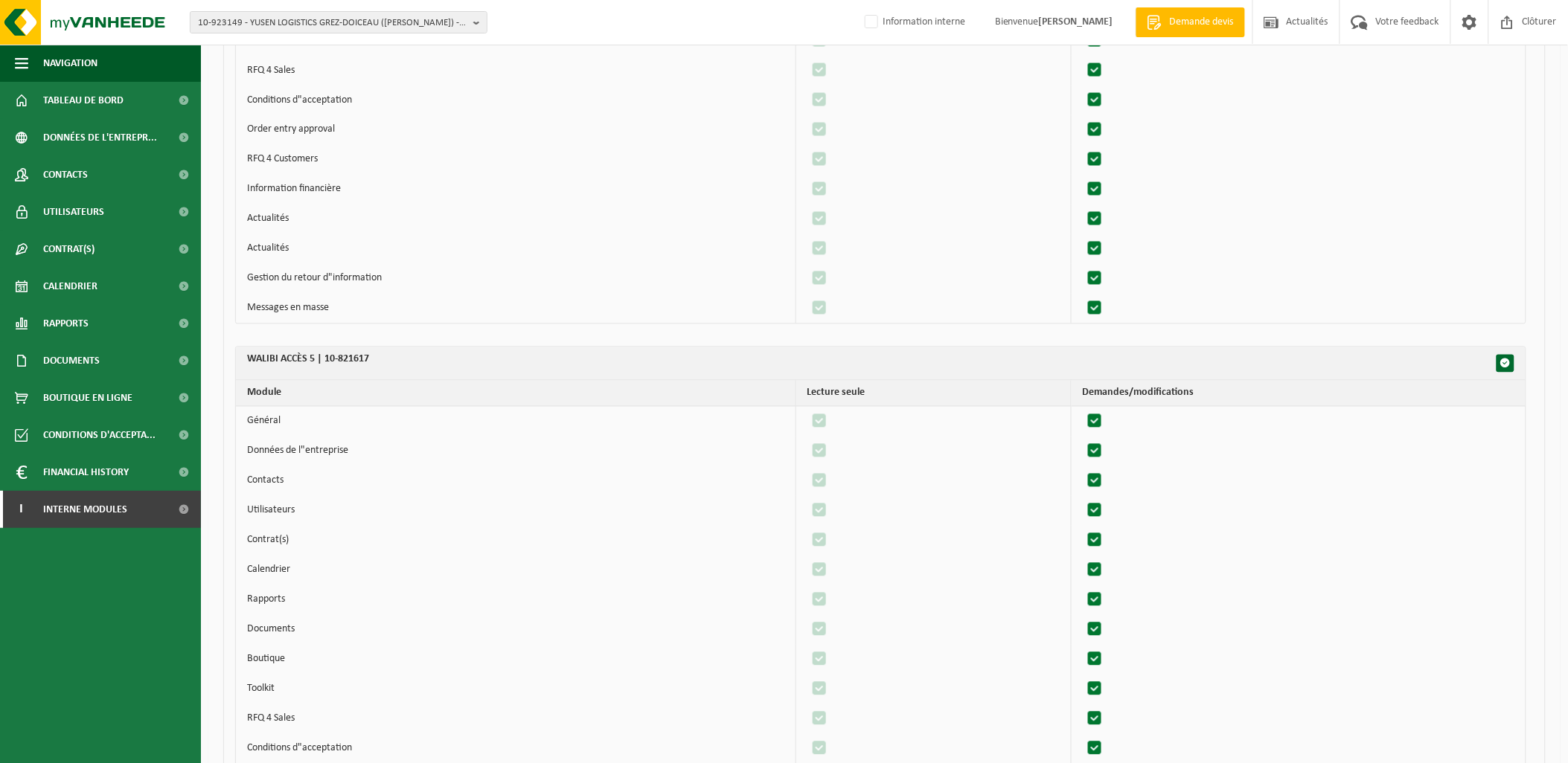
click at [1515, 364] on th "WALIBI ACCÈS 5 | 10-821617" at bounding box center [881, 364] width 1290 height 34
click at [1509, 363] on span "button" at bounding box center [1505, 363] width 10 height 10
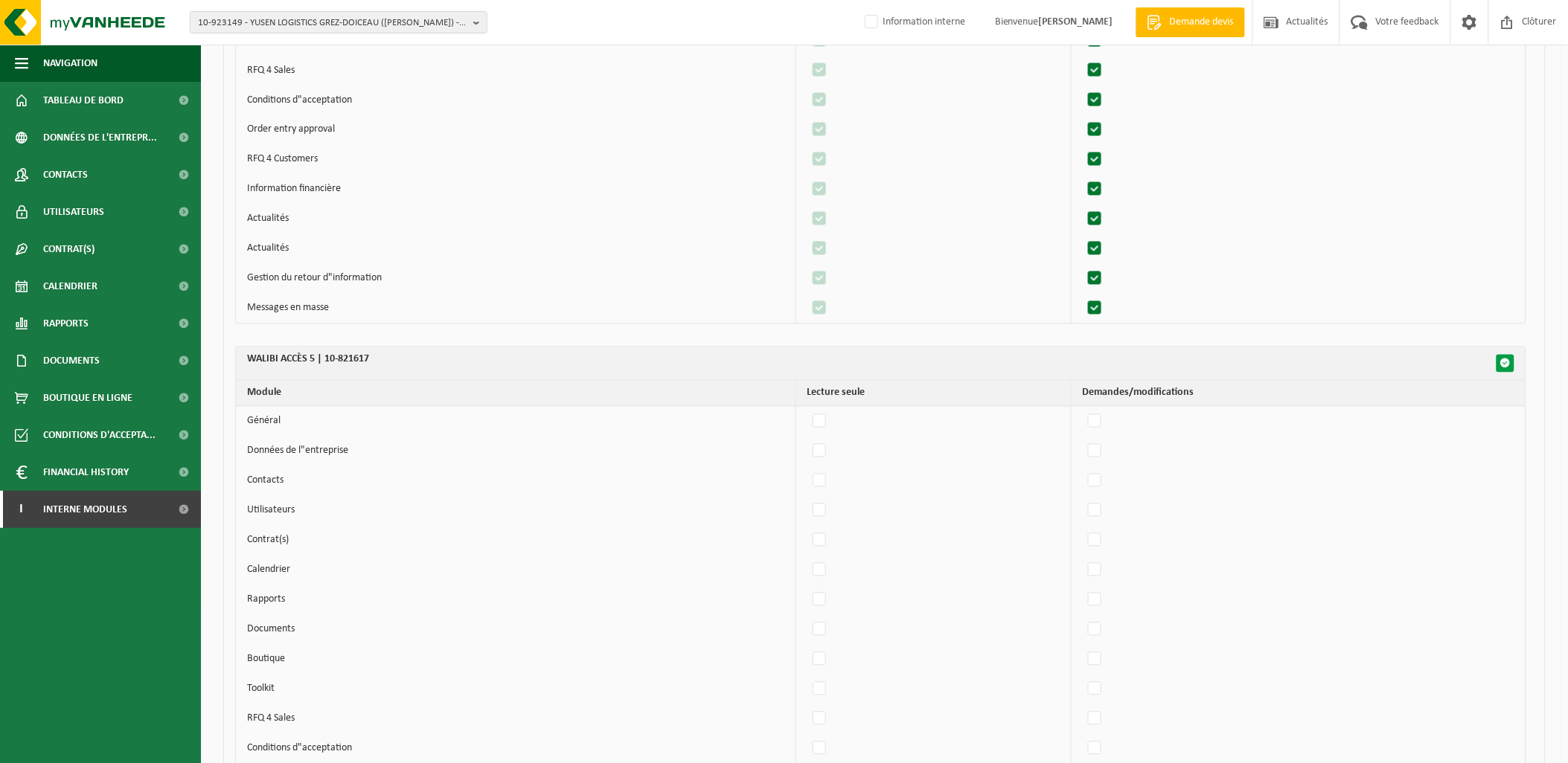
click at [1509, 363] on span "button" at bounding box center [1505, 363] width 10 height 10
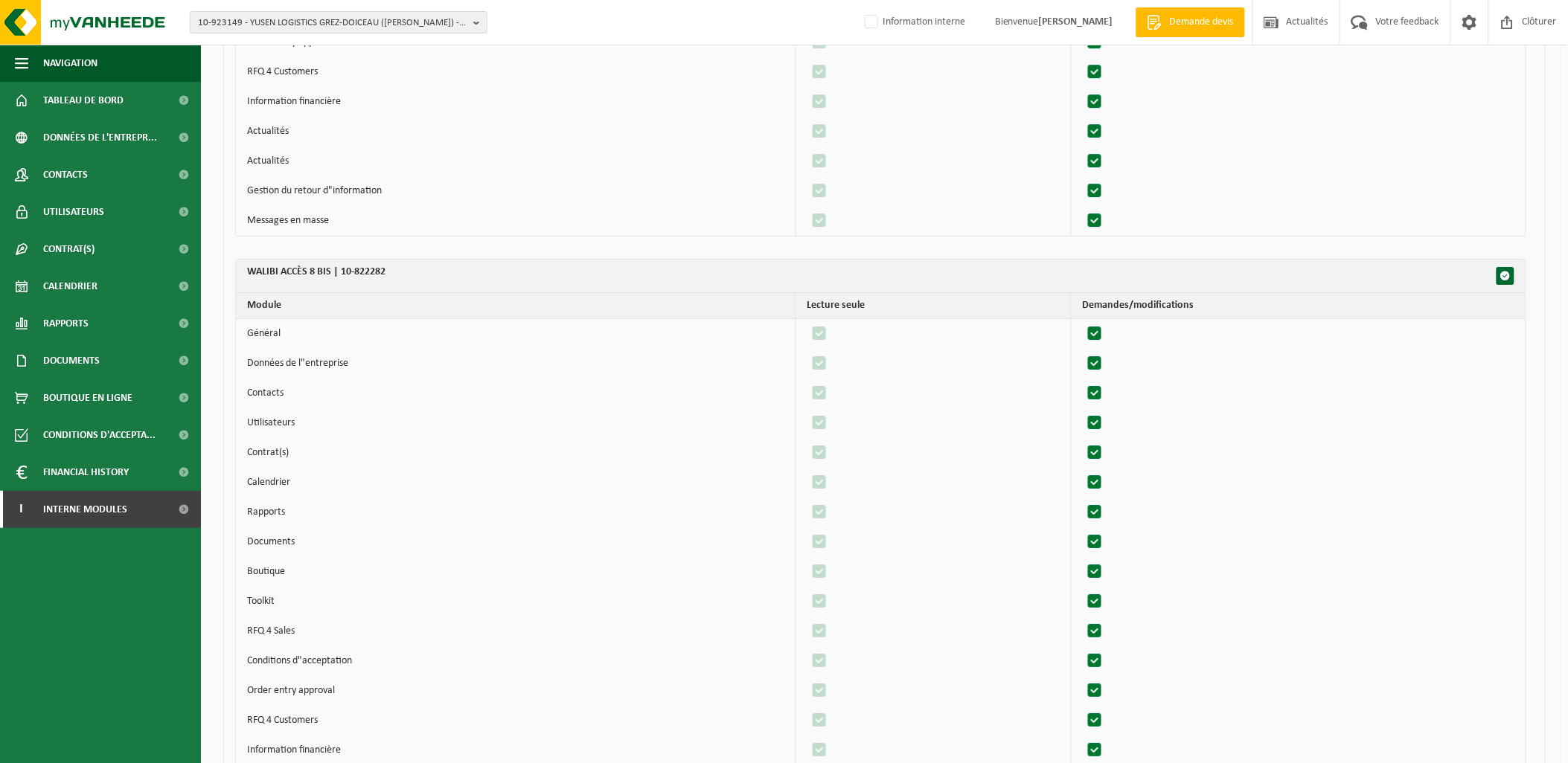
scroll to position [7687, 0]
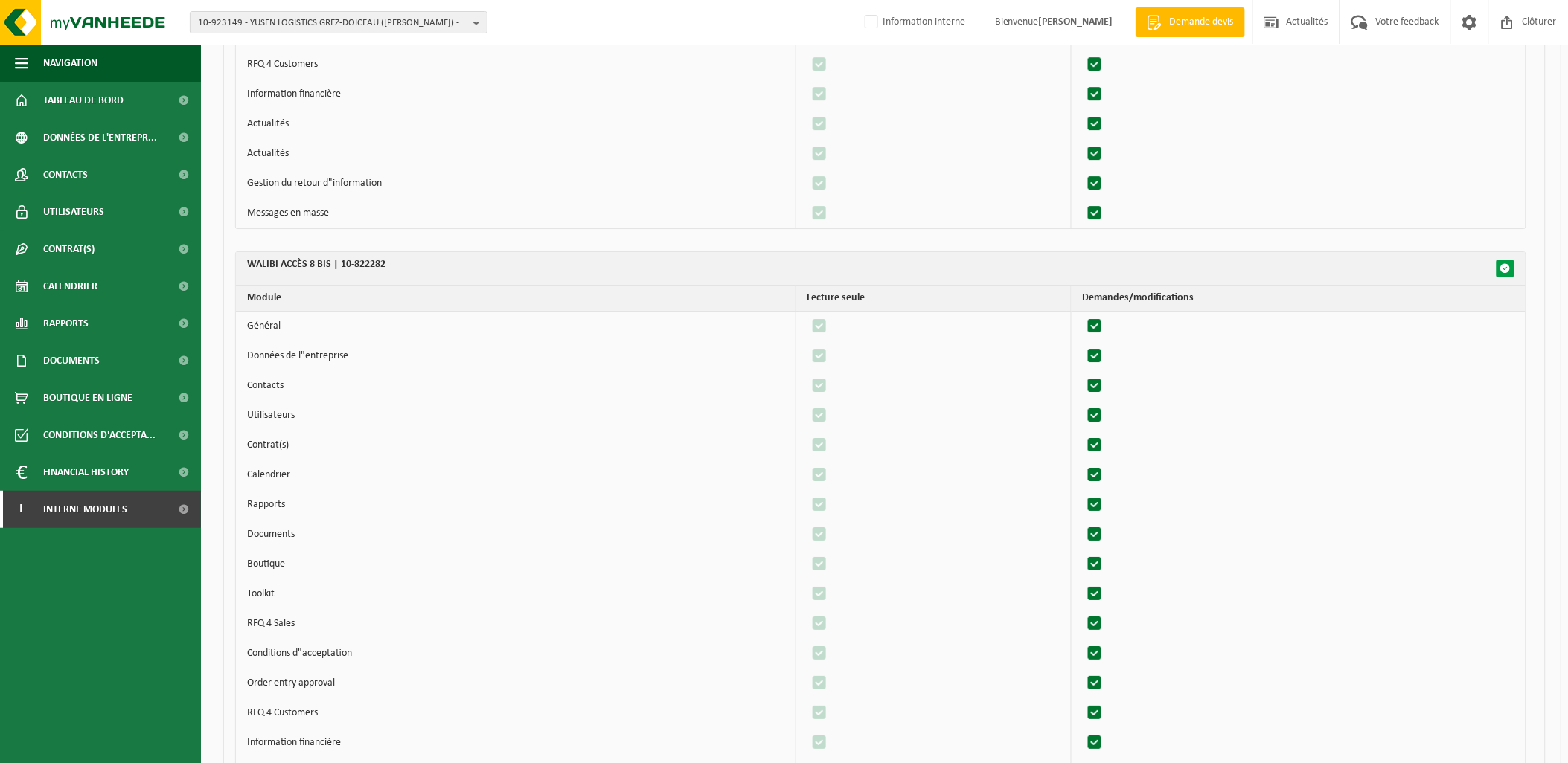
click at [1506, 273] on span "button" at bounding box center [1505, 268] width 10 height 10
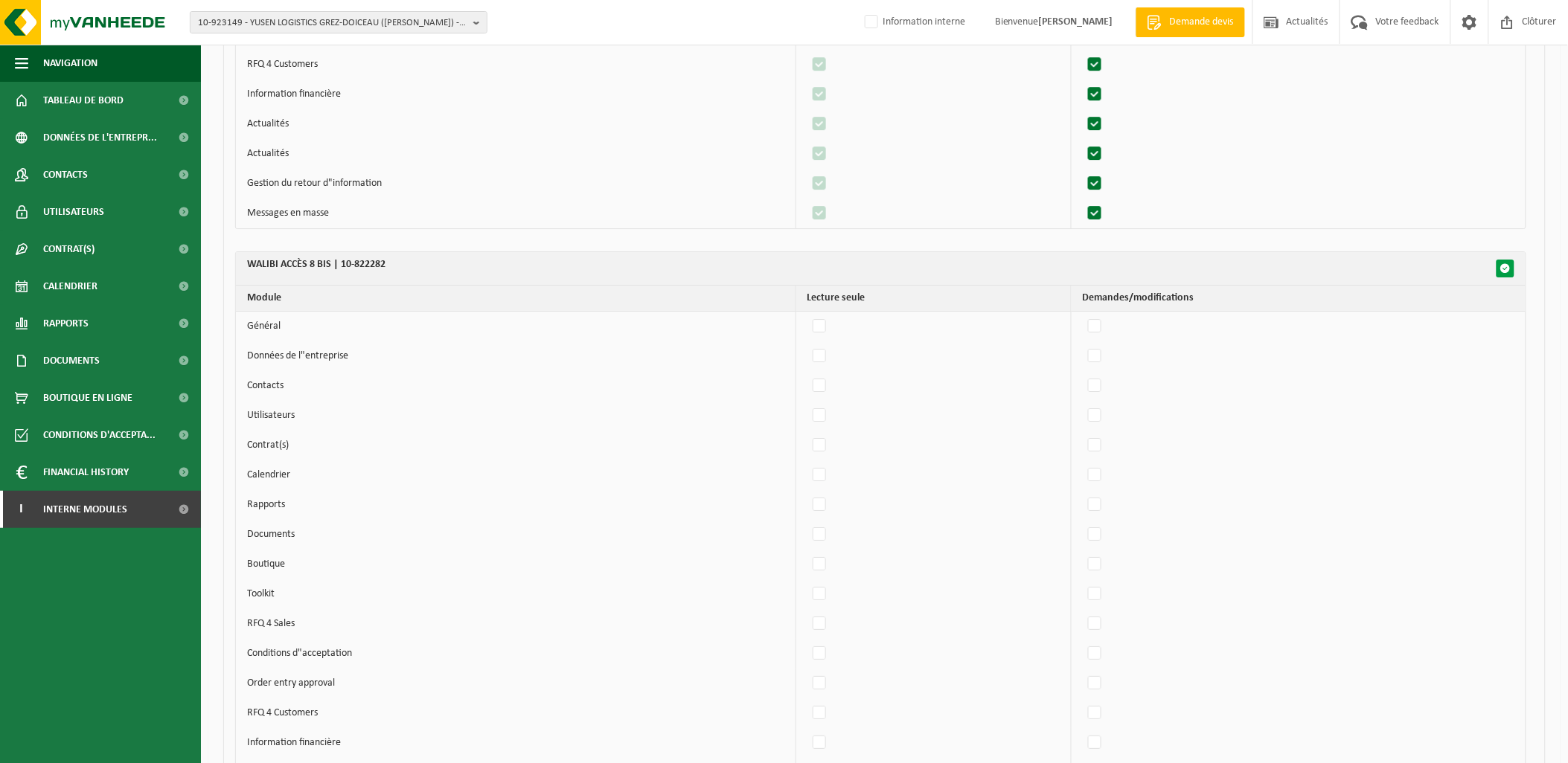
click at [1506, 273] on span "button" at bounding box center [1505, 268] width 10 height 10
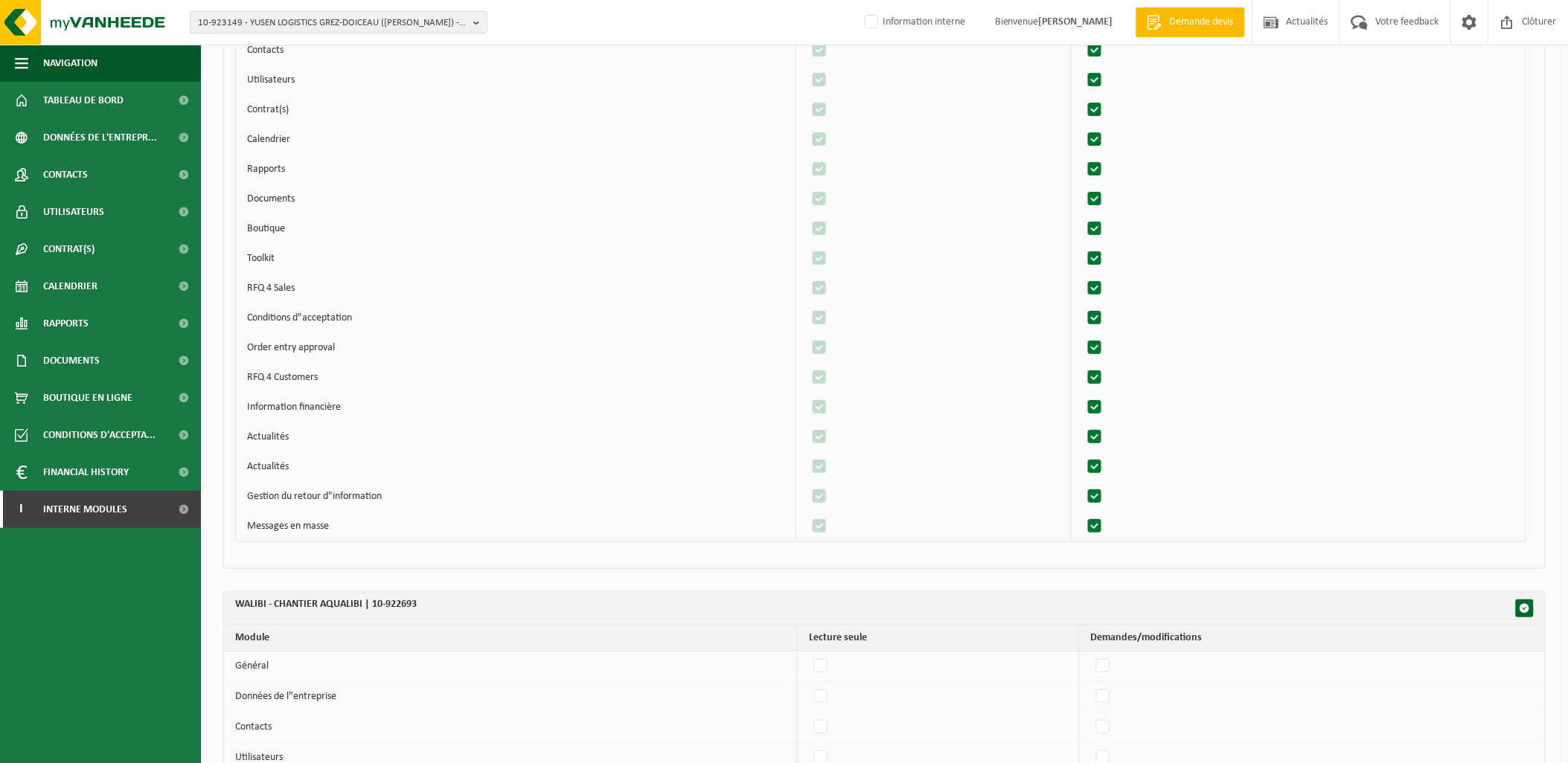
scroll to position [8184, 0]
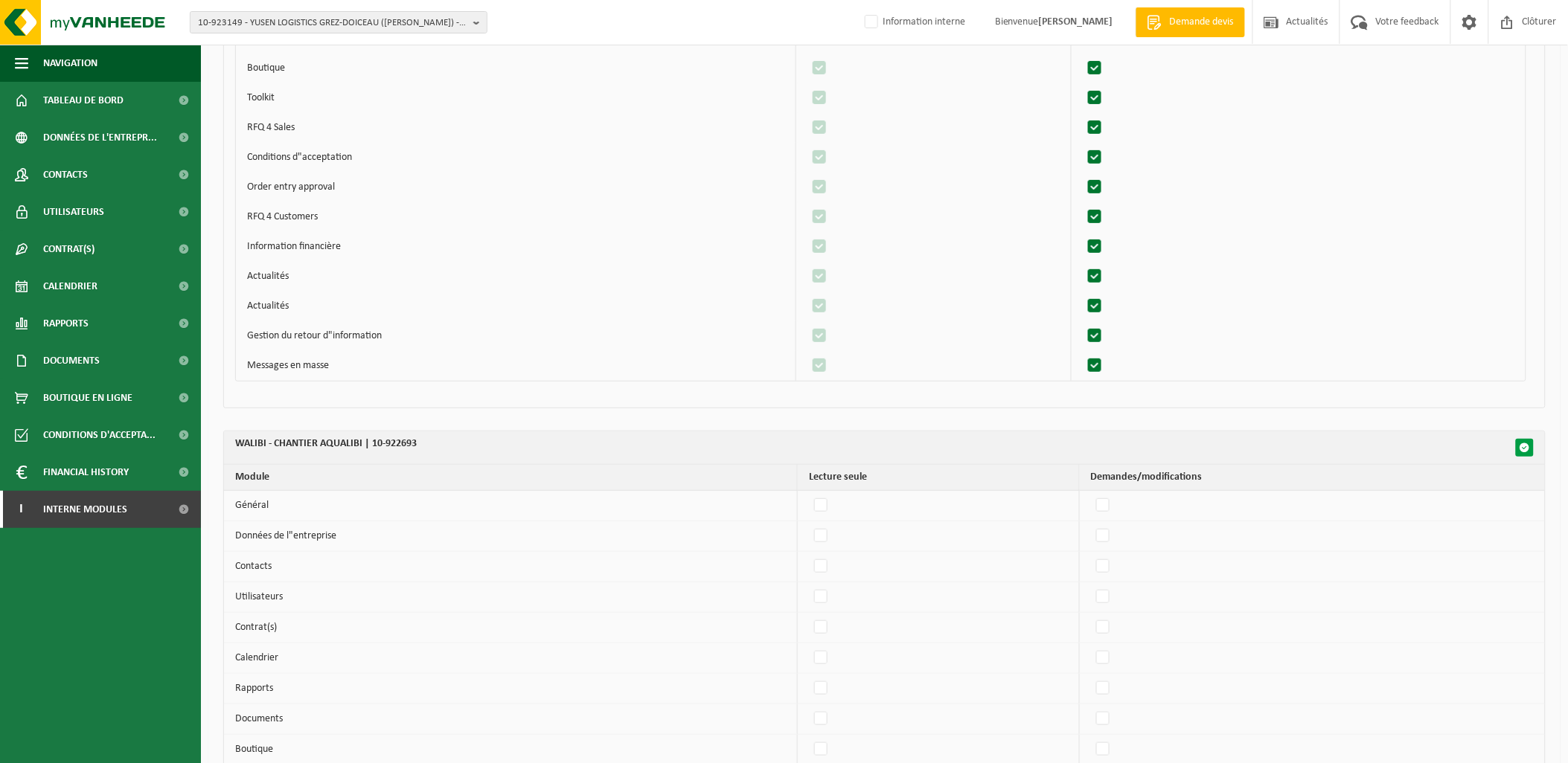
click at [1530, 457] on button "button" at bounding box center [1525, 447] width 18 height 18
click at [1519, 447] on button "button" at bounding box center [1525, 447] width 18 height 18
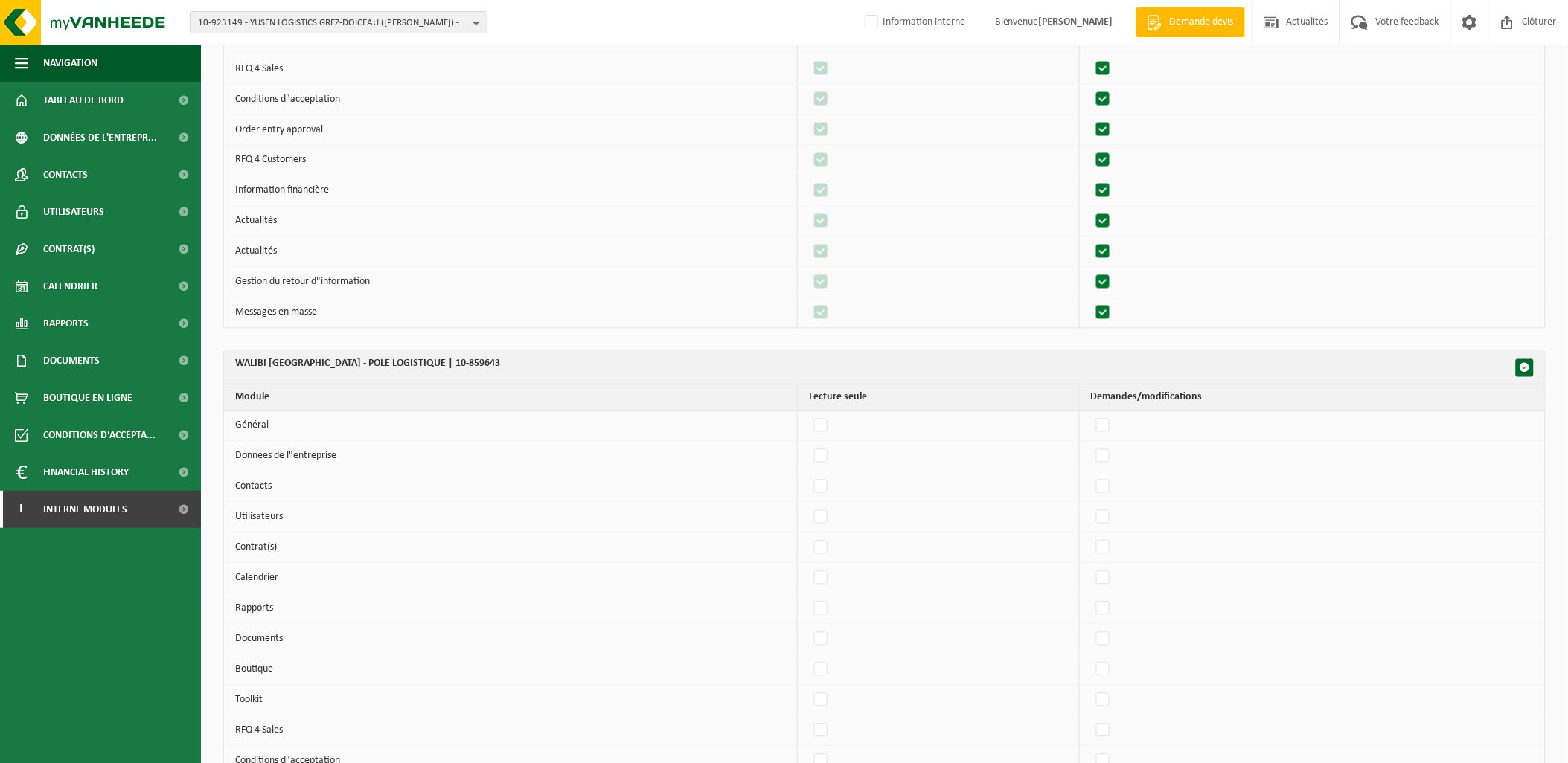
scroll to position [8928, 0]
click at [1519, 359] on th "WALIBI BELGIUM - POLE LOGISTIQUE | 10-859643" at bounding box center [885, 366] width 1321 height 34
click at [1524, 366] on button "button" at bounding box center [1525, 366] width 18 height 18
click at [1530, 371] on span "button" at bounding box center [1524, 366] width 10 height 10
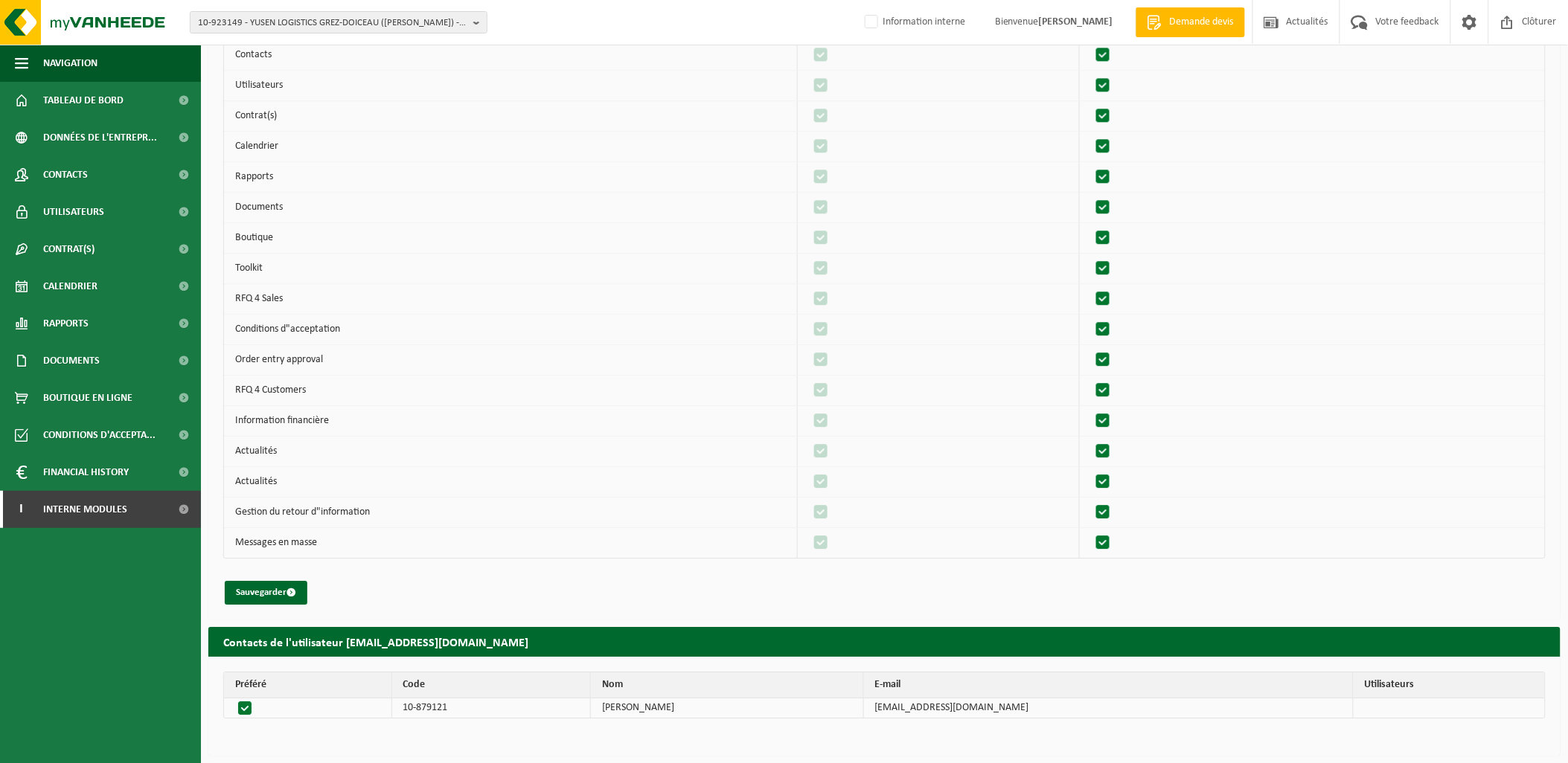
scroll to position [9367, 0]
click at [247, 592] on button "Sauvegarder" at bounding box center [266, 593] width 82 height 24
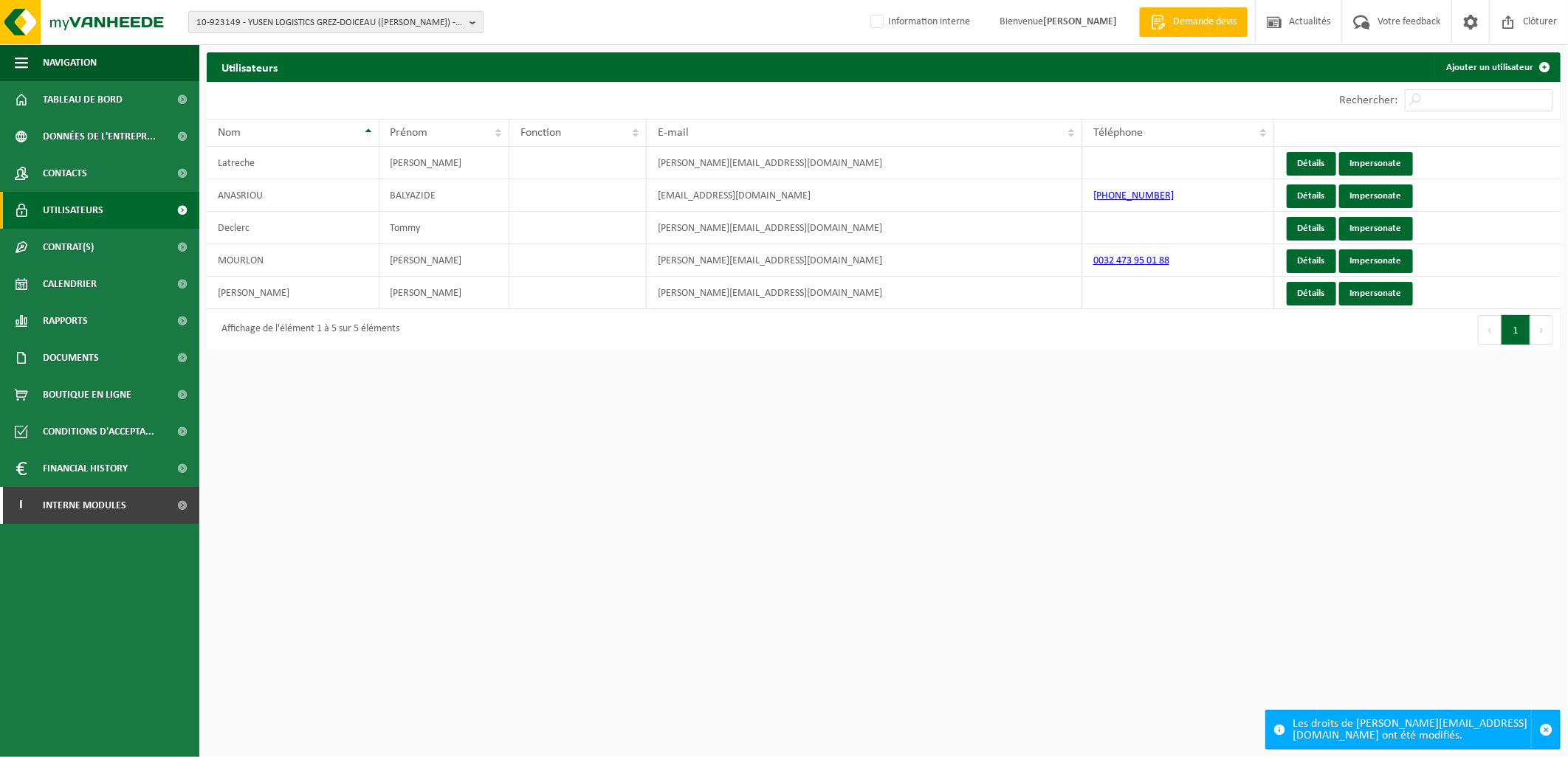
click at [312, 23] on span "10-923149 - YUSEN LOGISTICS GREZ-DOICEAU ([PERSON_NAME]) - 1390 GREZ-DOICEAU, C…" at bounding box center [330, 23] width 267 height 22
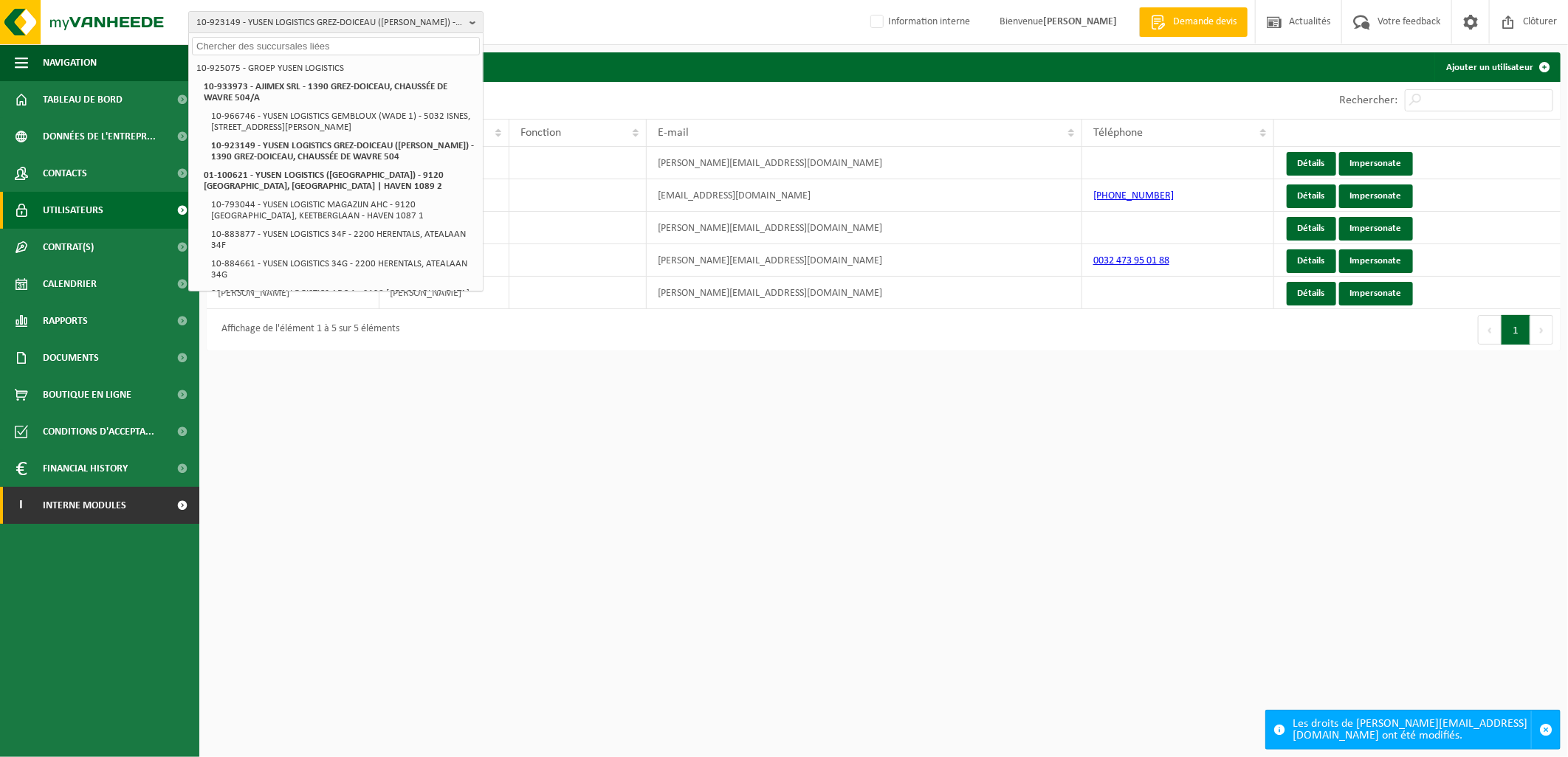
click at [93, 522] on span "Interne modules" at bounding box center [84, 505] width 83 height 37
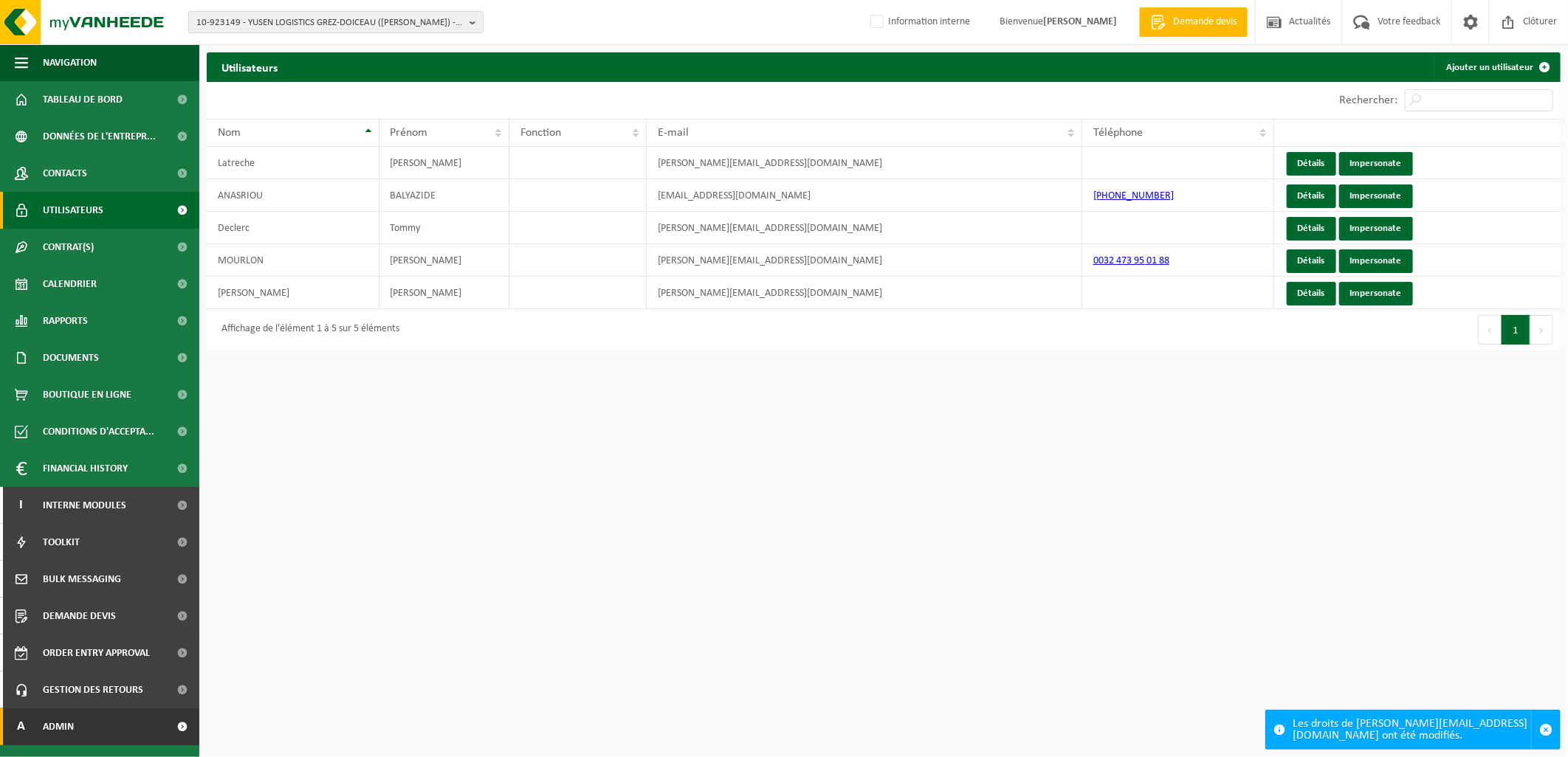
click at [101, 740] on link "A Admin" at bounding box center [100, 727] width 199 height 37
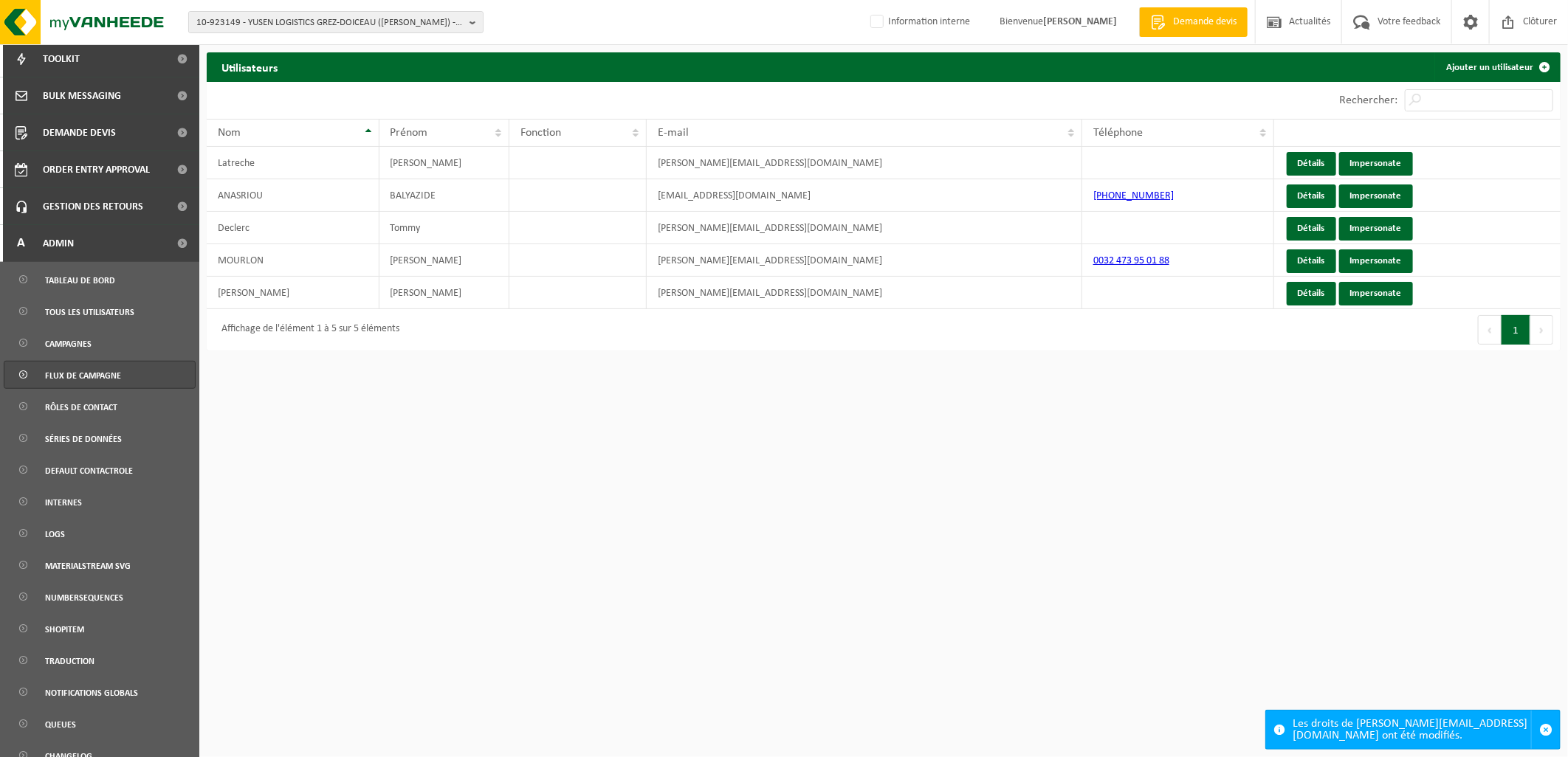
scroll to position [492, 0]
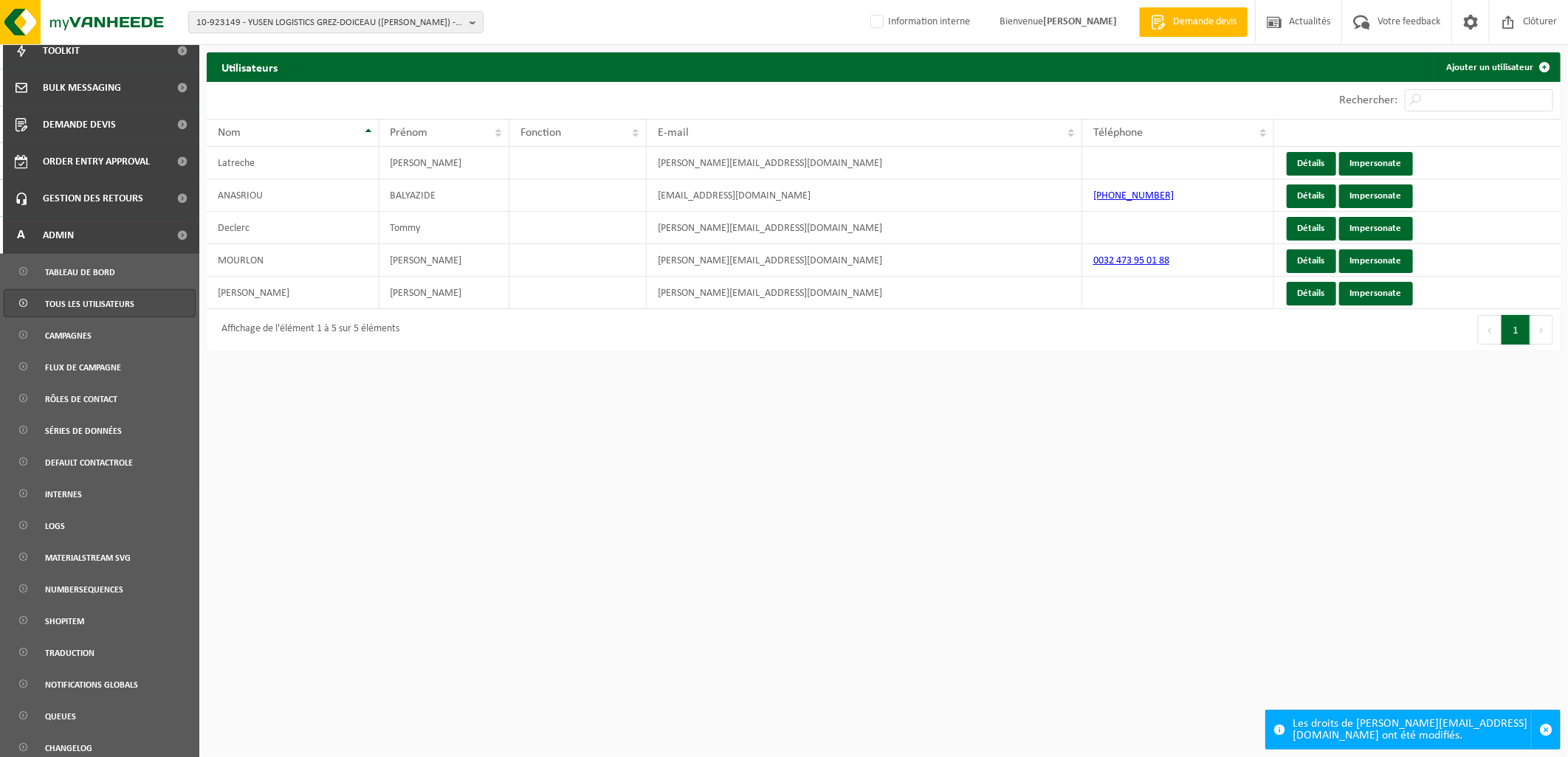
click at [77, 301] on span "Tous les utilisateurs" at bounding box center [89, 304] width 89 height 28
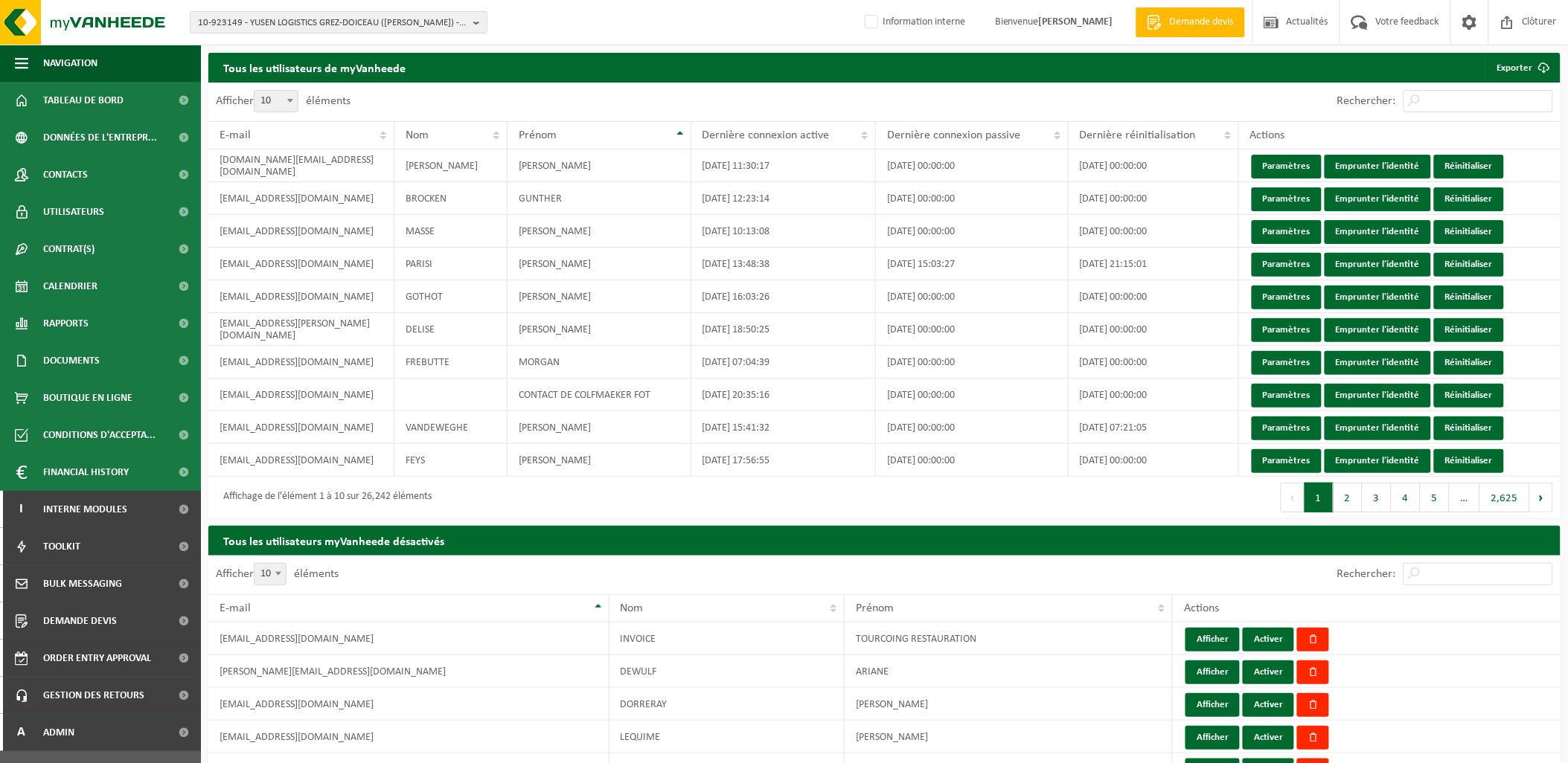
click at [1439, 89] on div "Rechercher:" at bounding box center [1445, 101] width 230 height 38
click at [1438, 96] on input "Rechercher:" at bounding box center [1478, 101] width 150 height 22
paste input "10-820678"
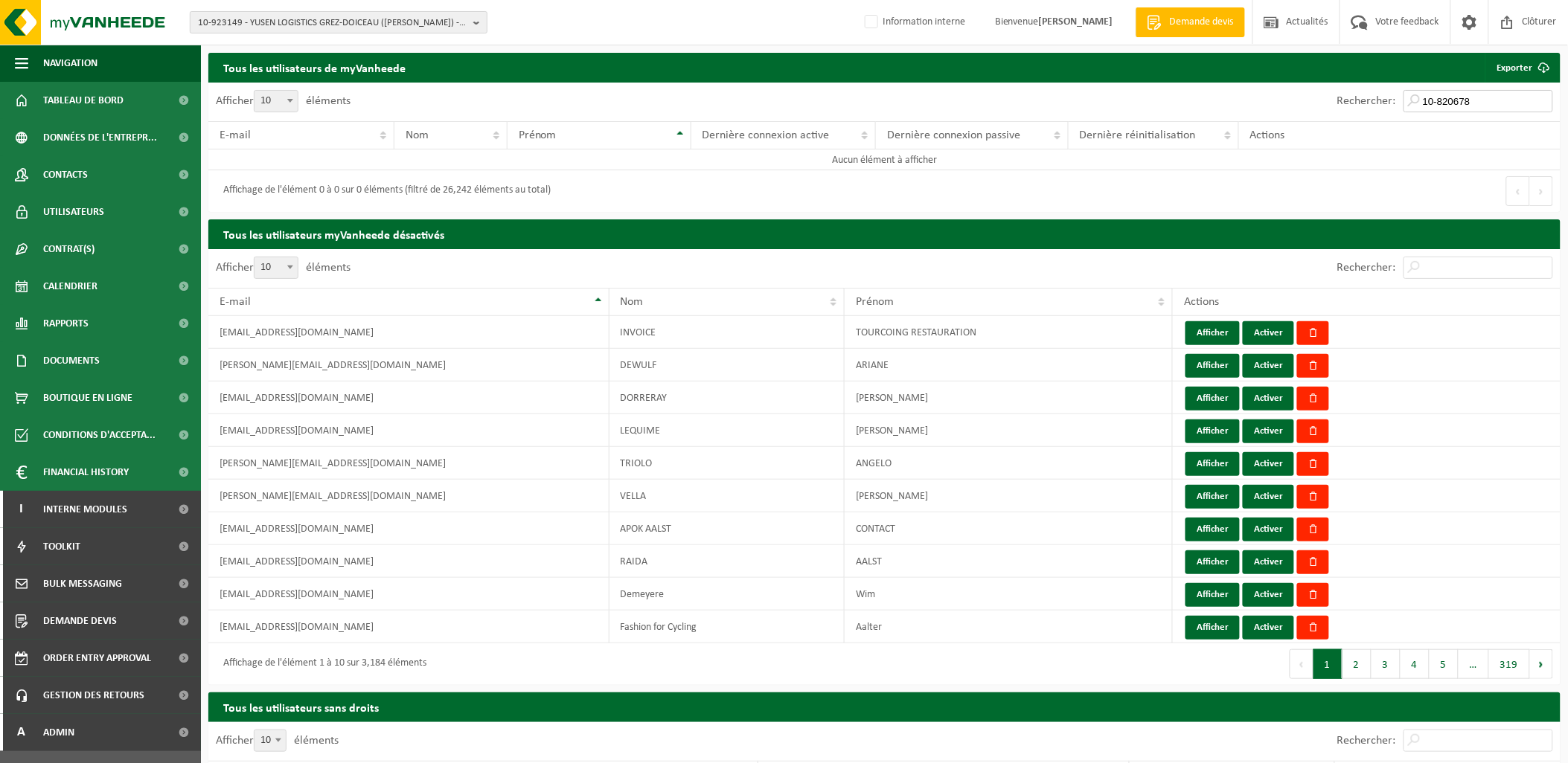
type input "10-820678"
click at [326, 16] on span "10-923149 - YUSEN LOGISTICS GREZ-DOICEAU ([PERSON_NAME]) - 1390 GREZ-DOICEAU, C…" at bounding box center [333, 23] width 270 height 22
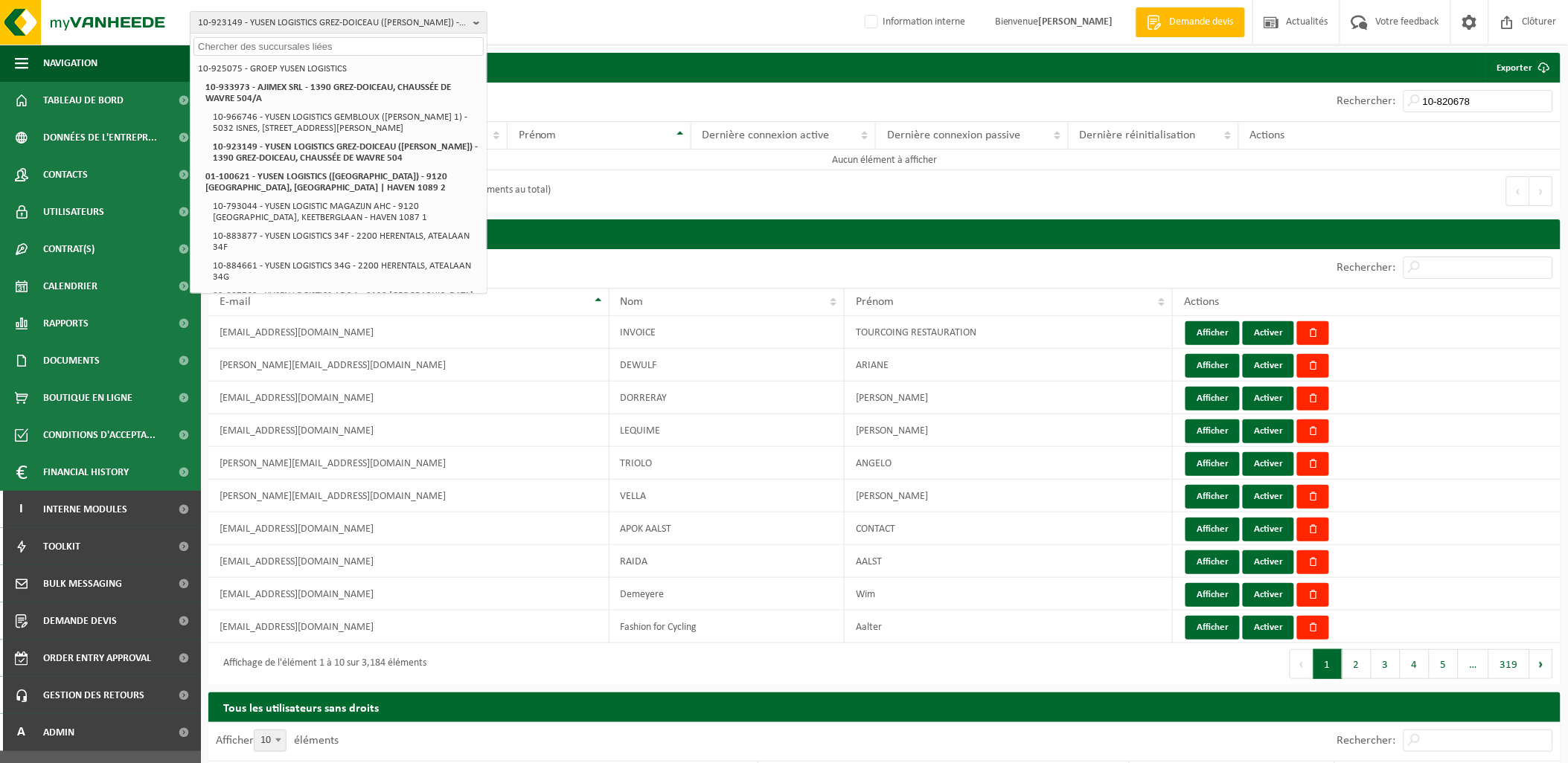
click at [288, 45] on input "text" at bounding box center [339, 46] width 290 height 19
paste input "10-820678"
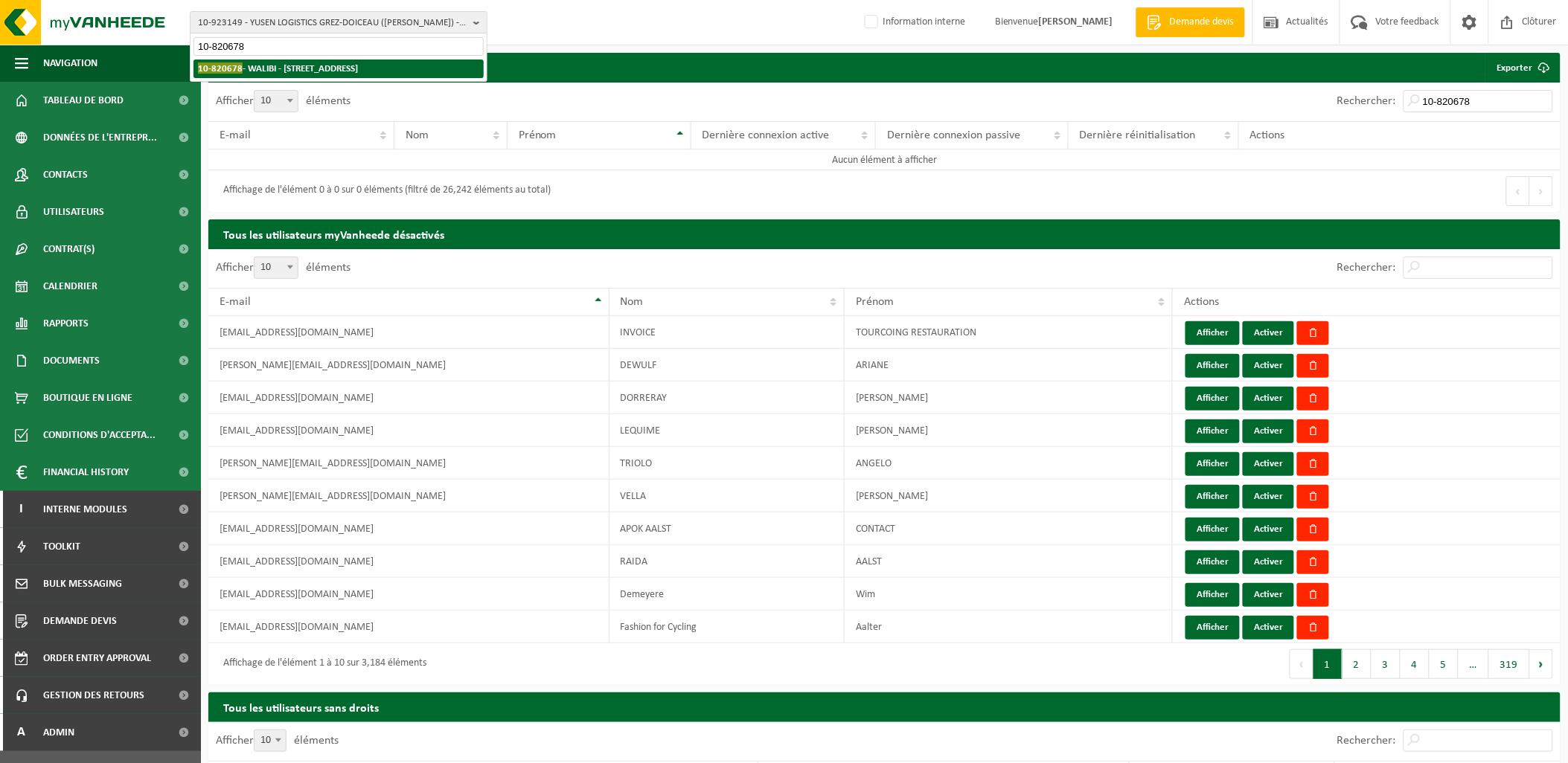
type input "10-820678"
click at [301, 78] on li "10-820678 - [GEOGRAPHIC_DATA] - [STREET_ADDRESS]" at bounding box center [339, 69] width 290 height 19
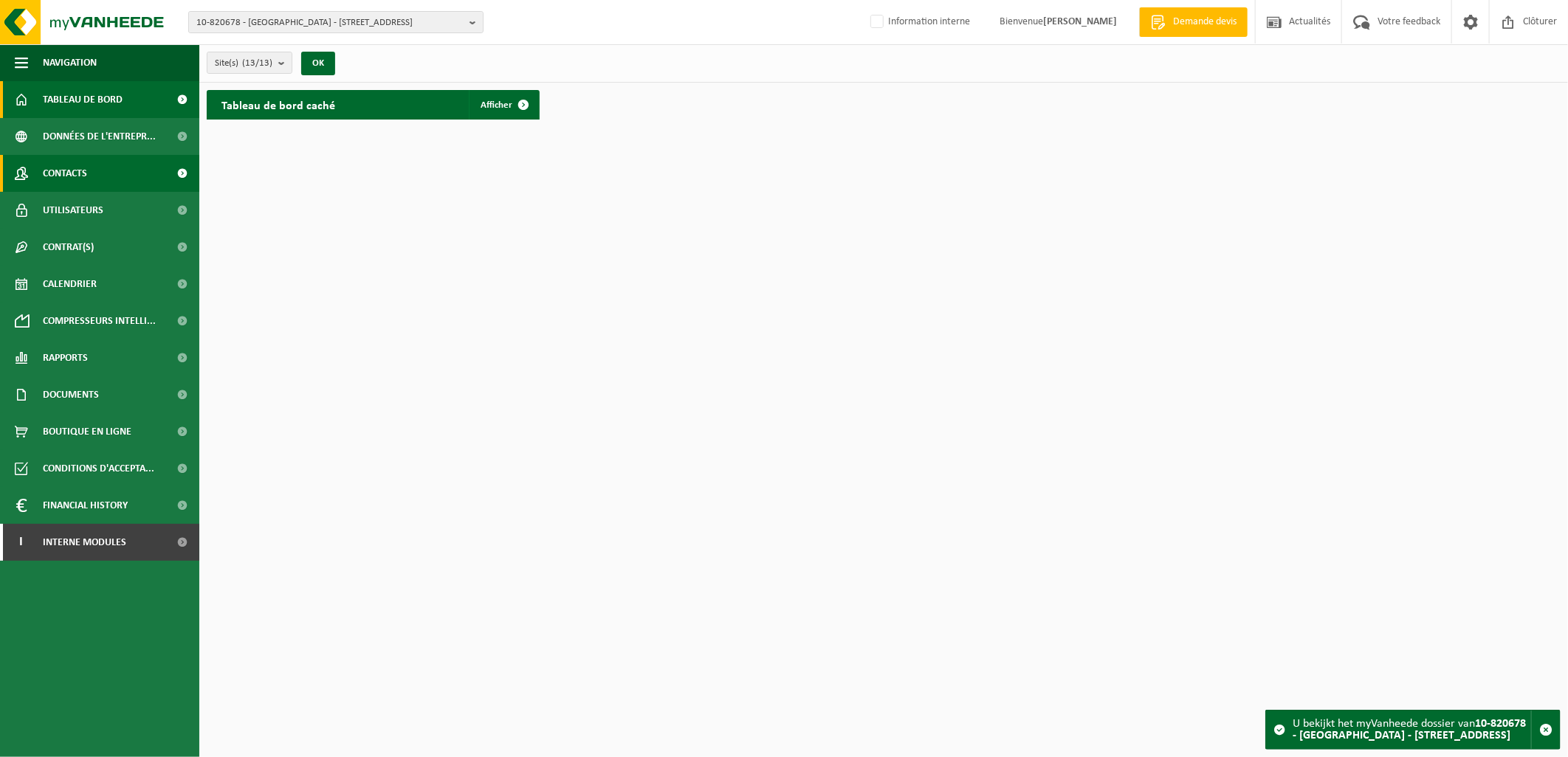
click at [71, 189] on span "Contacts" at bounding box center [65, 173] width 44 height 37
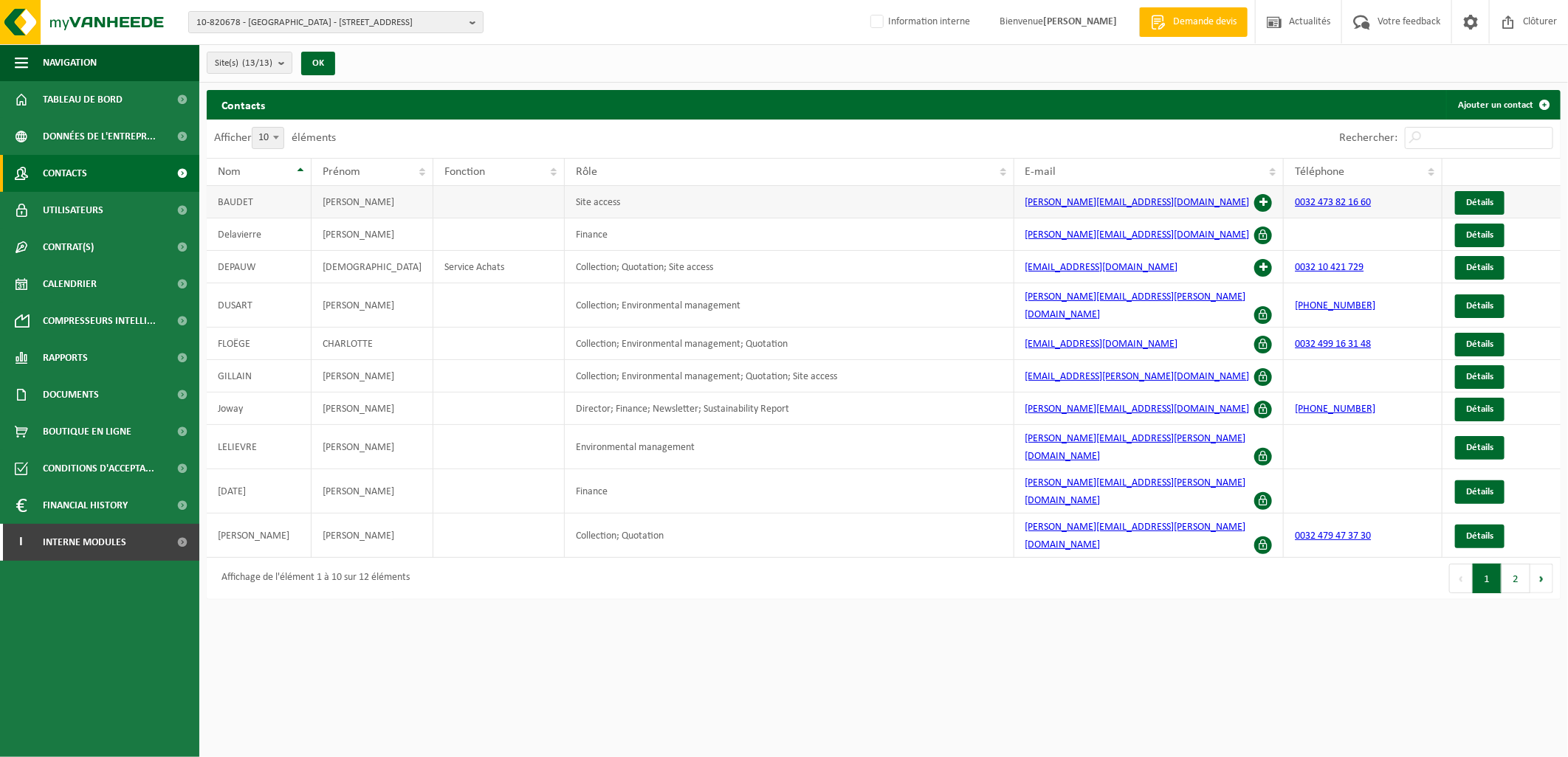
click at [1263, 193] on td "[PERSON_NAME][EMAIL_ADDRESS][DOMAIN_NAME]" at bounding box center [1150, 202] width 271 height 33
click at [1266, 200] on span at bounding box center [1263, 203] width 18 height 18
click at [1514, 564] on button "2" at bounding box center [1516, 579] width 29 height 30
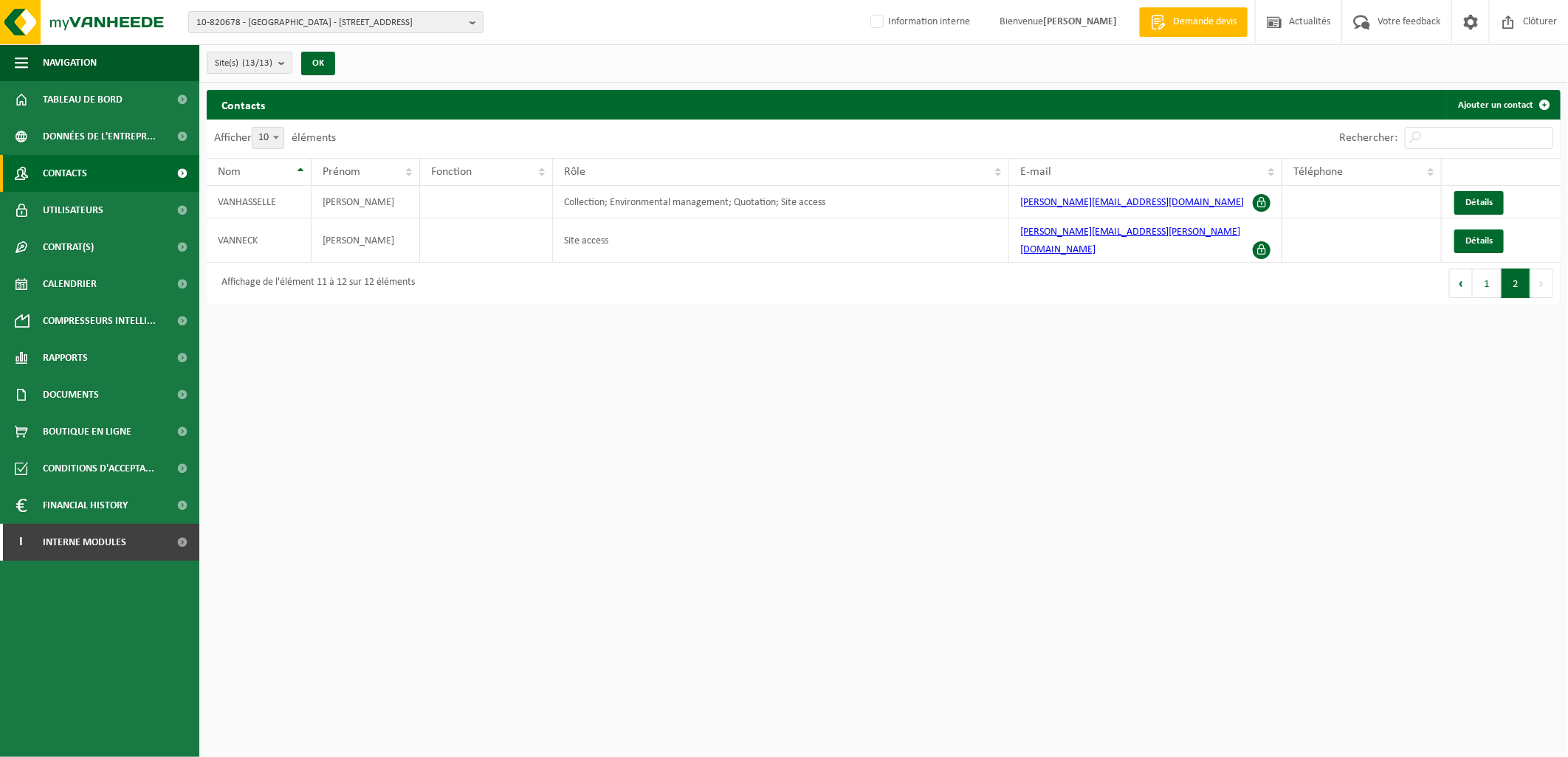
click at [207, 428] on html "10-820678 - [GEOGRAPHIC_DATA] - [STREET_ADDRESS] 100 10-823383 - [GEOGRAPHIC_DA…" at bounding box center [784, 378] width 1568 height 757
click at [1472, 274] on button "Précédent" at bounding box center [1461, 284] width 23 height 30
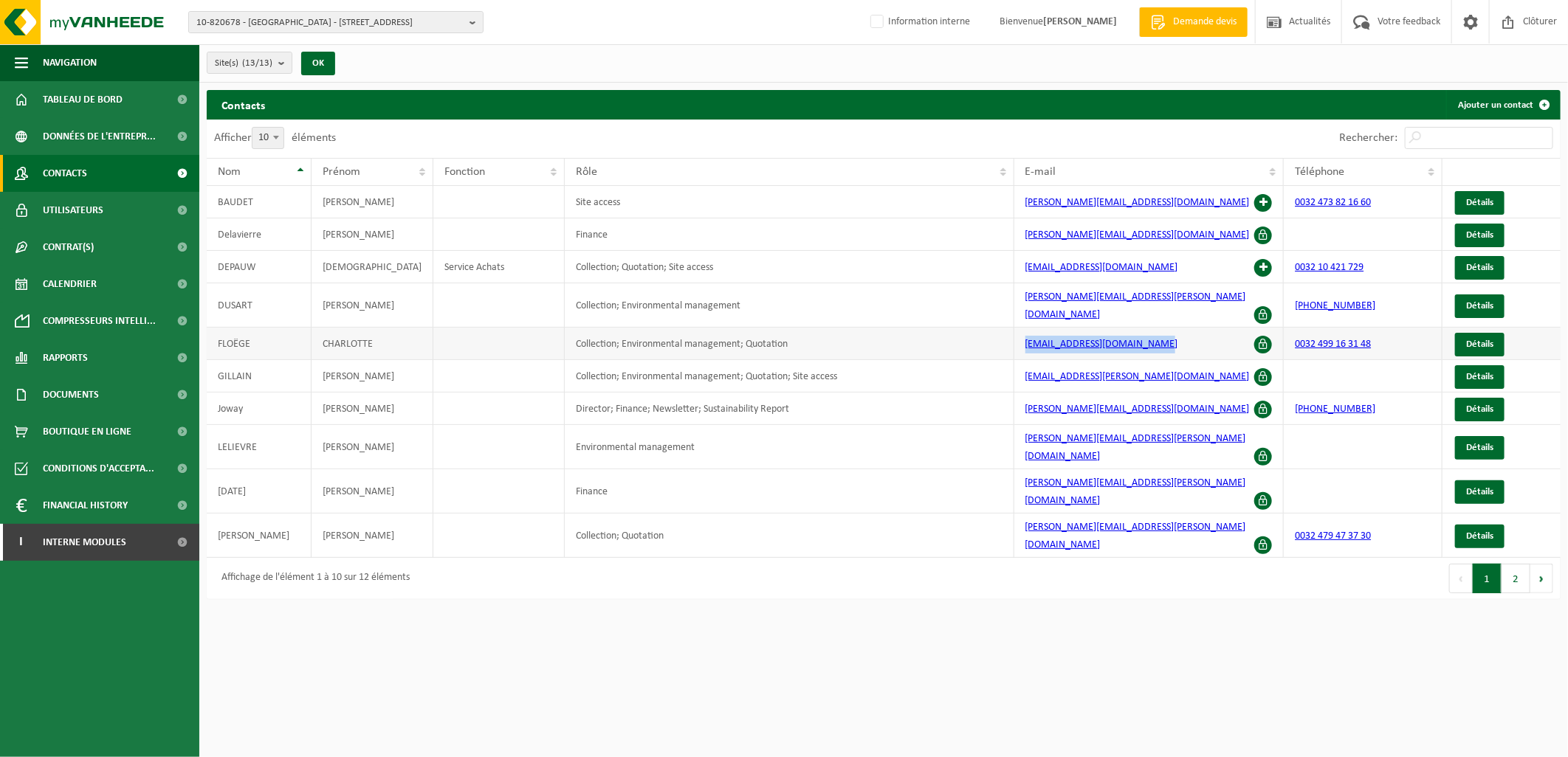
drag, startPoint x: 1149, startPoint y: 332, endPoint x: 1015, endPoint y: 337, distance: 134.1
click at [1015, 337] on td "[EMAIL_ADDRESS][DOMAIN_NAME]" at bounding box center [1150, 344] width 271 height 33
copy link "[EMAIL_ADDRESS][DOMAIN_NAME]"
click at [1453, 136] on input "Rechercher:" at bounding box center [1479, 138] width 148 height 22
click at [106, 220] on link "Utilisateurs" at bounding box center [100, 210] width 199 height 37
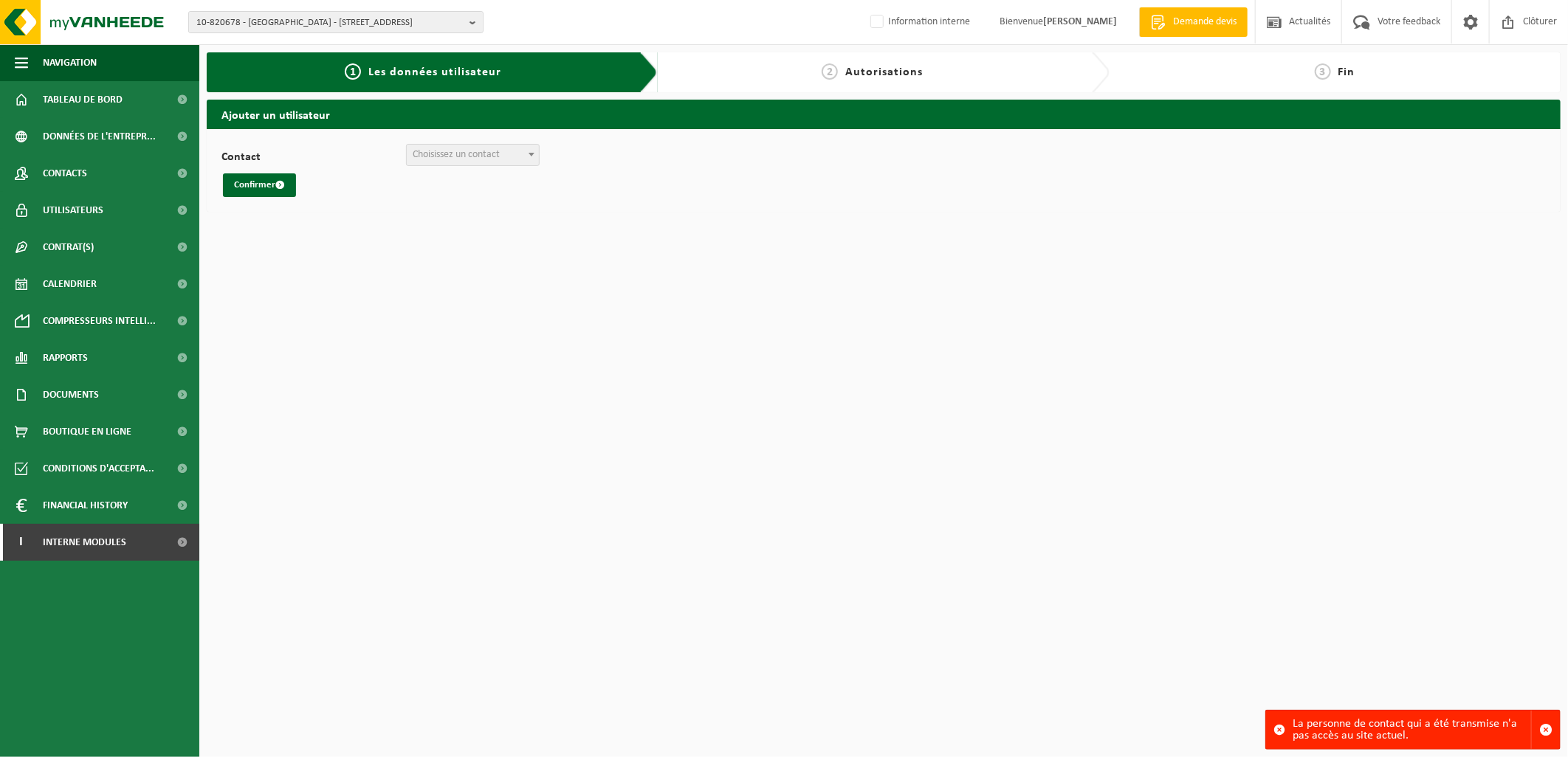
click at [466, 158] on span "Choisissez un contact" at bounding box center [456, 155] width 87 height 11
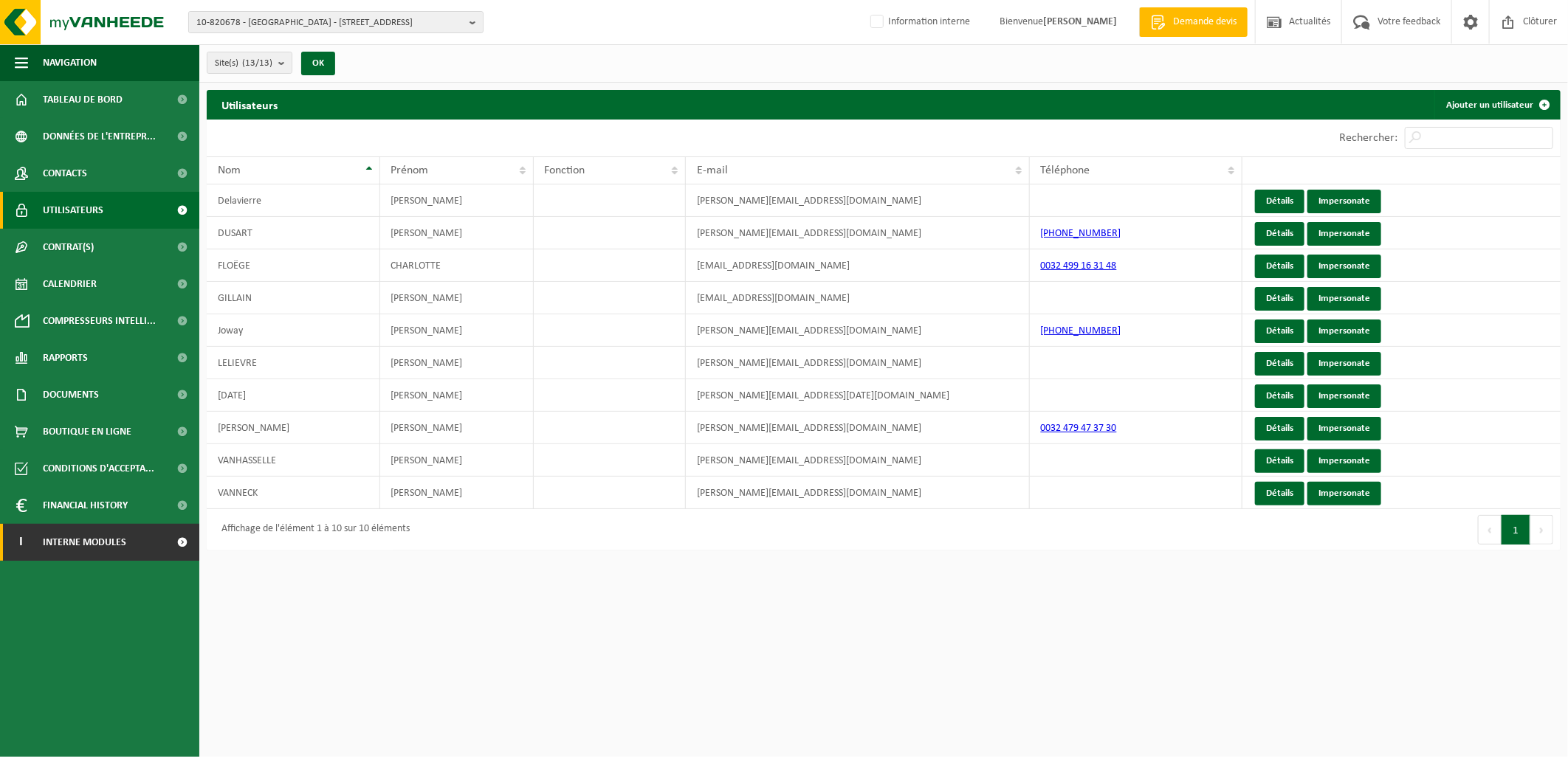
click at [100, 535] on span "Interne modules" at bounding box center [84, 542] width 83 height 37
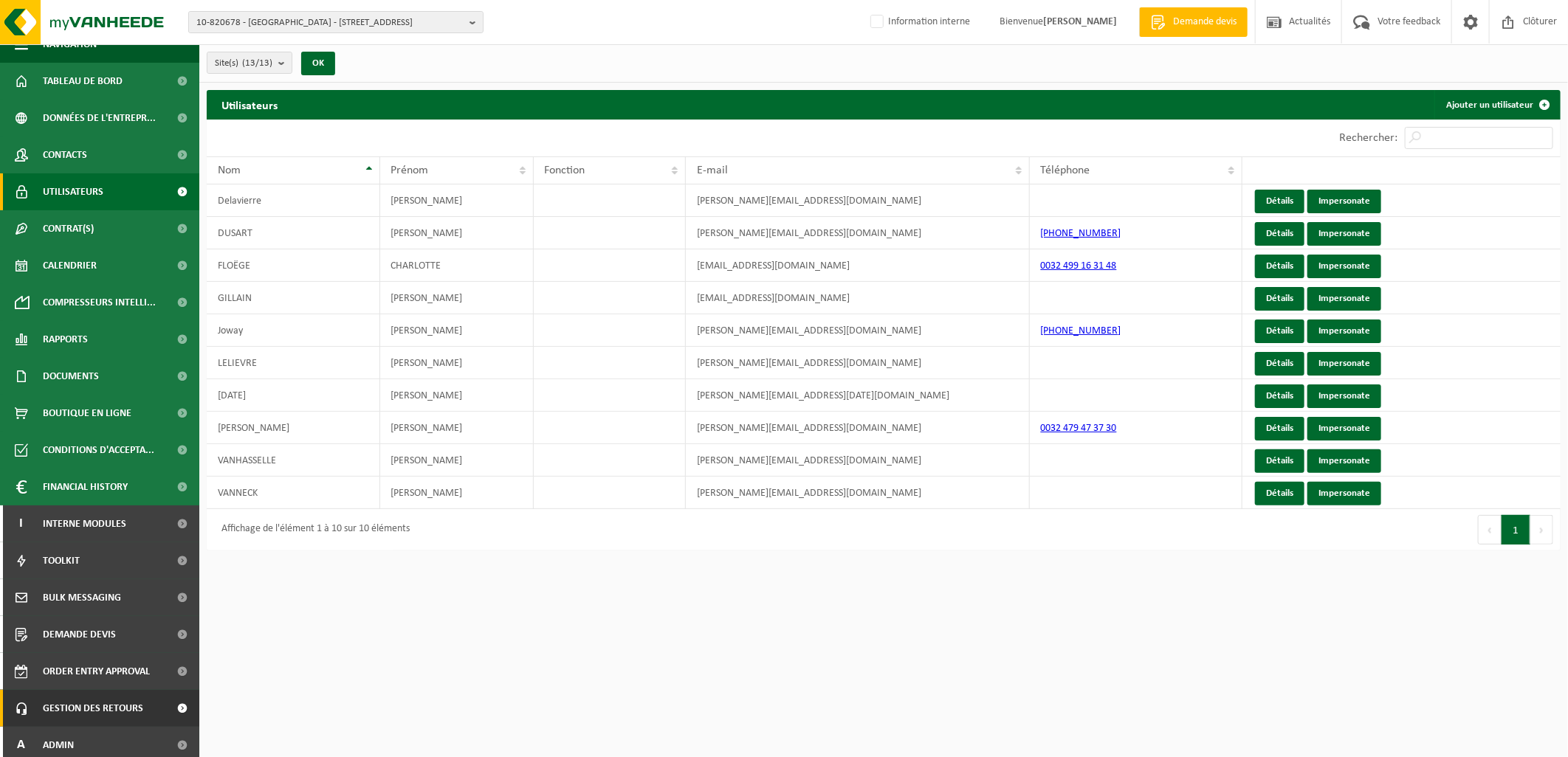
scroll to position [24, 0]
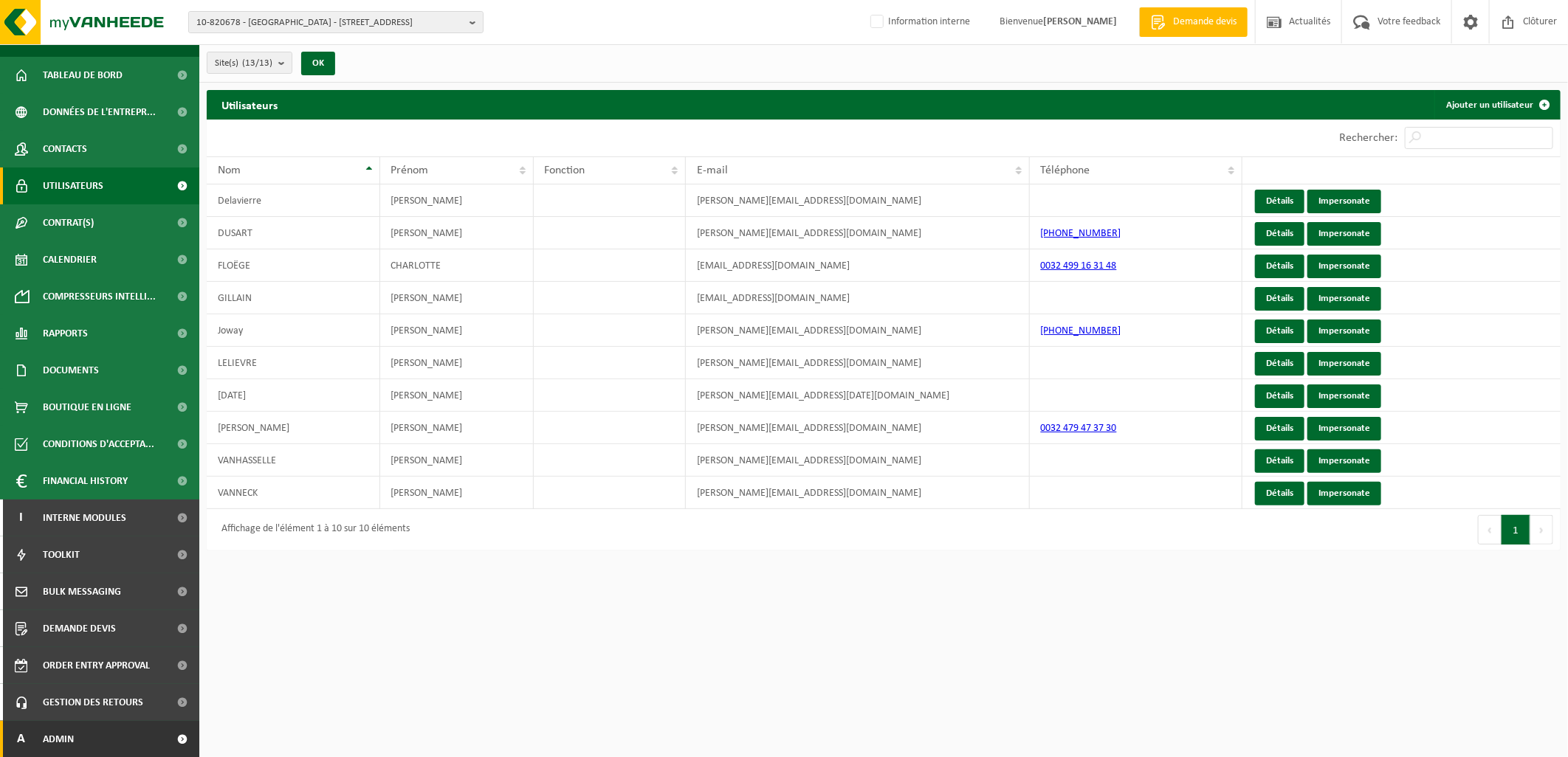
click at [93, 729] on link "A Admin" at bounding box center [100, 739] width 199 height 37
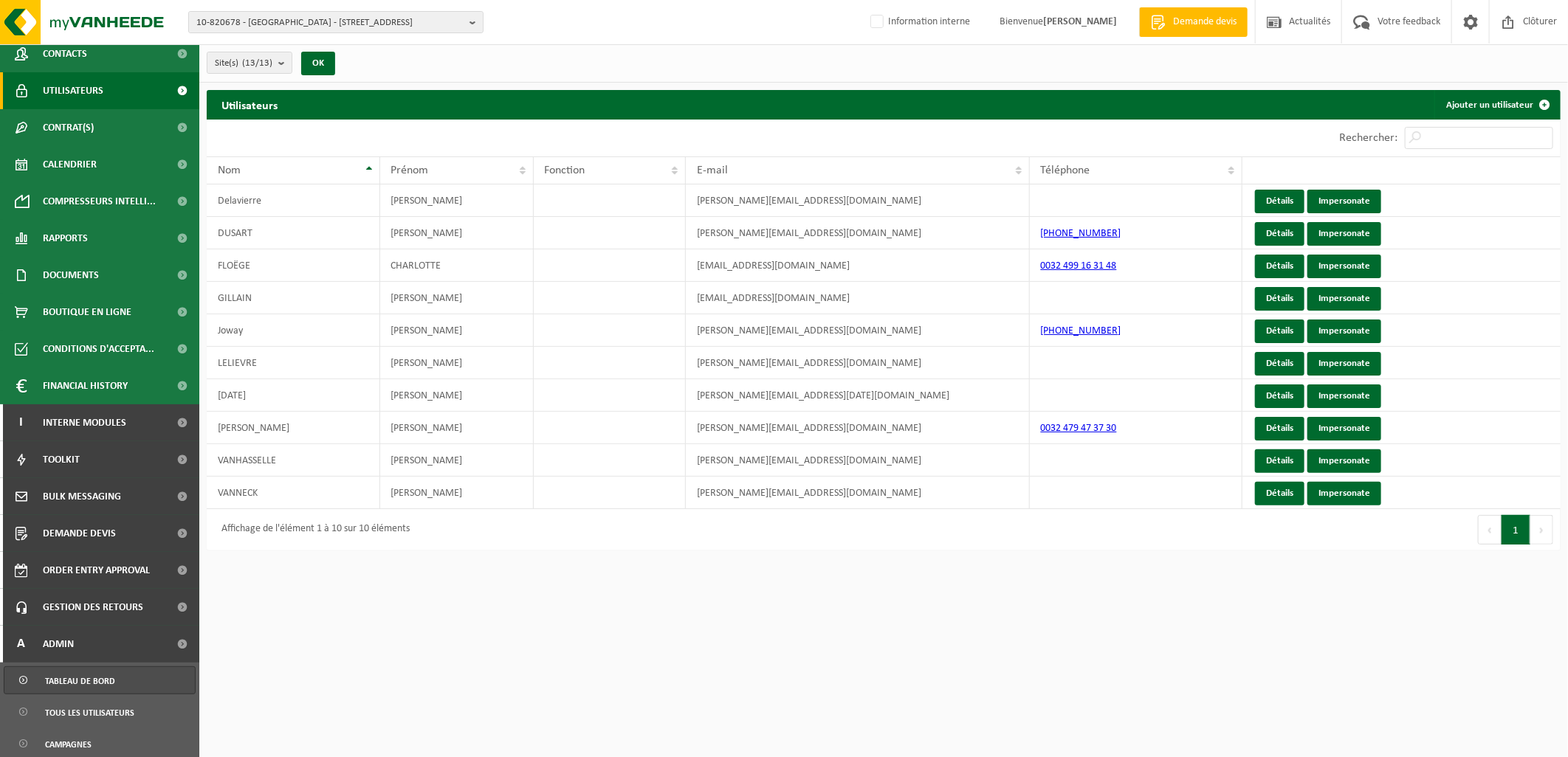
scroll to position [270, 0]
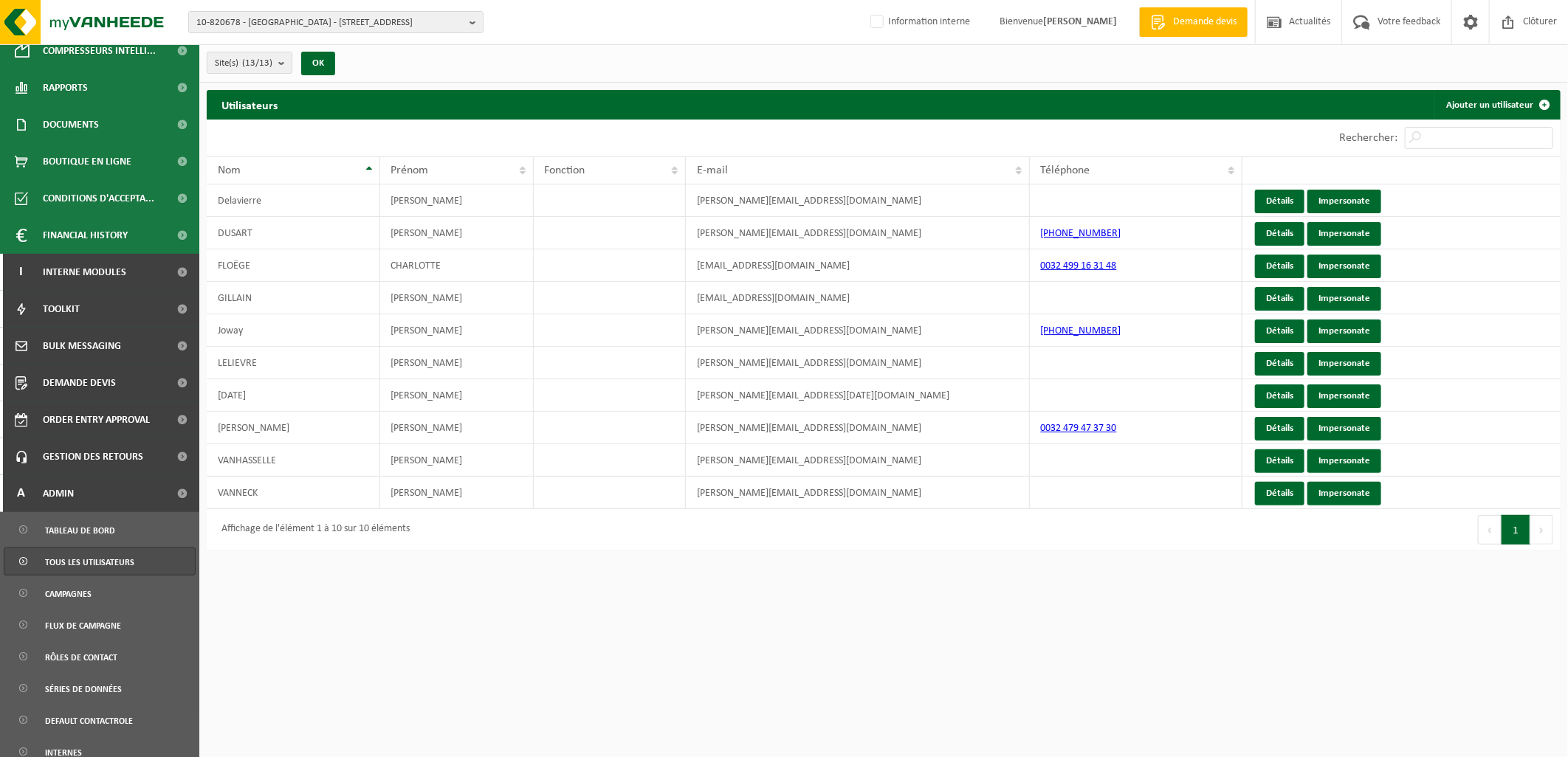
click at [85, 564] on span "Tous les utilisateurs" at bounding box center [89, 563] width 89 height 28
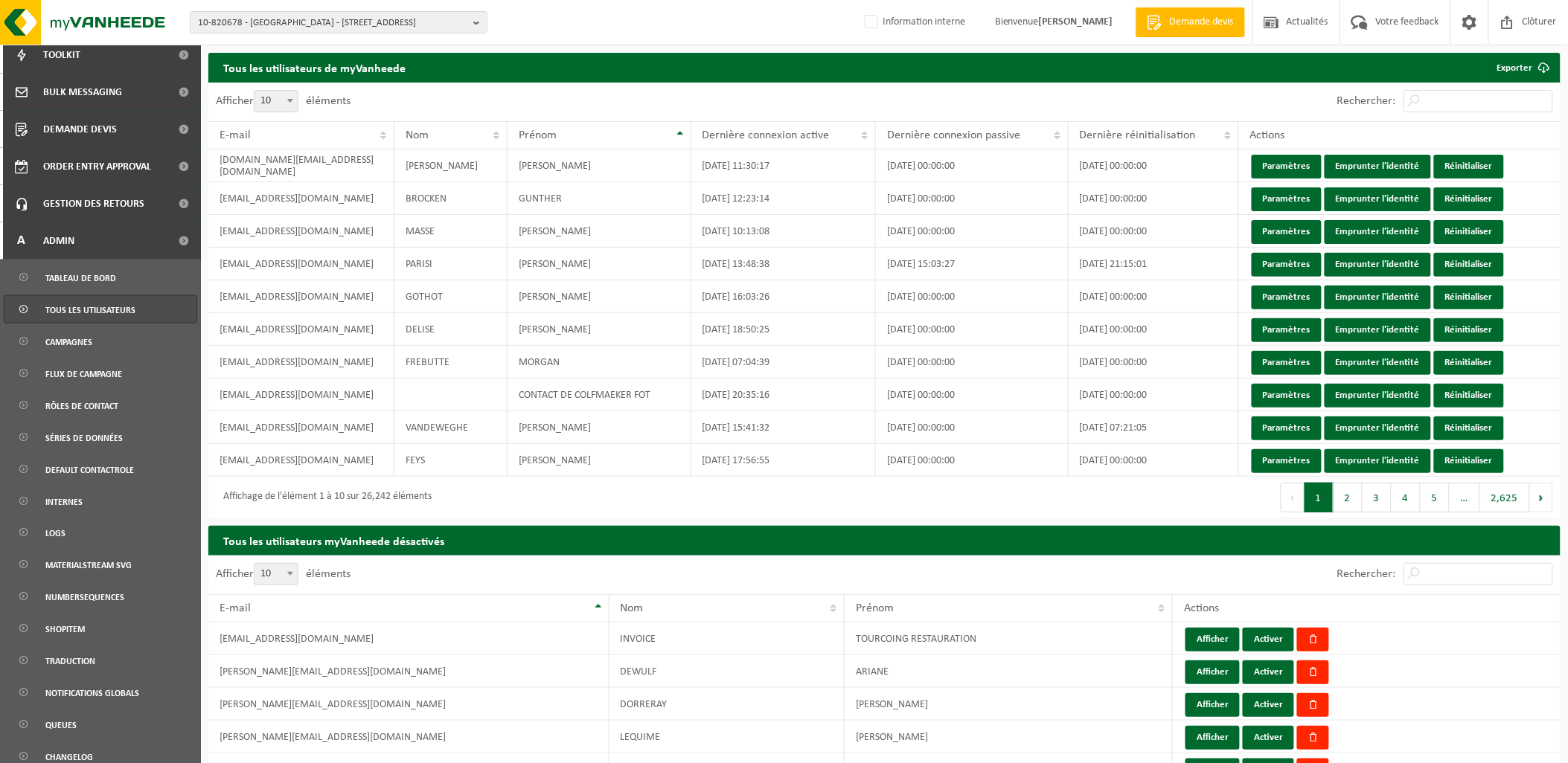
scroll to position [540, 0]
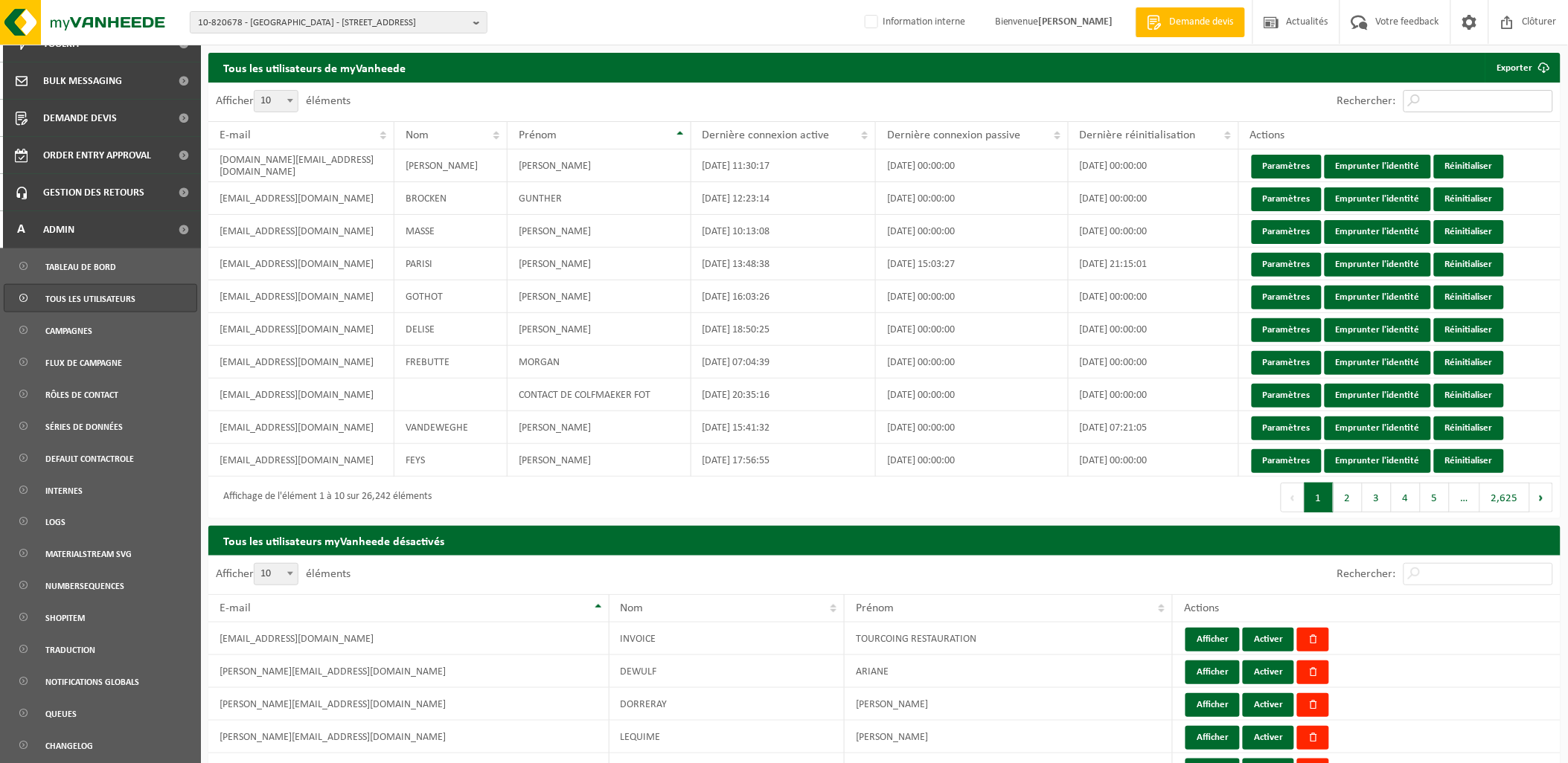
click at [1454, 91] on input "Rechercher:" at bounding box center [1478, 101] width 150 height 22
paste input "[EMAIL_ADDRESS][DOMAIN_NAME]"
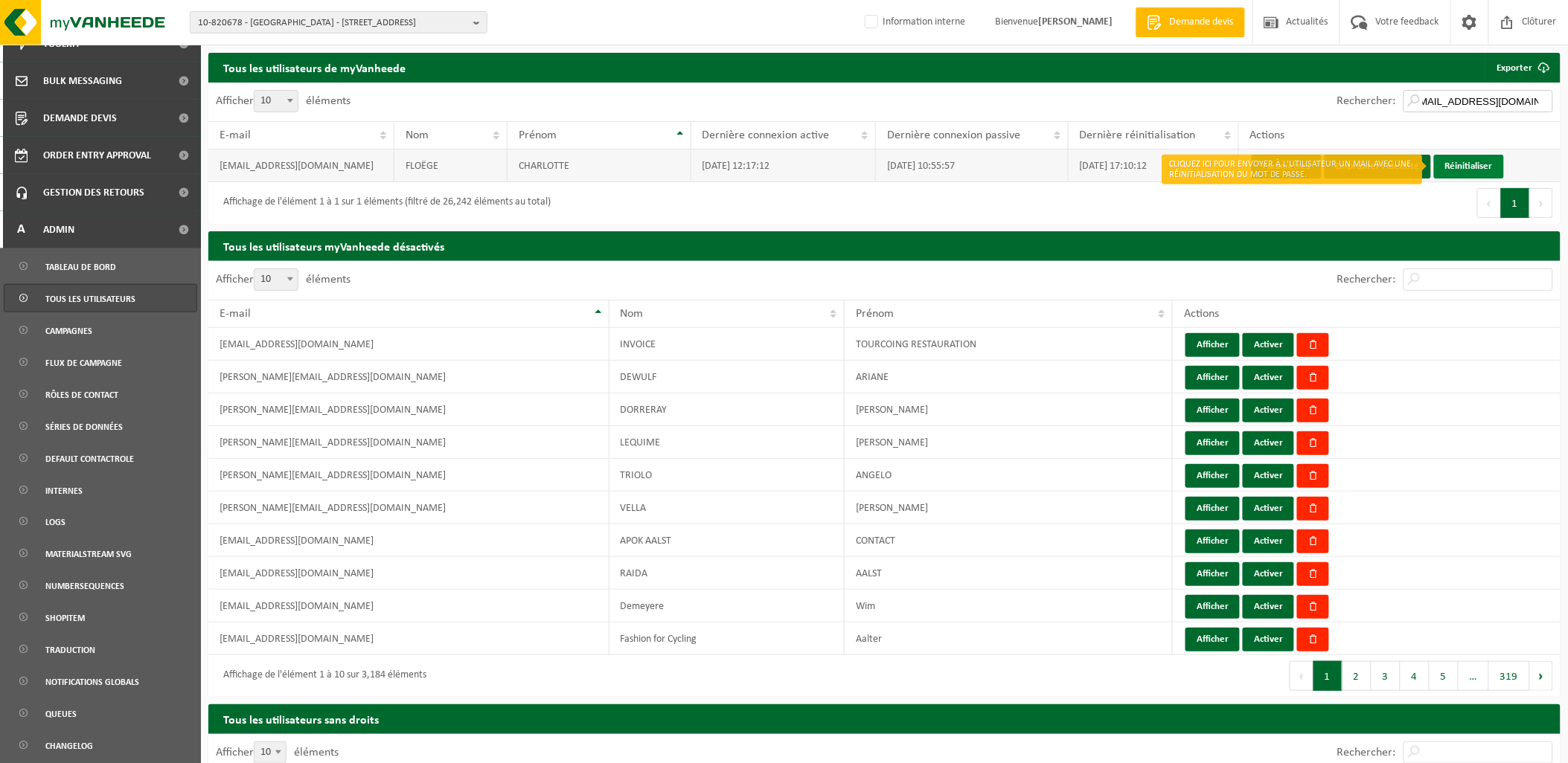
type input "[EMAIL_ADDRESS][DOMAIN_NAME]"
click at [1445, 165] on link "Réinitialiser" at bounding box center [1468, 167] width 70 height 24
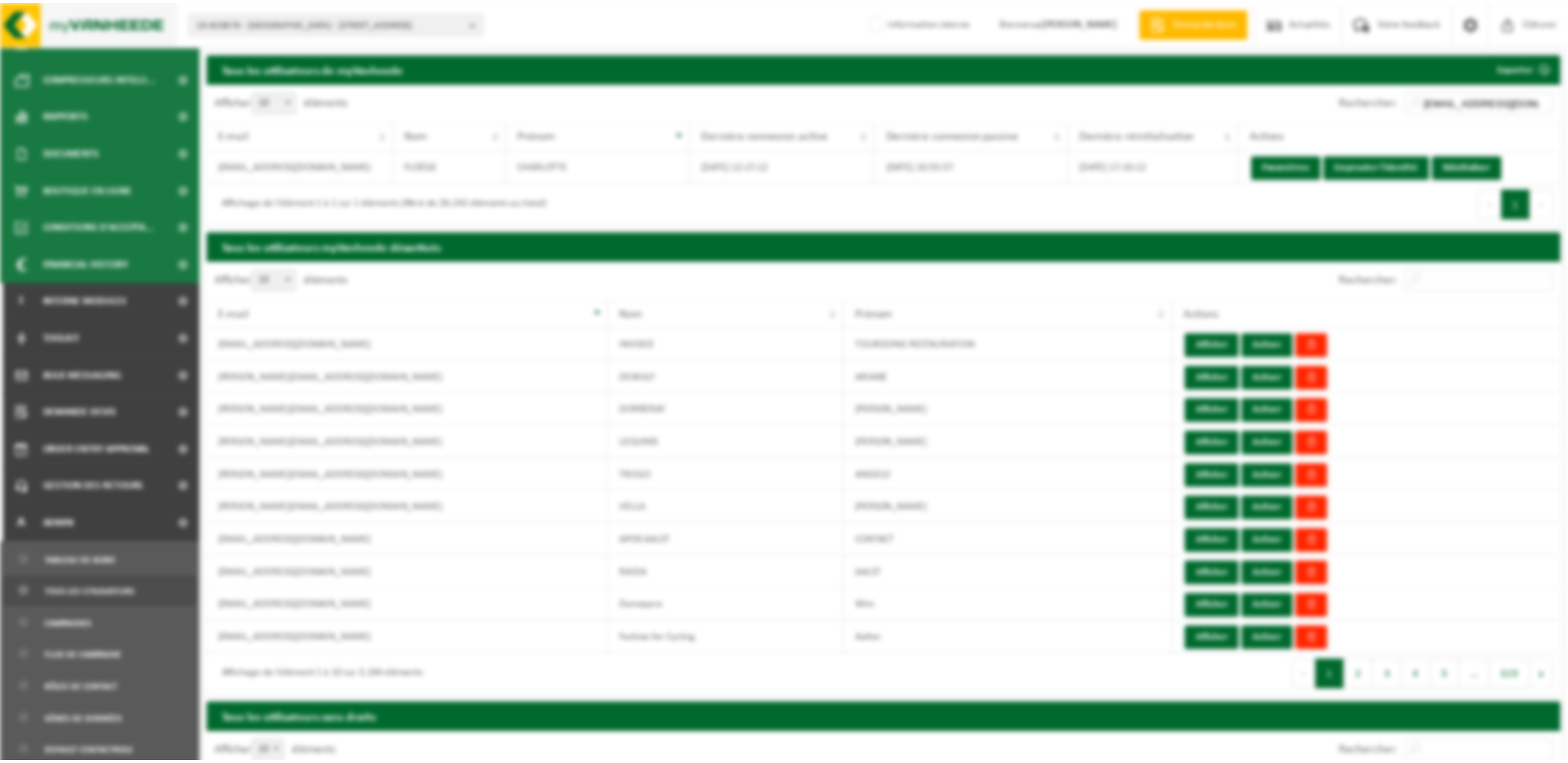
scroll to position [245, 0]
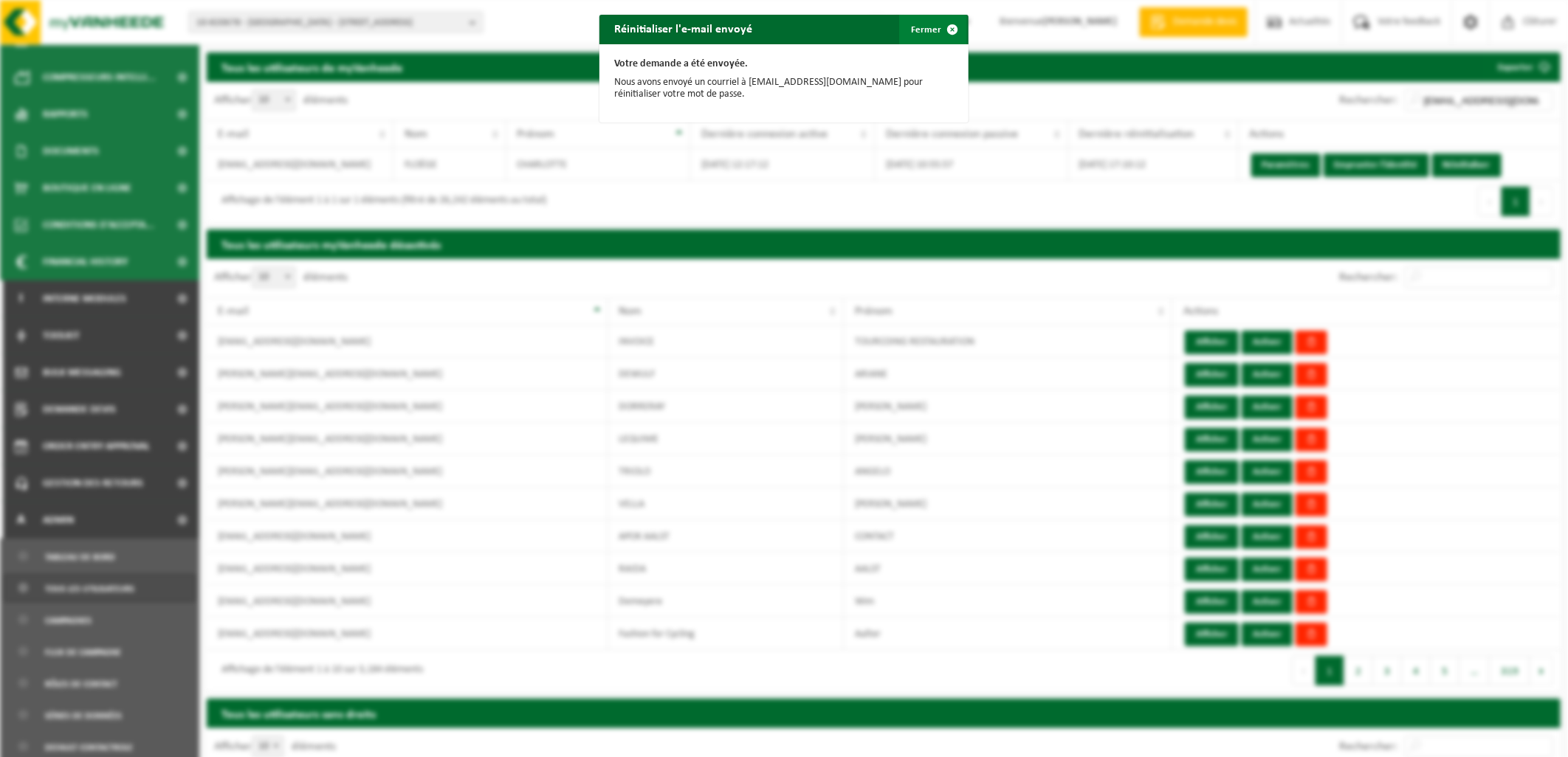
click at [899, 27] on button "Fermer" at bounding box center [933, 30] width 68 height 30
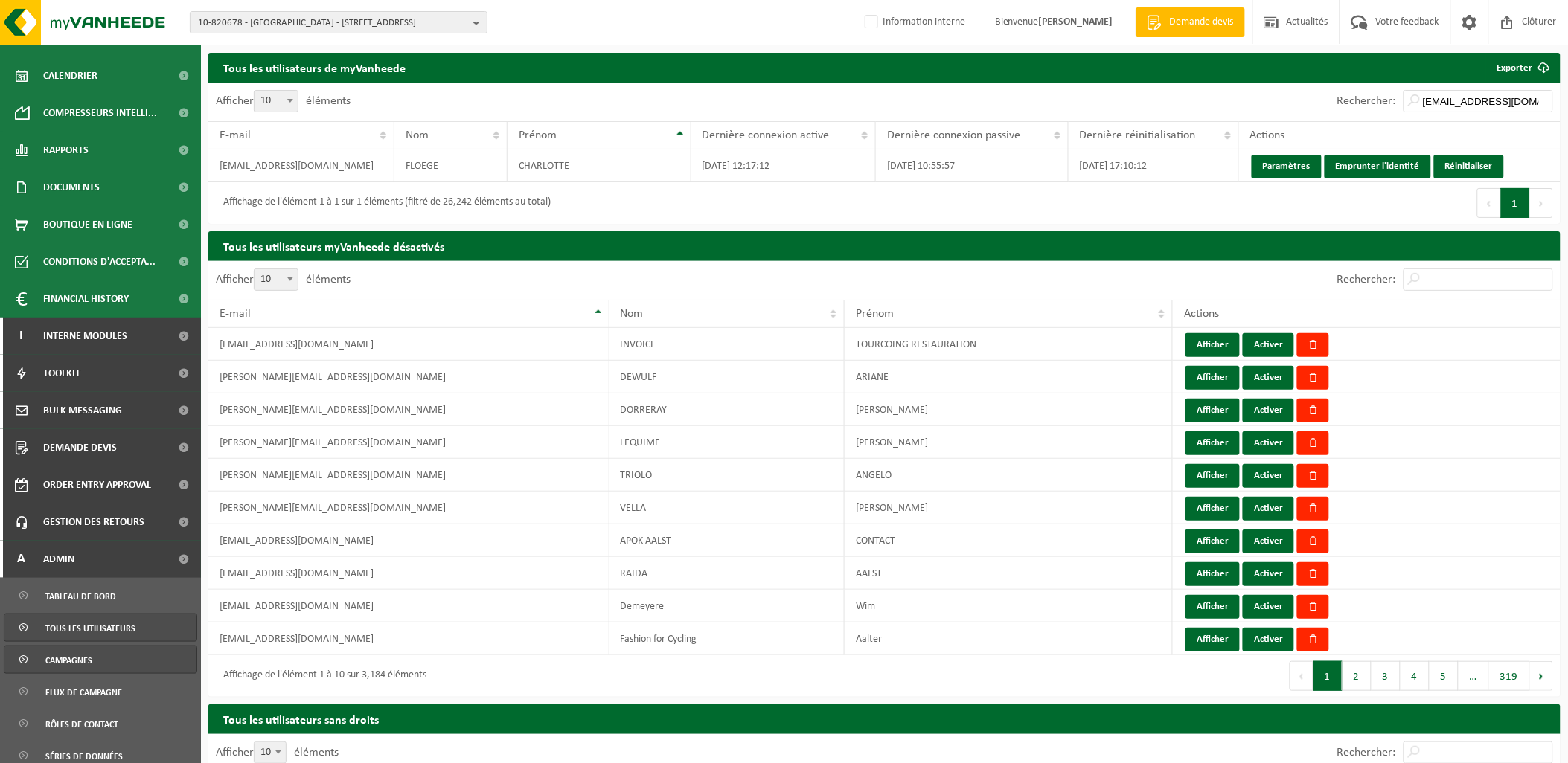
scroll to position [248, 0]
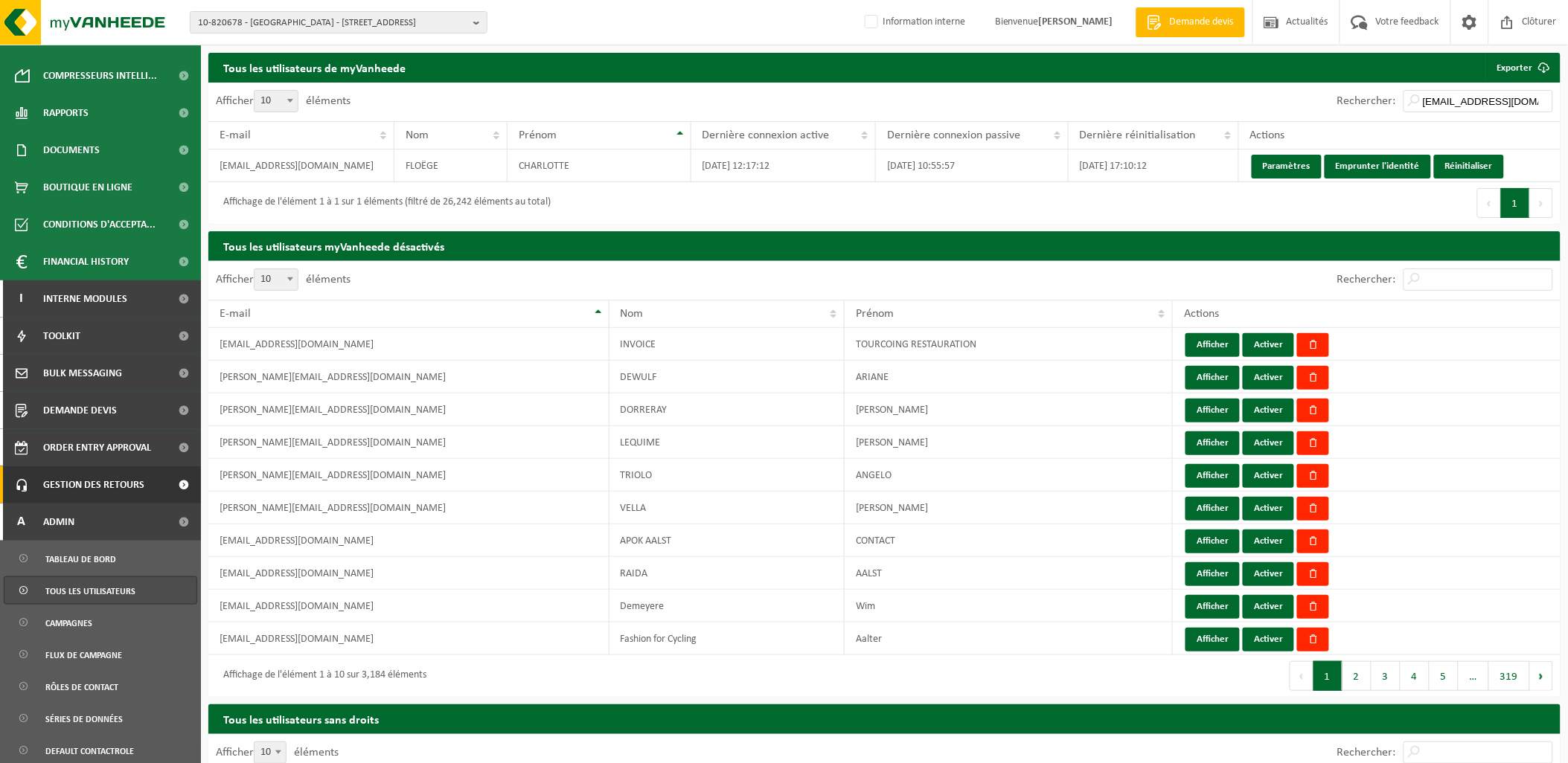
click at [122, 481] on span "Gestion des retours" at bounding box center [93, 484] width 101 height 37
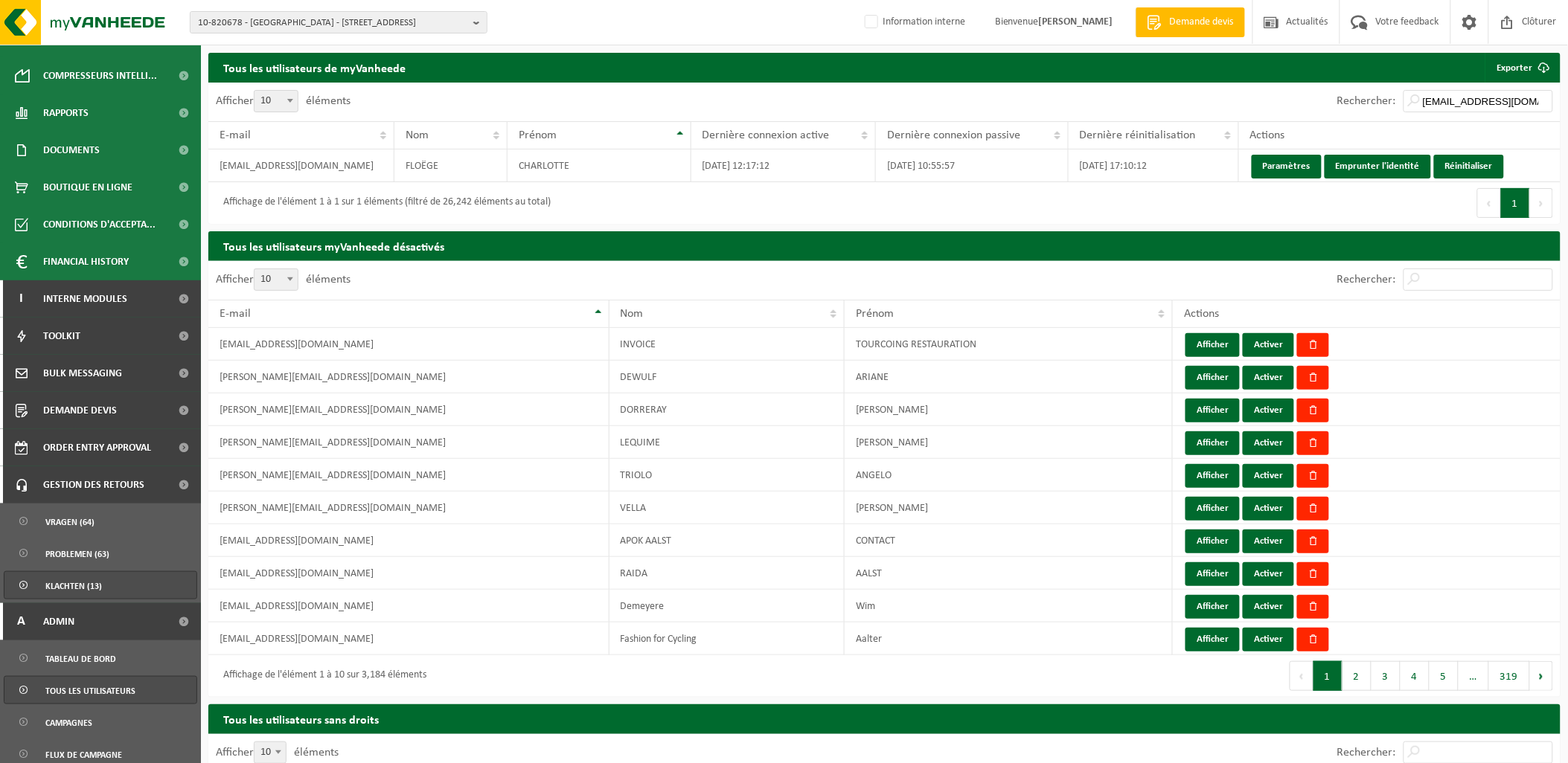
click at [102, 577] on link "Klachten (13)" at bounding box center [100, 585] width 194 height 28
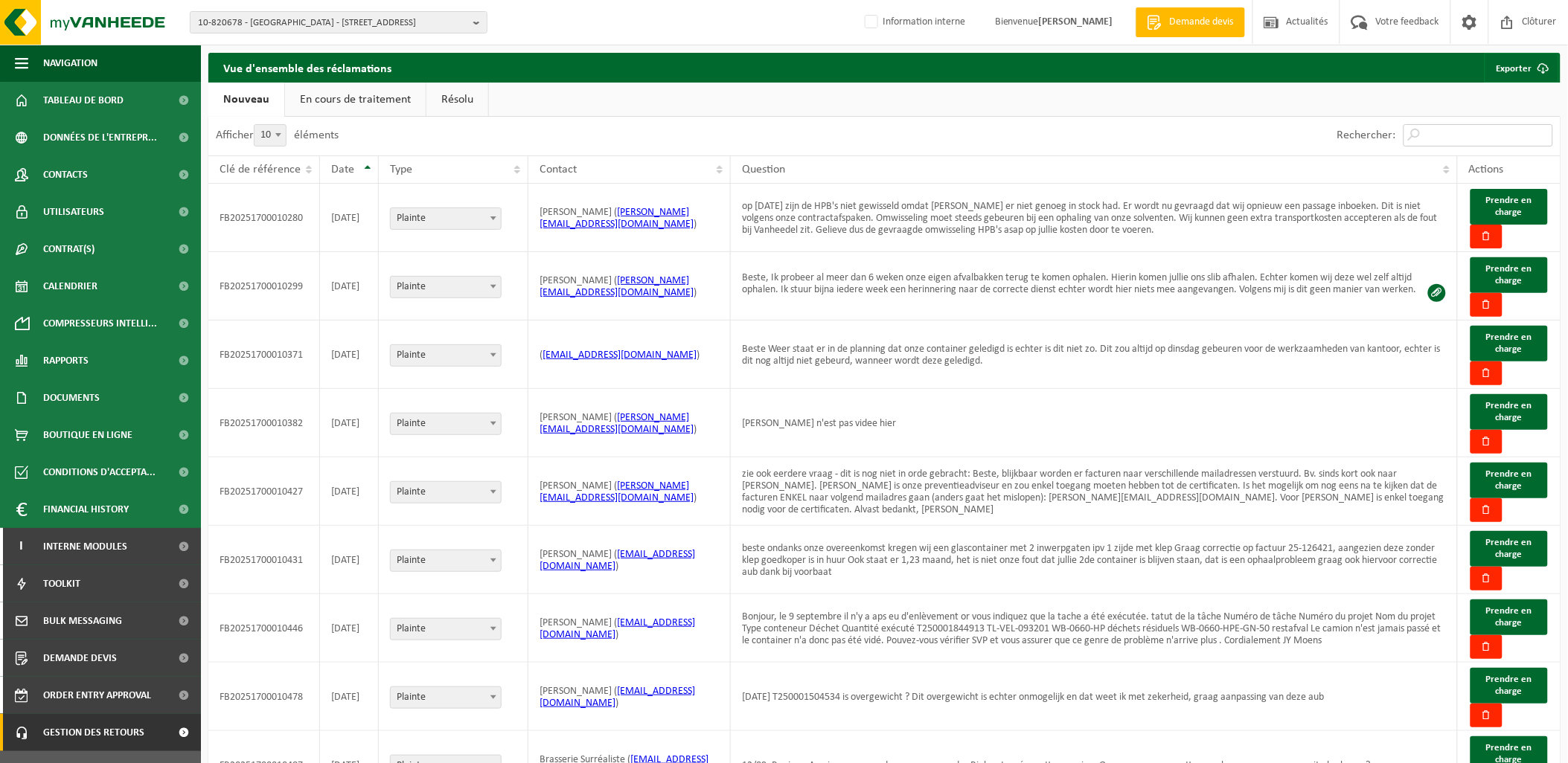
click at [1465, 143] on input "Rechercher:" at bounding box center [1478, 136] width 150 height 22
type input "aurelie"
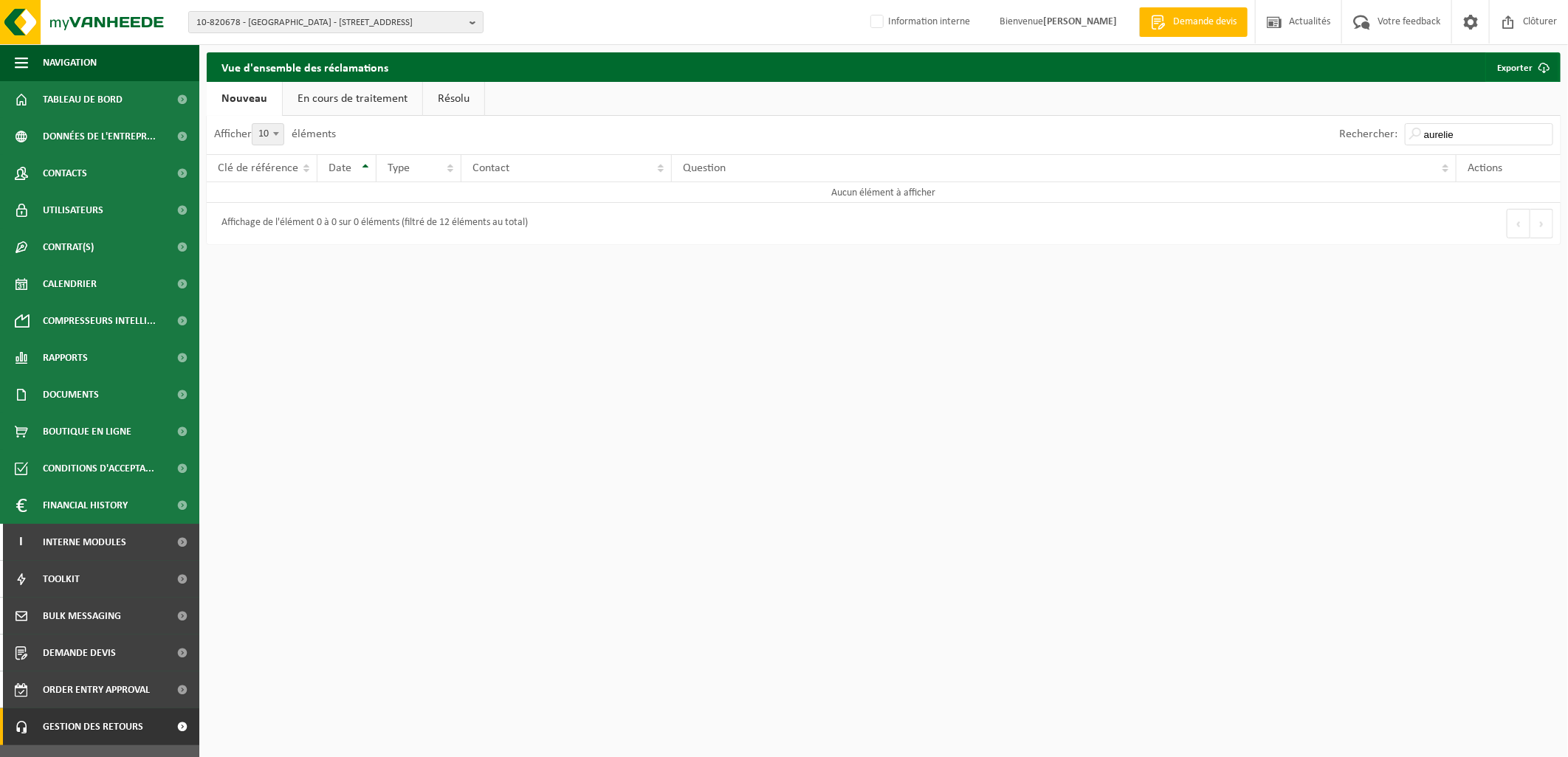
click at [327, 100] on link "En cours de traitement" at bounding box center [352, 99] width 139 height 34
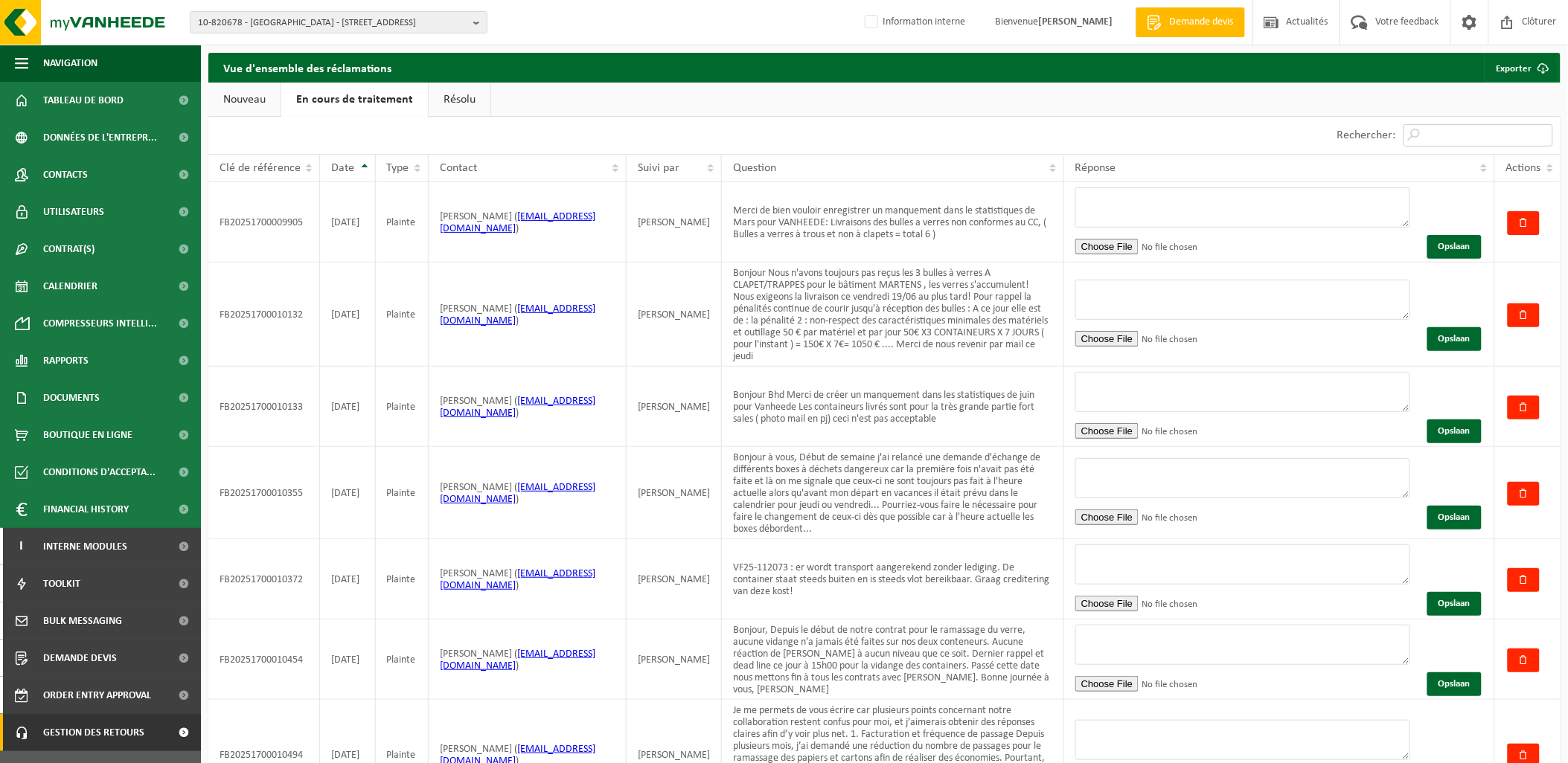
click at [1422, 136] on input "Rechercher:" at bounding box center [1478, 136] width 150 height 22
type input "aurelie"
